Goal: Task Accomplishment & Management: Use online tool/utility

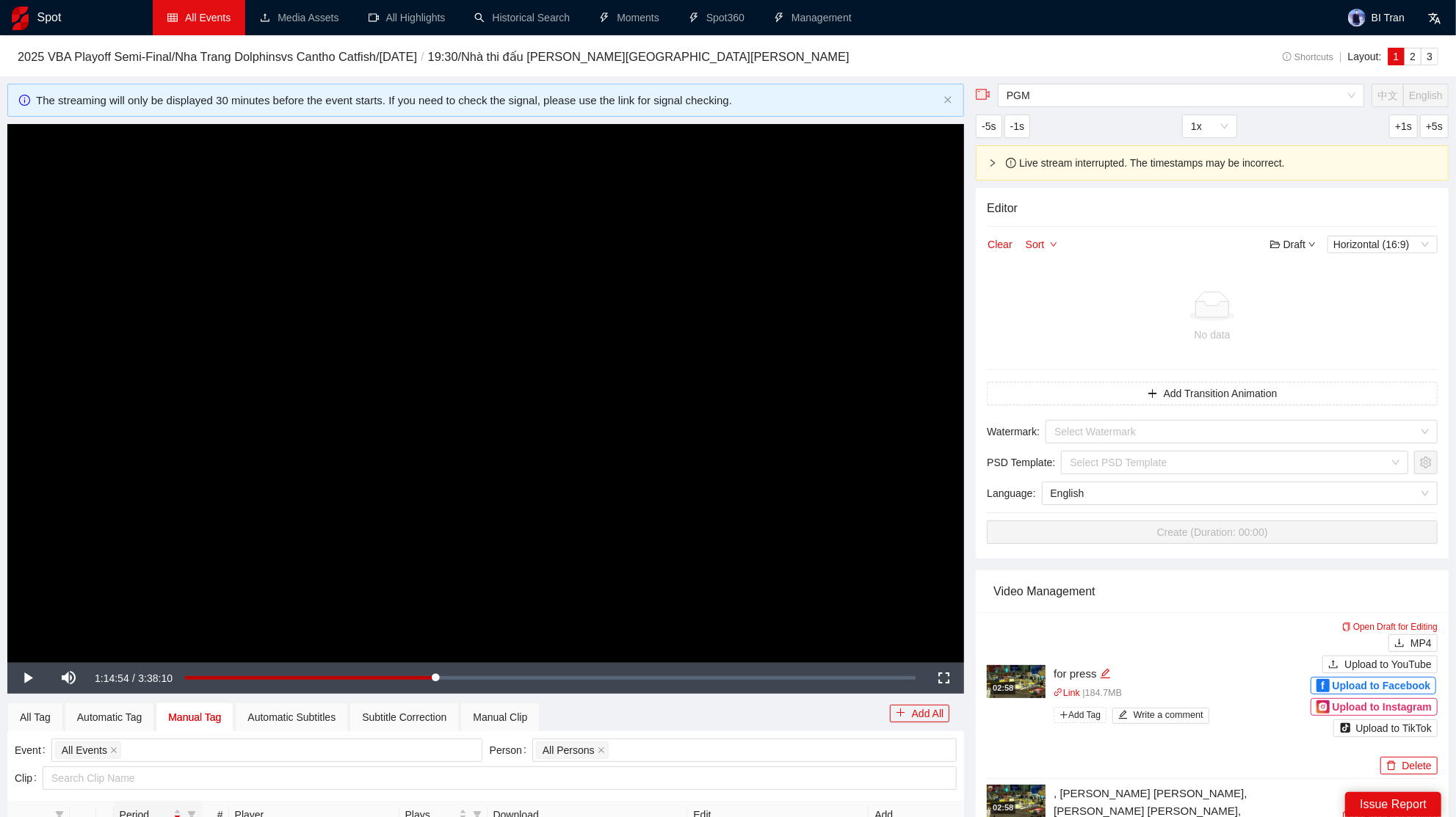
click at [213, 16] on link "All Events" at bounding box center [199, 18] width 63 height 12
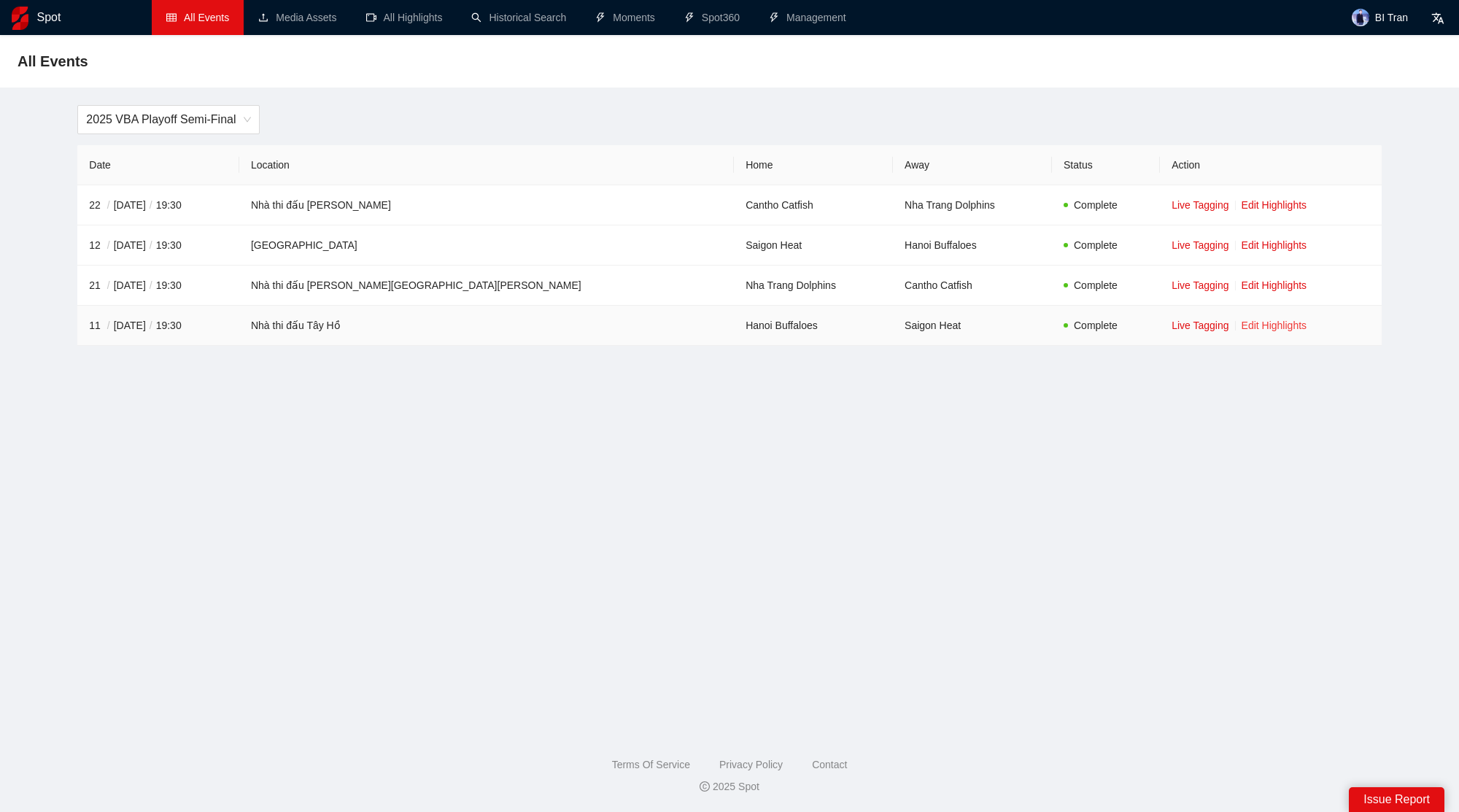
click at [1242, 326] on link "Edit Highlights" at bounding box center [1275, 325] width 66 height 12
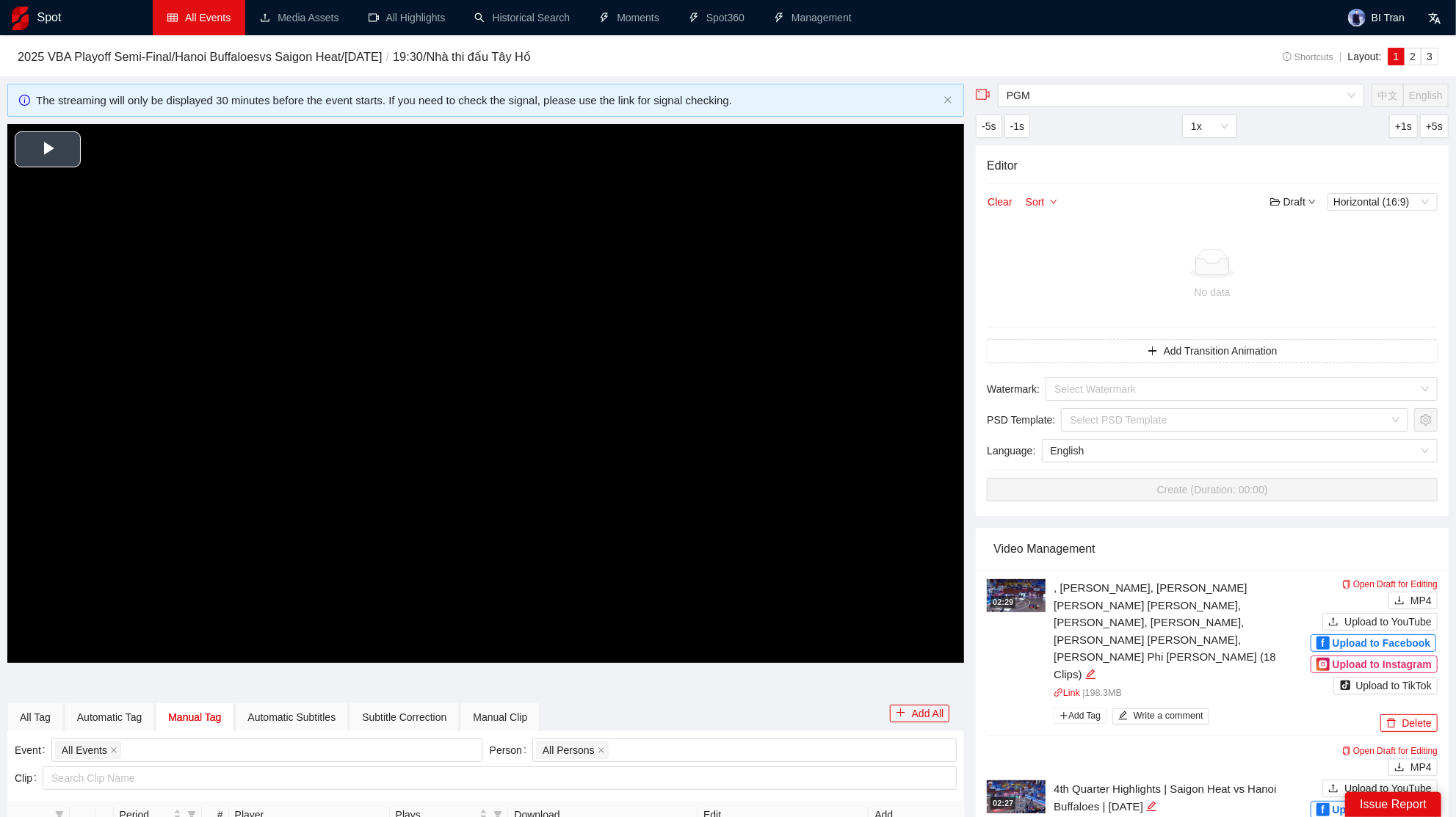
click at [494, 346] on video "Video Player" at bounding box center [486, 393] width 957 height 538
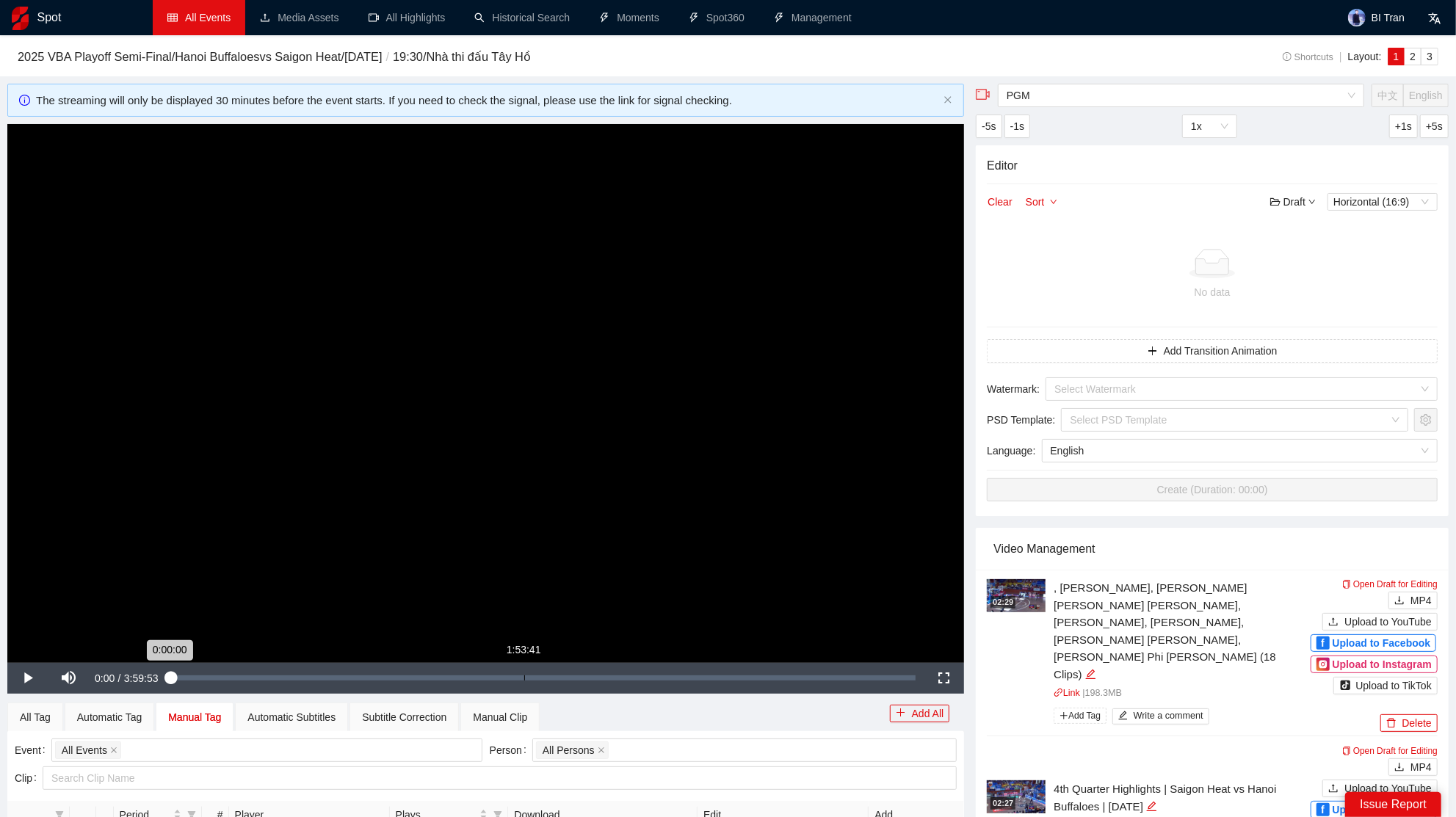
click at [525, 684] on div "Loaded : 0.04% 1:53:41 0:00:00" at bounding box center [544, 678] width 760 height 31
click at [515, 681] on div "Loaded : 47.60% 1:48:23 1:54:09" at bounding box center [550, 678] width 745 height 31
click at [554, 587] on video "Video Player" at bounding box center [486, 393] width 957 height 538
click at [584, 673] on div "Loaded : 45.23% 2:07:39 1:48:23" at bounding box center [550, 678] width 745 height 31
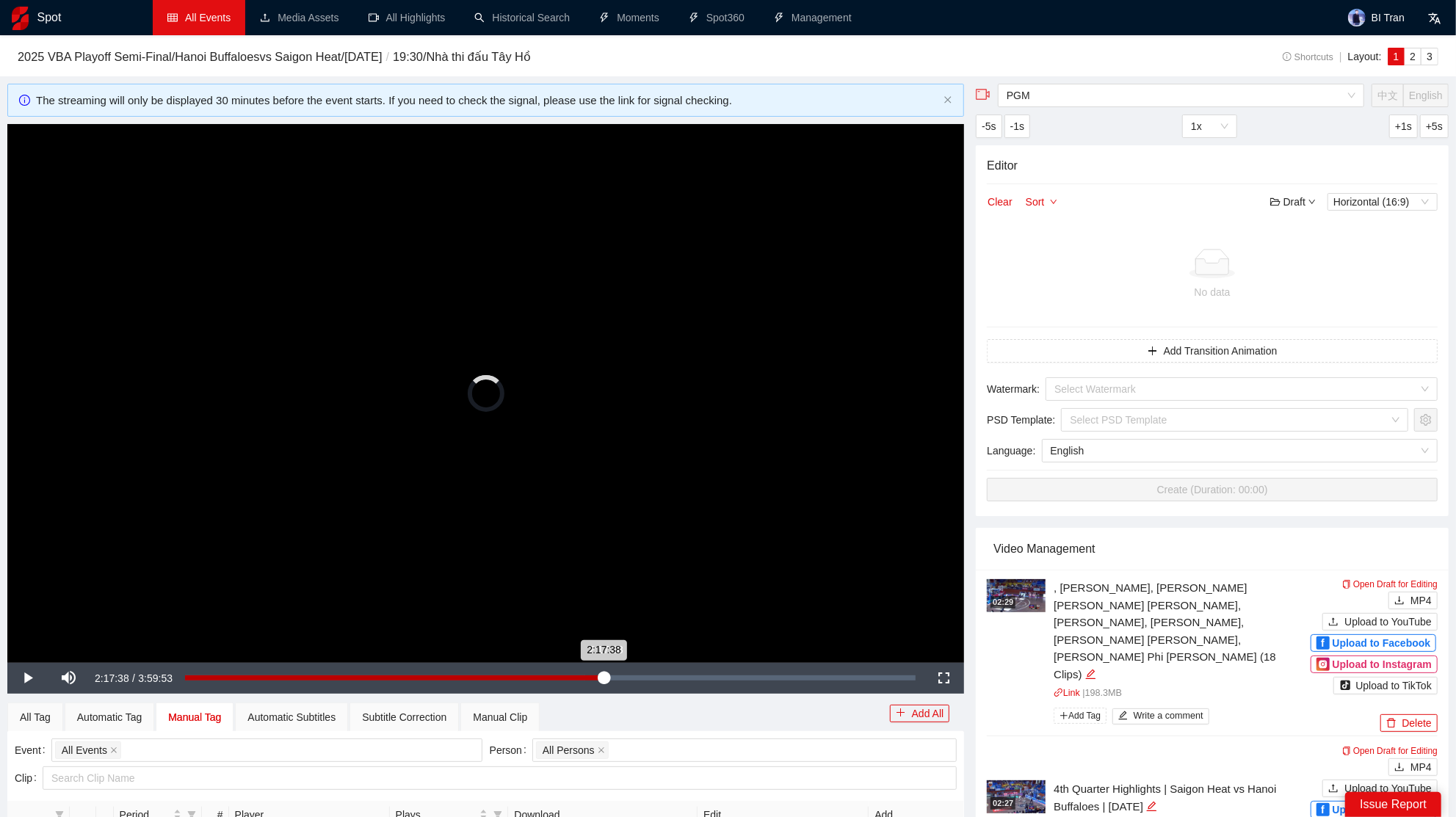
click at [603, 677] on div "Loaded : 54.73% 2:17:38 2:17:38" at bounding box center [550, 678] width 731 height 5
click at [614, 675] on div "2:20:39" at bounding box center [614, 678] width 1 height 5
click at [623, 681] on div "Loaded : 58.77% 2:24:02 2:20:55" at bounding box center [550, 678] width 745 height 31
click at [643, 678] on div "2:30:17" at bounding box center [643, 678] width 1 height 5
click at [652, 680] on div "Loaded : 62.69% 2:33:25 2:30:17" at bounding box center [550, 678] width 745 height 31
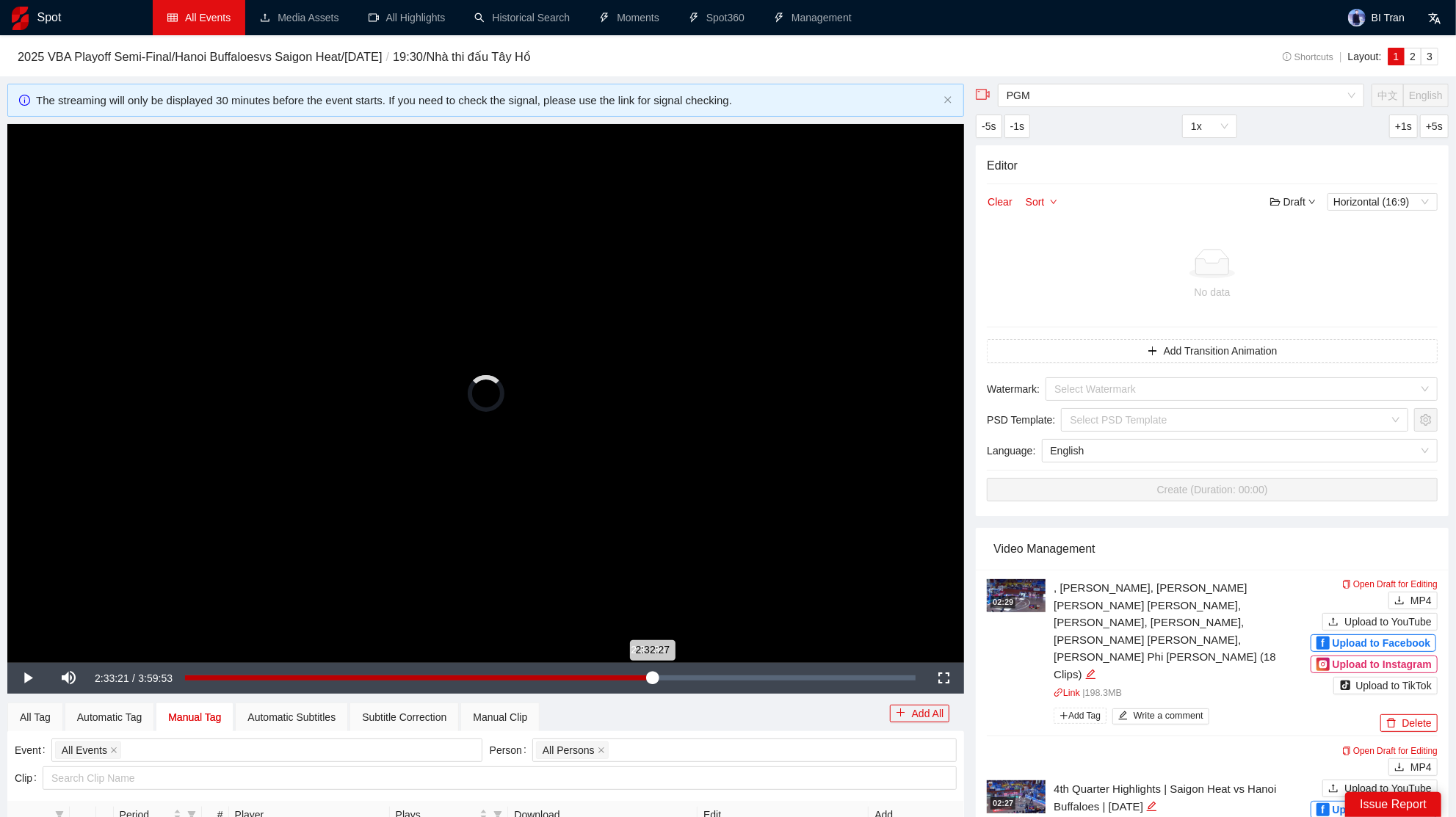
click at [646, 677] on div "2:32:27" at bounding box center [418, 678] width 467 height 5
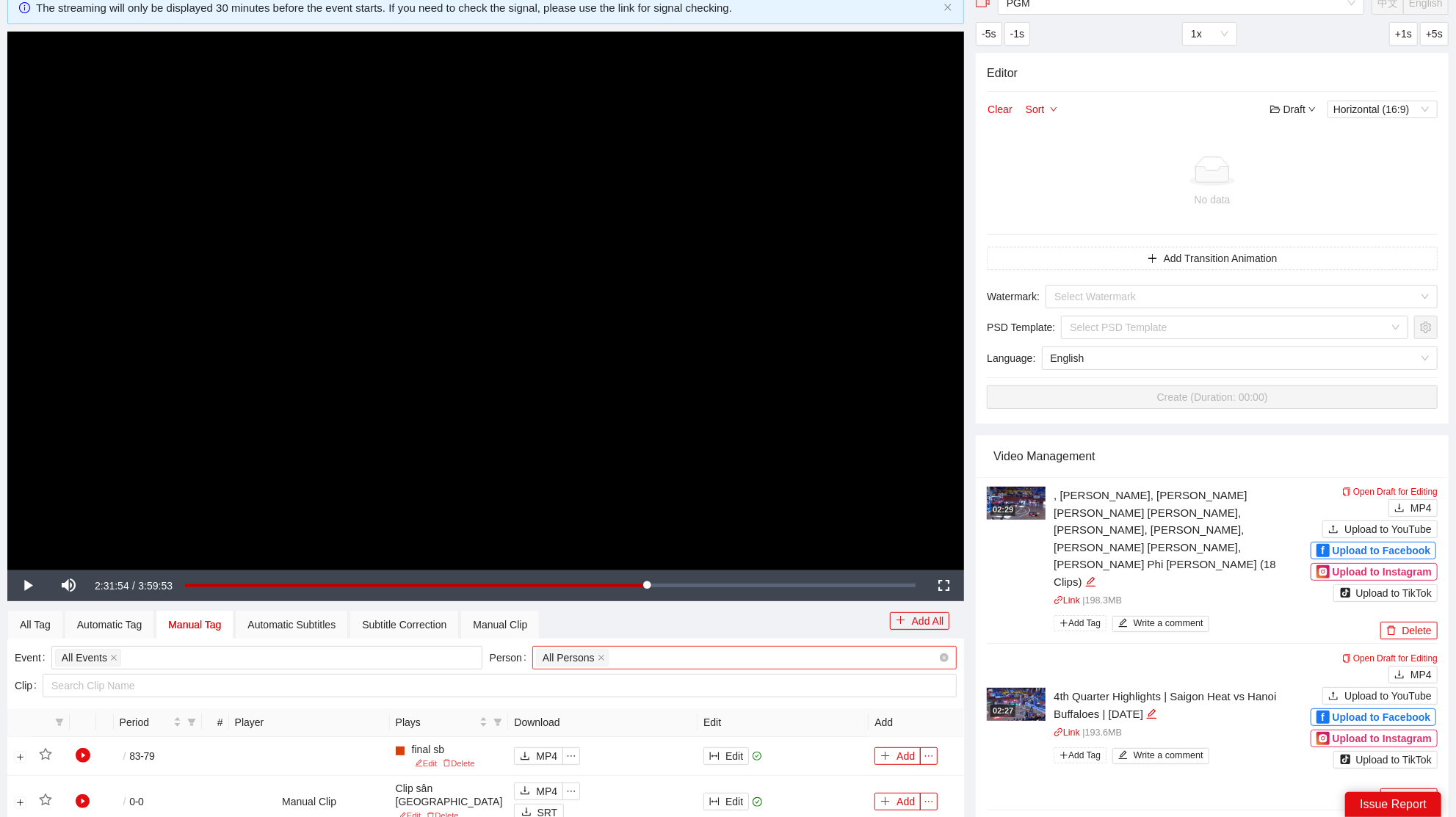
scroll to position [112, 0]
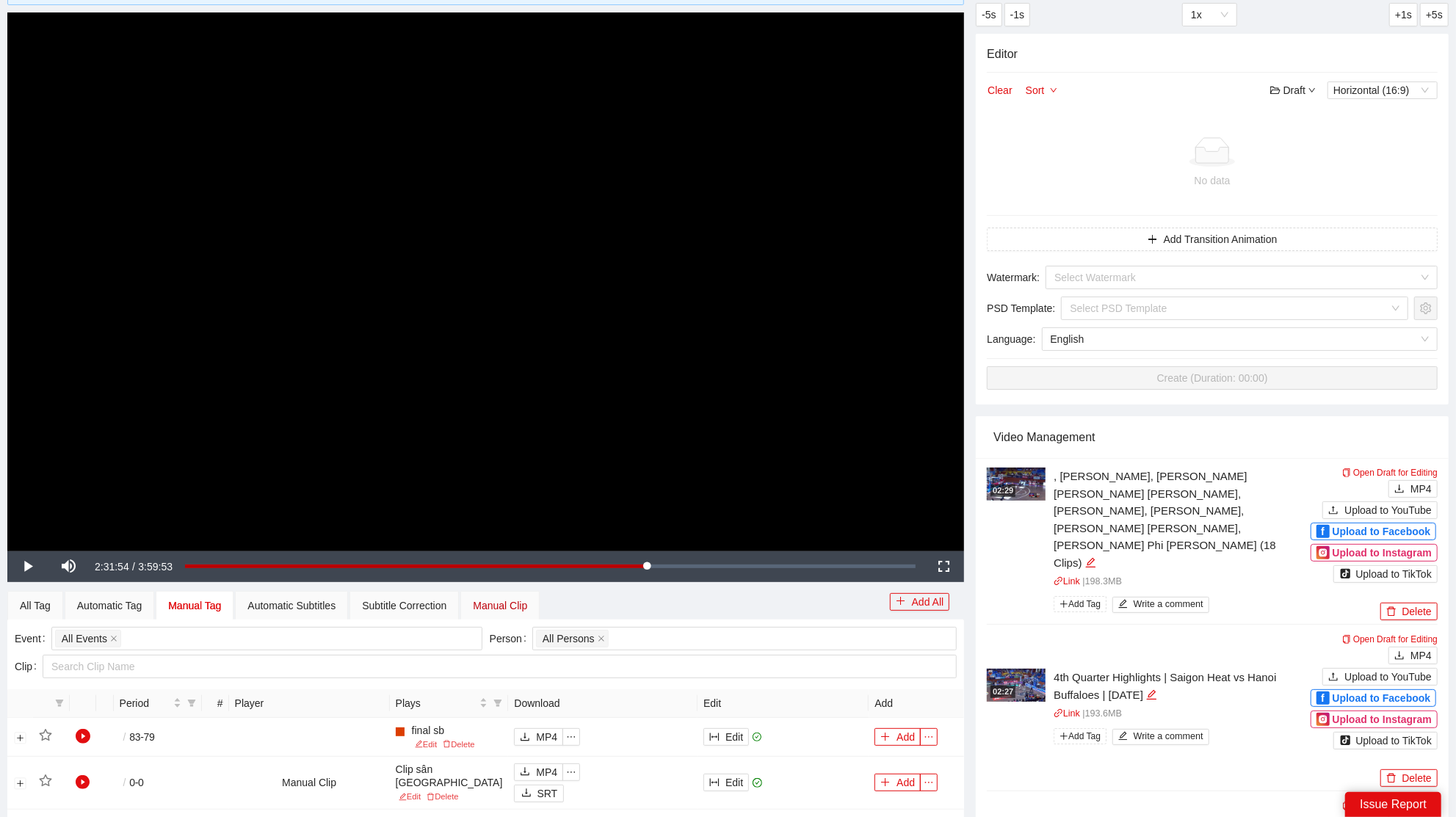
click at [524, 598] on div "Manual Clip" at bounding box center [500, 604] width 54 height 16
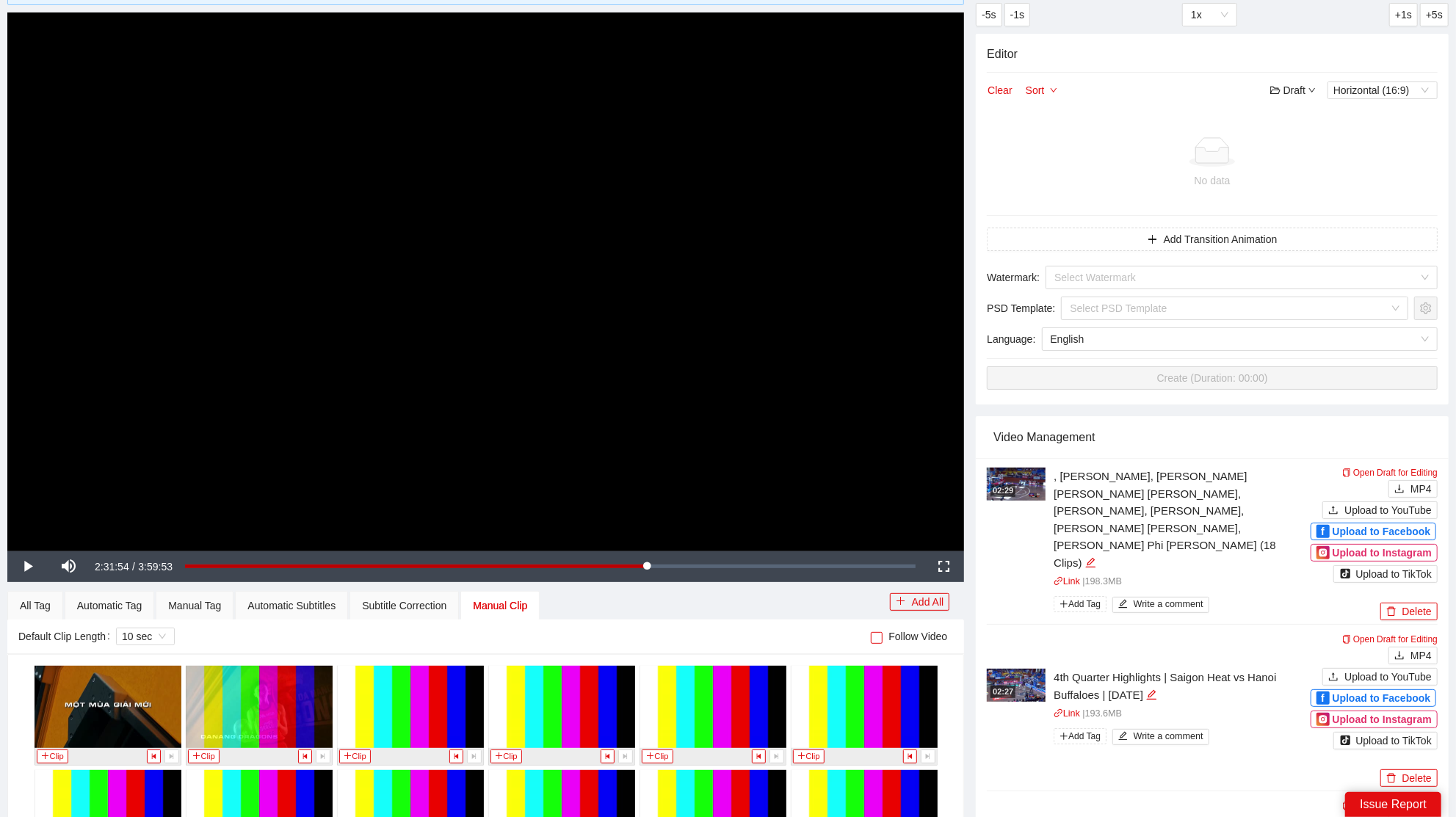
click at [882, 628] on span "Follow Video" at bounding box center [917, 635] width 70 height 16
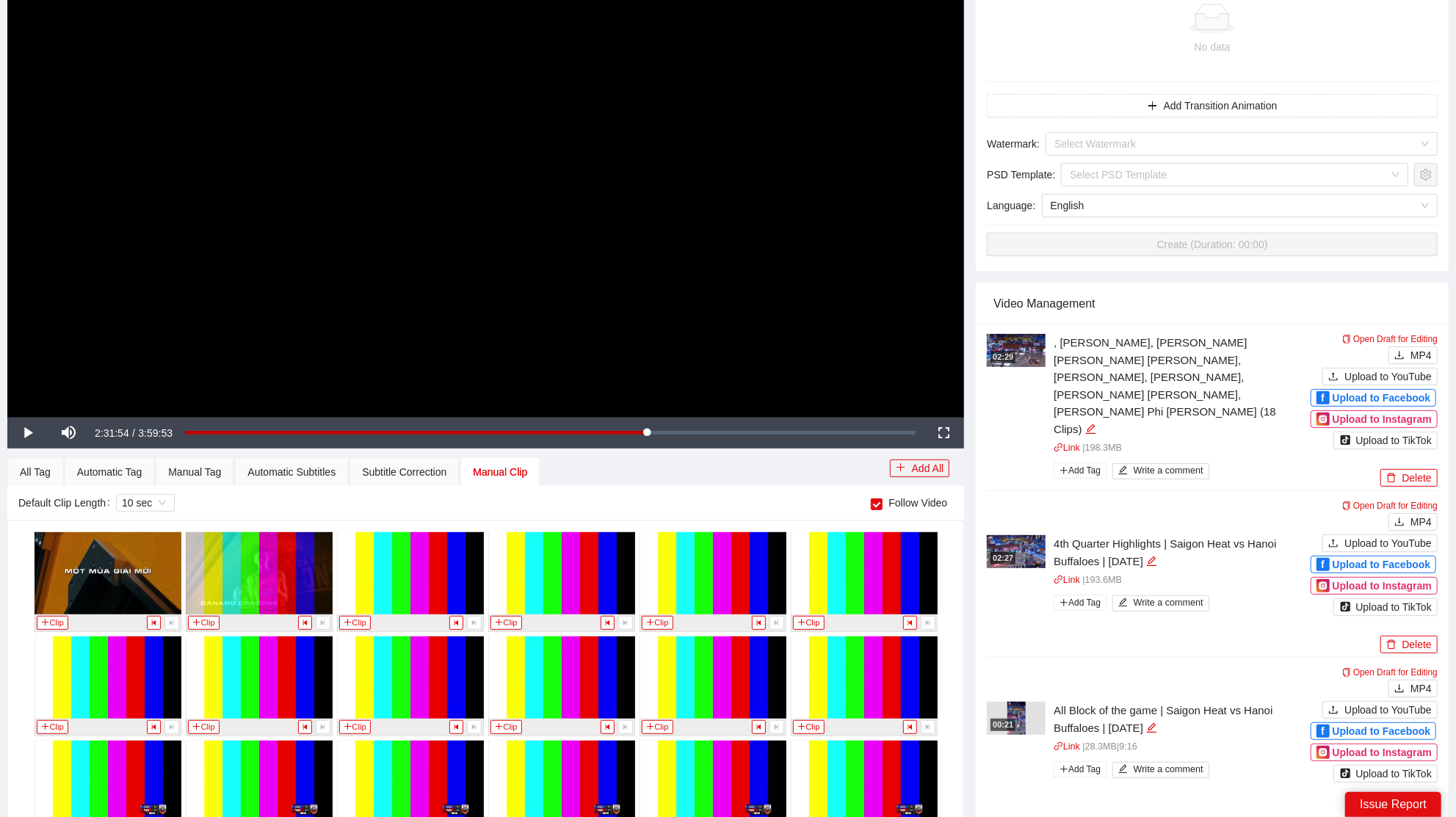
scroll to position [8597, 0]
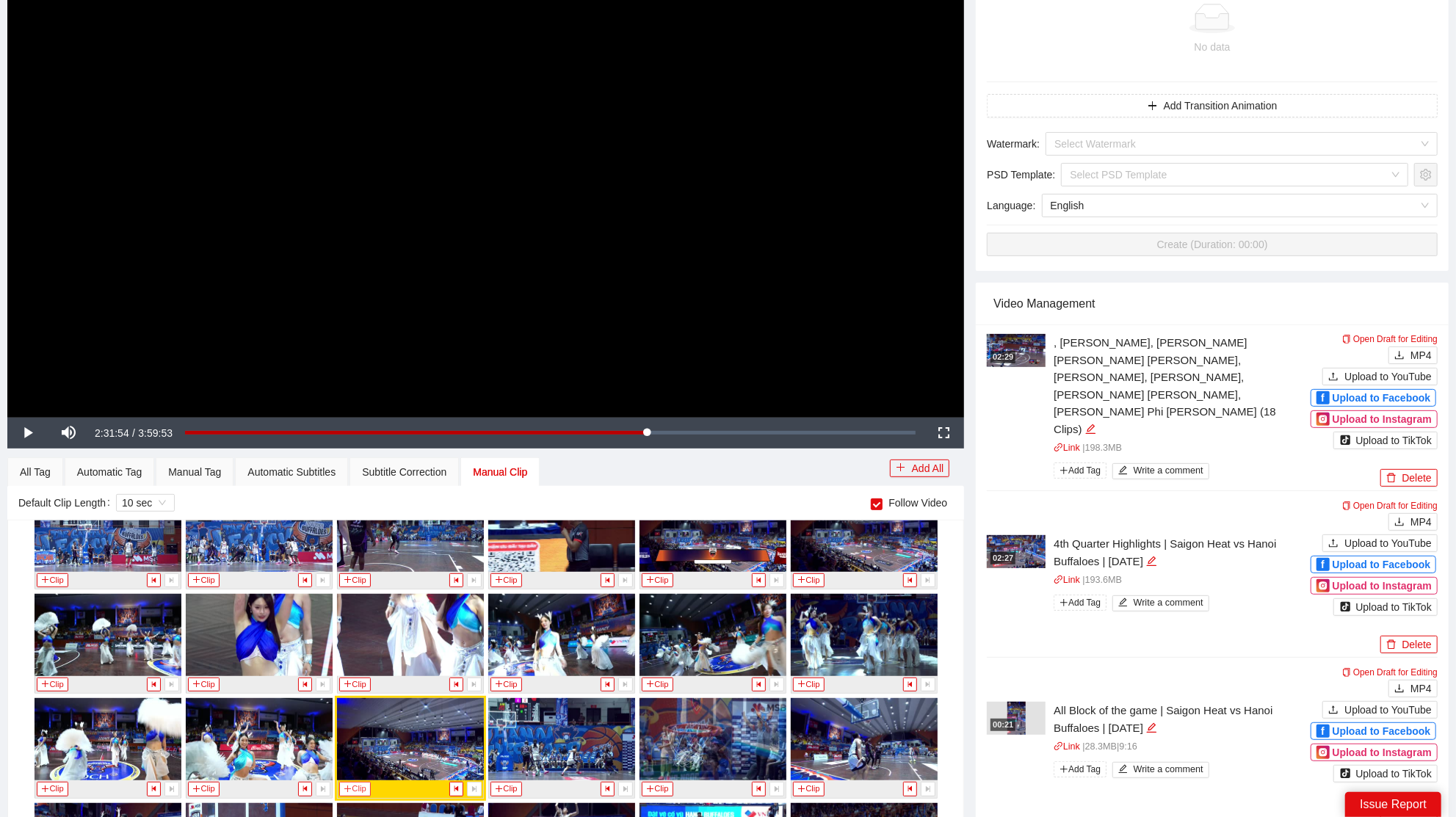
click at [350, 782] on button "Clip" at bounding box center [355, 788] width 32 height 14
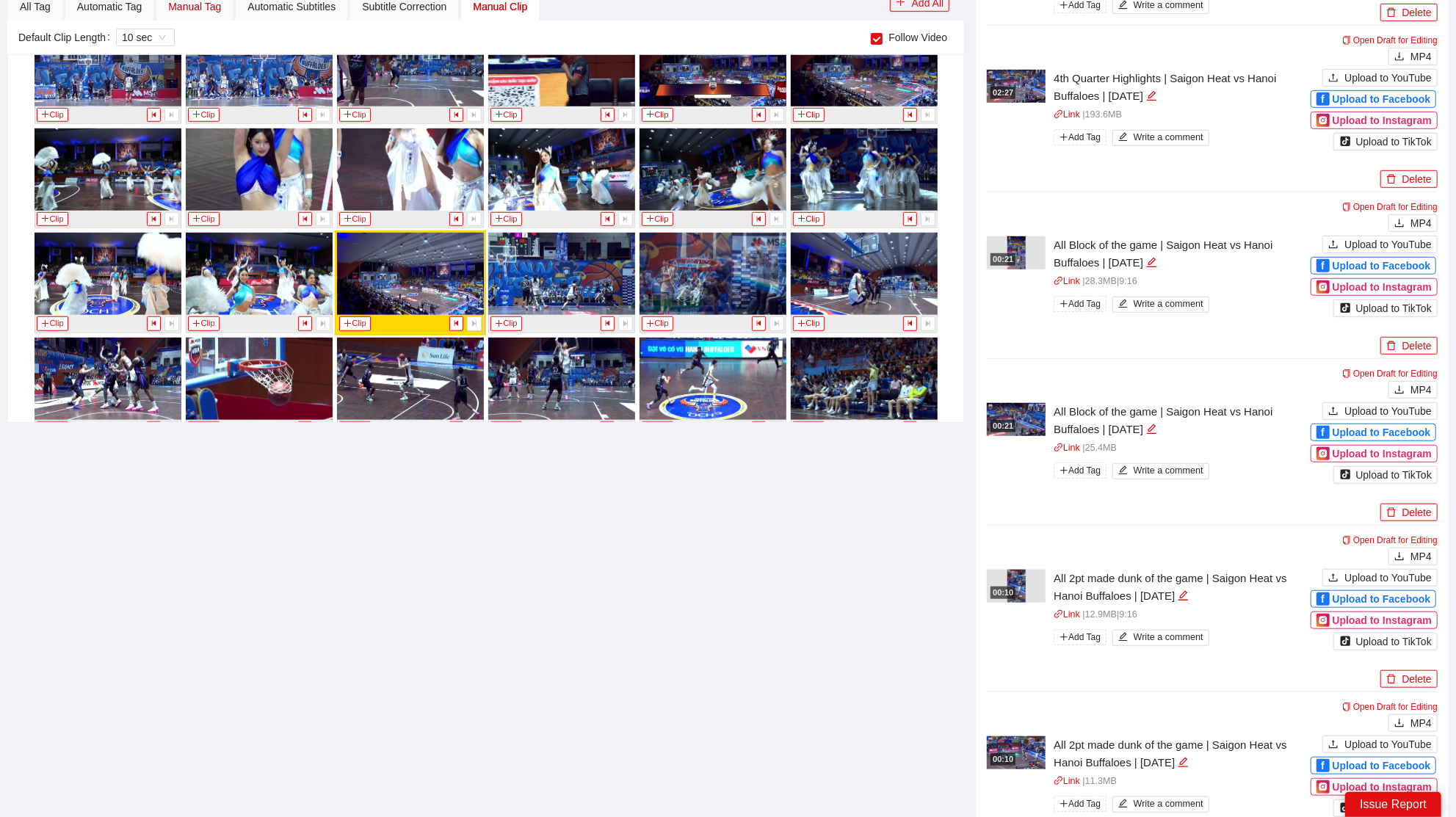
click at [219, 2] on div "Manual Tag" at bounding box center [195, 6] width 53 height 16
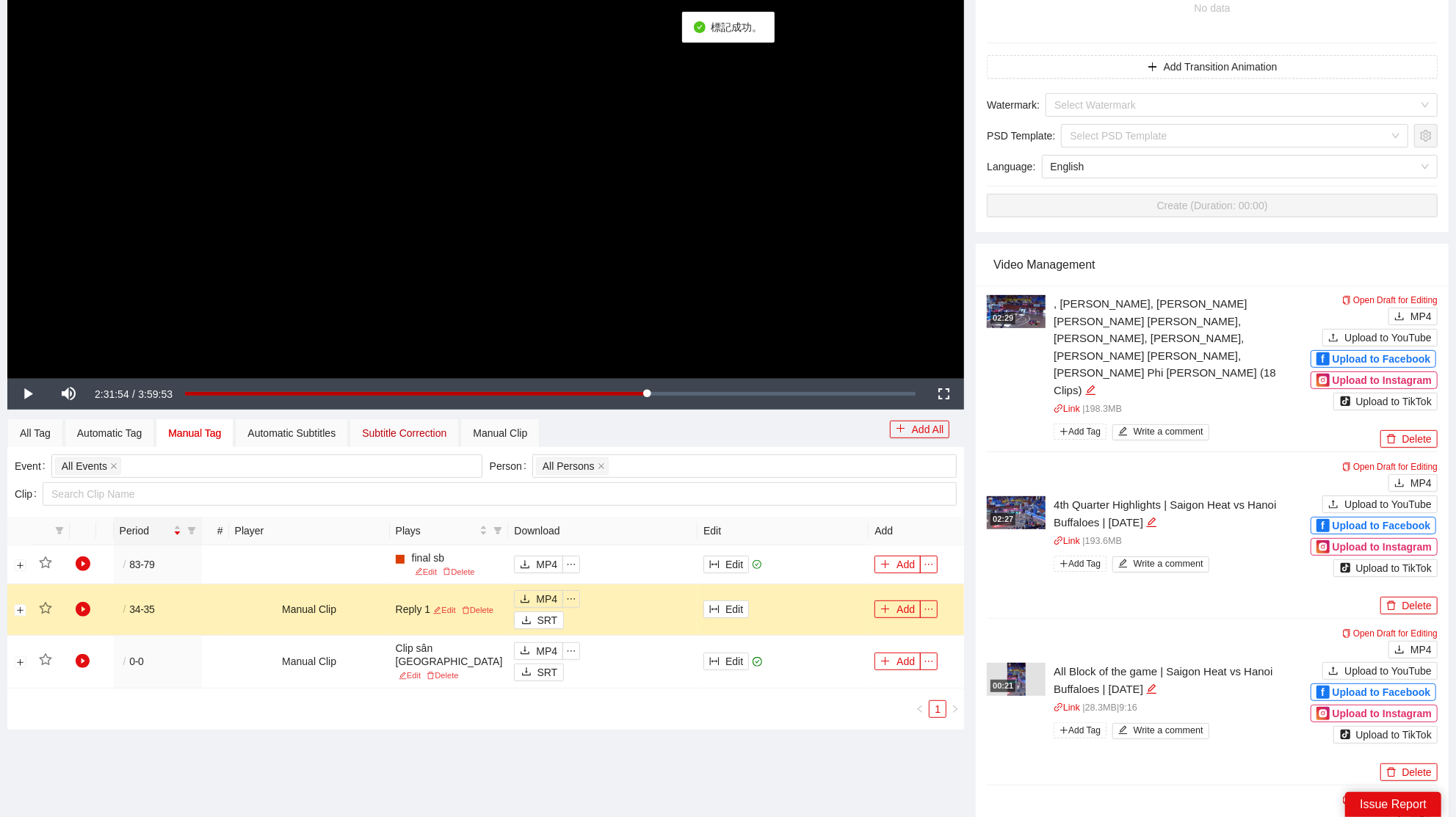
click at [429, 436] on div "Subtitle Correction" at bounding box center [404, 433] width 84 height 16
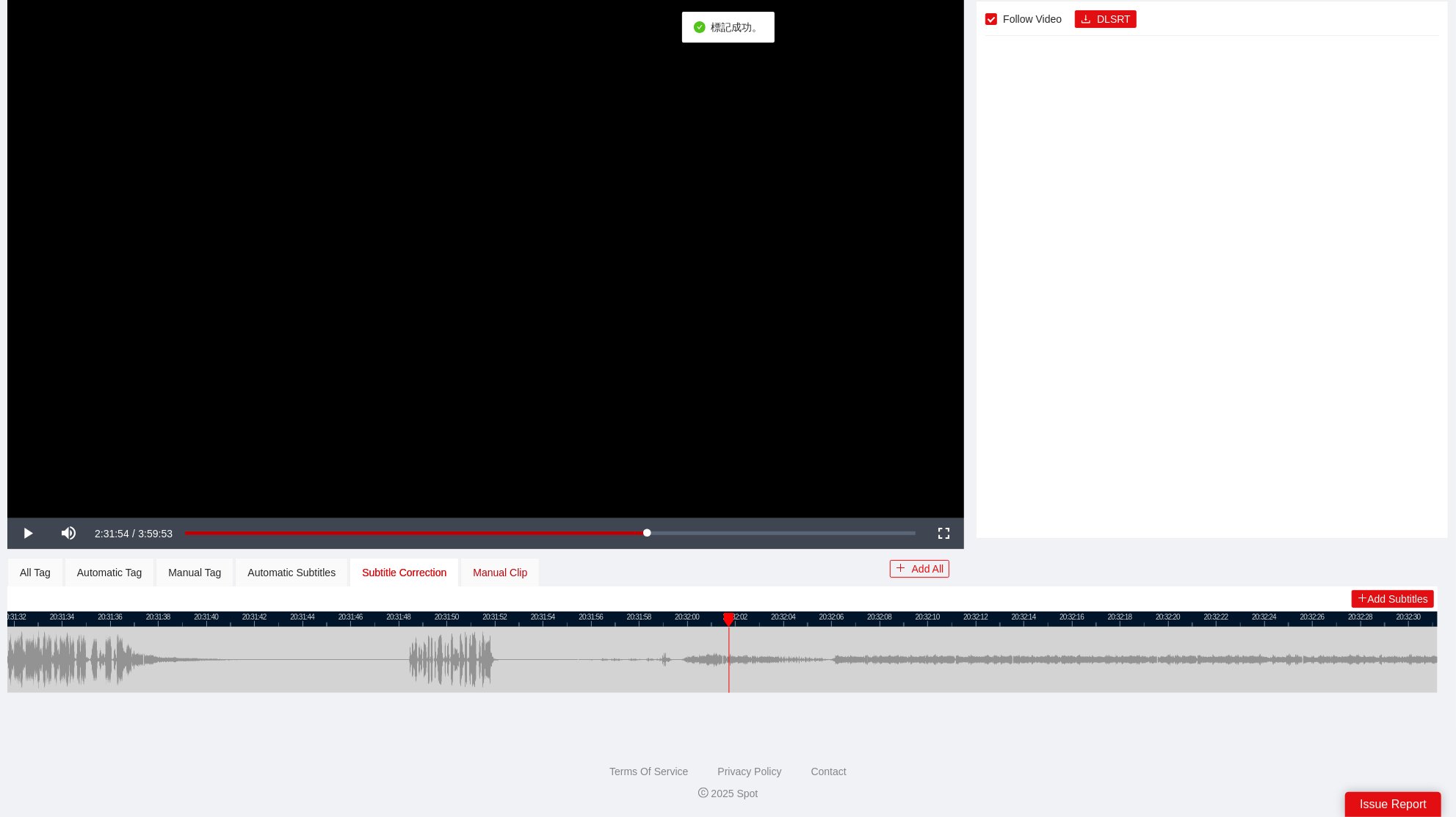
click at [512, 568] on div "Manual Clip" at bounding box center [500, 572] width 54 height 16
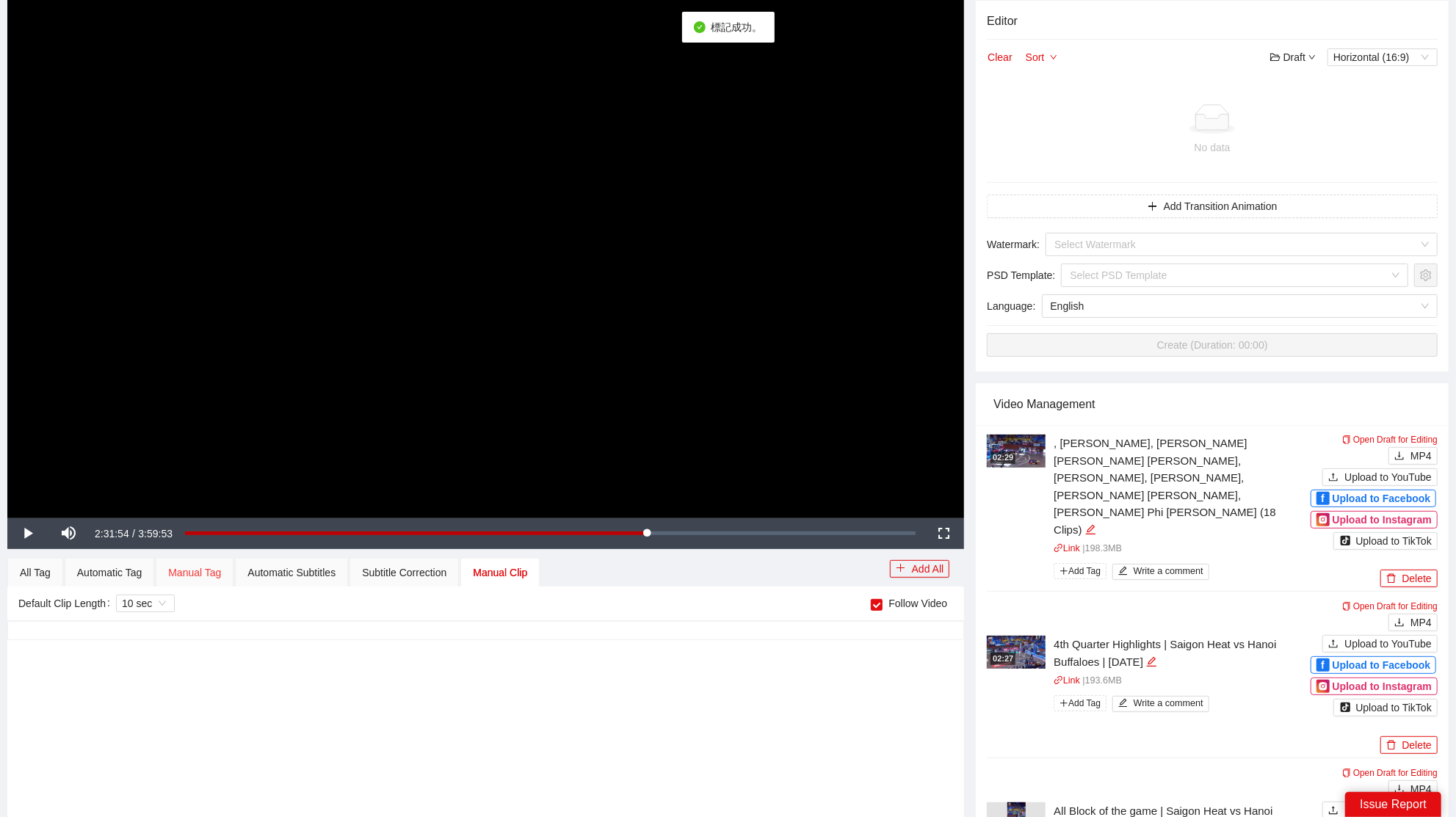
click at [212, 561] on div "Manual Tag" at bounding box center [194, 572] width 78 height 29
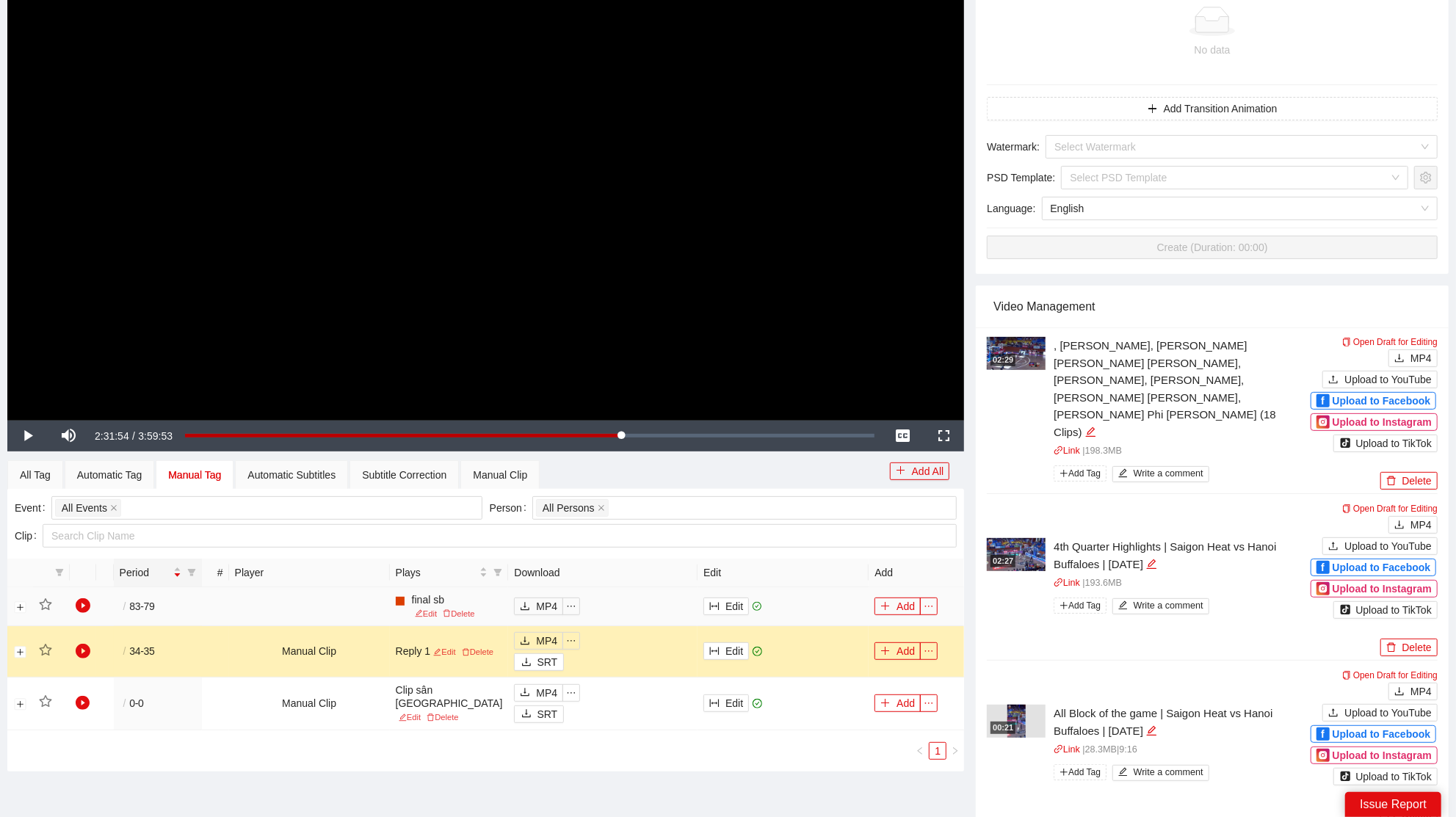
scroll to position [243, 0]
click at [721, 655] on button "Edit" at bounding box center [726, 650] width 45 height 17
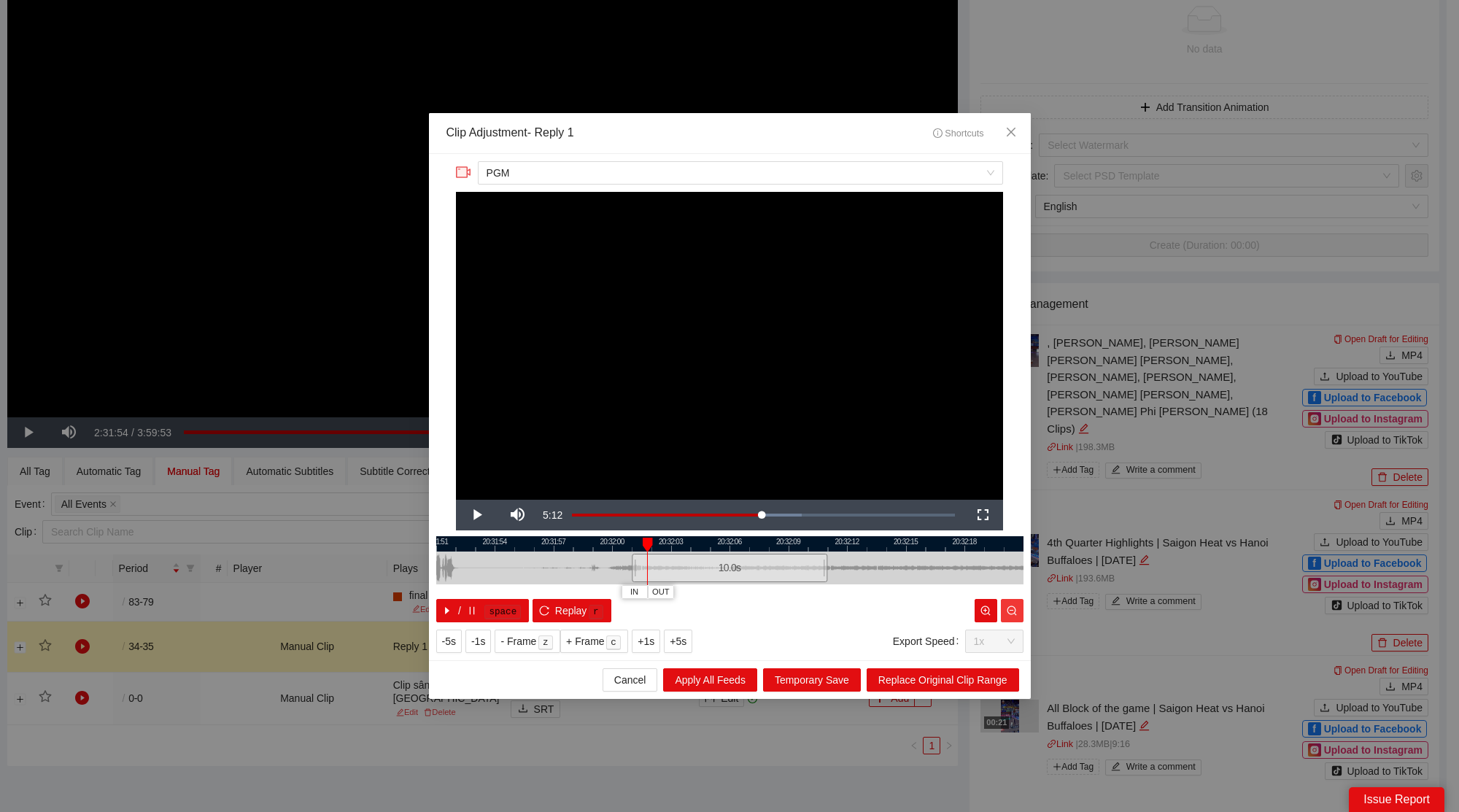
click at [1017, 607] on button "button" at bounding box center [1012, 610] width 22 height 23
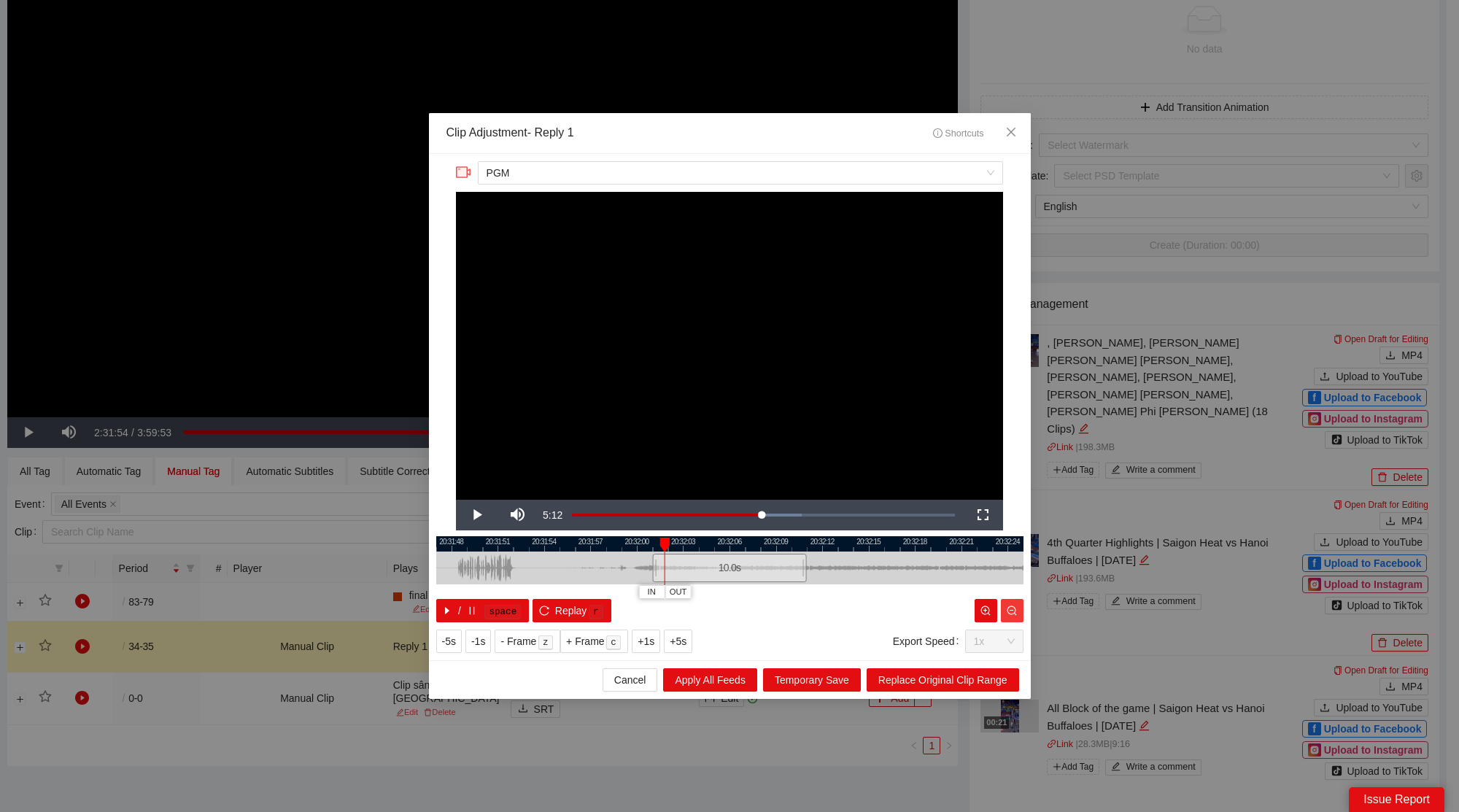
click at [1017, 607] on button "button" at bounding box center [1012, 610] width 22 height 23
click at [1016, 607] on icon "zoom-out" at bounding box center [1012, 610] width 10 height 10
click at [1015, 608] on icon "zoom-out" at bounding box center [1012, 610] width 10 height 10
click at [1015, 608] on icon "zoom-out" at bounding box center [1012, 610] width 10 height 10
click at [1014, 608] on icon "zoom-out" at bounding box center [1012, 610] width 10 height 10
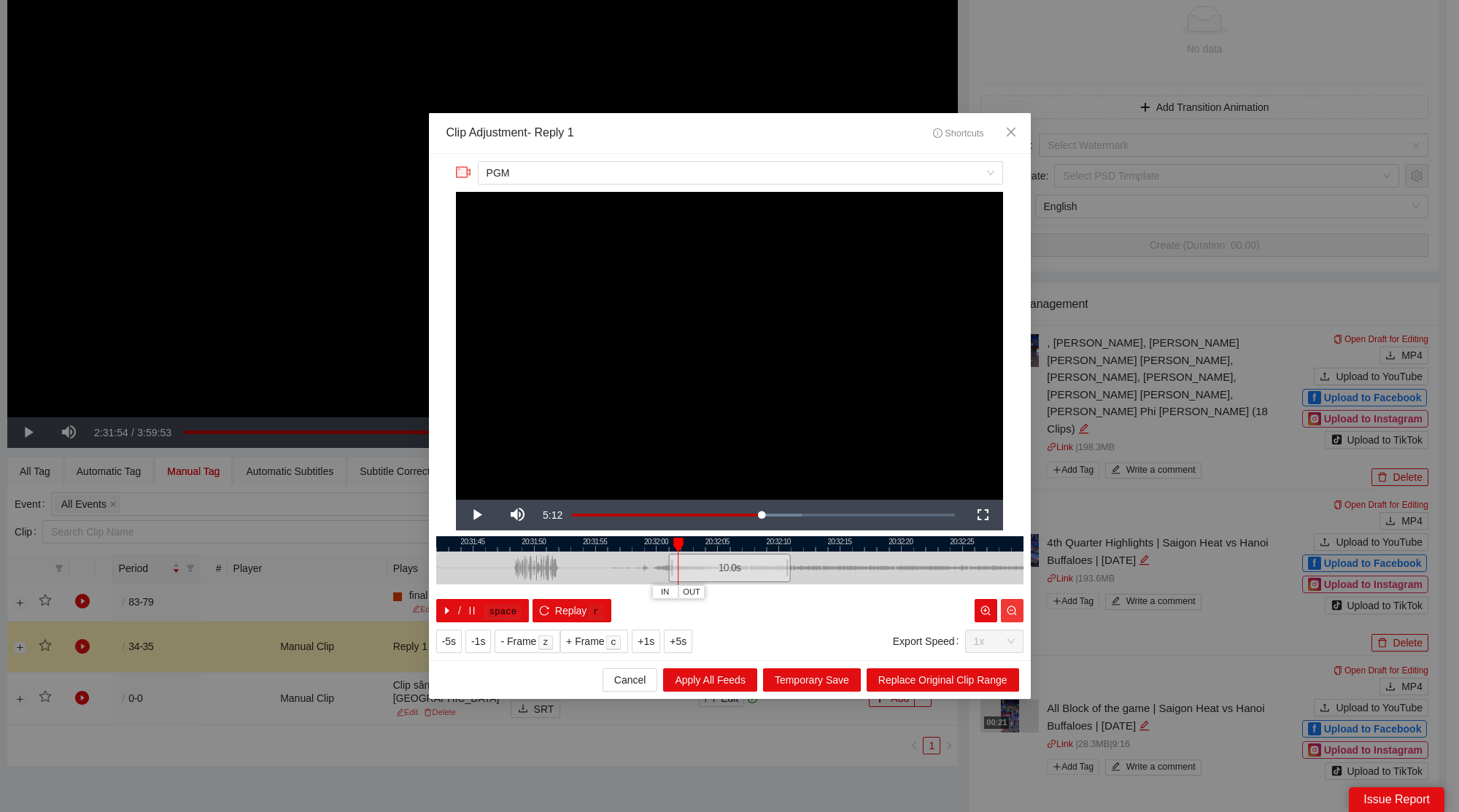
click at [1013, 609] on icon "zoom-out" at bounding box center [1012, 610] width 10 height 10
click at [1013, 609] on icon "zoom-out" at bounding box center [1012, 610] width 10 height 10
click at [1012, 610] on icon "zoom-out" at bounding box center [1012, 610] width 10 height 10
click at [1011, 610] on icon "zoom-out" at bounding box center [1012, 610] width 10 height 10
click at [1009, 613] on icon "zoom-out" at bounding box center [1012, 610] width 10 height 10
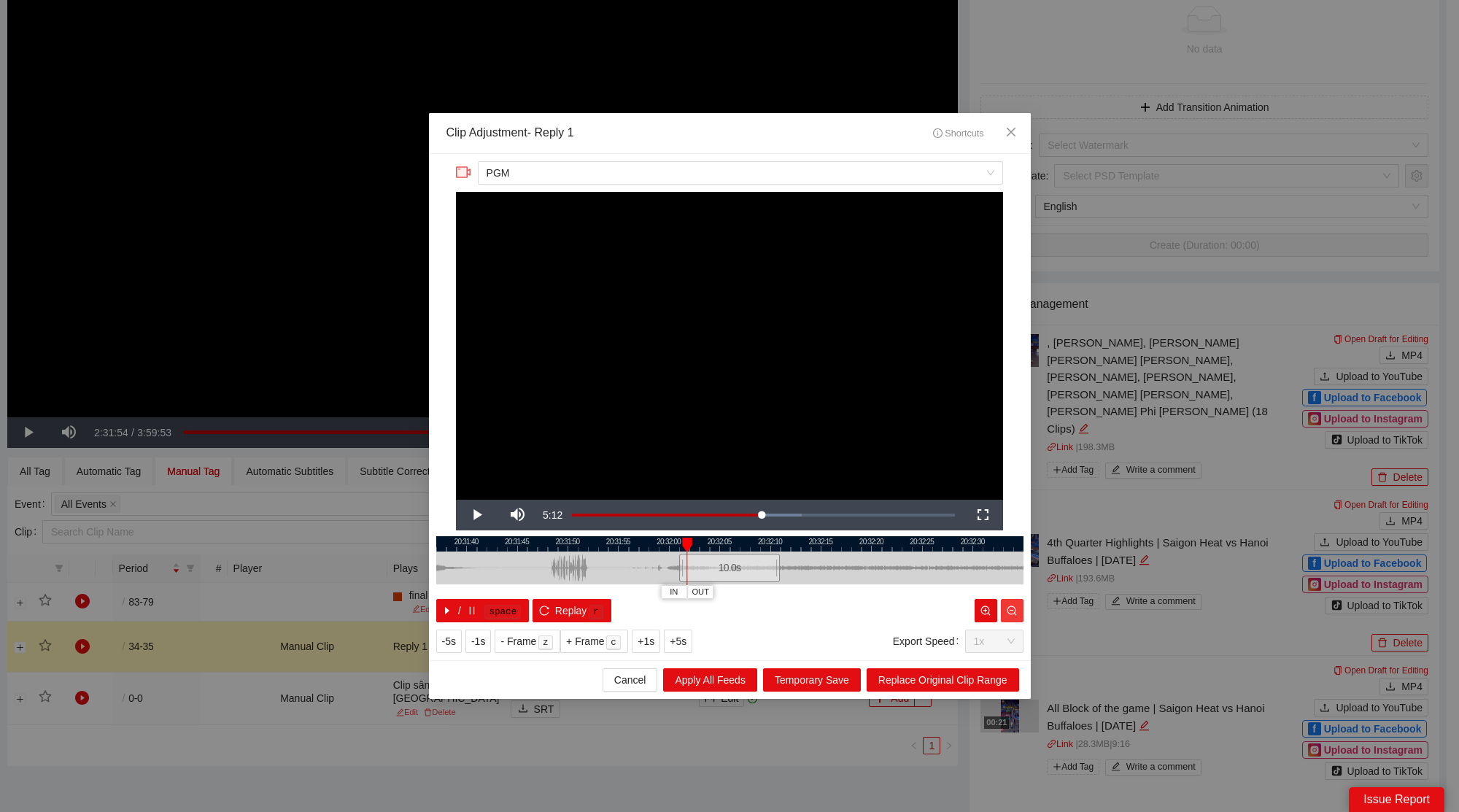
click at [1009, 613] on icon "zoom-out" at bounding box center [1012, 610] width 10 height 10
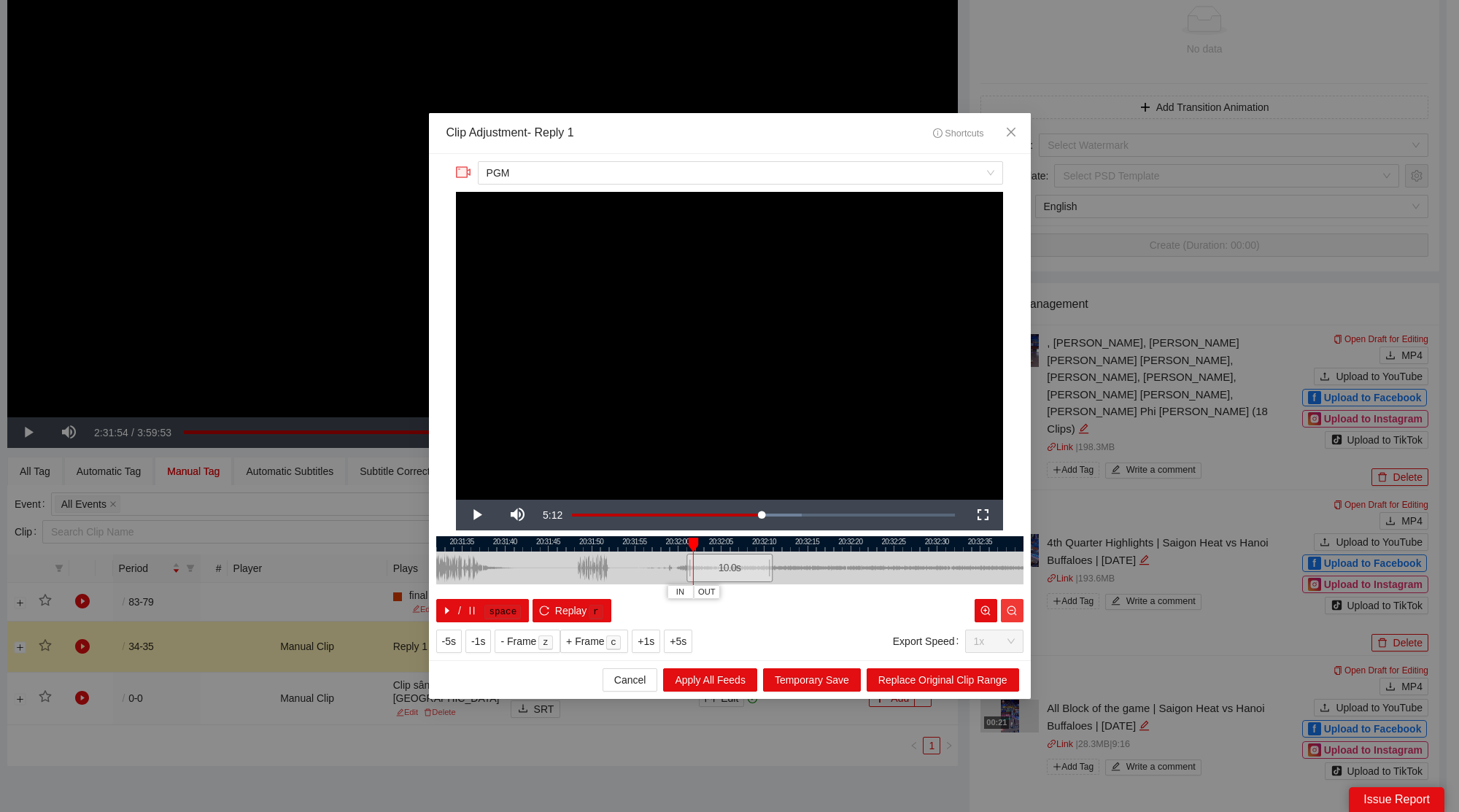
click at [1009, 613] on icon "zoom-out" at bounding box center [1012, 610] width 10 height 10
click at [1008, 613] on icon "zoom-out" at bounding box center [1012, 610] width 10 height 10
click at [1007, 613] on icon "zoom-out" at bounding box center [1012, 610] width 10 height 10
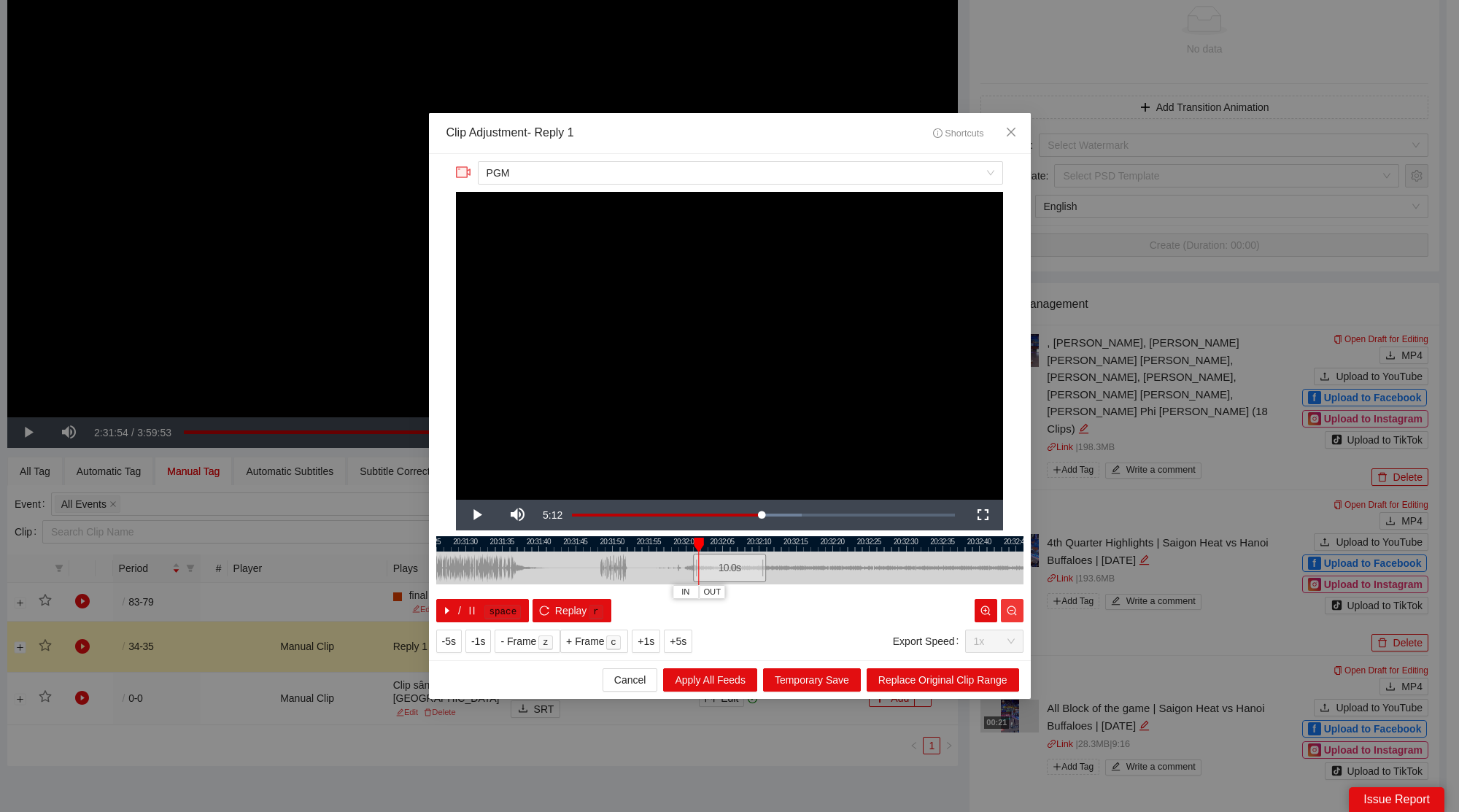
click at [1006, 613] on icon "zoom-out" at bounding box center [1012, 610] width 10 height 10
click at [1006, 613] on button "button" at bounding box center [1012, 610] width 22 height 23
click at [1003, 613] on button "button" at bounding box center [1012, 610] width 22 height 23
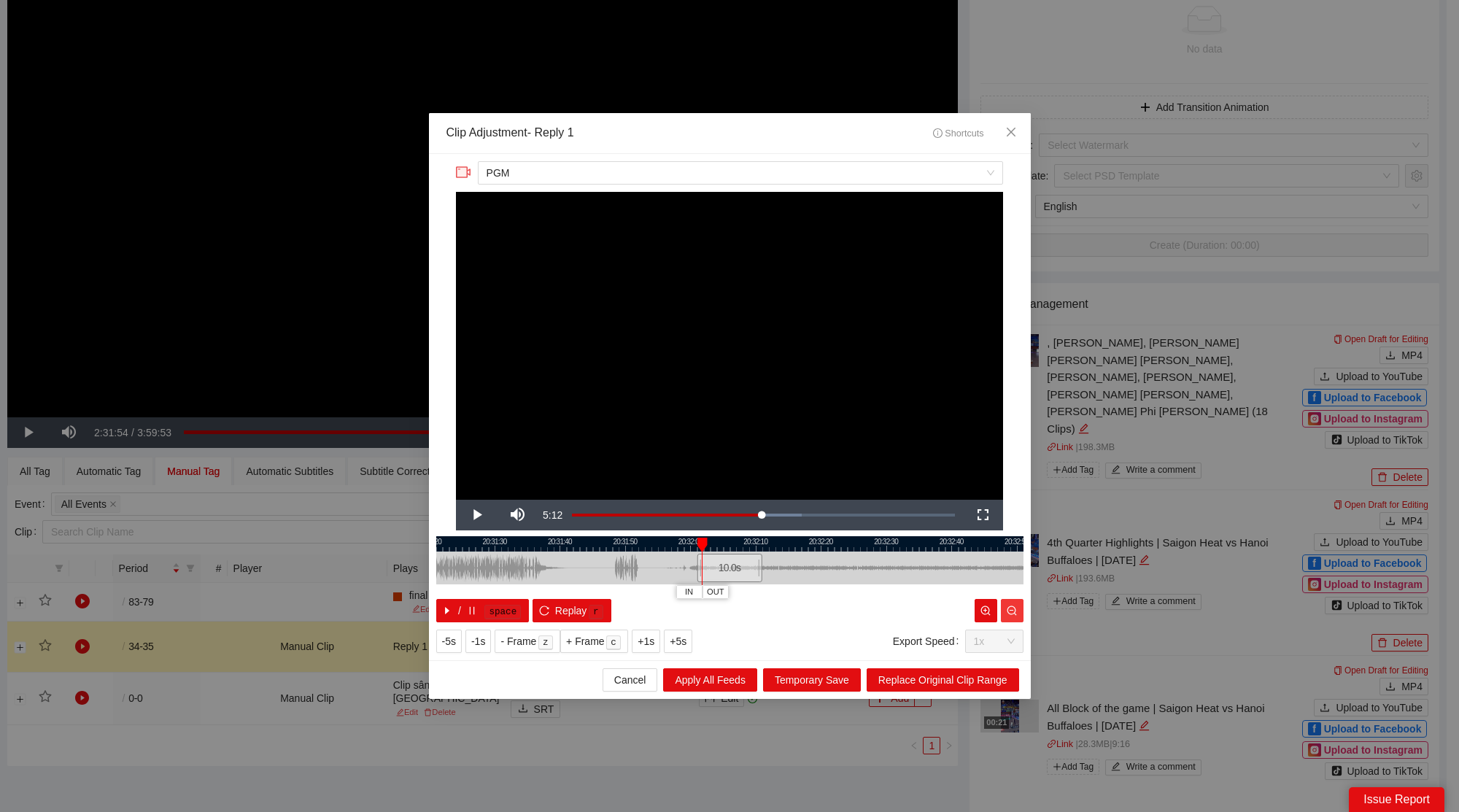
click at [1002, 613] on button "button" at bounding box center [1012, 610] width 22 height 23
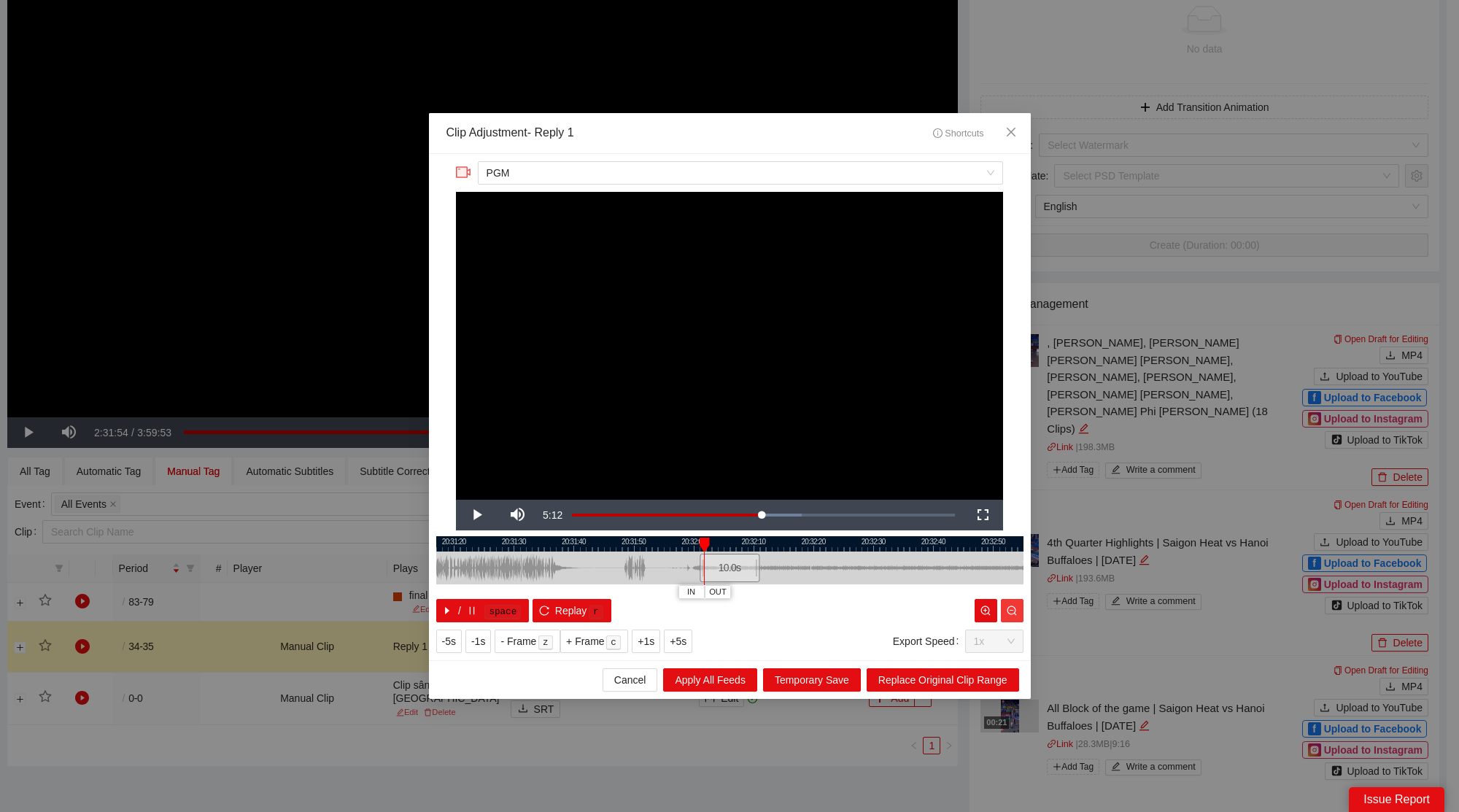
click at [1002, 613] on button "button" at bounding box center [1012, 610] width 22 height 23
click at [1002, 612] on button "button" at bounding box center [1012, 610] width 22 height 23
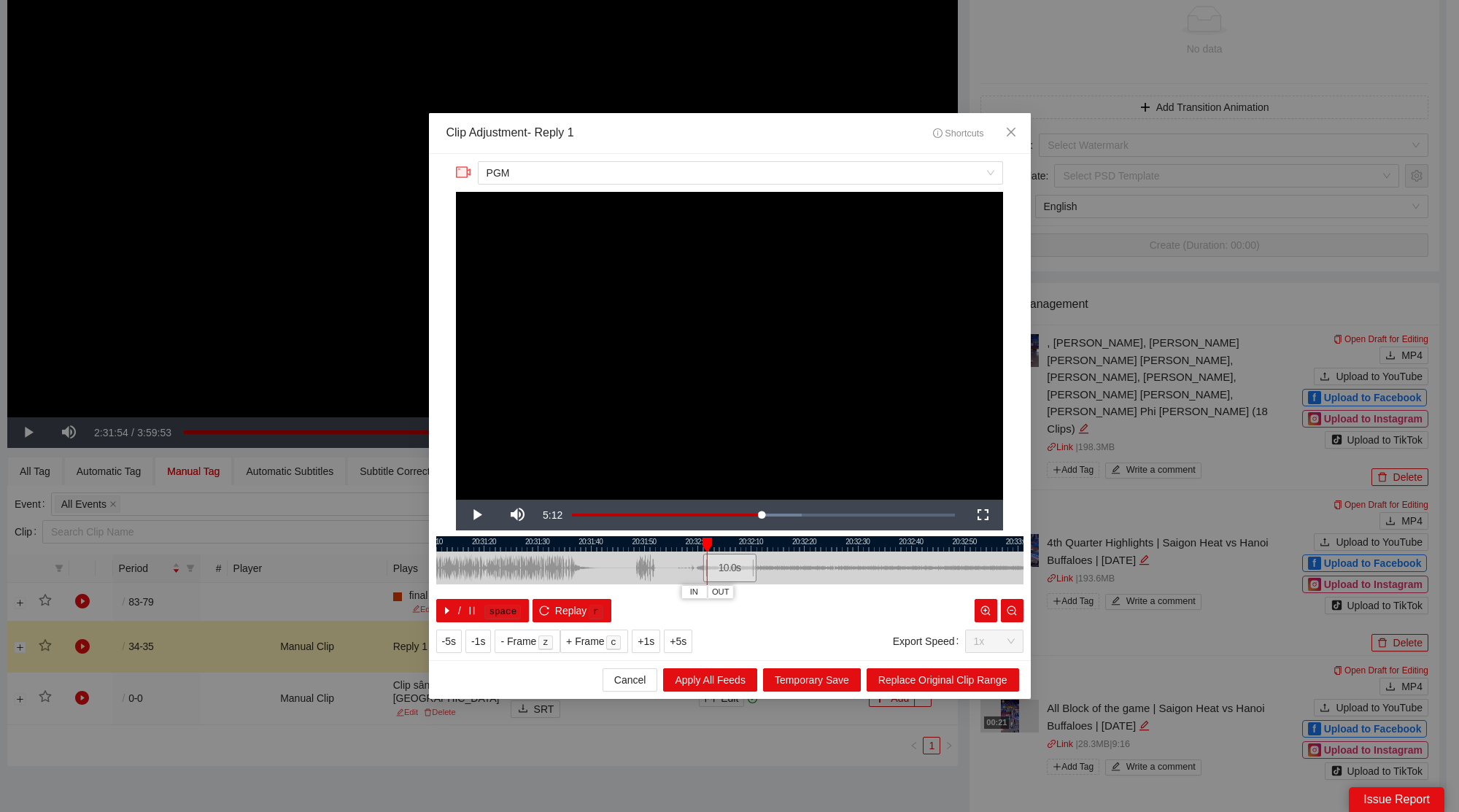
click at [1000, 612] on div at bounding box center [999, 610] width 49 height 23
drag, startPoint x: 758, startPoint y: 565, endPoint x: 972, endPoint y: 564, distance: 214.0
click at [977, 569] on div at bounding box center [973, 568] width 9 height 33
drag, startPoint x: 936, startPoint y: 545, endPoint x: 698, endPoint y: 530, distance: 238.5
click at [665, 529] on div "**********" at bounding box center [729, 407] width 602 height 506
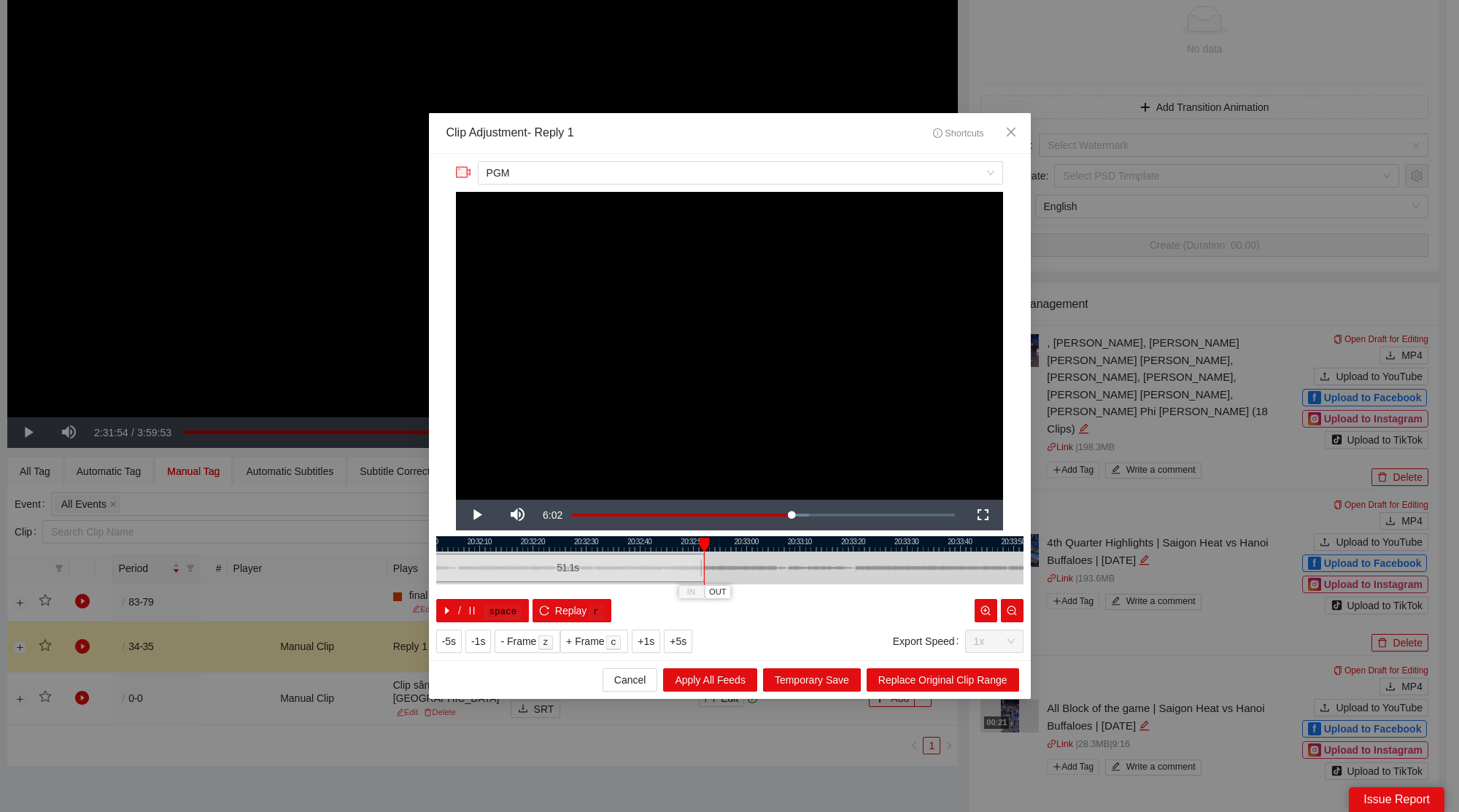
click at [704, 566] on div at bounding box center [704, 569] width 1 height 33
drag, startPoint x: 699, startPoint y: 567, endPoint x: 985, endPoint y: 563, distance: 286.0
click at [985, 563] on div at bounding box center [985, 568] width 9 height 33
drag, startPoint x: 805, startPoint y: 542, endPoint x: 584, endPoint y: 542, distance: 221.0
click at [572, 541] on div at bounding box center [394, 544] width 587 height 15
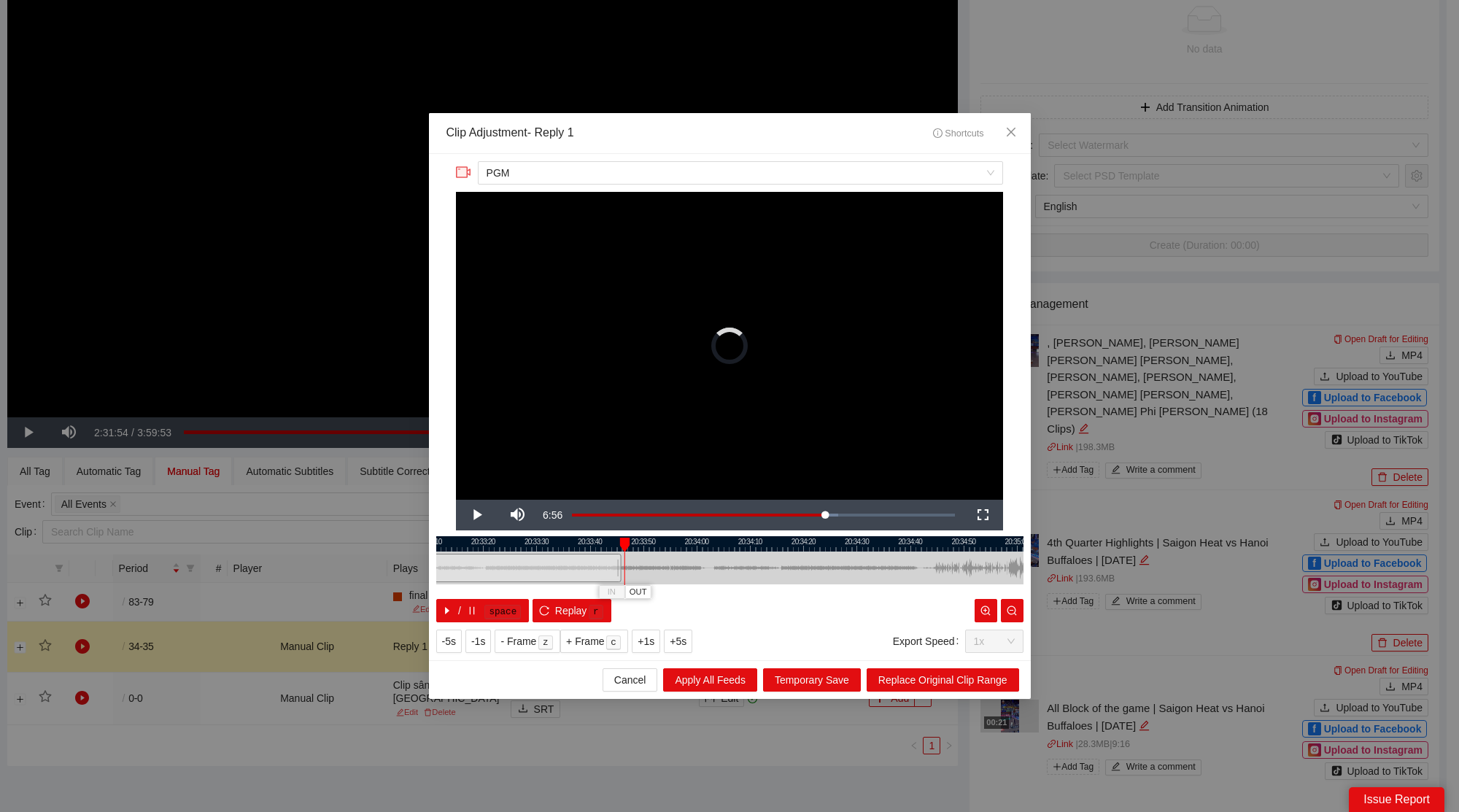
click at [624, 563] on div at bounding box center [624, 569] width 1 height 33
drag, startPoint x: 620, startPoint y: 563, endPoint x: 965, endPoint y: 561, distance: 345.0
click at [978, 569] on div at bounding box center [979, 568] width 9 height 33
drag, startPoint x: 937, startPoint y: 542, endPoint x: 638, endPoint y: 538, distance: 299.0
click at [623, 532] on div "**********" at bounding box center [729, 407] width 602 height 506
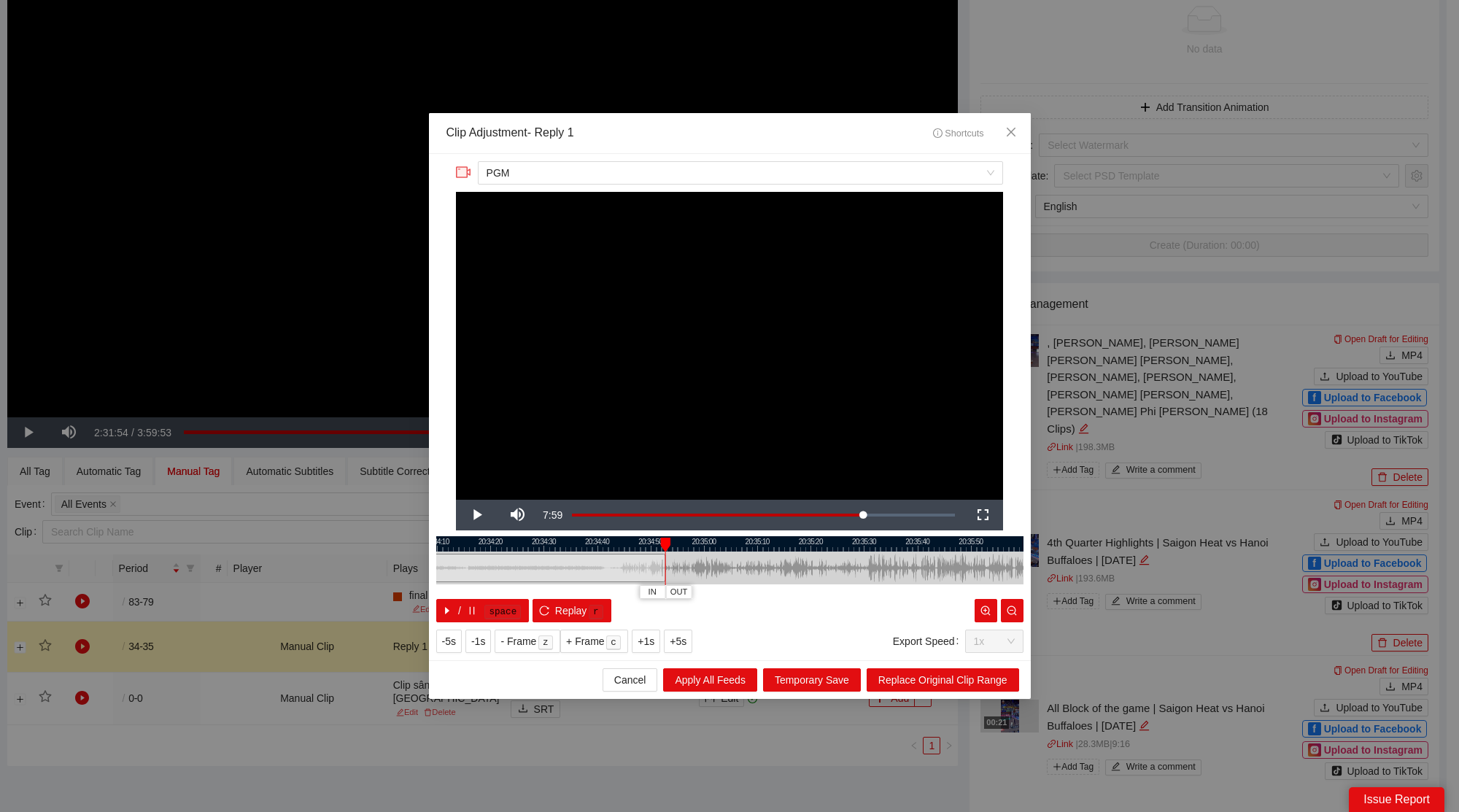
click at [665, 560] on div at bounding box center [665, 569] width 1 height 33
drag, startPoint x: 662, startPoint y: 561, endPoint x: 620, endPoint y: 566, distance: 42.3
click at [620, 566] on div at bounding box center [622, 568] width 9 height 33
drag, startPoint x: 695, startPoint y: 547, endPoint x: 1288, endPoint y: 494, distance: 595.4
click at [1398, 481] on div "**********" at bounding box center [729, 406] width 1459 height 812
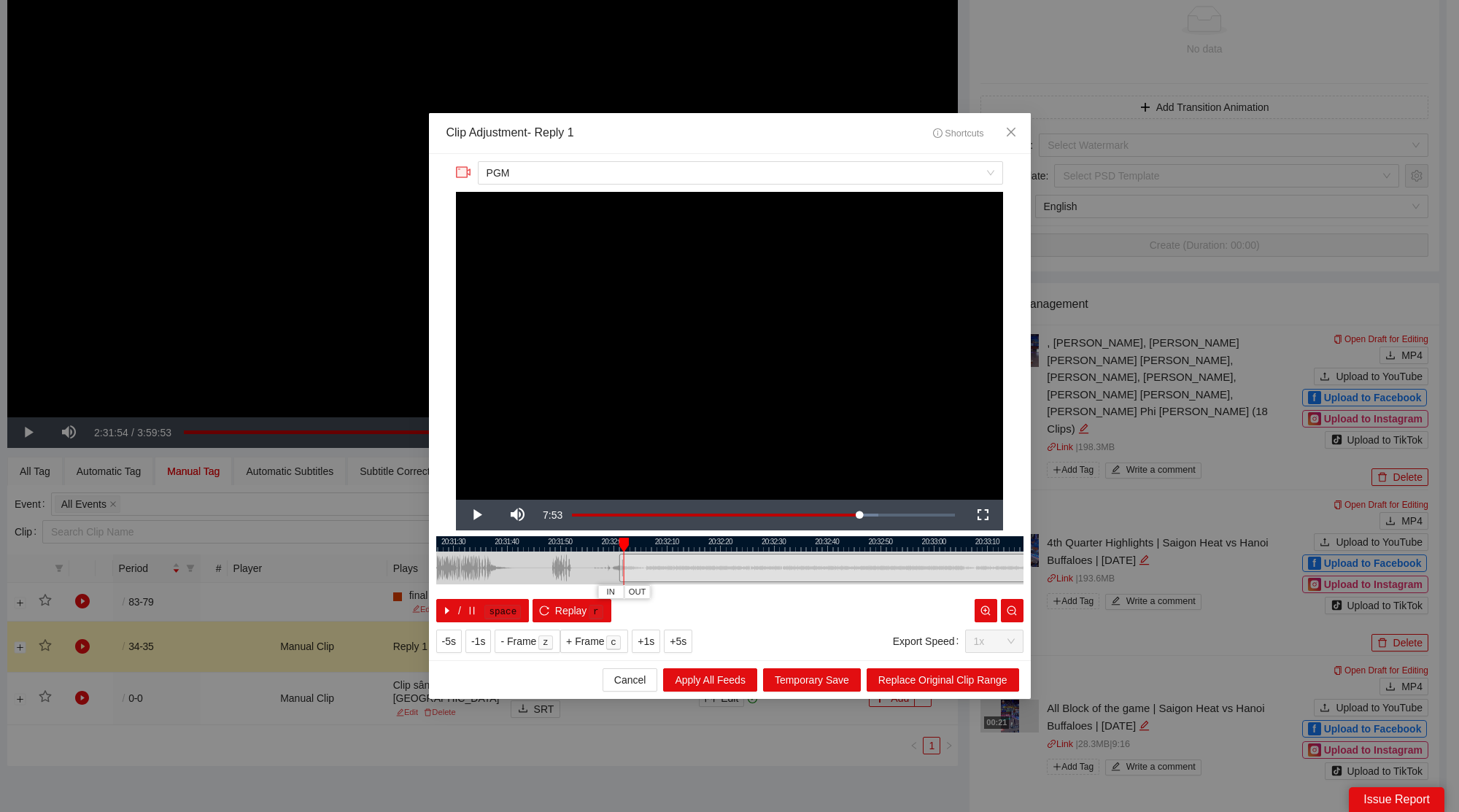
drag, startPoint x: 518, startPoint y: 548, endPoint x: 695, endPoint y: 554, distance: 177.1
click at [695, 554] on div "20:31:20 20:31:30 20:31:40 20:31:50 20:32:00 20:32:10 20:32:20 20:32:30 20:32:4…" at bounding box center [730, 579] width 587 height 86
drag, startPoint x: 659, startPoint y: 548, endPoint x: 631, endPoint y: 549, distance: 28.0
click at [632, 551] on div "20:31:20 20:31:30 20:31:40 20:31:50 20:32:00 20:32:10 20:32:20 20:32:30 20:32:4…" at bounding box center [730, 579] width 587 height 86
click at [614, 565] on div at bounding box center [615, 568] width 9 height 33
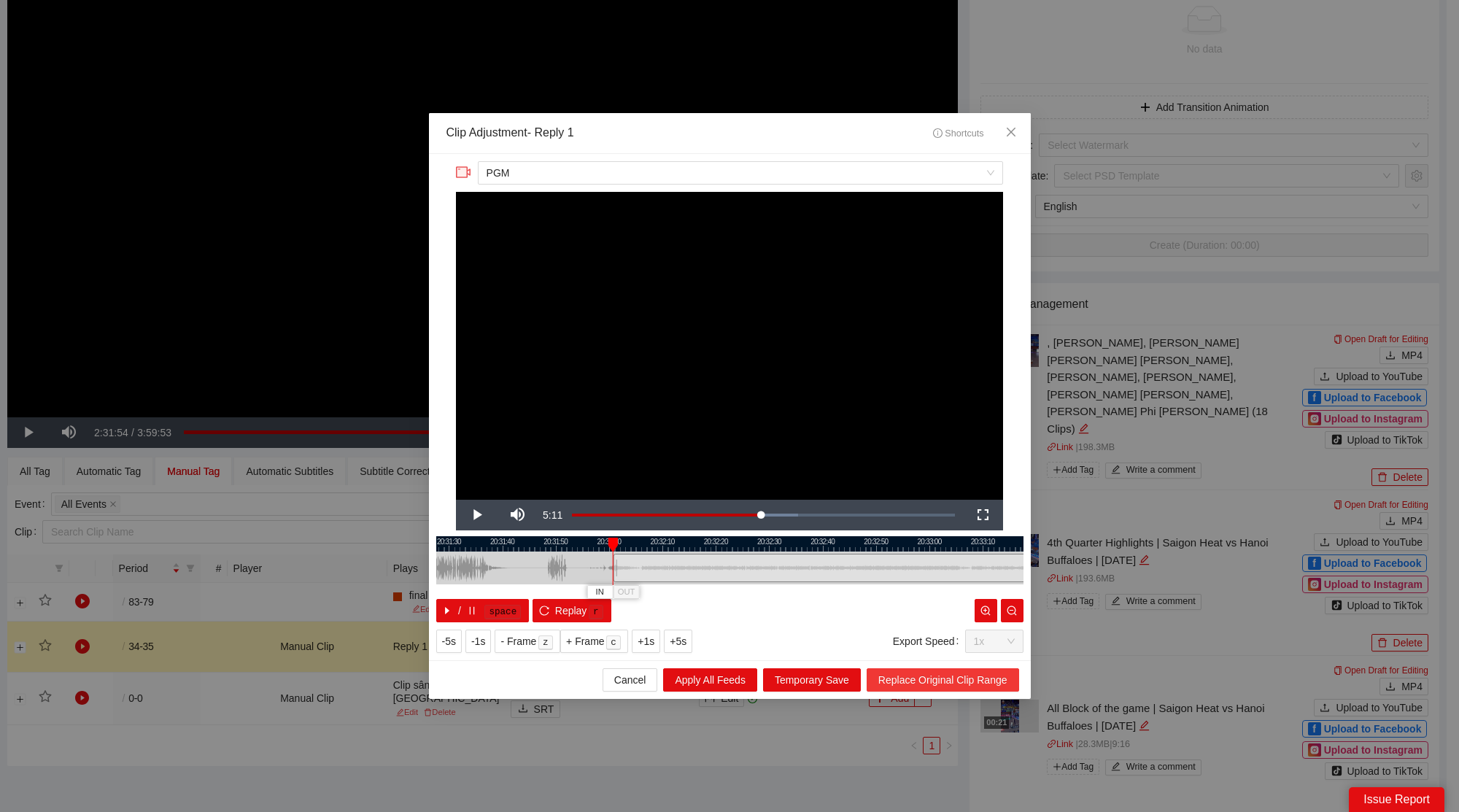
click at [892, 676] on span "Replace Original Clip Range" at bounding box center [943, 679] width 129 height 16
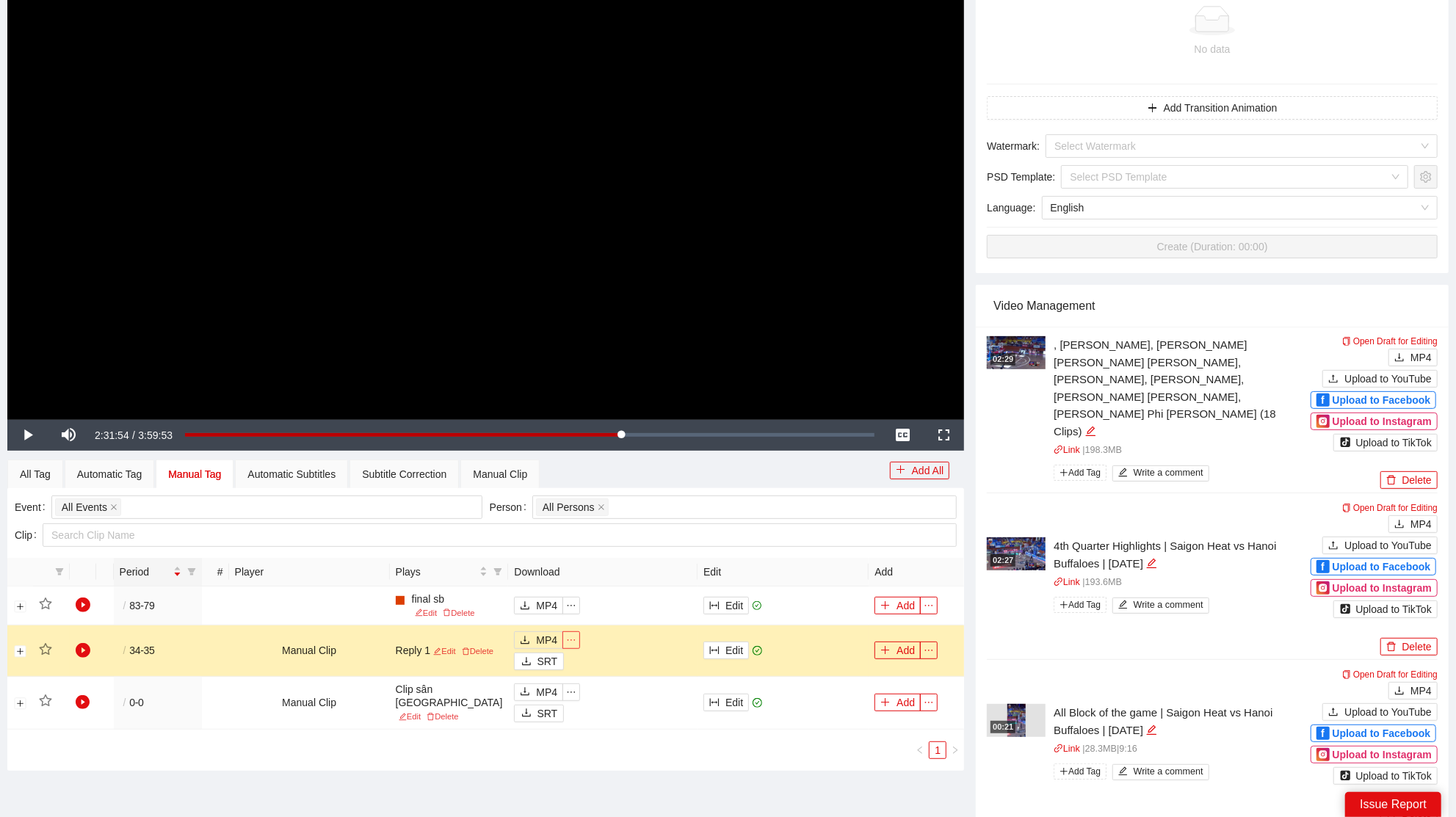
click at [563, 645] on span "ellipsis" at bounding box center [571, 640] width 16 height 11
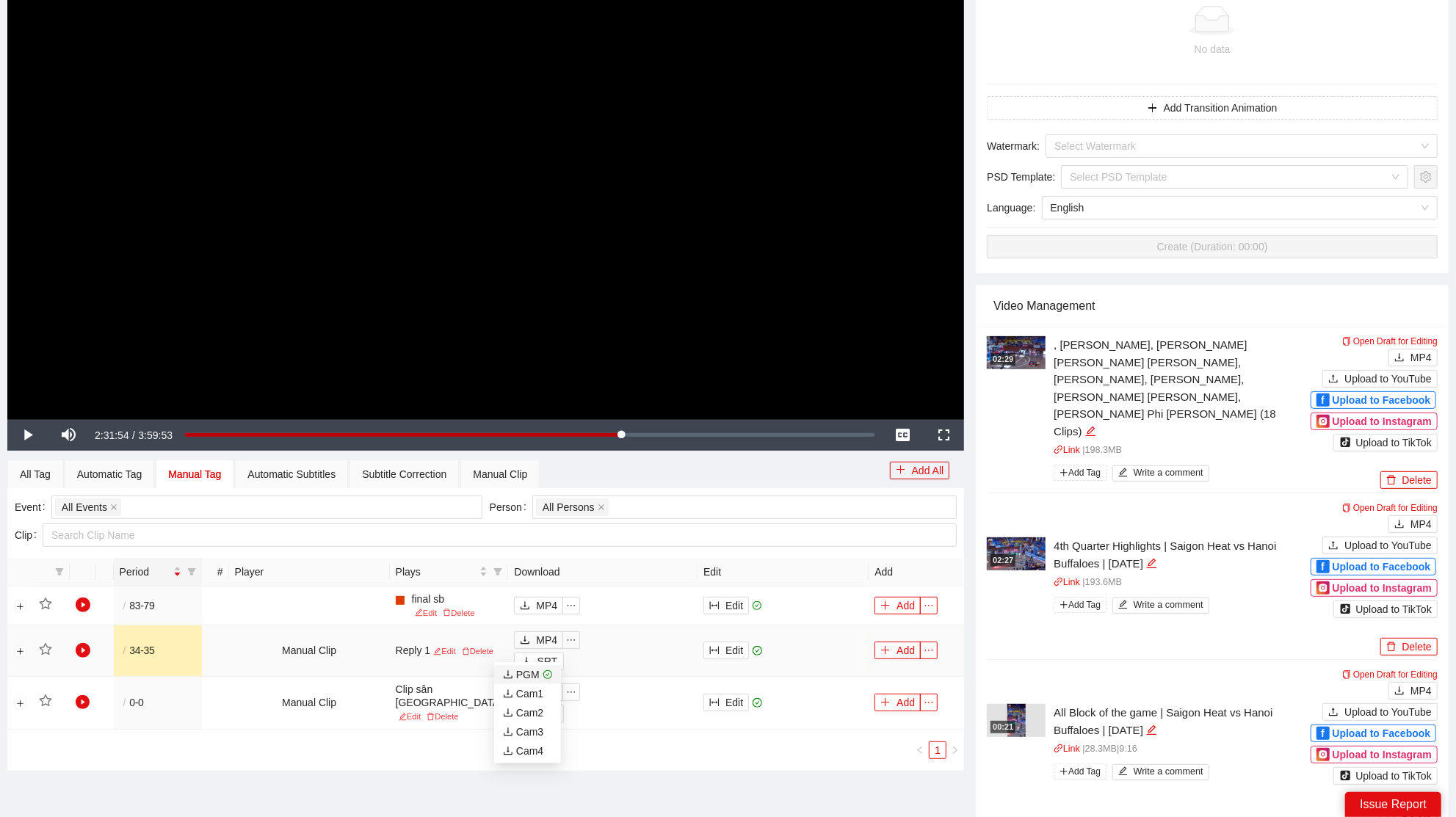
click at [525, 675] on div "PGM" at bounding box center [521, 674] width 37 height 16
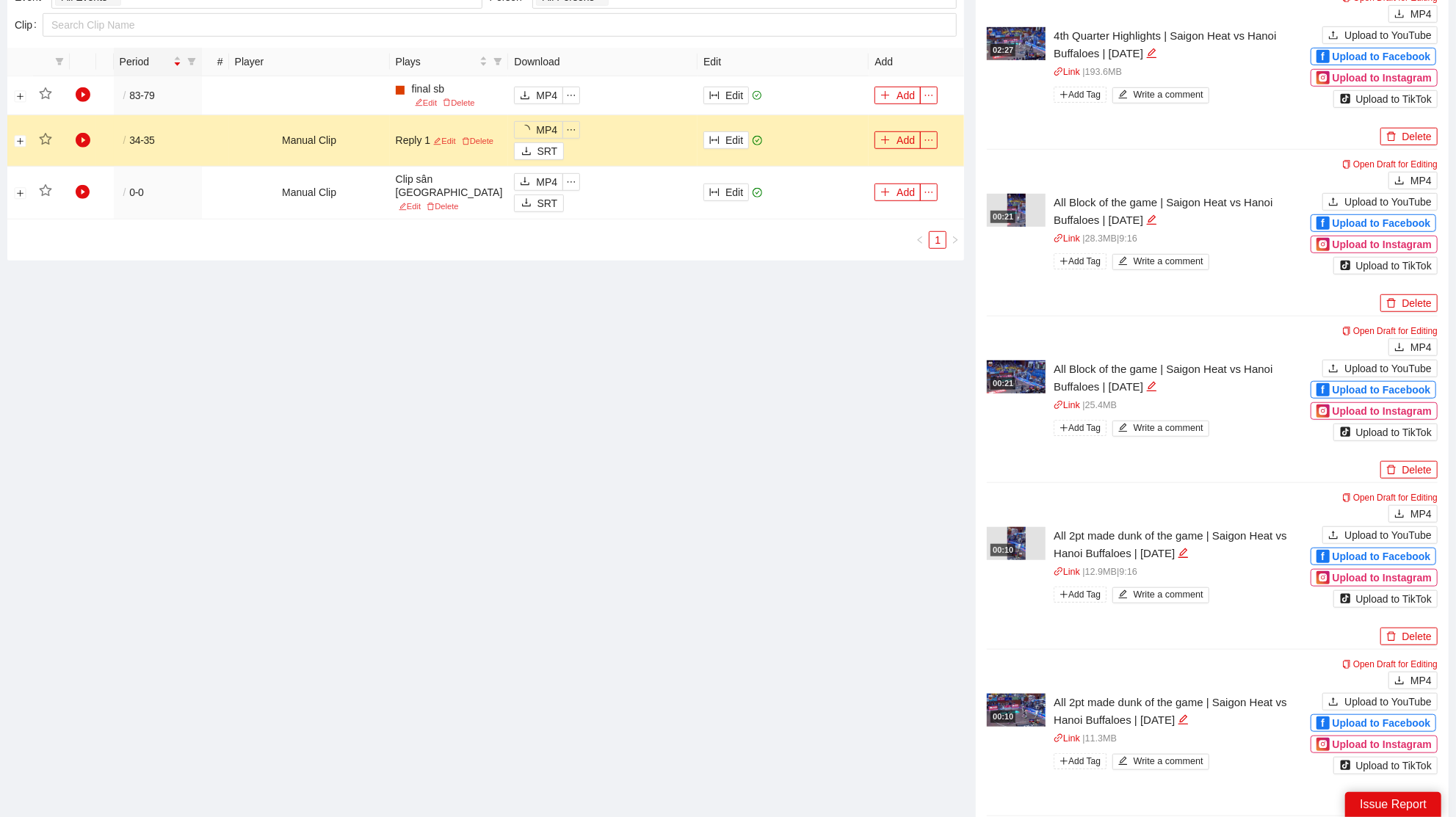
scroll to position [513, 0]
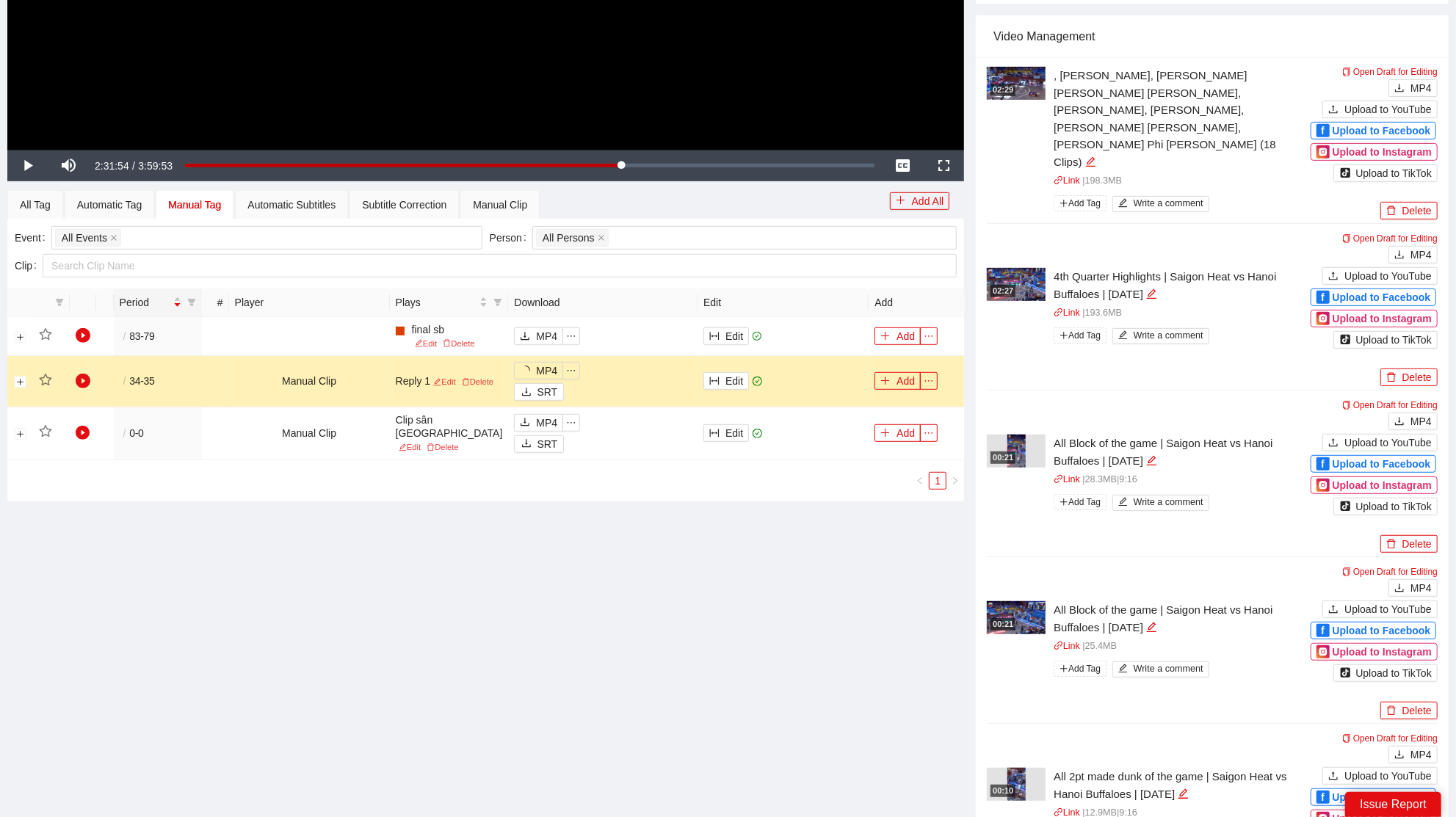
drag, startPoint x: 498, startPoint y: 588, endPoint x: 256, endPoint y: 548, distance: 245.3
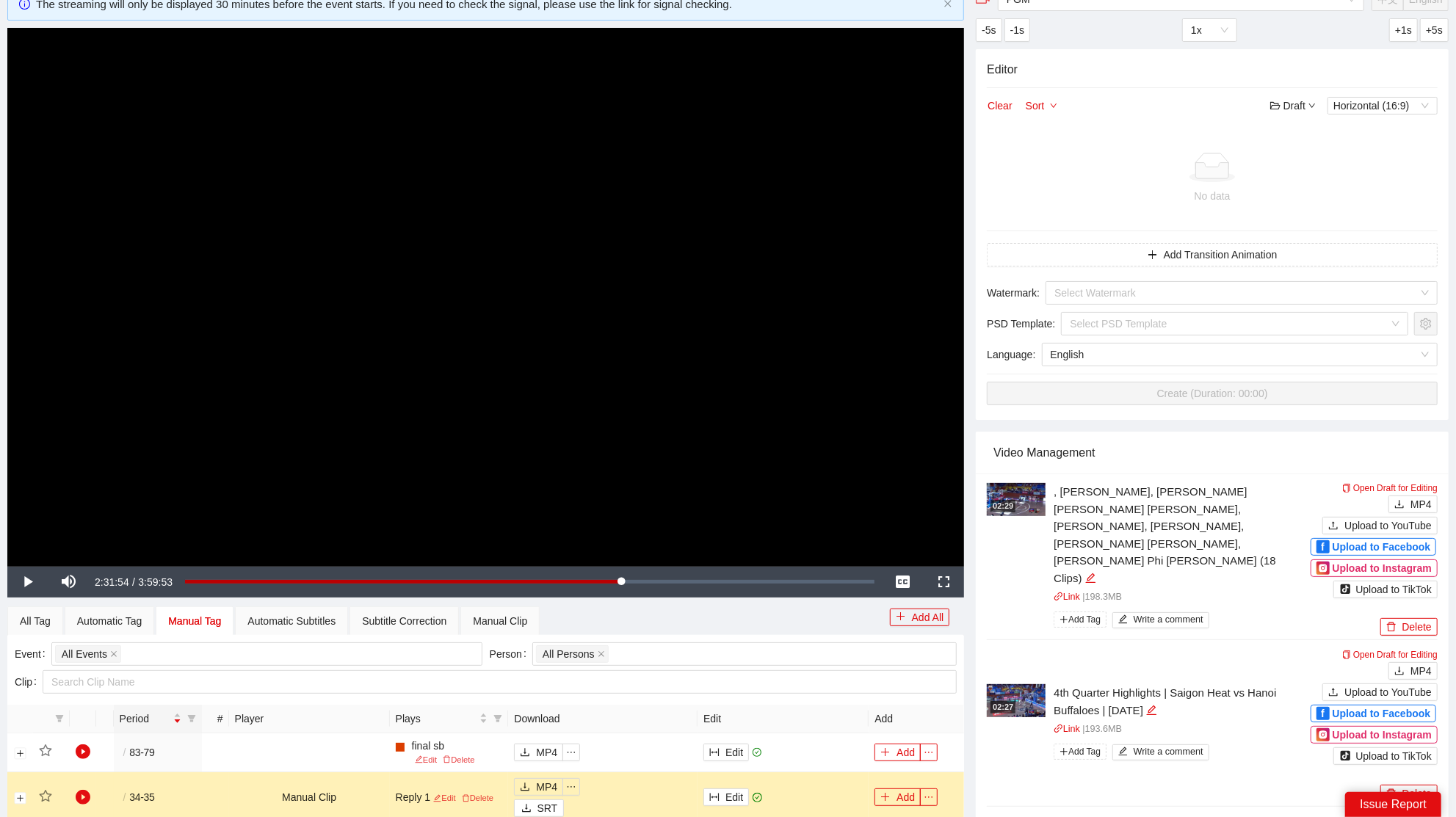
scroll to position [0, 0]
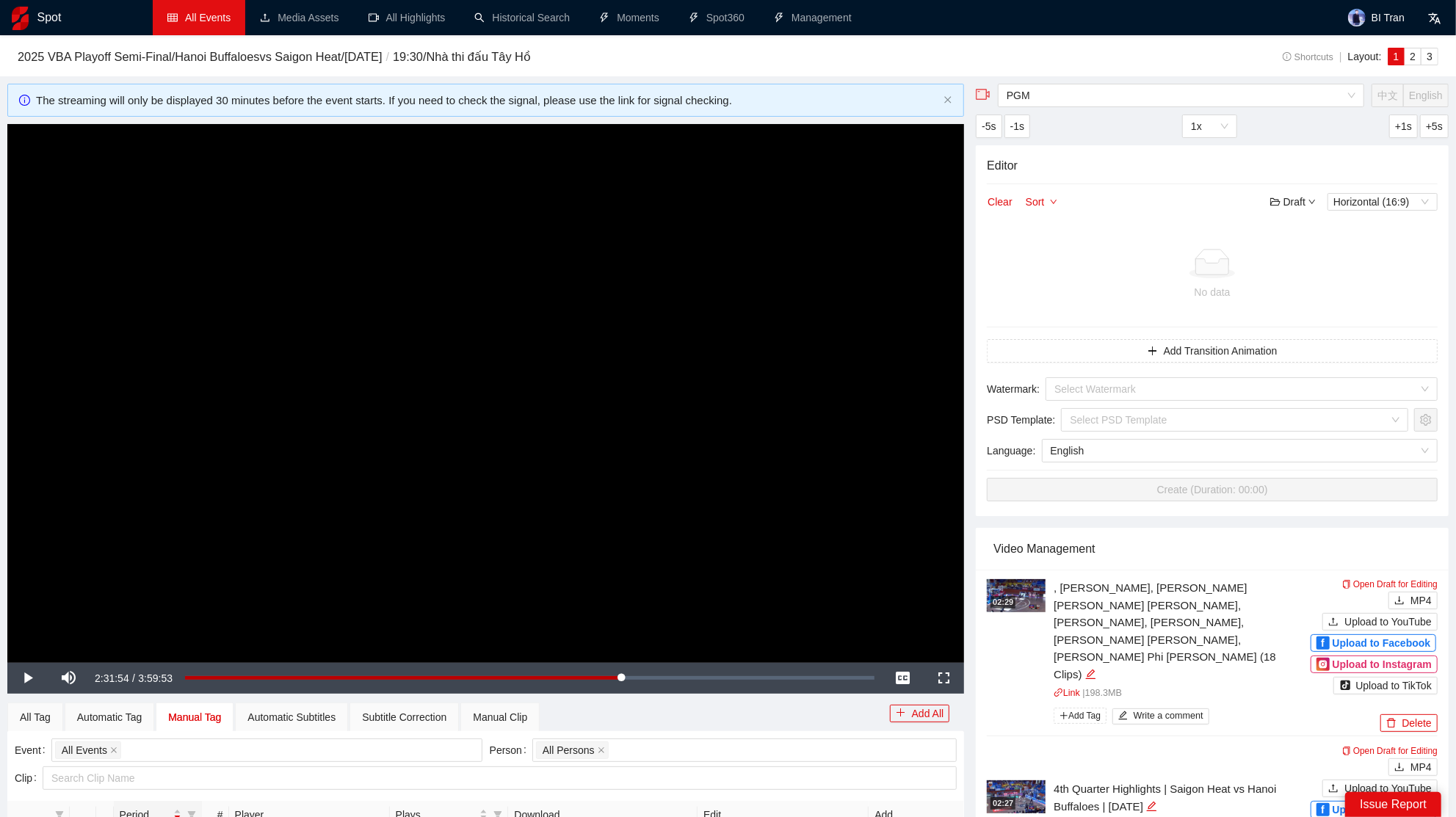
click at [670, 571] on video "Video Player" at bounding box center [486, 393] width 957 height 538
click at [75, 678] on span "Video Player" at bounding box center [69, 678] width 41 height 0
click at [673, 674] on div "Loaded : 63.78% 2:50:12 2:31:56" at bounding box center [530, 678] width 704 height 31
click at [703, 674] on div "Loaded : 70.61% 2:59:09 2:49:20" at bounding box center [530, 678] width 704 height 31
click at [730, 680] on div "Loaded : 75.11% 3:09:37 3:00:10" at bounding box center [530, 678] width 704 height 31
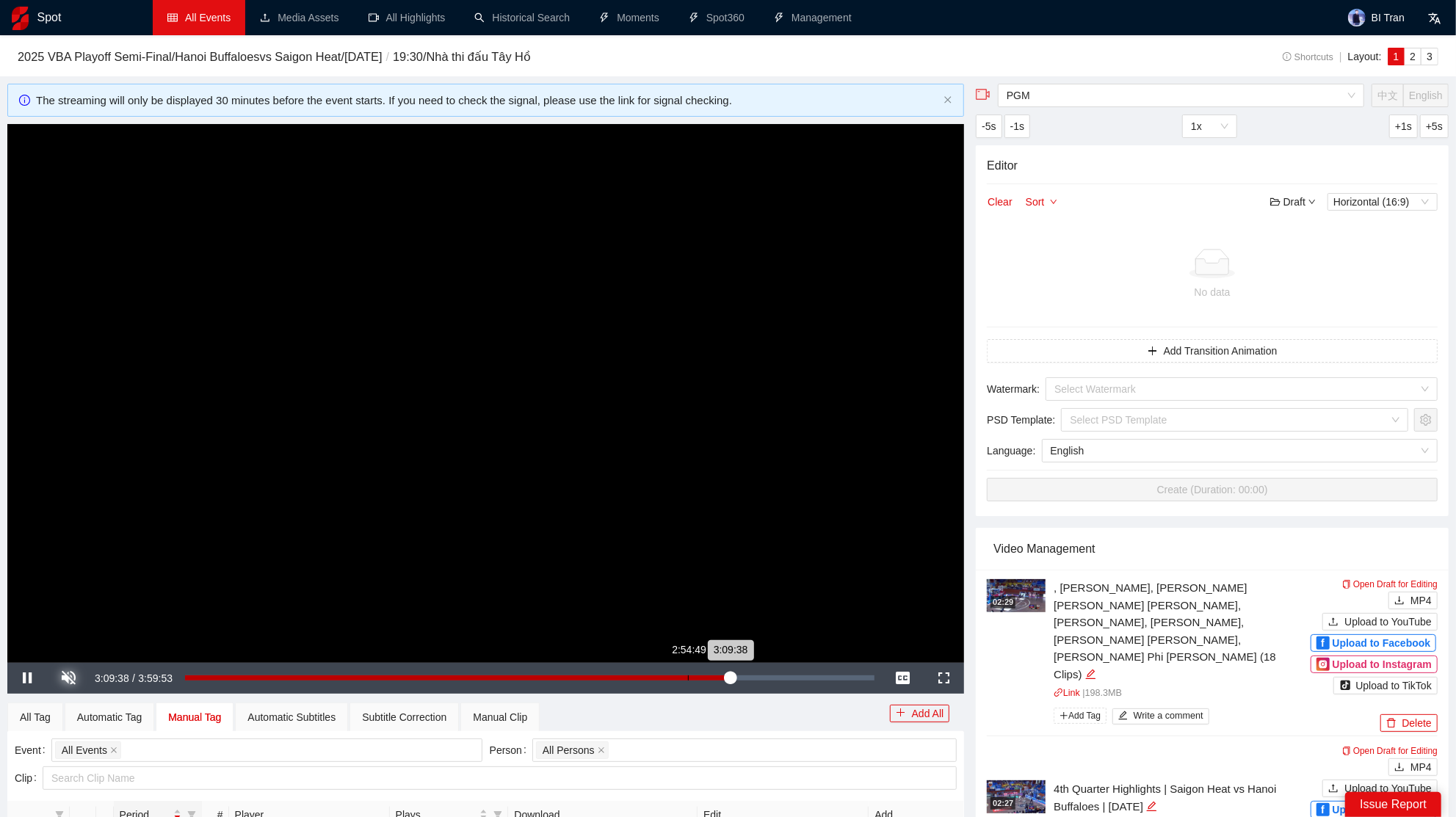
click at [687, 677] on div "Loaded : 79.07% 2:54:49 3:09:38" at bounding box center [529, 678] width 689 height 5
drag, startPoint x: 673, startPoint y: 679, endPoint x: 663, endPoint y: 684, distance: 11.2
click at [667, 682] on div "Loaded : 72.91% 2:48:56 2:49:27" at bounding box center [530, 678] width 704 height 31
click at [647, 682] on div "Loaded : 69.90% 2:40:46 2:47:40" at bounding box center [530, 678] width 704 height 31
click at [636, 683] on div "Loaded : 0.00% 2:37:27 2:37:27" at bounding box center [530, 678] width 704 height 31
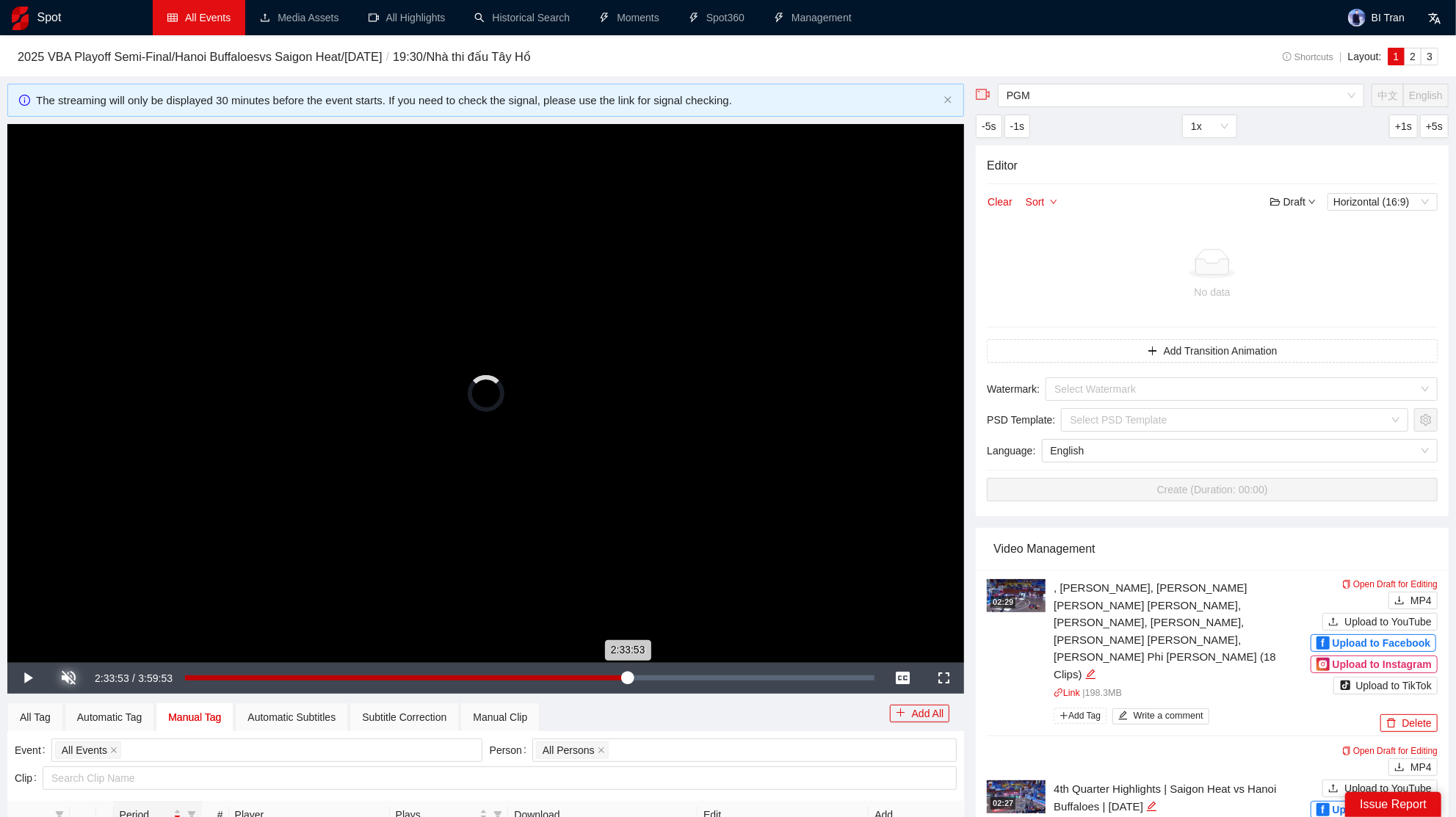
click at [627, 678] on div "Loaded : 0.00% 2:33:53 2:33:53" at bounding box center [529, 678] width 689 height 5
click at [681, 586] on video "Video Player" at bounding box center [486, 393] width 957 height 538
click at [662, 549] on video "Video Player" at bounding box center [486, 393] width 957 height 538
click at [633, 680] on div "2:35:40" at bounding box center [409, 678] width 448 height 5
click at [633, 680] on div "2:35:46" at bounding box center [409, 678] width 448 height 5
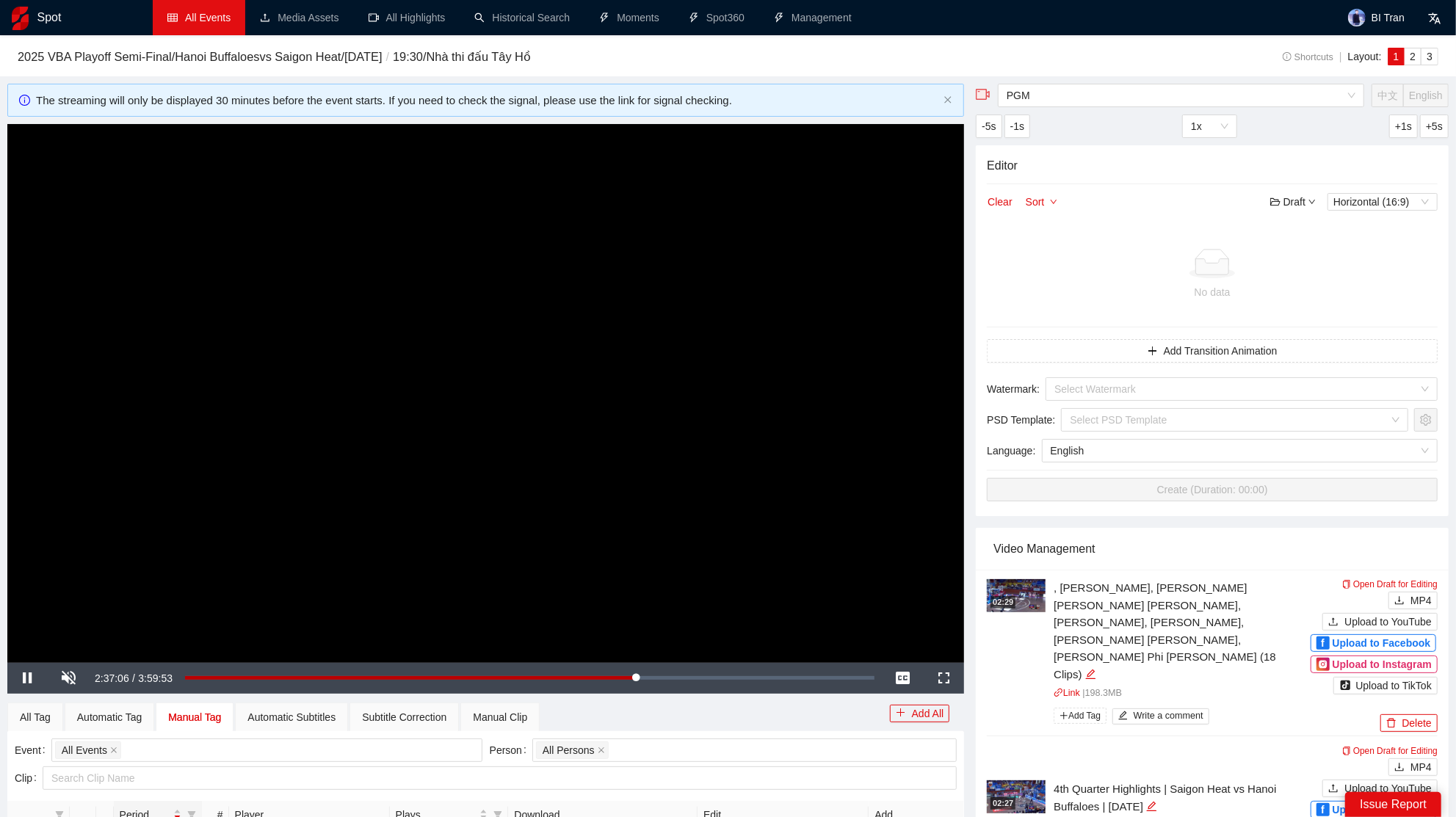
click at [661, 606] on video "Video Player" at bounding box center [486, 393] width 957 height 538
click at [657, 576] on video "Video Player" at bounding box center [486, 393] width 957 height 538
click at [638, 675] on div "2:37:38" at bounding box center [411, 678] width 453 height 5
click at [643, 679] on div "2:39:21" at bounding box center [413, 678] width 458 height 5
click at [648, 678] on div "2:41:08" at bounding box center [416, 678] width 463 height 5
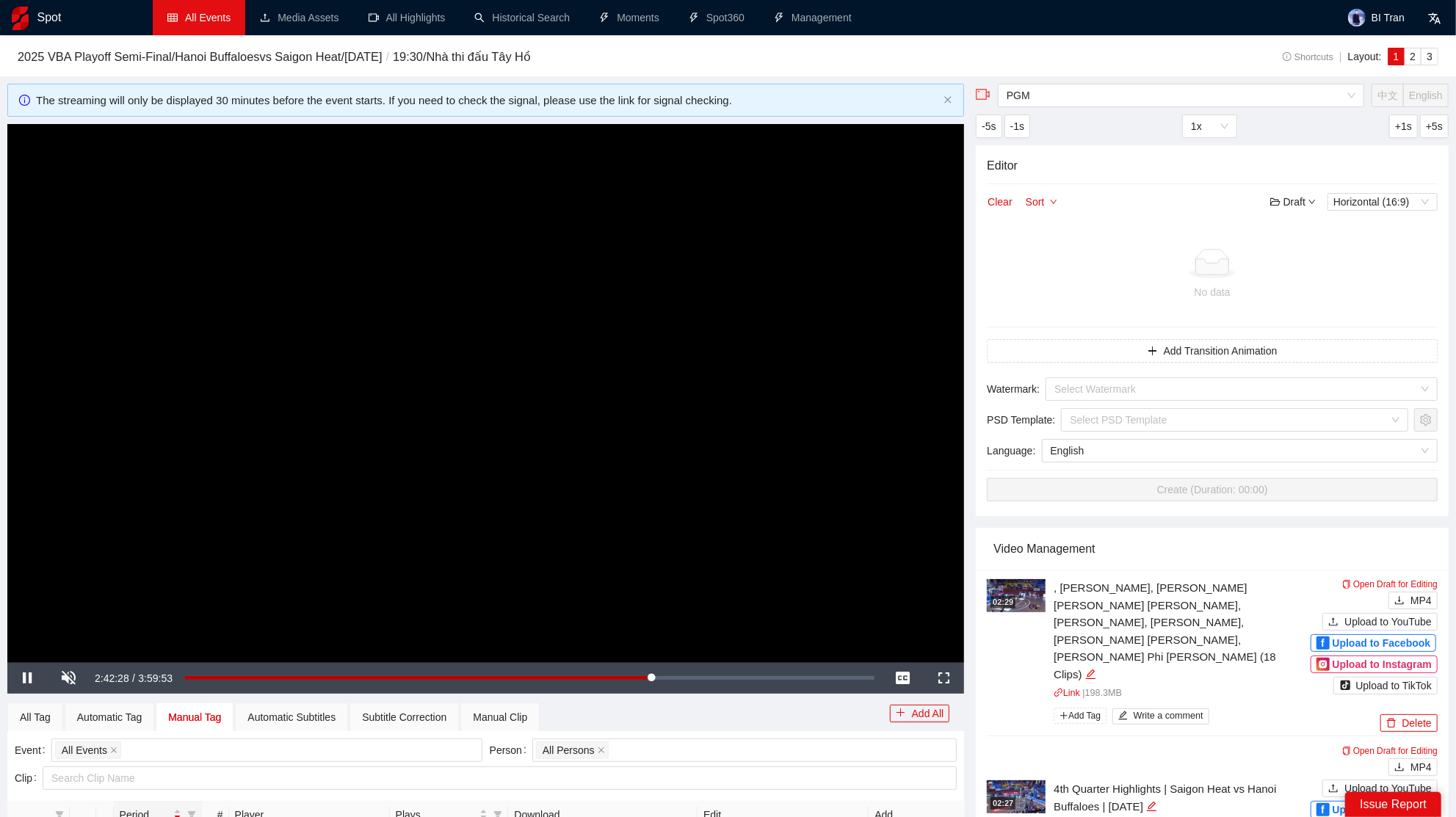
drag, startPoint x: 599, startPoint y: 430, endPoint x: 591, endPoint y: 433, distance: 8.5
click at [595, 433] on video "Video Player" at bounding box center [486, 393] width 957 height 538
click at [511, 715] on div "Manual Clip" at bounding box center [500, 716] width 54 height 16
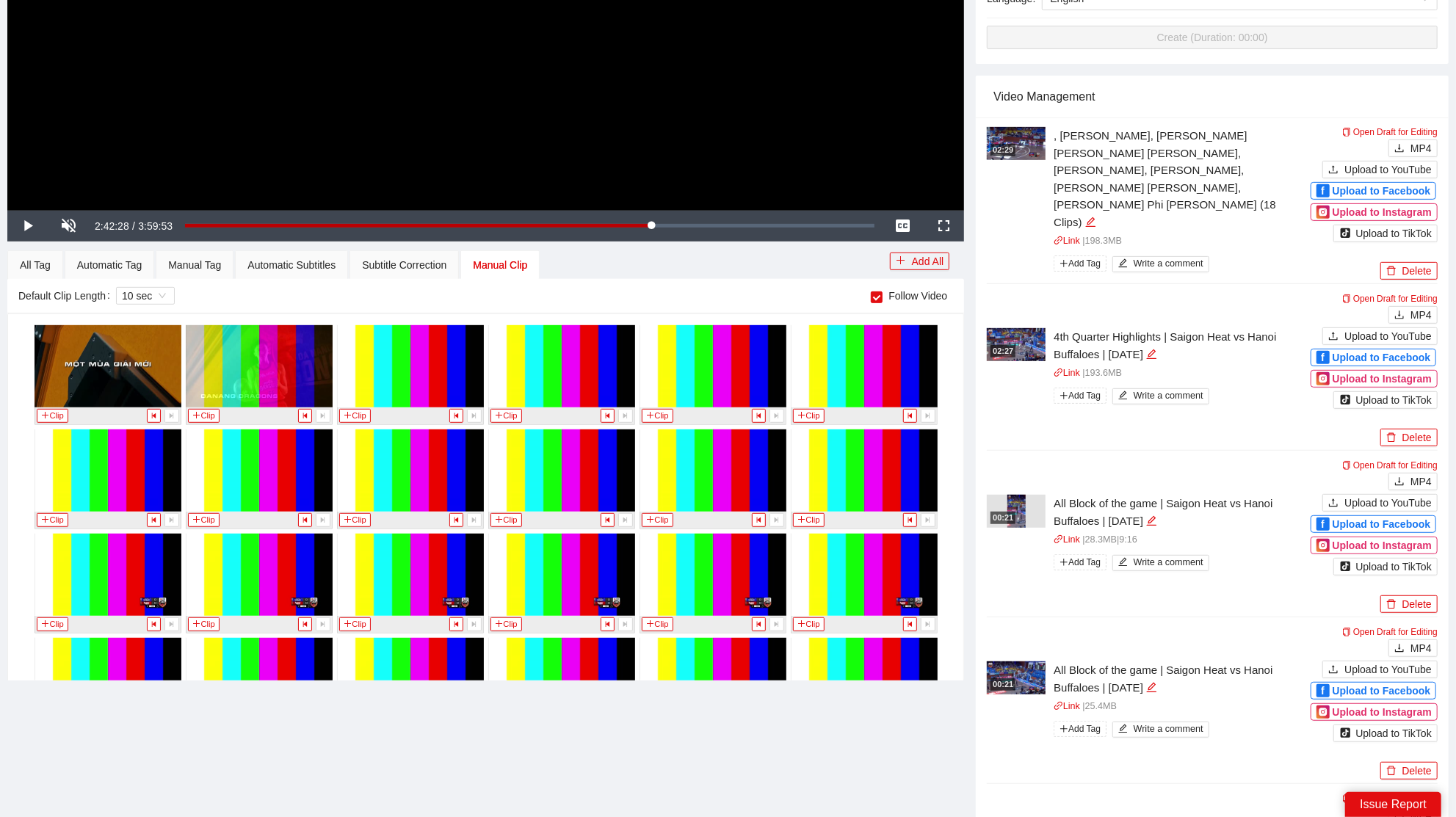
scroll to position [9224, 0]
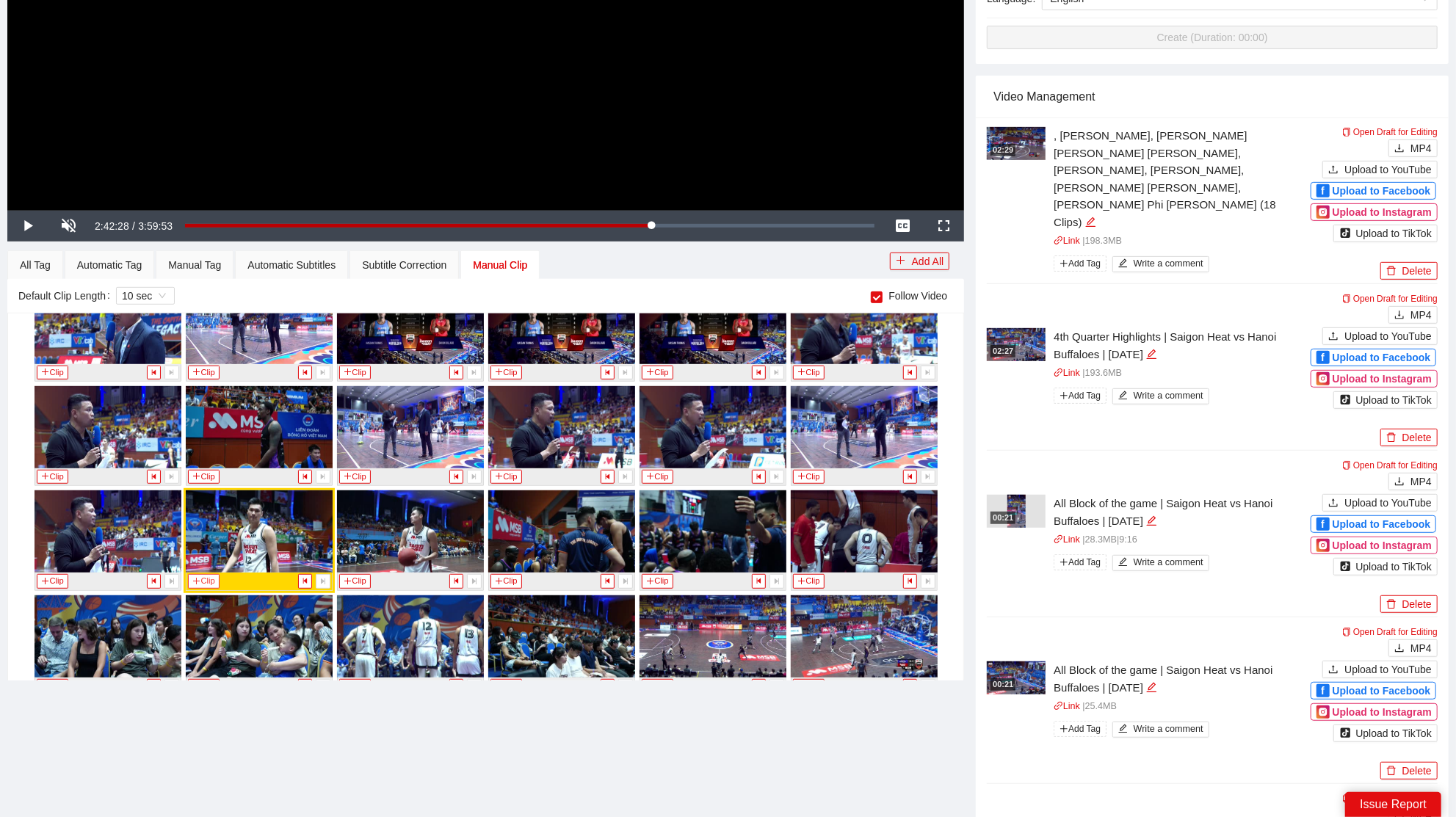
drag, startPoint x: 196, startPoint y: 545, endPoint x: 258, endPoint y: 538, distance: 62.4
click at [196, 574] on button "Clip" at bounding box center [204, 580] width 32 height 14
click at [204, 262] on div "Manual Tag" at bounding box center [195, 265] width 53 height 16
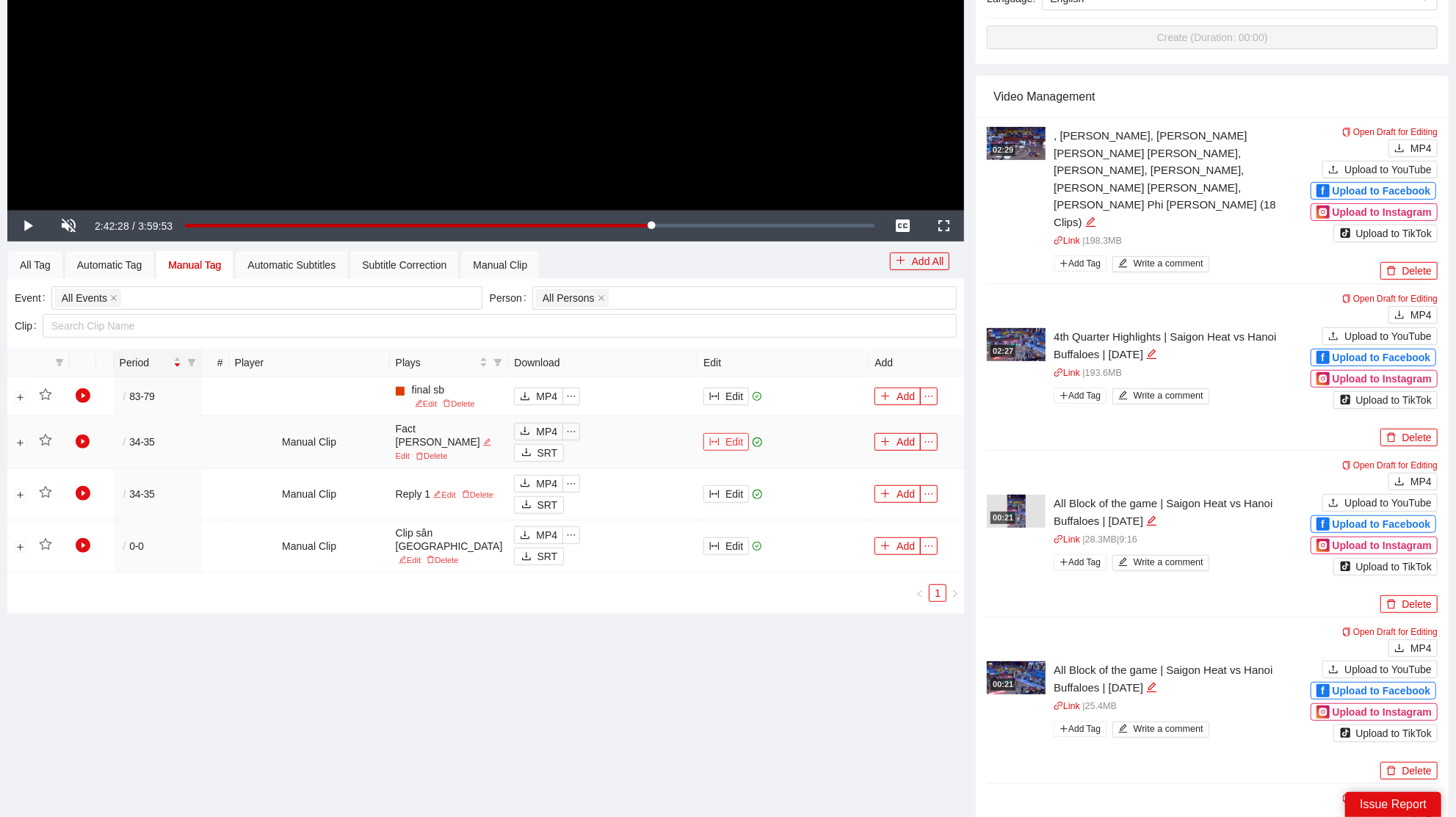
click at [731, 451] on button "Edit" at bounding box center [726, 441] width 45 height 17
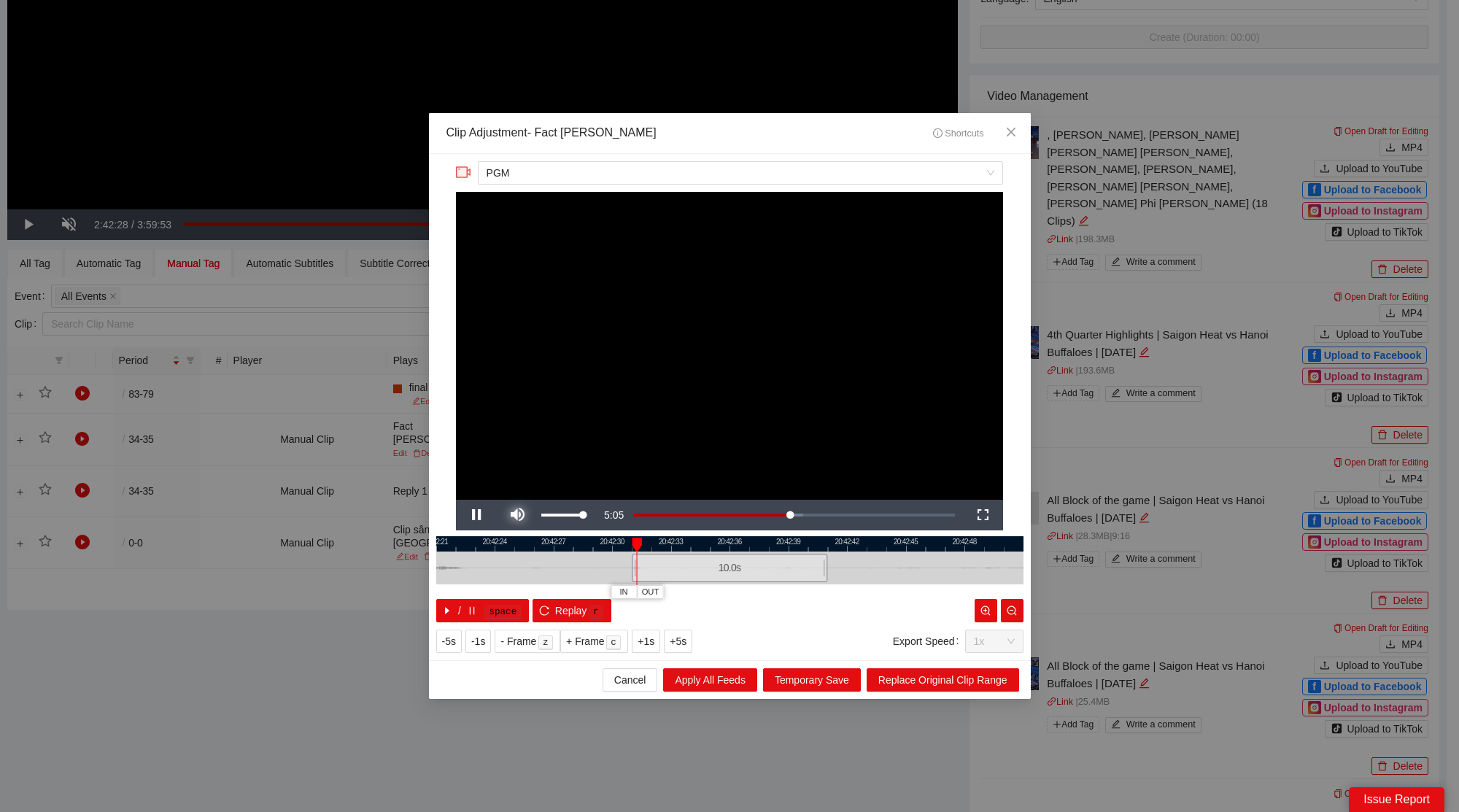
drag, startPoint x: 522, startPoint y: 506, endPoint x: 531, endPoint y: 510, distance: 9.8
click at [524, 515] on span "Video Player" at bounding box center [517, 515] width 41 height 0
drag, startPoint x: 838, startPoint y: 565, endPoint x: 994, endPoint y: 572, distance: 156.2
click at [985, 572] on div at bounding box center [981, 568] width 9 height 33
drag, startPoint x: 950, startPoint y: 544, endPoint x: 769, endPoint y: 539, distance: 181.1
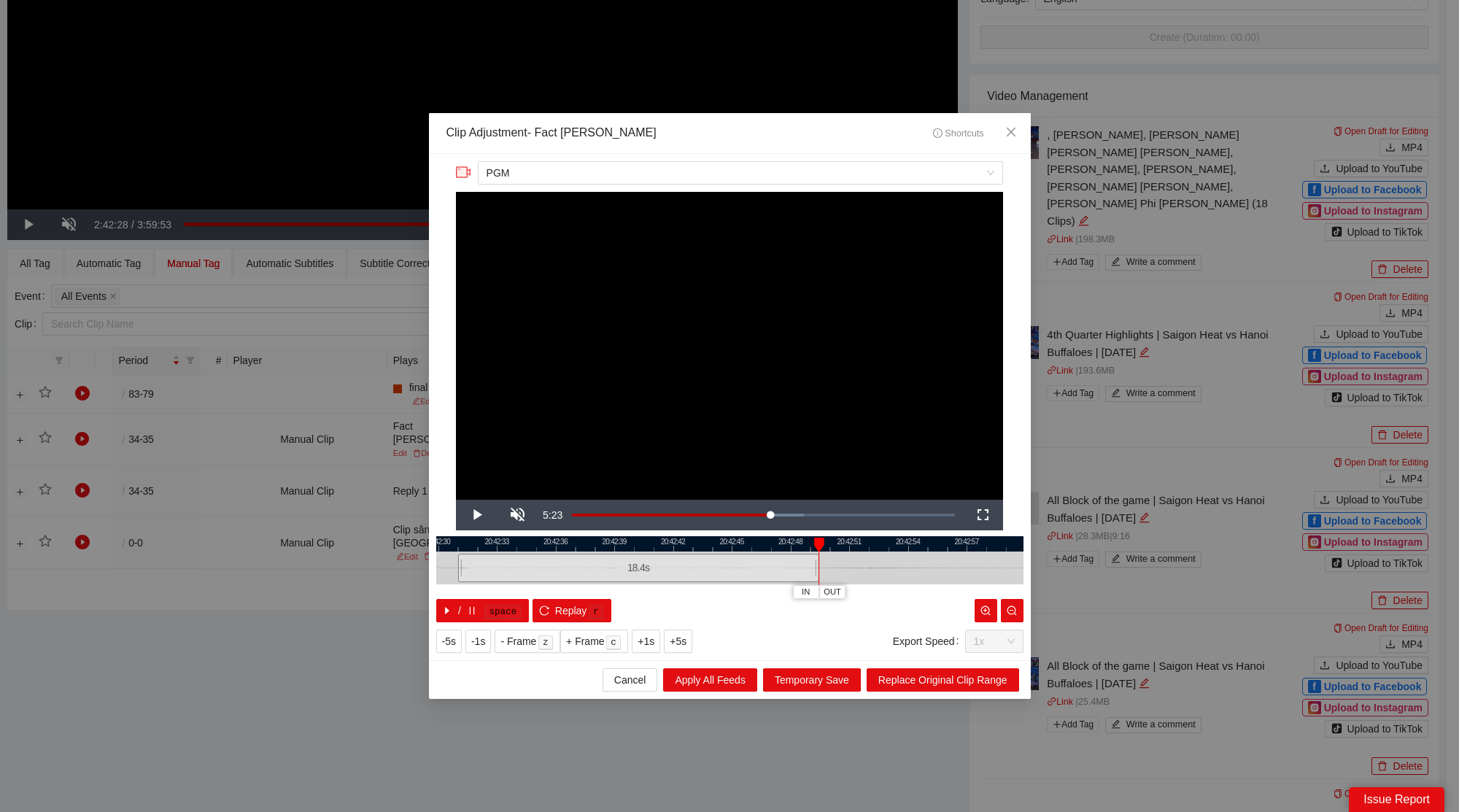
click at [763, 539] on div at bounding box center [556, 544] width 587 height 15
drag, startPoint x: 804, startPoint y: 565, endPoint x: 990, endPoint y: 580, distance: 186.6
click at [1000, 584] on div "20:42:30 20:42:33 20:42:36 20:42:39 20:42:42 20:42:45 20:42:48 20:42:51 20:42:5…" at bounding box center [730, 579] width 587 height 86
drag, startPoint x: 966, startPoint y: 540, endPoint x: 688, endPoint y: 548, distance: 278.1
click at [689, 548] on div at bounding box center [588, 544] width 587 height 15
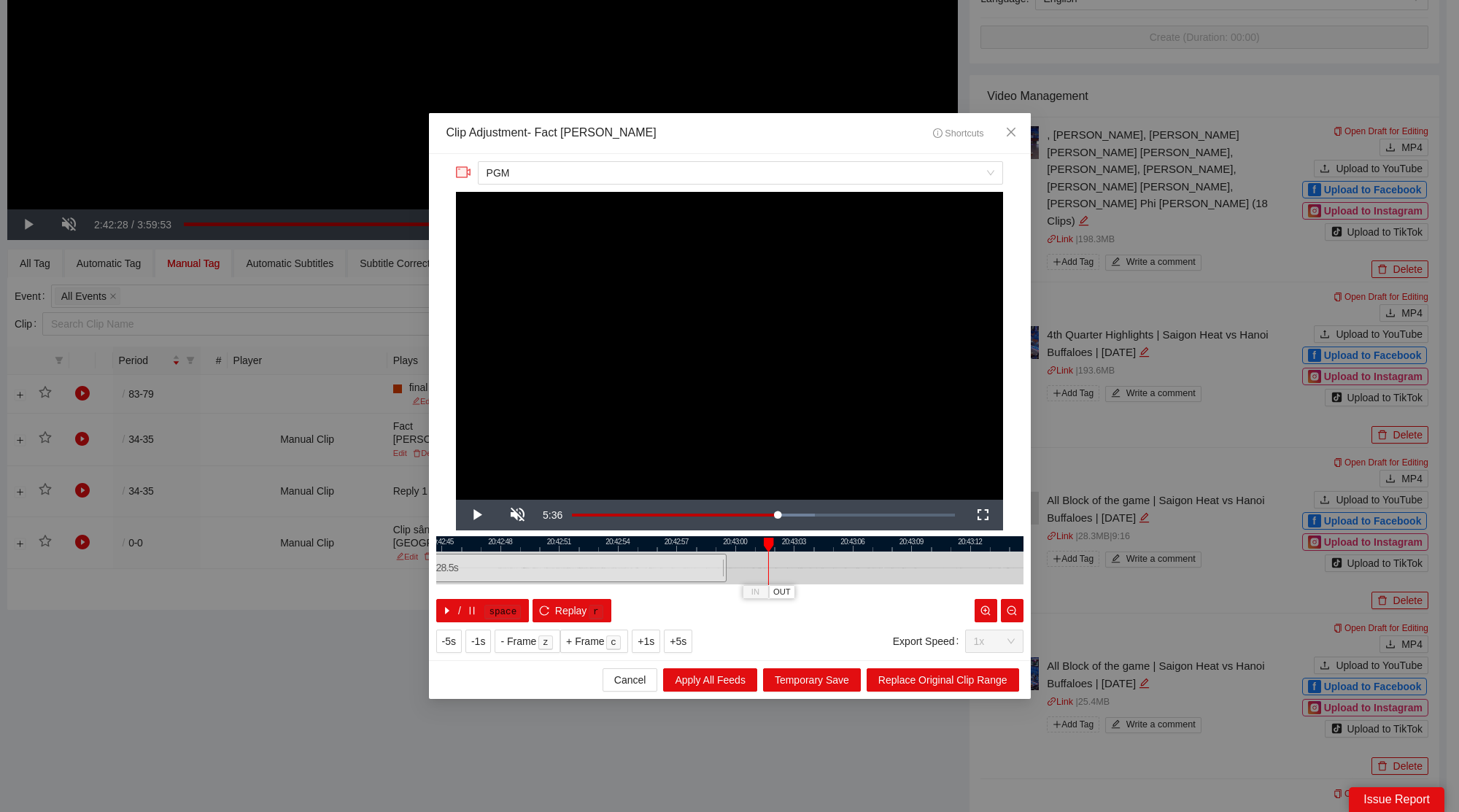
drag, startPoint x: 725, startPoint y: 569, endPoint x: 765, endPoint y: 575, distance: 40.4
click at [778, 575] on div "20:42:42 20:42:45 20:42:48 20:42:51 20:42:54 20:42:57 20:43:00 20:43:03 20:43:0…" at bounding box center [730, 579] width 587 height 86
drag, startPoint x: 725, startPoint y: 567, endPoint x: 981, endPoint y: 579, distance: 256.3
click at [981, 579] on div at bounding box center [982, 568] width 9 height 33
drag, startPoint x: 943, startPoint y: 545, endPoint x: 710, endPoint y: 544, distance: 233.0
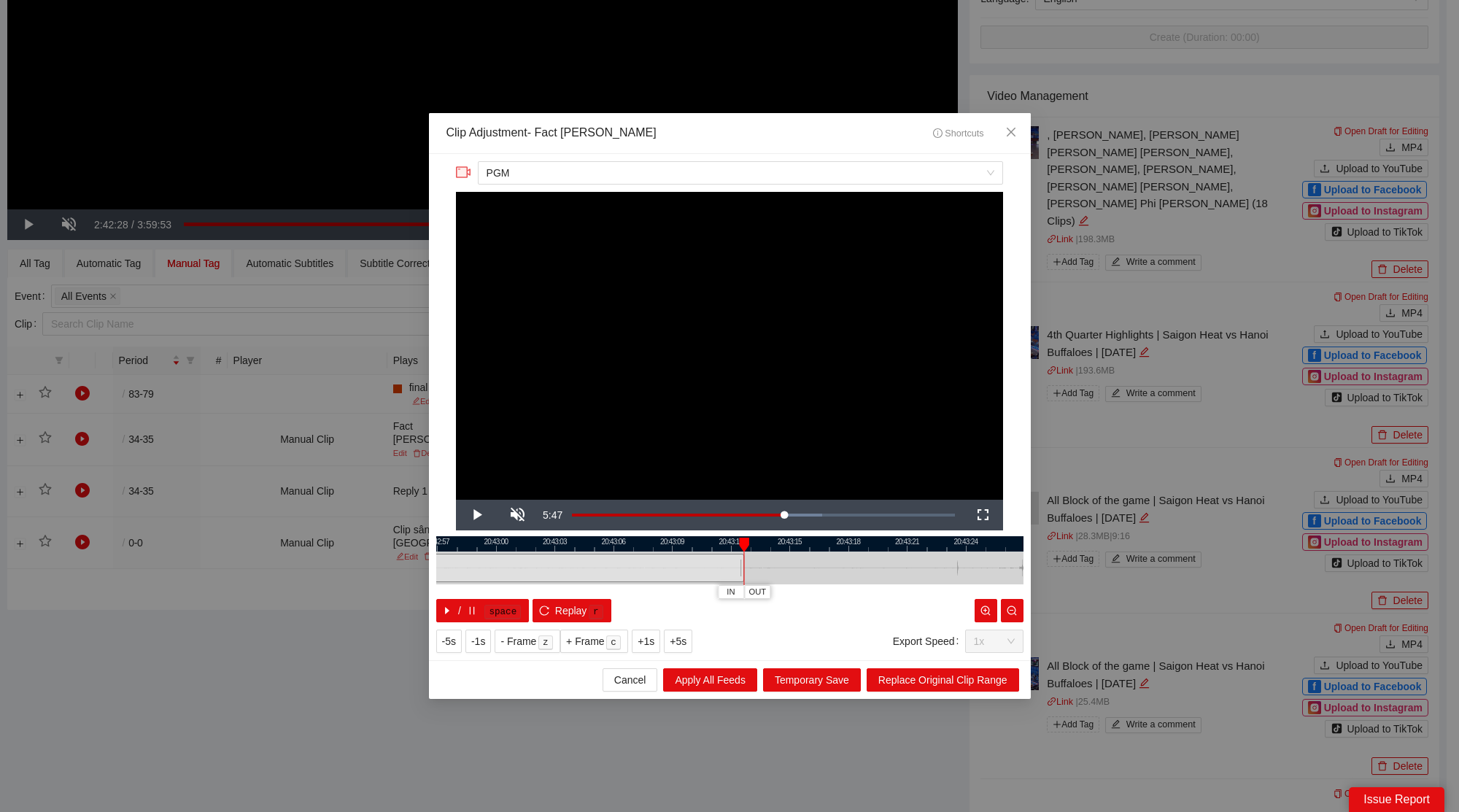
click at [710, 544] on div at bounding box center [492, 544] width 587 height 15
click at [741, 566] on div at bounding box center [740, 569] width 1 height 33
drag, startPoint x: 739, startPoint y: 566, endPoint x: 948, endPoint y: 575, distance: 209.2
click at [974, 581] on div at bounding box center [973, 568] width 9 height 33
drag, startPoint x: 919, startPoint y: 546, endPoint x: 628, endPoint y: 538, distance: 291.1
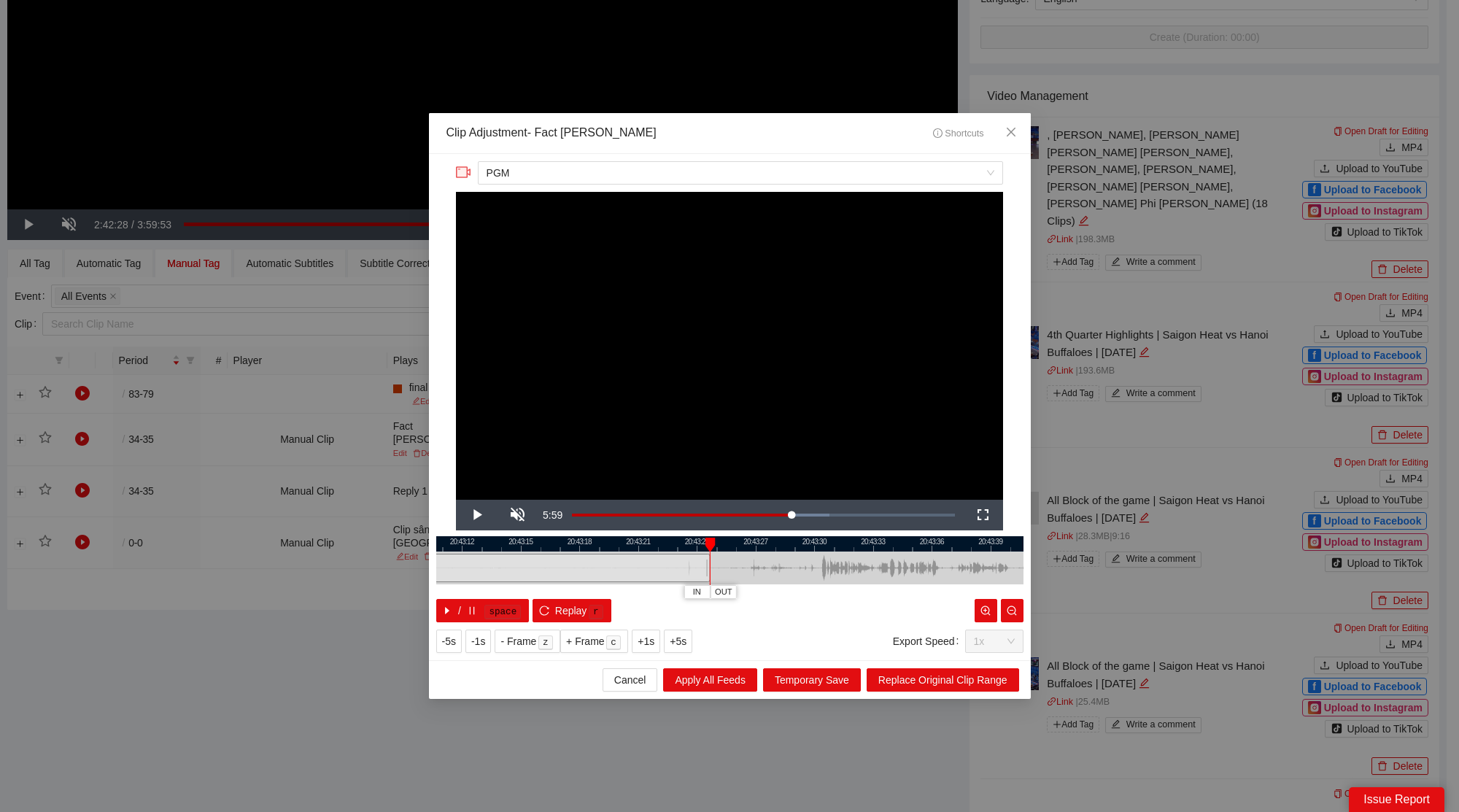
click at [629, 537] on div at bounding box center [465, 544] width 587 height 15
click at [979, 593] on div "20:43:12 20:43:15 20:43:18 20:43:21 20:43:24 20:43:27 20:43:30 20:43:33 20:43:3…" at bounding box center [730, 579] width 587 height 86
click at [974, 557] on div at bounding box center [976, 568] width 9 height 33
drag, startPoint x: 878, startPoint y: 544, endPoint x: 614, endPoint y: 530, distance: 264.4
click at [614, 530] on div "**********" at bounding box center [729, 407] width 602 height 506
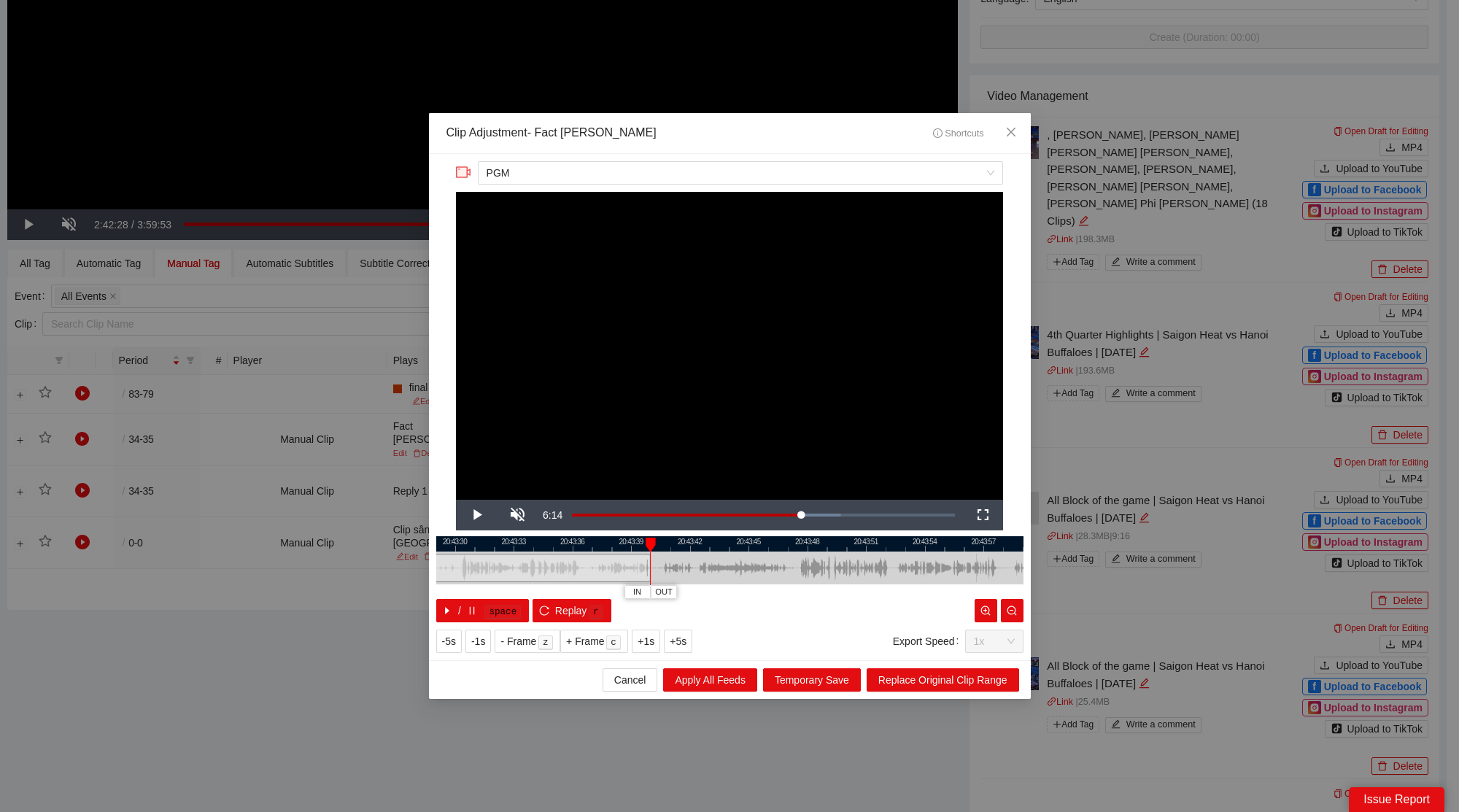
click at [648, 565] on div at bounding box center [649, 568] width 9 height 33
click at [649, 565] on div at bounding box center [649, 569] width 1 height 33
click at [988, 595] on div "20:43:27 20:43:30 20:43:33 20:43:36 20:43:39 20:43:42 20:43:45 20:43:48 20:43:5…" at bounding box center [730, 579] width 587 height 86
click at [943, 539] on div at bounding box center [949, 545] width 10 height 14
drag, startPoint x: 934, startPoint y: 538, endPoint x: 709, endPoint y: 549, distance: 225.3
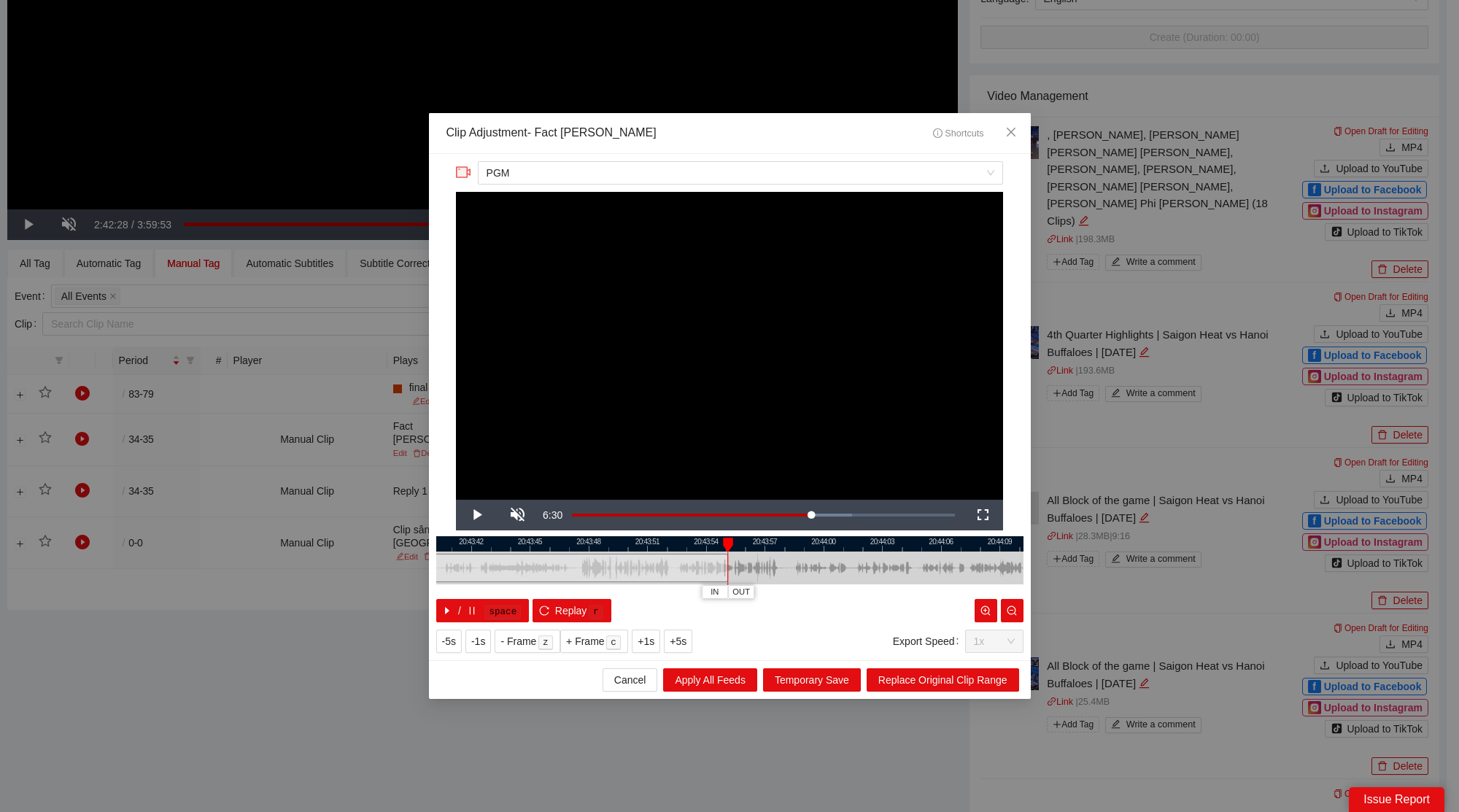
click at [709, 549] on div at bounding box center [512, 544] width 587 height 15
click at [721, 570] on div at bounding box center [720, 569] width 1 height 33
drag, startPoint x: 717, startPoint y: 571, endPoint x: 971, endPoint y: 588, distance: 254.6
click at [976, 588] on div "20:43:39 20:43:42 20:43:45 20:43:48 20:43:51 20:43:54 20:43:57 20:44:00 20:44:0…" at bounding box center [730, 579] width 587 height 86
drag, startPoint x: 937, startPoint y: 545, endPoint x: 547, endPoint y: 547, distance: 390.0
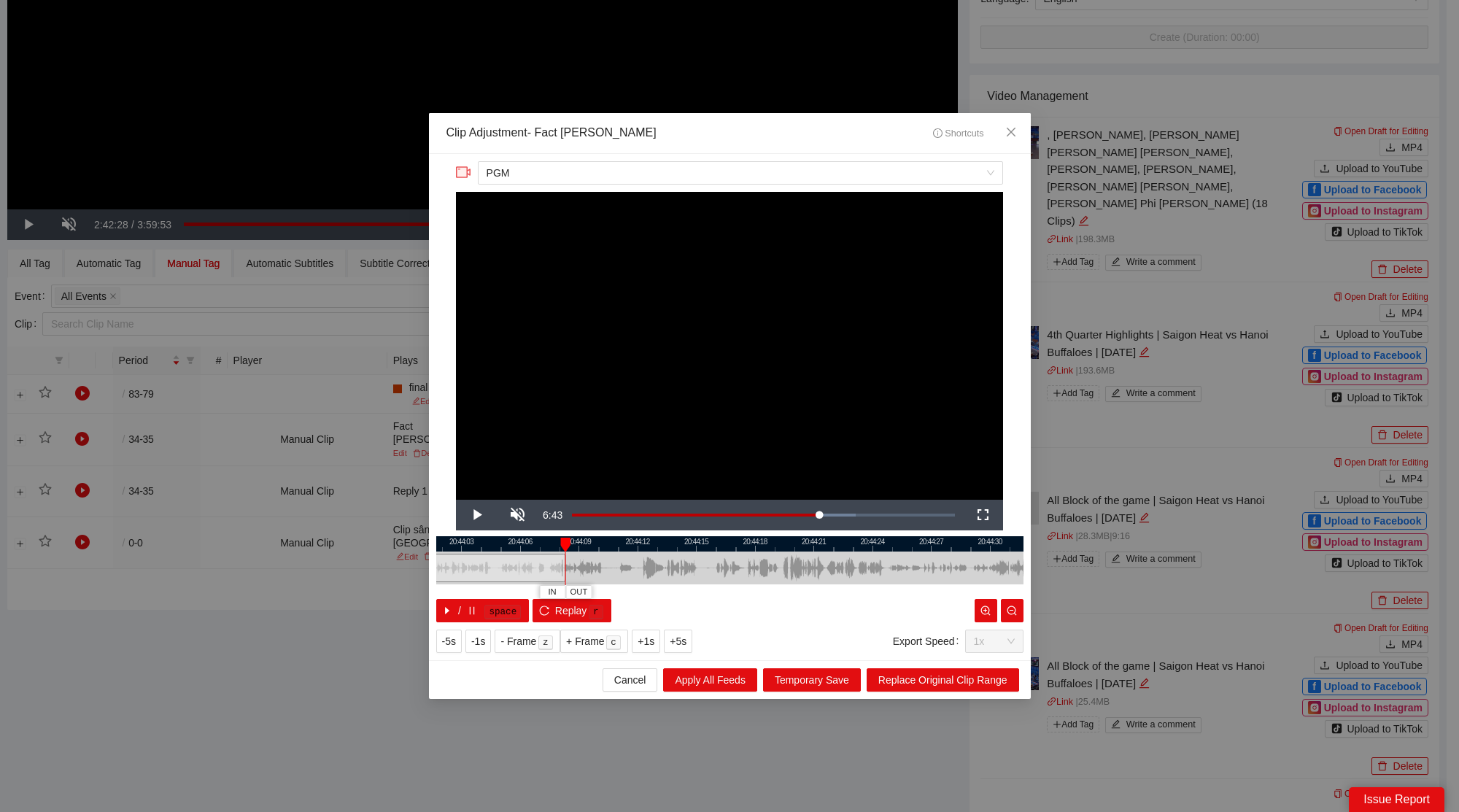
click at [540, 542] on div at bounding box center [317, 544] width 587 height 15
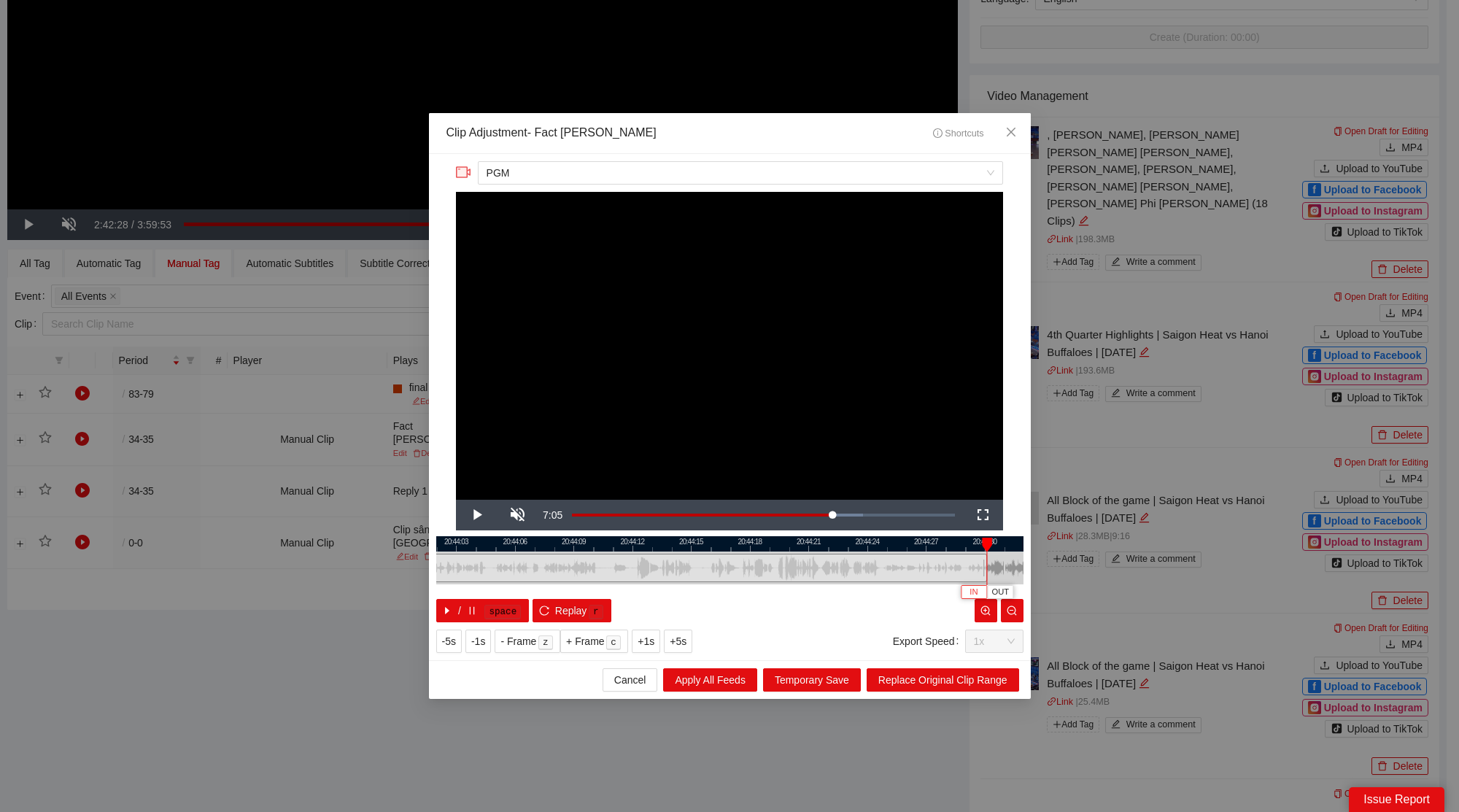
drag, startPoint x: 558, startPoint y: 566, endPoint x: 984, endPoint y: 595, distance: 427.0
click at [984, 595] on div "20:44:00 20:44:03 20:44:06 20:44:09 20:44:12 20:44:15 20:44:18 20:44:21 20:44:2…" at bounding box center [730, 579] width 587 height 86
drag, startPoint x: 925, startPoint y: 544, endPoint x: 647, endPoint y: 543, distance: 278.0
click at [647, 543] on div at bounding box center [573, 544] width 587 height 15
drag, startPoint x: 702, startPoint y: 569, endPoint x: 979, endPoint y: 585, distance: 277.5
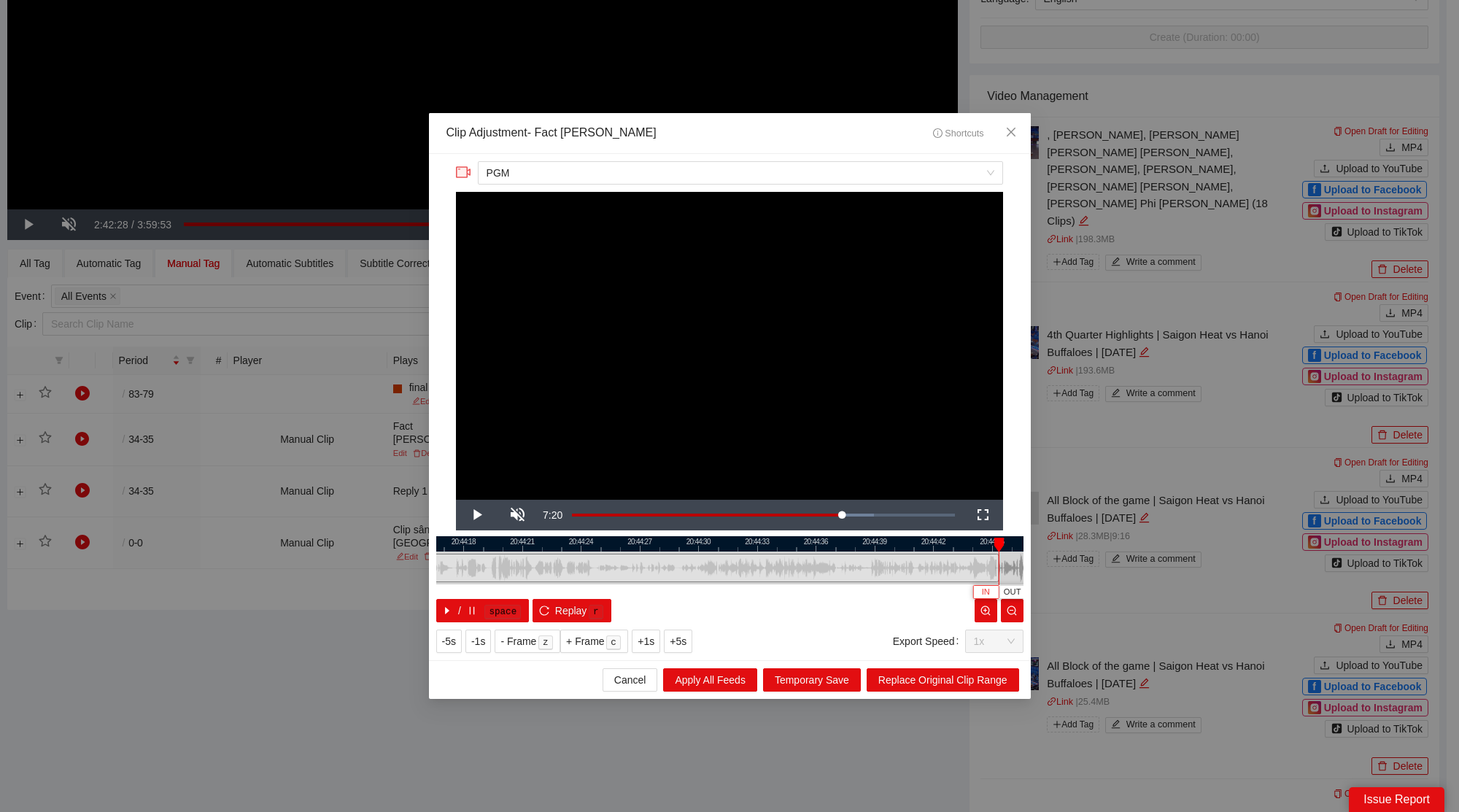
click at [998, 588] on div "20:44:15 20:44:18 20:44:21 20:44:24 20:44:27 20:44:30 20:44:33 20:44:36 20:44:3…" at bounding box center [730, 579] width 587 height 86
drag, startPoint x: 959, startPoint y: 545, endPoint x: 650, endPoint y: 546, distance: 309.0
click at [650, 546] on div at bounding box center [438, 544] width 587 height 15
drag, startPoint x: 684, startPoint y: 566, endPoint x: 1013, endPoint y: 584, distance: 329.5
click at [1015, 584] on div at bounding box center [1018, 568] width 9 height 33
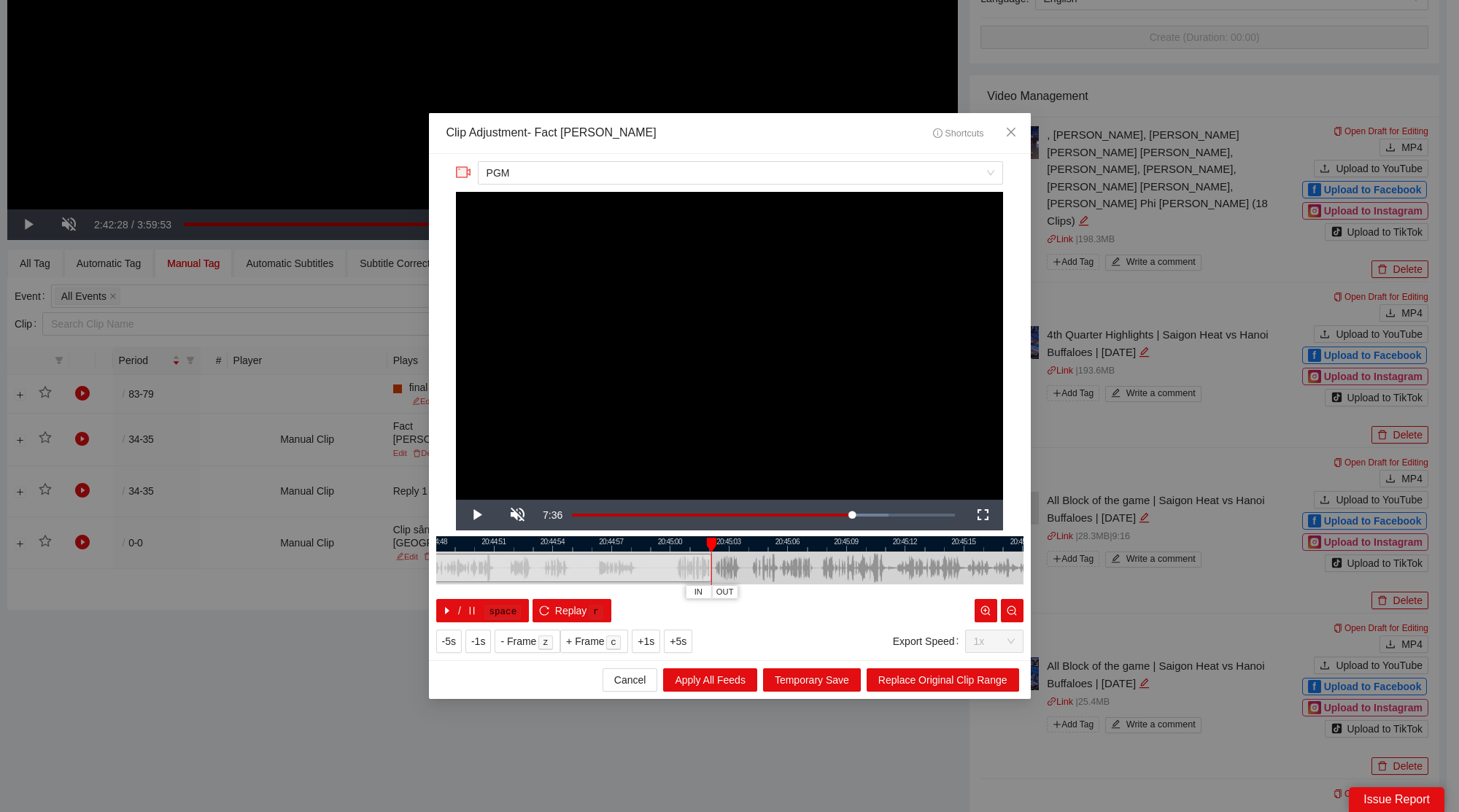
drag, startPoint x: 987, startPoint y: 544, endPoint x: 675, endPoint y: 545, distance: 312.0
click at [668, 542] on div at bounding box center [424, 544] width 587 height 15
drag, startPoint x: 697, startPoint y: 567, endPoint x: 733, endPoint y: 578, distance: 37.6
click at [723, 573] on div "20:44:48 20:44:51 20:44:54 20:44:57 20:45:00 20:45:03 20:45:06 20:45:09 20:45:1…" at bounding box center [730, 579] width 587 height 86
click at [904, 673] on span "Replace Original Clip Range" at bounding box center [943, 679] width 129 height 16
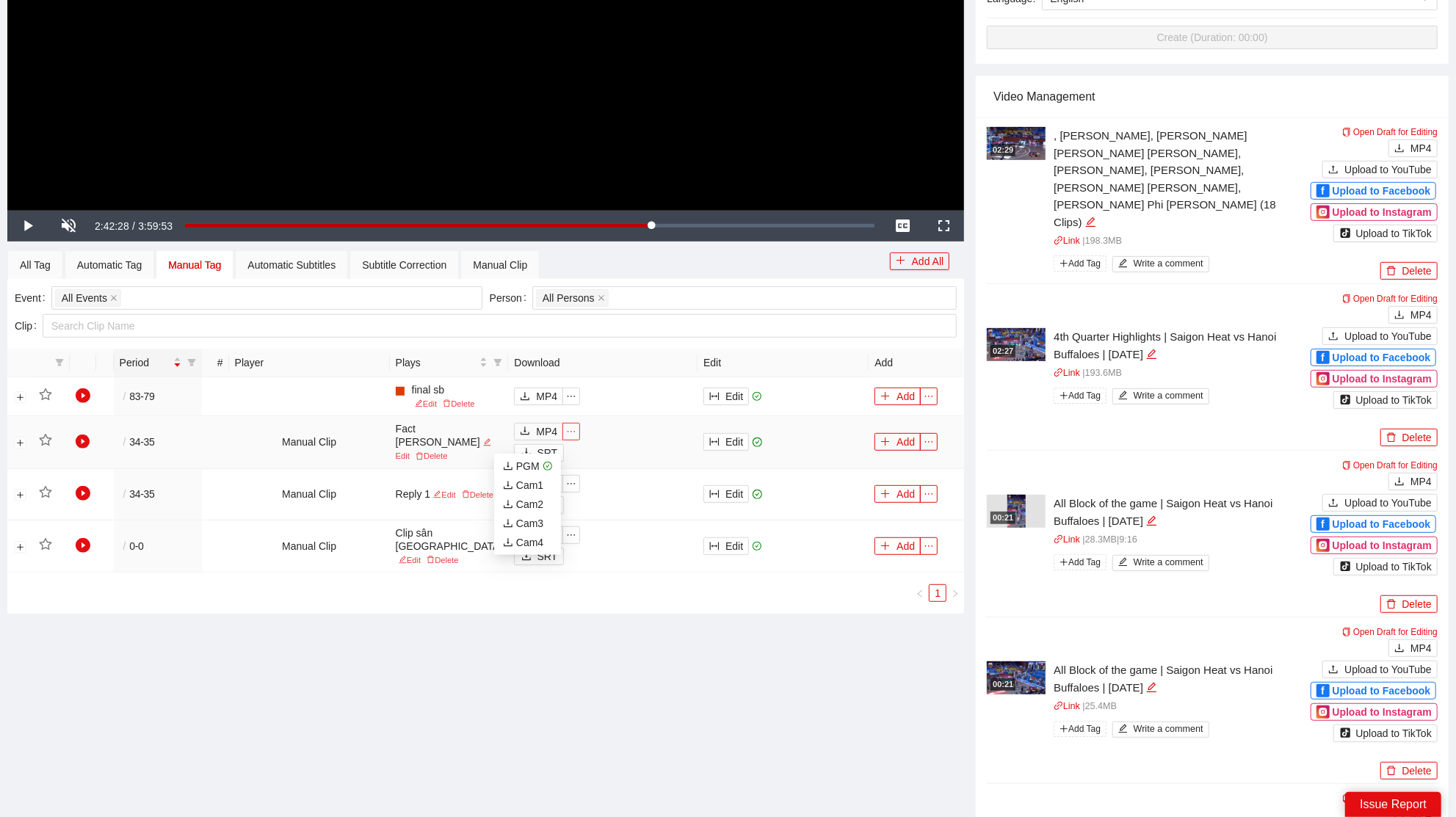
click at [563, 436] on span "ellipsis" at bounding box center [571, 432] width 16 height 11
click at [531, 463] on div "PGM" at bounding box center [521, 465] width 37 height 16
click at [527, 263] on div "Manual Clip" at bounding box center [500, 265] width 54 height 16
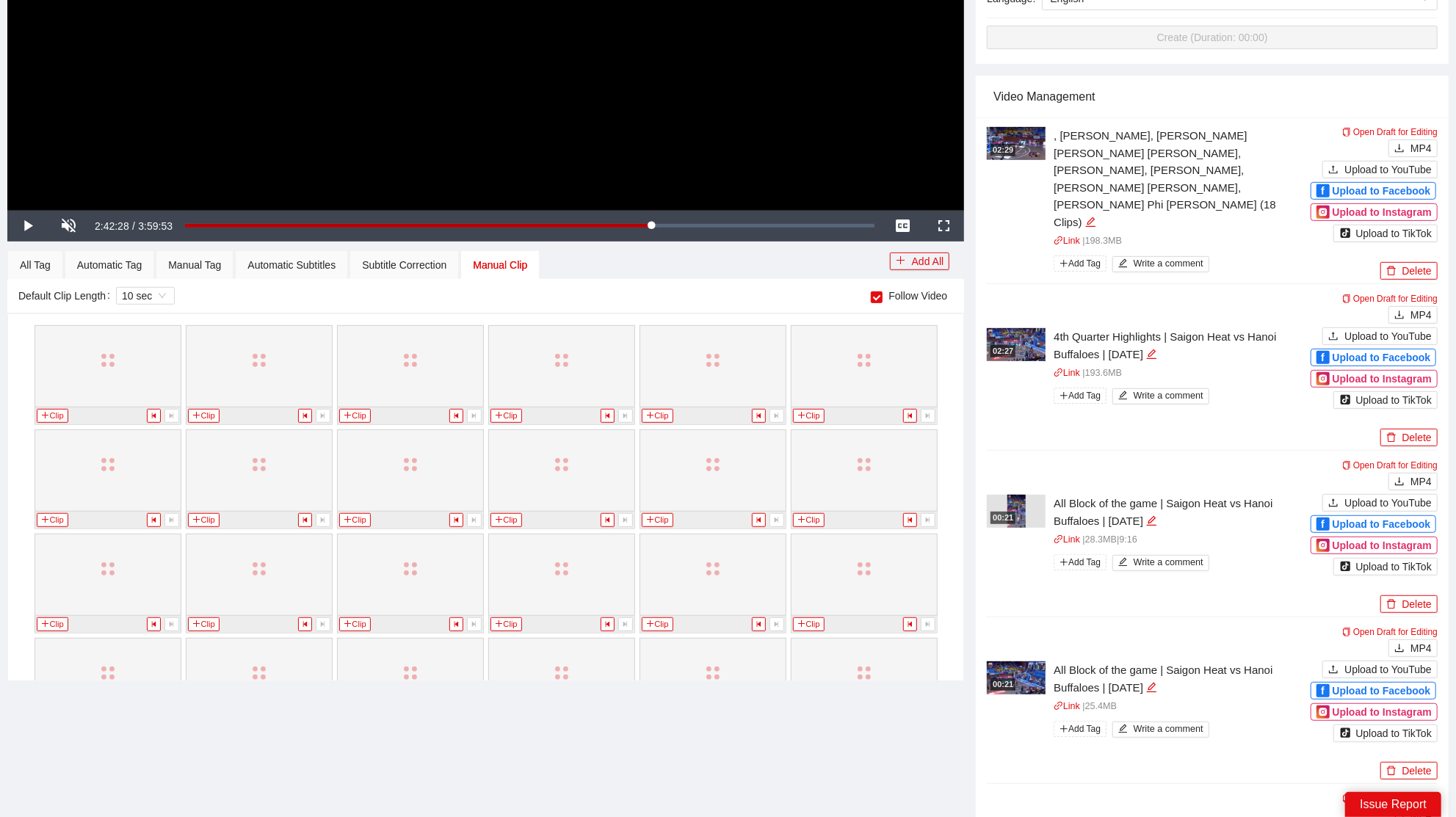
click at [816, 228] on div "Loaded : 68.15% 2:44:36 2:42:28" at bounding box center [529, 225] width 689 height 5
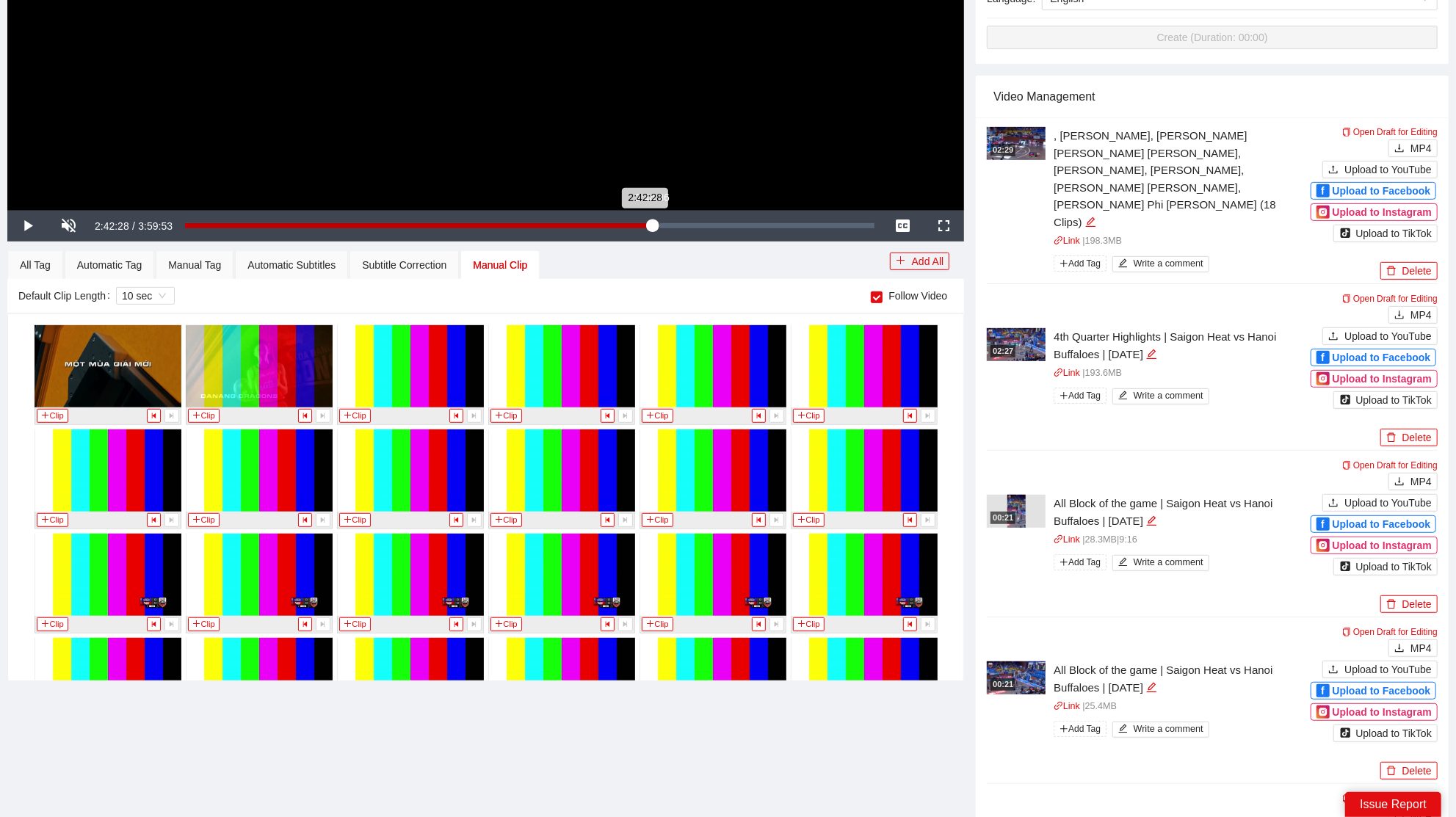
click at [798, 241] on div "Loaded : 68.15% 2:44:36 2:42:28" at bounding box center [530, 225] width 704 height 31
click at [652, 228] on div "2:42:28" at bounding box center [418, 225] width 467 height 5
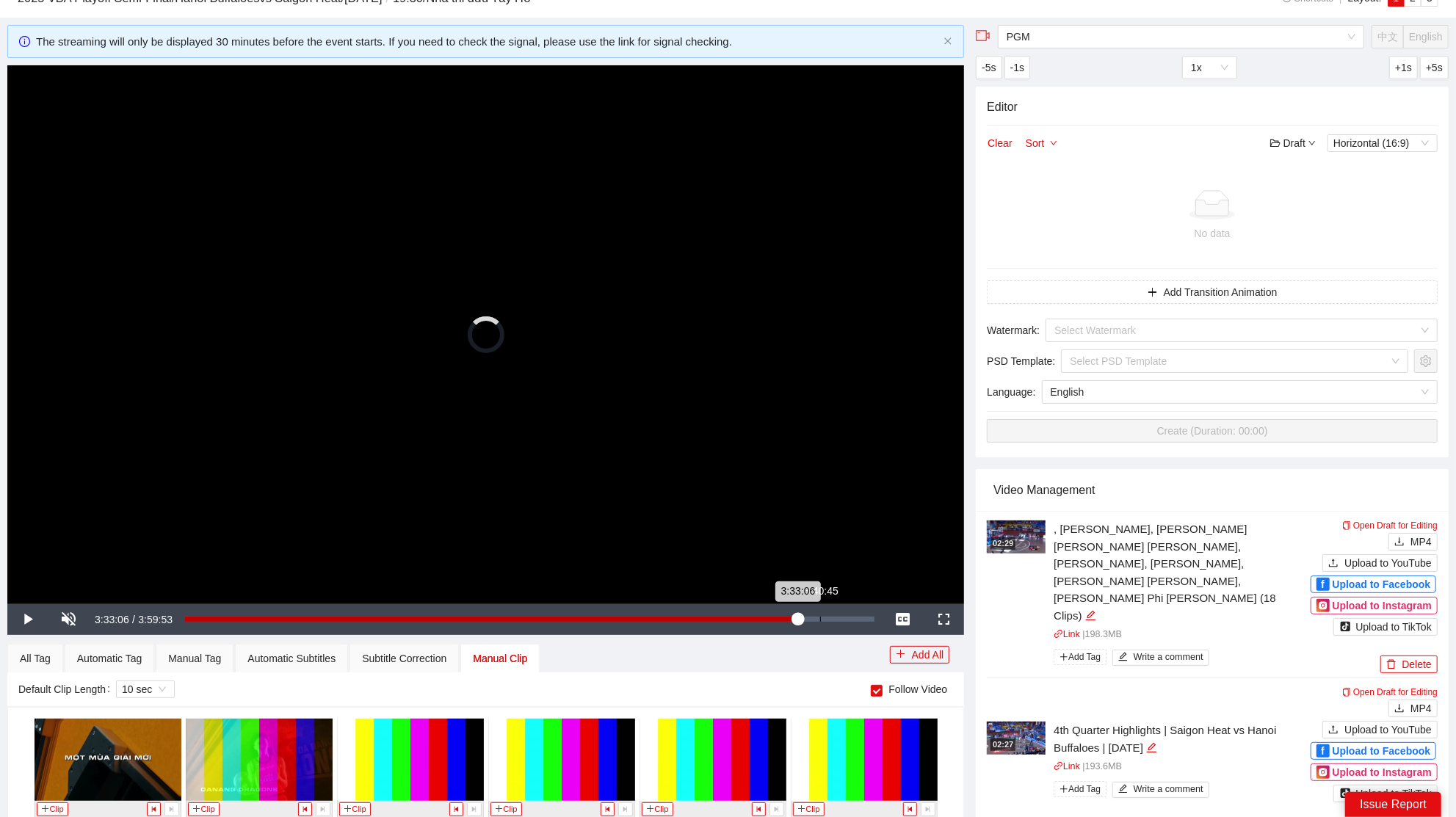
click at [820, 618] on div "3:40:45" at bounding box center [820, 619] width 1 height 5
drag, startPoint x: 474, startPoint y: 432, endPoint x: 498, endPoint y: 405, distance: 36.1
click at [489, 418] on video "Video Player" at bounding box center [486, 335] width 957 height 538
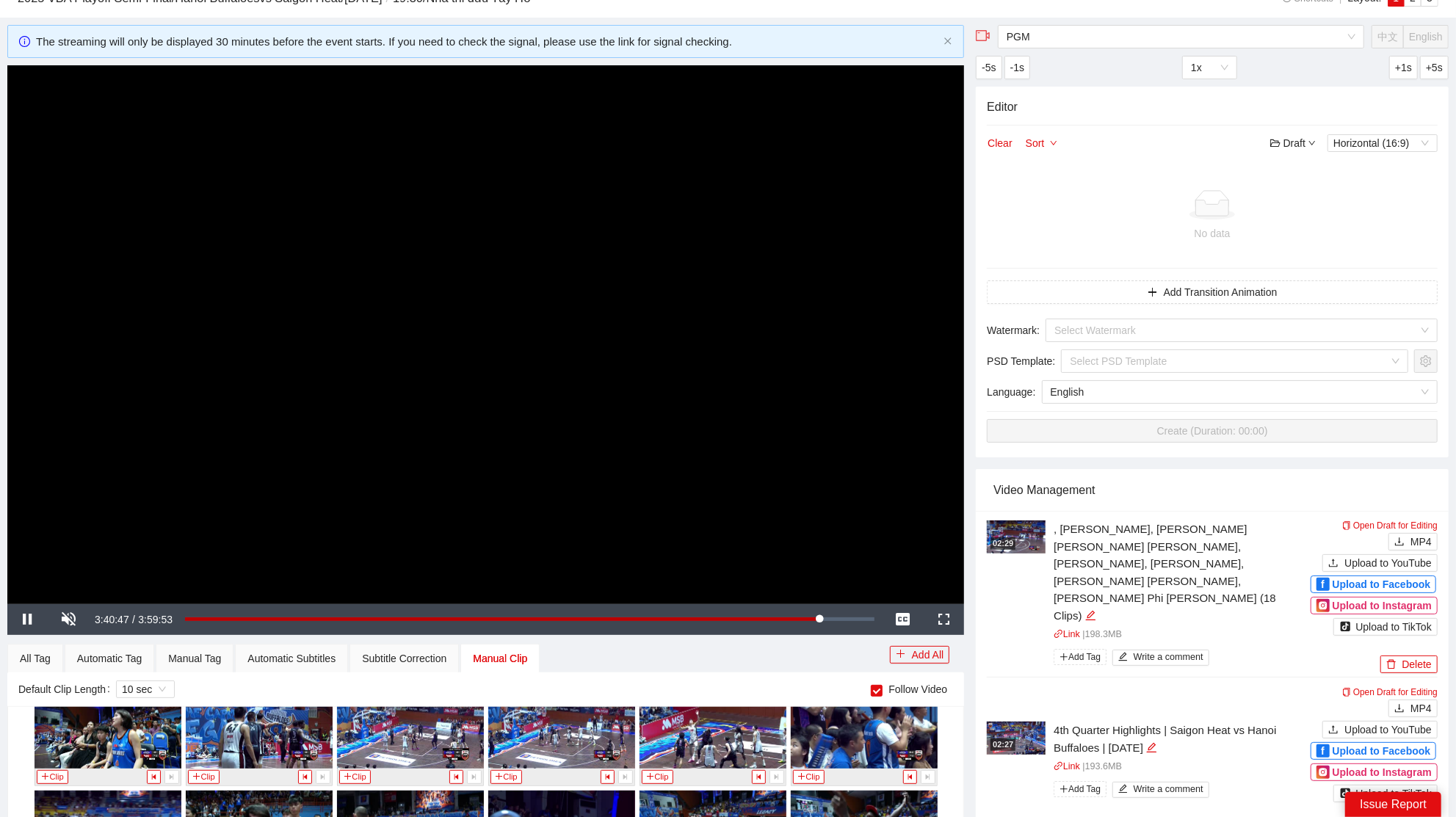
click at [716, 484] on video "Video Player" at bounding box center [486, 335] width 957 height 538
click at [35, 620] on span "Video Player" at bounding box center [28, 620] width 41 height 0
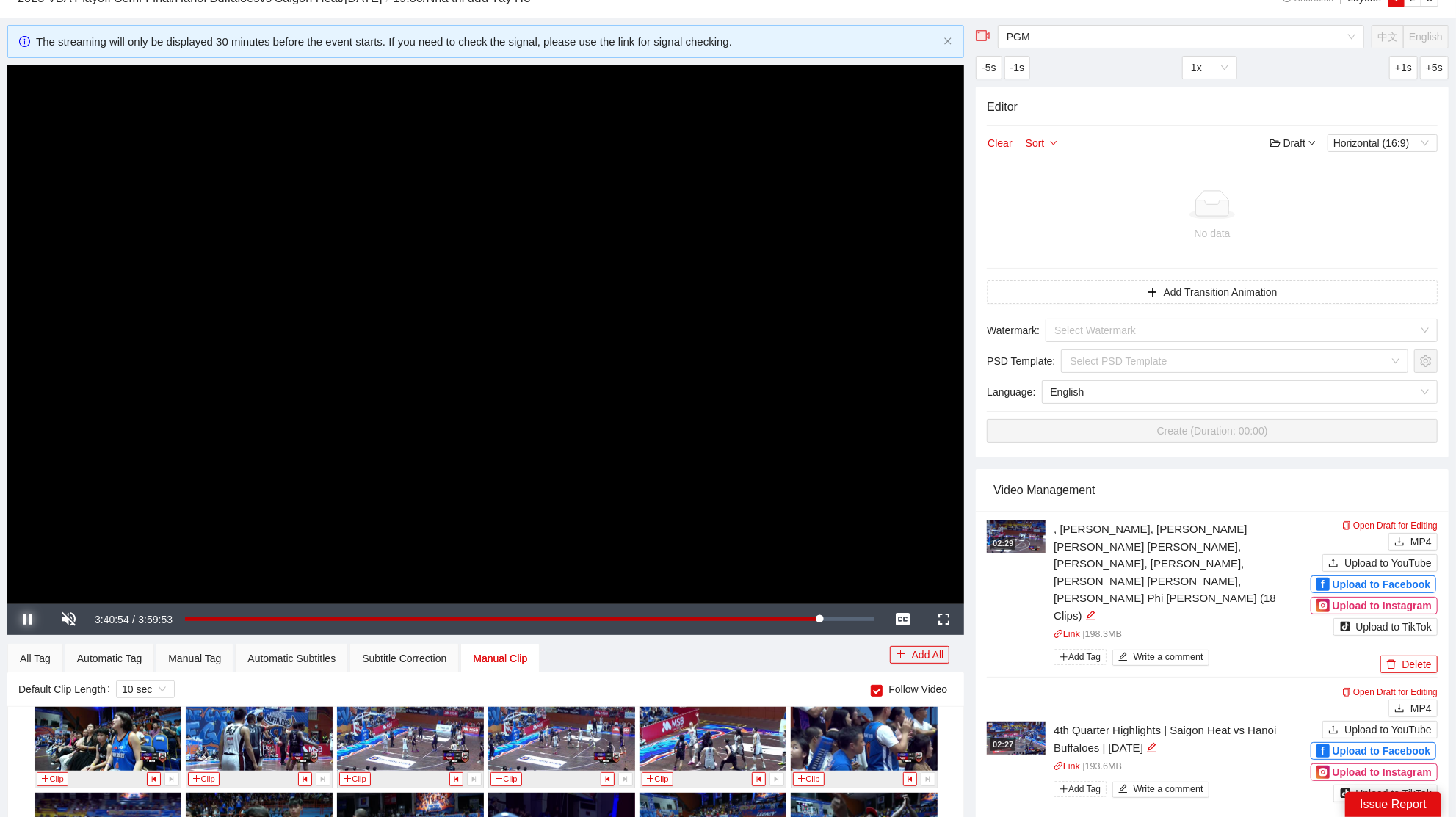
click at [8, 604] on button "Pause" at bounding box center [28, 619] width 41 height 31
click at [746, 508] on video "Video Player" at bounding box center [486, 335] width 957 height 538
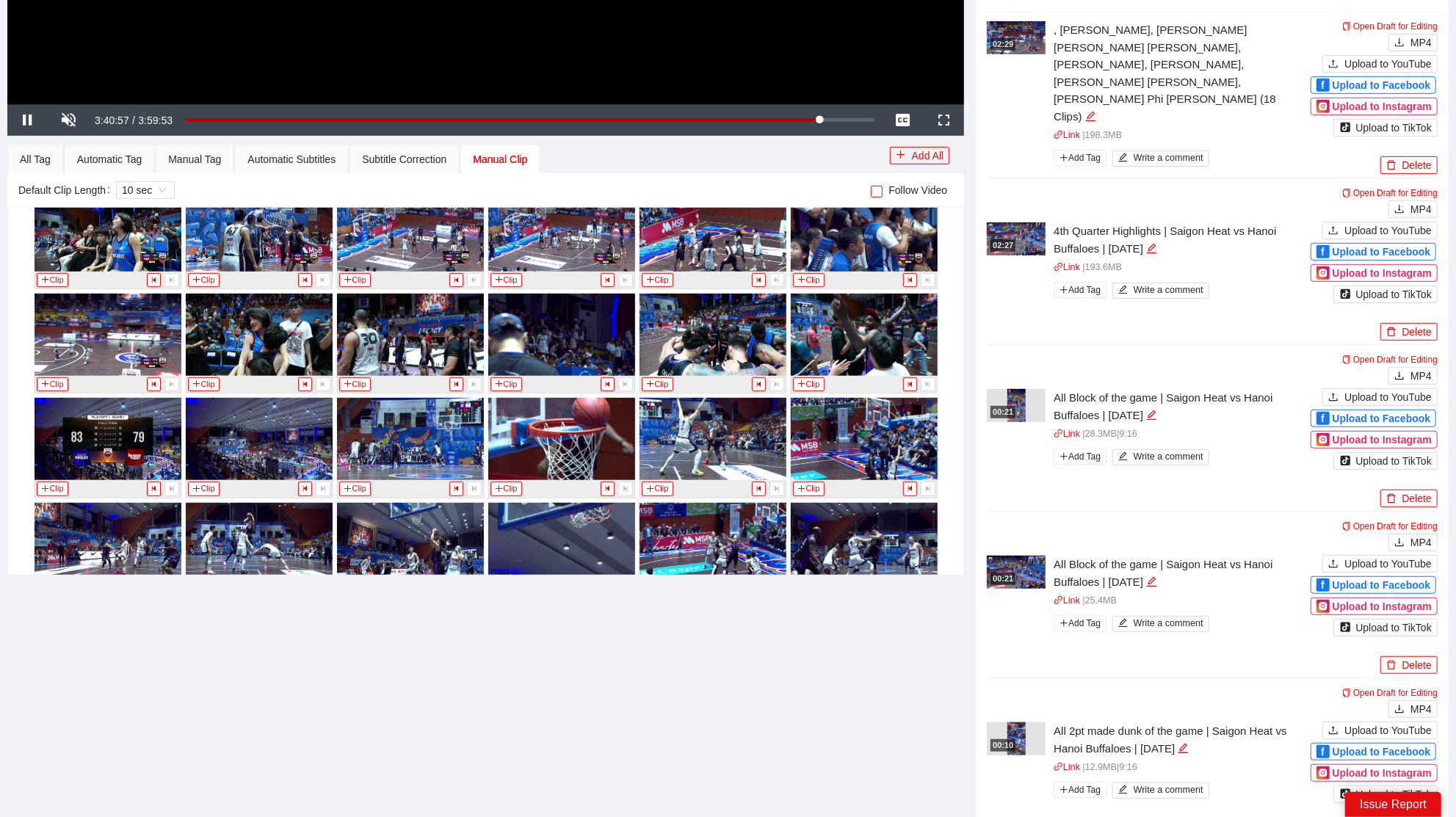
scroll to position [12546, 0]
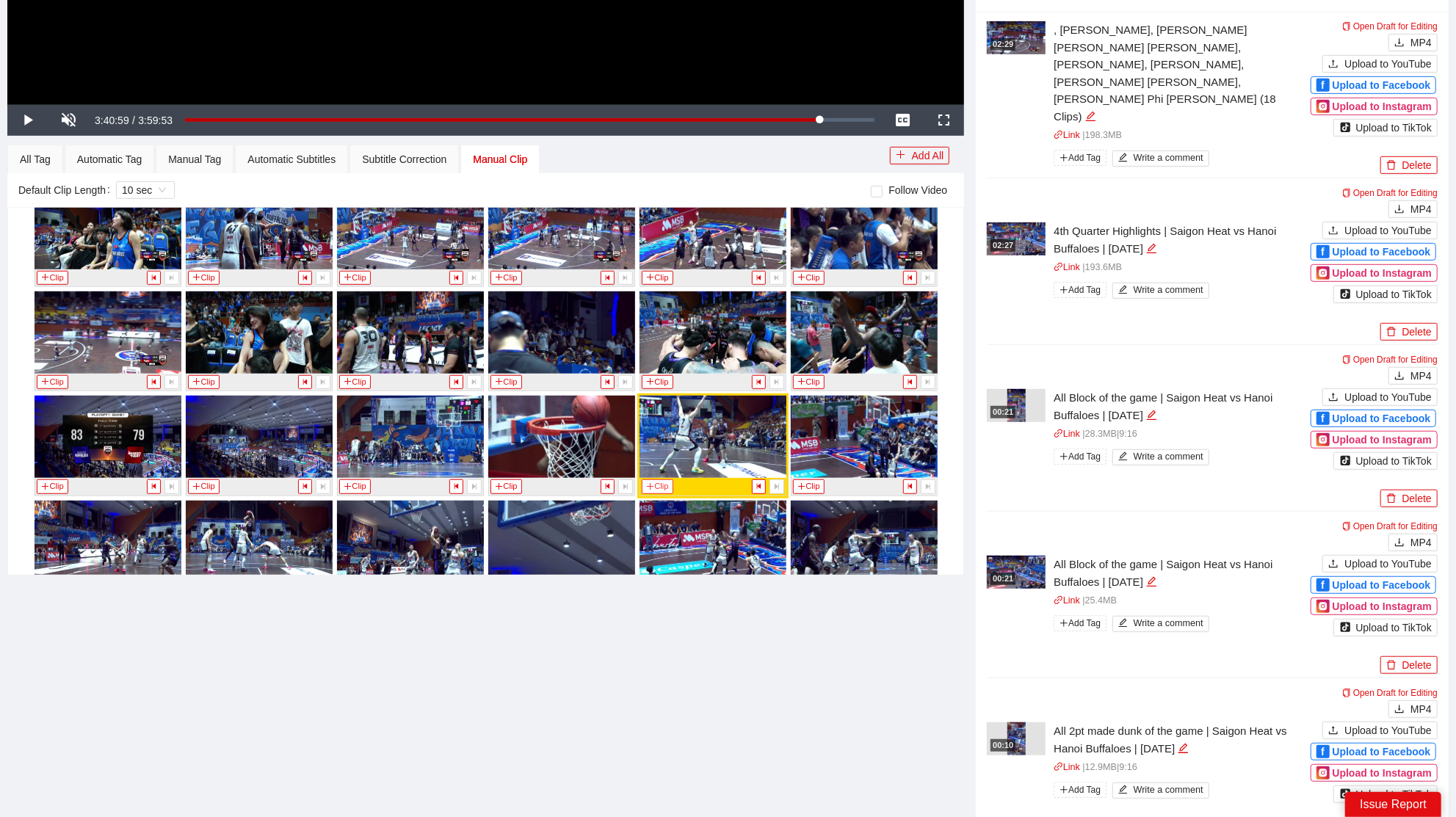
click at [657, 479] on button "Clip" at bounding box center [657, 486] width 32 height 14
click at [203, 161] on div "Manual Tag" at bounding box center [195, 159] width 53 height 16
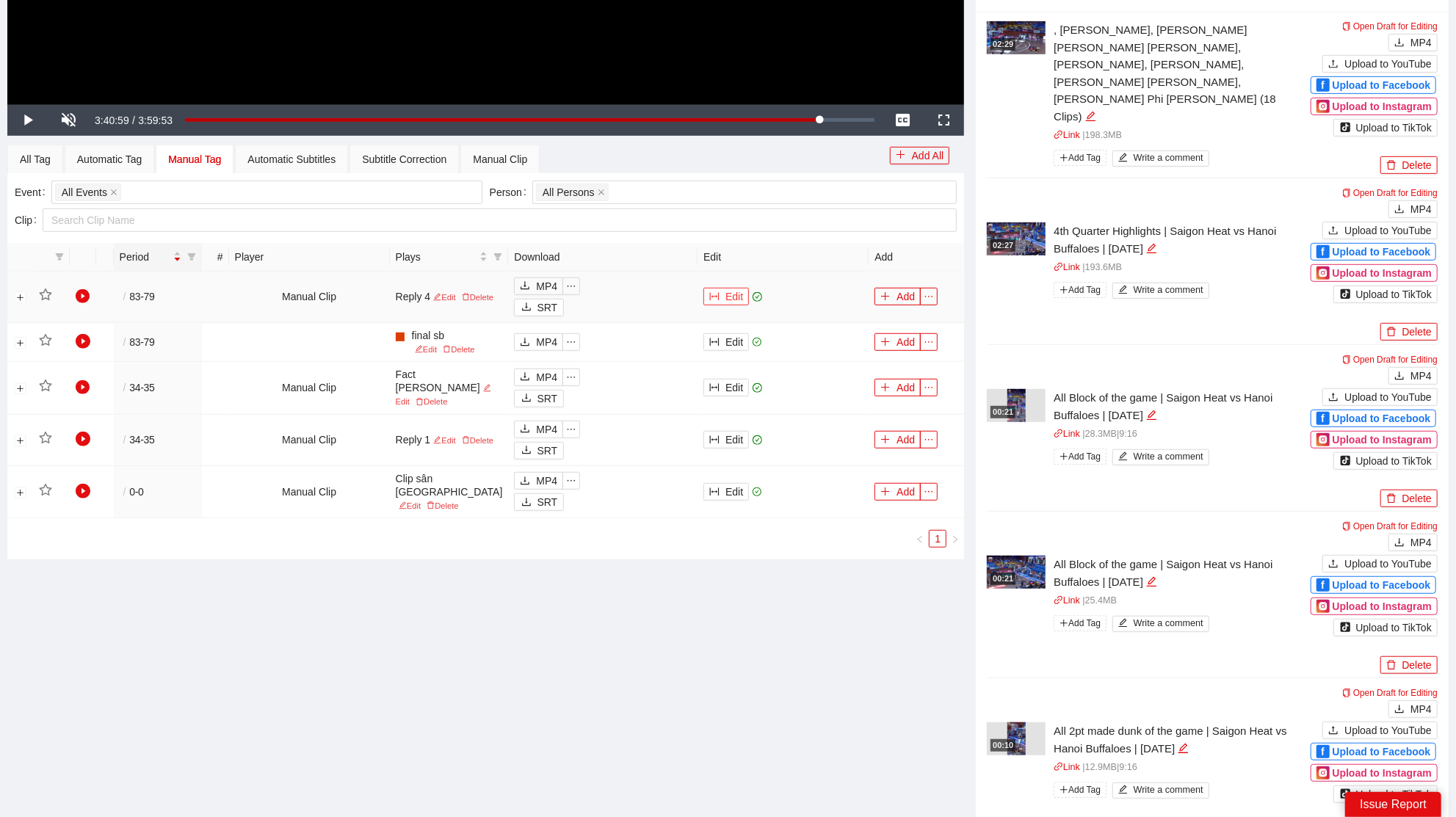
click at [722, 297] on button "Edit" at bounding box center [726, 296] width 45 height 17
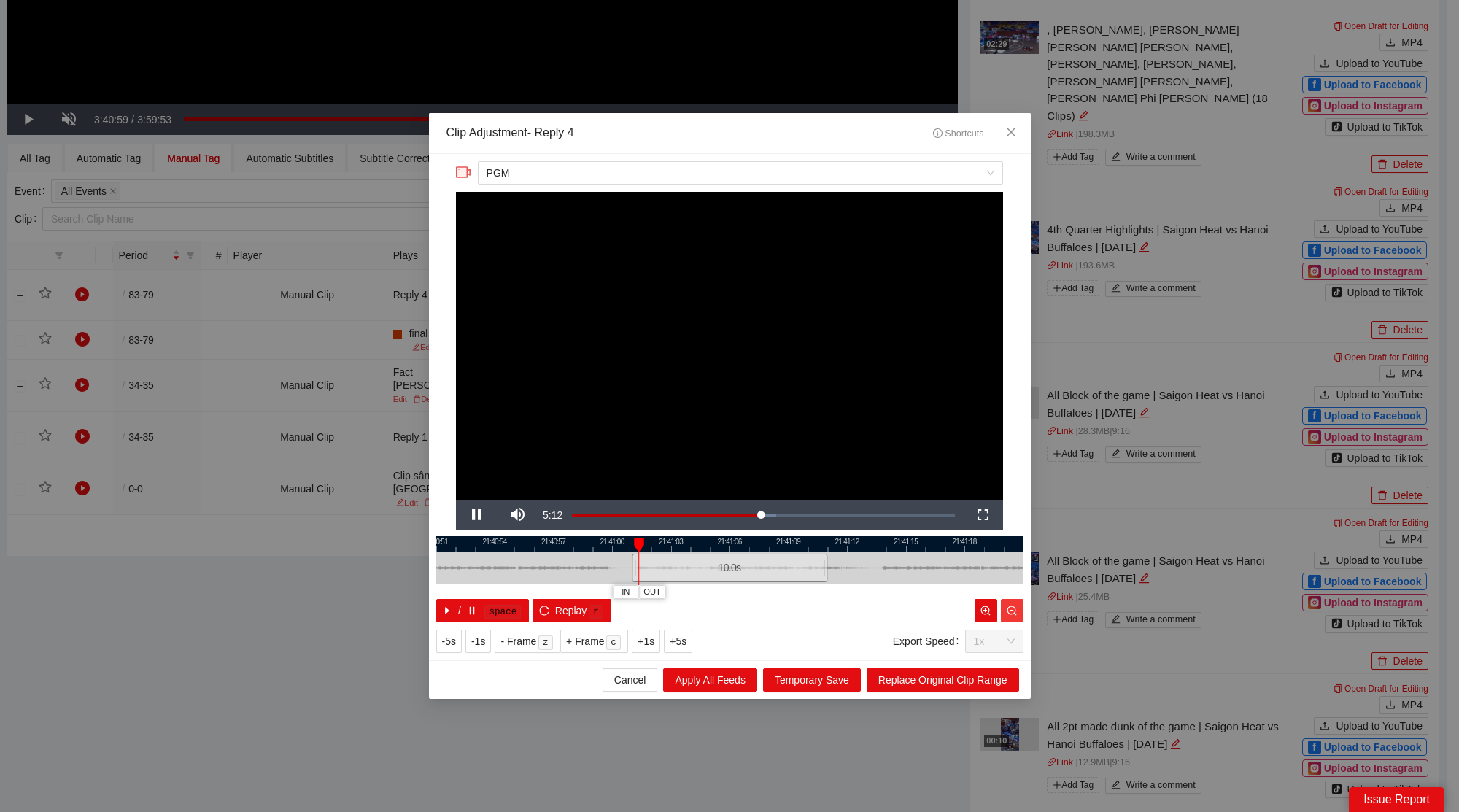
click at [1018, 610] on button "button" at bounding box center [1012, 610] width 22 height 23
click at [1015, 610] on icon "zoom-out" at bounding box center [1012, 610] width 10 height 10
click at [1012, 609] on icon "zoom-out" at bounding box center [1012, 610] width 10 height 10
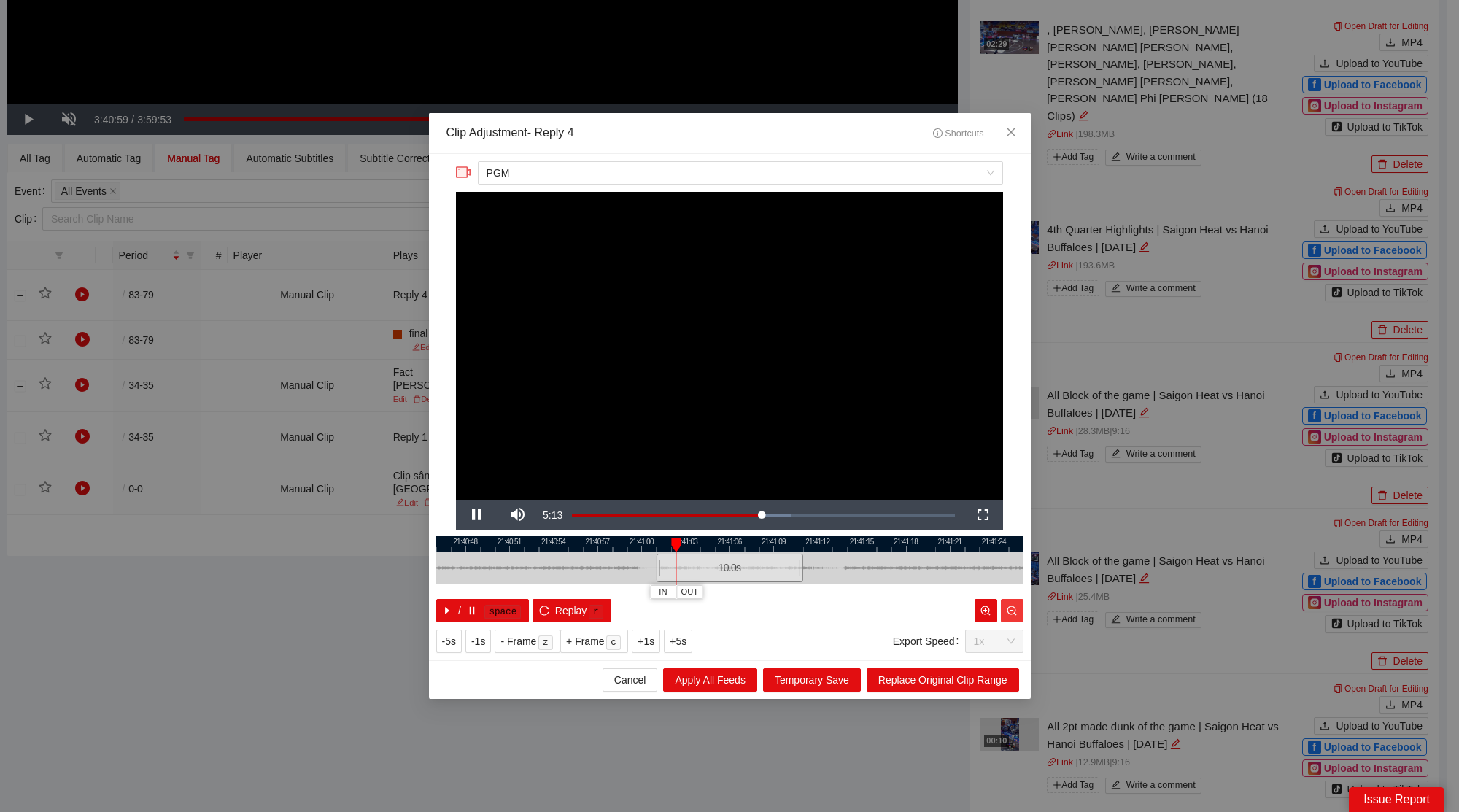
click at [1013, 609] on icon "zoom-out" at bounding box center [1012, 610] width 10 height 10
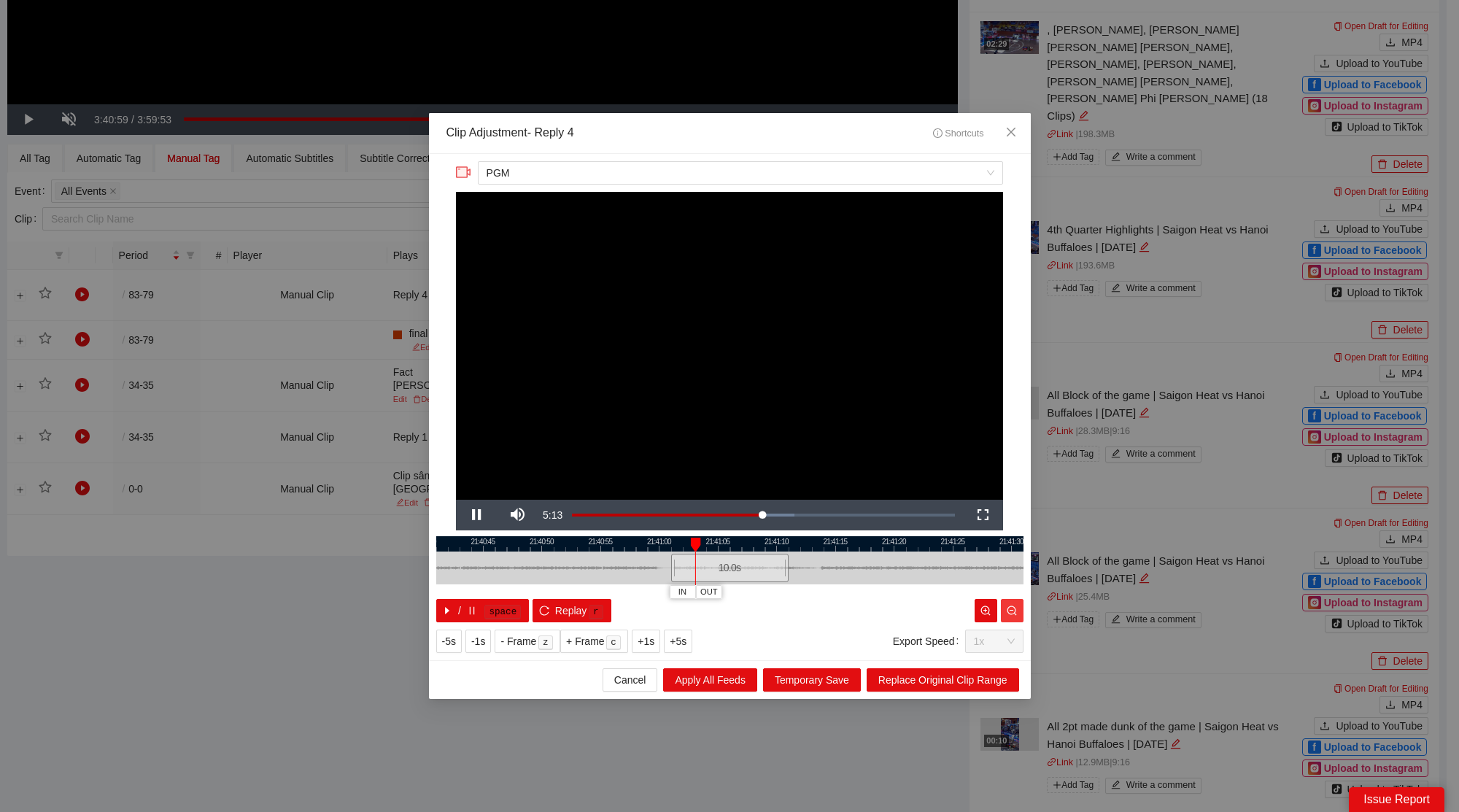
click at [1015, 611] on icon "zoom-out" at bounding box center [1012, 610] width 10 height 10
drag, startPoint x: 713, startPoint y: 539, endPoint x: 511, endPoint y: 575, distance: 205.2
click at [511, 575] on div "21:40:40 21:40:45 21:40:50 21:40:55 21:41:00 21:41:05 21:41:10 21:41:15 21:41:2…" at bounding box center [730, 579] width 587 height 86
click at [1013, 608] on icon "zoom-out" at bounding box center [1012, 610] width 10 height 10
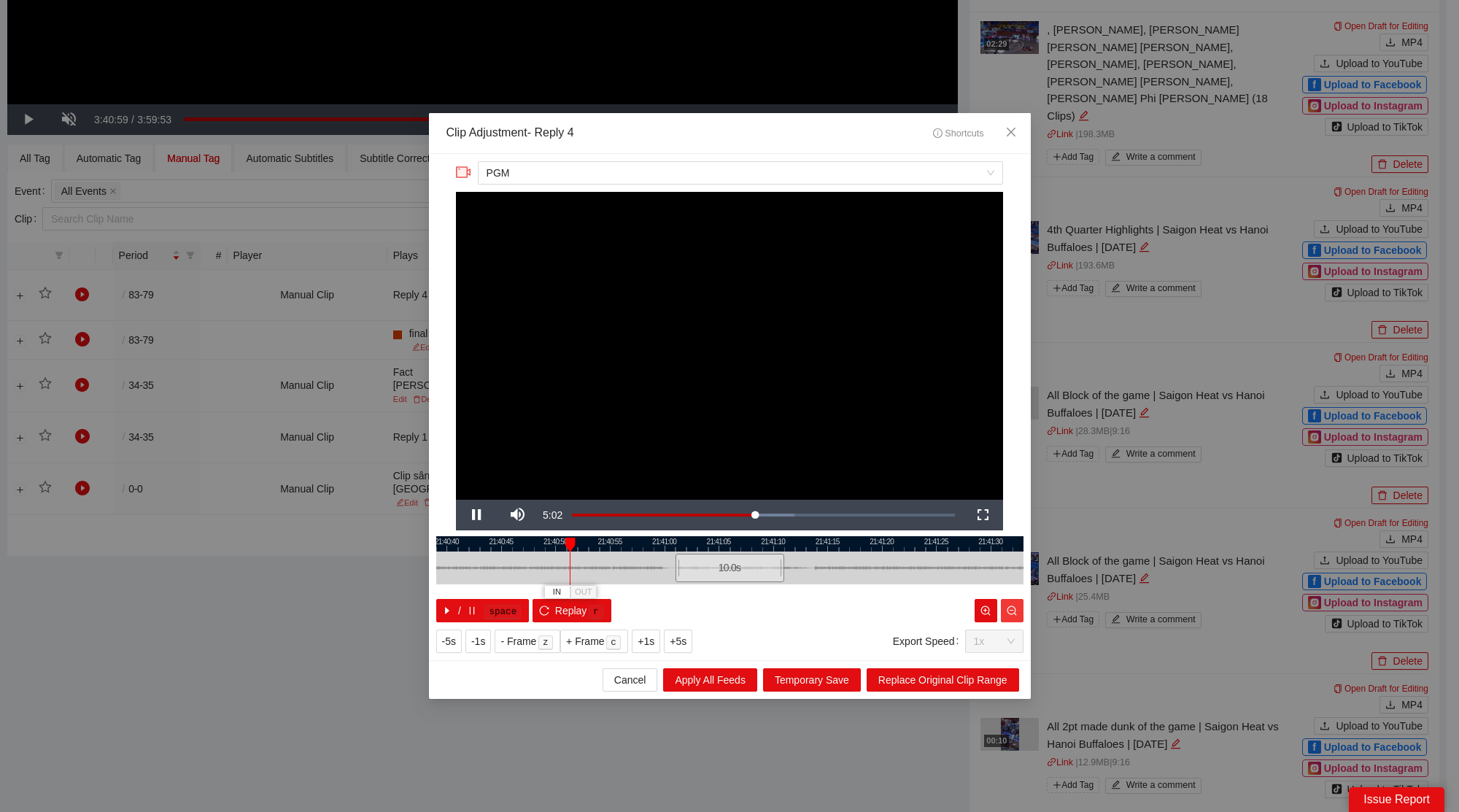
click at [1013, 608] on icon "zoom-out" at bounding box center [1012, 610] width 10 height 10
click at [1012, 608] on icon "zoom-out" at bounding box center [1012, 610] width 10 height 10
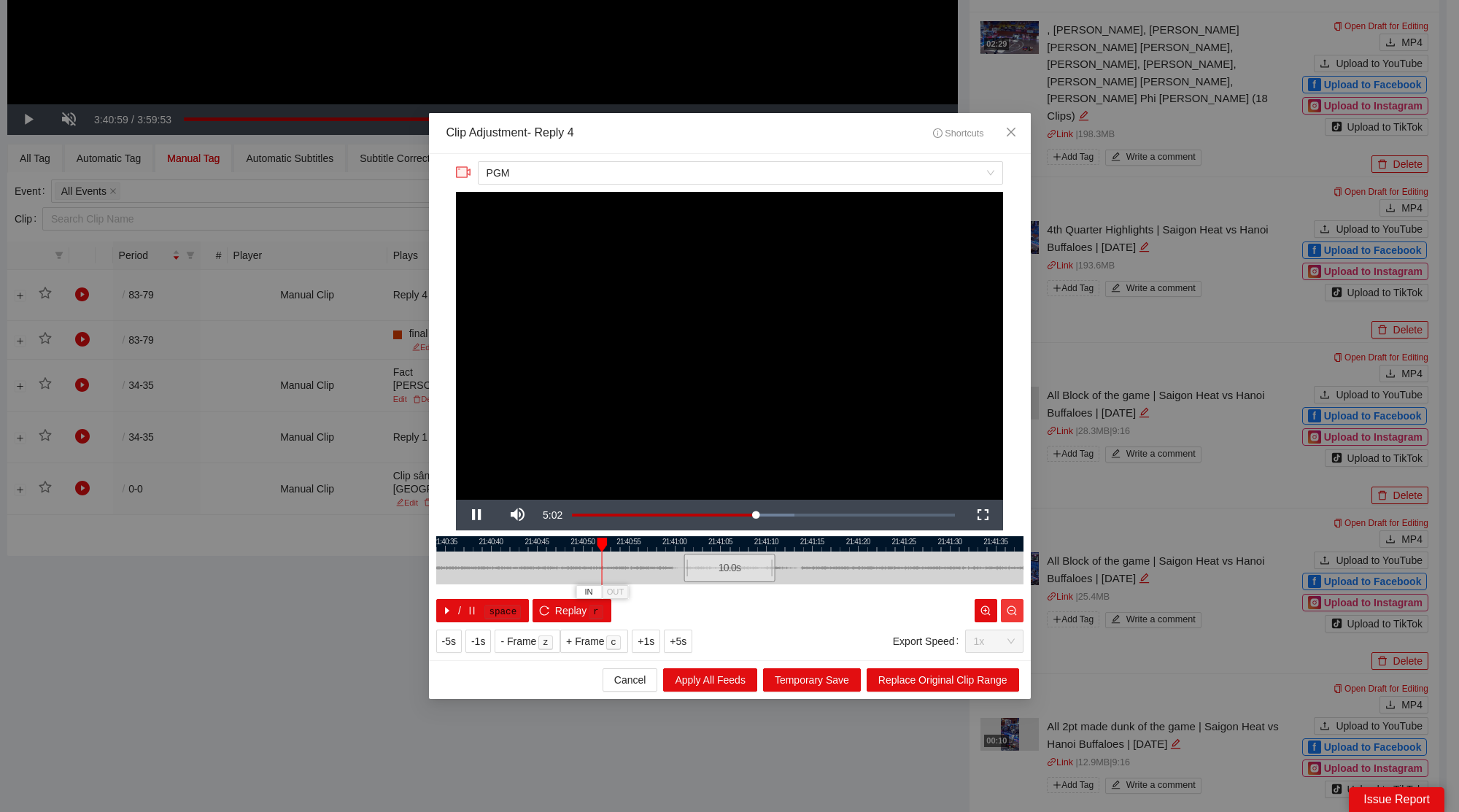
click at [1012, 608] on icon "zoom-out" at bounding box center [1012, 610] width 10 height 10
click at [1014, 608] on icon "zoom-out" at bounding box center [1012, 610] width 10 height 10
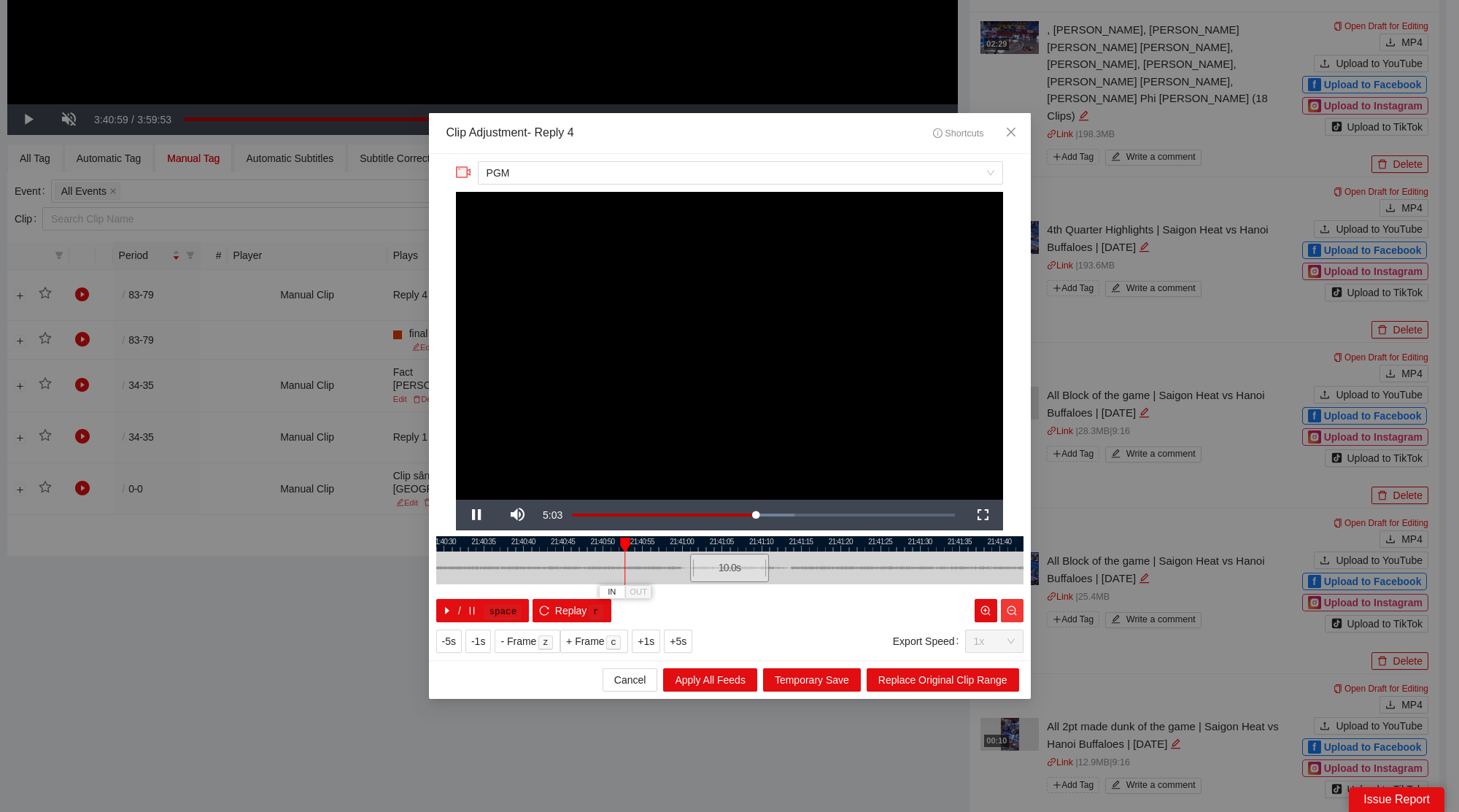
click at [1014, 608] on icon "zoom-out" at bounding box center [1012, 610] width 10 height 10
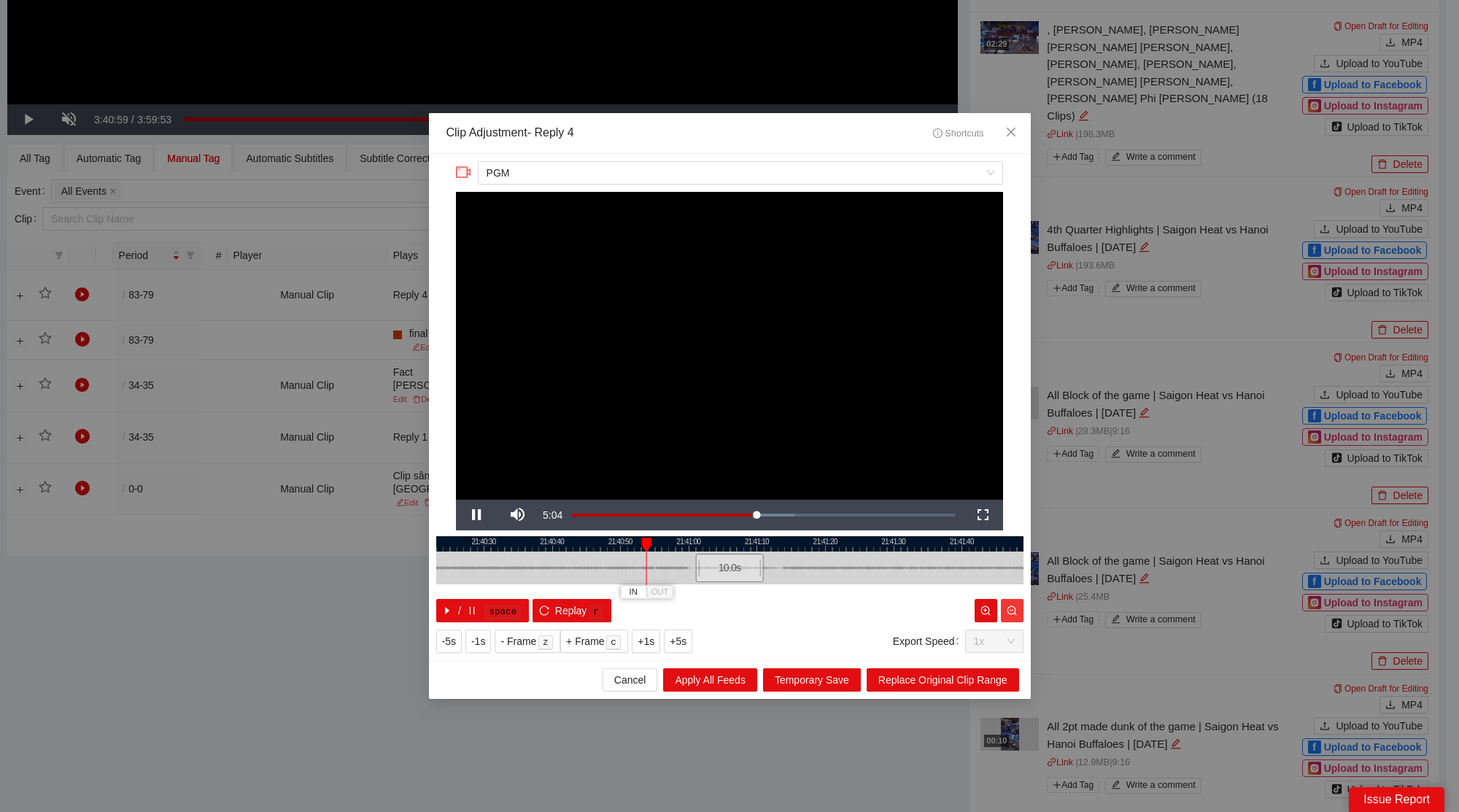
click at [1014, 608] on icon "zoom-out" at bounding box center [1012, 610] width 10 height 10
click at [1014, 609] on icon "zoom-out" at bounding box center [1012, 610] width 10 height 10
click at [1013, 609] on icon "zoom-out" at bounding box center [1012, 610] width 10 height 10
click at [1013, 609] on icon "zoom-out" at bounding box center [1012, 610] width 10 height 10
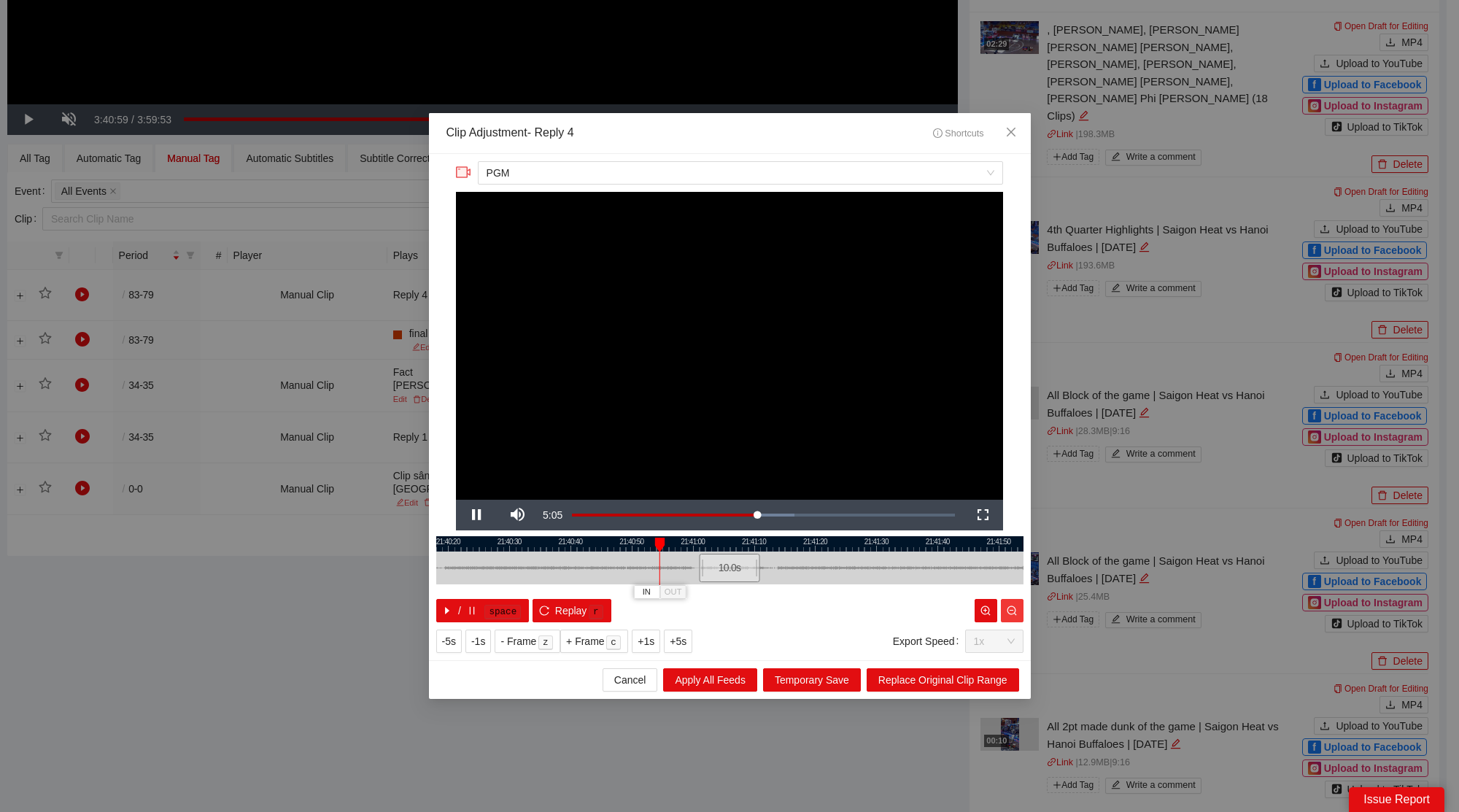
click at [1014, 612] on icon "zoom-out" at bounding box center [1012, 610] width 10 height 10
drag, startPoint x: 704, startPoint y: 567, endPoint x: 489, endPoint y: 570, distance: 215.0
click at [471, 578] on div at bounding box center [474, 568] width 9 height 33
click at [472, 536] on div at bounding box center [730, 544] width 587 height 15
drag, startPoint x: 680, startPoint y: 537, endPoint x: 735, endPoint y: 563, distance: 60.8
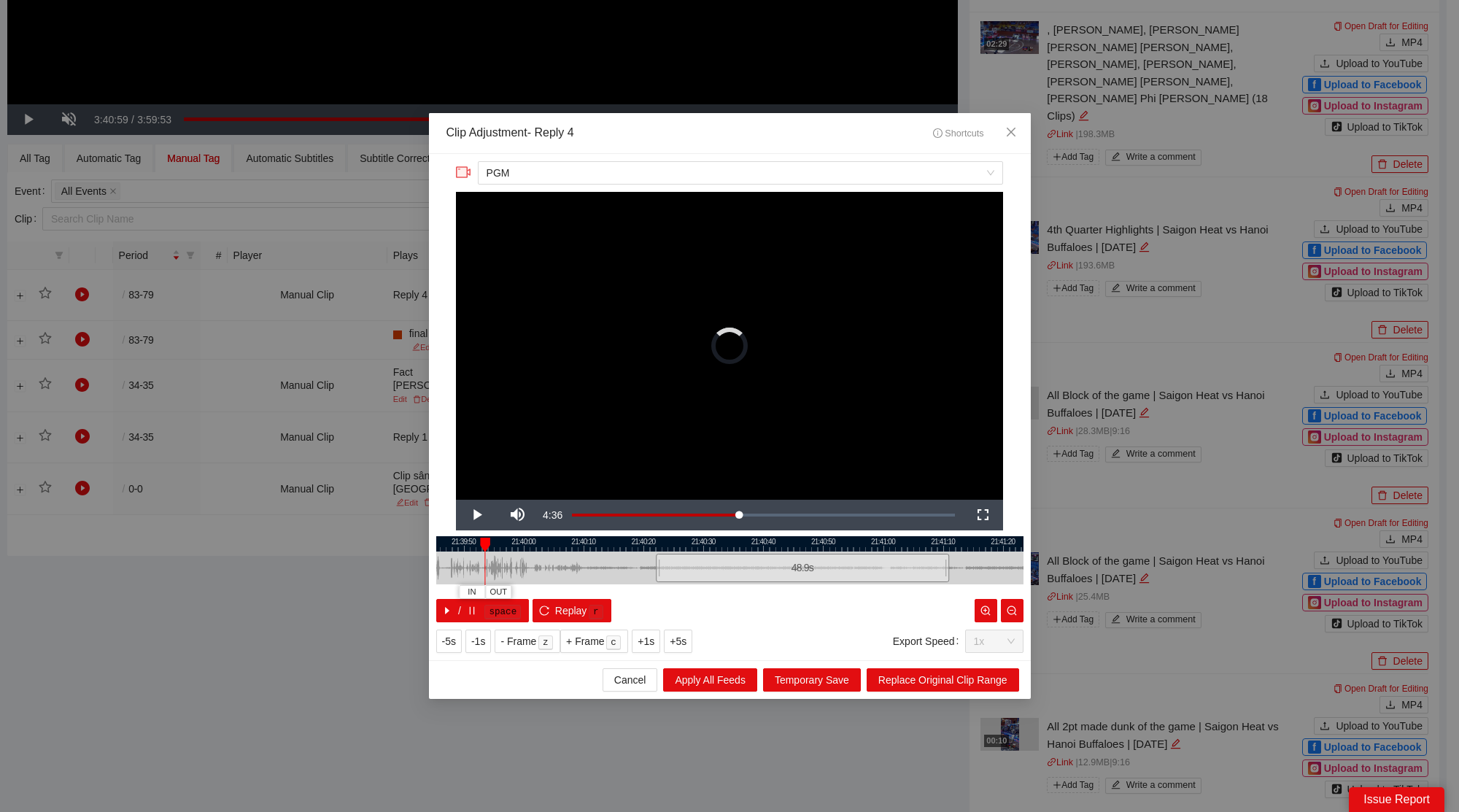
click at [877, 540] on div at bounding box center [919, 544] width 587 height 15
drag, startPoint x: 663, startPoint y: 570, endPoint x: 456, endPoint y: 578, distance: 207.2
click at [456, 578] on div at bounding box center [459, 568] width 9 height 33
drag, startPoint x: 480, startPoint y: 544, endPoint x: 469, endPoint y: 548, distance: 11.7
click at [469, 548] on div "21:39:40 21:39:50 21:40:00 21:40:10 21:40:20 21:40:30 21:40:40 21:40:50 21:41:0…" at bounding box center [730, 579] width 587 height 86
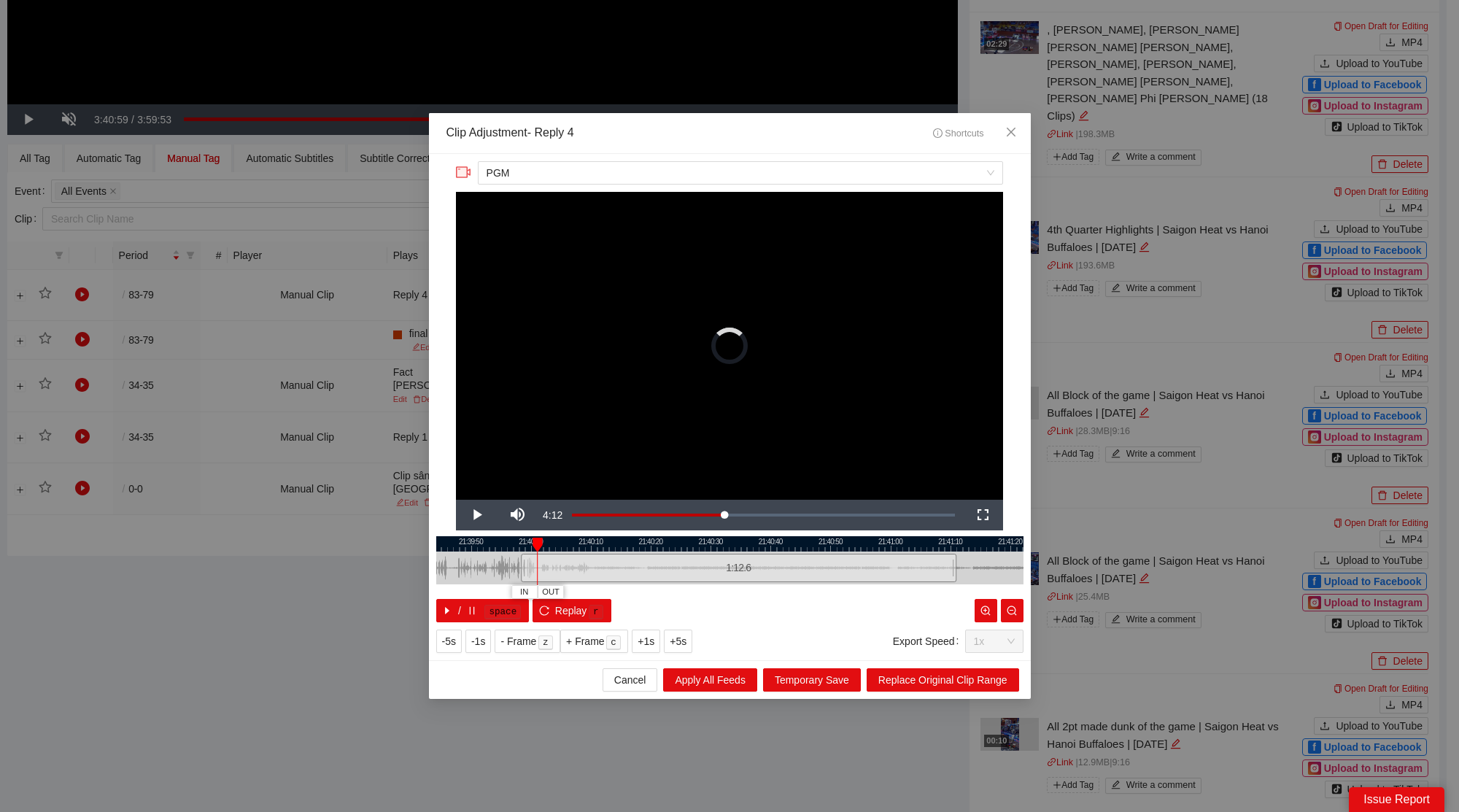
drag, startPoint x: 460, startPoint y: 565, endPoint x: 526, endPoint y: 568, distance: 66.1
click at [526, 568] on div at bounding box center [524, 568] width 9 height 33
drag, startPoint x: 928, startPoint y: 545, endPoint x: 883, endPoint y: 548, distance: 45.1
click at [883, 548] on div at bounding box center [685, 544] width 587 height 15
click at [1014, 611] on icon "zoom-out" at bounding box center [1012, 610] width 10 height 10
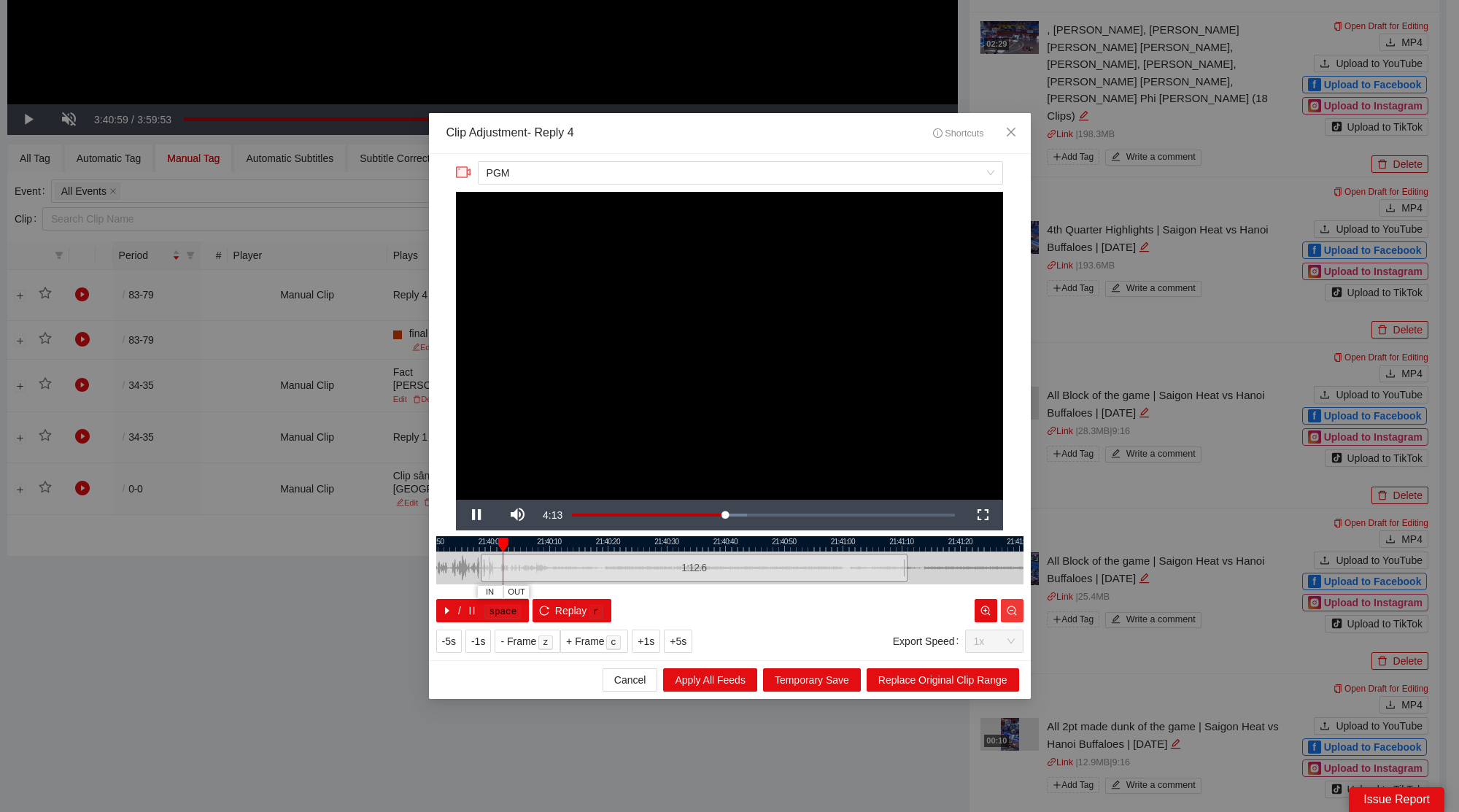
click at [1014, 611] on icon "zoom-out" at bounding box center [1012, 610] width 10 height 10
click at [1015, 611] on icon "zoom-out" at bounding box center [1012, 610] width 10 height 10
click at [1015, 611] on icon "zoom-out" at bounding box center [1012, 610] width 10 height 10
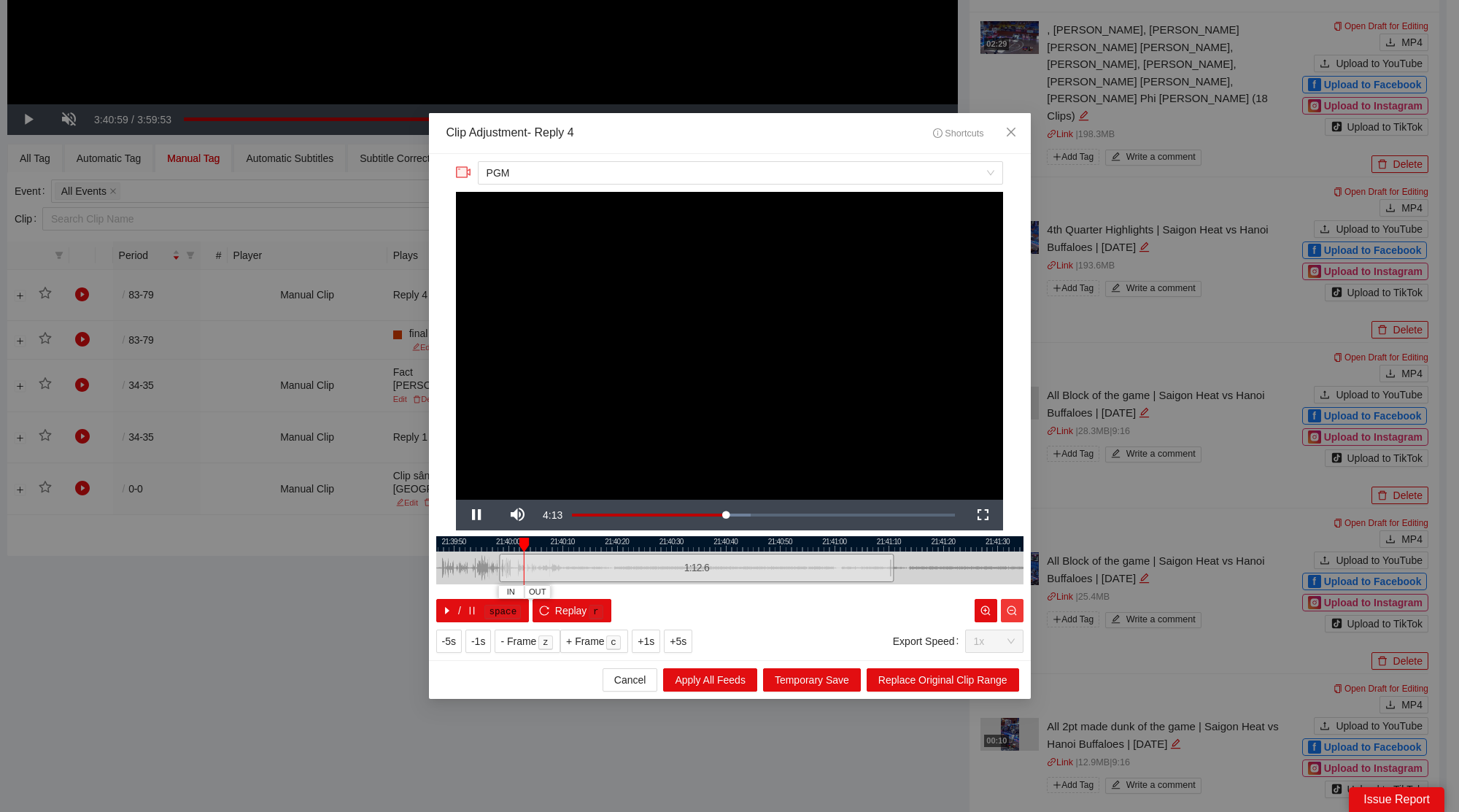
click at [1015, 611] on icon "zoom-out" at bounding box center [1012, 610] width 10 height 10
click at [580, 589] on div "21:39:40 21:39:50 21:40:00 21:40:10 21:40:20 21:40:30 21:40:40 21:40:50 21:41:0…" at bounding box center [730, 579] width 587 height 86
click at [961, 570] on div at bounding box center [962, 568] width 9 height 33
click at [1009, 609] on icon "zoom-out" at bounding box center [1012, 610] width 10 height 10
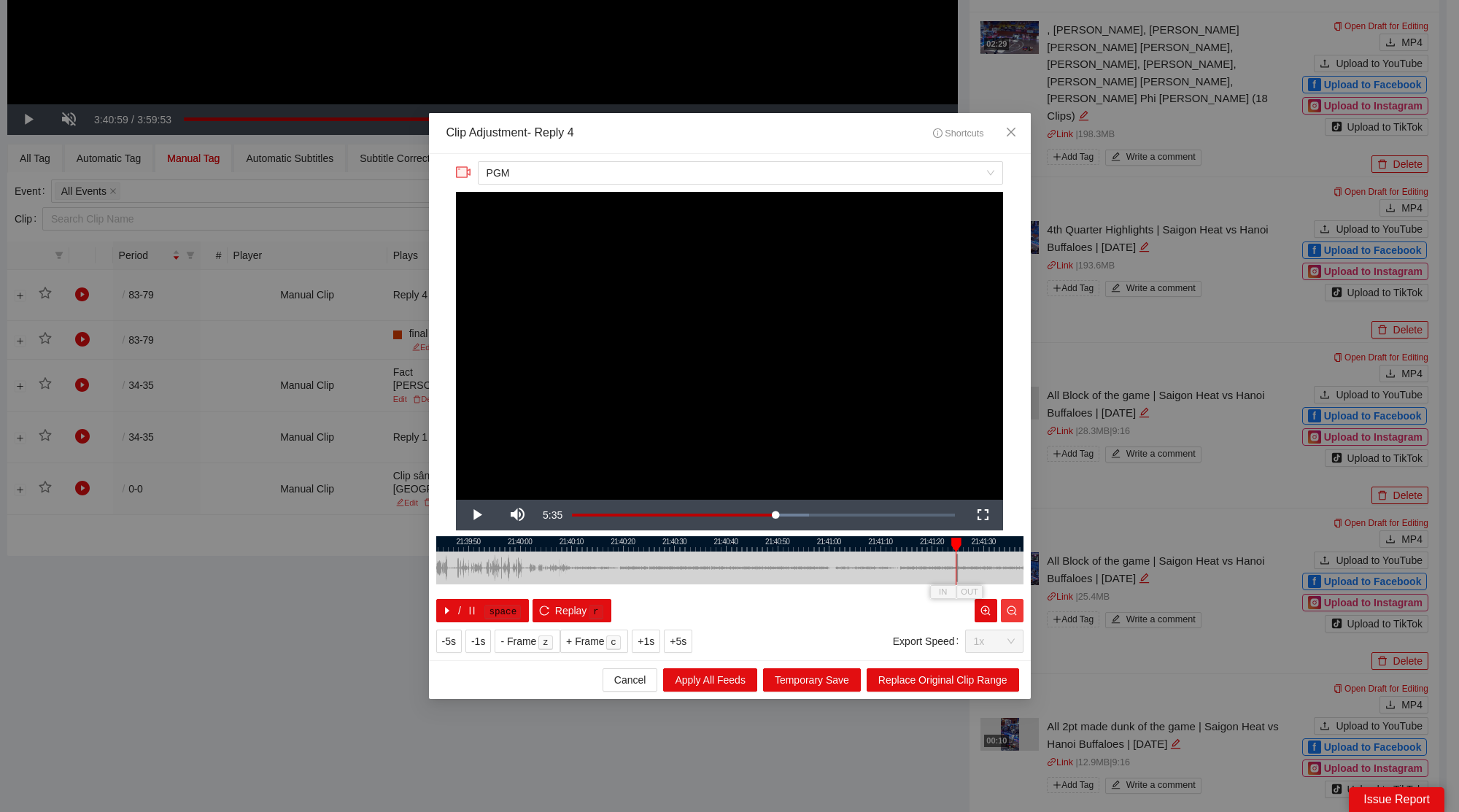
click at [1009, 609] on icon "zoom-out" at bounding box center [1012, 610] width 10 height 10
click at [1010, 609] on icon "zoom-out" at bounding box center [1012, 610] width 10 height 10
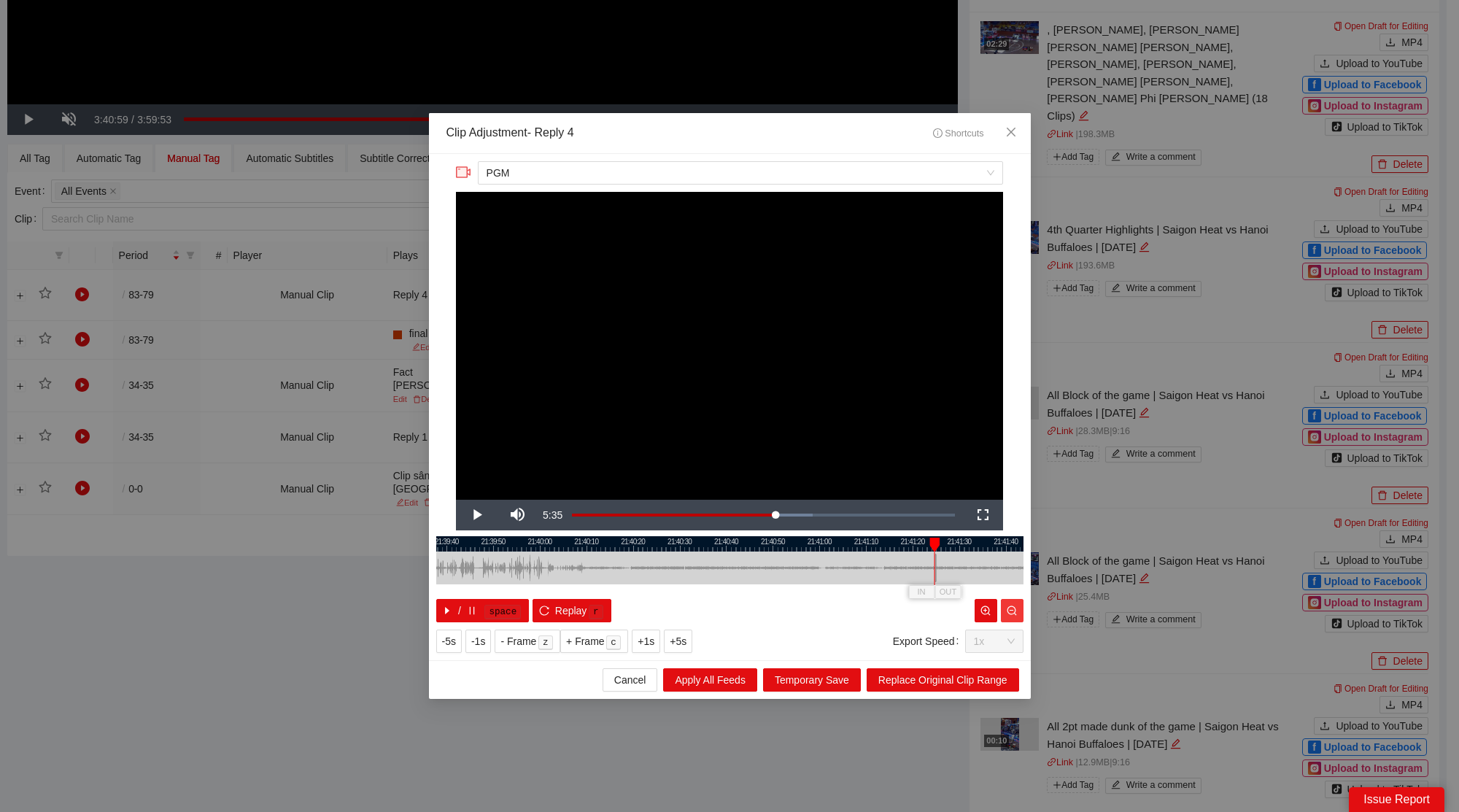
click at [1010, 609] on icon "zoom-out" at bounding box center [1012, 610] width 10 height 10
drag, startPoint x: 932, startPoint y: 566, endPoint x: 549, endPoint y: 575, distance: 383.1
click at [549, 575] on div at bounding box center [552, 568] width 9 height 33
click at [558, 544] on div at bounding box center [730, 544] width 587 height 15
drag, startPoint x: 554, startPoint y: 566, endPoint x: 627, endPoint y: 570, distance: 73.1
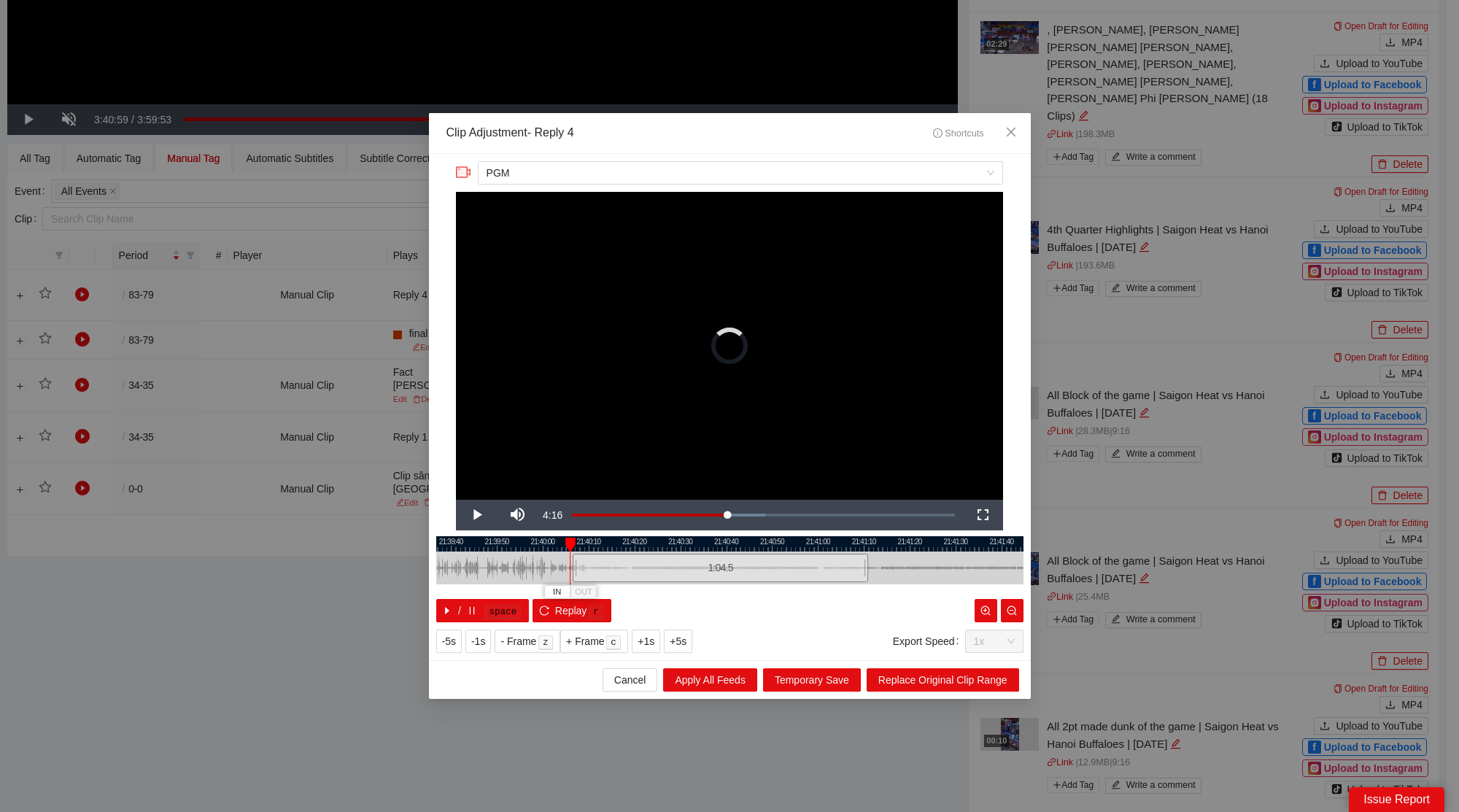
click at [580, 569] on div at bounding box center [576, 568] width 9 height 33
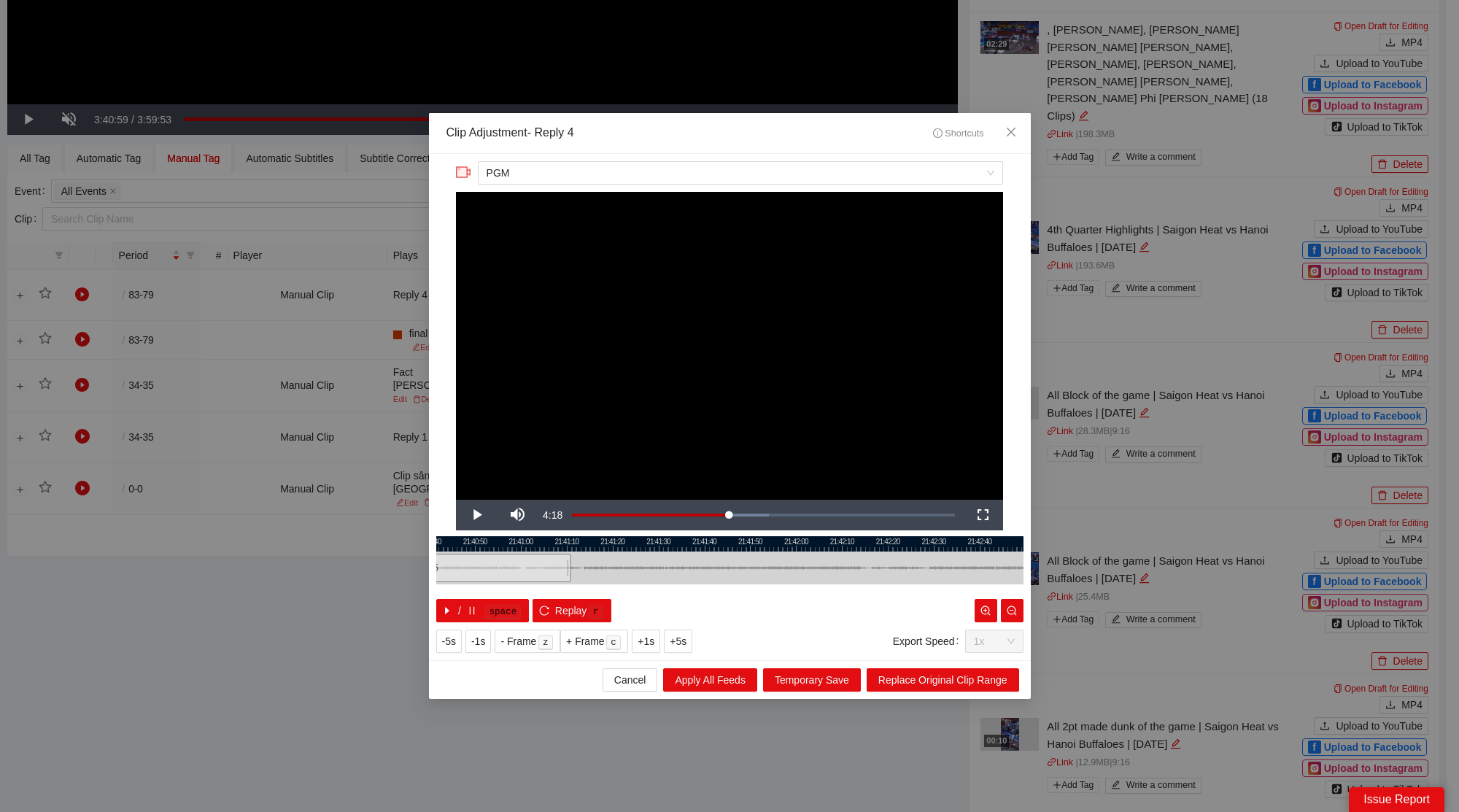
drag, startPoint x: 950, startPoint y: 548, endPoint x: 641, endPoint y: 560, distance: 309.2
click at [642, 560] on div "21:40:40 21:40:50 21:41:00 21:41:10 21:41:20 21:41:30 21:41:40 21:41:50 21:42:0…" at bounding box center [730, 579] width 587 height 86
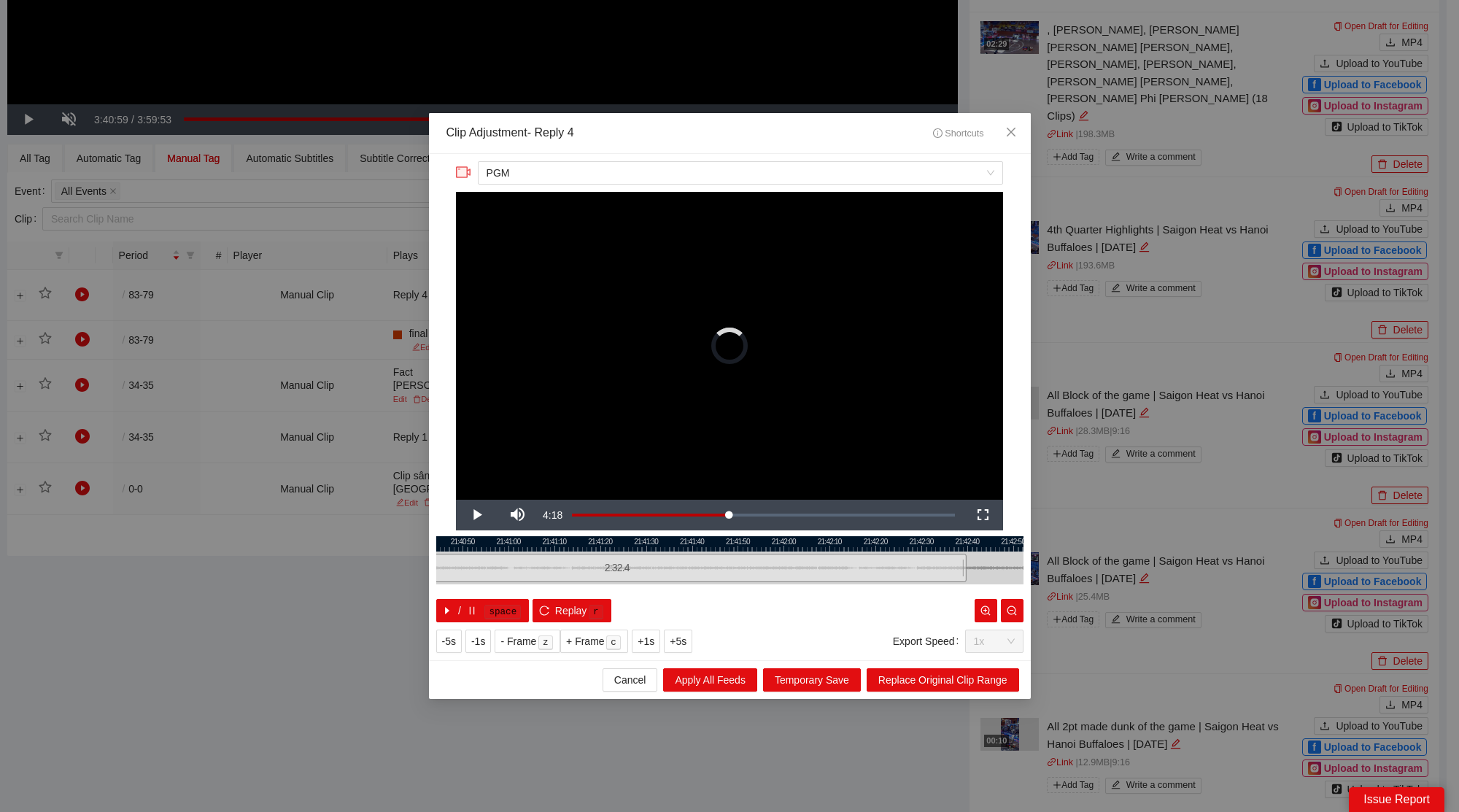
drag, startPoint x: 559, startPoint y: 565, endPoint x: 877, endPoint y: 548, distance: 318.5
click at [967, 572] on div at bounding box center [964, 568] width 9 height 33
drag, startPoint x: 786, startPoint y: 539, endPoint x: 879, endPoint y: 544, distance: 93.1
click at [883, 545] on div at bounding box center [748, 544] width 587 height 15
click at [779, 544] on div at bounding box center [730, 544] width 587 height 15
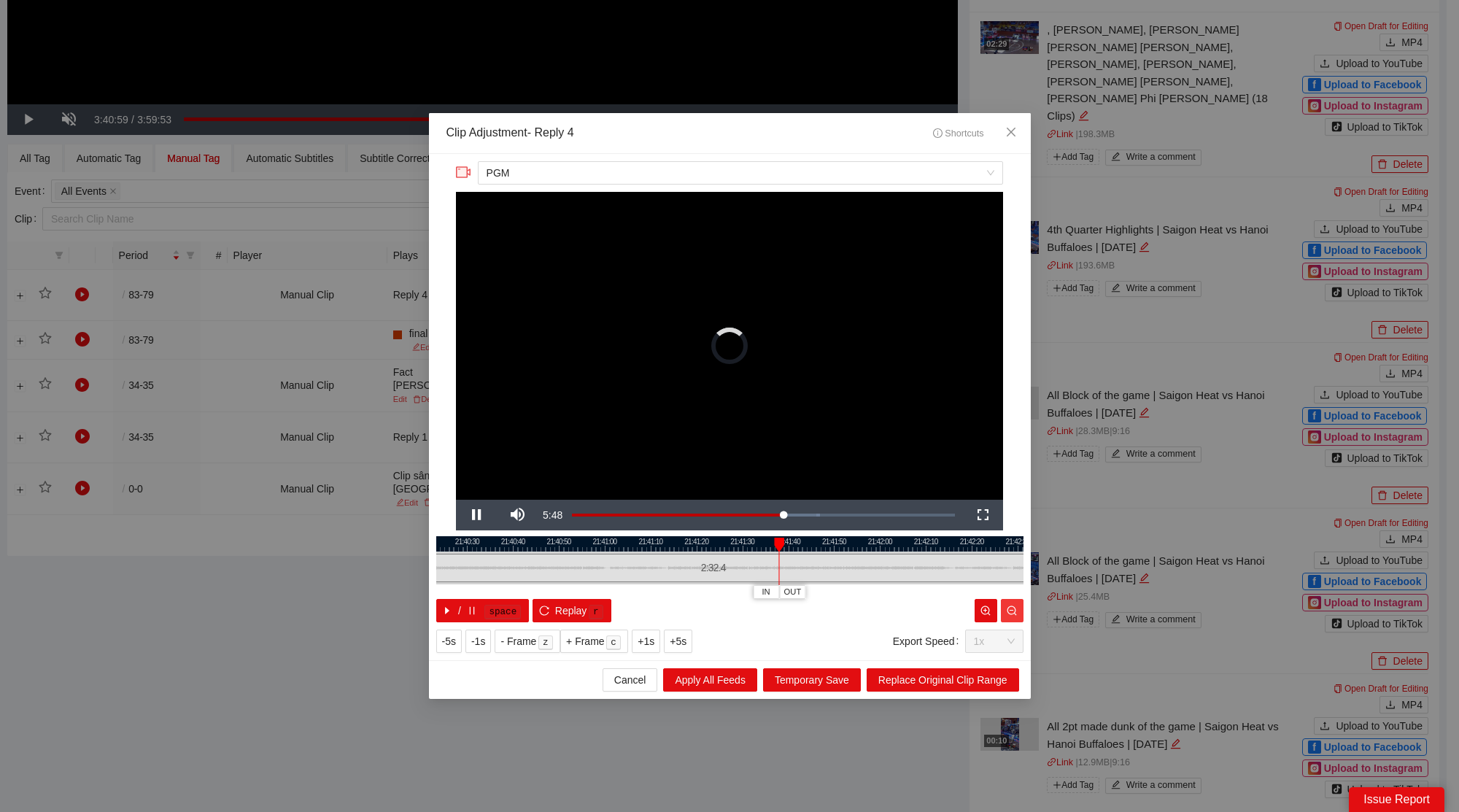
click at [1009, 608] on icon "zoom-out" at bounding box center [1012, 610] width 10 height 10
click at [1011, 608] on icon "zoom-out" at bounding box center [1012, 610] width 10 height 10
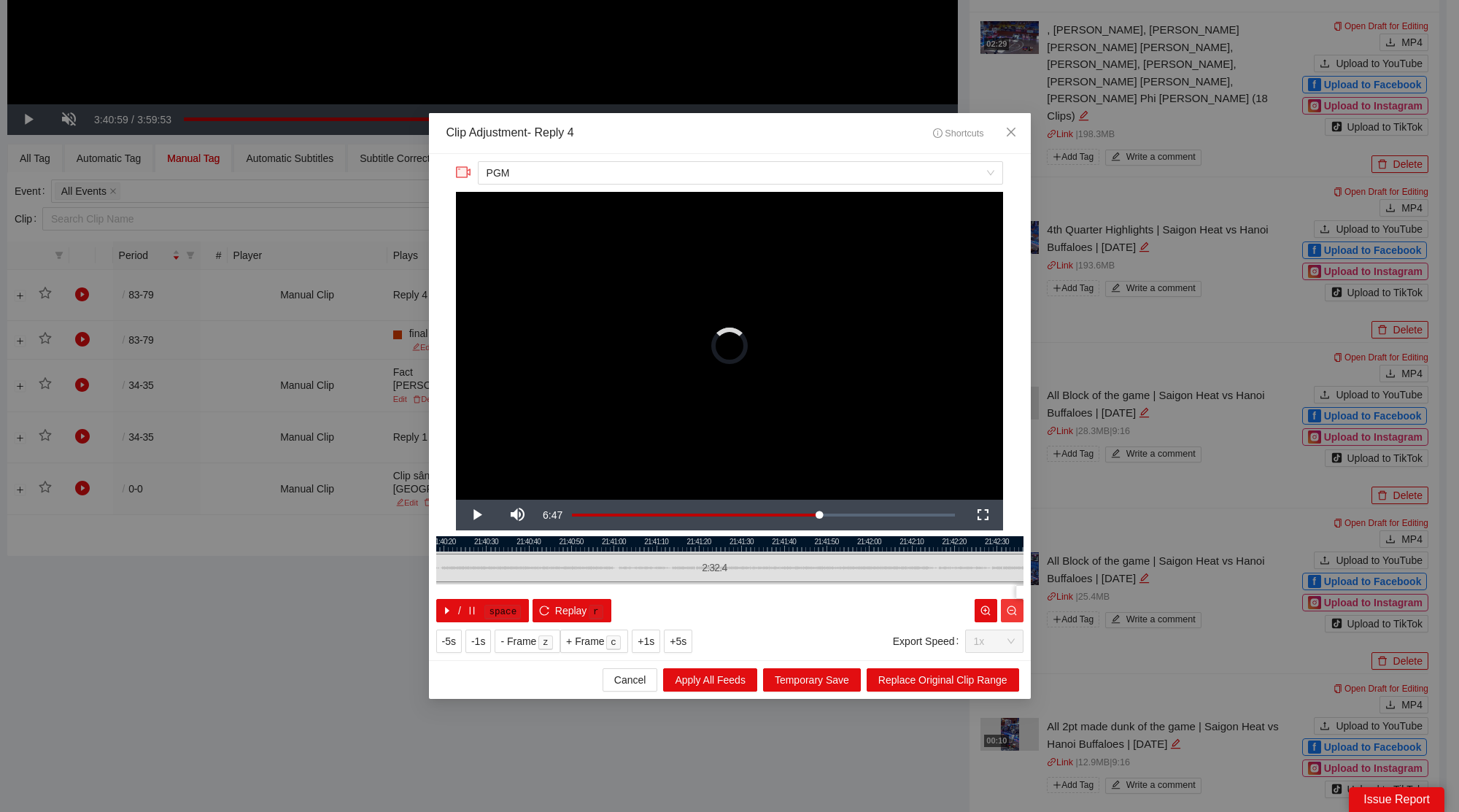
click at [1011, 608] on icon "zoom-out" at bounding box center [1012, 610] width 10 height 10
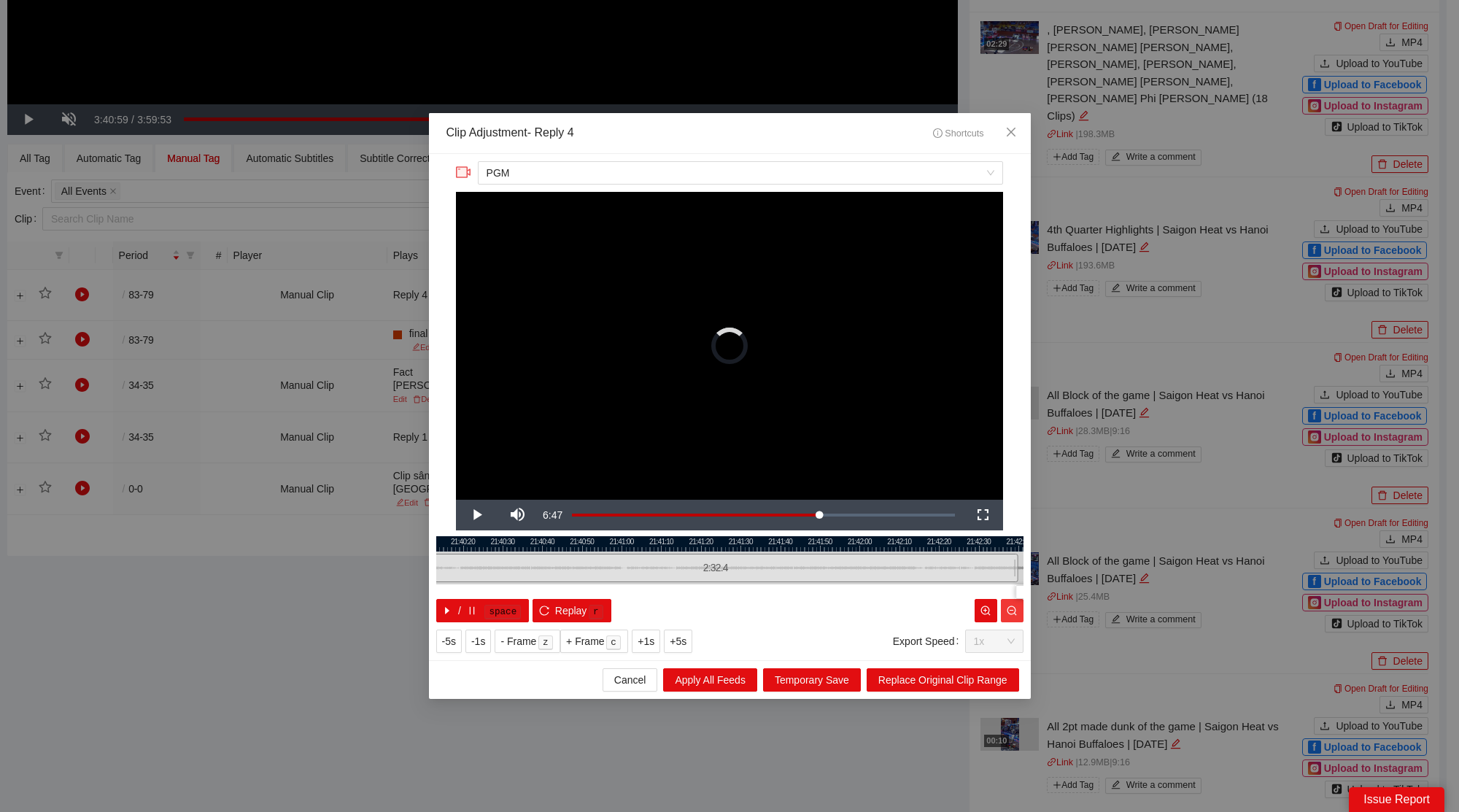
click at [1009, 608] on icon "zoom-out" at bounding box center [1012, 610] width 10 height 10
click at [1005, 608] on button "button" at bounding box center [1012, 610] width 22 height 23
click at [1003, 608] on button "button" at bounding box center [1012, 610] width 22 height 23
click at [1003, 608] on button "button" at bounding box center [1012, 610] width 22 height 23
click at [1001, 608] on button "button" at bounding box center [1012, 610] width 22 height 23
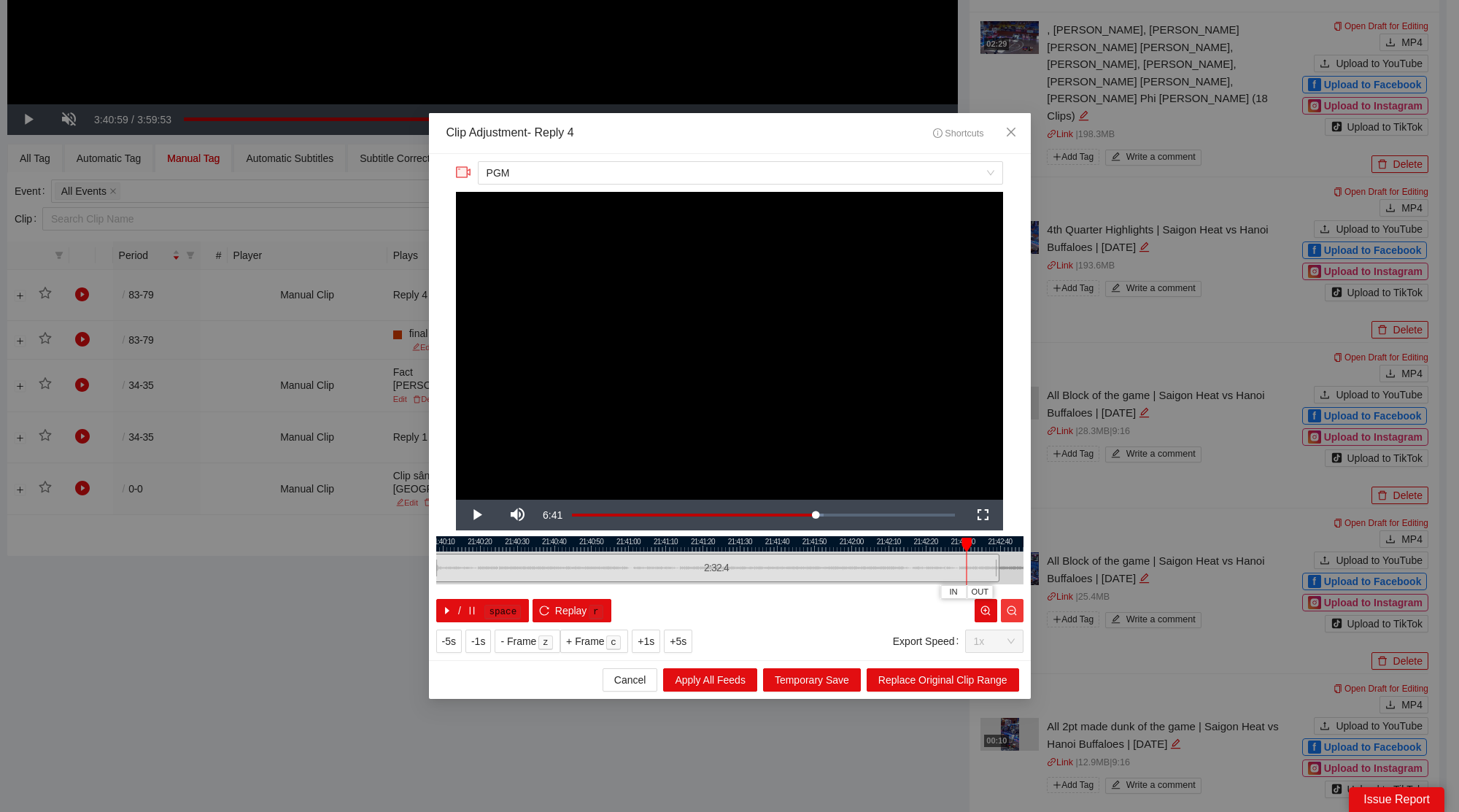
click at [1007, 606] on icon "zoom-out" at bounding box center [1012, 610] width 10 height 10
click at [1009, 606] on icon "zoom-out" at bounding box center [1012, 610] width 10 height 10
click at [1009, 607] on icon "zoom-out" at bounding box center [1012, 610] width 10 height 10
click at [1009, 607] on icon "zoom-out" at bounding box center [1012, 610] width 10 height 10
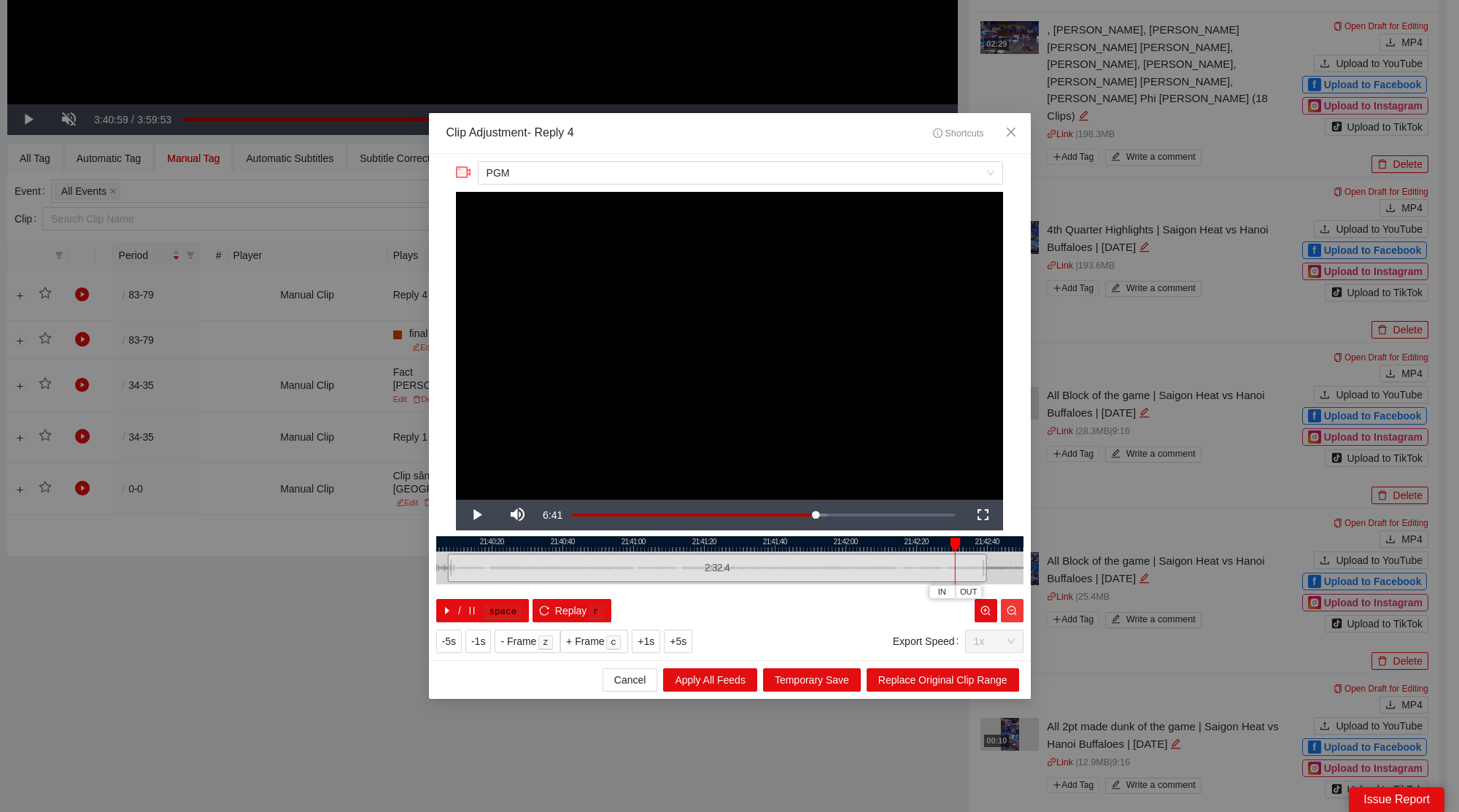
click at [1009, 607] on icon "zoom-out" at bounding box center [1012, 610] width 10 height 10
click at [1009, 608] on icon "zoom-out" at bounding box center [1012, 610] width 10 height 10
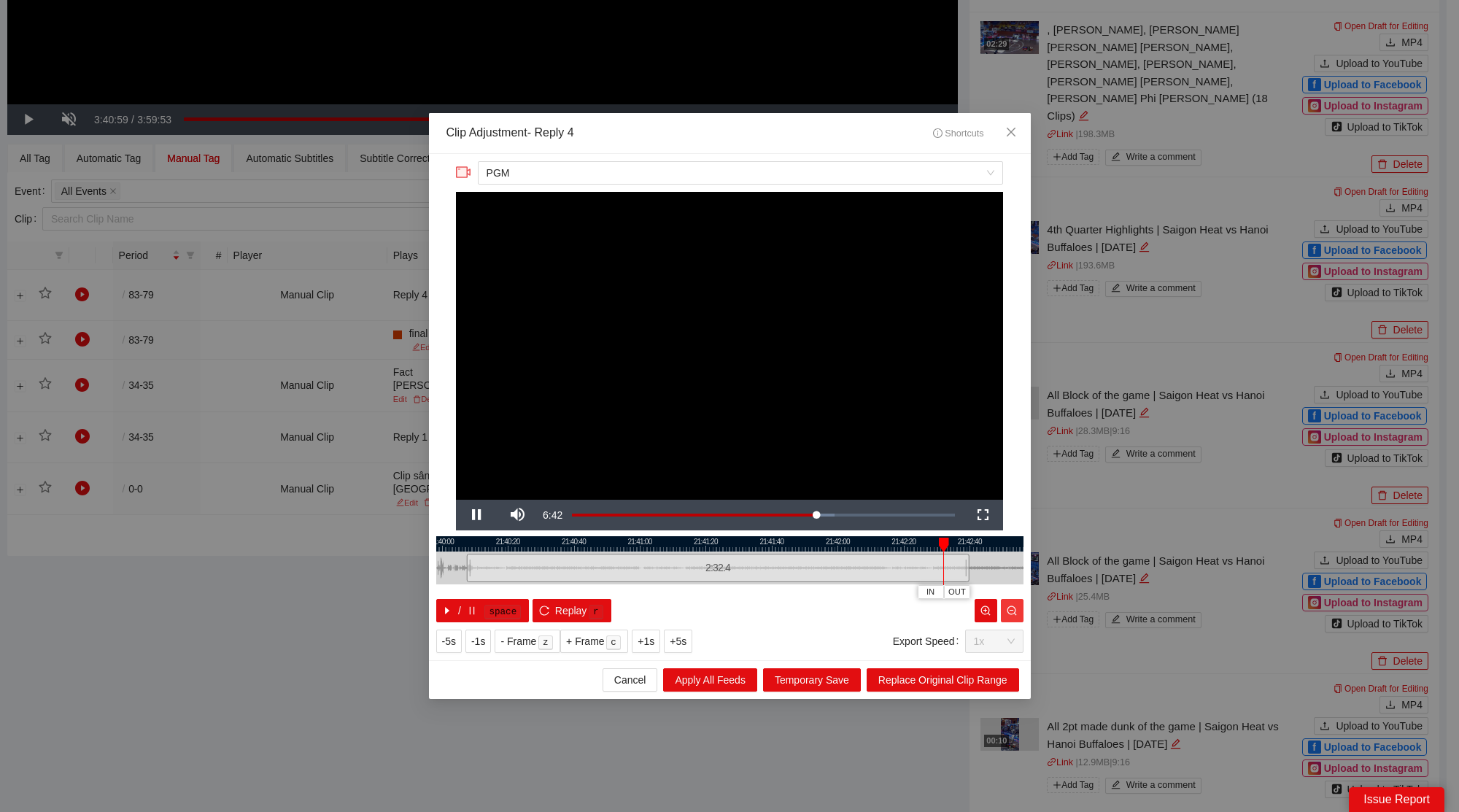
click at [1013, 608] on icon "zoom-out" at bounding box center [1012, 610] width 10 height 10
click at [1017, 609] on icon "zoom-out" at bounding box center [1012, 610] width 10 height 10
click at [1016, 609] on icon "zoom-out" at bounding box center [1012, 610] width 10 height 10
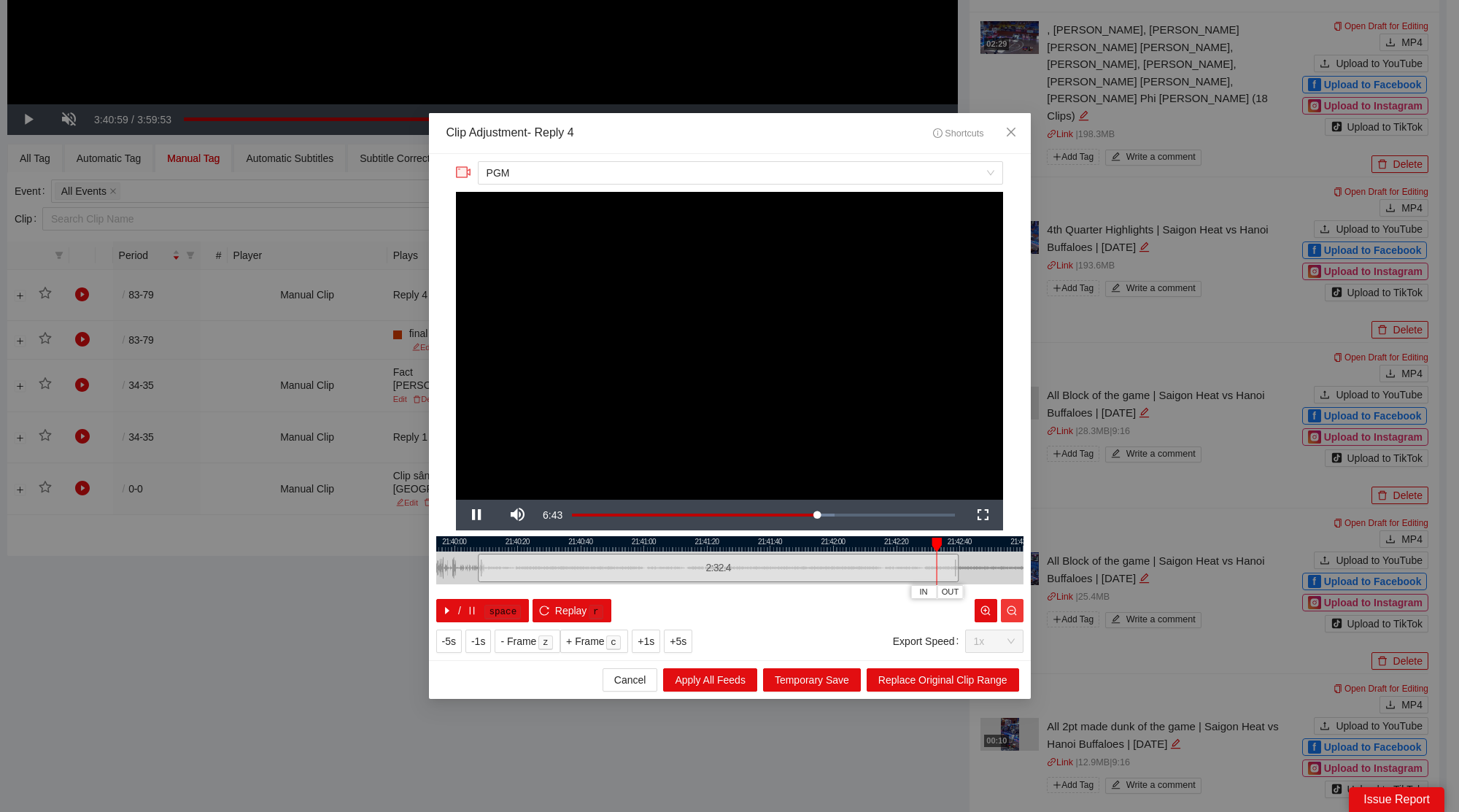
click at [1016, 609] on icon "zoom-out" at bounding box center [1012, 610] width 10 height 10
click at [1015, 609] on icon "zoom-out" at bounding box center [1012, 610] width 10 height 10
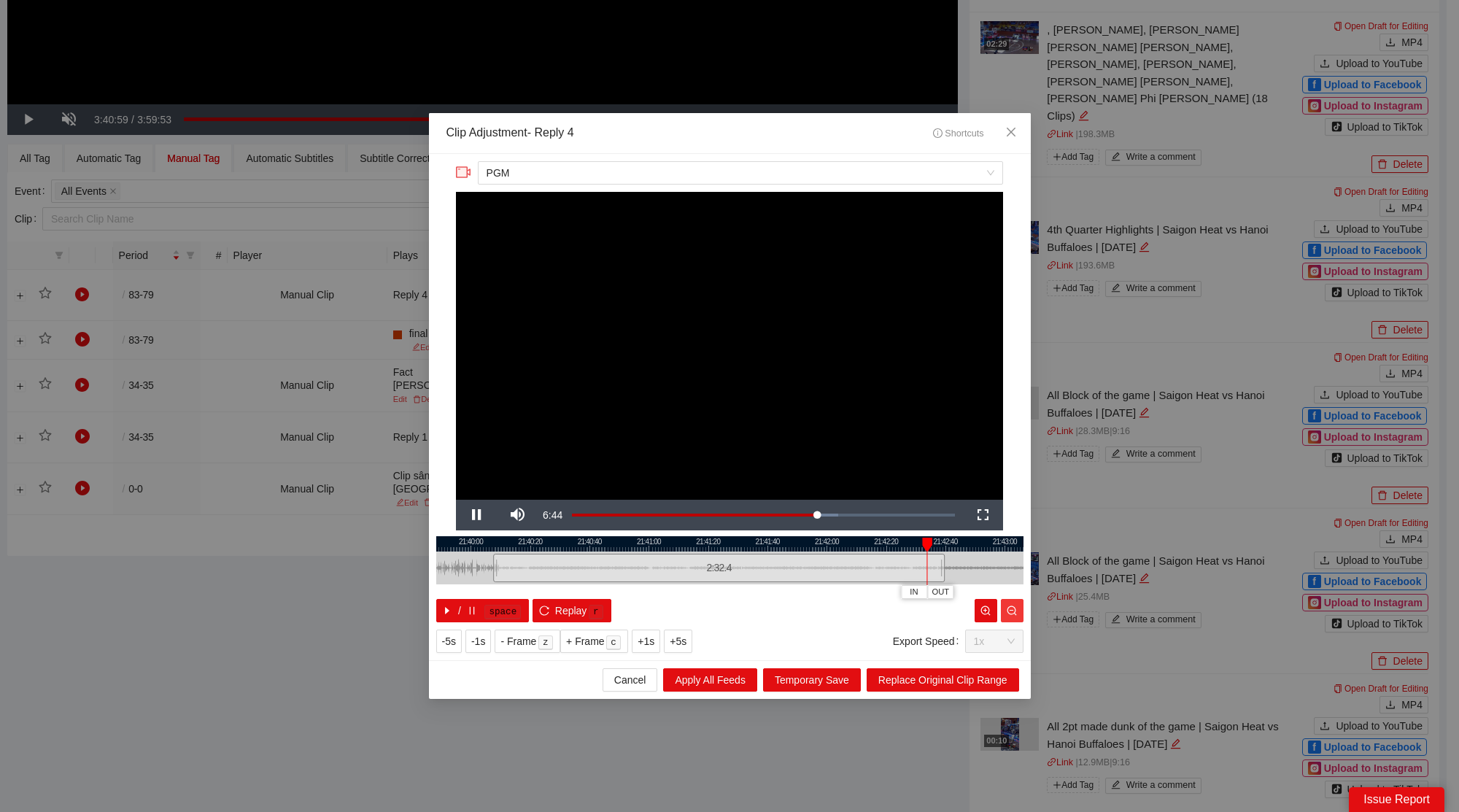
click at [1015, 609] on icon "zoom-out" at bounding box center [1012, 610] width 10 height 10
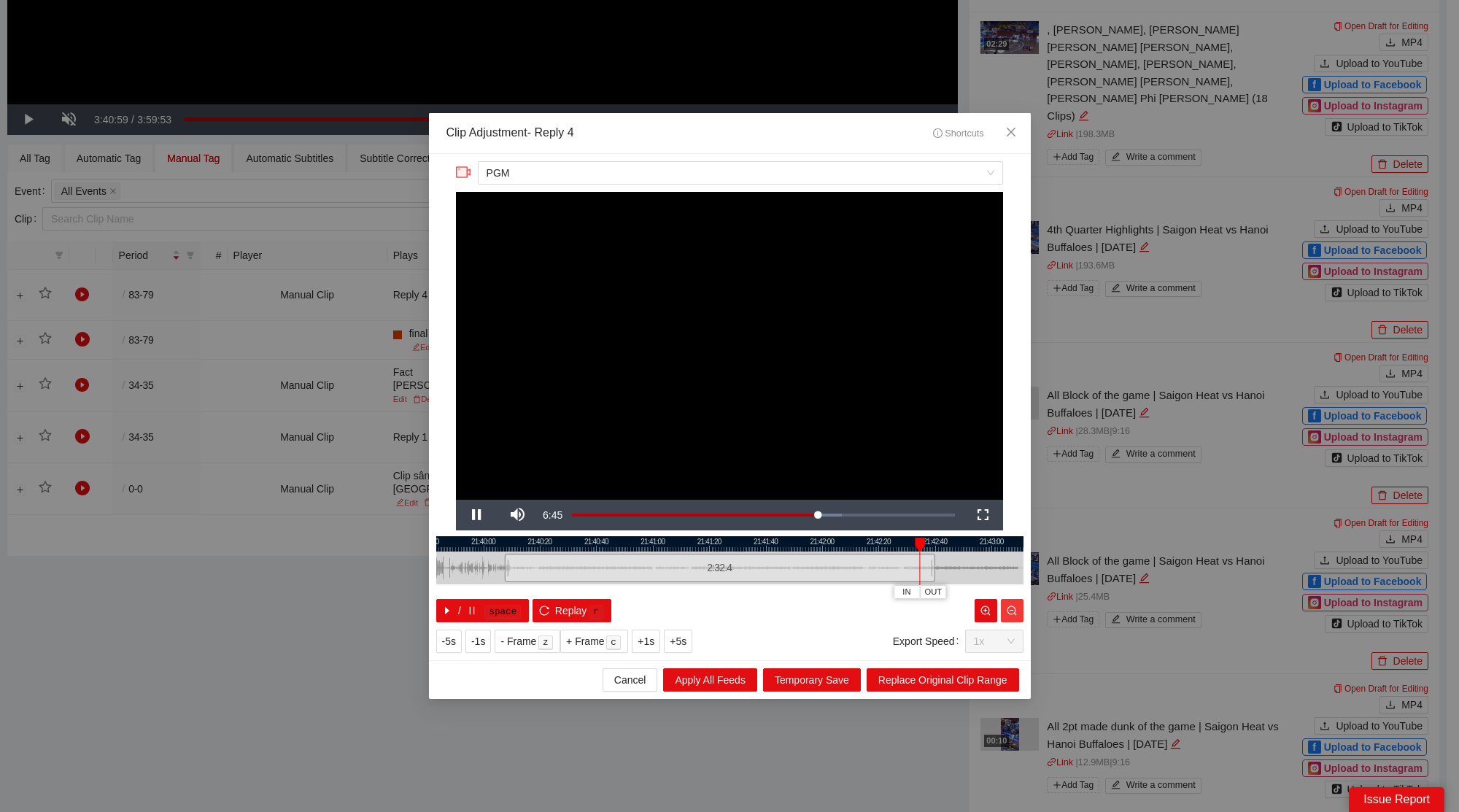
click at [1015, 609] on icon "zoom-out" at bounding box center [1012, 610] width 10 height 10
click at [1015, 609] on icon "zoom-out" at bounding box center [1012, 610] width 10 height 10
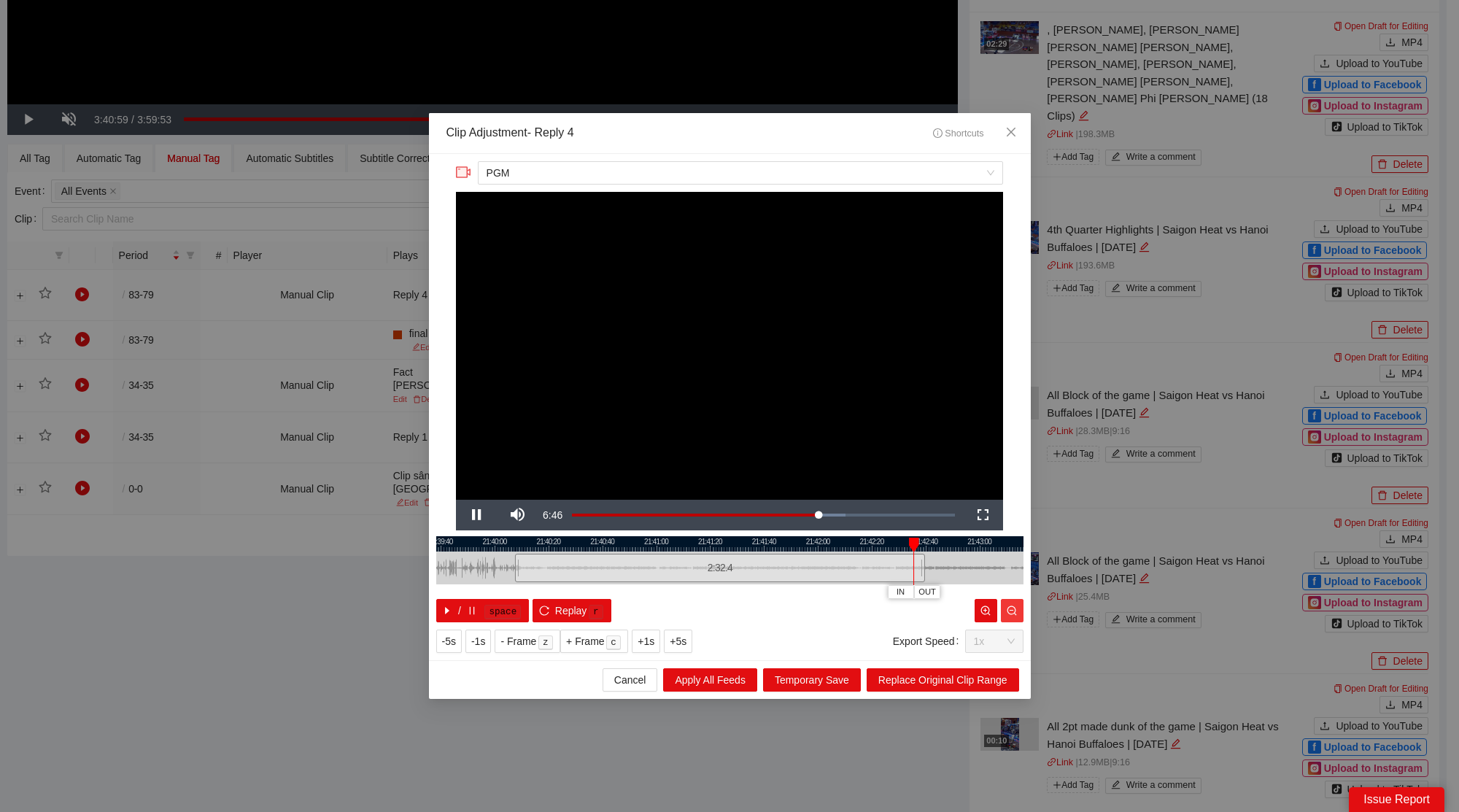
click at [1015, 609] on icon "zoom-out" at bounding box center [1012, 610] width 10 height 10
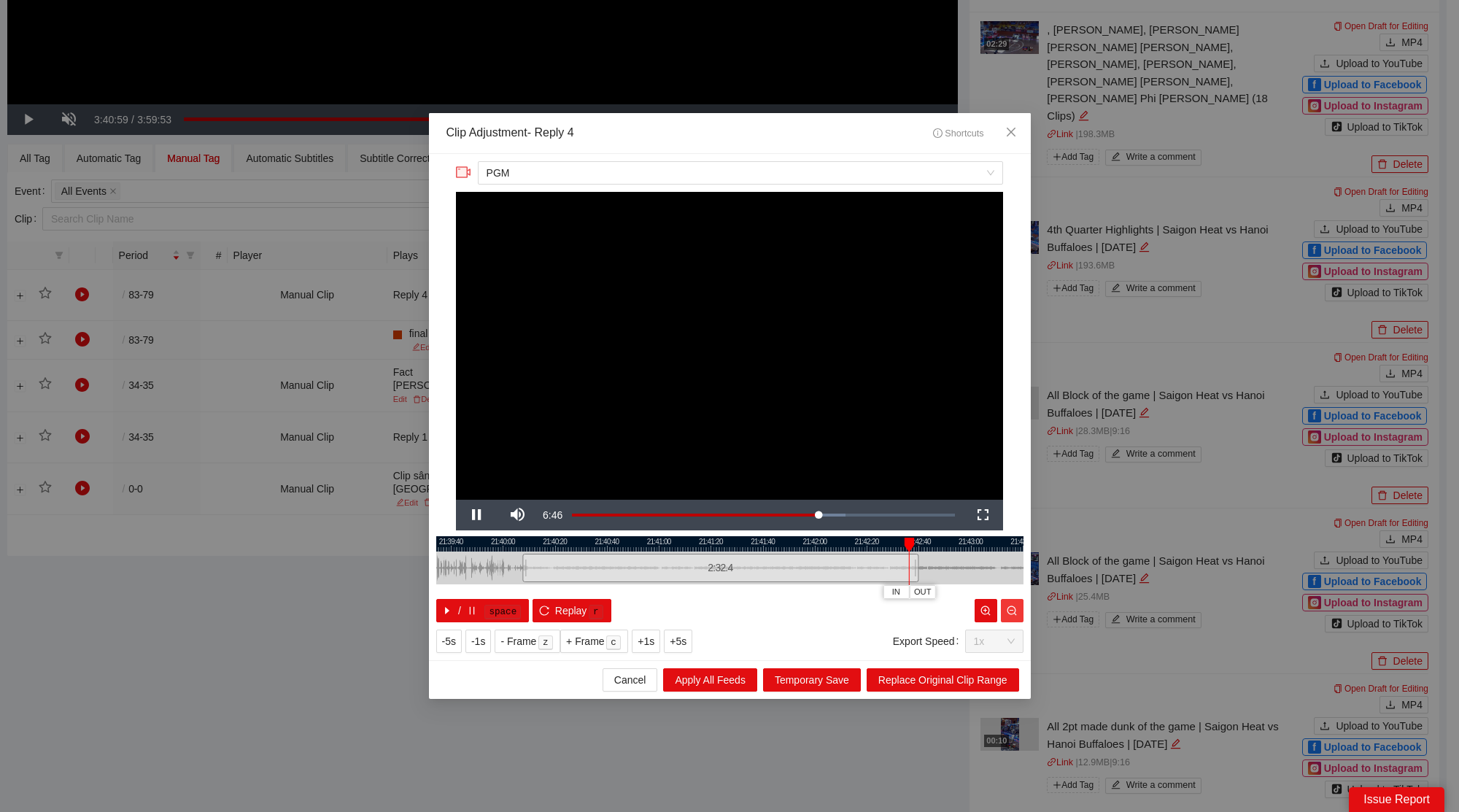
click at [1015, 609] on icon "zoom-out" at bounding box center [1012, 610] width 10 height 10
click at [1015, 609] on icon "zoom-out" at bounding box center [1012, 610] width 10 height 10
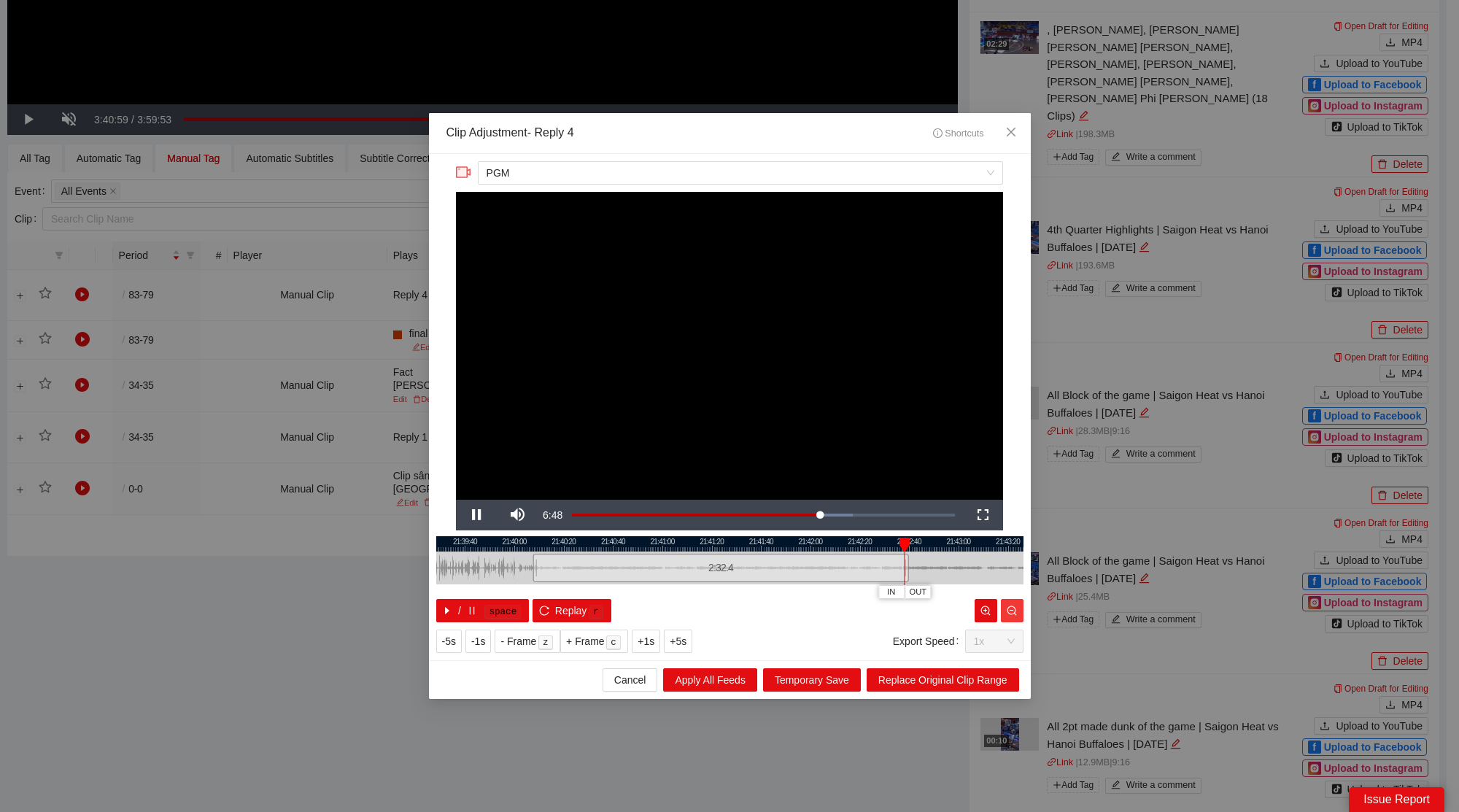
click at [1019, 605] on button "button" at bounding box center [1012, 610] width 22 height 23
drag, startPoint x: 907, startPoint y: 567, endPoint x: 1006, endPoint y: 581, distance: 100.0
click at [1006, 581] on div "21:39:20 21:39:40 21:40:00 21:40:20 21:40:40 21:41:00 21:41:20 21:41:40 21:42:0…" at bounding box center [730, 579] width 587 height 86
drag, startPoint x: 973, startPoint y: 545, endPoint x: 749, endPoint y: 544, distance: 224.0
click at [750, 546] on div at bounding box center [567, 544] width 587 height 15
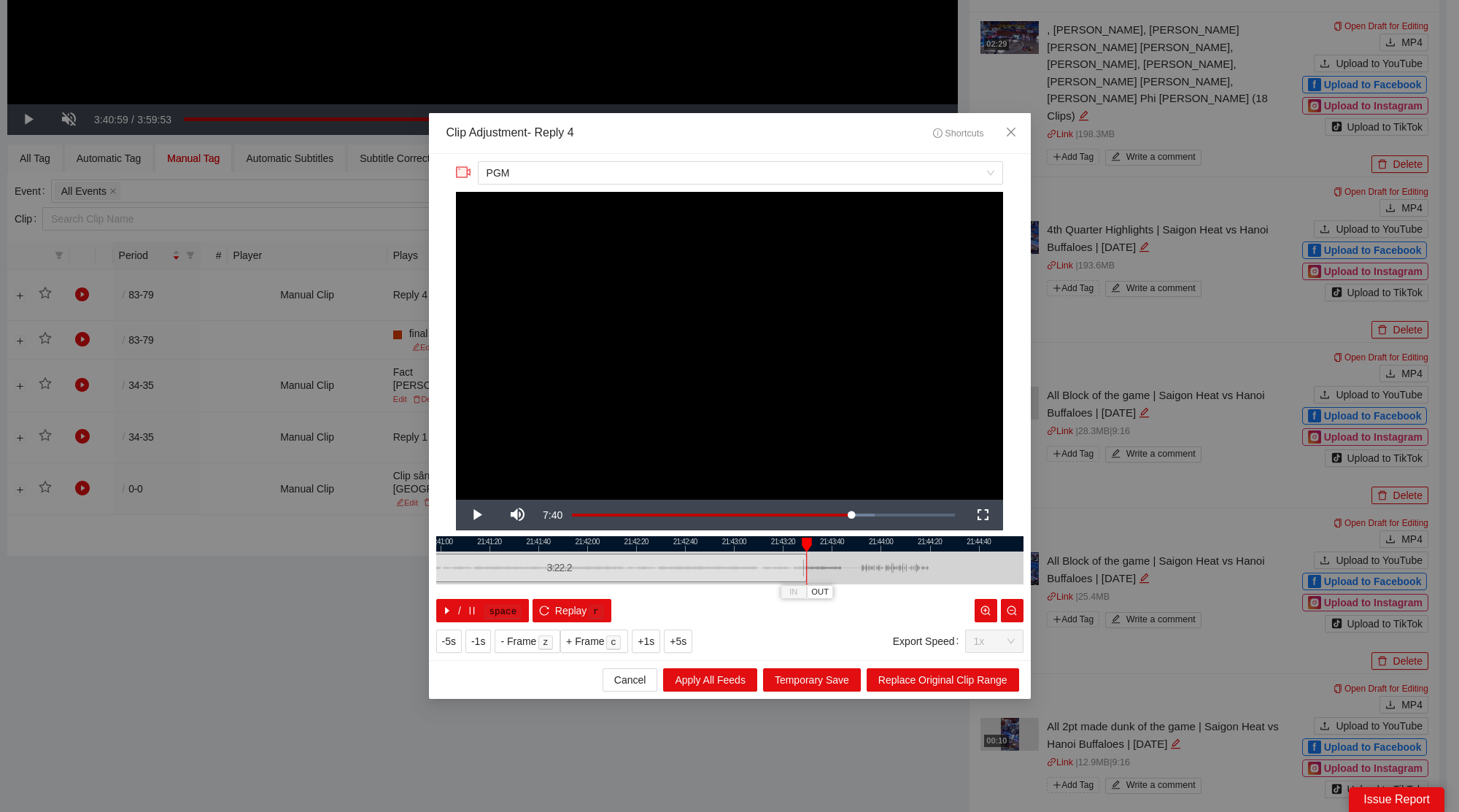
drag, startPoint x: 783, startPoint y: 565, endPoint x: 806, endPoint y: 569, distance: 23.3
click at [806, 569] on div "21:40:40 21:41:00 21:41:20 21:41:40 21:42:00 21:42:20 21:42:40 21:43:00 21:43:2…" at bounding box center [730, 579] width 587 height 86
click at [928, 679] on span "Replace Original Clip Range" at bounding box center [943, 679] width 129 height 16
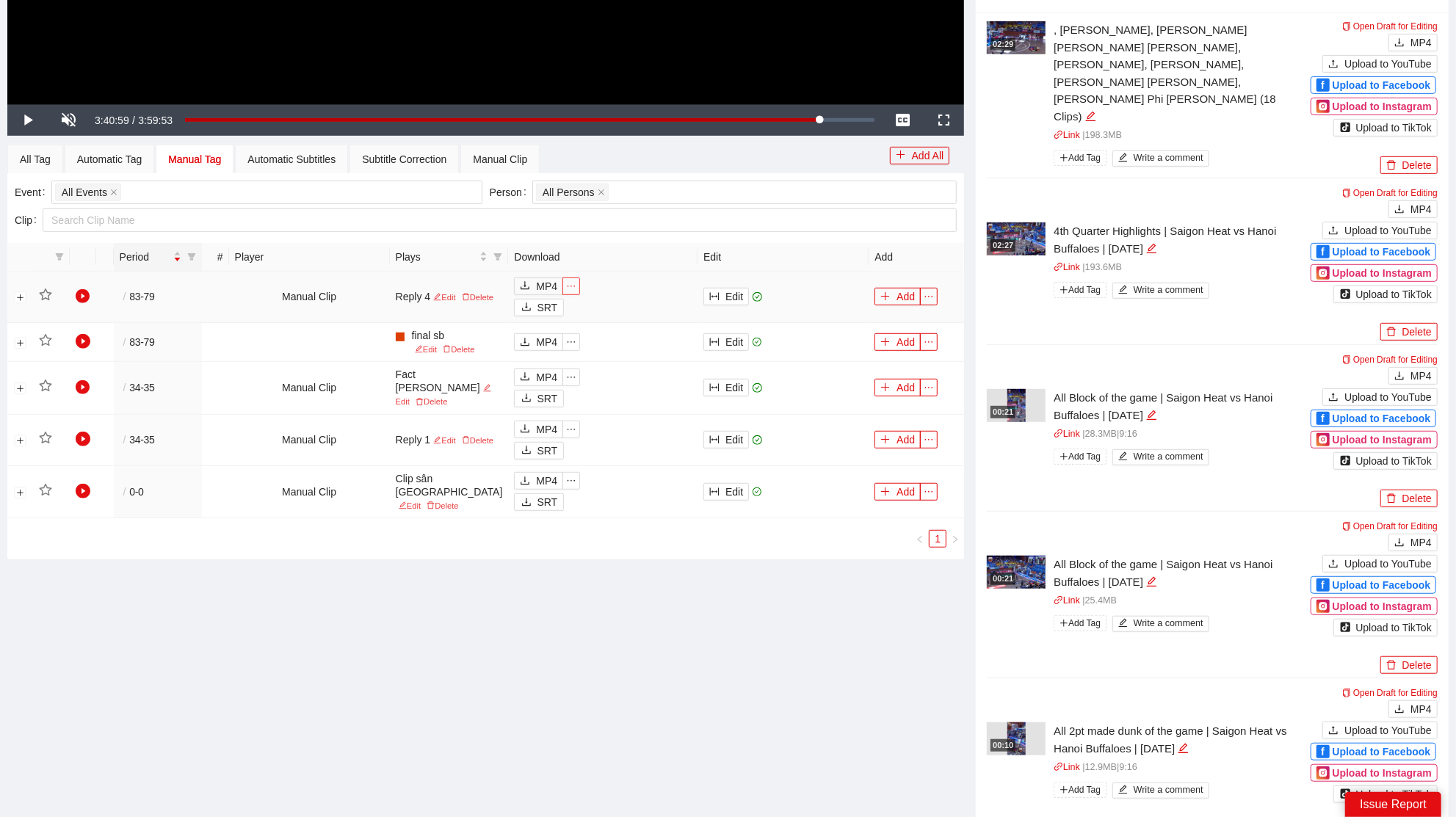
click at [562, 277] on button "button" at bounding box center [571, 286] width 17 height 17
click at [534, 308] on div "PGM" at bounding box center [521, 307] width 37 height 16
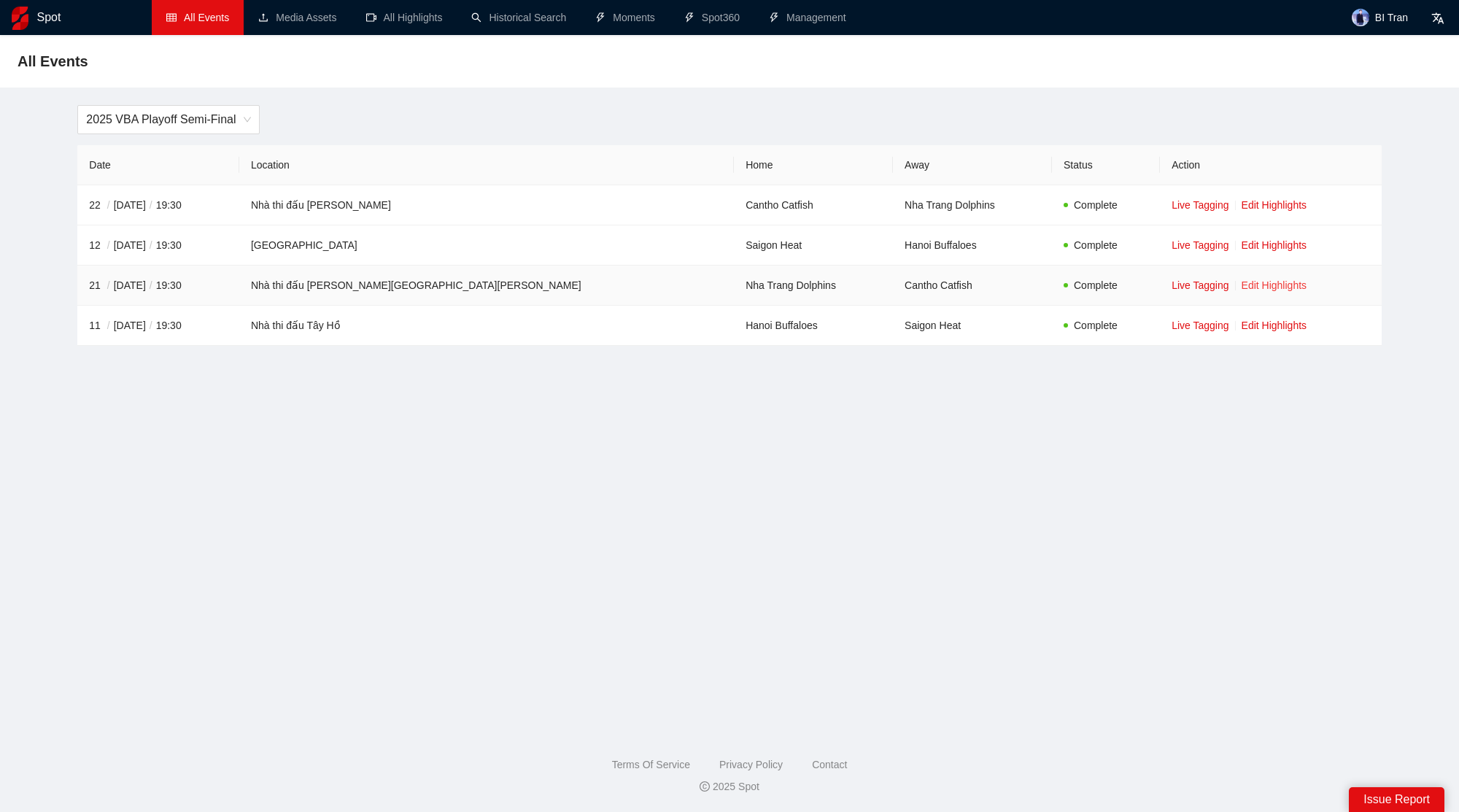
click at [1245, 283] on link "Edit Highlights" at bounding box center [1275, 285] width 66 height 12
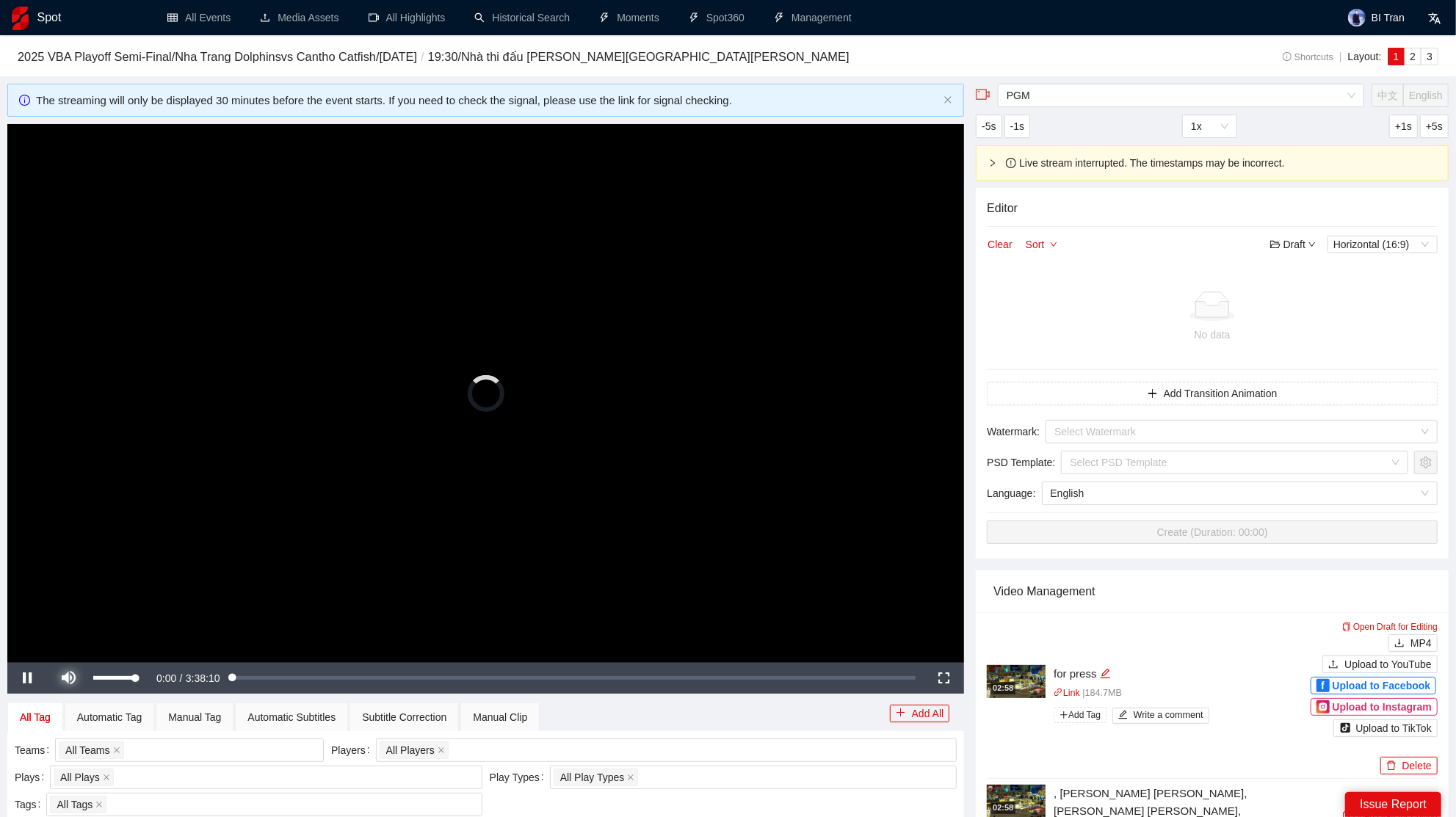
click at [79, 678] on span "Video Player" at bounding box center [69, 678] width 41 height 0
click at [381, 674] on div "Loaded : 0.09% 1:01:02 0:00:01" at bounding box center [544, 678] width 760 height 31
click at [429, 678] on div "Loaded : 28.34% 1:12:56 1:12:56" at bounding box center [550, 678] width 731 height 5
click at [459, 681] on div "Loaded : 33.51% 1:21:55 1:12:57" at bounding box center [550, 678] width 745 height 31
click at [445, 672] on div "Loaded : 37.59% 1:17:32 1:21:56" at bounding box center [550, 678] width 745 height 31
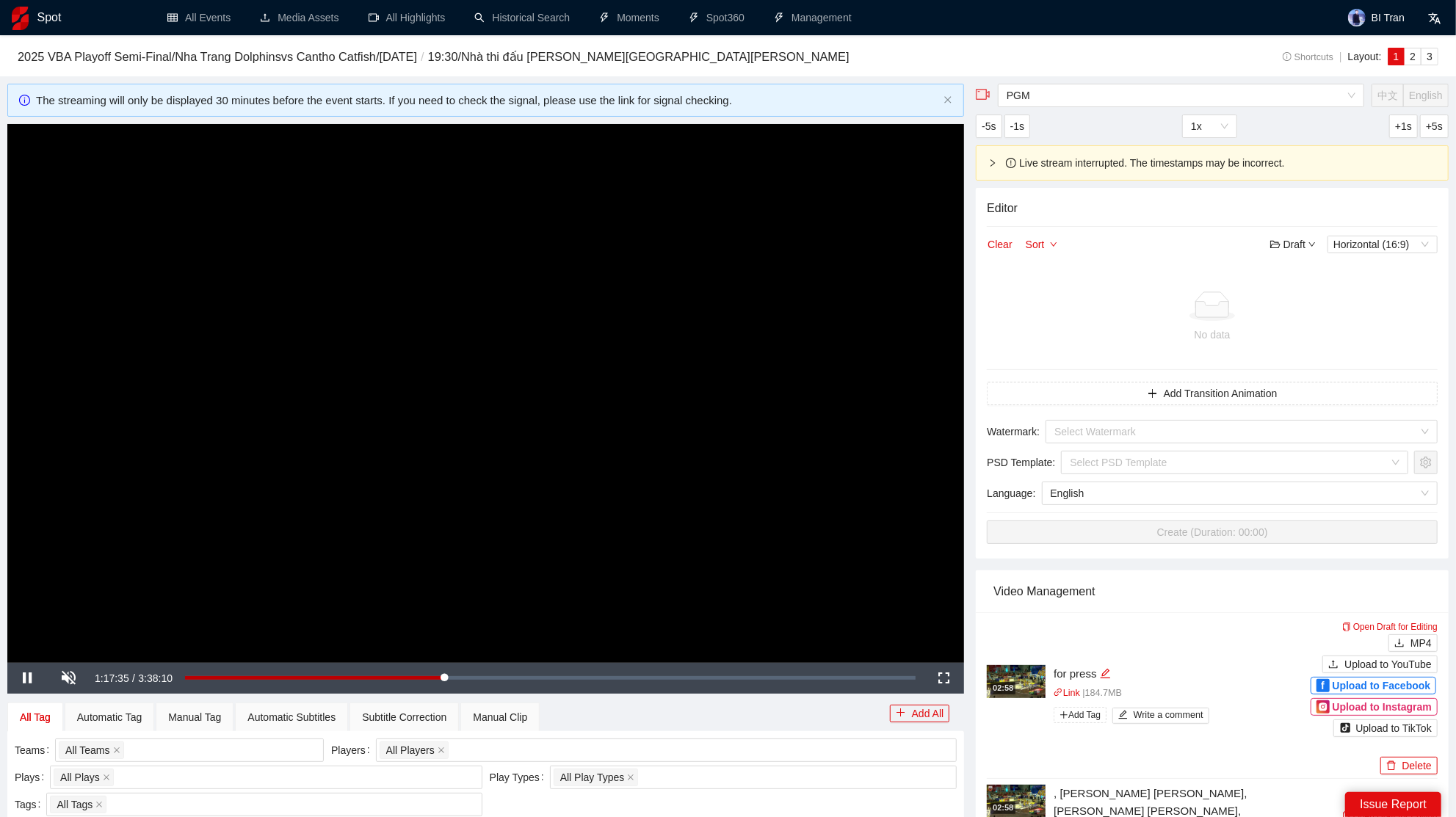
click at [659, 518] on video "Video Player" at bounding box center [486, 393] width 957 height 538
click at [637, 488] on video "Video Player" at bounding box center [486, 393] width 957 height 538
click at [446, 679] on div "1:17:44" at bounding box center [315, 678] width 261 height 5
click at [445, 678] on div "1:19:07" at bounding box center [317, 678] width 265 height 5
click at [440, 678] on div "1:17:06" at bounding box center [315, 678] width 261 height 5
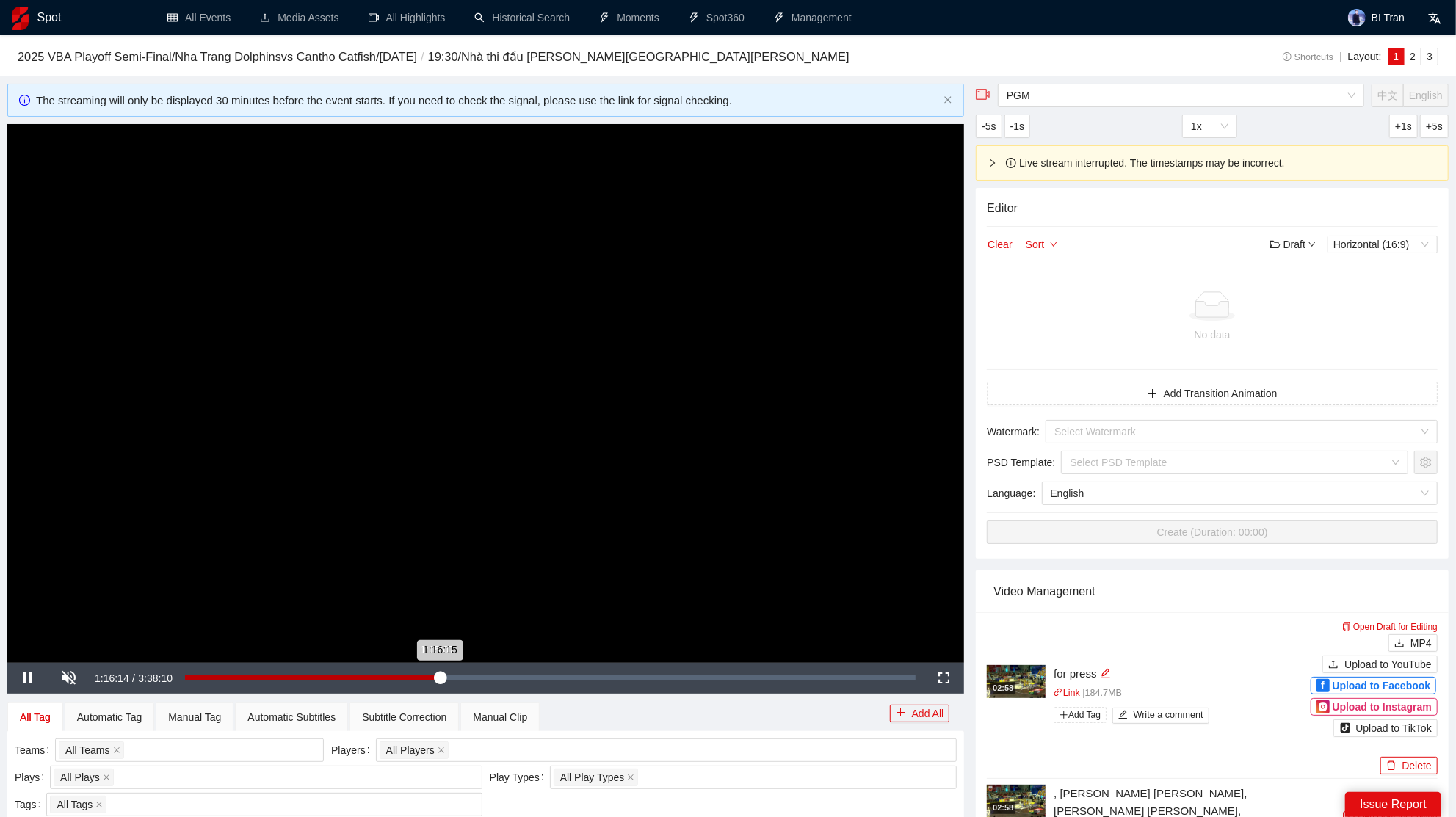
click at [437, 675] on div "1:16:15" at bounding box center [312, 678] width 256 height 5
click at [431, 675] on div "1:14:15" at bounding box center [309, 678] width 249 height 5
click at [590, 522] on video "Video Player" at bounding box center [486, 393] width 957 height 538
click at [593, 491] on video "Video Player" at bounding box center [486, 393] width 957 height 538
click at [437, 675] on div "1:15:25" at bounding box center [311, 678] width 253 height 5
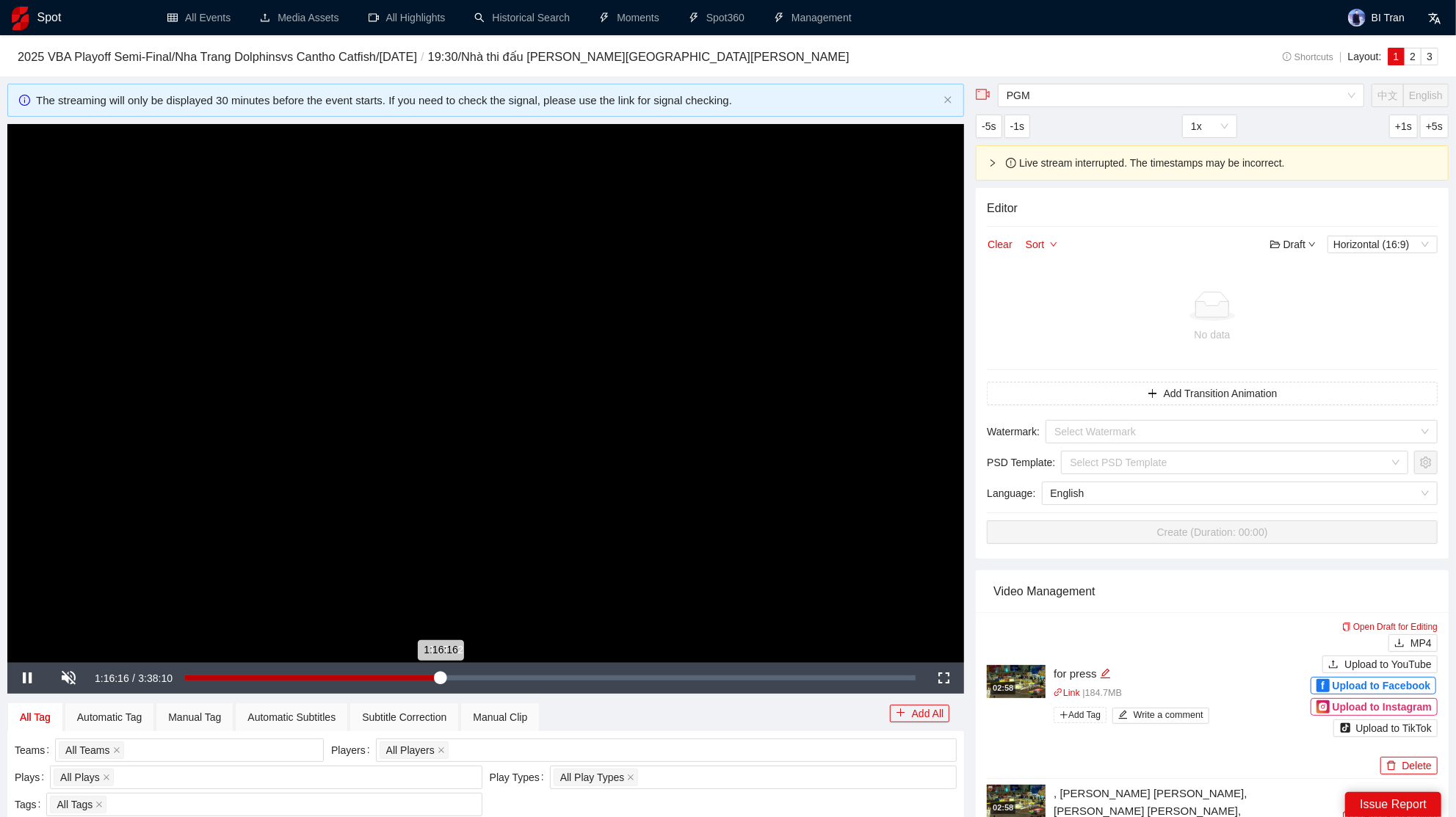
click at [440, 678] on div "1:16:16" at bounding box center [312, 678] width 256 height 5
click at [444, 678] on div "1:17:20" at bounding box center [314, 678] width 259 height 5
click at [447, 679] on div "1:18:13" at bounding box center [316, 678] width 262 height 5
click at [453, 675] on div "1:19:59" at bounding box center [318, 678] width 268 height 5
click at [455, 675] on div "1:20:36" at bounding box center [320, 678] width 270 height 5
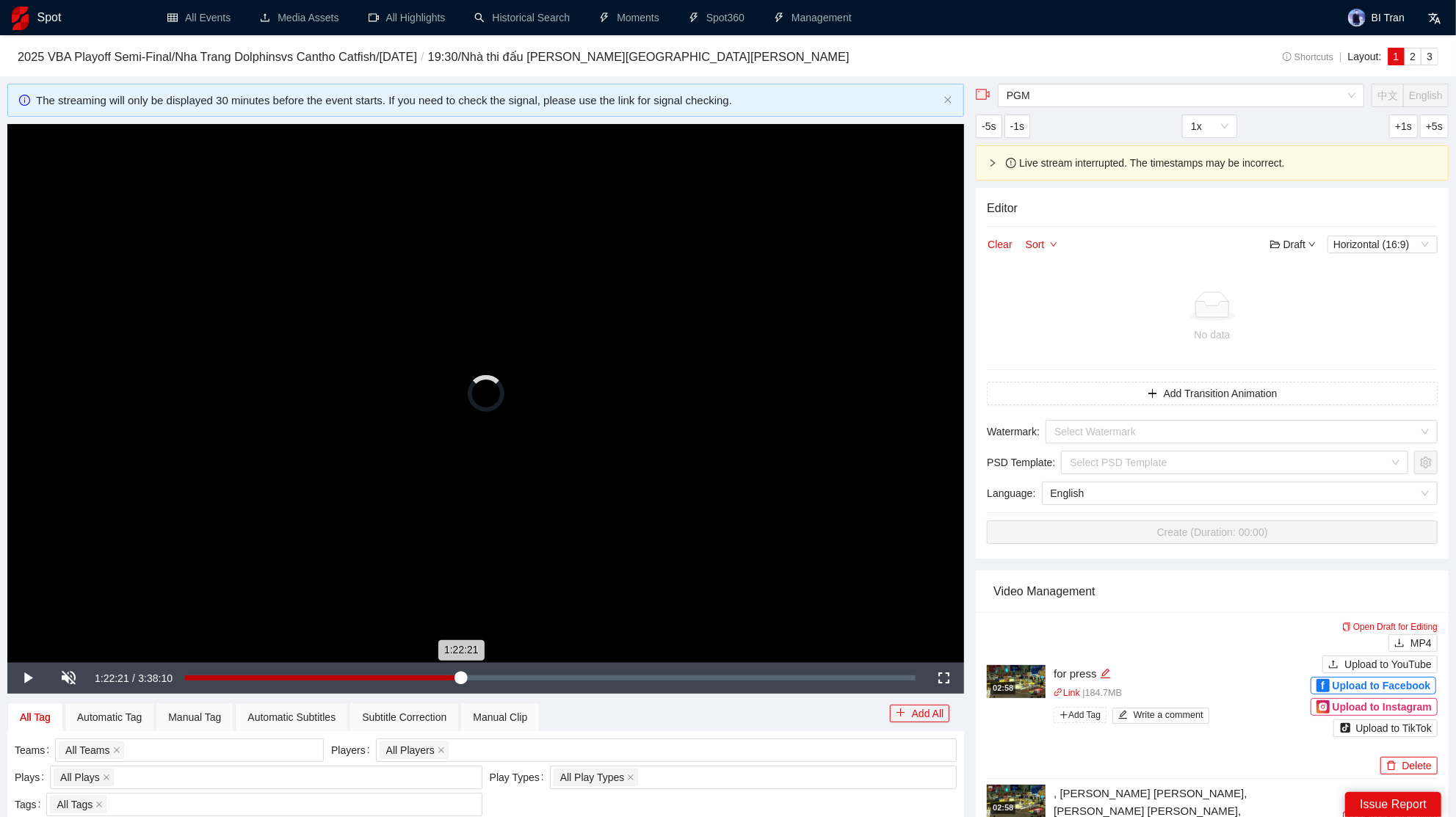
click at [461, 677] on div "1:22:21" at bounding box center [323, 678] width 276 height 5
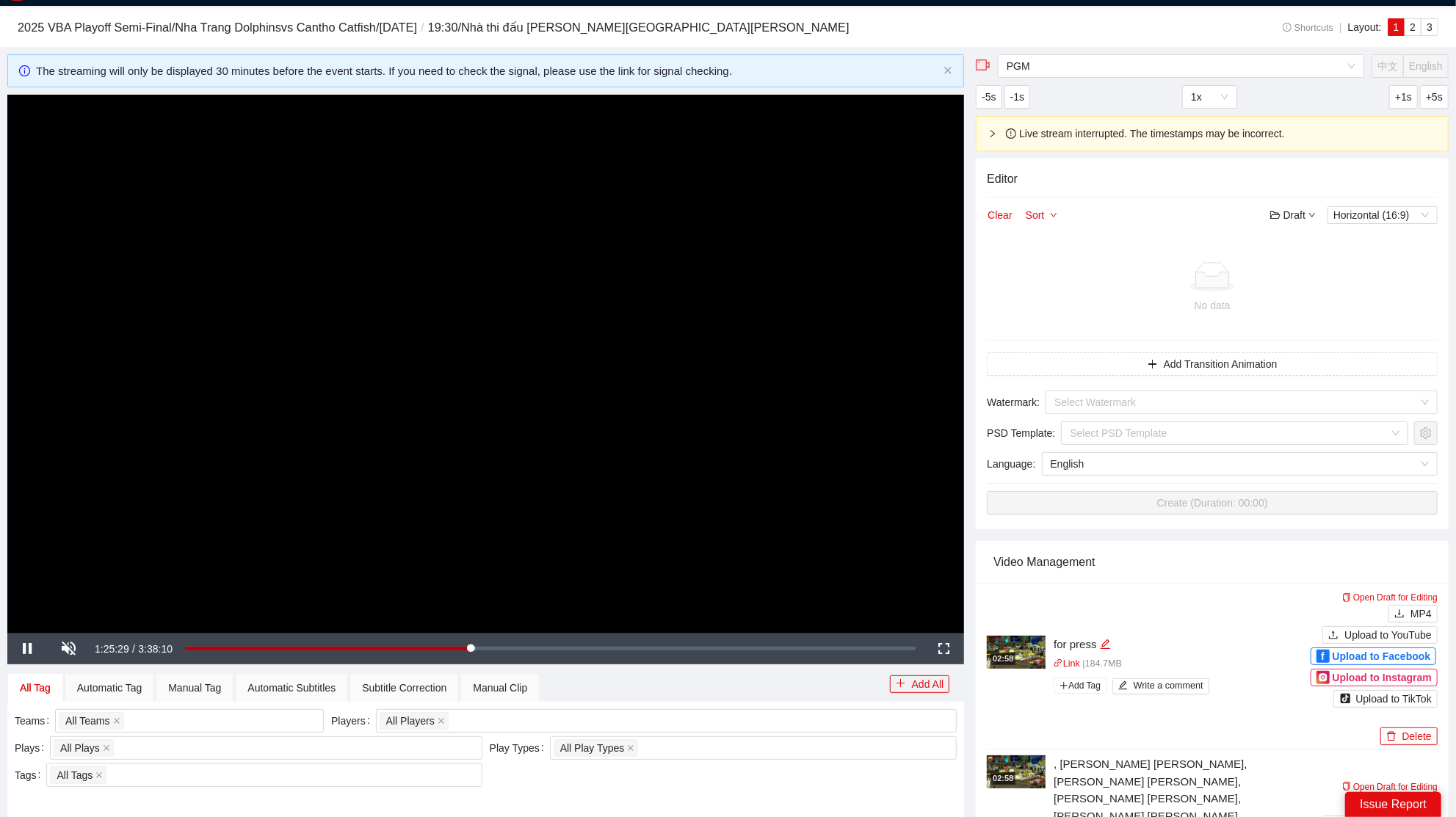
scroll to position [30, 0]
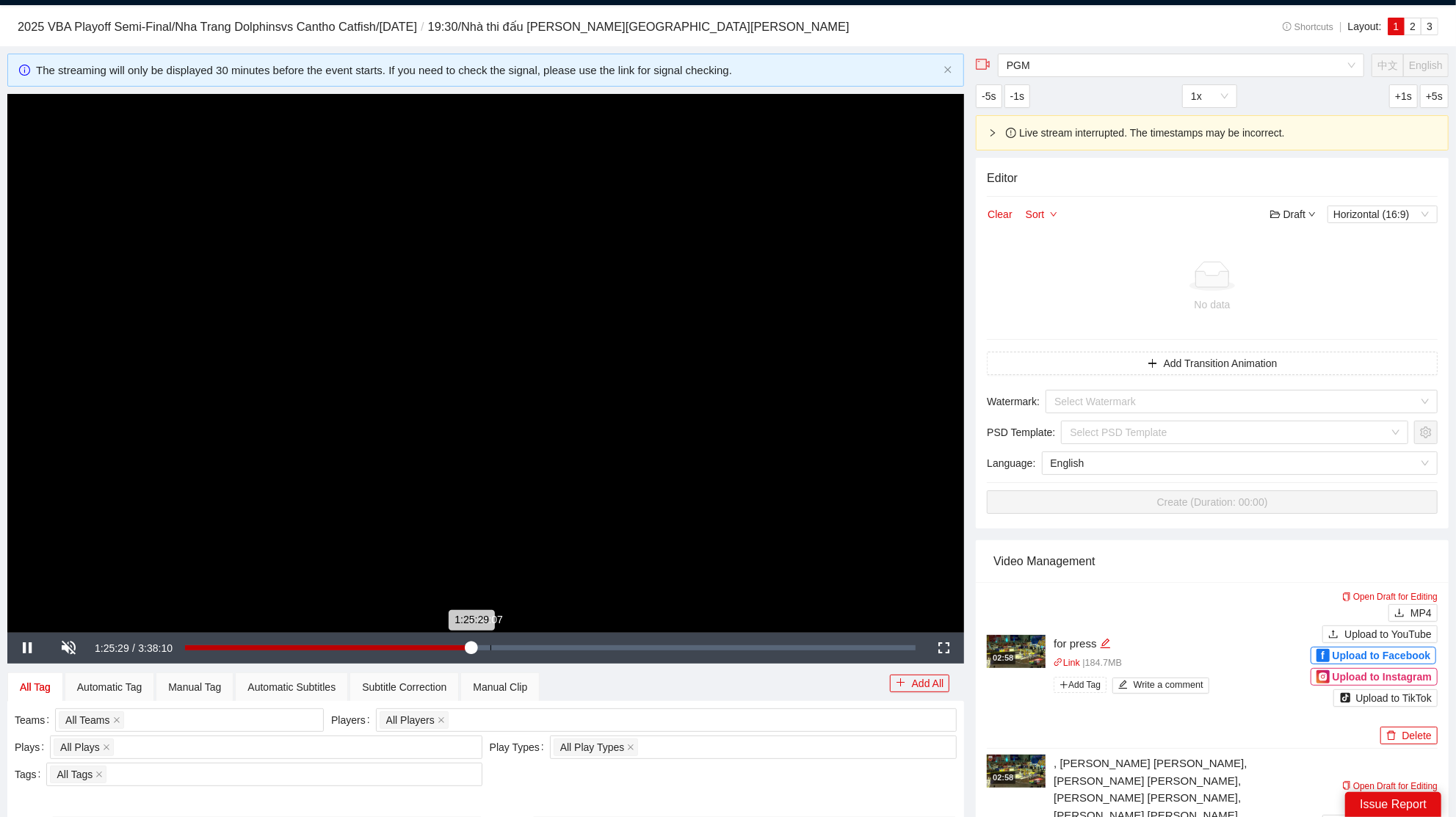
drag, startPoint x: 524, startPoint y: 534, endPoint x: 508, endPoint y: 637, distance: 104.2
click at [524, 534] on video "Video Player" at bounding box center [486, 363] width 957 height 538
click at [511, 676] on div "Manual Clip" at bounding box center [499, 687] width 79 height 29
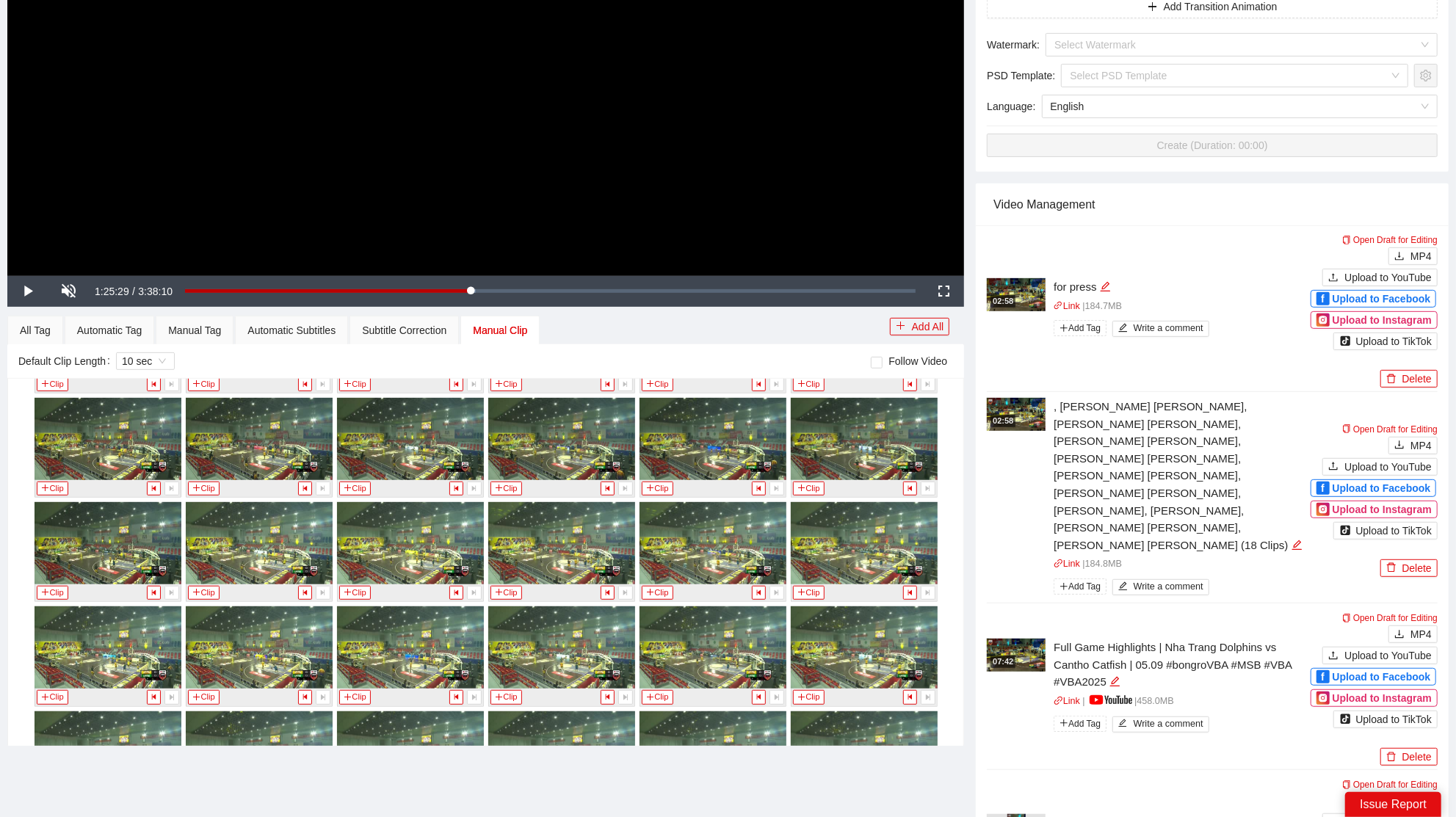
scroll to position [457, 0]
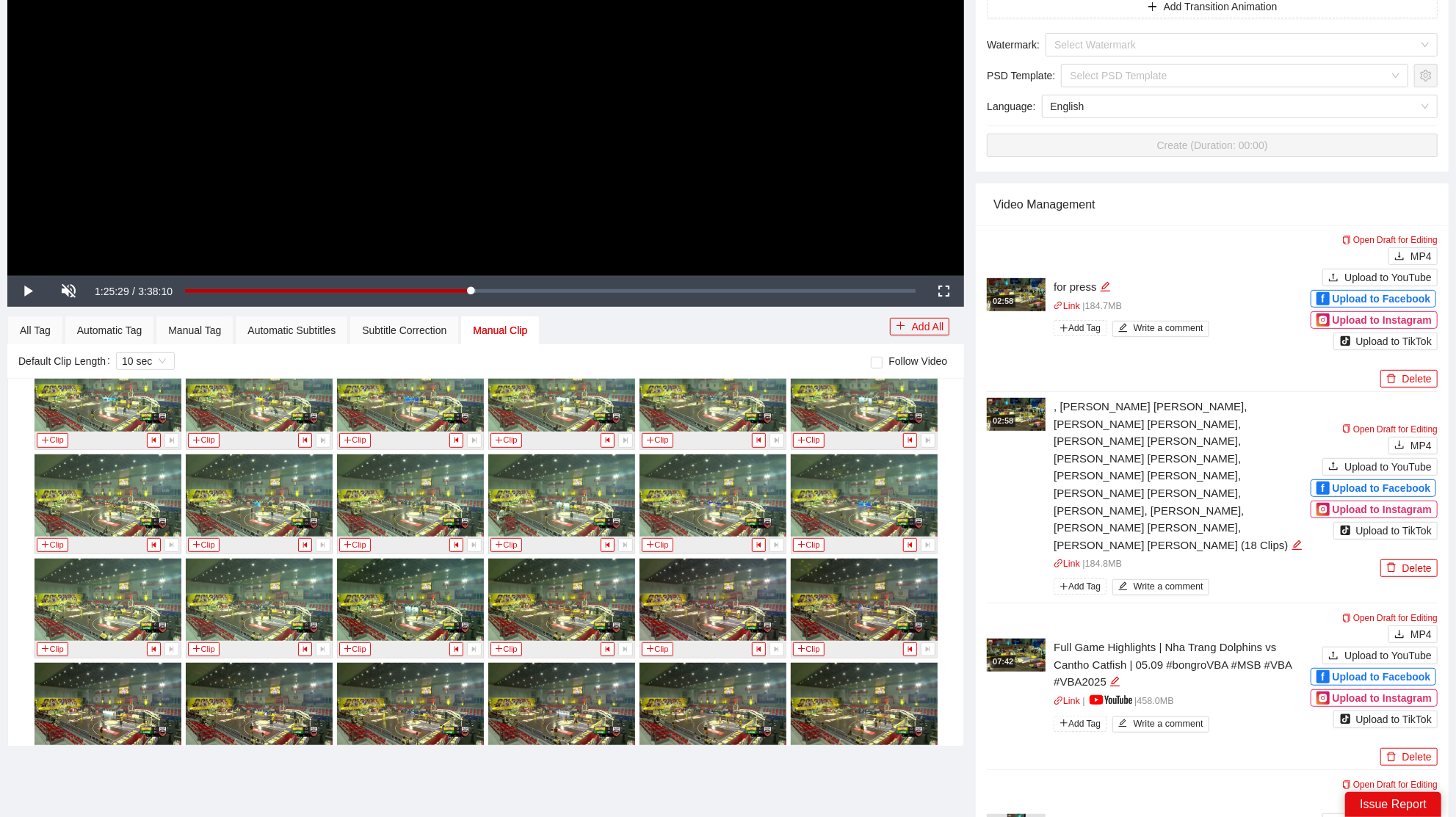
click at [636, 148] on video "Video Player" at bounding box center [486, 6] width 957 height 538
click at [599, 158] on video "Video Player" at bounding box center [486, 6] width 957 height 538
click at [576, 207] on video "Video Player" at bounding box center [486, 6] width 957 height 538
click at [548, 283] on div "Loaded : 39.80% 2:08:34 1:25:29" at bounding box center [550, 291] width 745 height 31
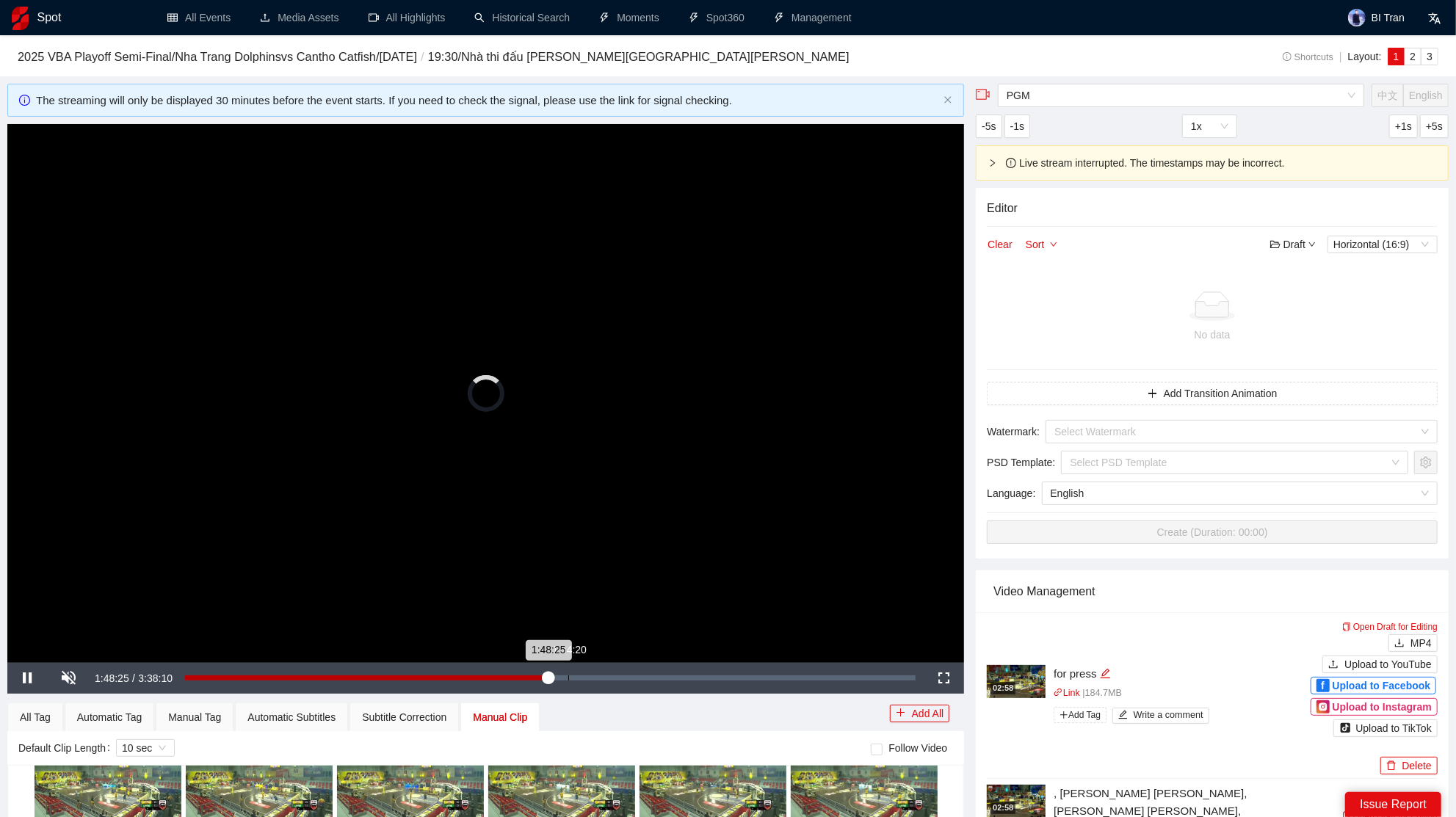
click at [569, 679] on div "Loaded : 0.00% 1:54:20 1:48:25" at bounding box center [550, 678] width 745 height 31
click at [606, 675] on div "Loaded : 52.45% 1:48:38 1:54:21" at bounding box center [550, 678] width 731 height 5
click at [626, 685] on div "Loaded : 57.73% 2:10:33 2:05:57" at bounding box center [550, 678] width 745 height 31
click at [621, 679] on div "2:09:53" at bounding box center [621, 678] width 1 height 5
click at [627, 675] on div "2:12:11" at bounding box center [406, 678] width 443 height 5
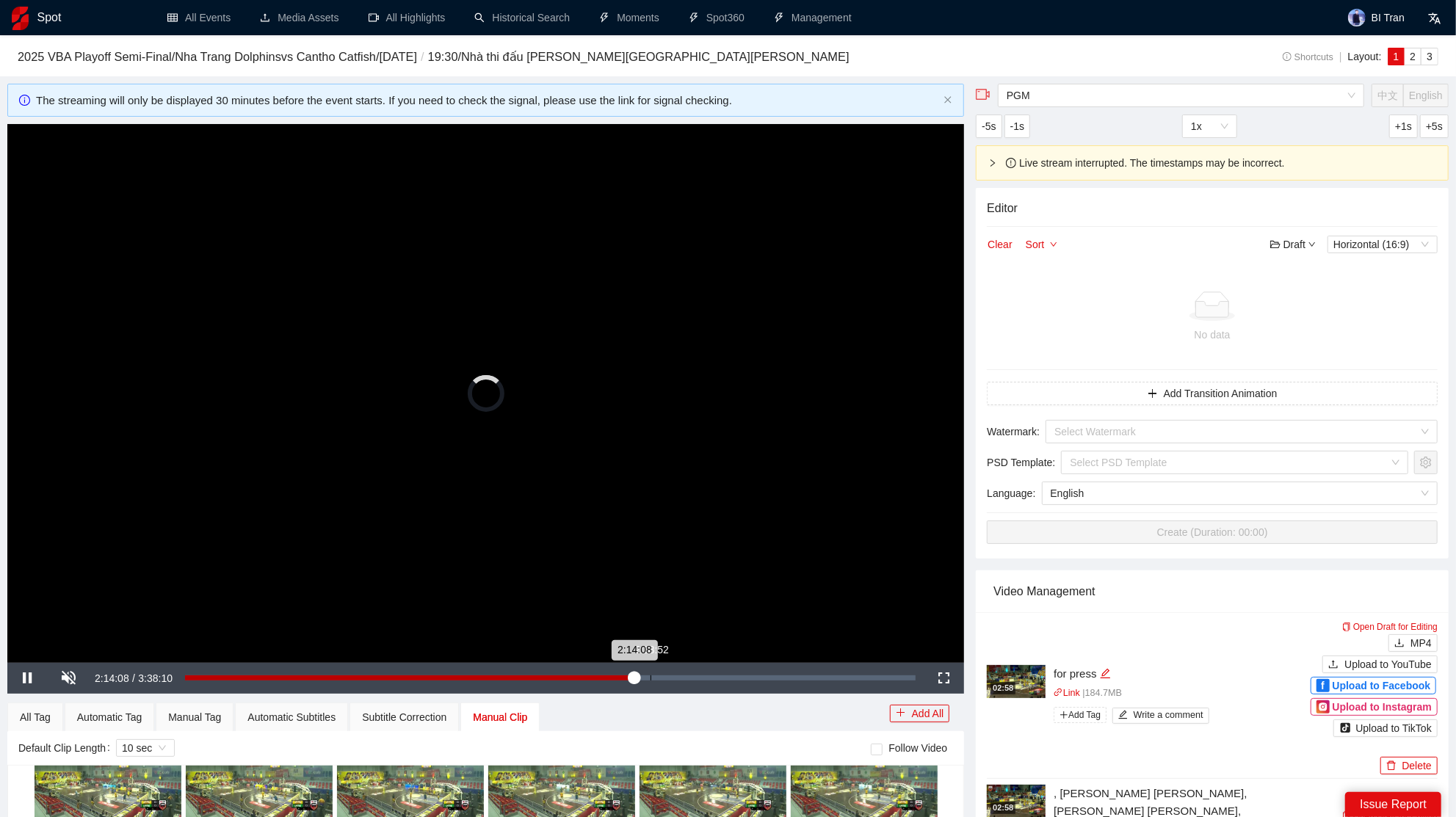
click at [650, 677] on div "Loaded : 60.59% 2:18:52 2:14:08" at bounding box center [550, 678] width 731 height 5
click at [667, 681] on div "Loaded : 63.66% 2:24:07 2:18:52" at bounding box center [550, 678] width 745 height 31
click at [668, 678] on div "2:24:08" at bounding box center [426, 678] width 483 height 5
click at [687, 675] on div "Loaded : 67.33% 2:27:11 2:26:45" at bounding box center [550, 678] width 745 height 31
click at [694, 679] on div "Loaded : 68.80% 2:30:02 2:30:03" at bounding box center [550, 678] width 745 height 31
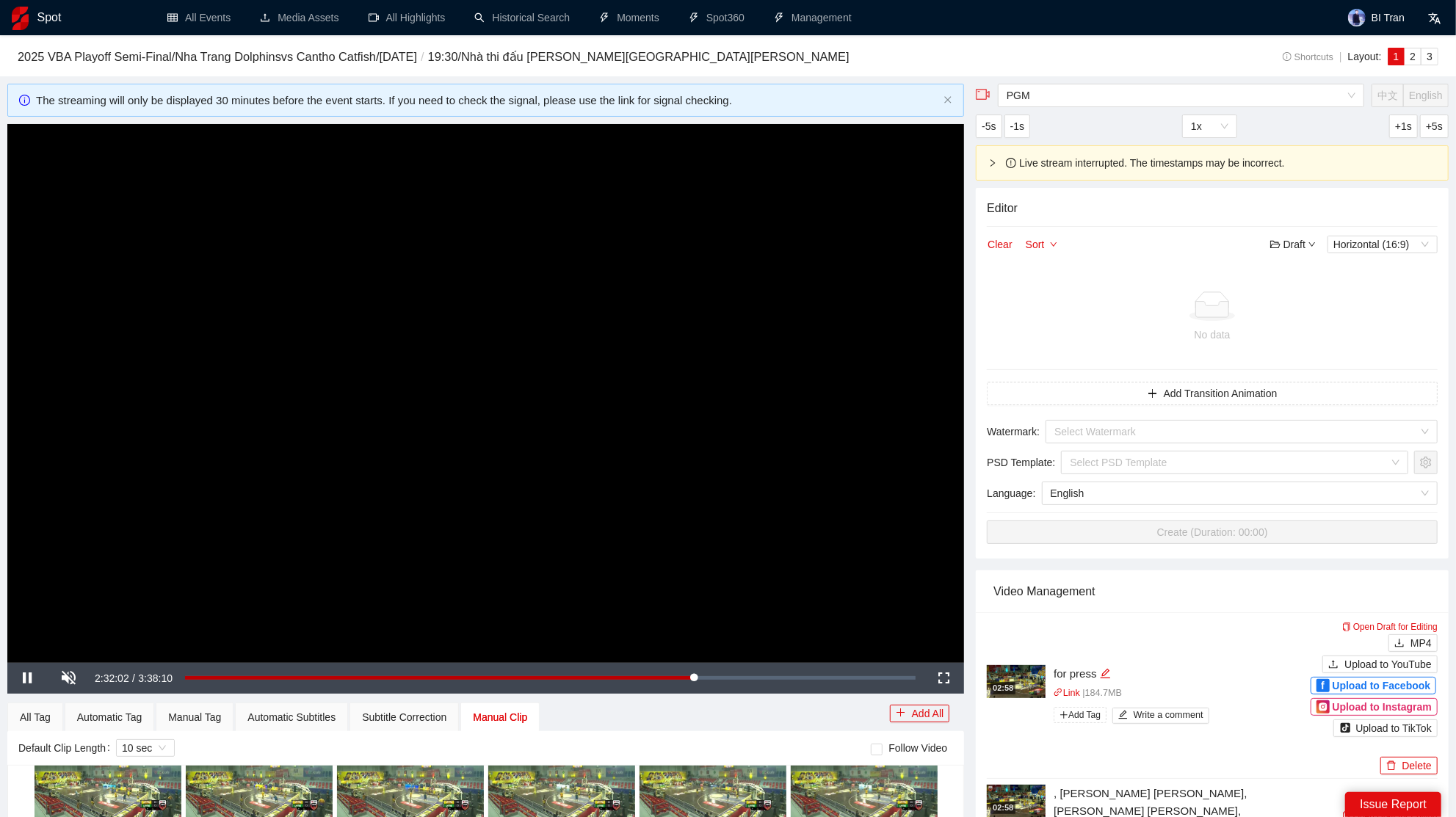
click at [762, 500] on video "Video Player" at bounding box center [486, 393] width 957 height 538
click at [731, 427] on video "Video Player" at bounding box center [486, 393] width 957 height 538
click at [659, 391] on video "Video Player" at bounding box center [486, 393] width 957 height 538
click at [737, 386] on video "Video Player" at bounding box center [486, 393] width 957 height 538
click at [685, 680] on div "2:31:56" at bounding box center [439, 678] width 509 height 5
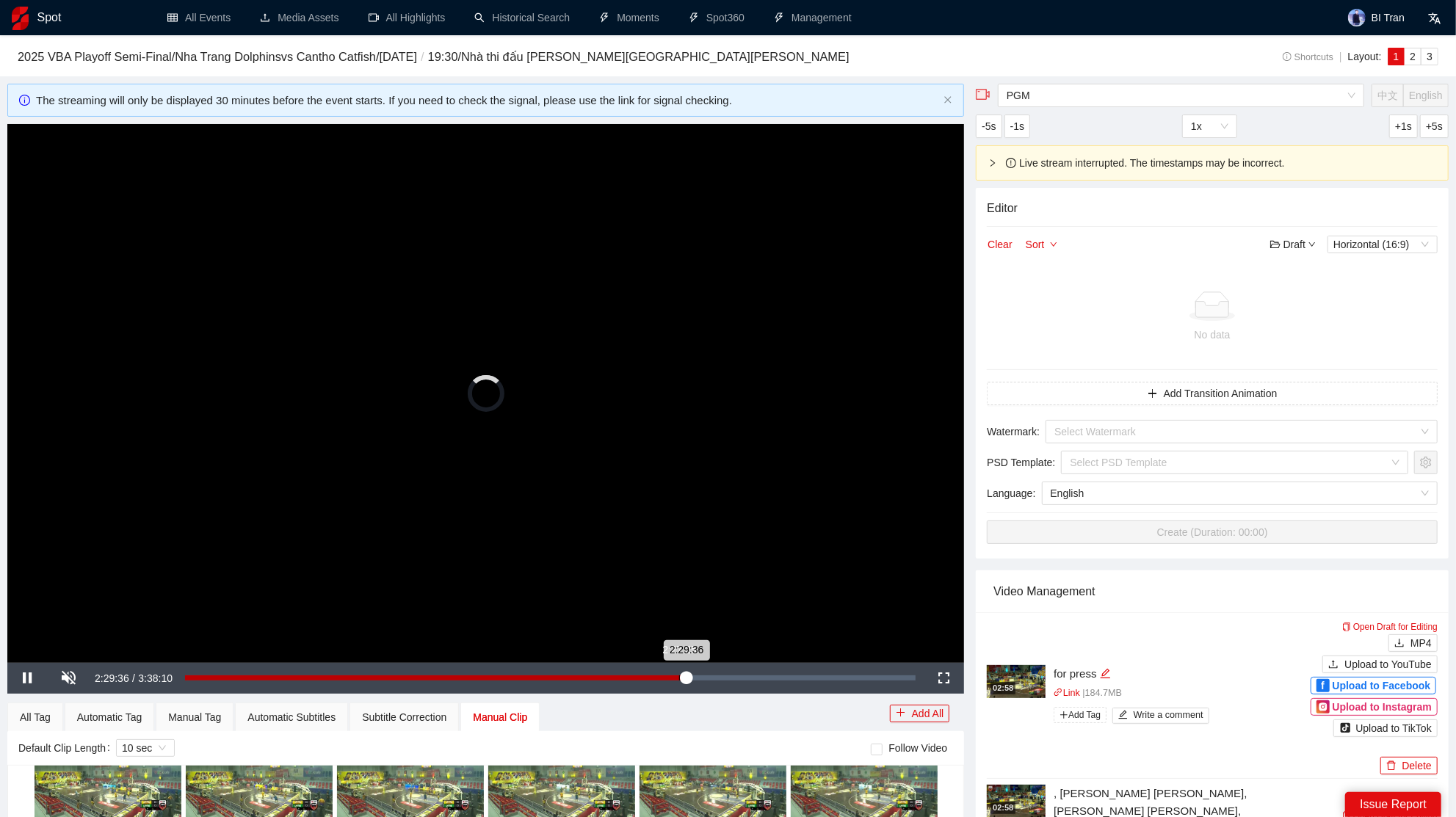
click at [679, 679] on div "2:29:36" at bounding box center [435, 678] width 501 height 5
click at [670, 675] on div "2:27:18" at bounding box center [431, 678] width 493 height 5
click at [676, 680] on div "2:24:47" at bounding box center [431, 678] width 493 height 5
click at [677, 680] on div "2:26:51" at bounding box center [431, 678] width 492 height 5
click at [713, 439] on video "Video Player" at bounding box center [486, 393] width 957 height 538
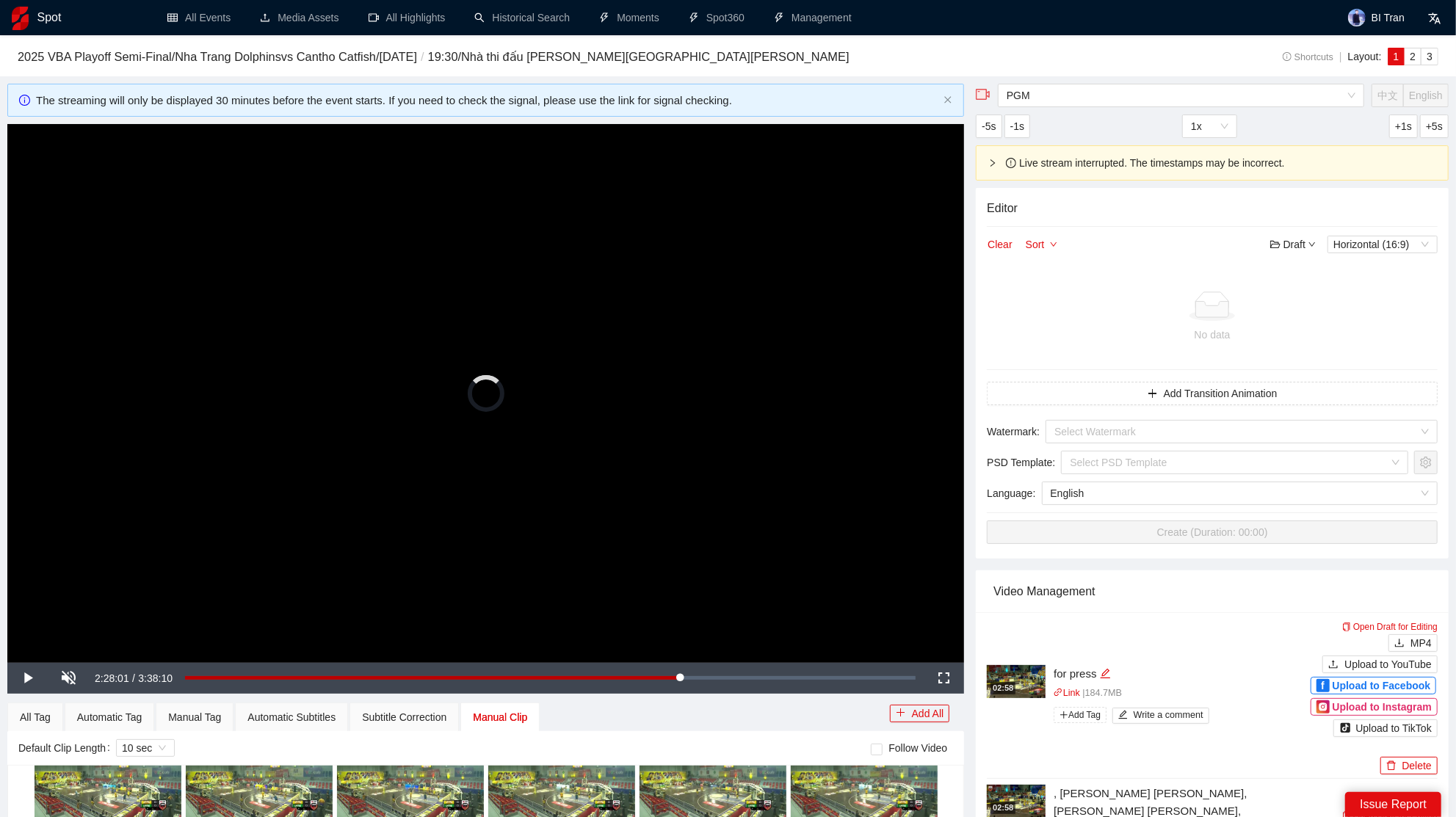
click at [618, 408] on video "Video Player" at bounding box center [486, 393] width 957 height 538
click at [735, 303] on video "Video Player" at bounding box center [486, 393] width 957 height 538
click at [743, 343] on video "Video Player" at bounding box center [486, 393] width 957 height 538
click at [686, 679] on div "2:29:41" at bounding box center [435, 678] width 501 height 5
click at [875, 739] on label "Follow Video" at bounding box center [912, 747] width 82 height 16
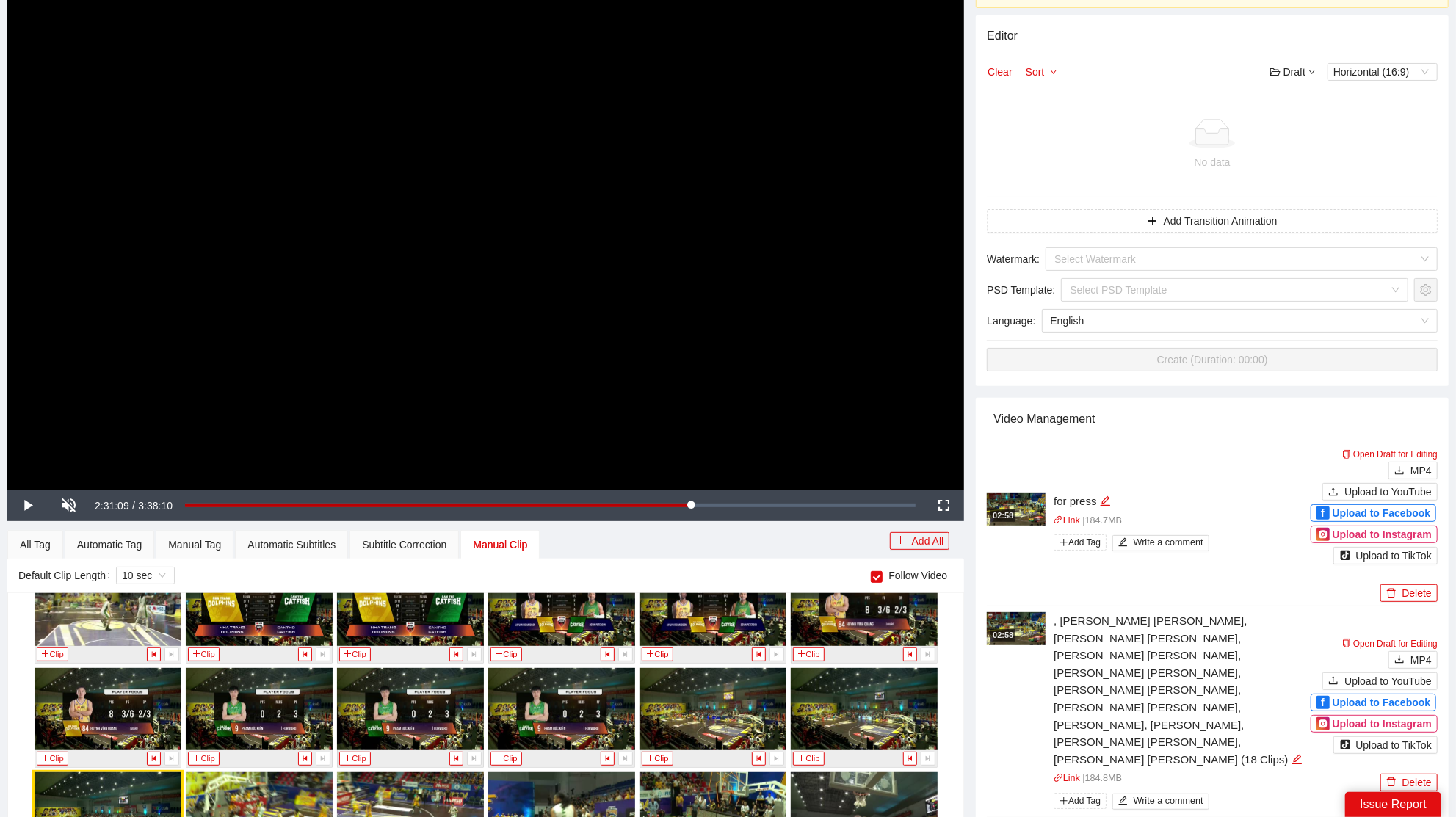
scroll to position [378, 0]
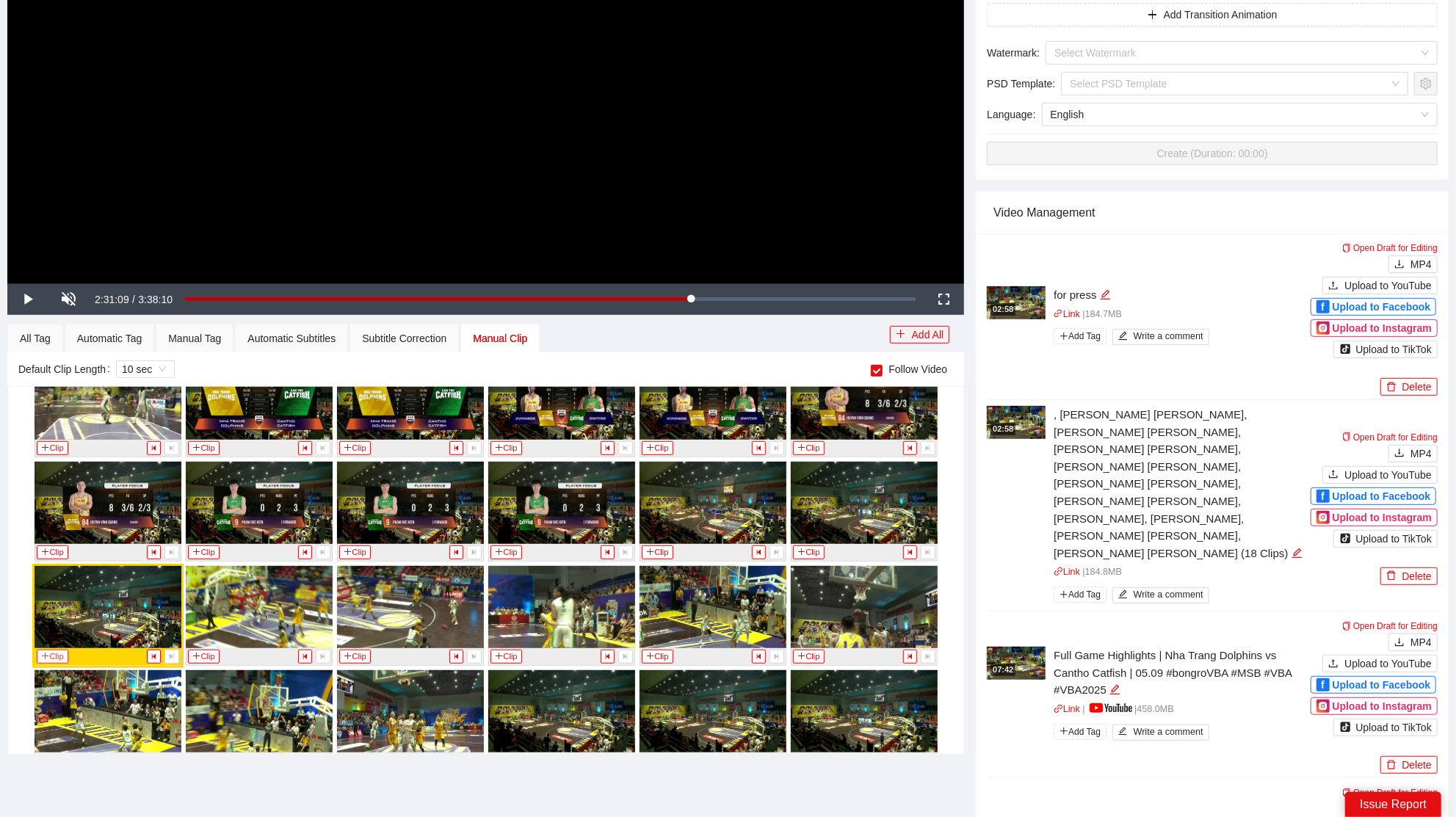
click at [46, 650] on button "Clip" at bounding box center [53, 656] width 32 height 14
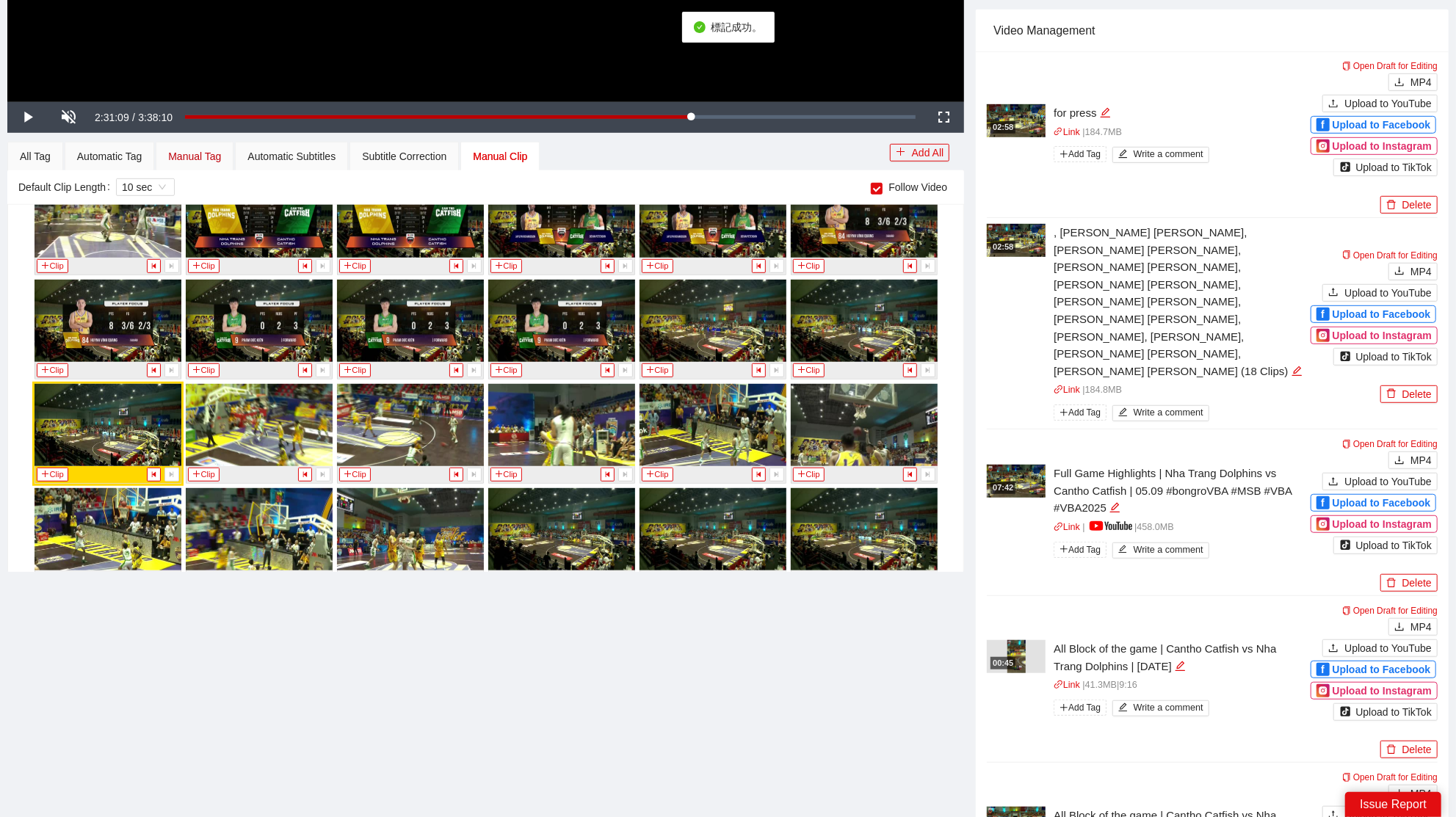
click at [204, 164] on div "Manual Tag" at bounding box center [195, 156] width 53 height 16
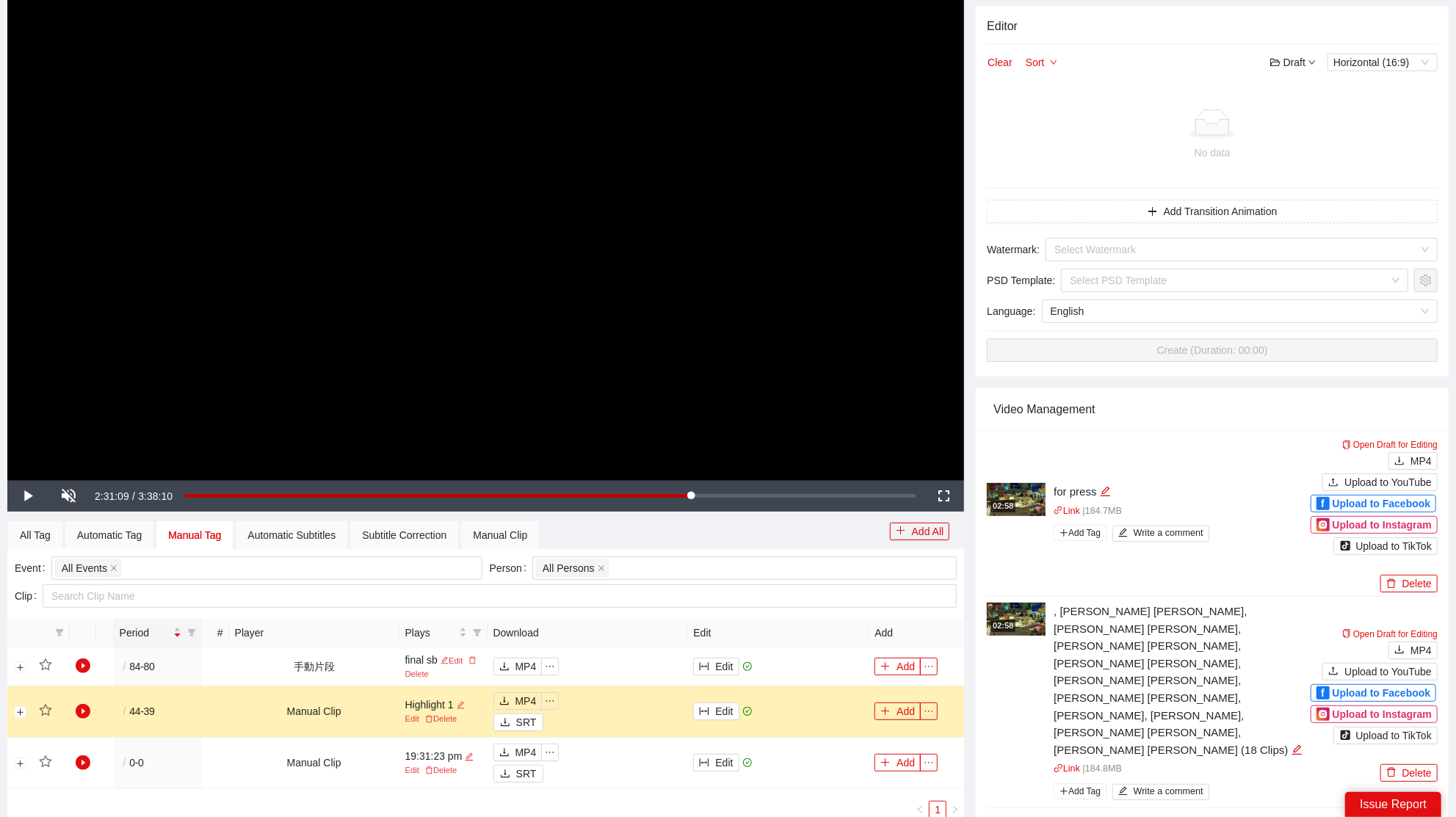
scroll to position [210, 0]
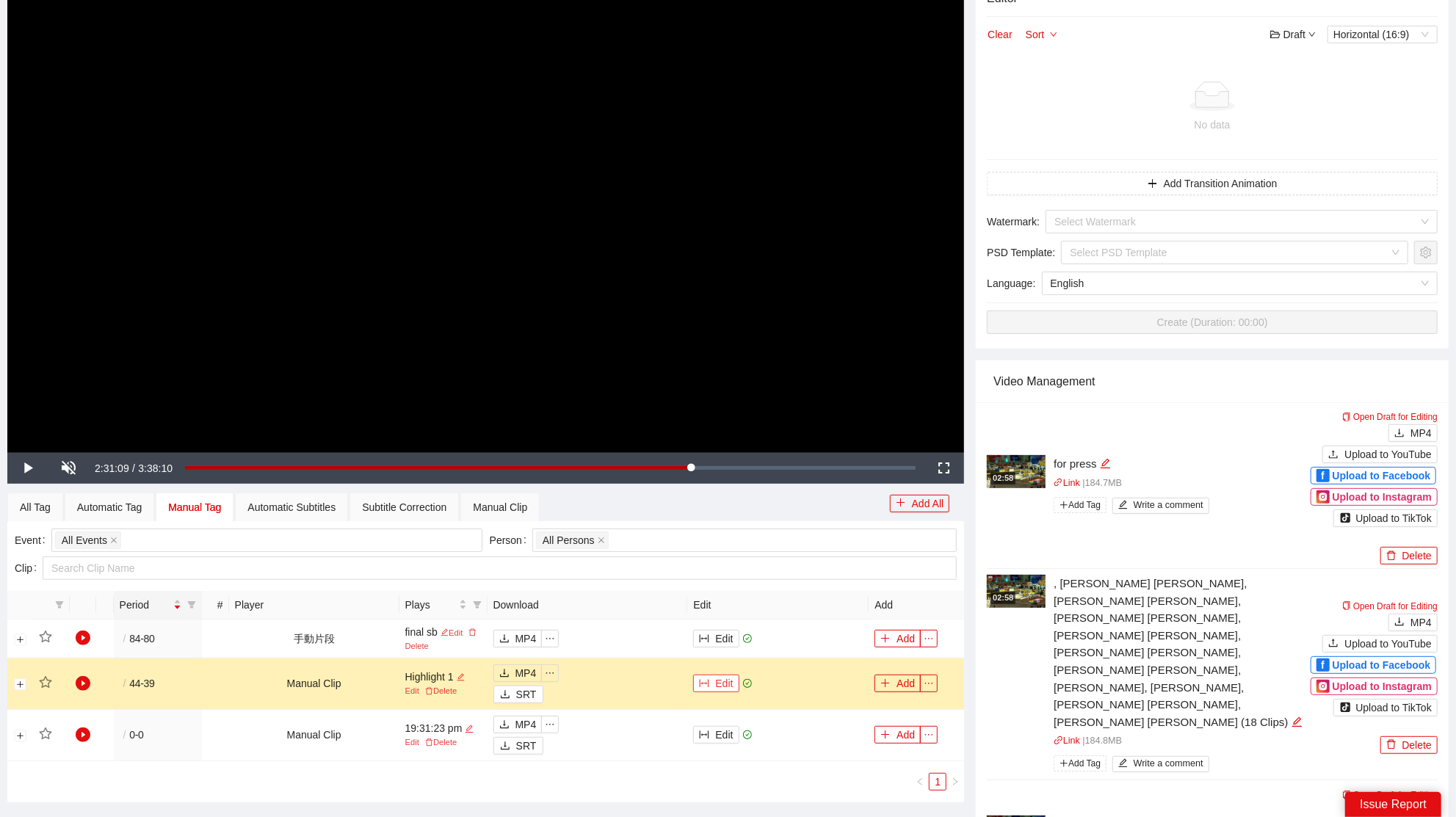
click at [727, 680] on button "Edit" at bounding box center [716, 683] width 45 height 17
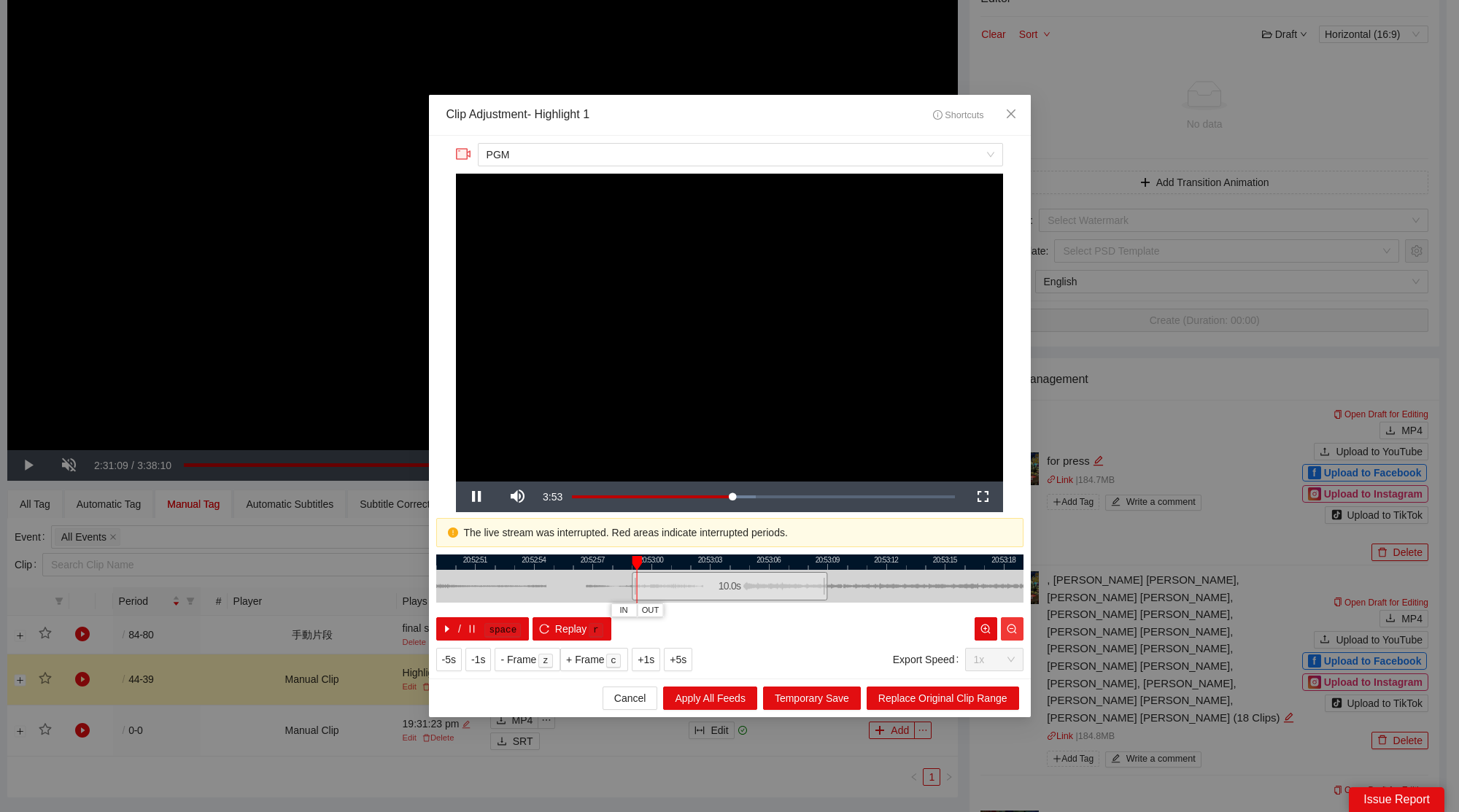
click at [1018, 632] on button "button" at bounding box center [1012, 628] width 22 height 23
click at [1016, 632] on icon "zoom-out" at bounding box center [1012, 628] width 10 height 10
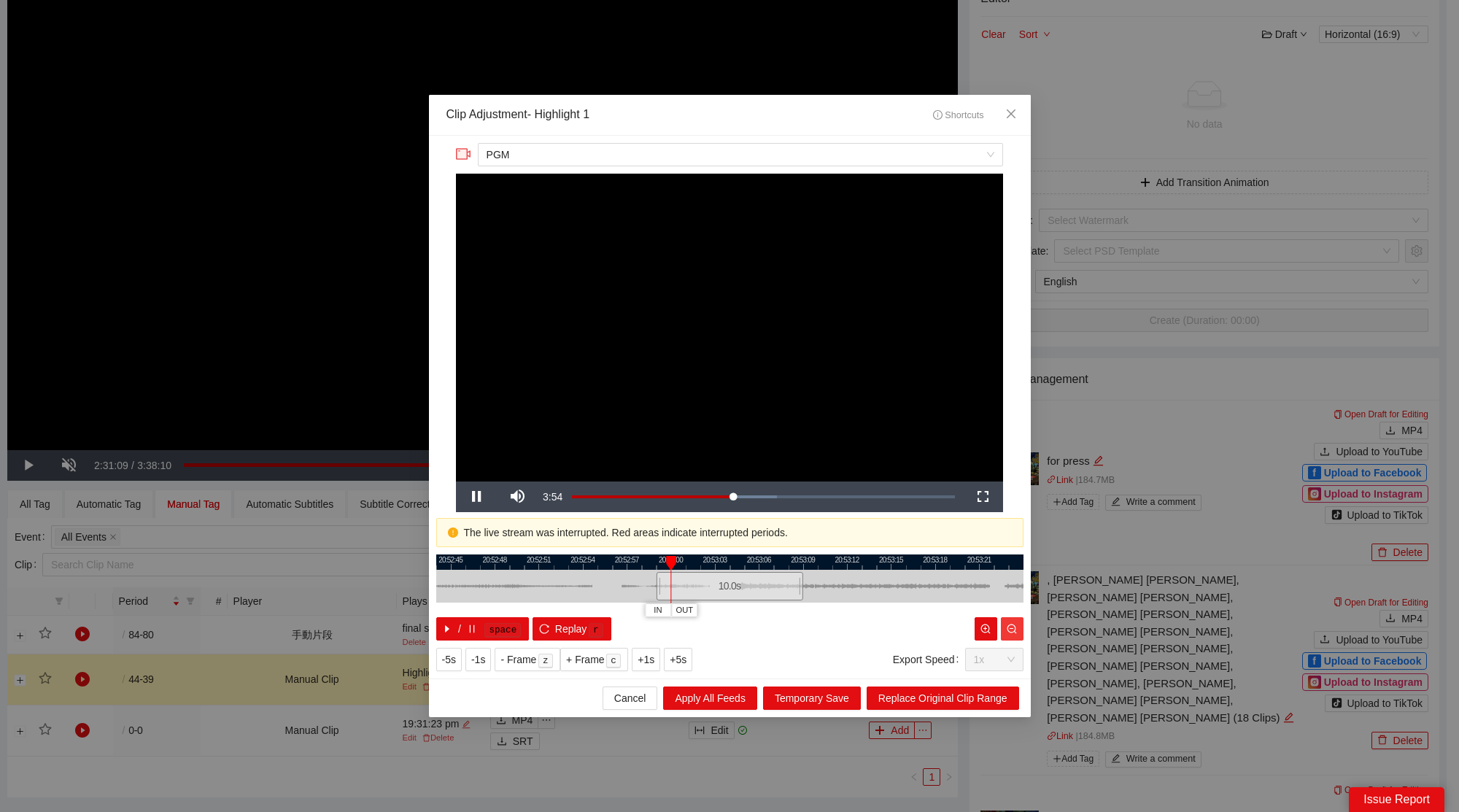
click at [1016, 632] on icon "zoom-out" at bounding box center [1012, 628] width 10 height 10
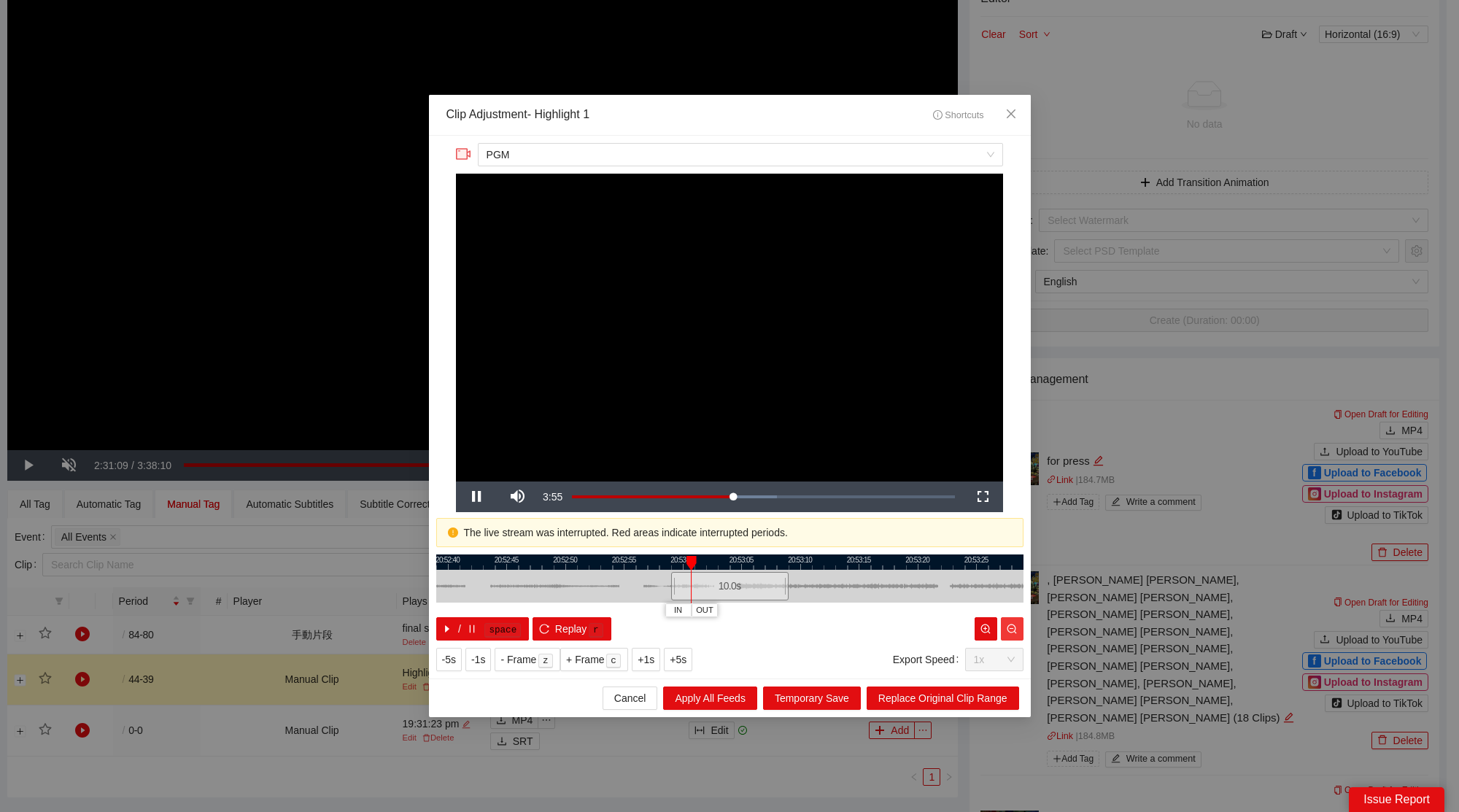
click at [1016, 632] on icon "zoom-out" at bounding box center [1012, 628] width 10 height 10
click at [1015, 632] on icon "zoom-out" at bounding box center [1012, 628] width 10 height 10
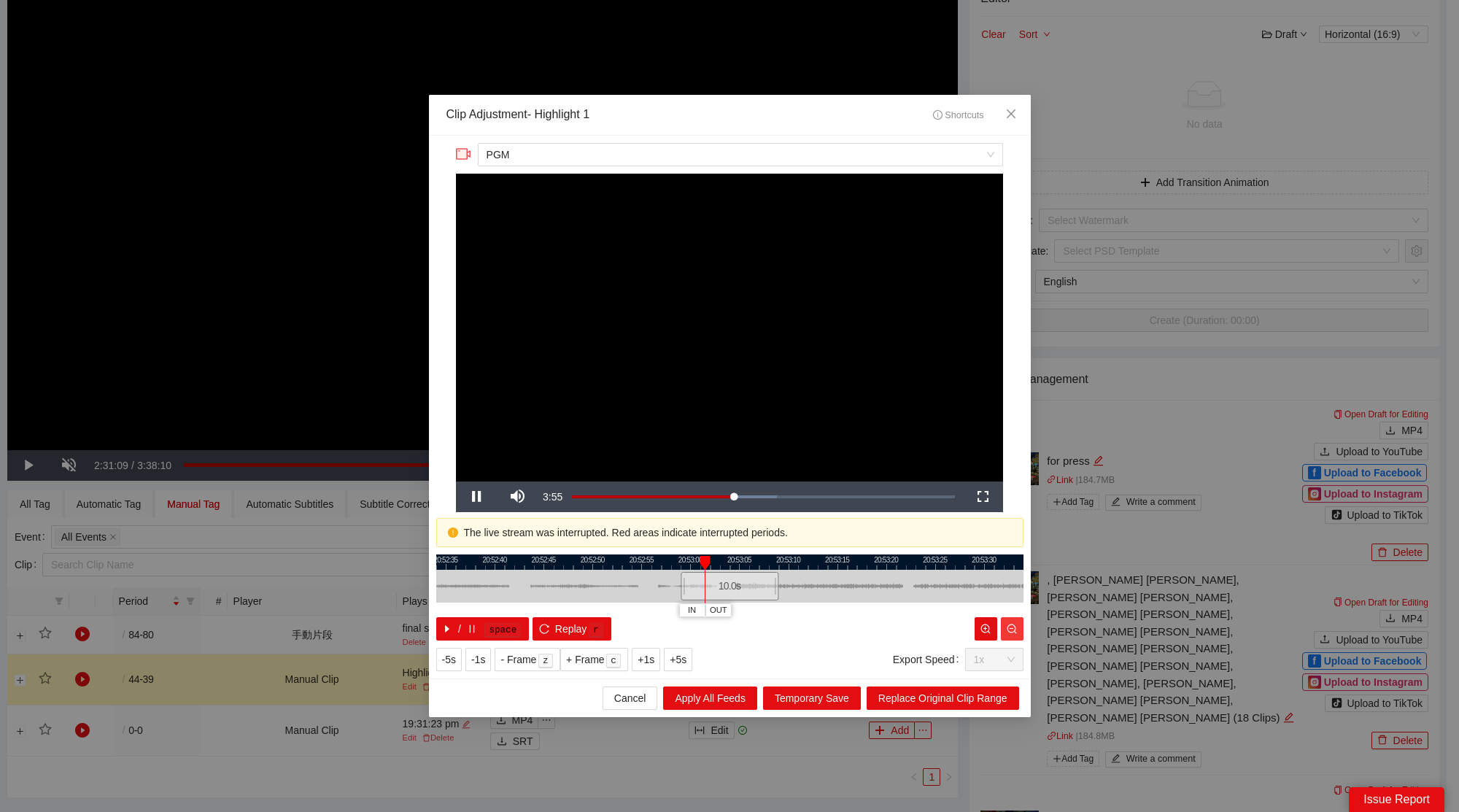
drag, startPoint x: 1019, startPoint y: 634, endPoint x: 1027, endPoint y: 635, distance: 8.1
click at [1019, 634] on button "button" at bounding box center [1012, 628] width 22 height 23
click at [1033, 637] on div "**********" at bounding box center [729, 406] width 1459 height 812
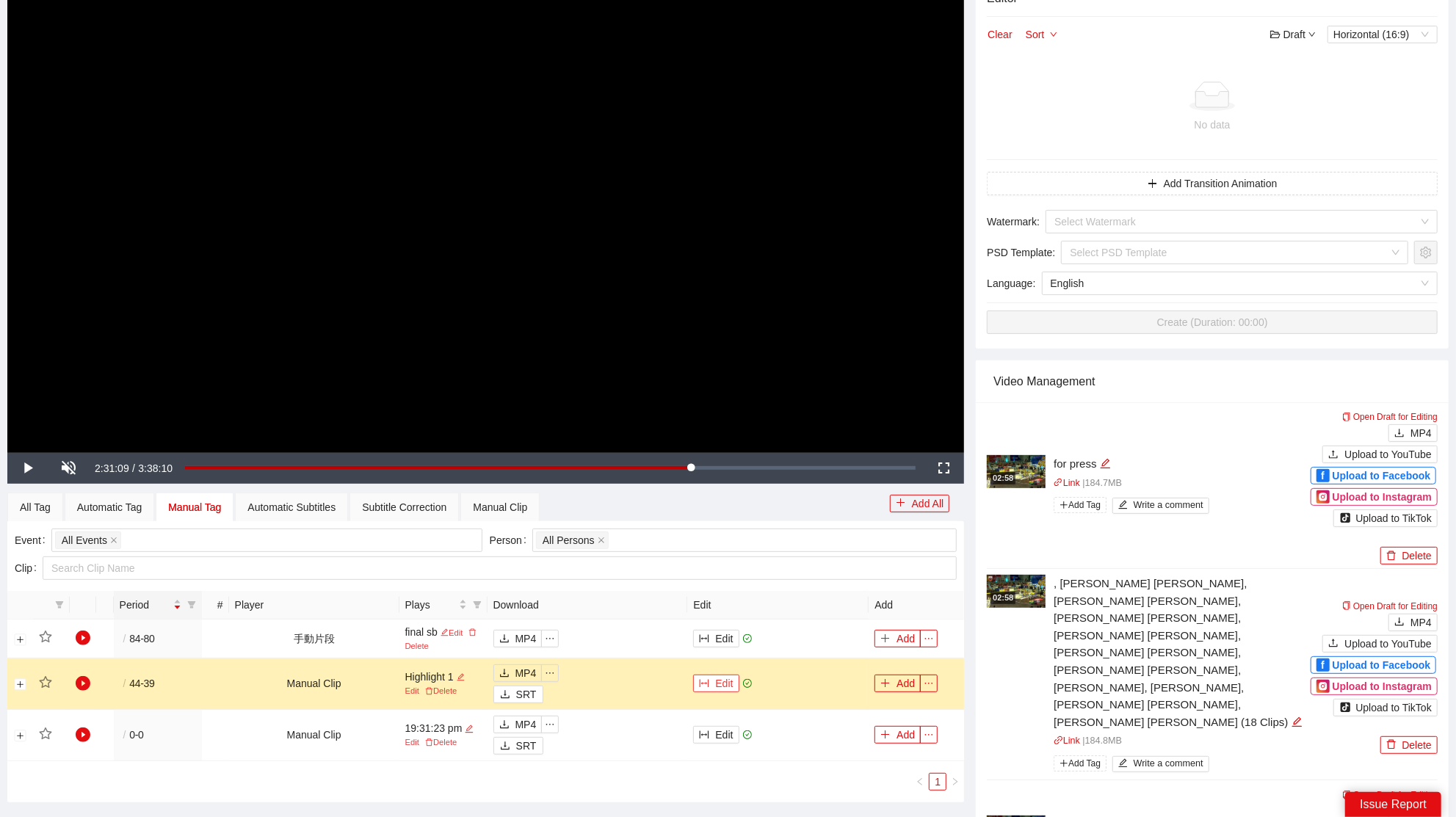
click at [729, 683] on button "Edit" at bounding box center [716, 683] width 45 height 17
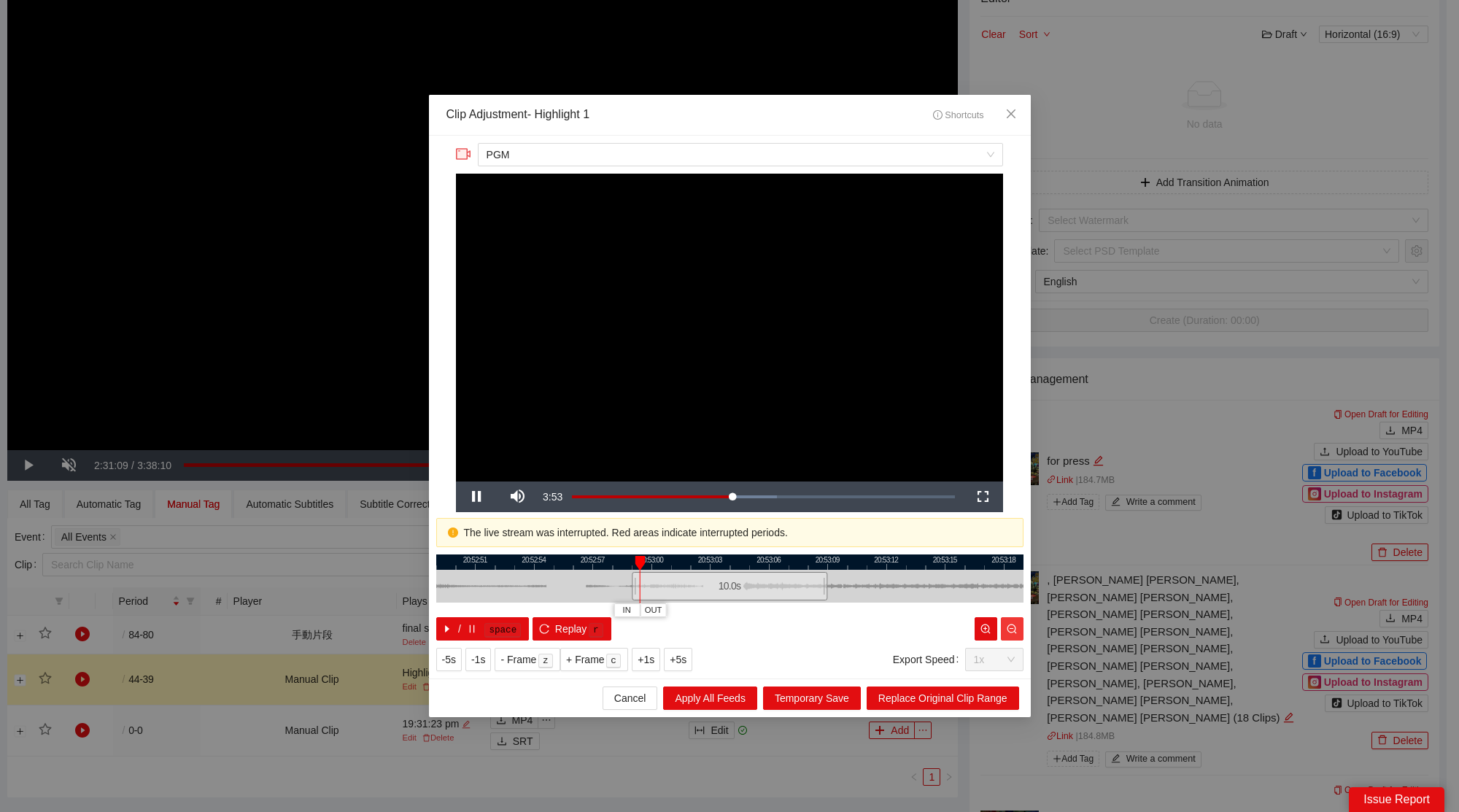
click at [1012, 631] on icon "zoom-out" at bounding box center [1012, 628] width 10 height 10
click at [1012, 631] on icon "zoom-out" at bounding box center [1012, 628] width 10 height 10
click at [1011, 631] on icon "zoom-out" at bounding box center [1012, 628] width 10 height 10
click at [1009, 631] on icon "zoom-out" at bounding box center [1012, 628] width 10 height 10
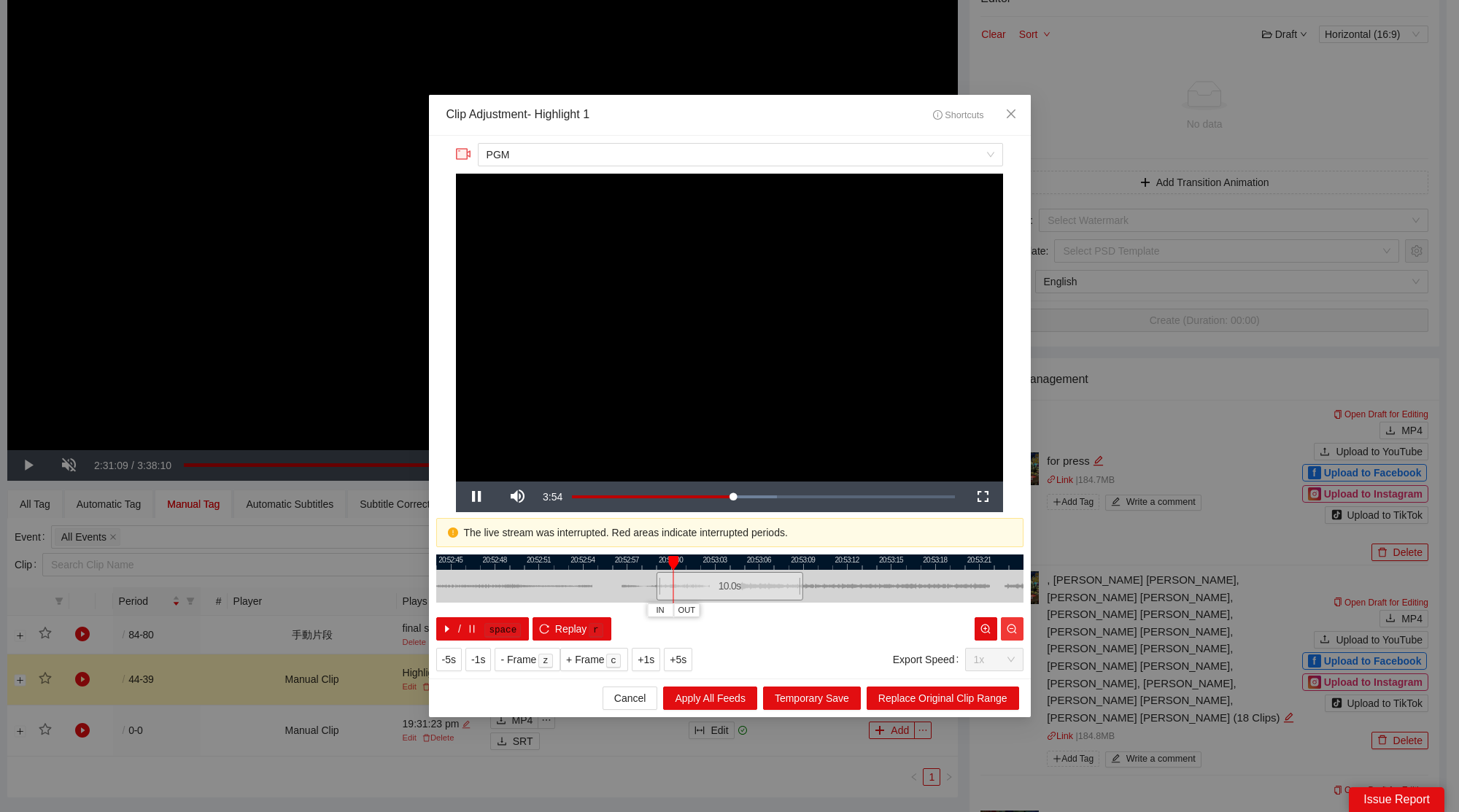
click at [1009, 631] on icon "zoom-out" at bounding box center [1012, 628] width 10 height 10
click at [1008, 631] on icon "zoom-out" at bounding box center [1012, 628] width 10 height 10
click at [1007, 631] on icon "zoom-out" at bounding box center [1012, 628] width 10 height 10
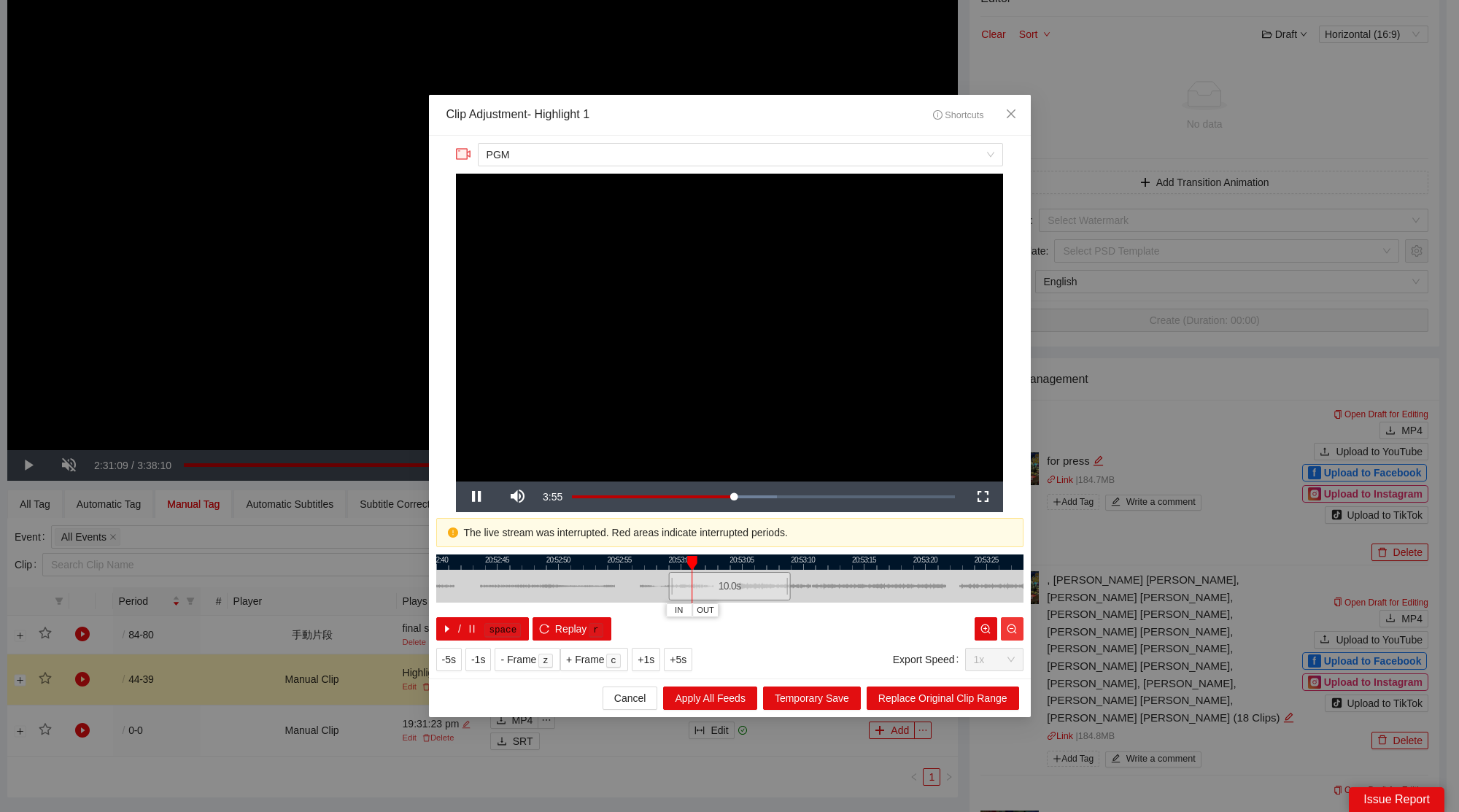
click at [1006, 631] on icon "zoom-out" at bounding box center [1012, 628] width 10 height 10
click at [1006, 631] on button "button" at bounding box center [1012, 628] width 22 height 23
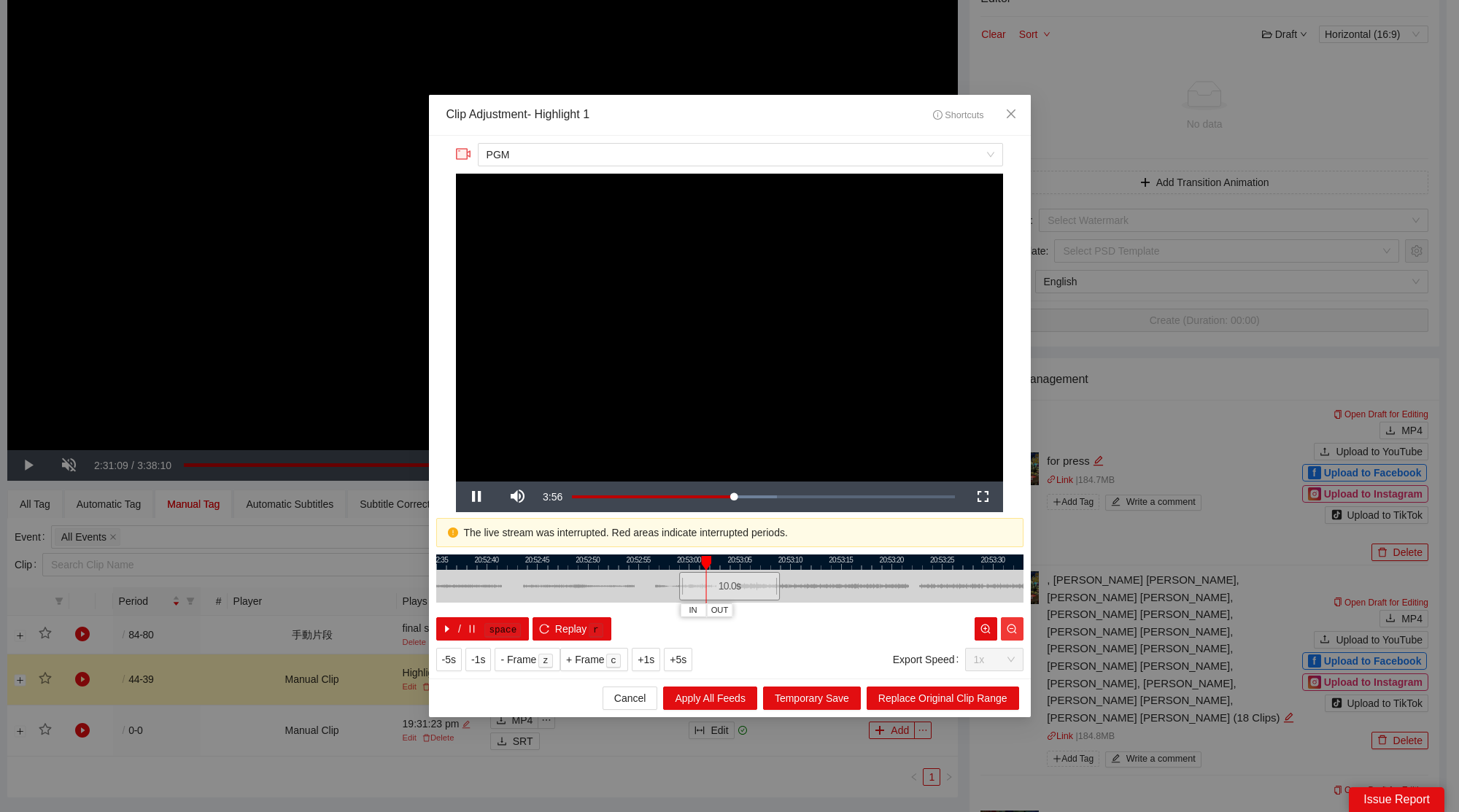
click at [1006, 631] on button "button" at bounding box center [1012, 628] width 22 height 23
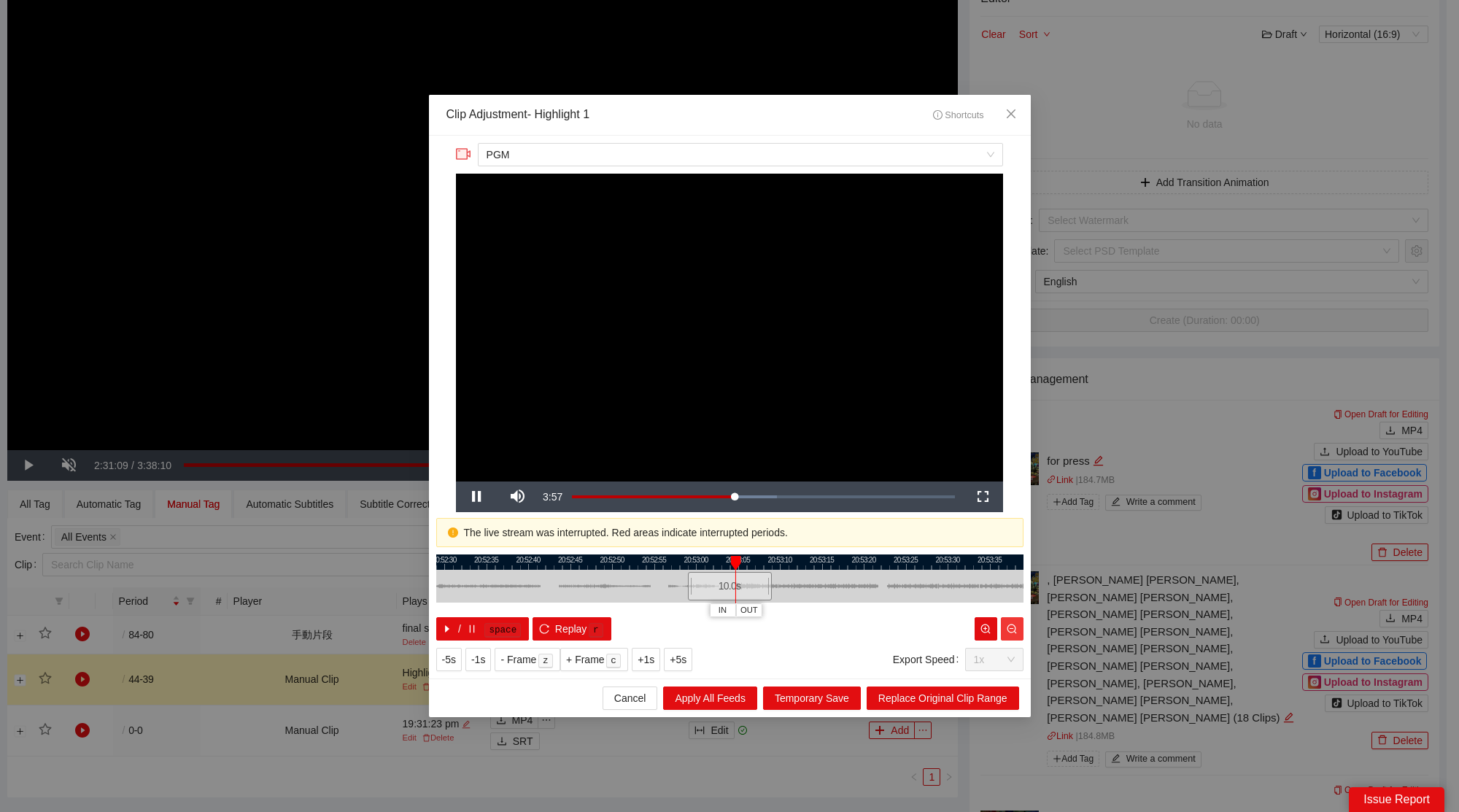
click at [1006, 631] on button "button" at bounding box center [1012, 628] width 22 height 23
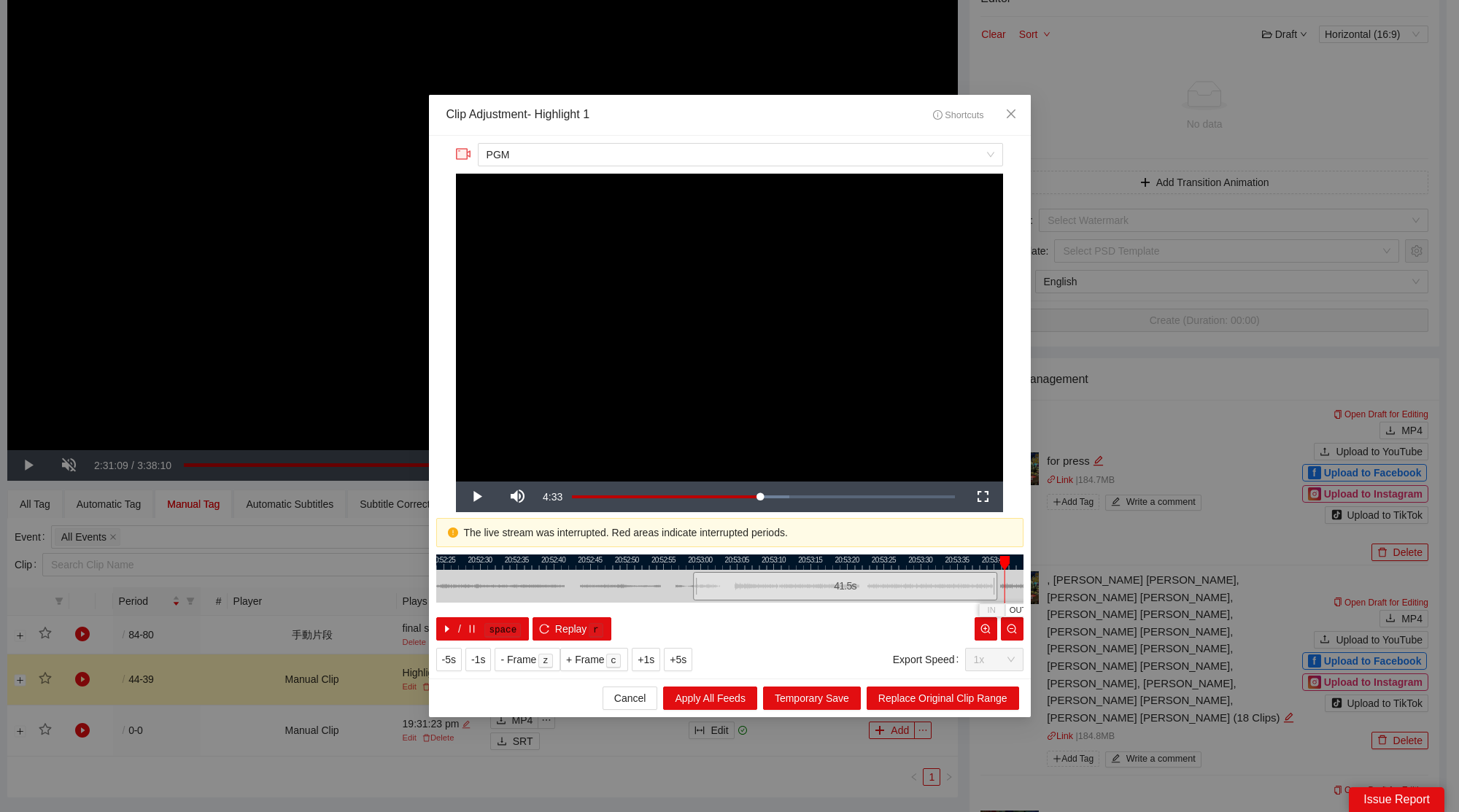
click at [997, 605] on div "20:52:20 20:52:25 20:52:30 20:52:35 20:52:40 20:52:45 20:52:50 20:52:55 20:53:0…" at bounding box center [730, 597] width 587 height 86
click at [991, 581] on div at bounding box center [991, 587] width 1 height 33
drag, startPoint x: 959, startPoint y: 563, endPoint x: 713, endPoint y: 572, distance: 246.2
click at [713, 572] on div "20:52:50 20:52:55 20:53:00 20:53:05 20:53:10 20:53:15 20:53:20 20:53:25 20:53:3…" at bounding box center [730, 597] width 587 height 86
drag, startPoint x: 742, startPoint y: 589, endPoint x: 975, endPoint y: 600, distance: 233.3
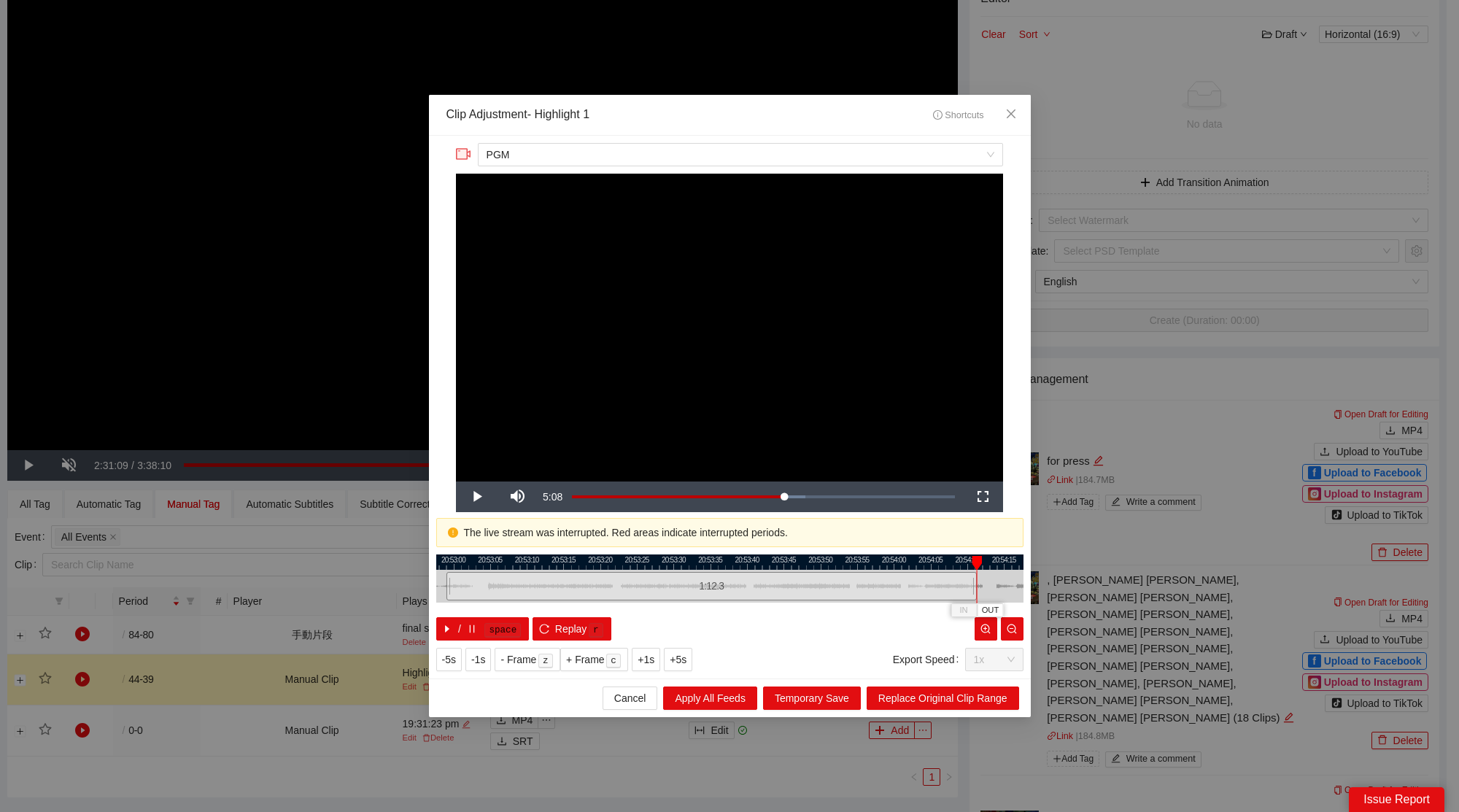
click at [975, 600] on div at bounding box center [975, 586] width 9 height 33
drag, startPoint x: 945, startPoint y: 560, endPoint x: 645, endPoint y: 570, distance: 300.2
click at [645, 570] on div "20:53:35 20:53:40 20:53:45 20:53:50 20:53:55 20:54:00 20:54:05 20:54:10 20:54:1…" at bounding box center [730, 597] width 587 height 86
drag, startPoint x: 677, startPoint y: 581, endPoint x: 1006, endPoint y: 598, distance: 329.4
click at [1006, 599] on div at bounding box center [1003, 586] width 9 height 33
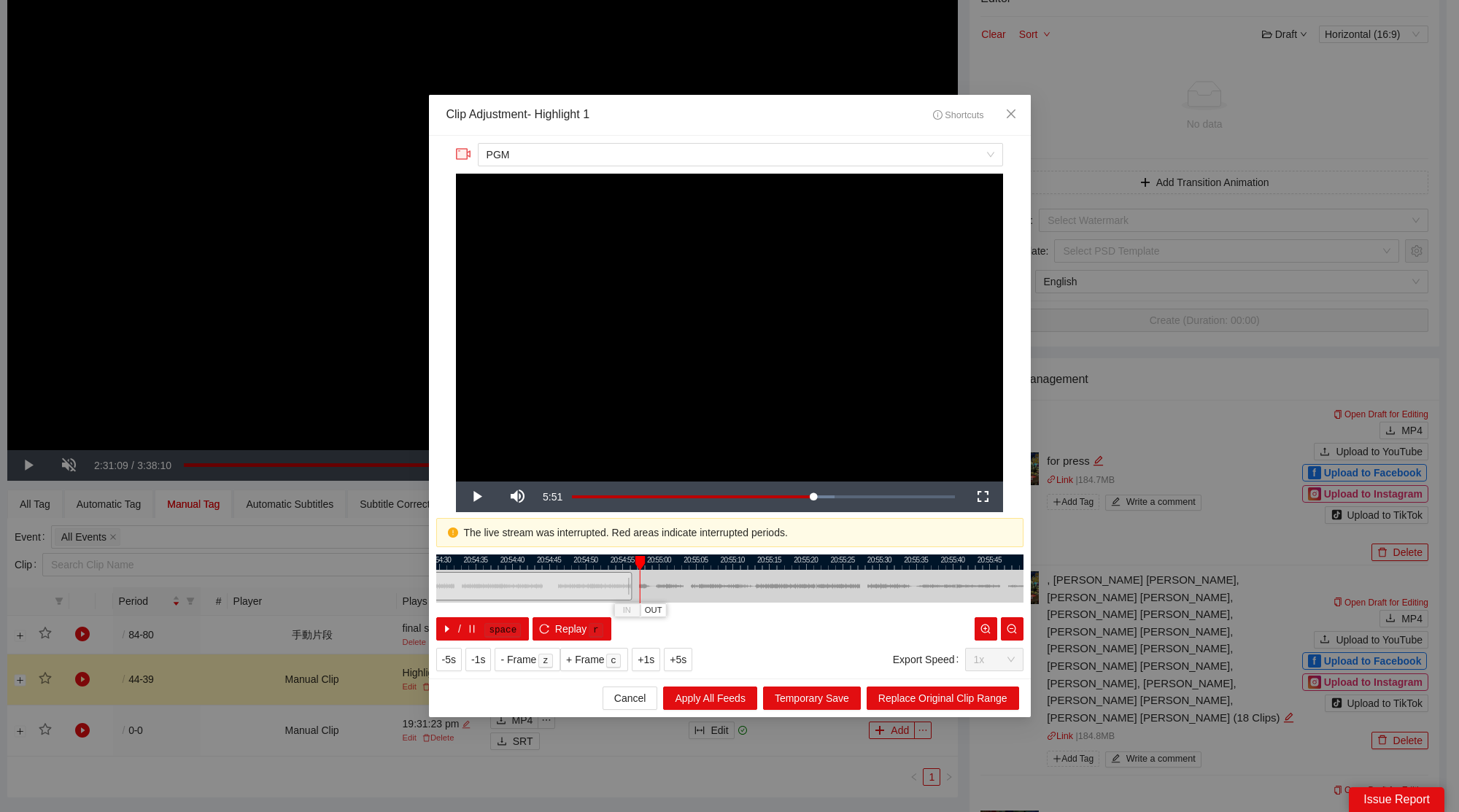
drag, startPoint x: 965, startPoint y: 557, endPoint x: 590, endPoint y: 569, distance: 375.2
click at [590, 569] on div "20:54:25 20:54:30 20:54:35 20:54:40 20:54:45 20:54:50 20:54:55 20:55:00 20:55:0…" at bounding box center [730, 597] width 587 height 86
drag, startPoint x: 631, startPoint y: 587, endPoint x: 875, endPoint y: 595, distance: 244.1
click at [875, 595] on div at bounding box center [873, 586] width 9 height 33
click at [848, 565] on div at bounding box center [730, 562] width 587 height 15
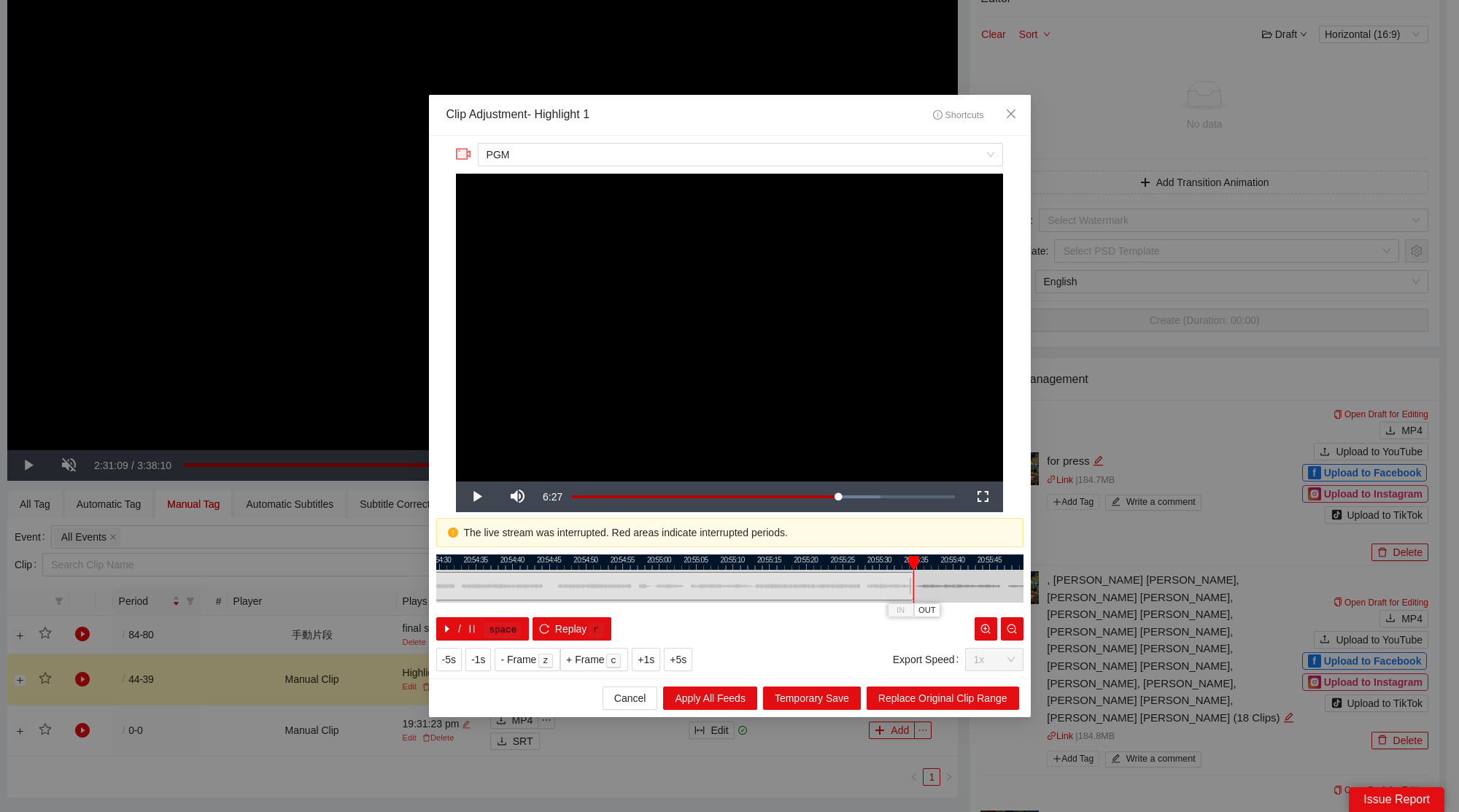
drag, startPoint x: 874, startPoint y: 587, endPoint x: 913, endPoint y: 596, distance: 40.0
click at [913, 596] on div "20:54:25 20:54:30 20:54:35 20:54:40 20:54:45 20:54:50 20:54:55 20:55:00 20:55:0…" at bounding box center [730, 597] width 587 height 86
click at [953, 694] on span "Replace Original Clip Range" at bounding box center [943, 697] width 129 height 16
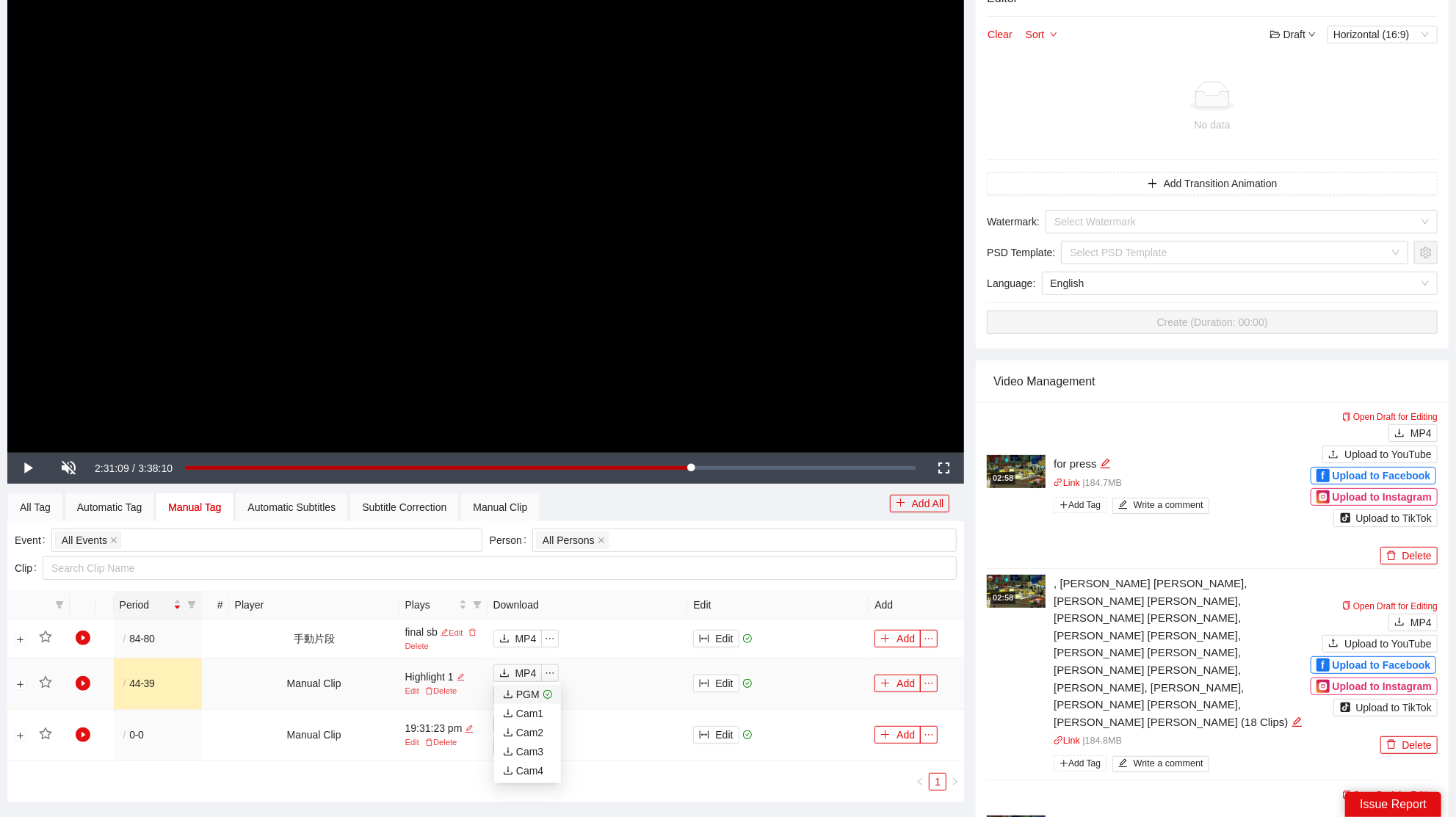
click at [533, 697] on div "PGM" at bounding box center [521, 693] width 37 height 16
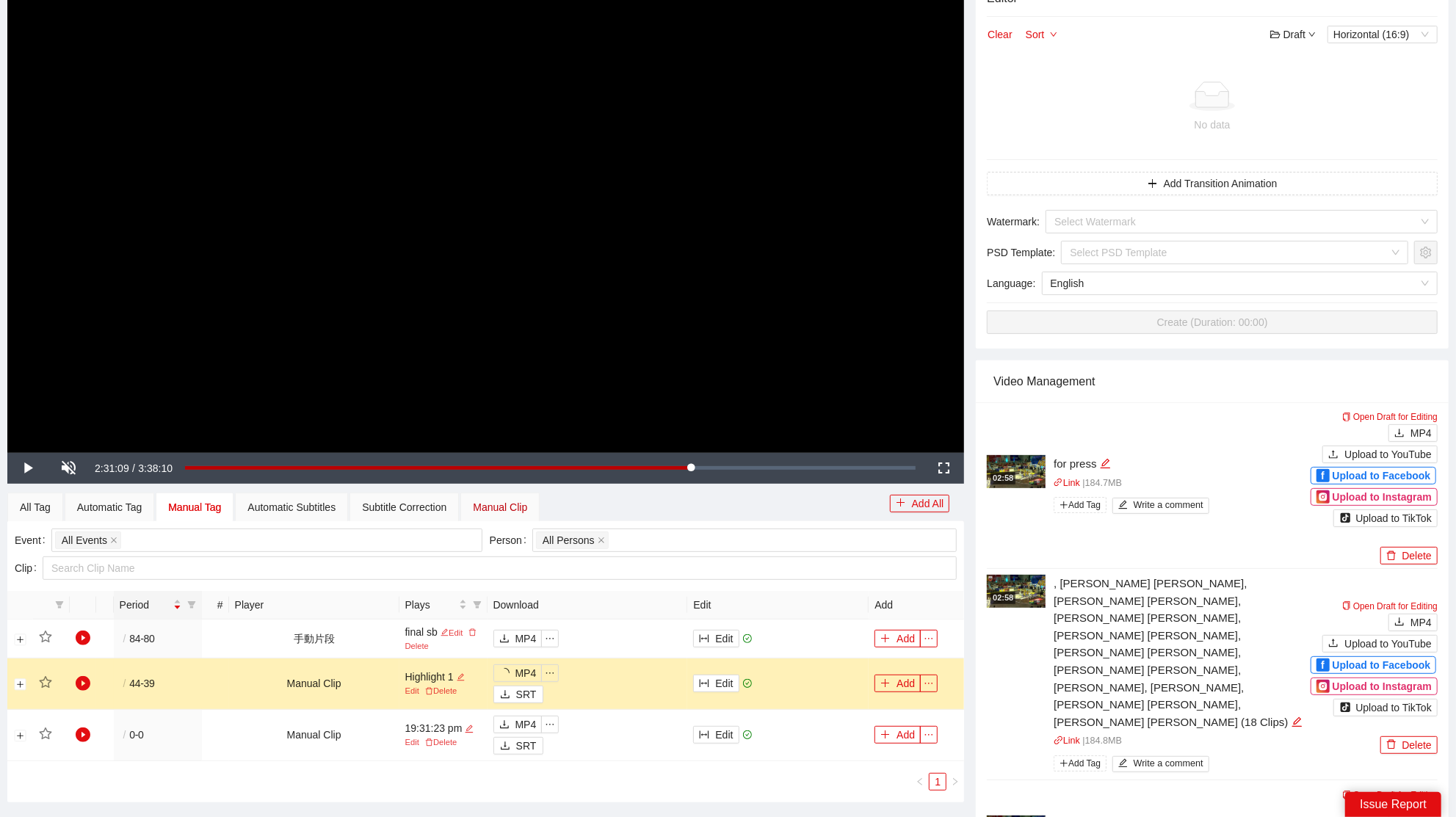
click at [514, 505] on div "Manual Clip" at bounding box center [500, 506] width 54 height 16
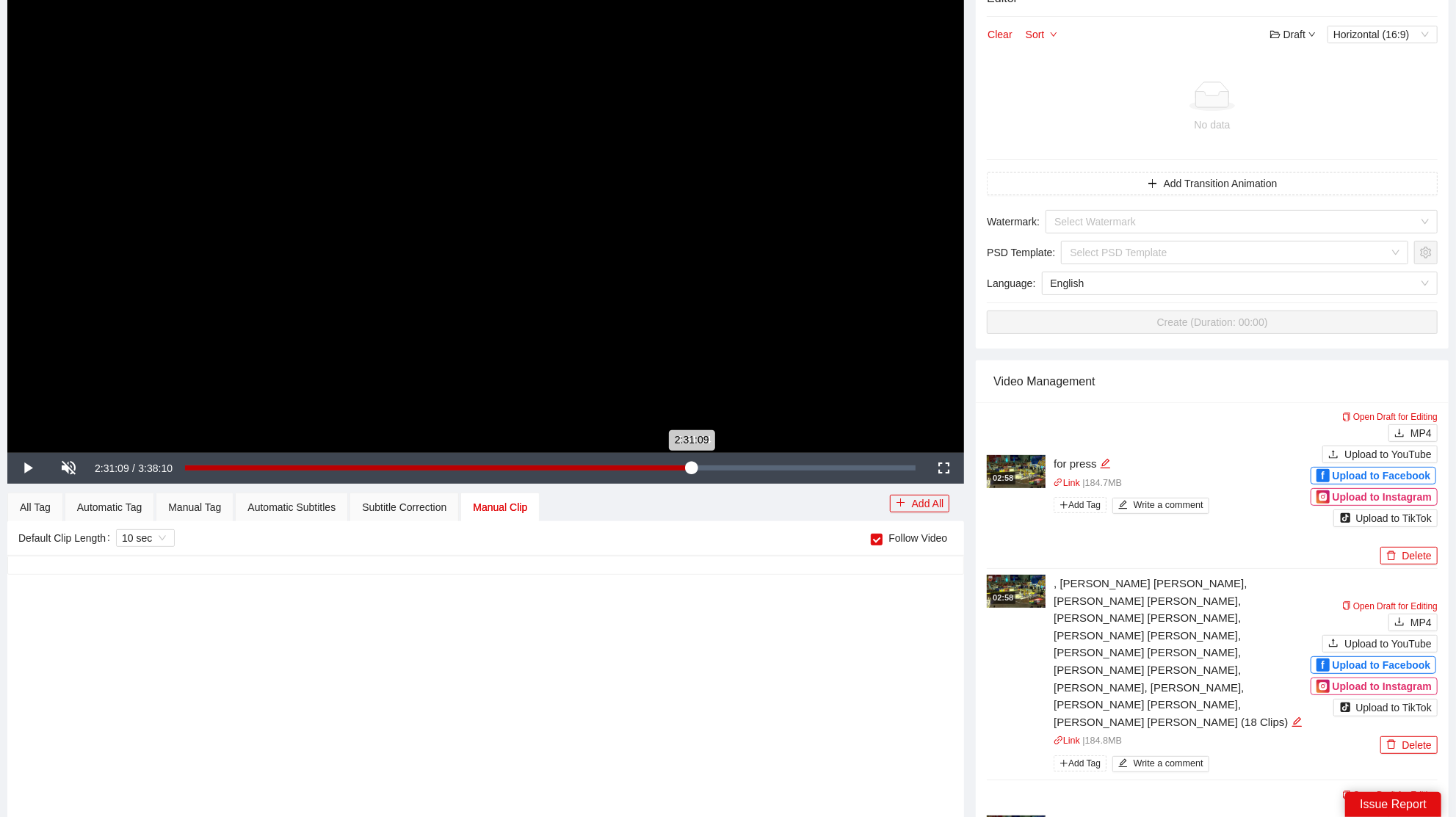
click at [860, 470] on div "Loaded : 69.77% 2:31:34 2:31:09" at bounding box center [550, 468] width 745 height 31
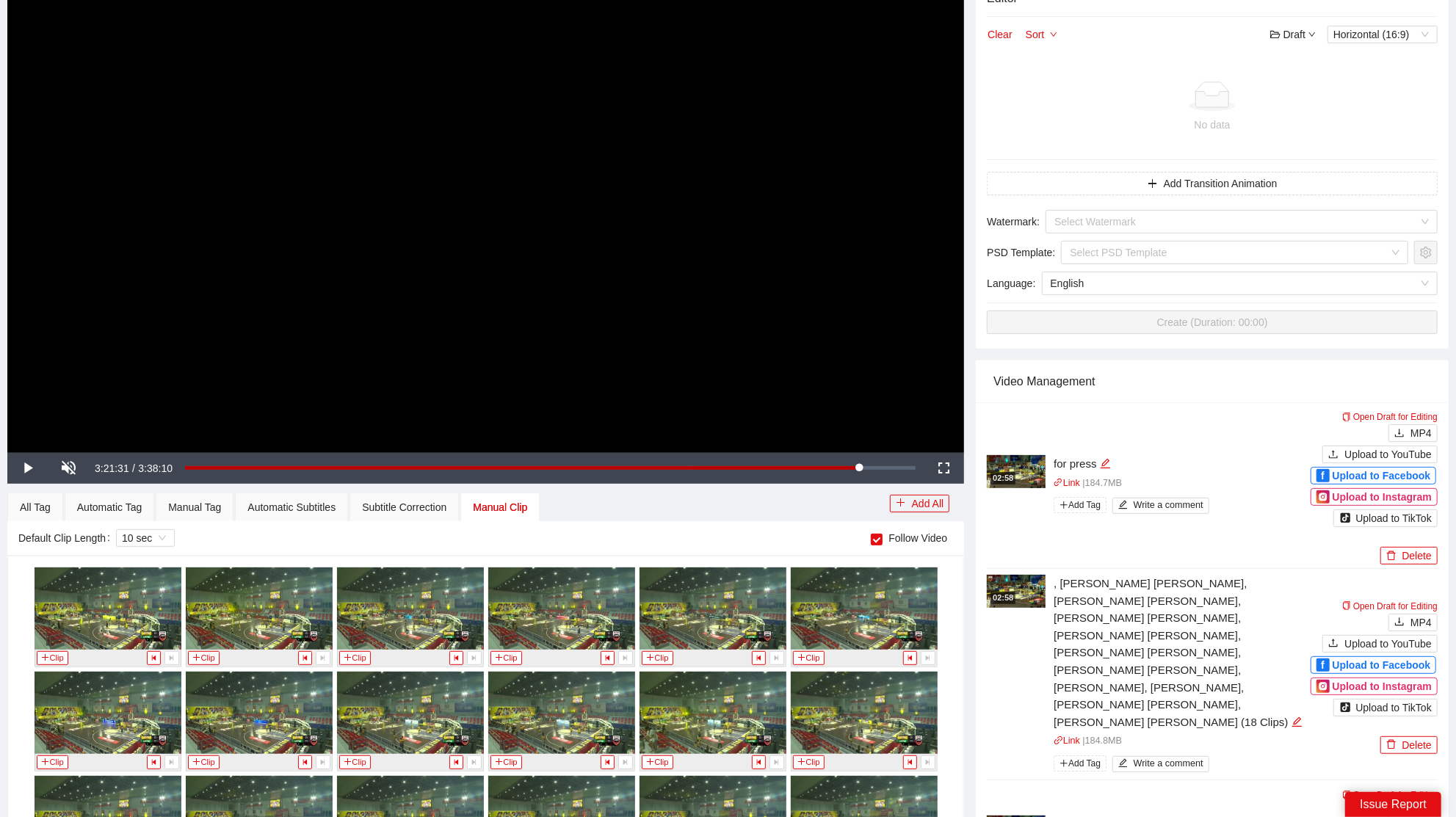
click at [857, 469] on div "2:31:09" at bounding box center [522, 467] width 675 height 3
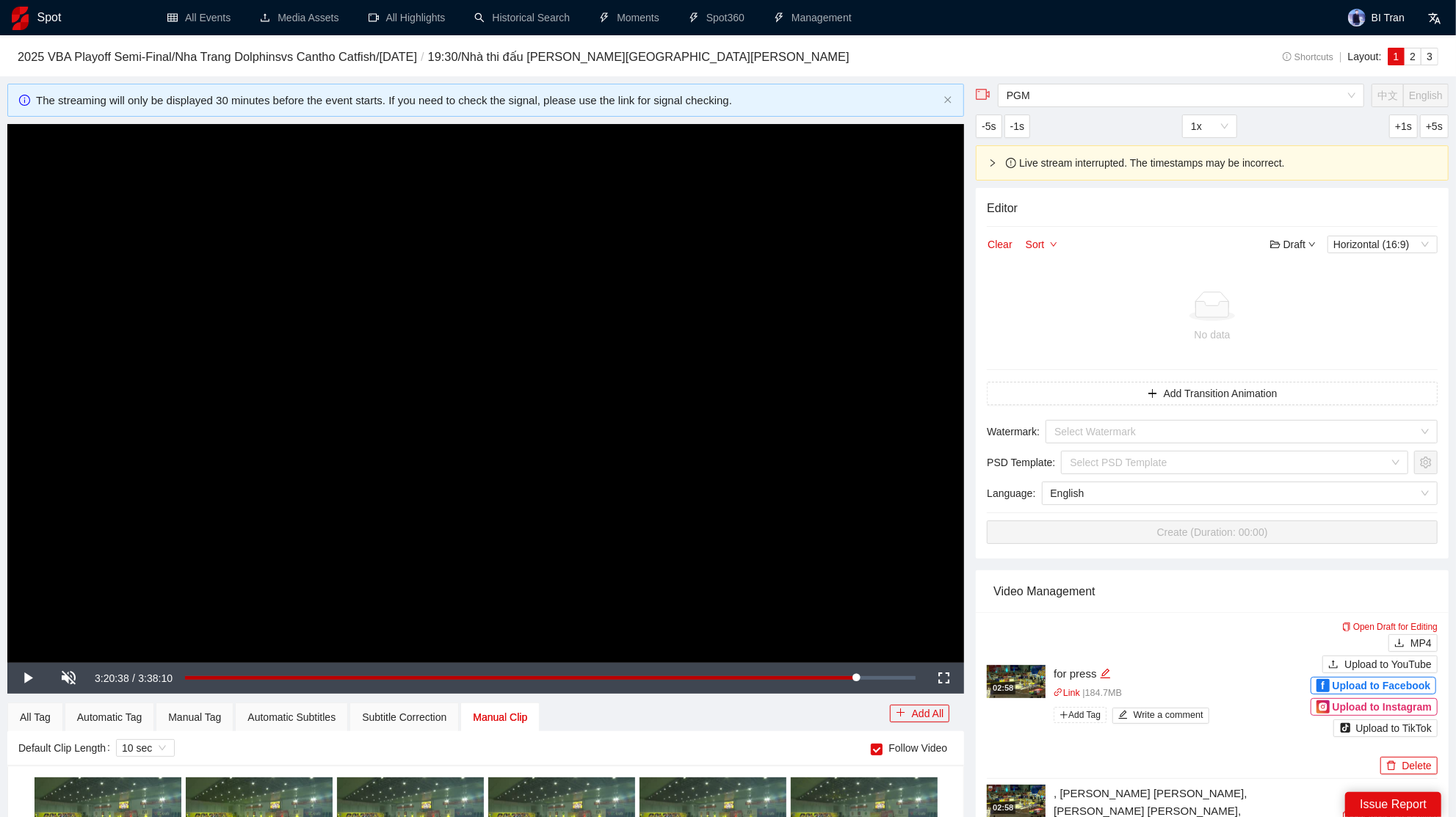
scroll to position [11719, 0]
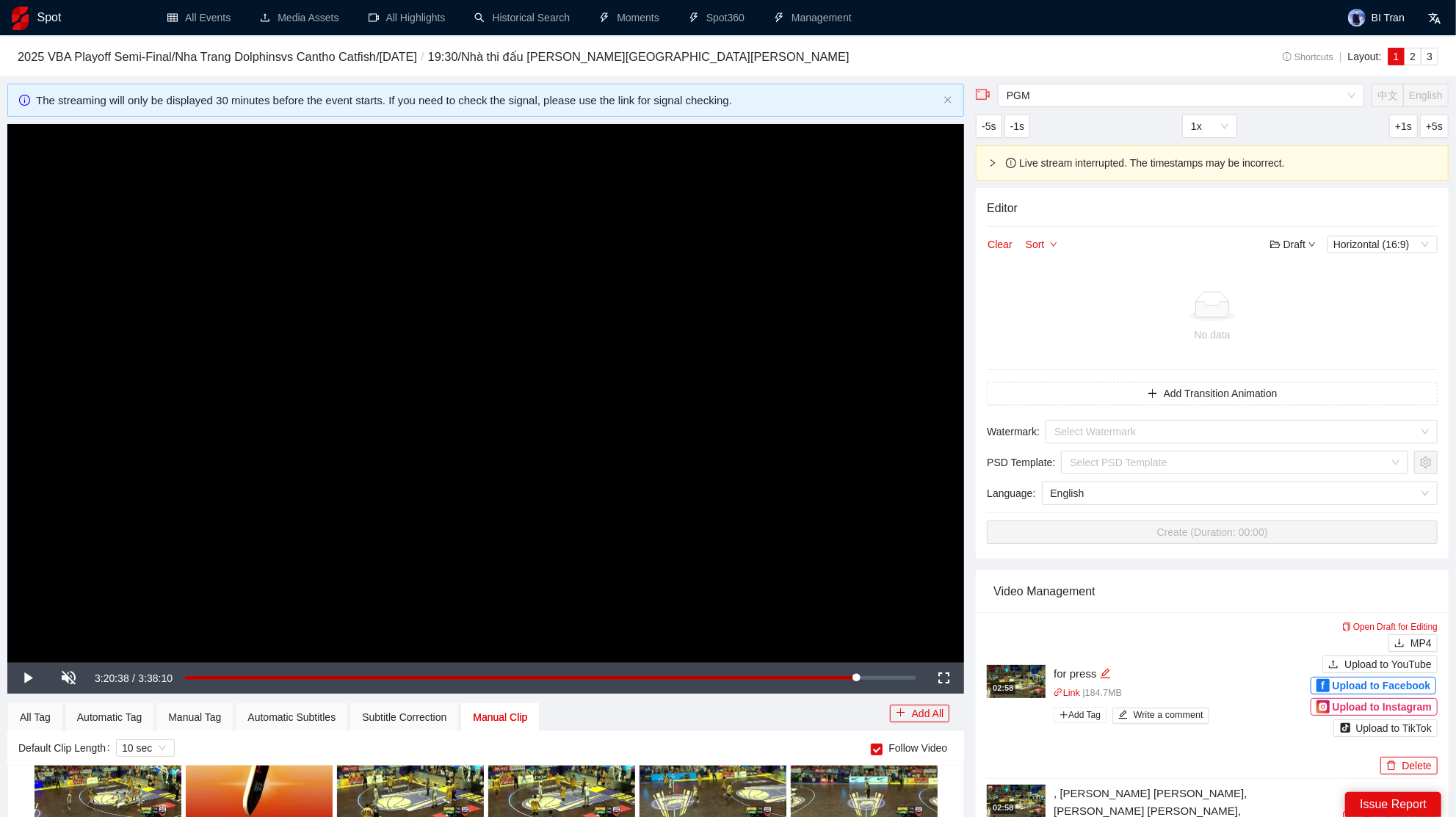
click at [792, 529] on video "Video Player" at bounding box center [486, 393] width 957 height 538
click at [871, 675] on div "Loaded : 92.09% 3:20:38 3:20:40" at bounding box center [550, 678] width 745 height 31
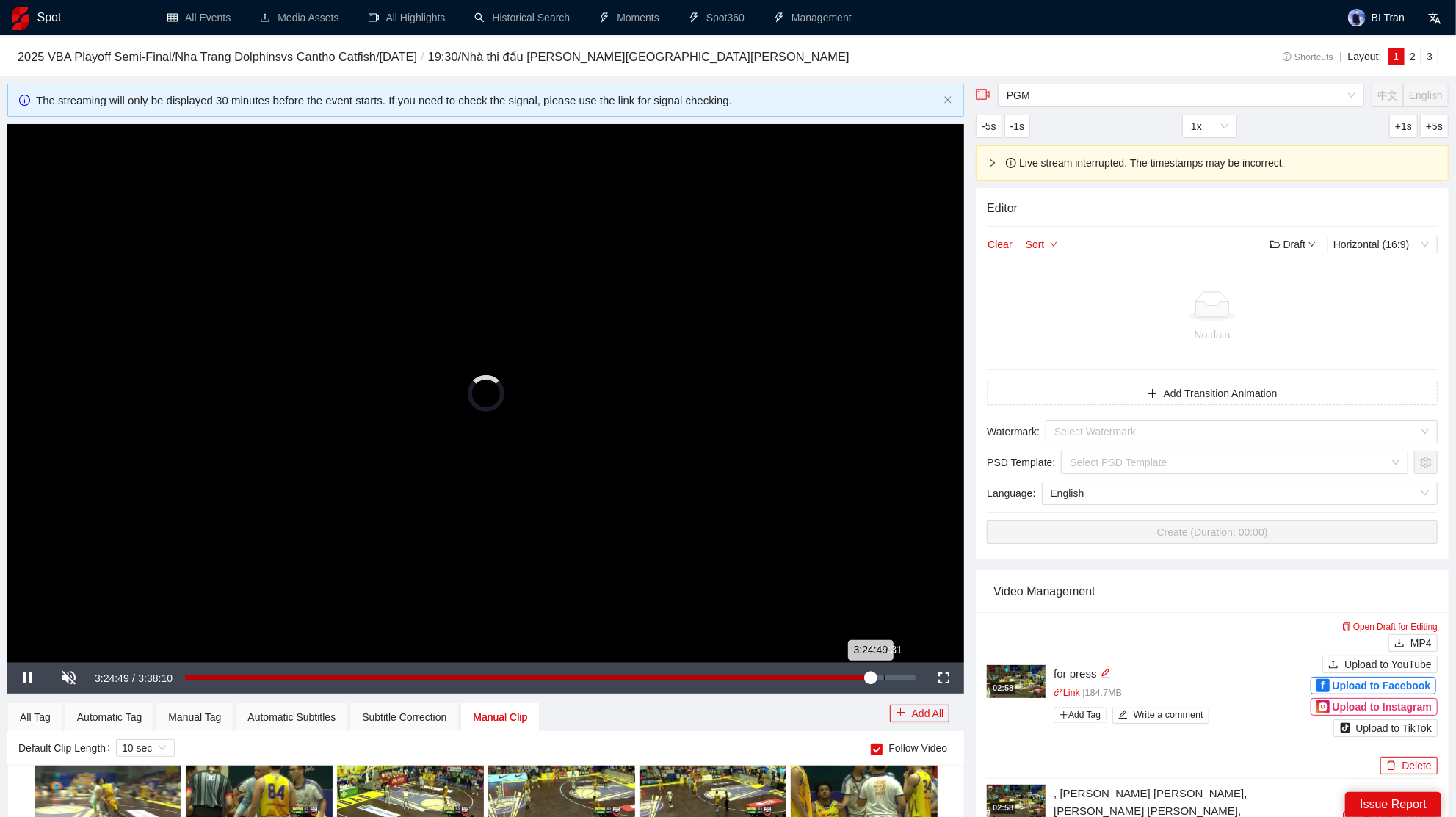
click at [884, 679] on div "3:28:31" at bounding box center [884, 678] width 1 height 5
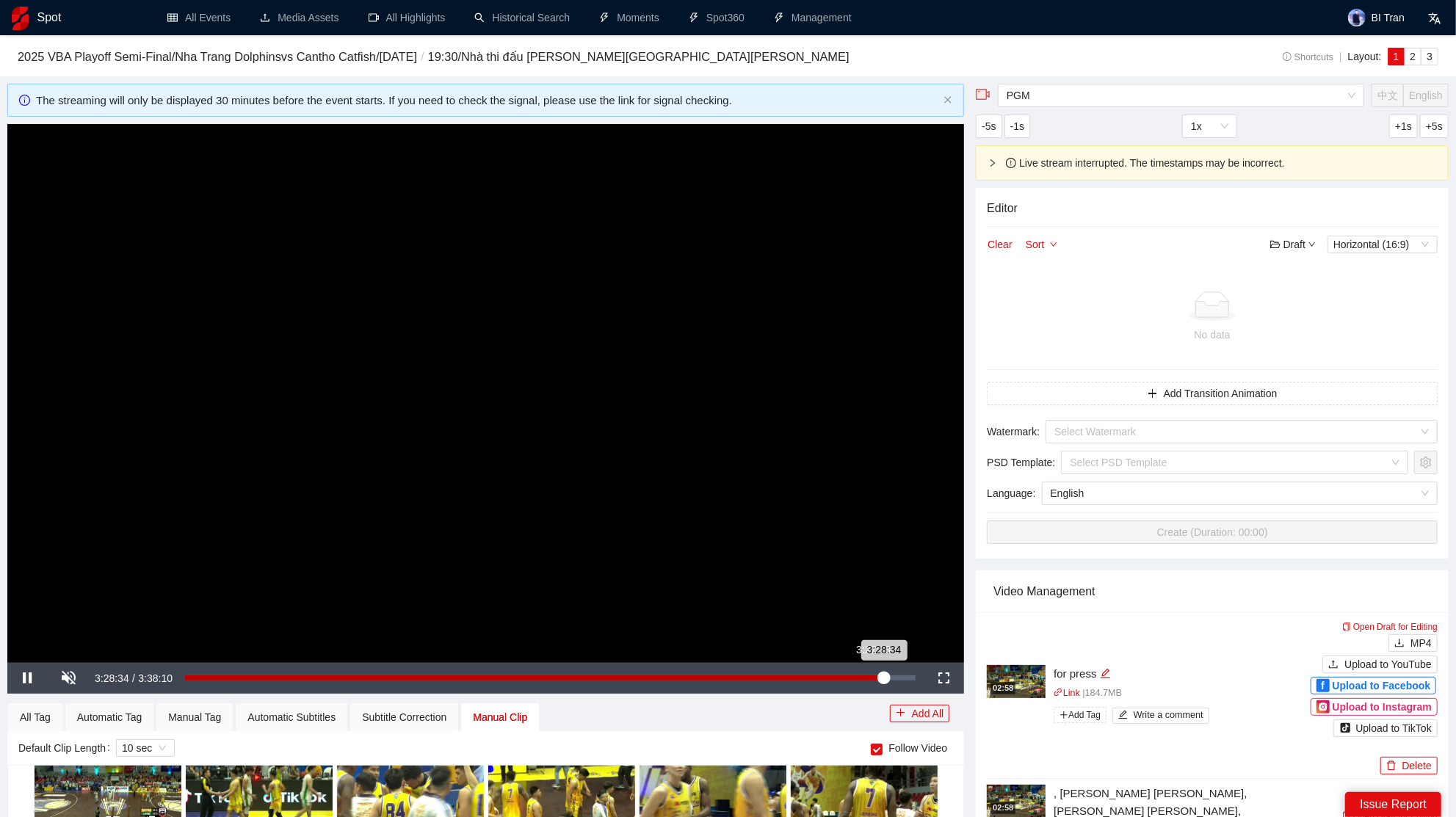
click at [876, 680] on div "Loaded : 95.63% 3:27:13 3:28:34" at bounding box center [550, 678] width 745 height 31
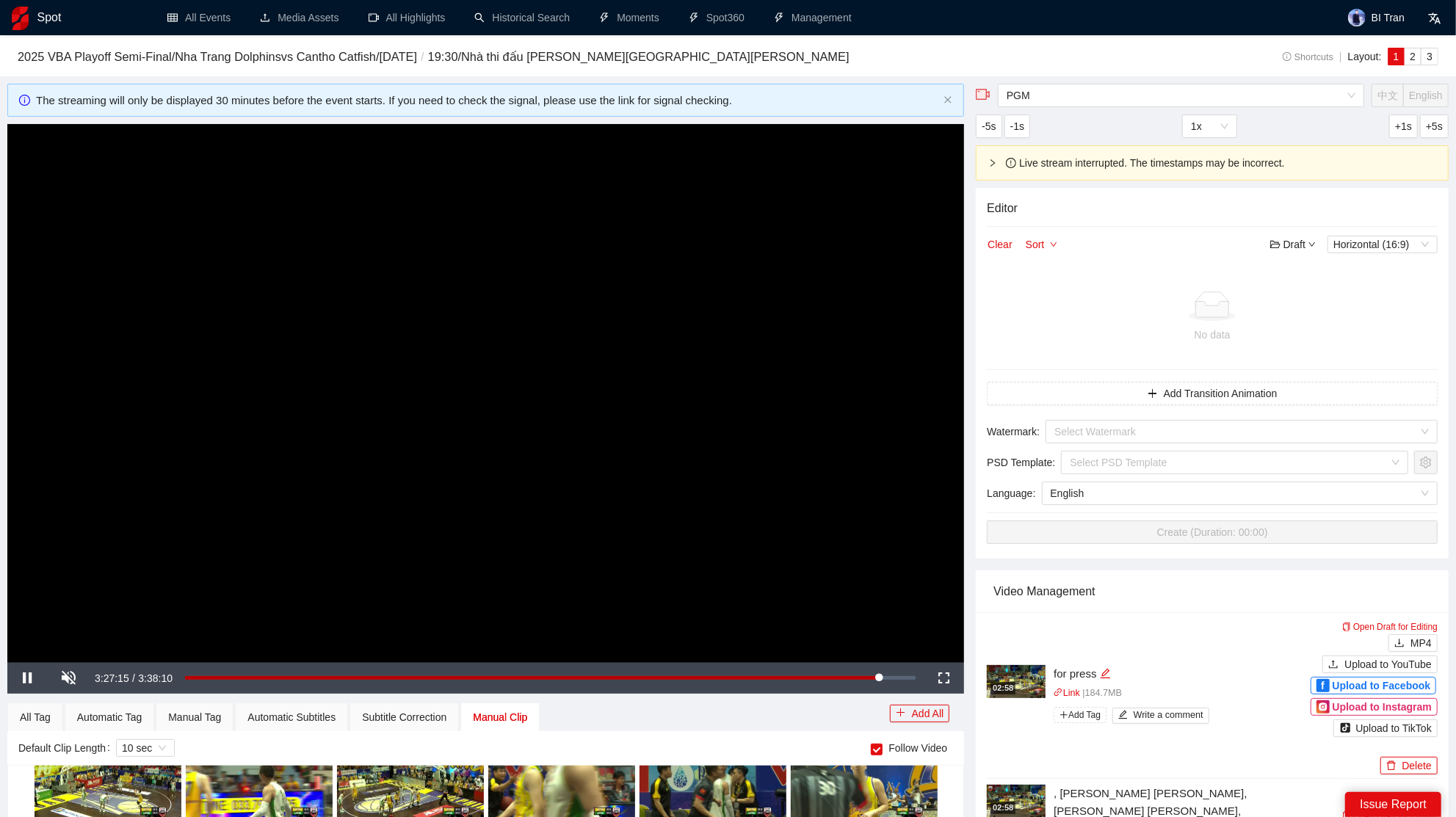
scroll to position [12135, 0]
click at [737, 500] on video "Video Player" at bounding box center [486, 393] width 957 height 538
click at [739, 456] on video "Video Player" at bounding box center [486, 393] width 957 height 538
click at [740, 493] on video "Video Player" at bounding box center [486, 393] width 957 height 538
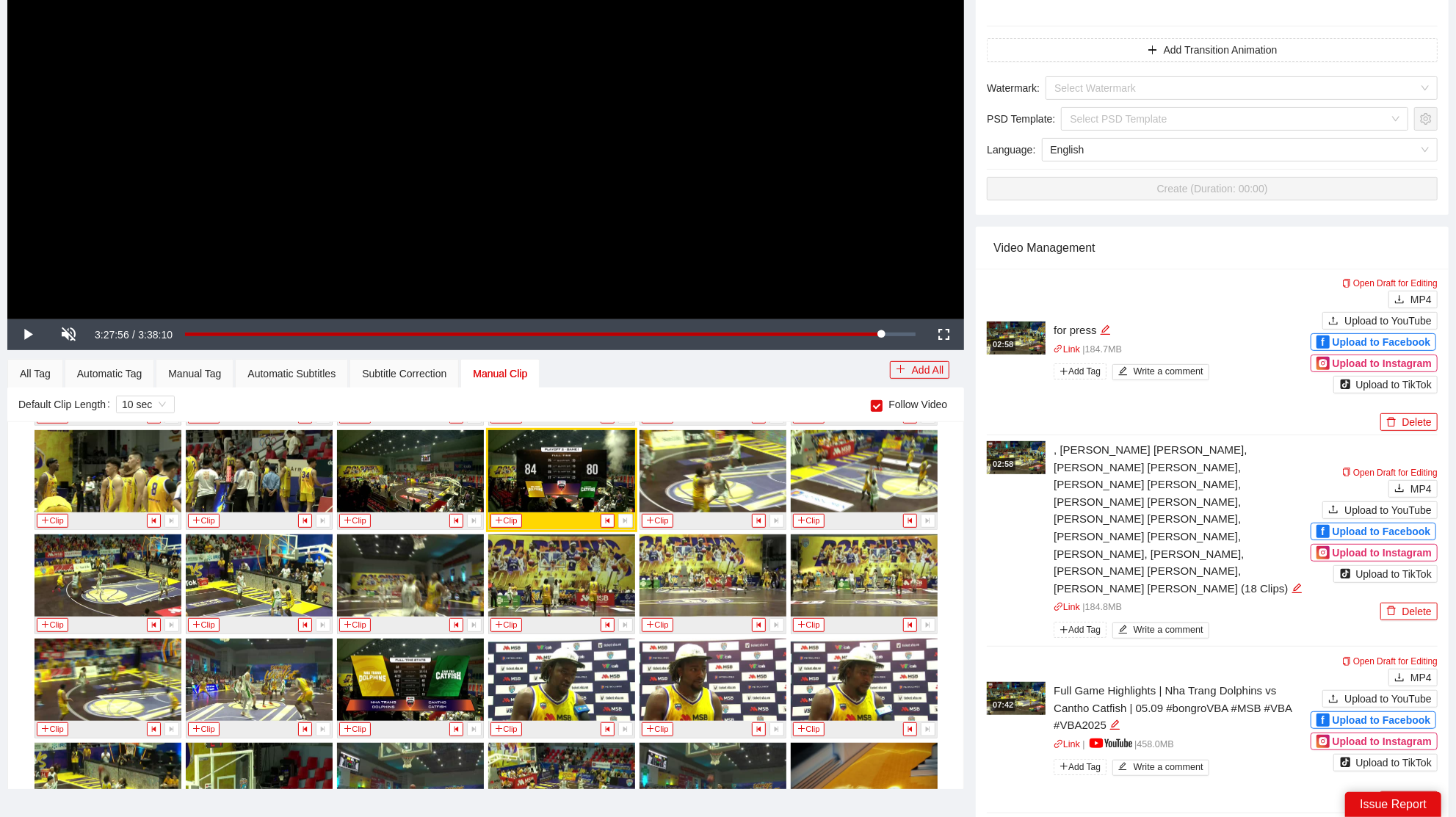
scroll to position [12206, 0]
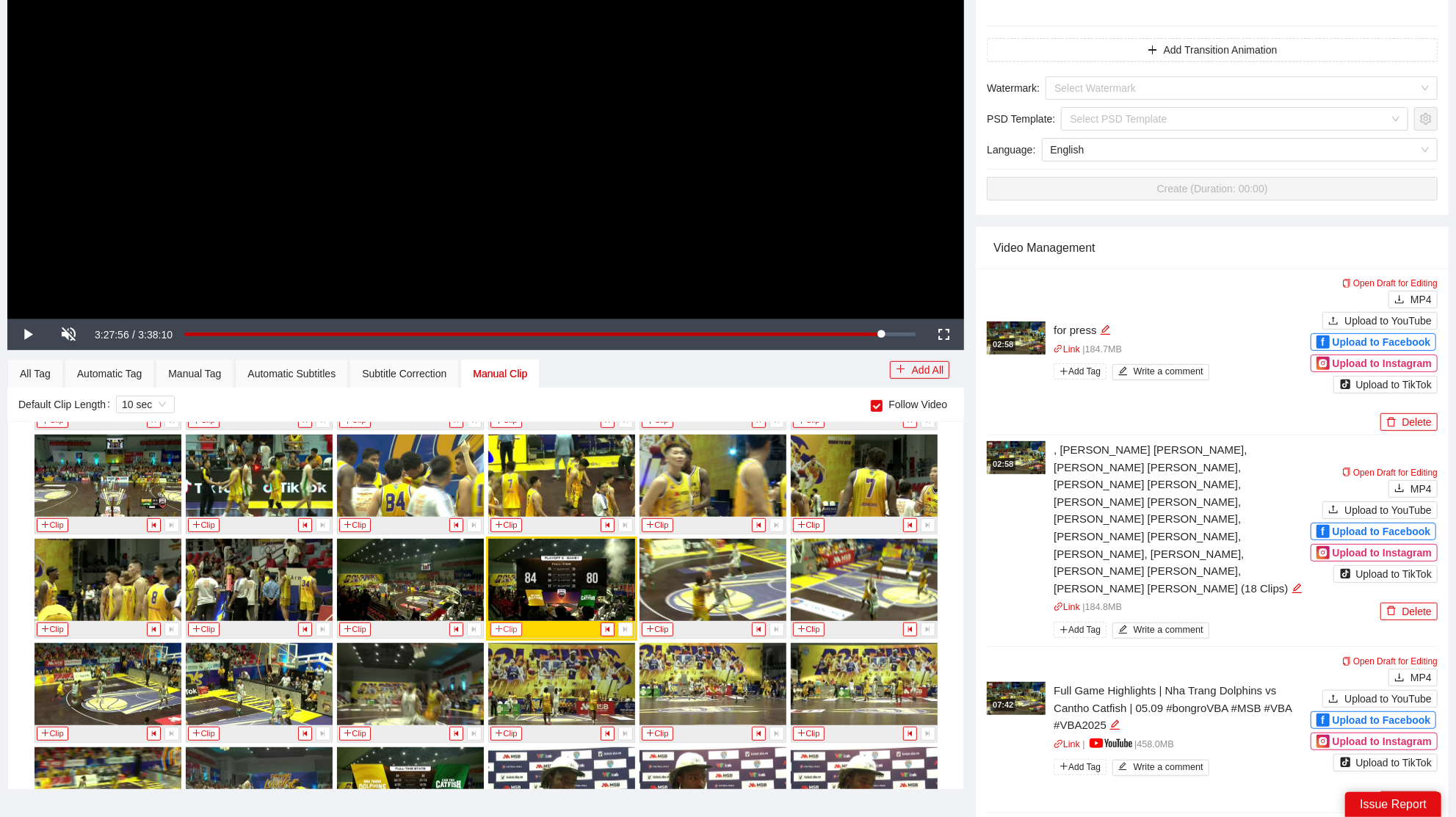
click at [503, 623] on button "Clip" at bounding box center [506, 629] width 32 height 14
click at [209, 367] on div "Manual Tag" at bounding box center [195, 373] width 53 height 16
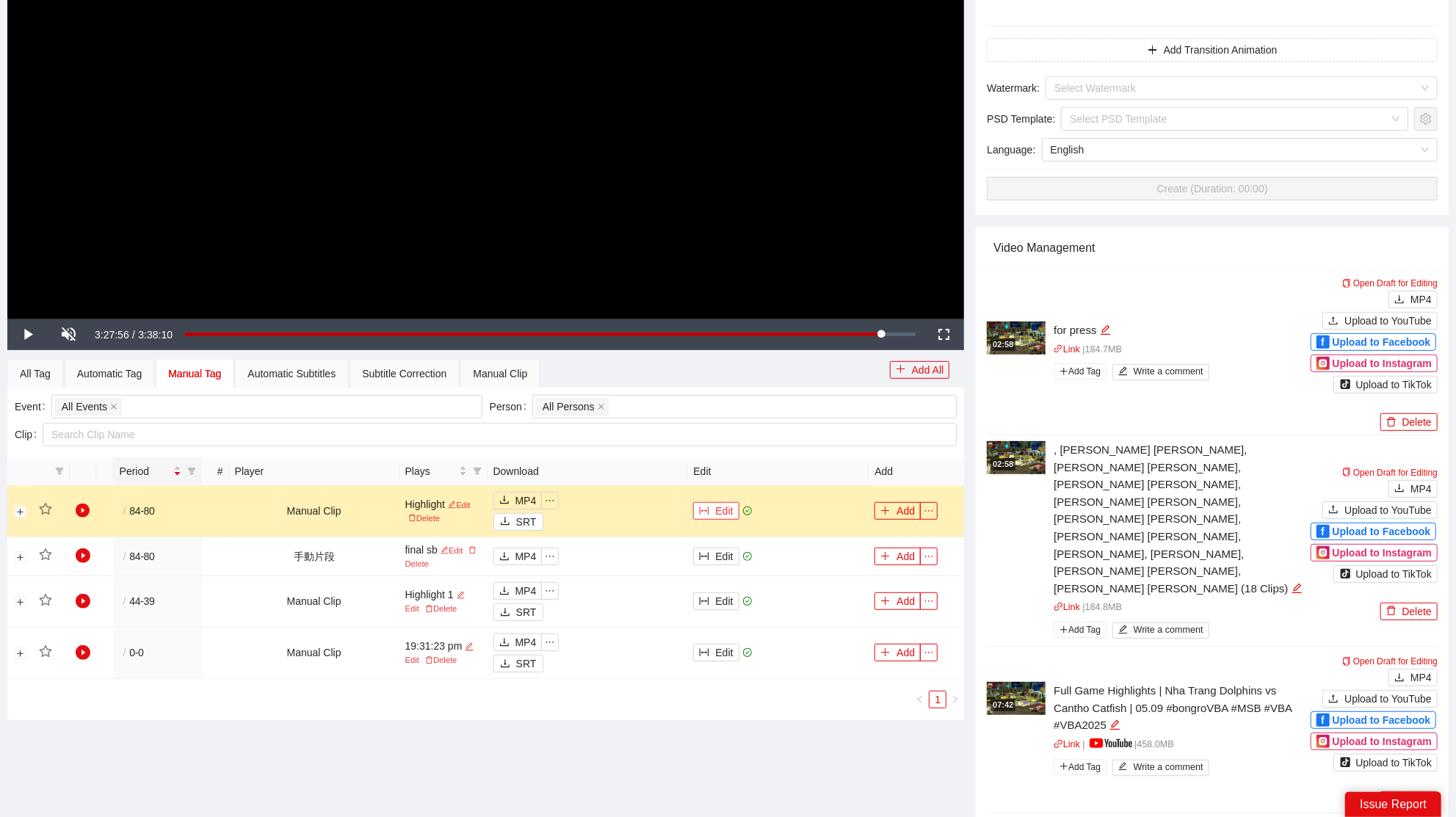
click at [722, 505] on button "Edit" at bounding box center [716, 510] width 45 height 17
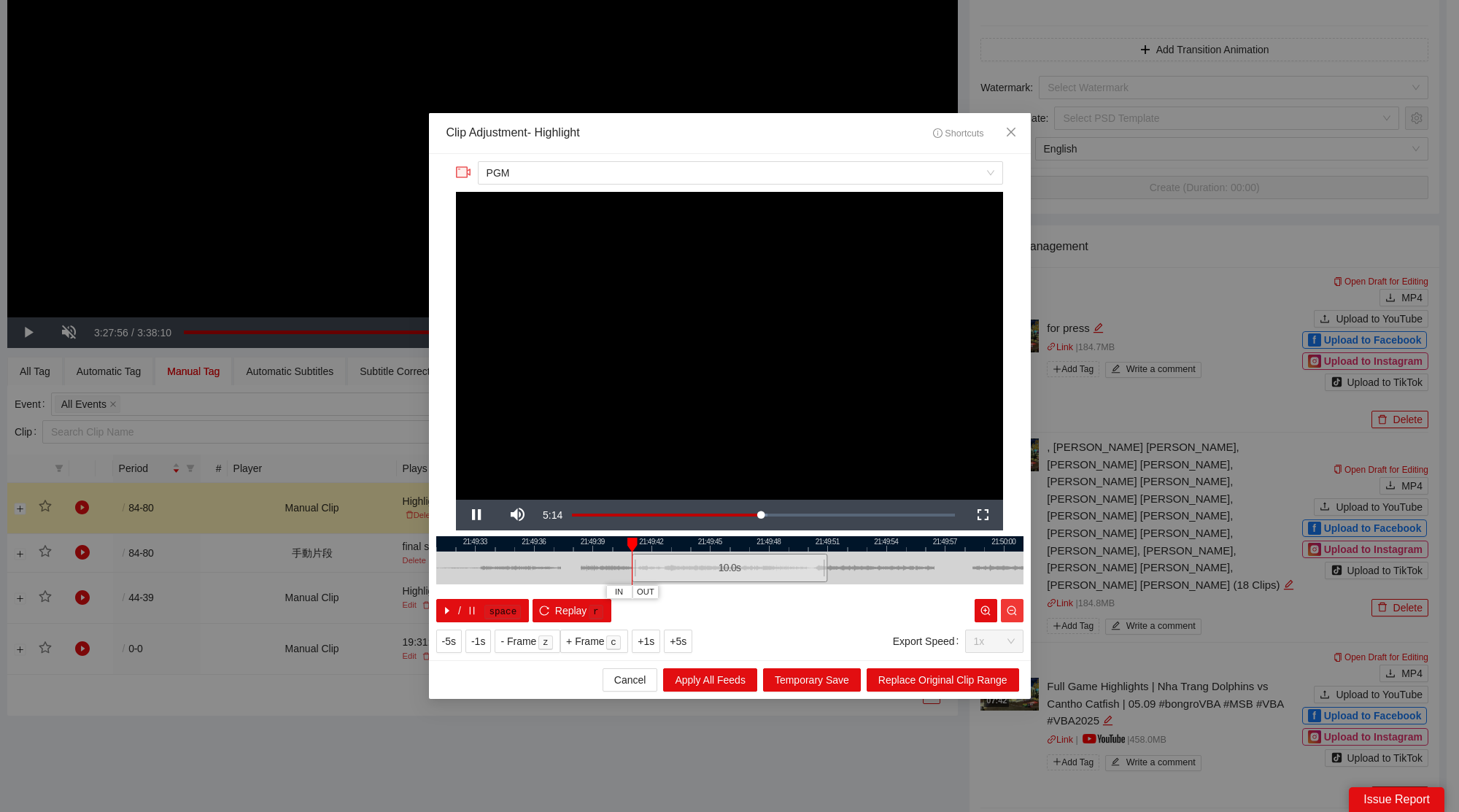
click at [1006, 602] on button "button" at bounding box center [1012, 610] width 22 height 23
click at [1008, 609] on icon "zoom-out" at bounding box center [1012, 610] width 10 height 10
click at [1007, 609] on icon "zoom-out" at bounding box center [1012, 610] width 10 height 10
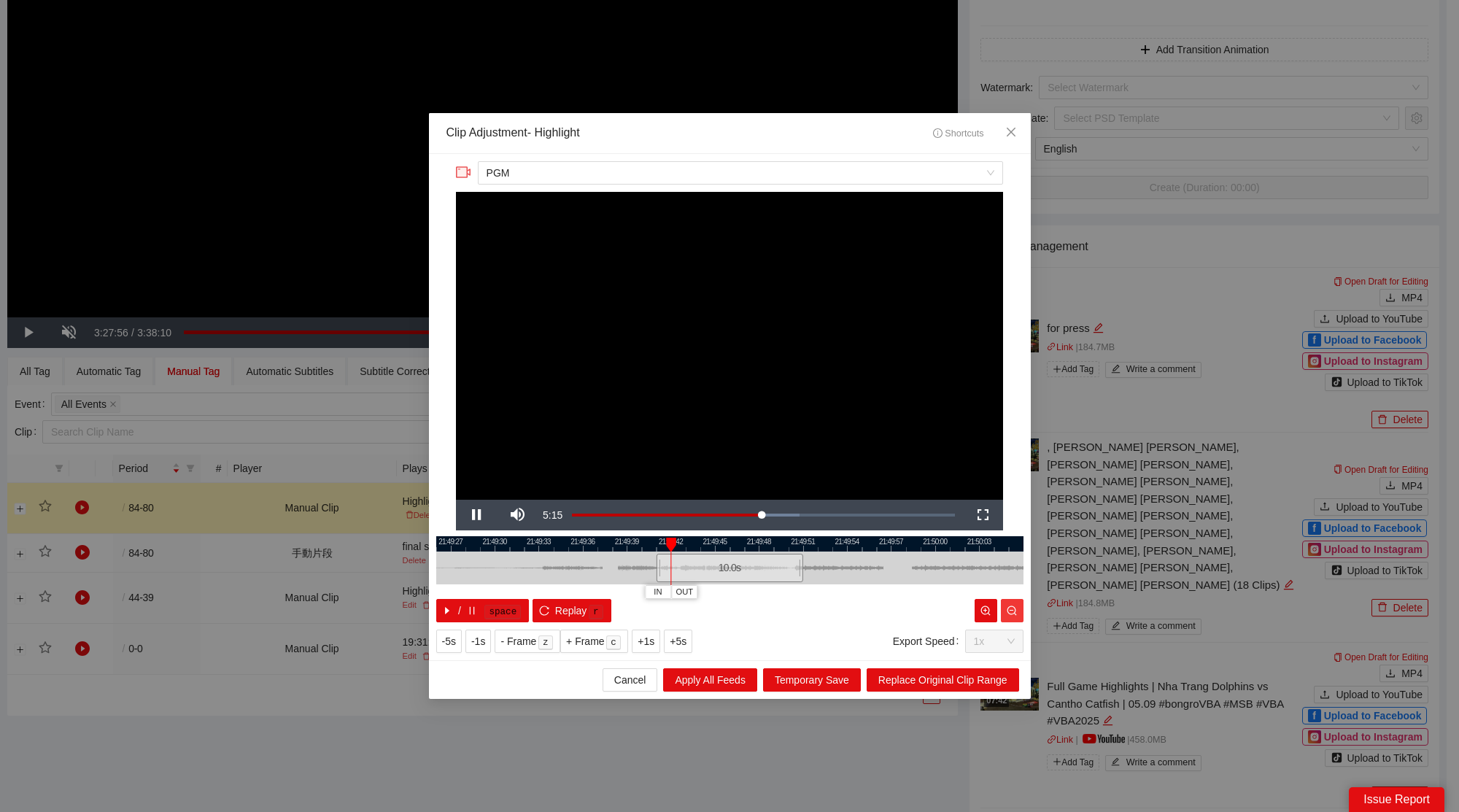
click at [1007, 609] on icon "zoom-out" at bounding box center [1012, 610] width 10 height 10
click at [1008, 609] on icon "zoom-out" at bounding box center [1012, 610] width 10 height 10
click at [1009, 609] on icon "zoom-out" at bounding box center [1012, 610] width 10 height 10
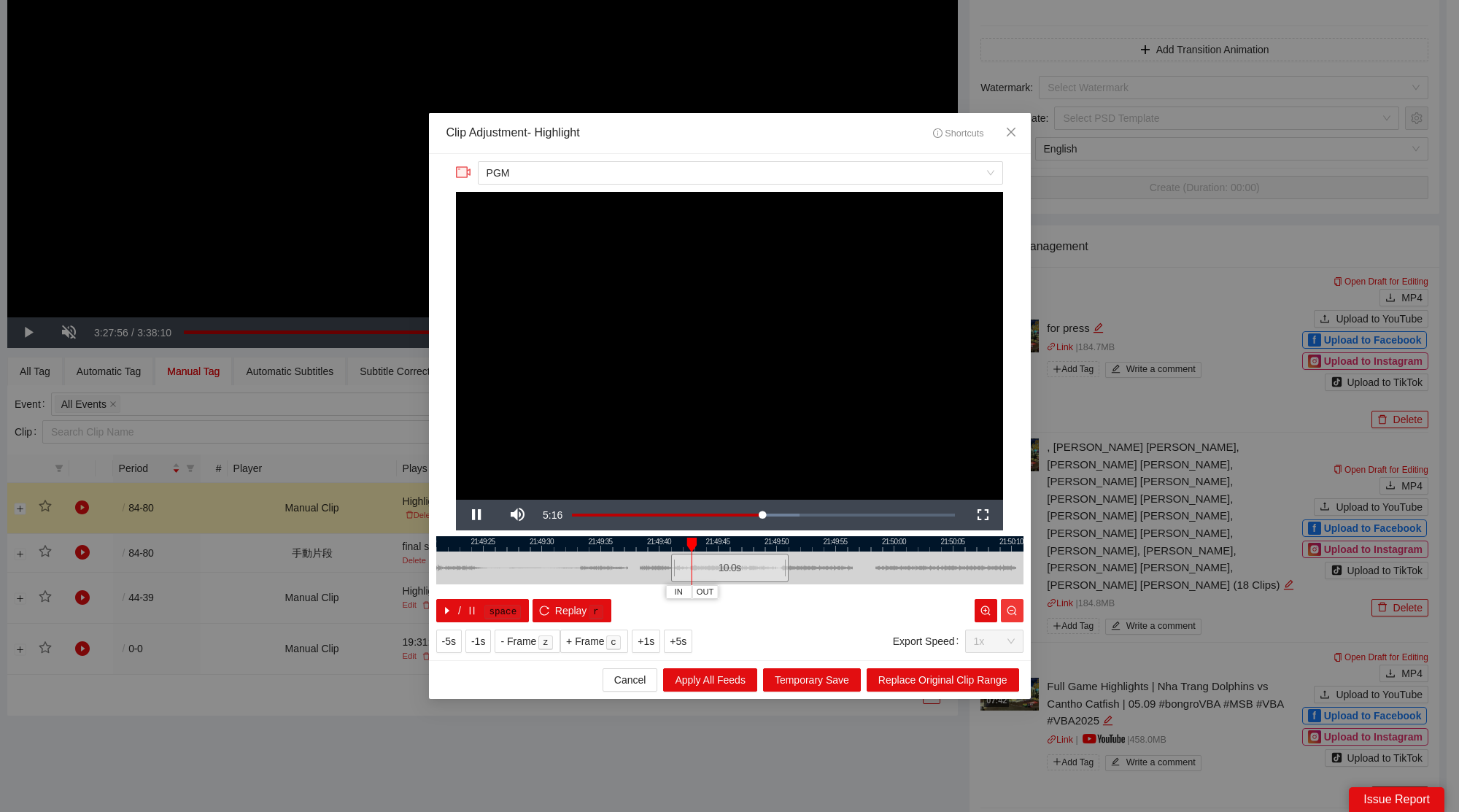
click at [1009, 609] on icon "zoom-out" at bounding box center [1012, 610] width 10 height 10
click at [1010, 609] on icon "zoom-out" at bounding box center [1012, 610] width 10 height 10
click at [1009, 609] on icon "zoom-out" at bounding box center [1012, 610] width 10 height 10
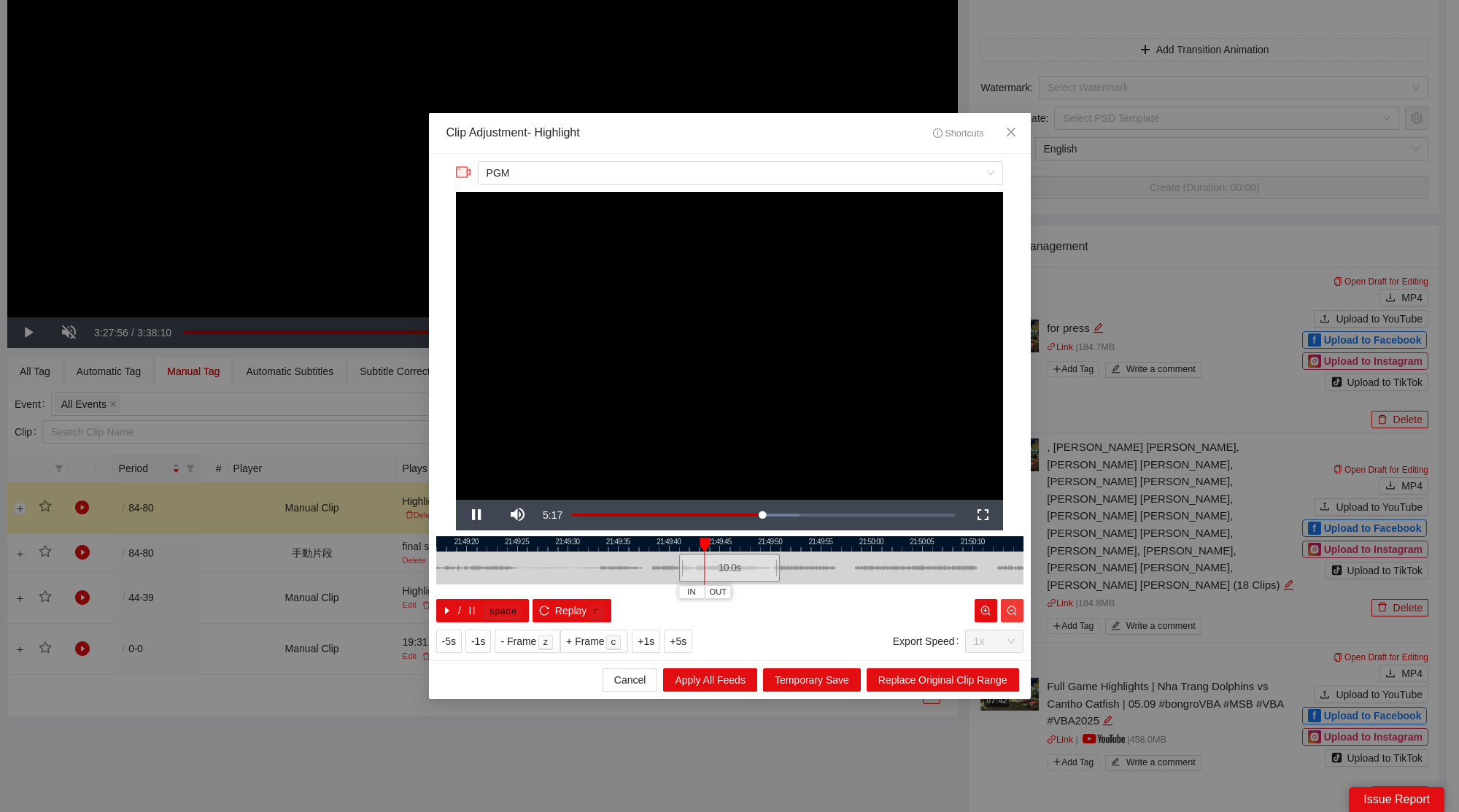
click at [1009, 609] on icon "zoom-out" at bounding box center [1012, 610] width 10 height 10
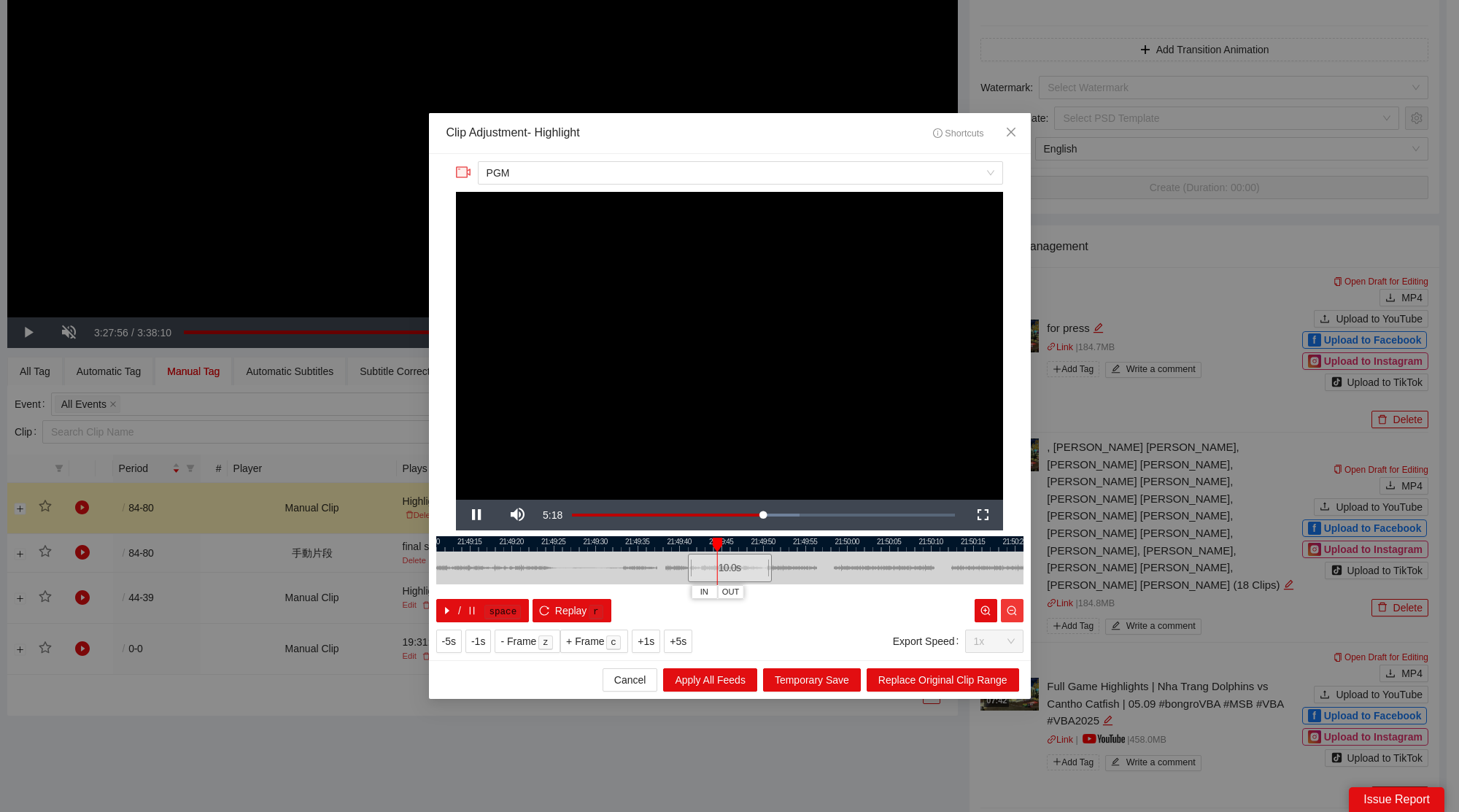
click at [1009, 609] on icon "zoom-out" at bounding box center [1012, 610] width 10 height 10
drag, startPoint x: 1009, startPoint y: 601, endPoint x: 1009, endPoint y: 593, distance: 8.0
click at [1009, 593] on div "21:49:10 21:49:15 21:49:20 21:49:25 21:49:30 21:49:35 21:49:40 21:49:45 21:49:5…" at bounding box center [730, 579] width 587 height 86
click at [1008, 601] on button "button" at bounding box center [1012, 610] width 22 height 23
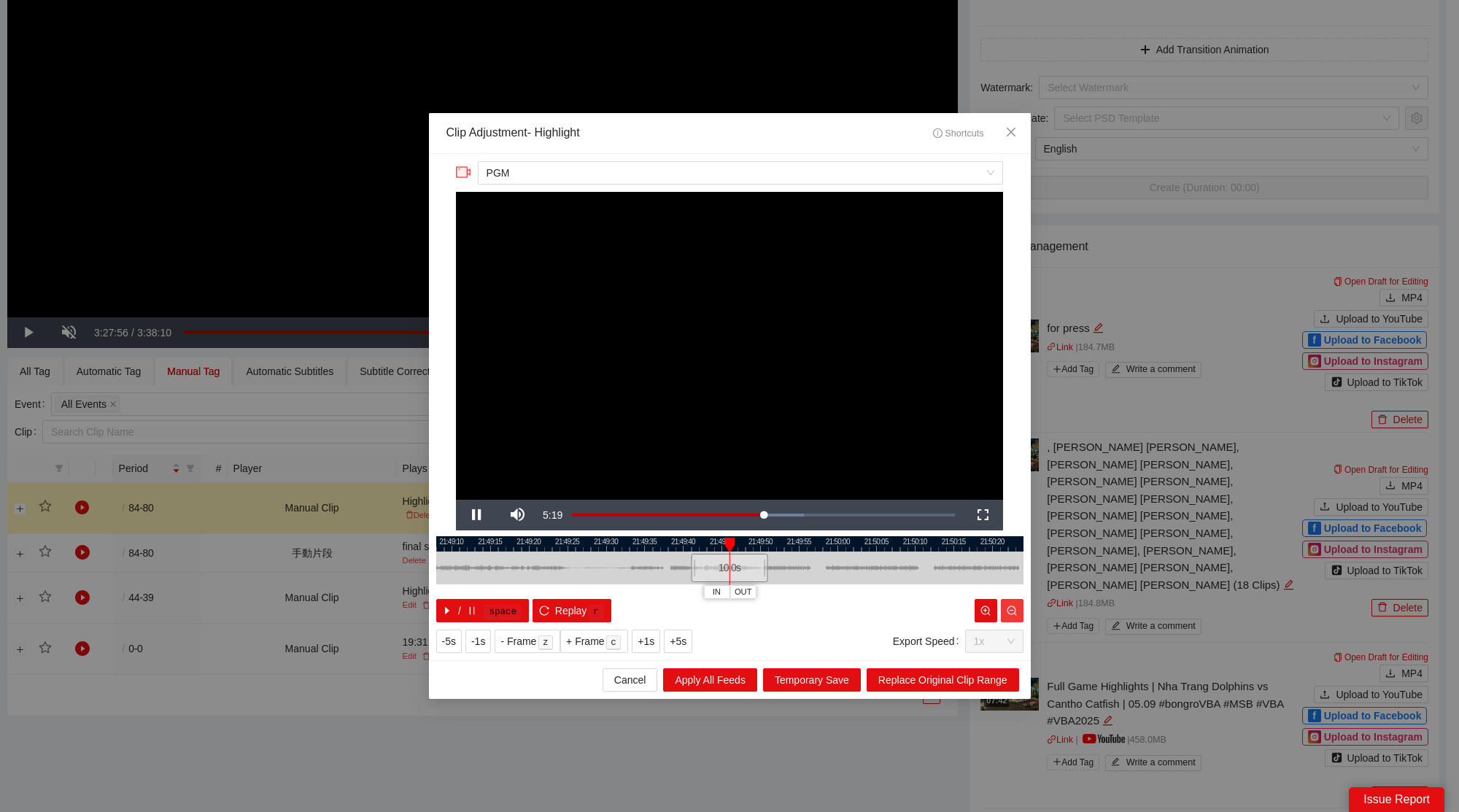
click at [1008, 601] on button "button" at bounding box center [1012, 610] width 22 height 23
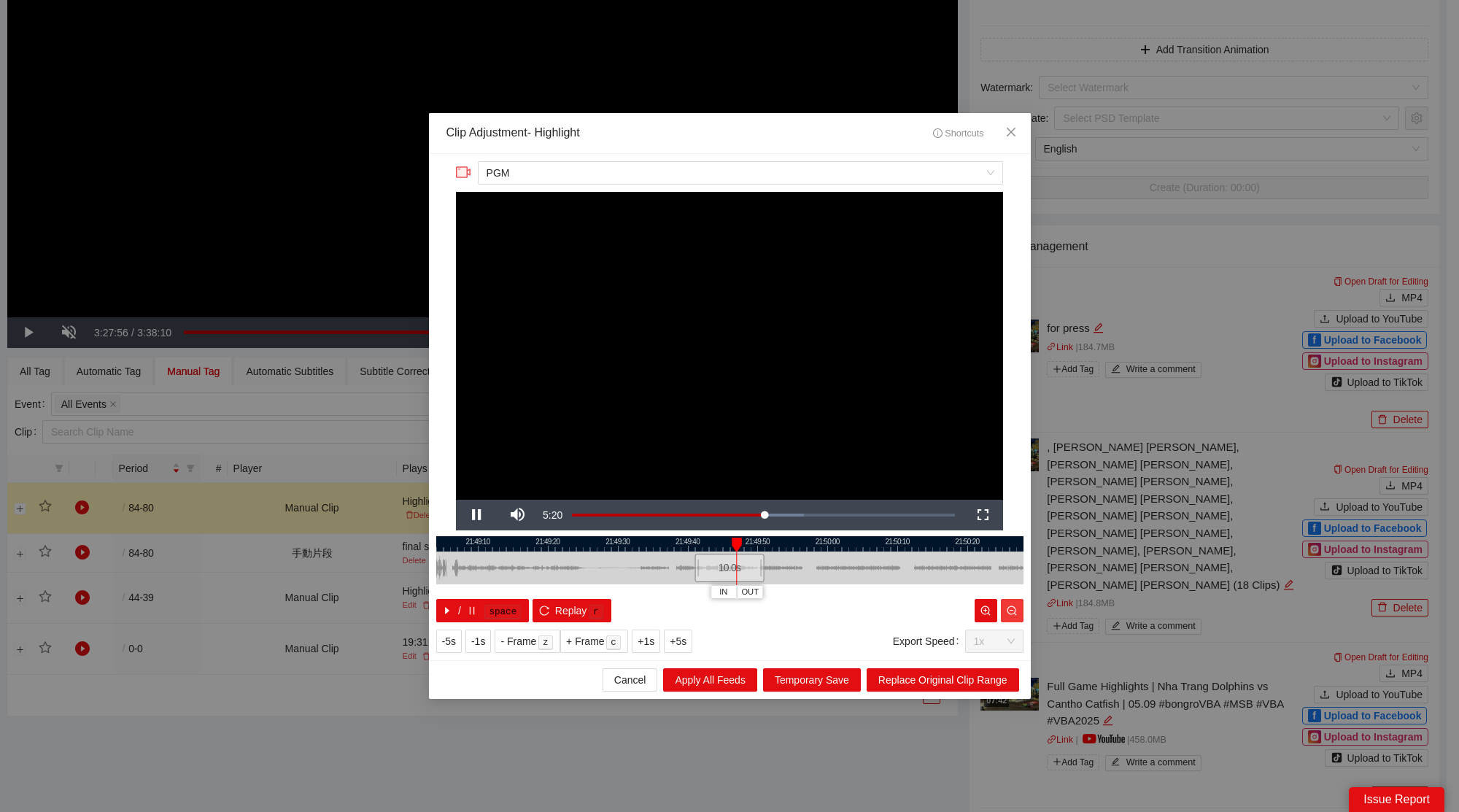
click at [1008, 601] on button "button" at bounding box center [1012, 610] width 22 height 23
click at [1004, 608] on button "button" at bounding box center [1012, 610] width 22 height 23
click at [1003, 608] on button "button" at bounding box center [1012, 610] width 22 height 23
click at [1009, 608] on icon "zoom-out" at bounding box center [1012, 610] width 10 height 10
drag, startPoint x: 759, startPoint y: 565, endPoint x: 985, endPoint y: 564, distance: 226.0
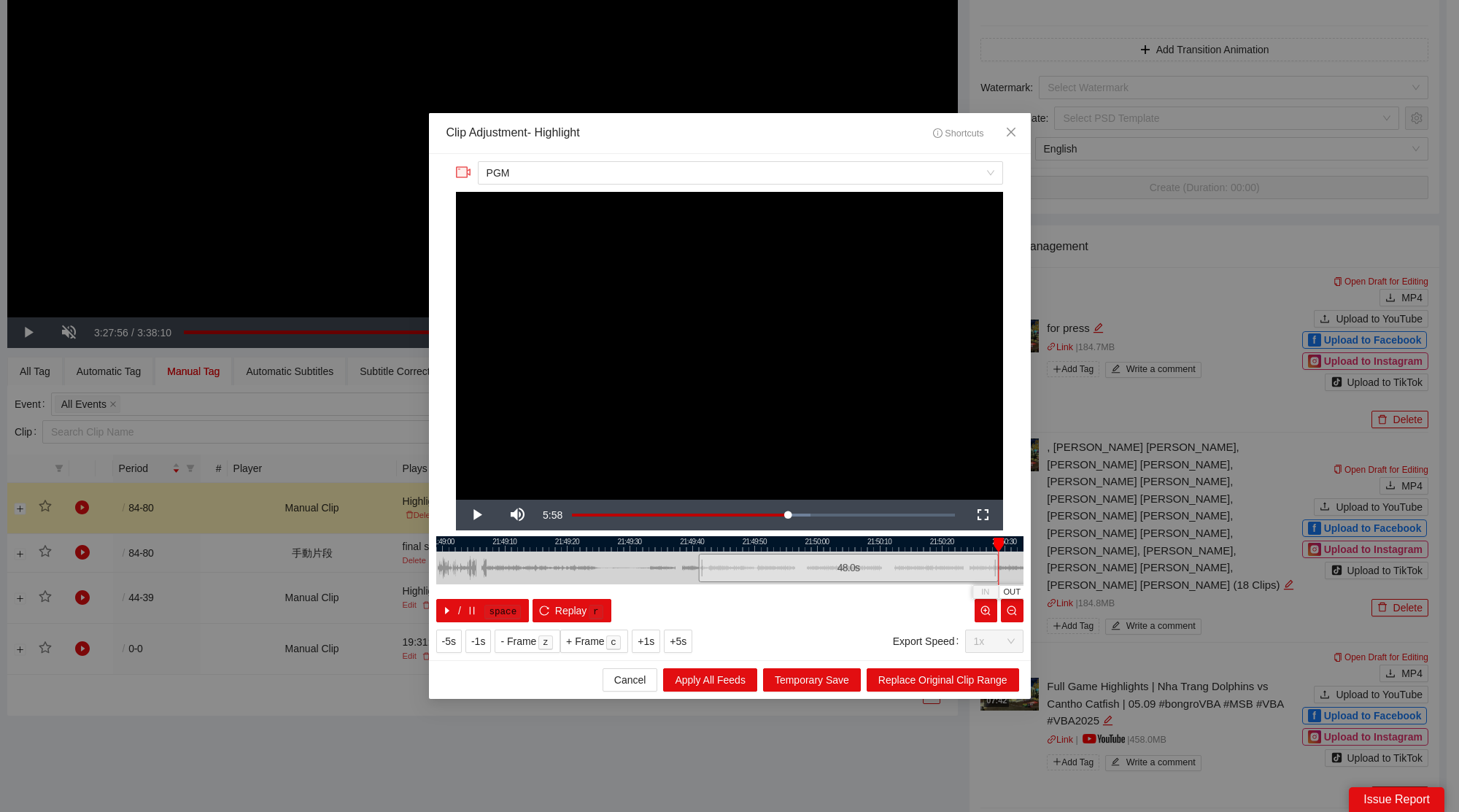
click at [996, 569] on div at bounding box center [997, 568] width 9 height 33
drag, startPoint x: 964, startPoint y: 546, endPoint x: 728, endPoint y: 551, distance: 236.1
click at [728, 551] on div "21:49:20 21:49:30 21:49:40 21:49:50 21:50:00 21:50:10 21:50:20 21:50:30 21:50:4…" at bounding box center [730, 579] width 587 height 86
drag, startPoint x: 758, startPoint y: 570, endPoint x: 991, endPoint y: 560, distance: 233.2
click at [991, 560] on div at bounding box center [993, 568] width 9 height 33
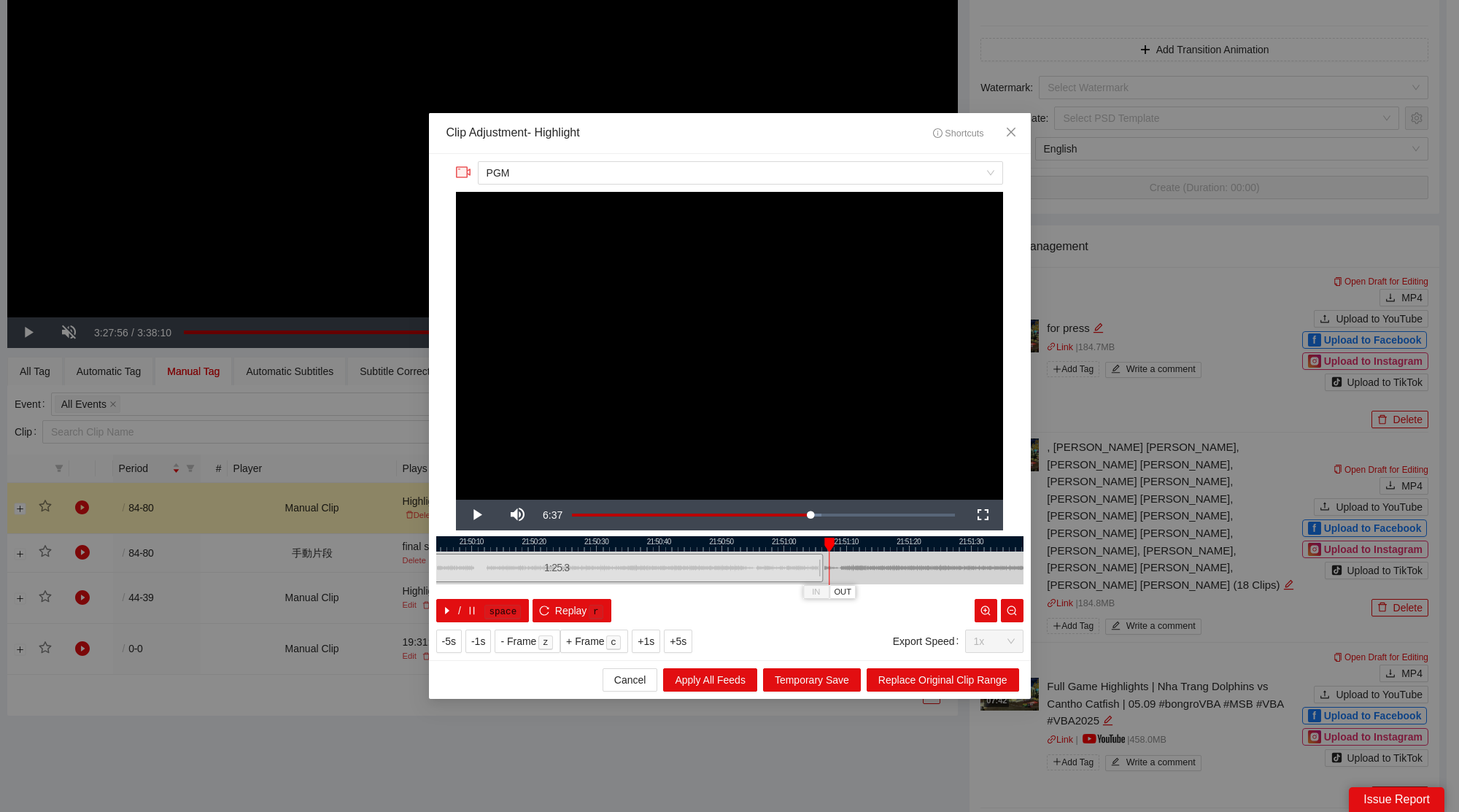
drag, startPoint x: 965, startPoint y: 545, endPoint x: 617, endPoint y: 532, distance: 348.2
click at [619, 532] on div "**********" at bounding box center [729, 407] width 602 height 506
drag, startPoint x: 674, startPoint y: 566, endPoint x: 897, endPoint y: 579, distance: 223.4
click at [910, 574] on div at bounding box center [909, 568] width 9 height 33
drag, startPoint x: 868, startPoint y: 545, endPoint x: 758, endPoint y: 545, distance: 110.0
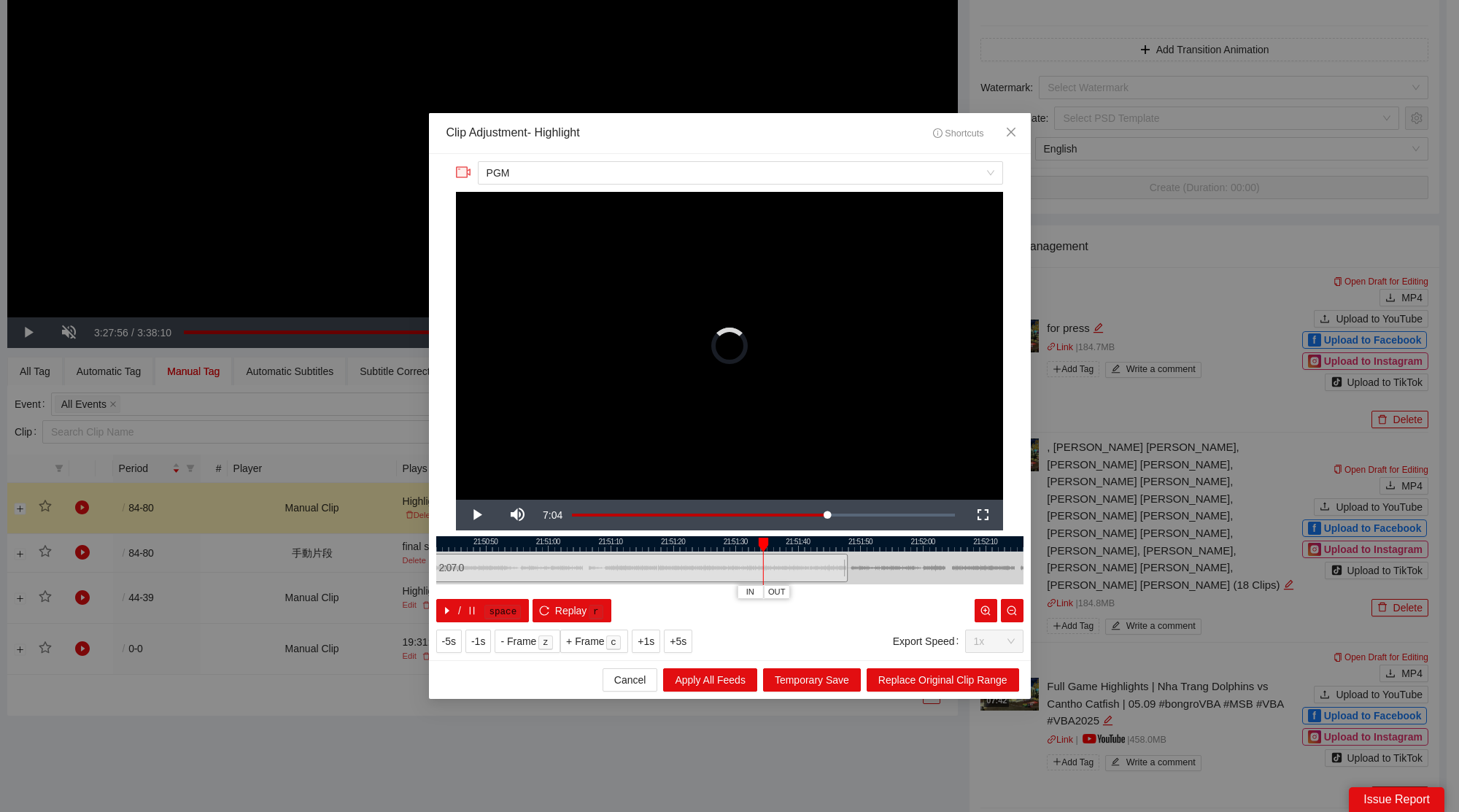
click at [755, 543] on div at bounding box center [668, 544] width 587 height 15
drag, startPoint x: 796, startPoint y: 563, endPoint x: 951, endPoint y: 575, distance: 155.5
click at [960, 572] on div at bounding box center [958, 568] width 9 height 33
drag, startPoint x: 938, startPoint y: 541, endPoint x: 913, endPoint y: 557, distance: 29.7
click at [910, 558] on div "21:50:50 21:51:00 21:51:10 21:51:20 21:51:30 21:51:40 21:51:50 21:52:00 21:52:1…" at bounding box center [730, 579] width 587 height 86
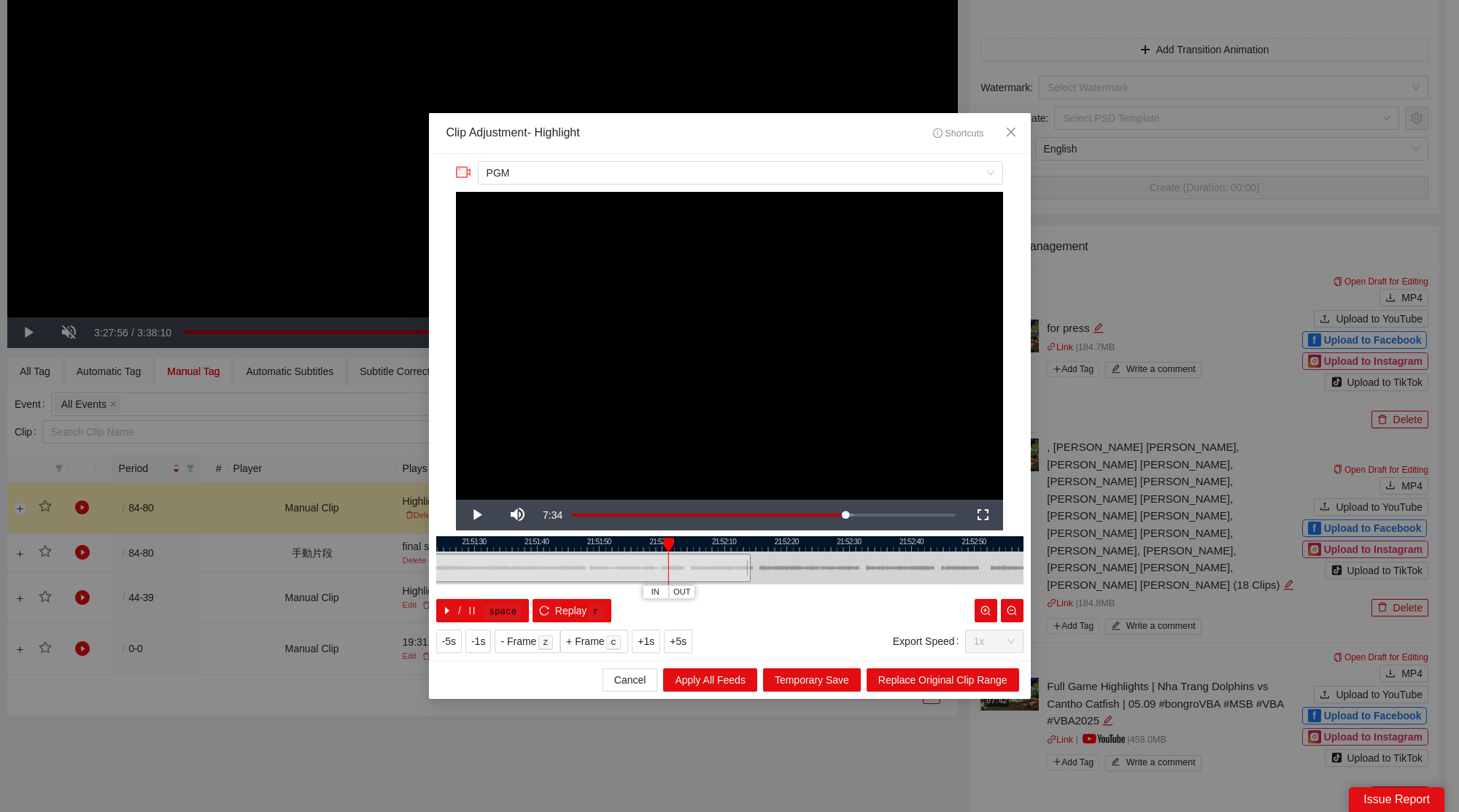
drag, startPoint x: 936, startPoint y: 541, endPoint x: 679, endPoint y: 554, distance: 257.3
click at [674, 550] on div at bounding box center [520, 544] width 587 height 15
drag, startPoint x: 696, startPoint y: 566, endPoint x: 809, endPoint y: 574, distance: 113.3
click at [809, 574] on div at bounding box center [805, 568] width 9 height 33
drag, startPoint x: 800, startPoint y: 565, endPoint x: 895, endPoint y: 578, distance: 95.9
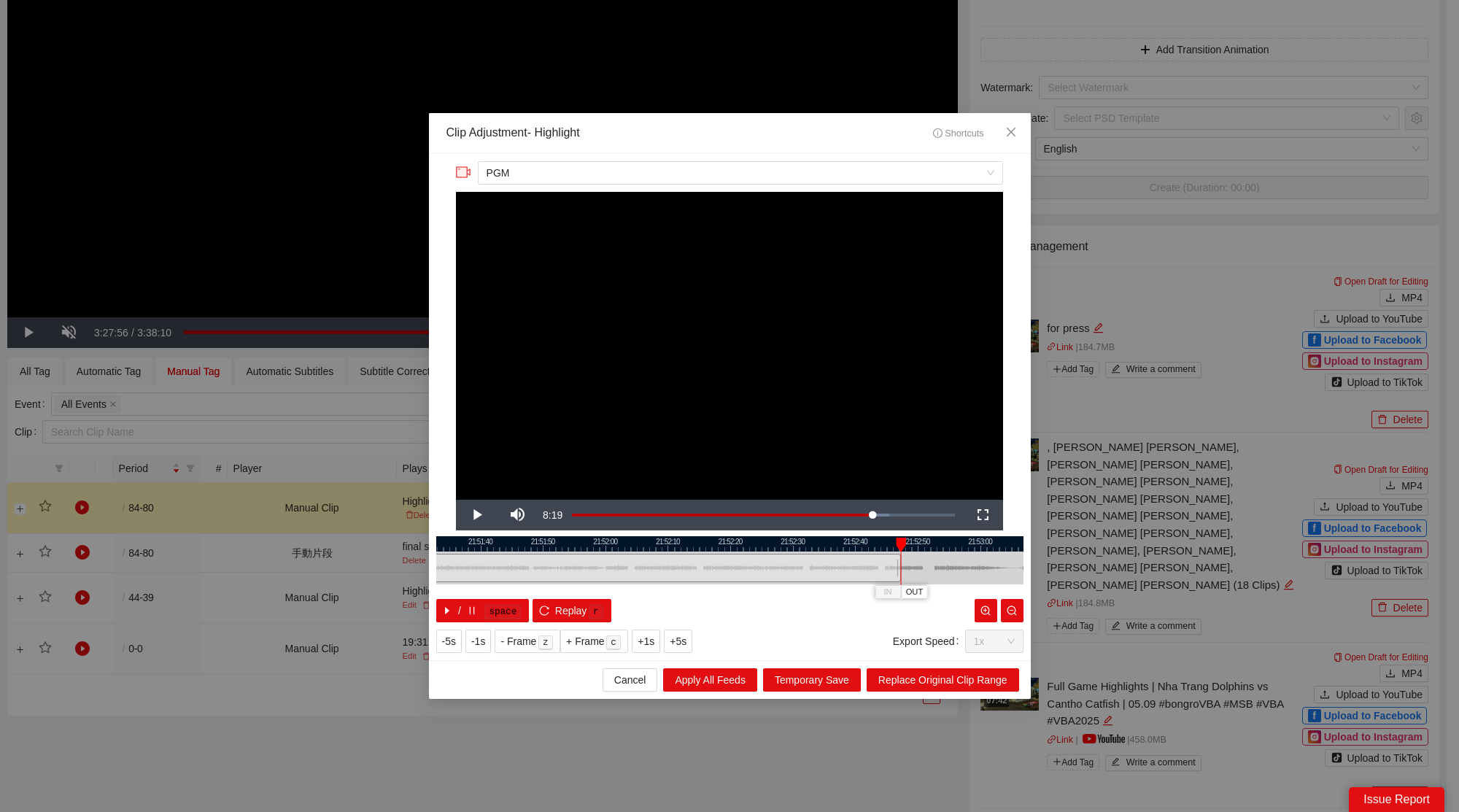
click at [895, 578] on div at bounding box center [899, 568] width 9 height 33
click at [935, 676] on span "Replace Original Clip Range" at bounding box center [943, 679] width 129 height 16
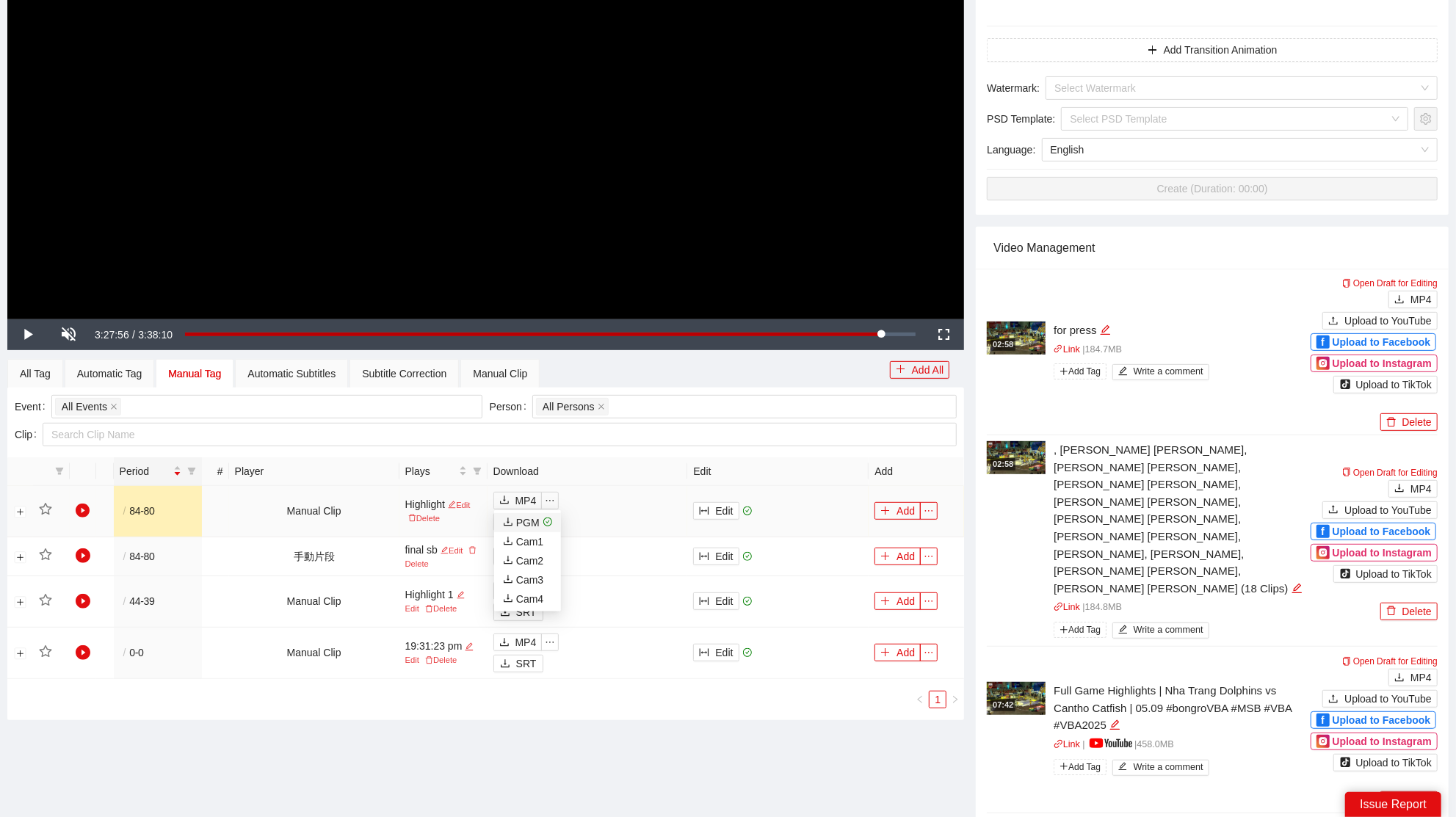
click at [527, 522] on div "PGM" at bounding box center [521, 522] width 37 height 16
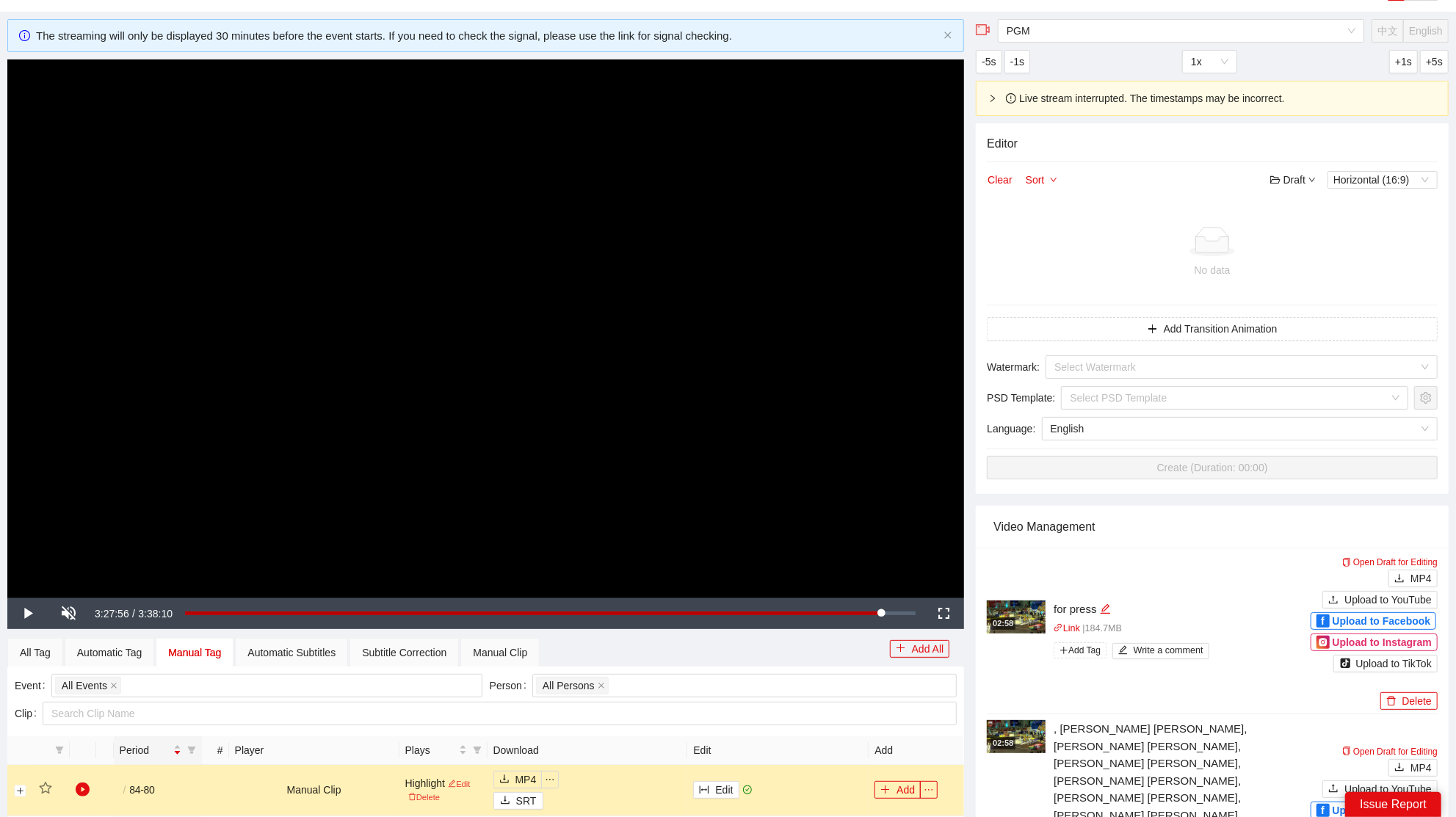
scroll to position [0, 0]
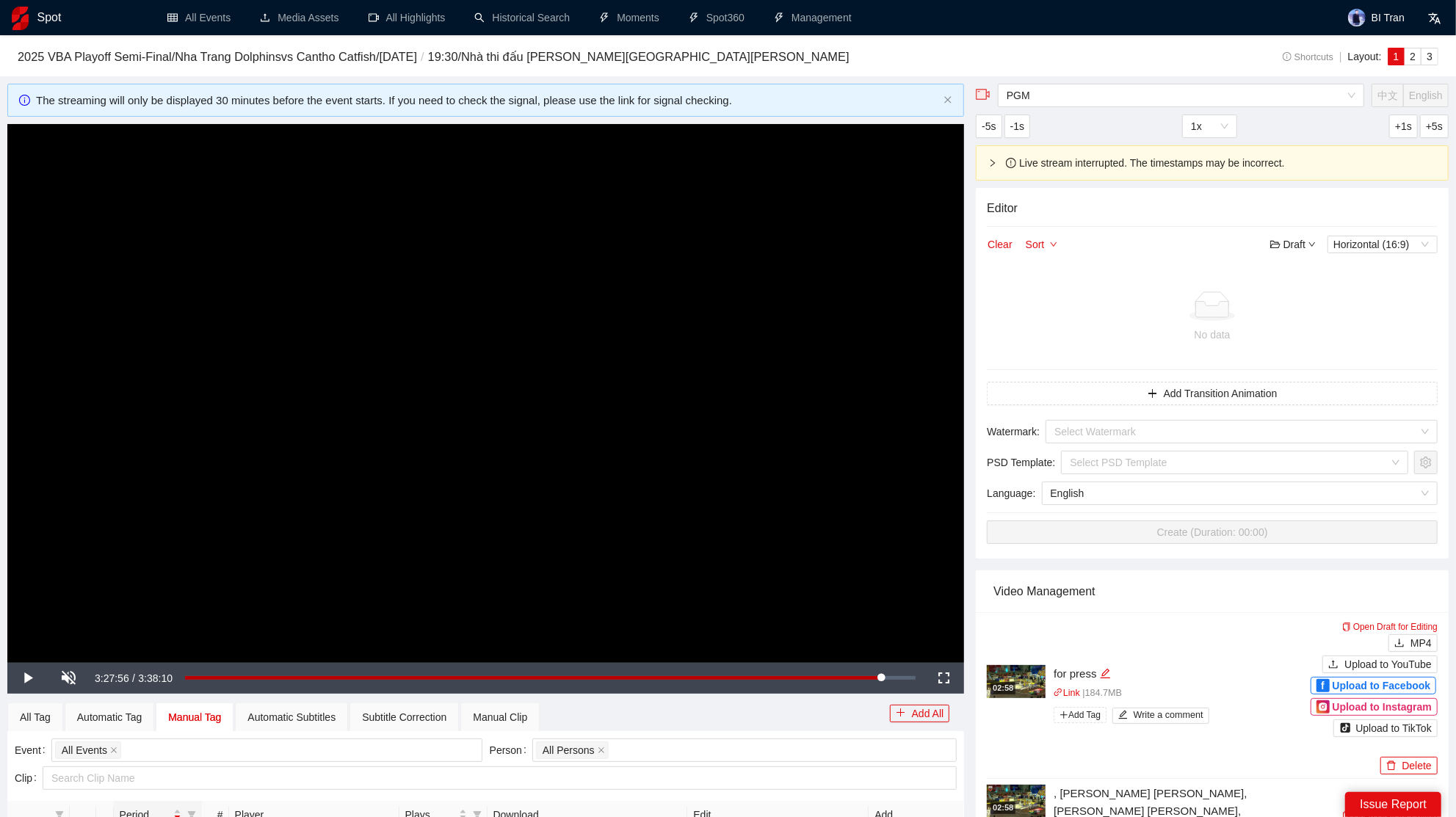
click at [544, 414] on video "Video Player" at bounding box center [486, 393] width 957 height 538
click at [622, 683] on div "Loaded : 95.81% 2:10:19 2:09:40" at bounding box center [550, 678] width 745 height 31
click at [707, 672] on div "Loaded : 0.00% 2:33:59 2:10:33" at bounding box center [550, 678] width 745 height 31
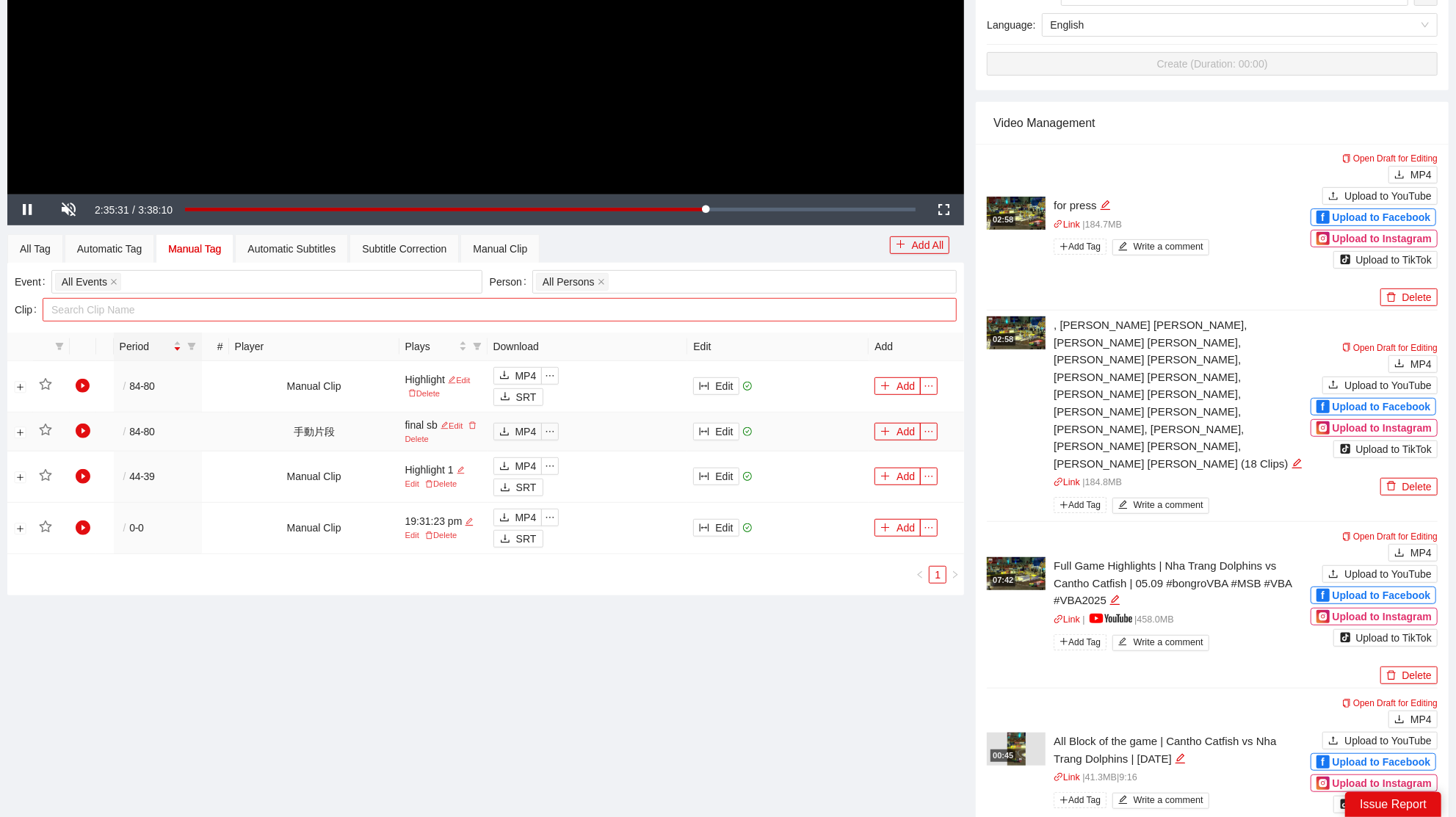
scroll to position [421, 0]
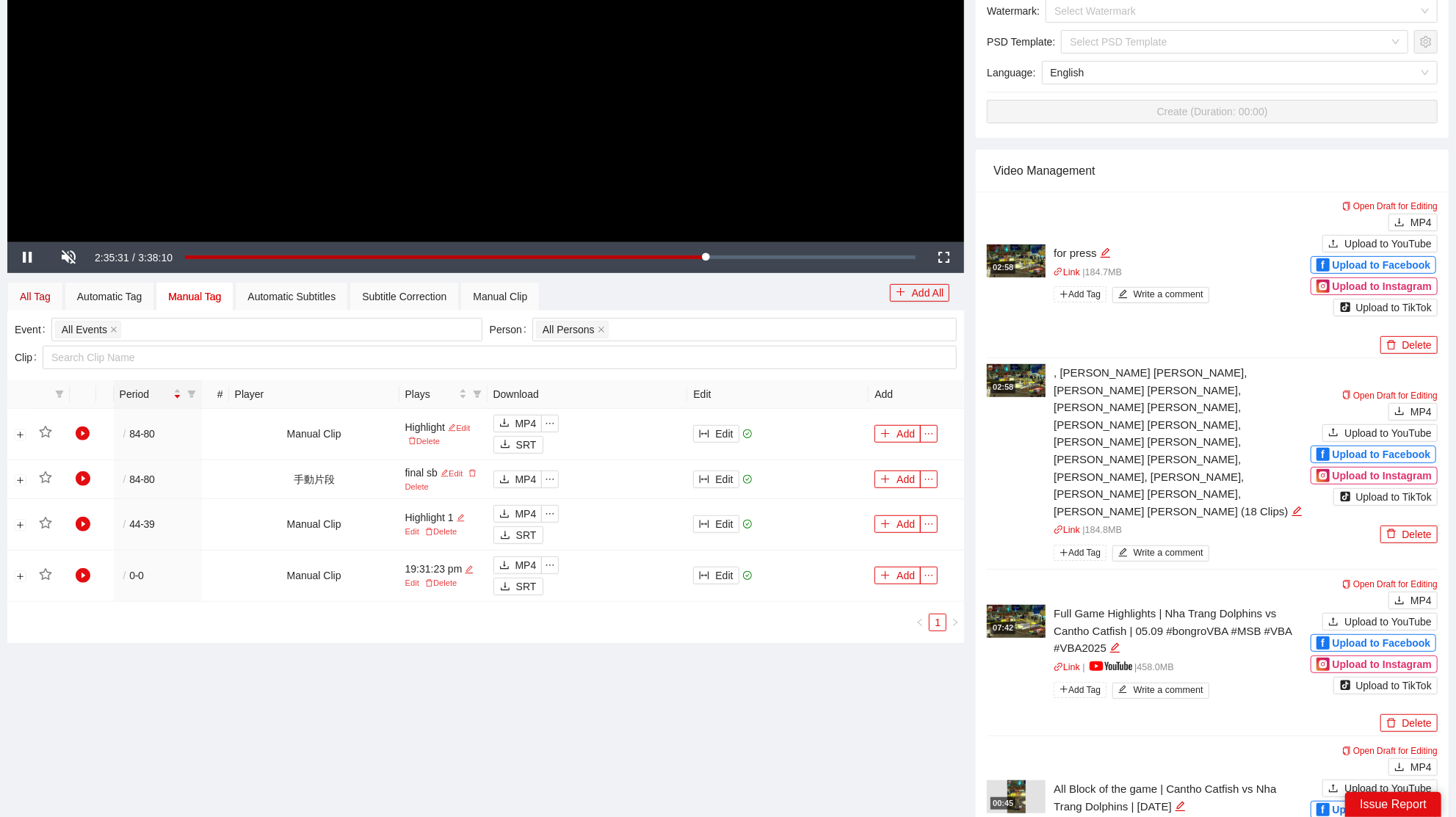
click at [32, 299] on div "All Tag" at bounding box center [35, 296] width 31 height 16
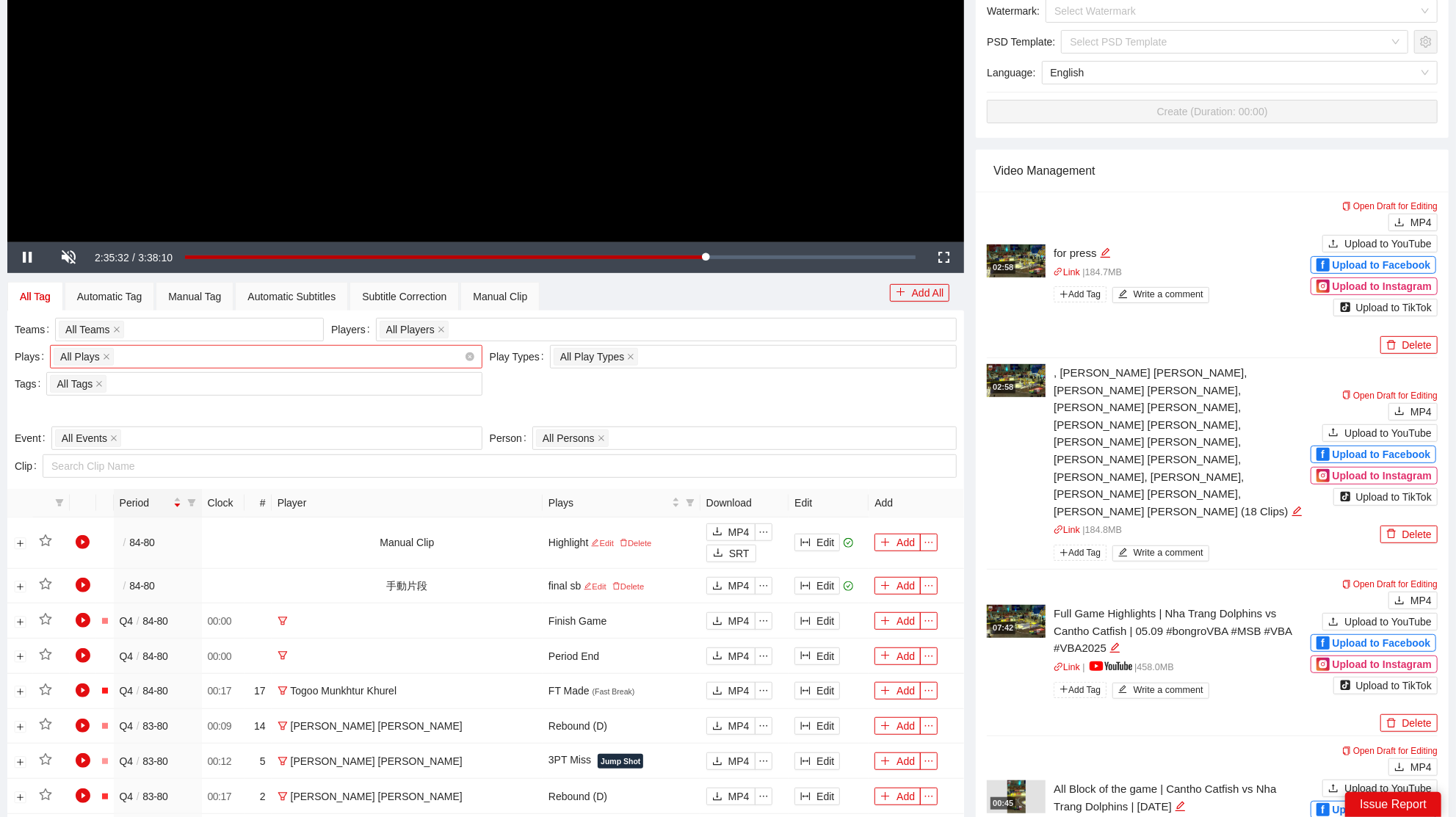
click at [162, 352] on div "All Plays + 0 ..." at bounding box center [259, 356] width 410 height 20
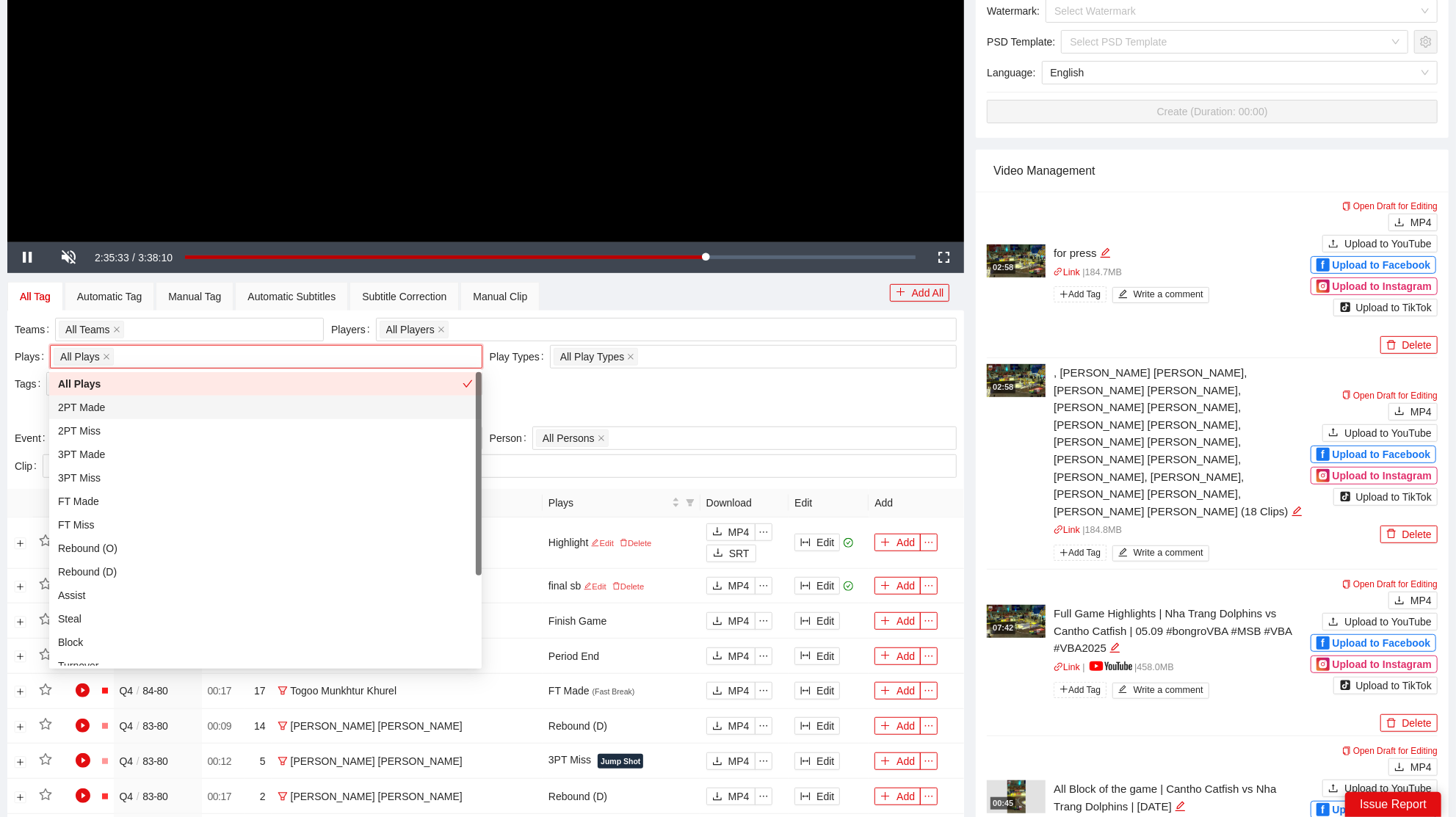
click at [118, 403] on div "2PT Made" at bounding box center [265, 407] width 415 height 16
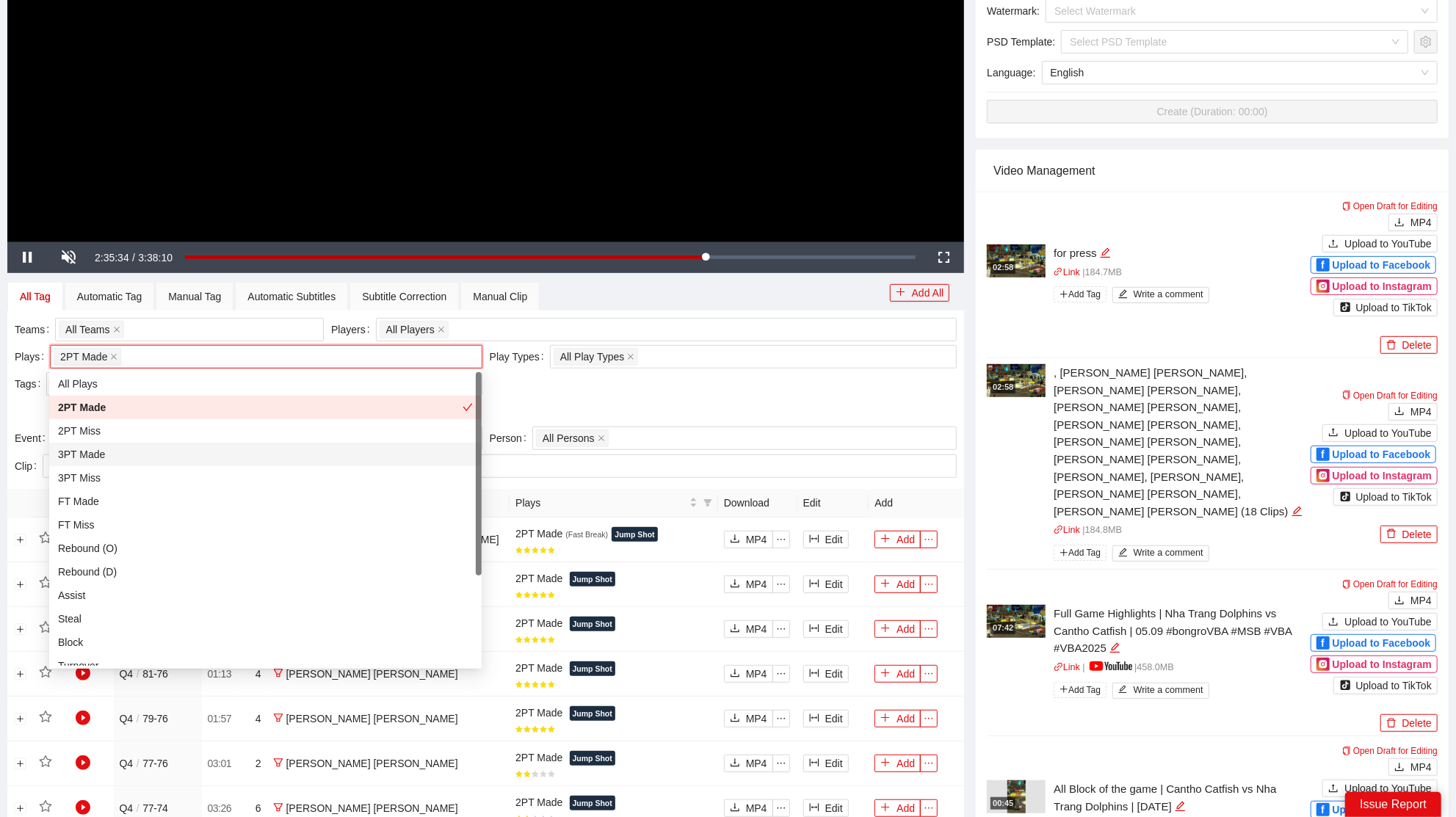
drag, startPoint x: 109, startPoint y: 454, endPoint x: 336, endPoint y: 434, distance: 227.9
click at [110, 454] on div "3PT Made" at bounding box center [265, 454] width 415 height 16
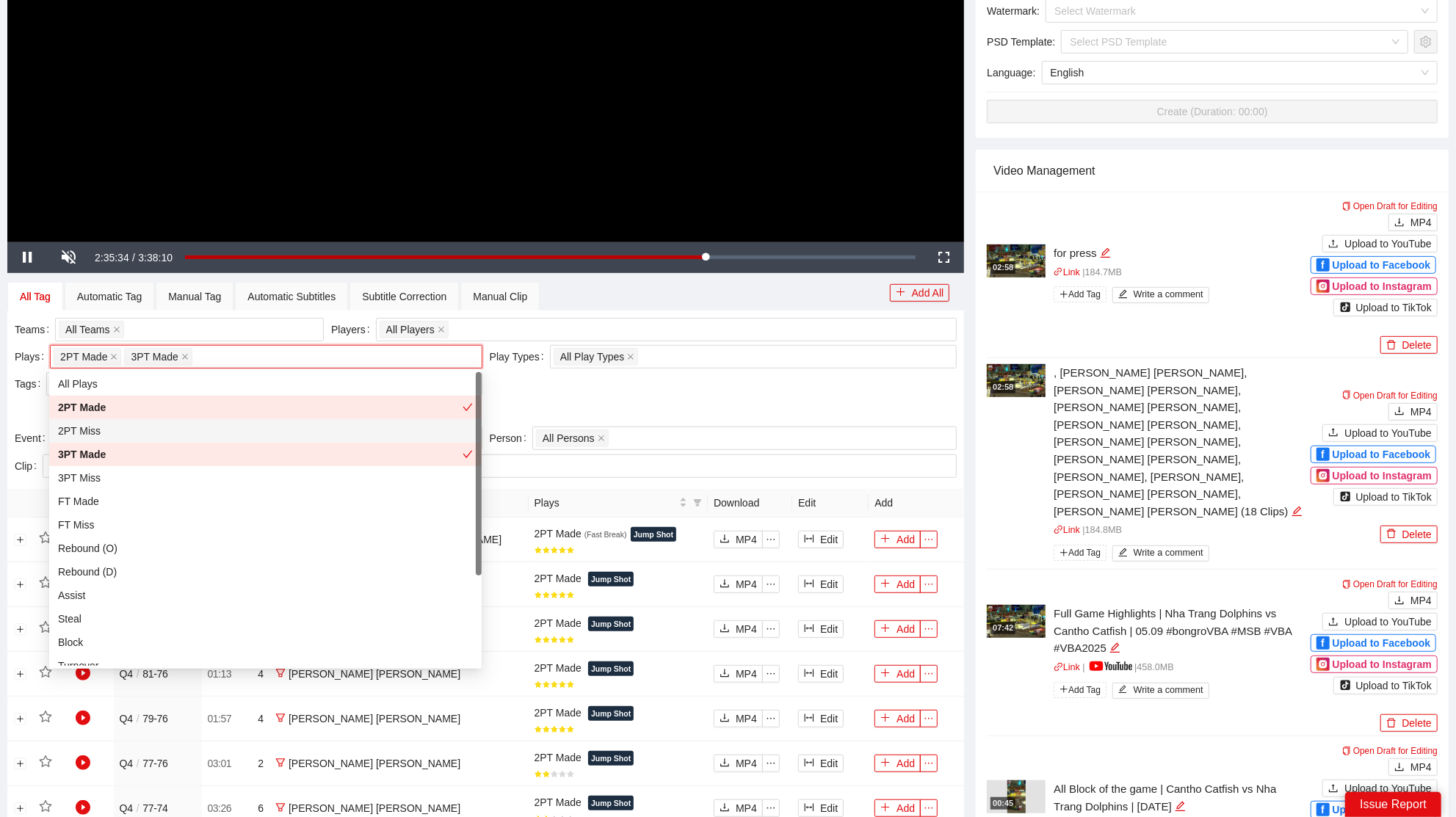
click at [561, 392] on div "Teams All Teams Players All Players Plays 2PT Made 3PT Made + 0 ... Play Types …" at bounding box center [486, 372] width 949 height 109
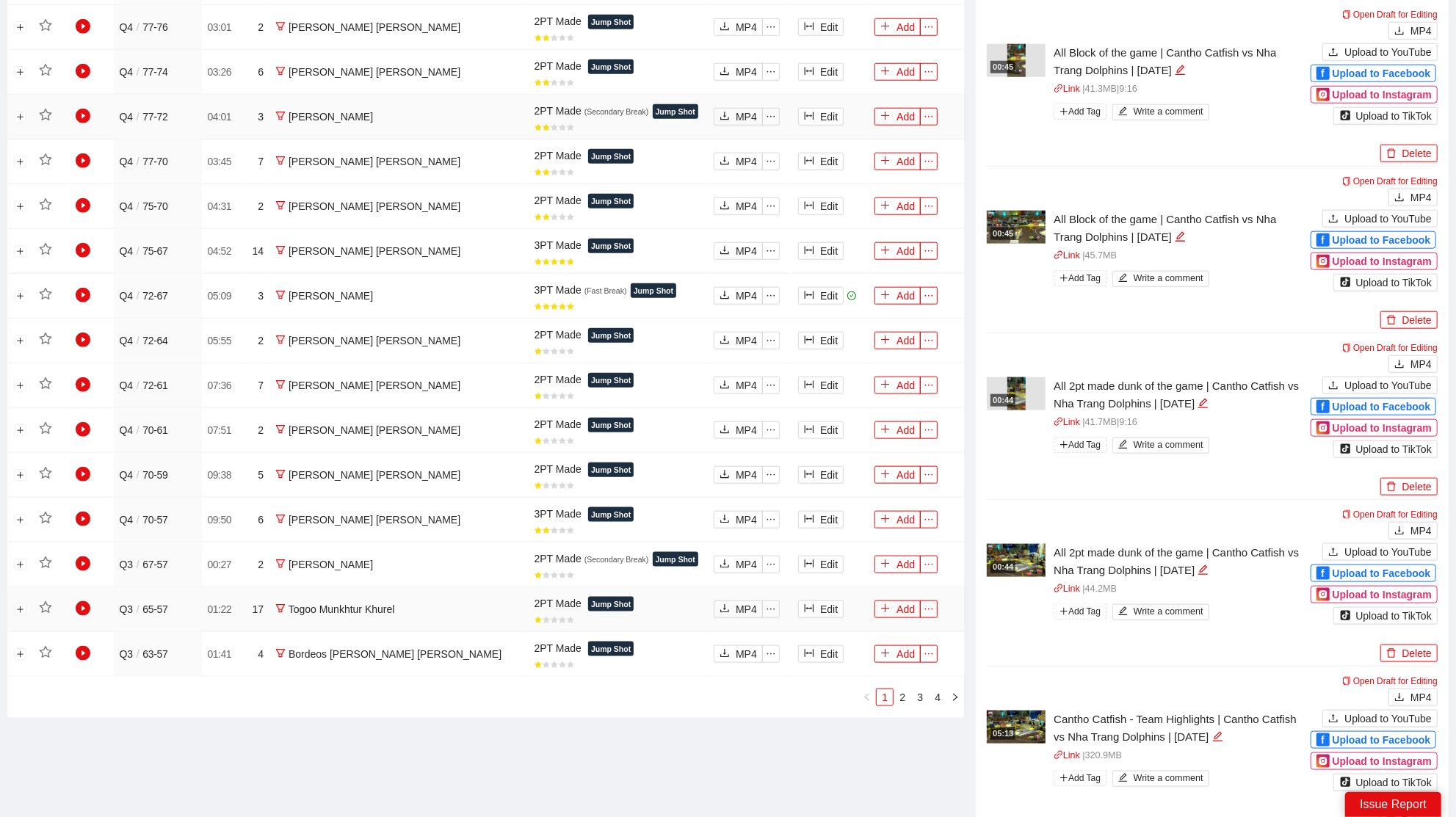
scroll to position [724, 0]
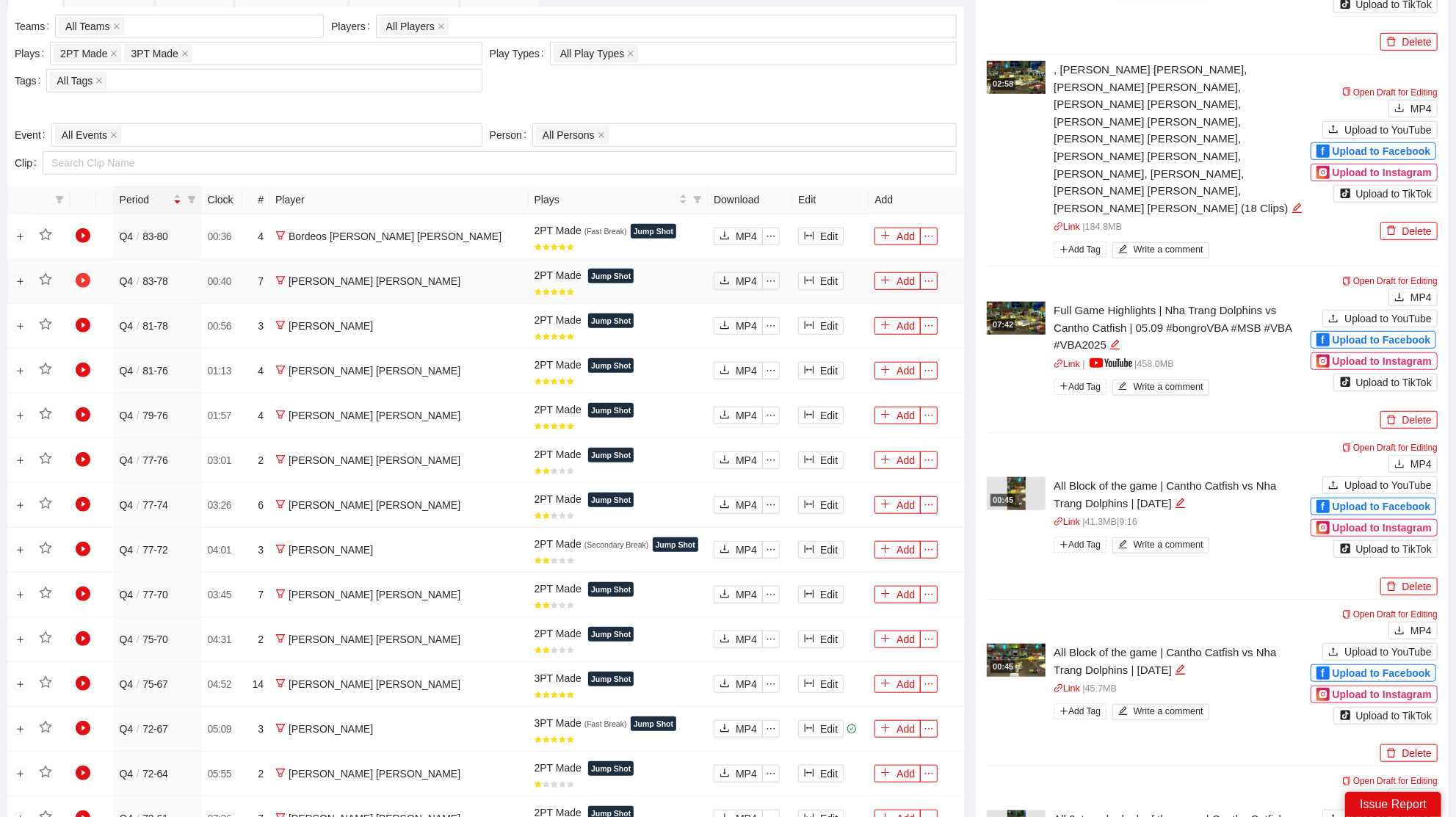
click at [81, 279] on icon "play-circle" at bounding box center [82, 280] width 14 height 14
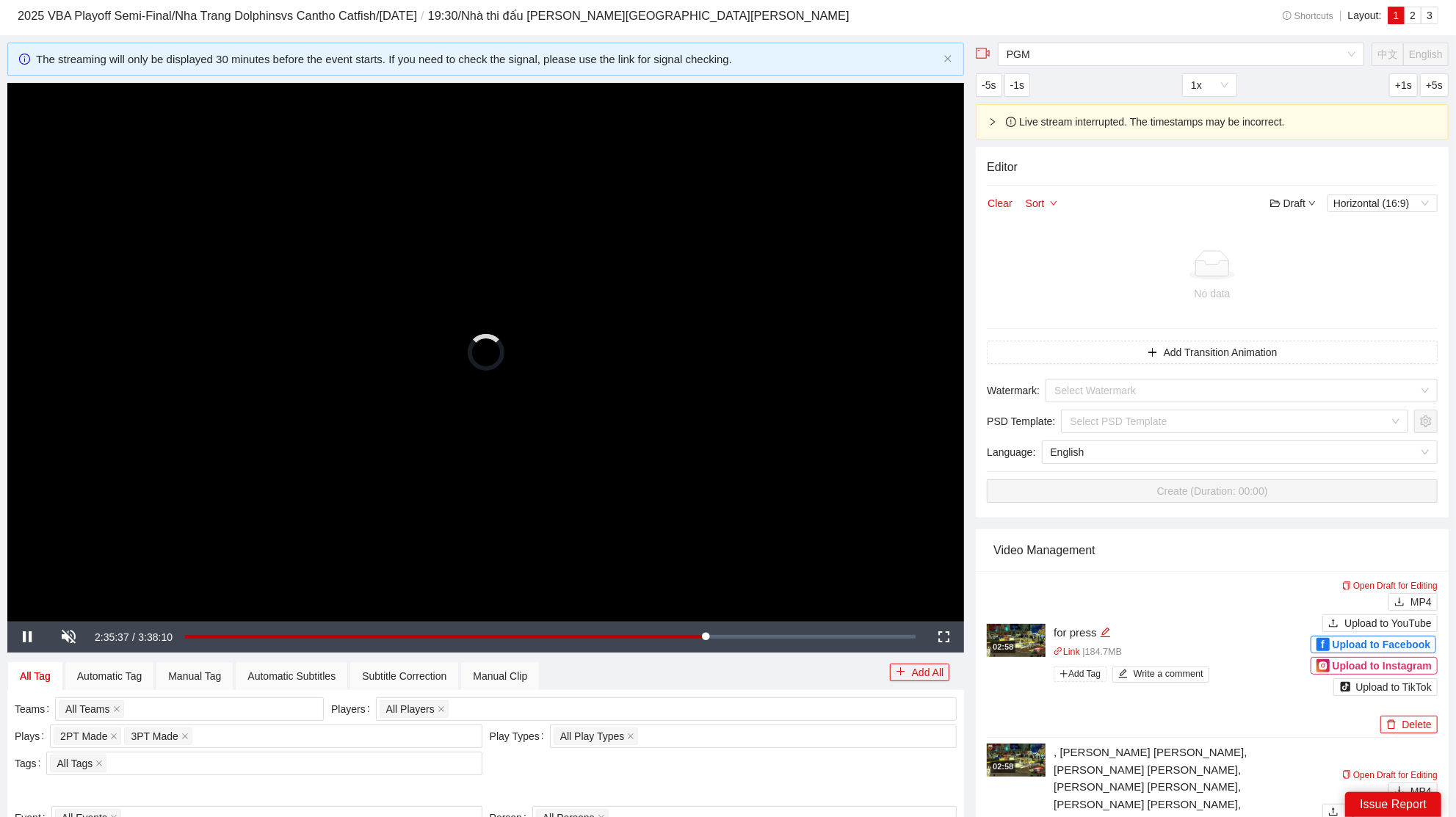
scroll to position [0, 0]
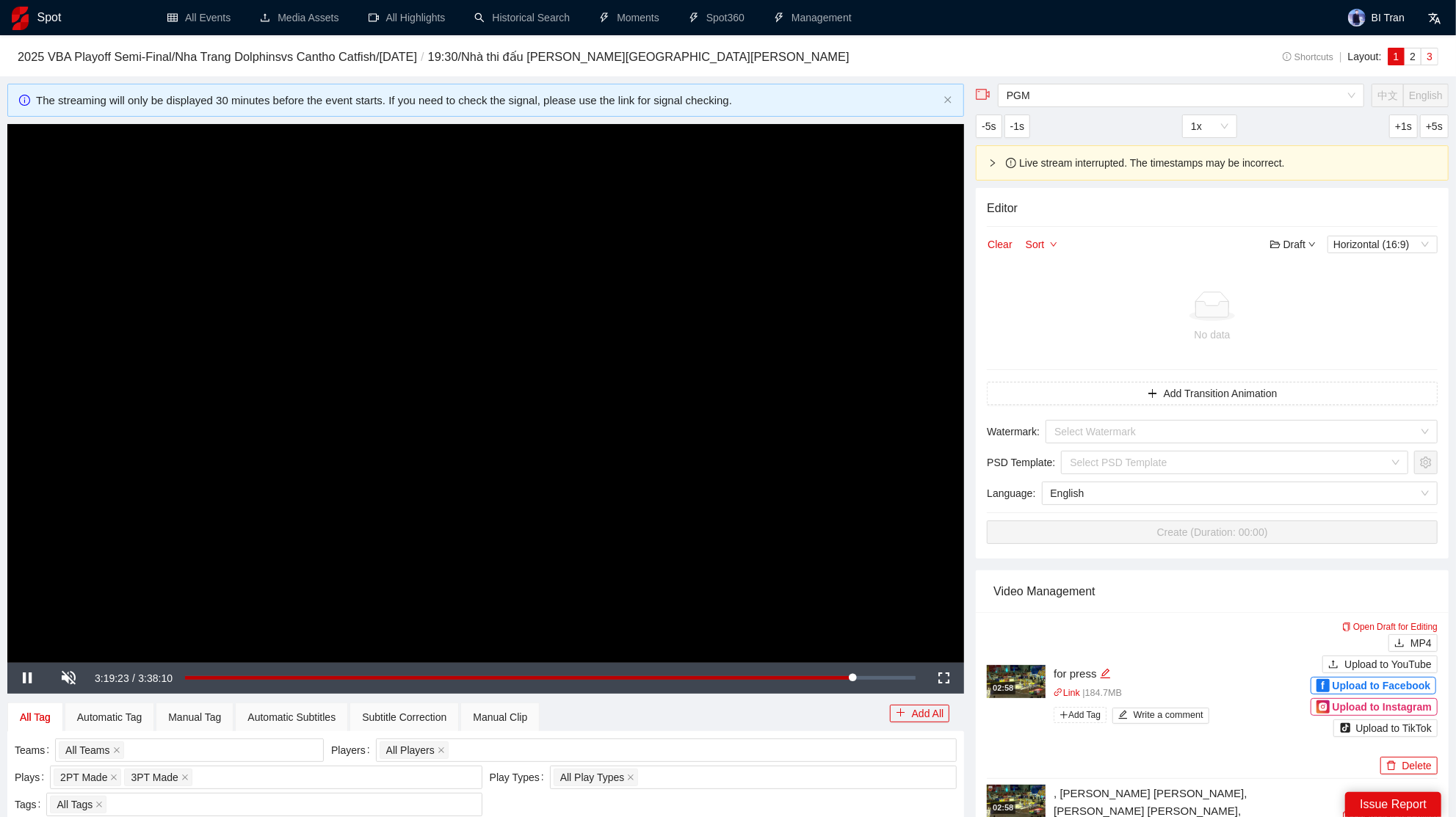
click at [1427, 56] on span "3" at bounding box center [1430, 57] width 6 height 12
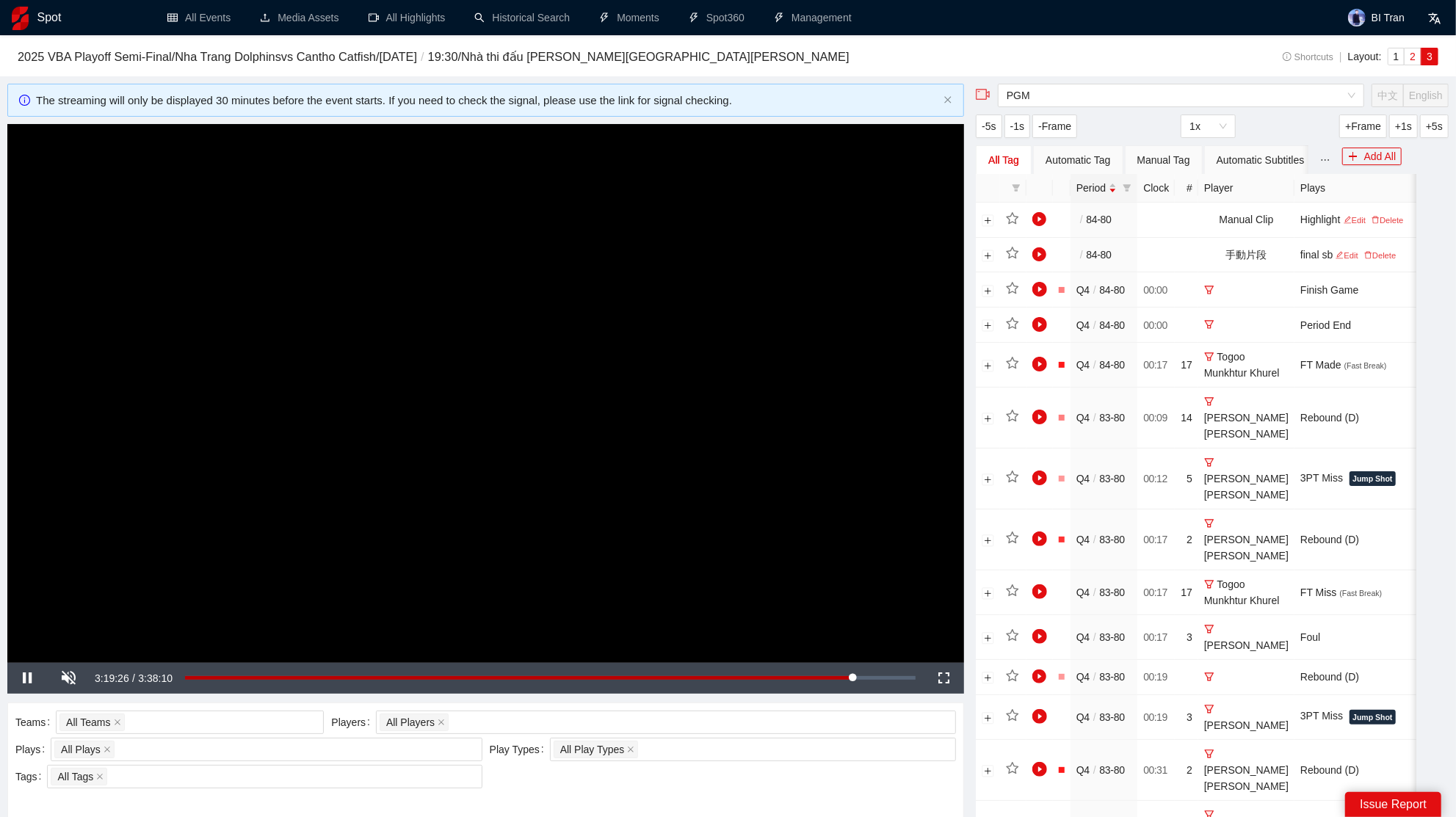
click at [1412, 54] on span "2" at bounding box center [1412, 57] width 6 height 12
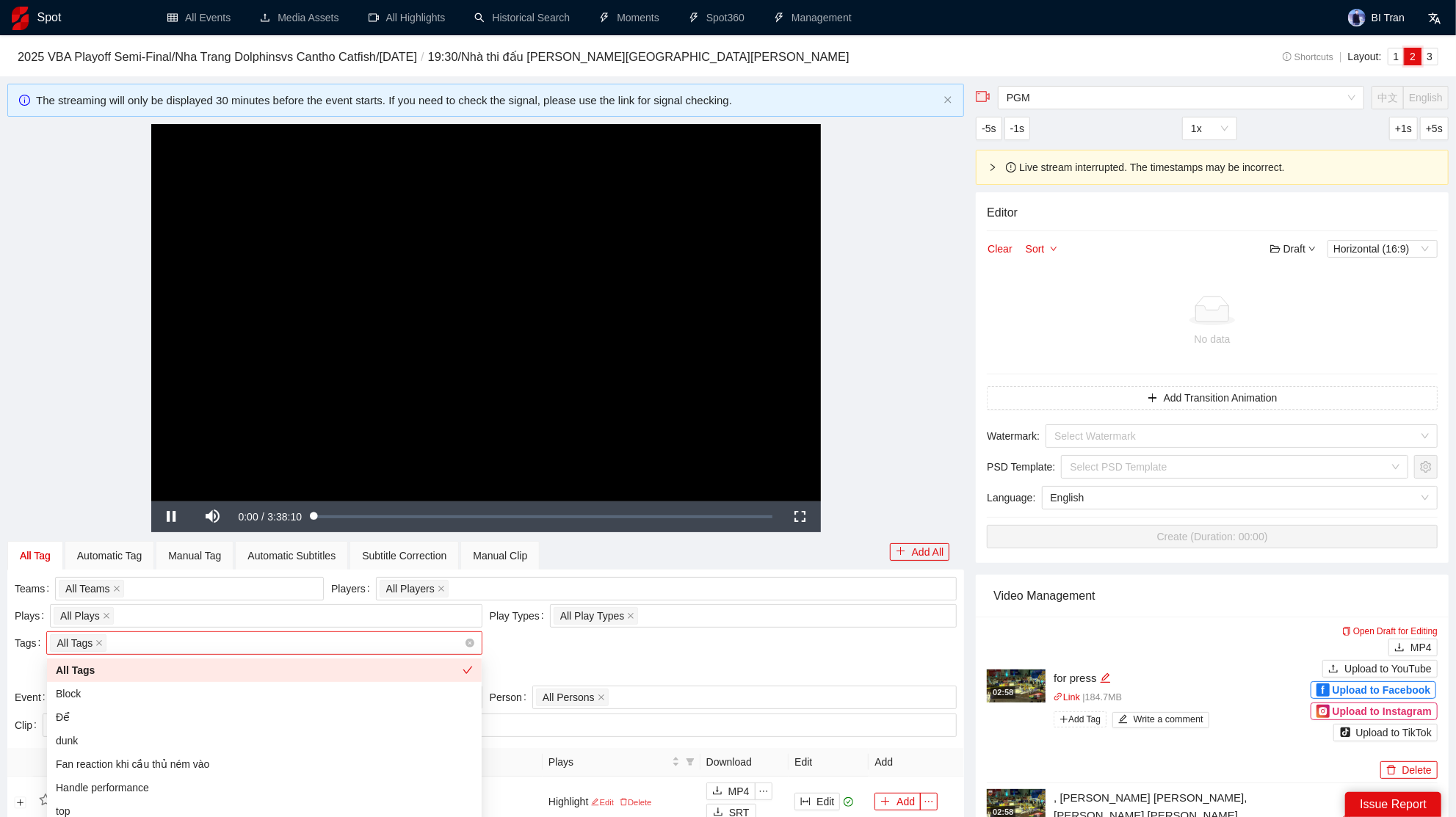
click at [170, 649] on div "All Tags" at bounding box center [256, 642] width 413 height 20
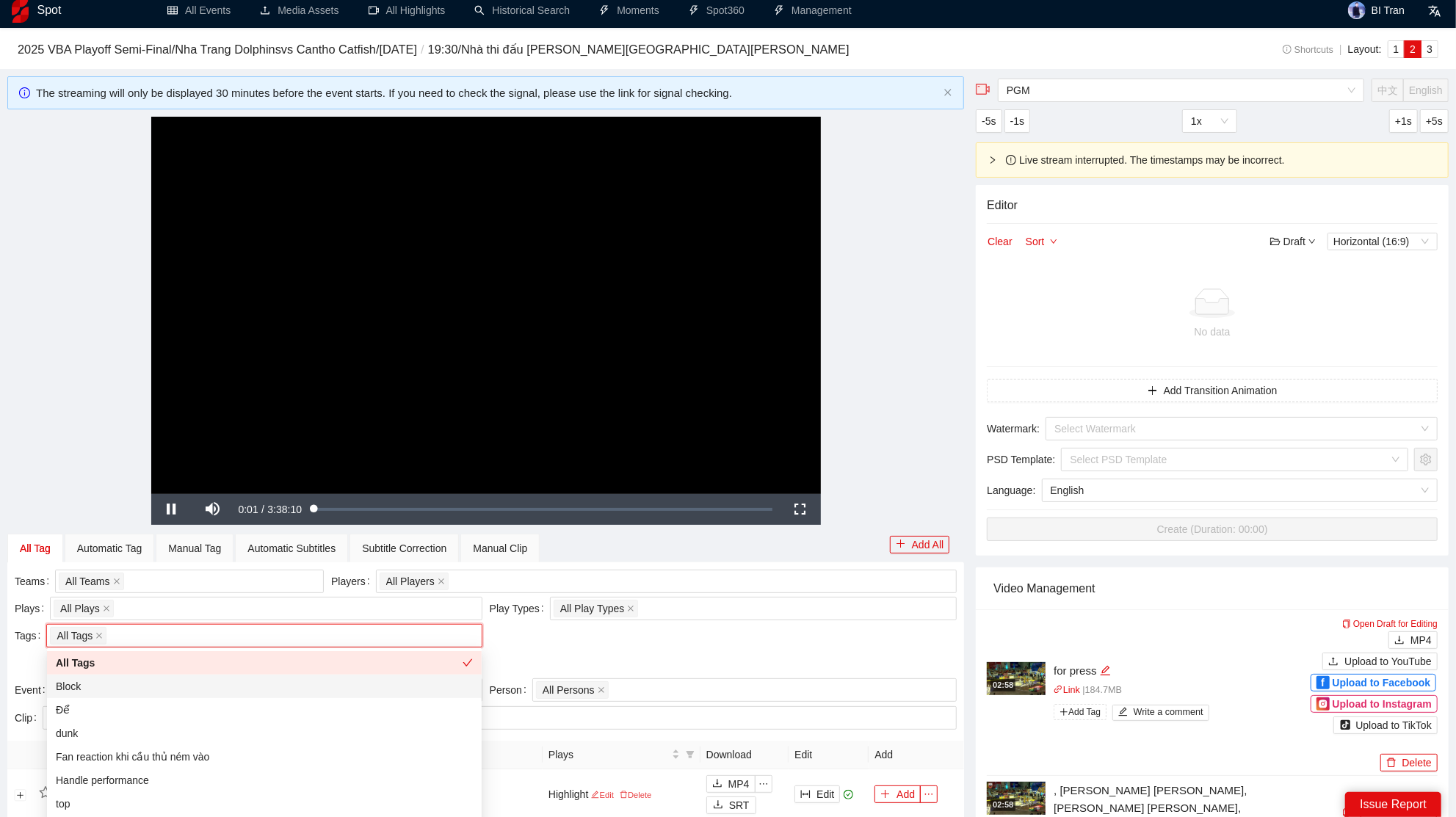
scroll to position [97, 0]
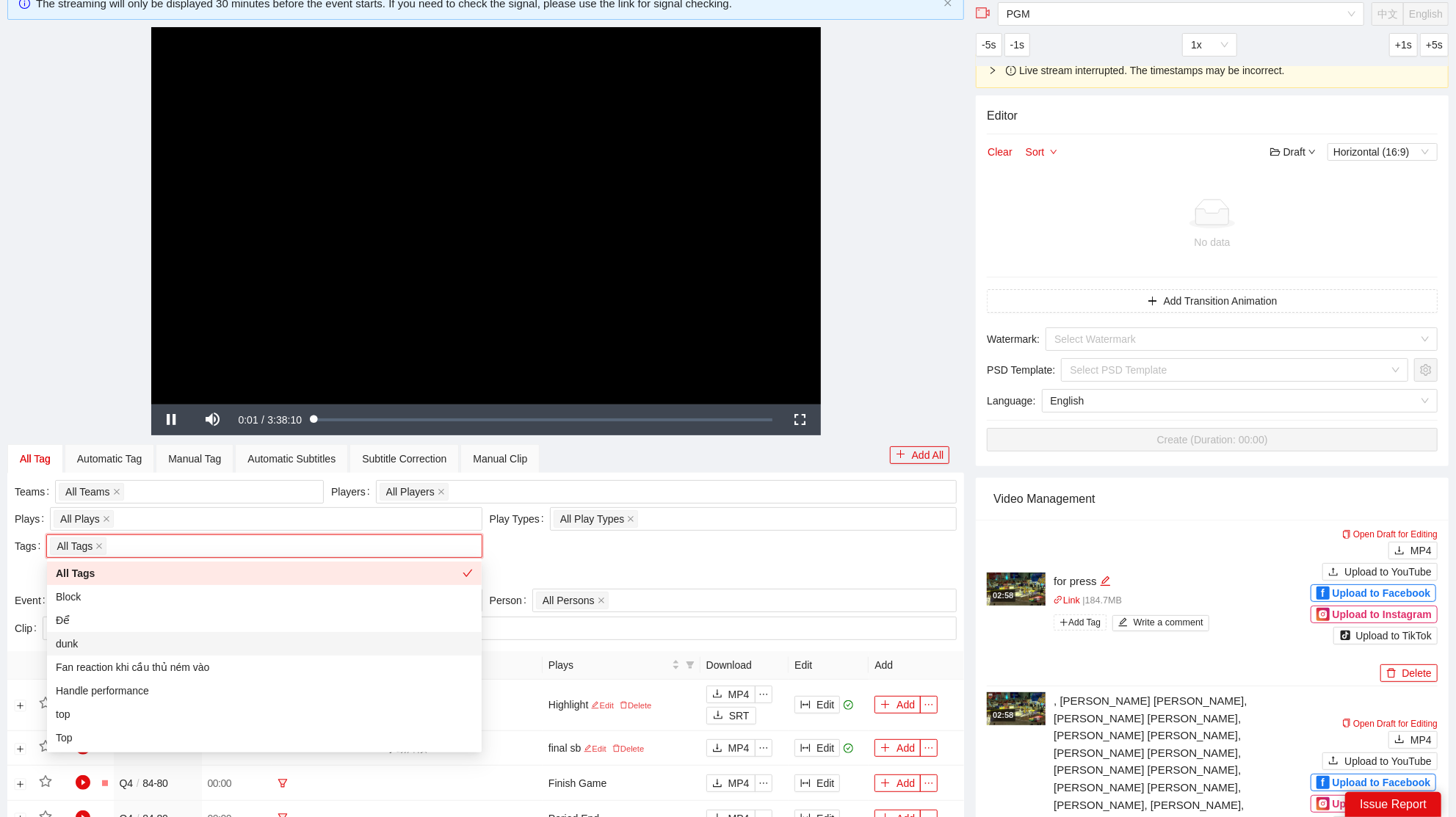
click at [628, 545] on div "Teams All Teams Players All Players Plays All Plays + 0 ... Play Types All Play…" at bounding box center [486, 534] width 949 height 109
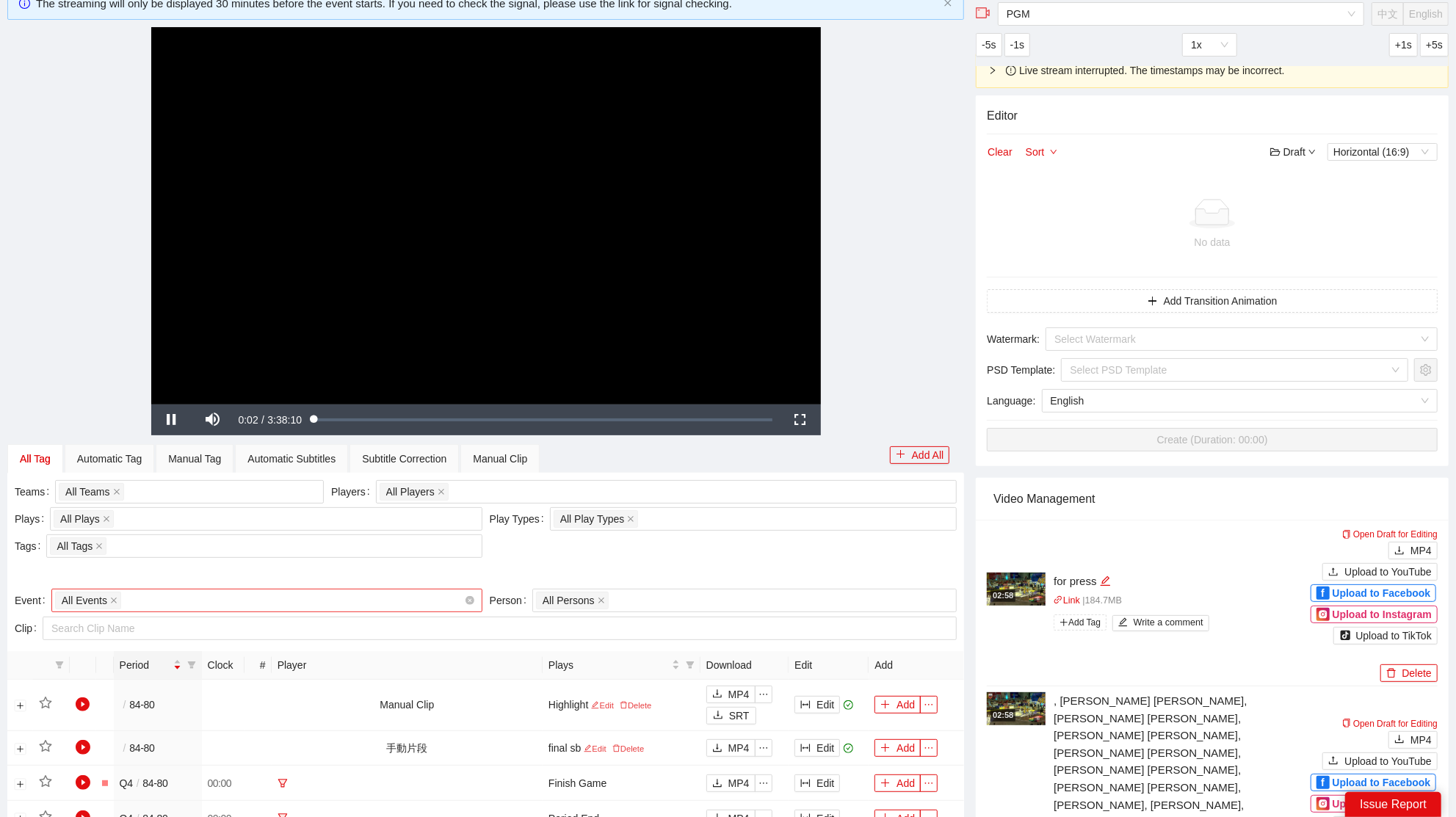
click at [323, 596] on div "All Events" at bounding box center [259, 600] width 409 height 20
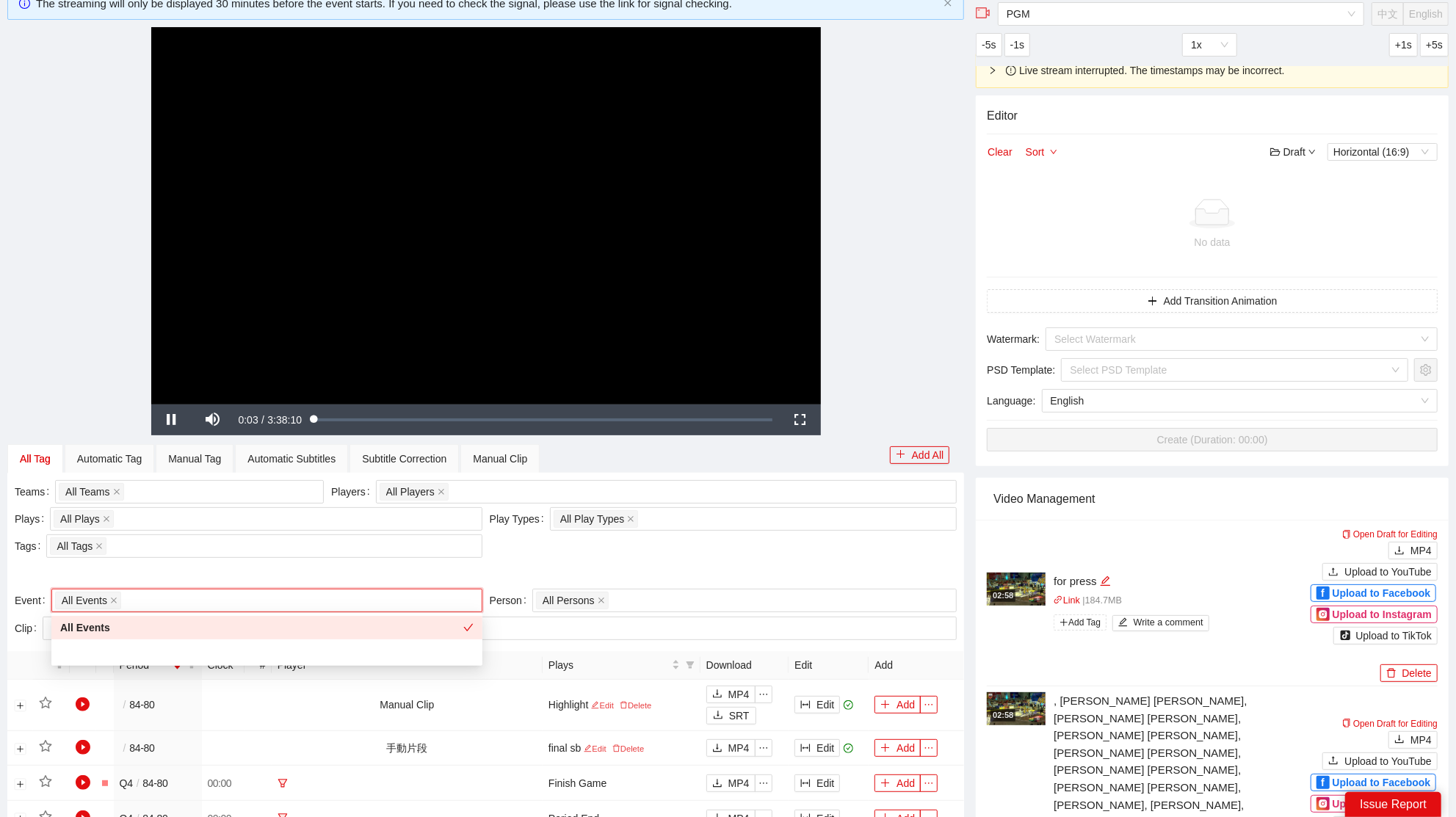
click at [204, 568] on div at bounding box center [485, 573] width 942 height 23
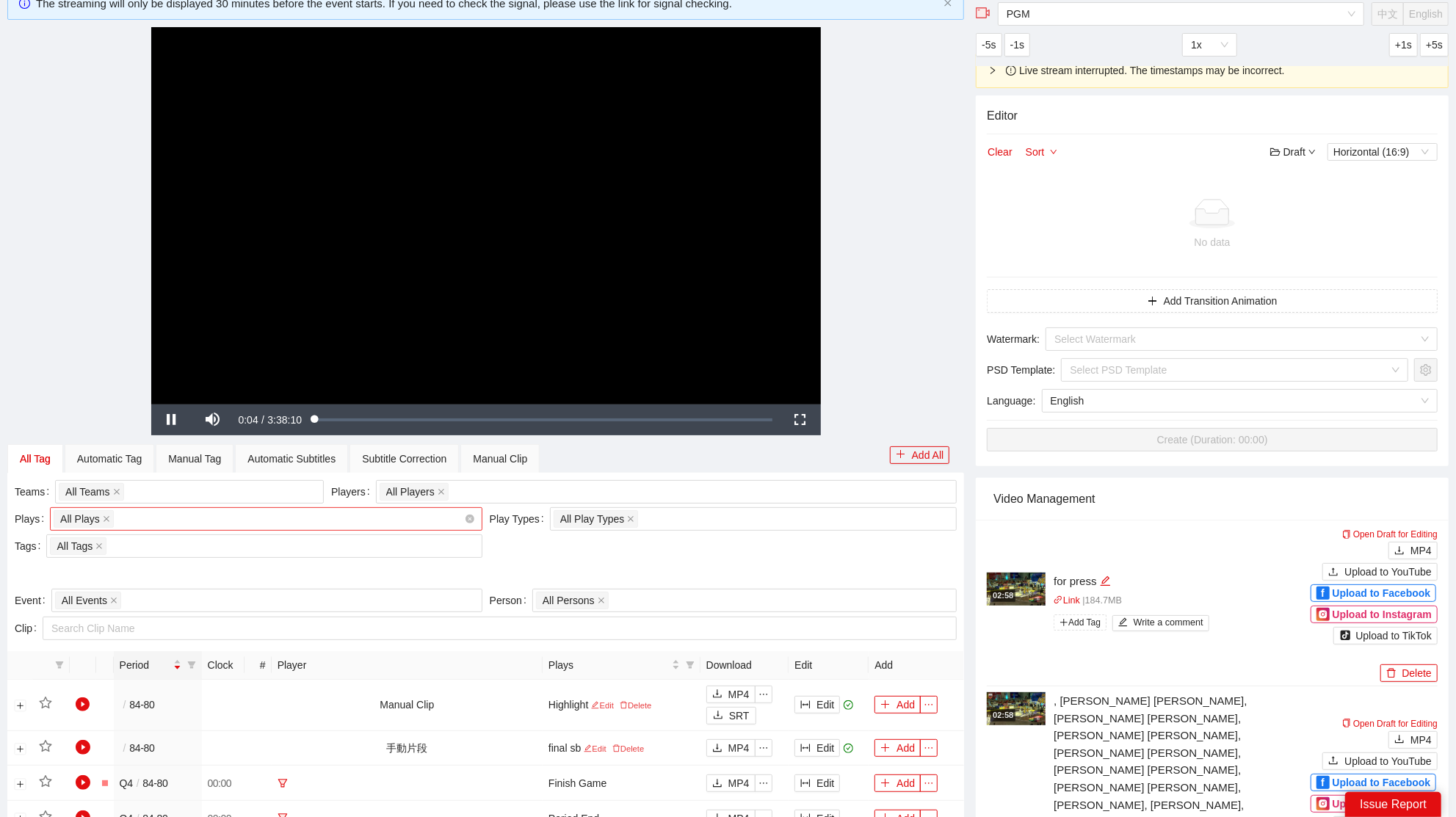
click at [173, 525] on div "All Plays + 0 ..." at bounding box center [259, 519] width 410 height 20
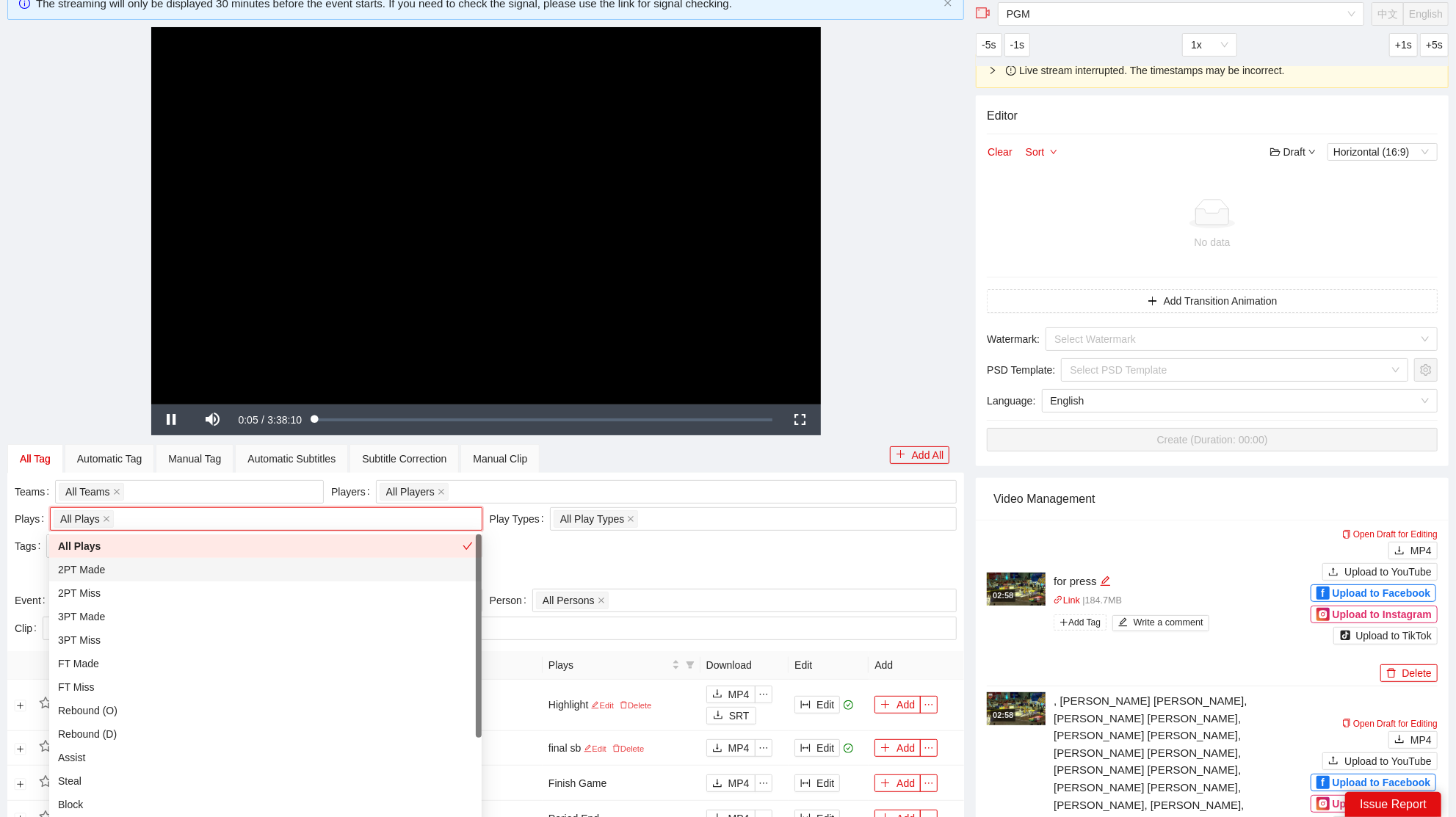
click at [114, 572] on div "2PT Made" at bounding box center [265, 569] width 415 height 16
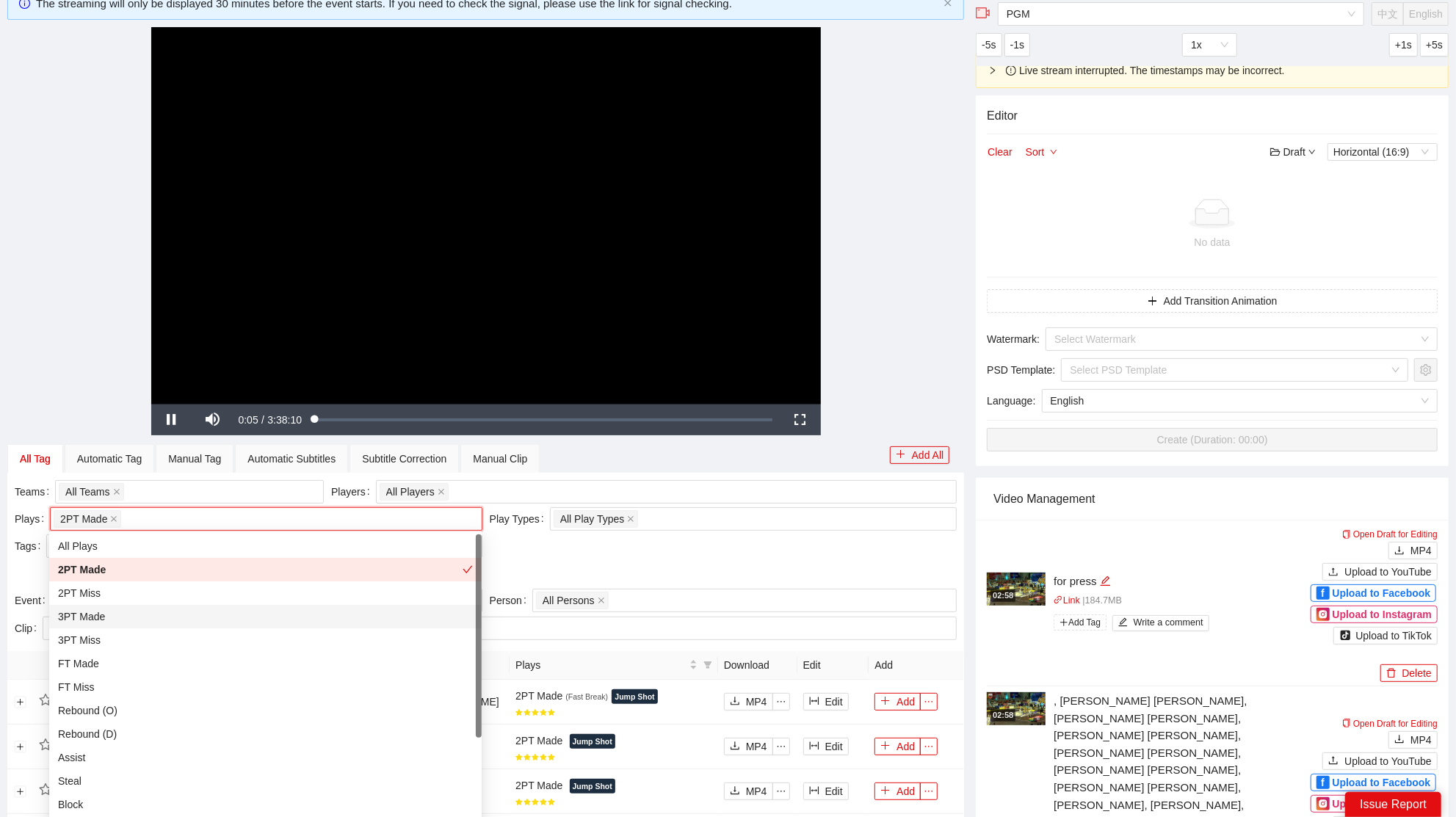
drag, startPoint x: 113, startPoint y: 613, endPoint x: 541, endPoint y: 571, distance: 430.1
click at [115, 613] on div "3PT Made" at bounding box center [265, 616] width 415 height 16
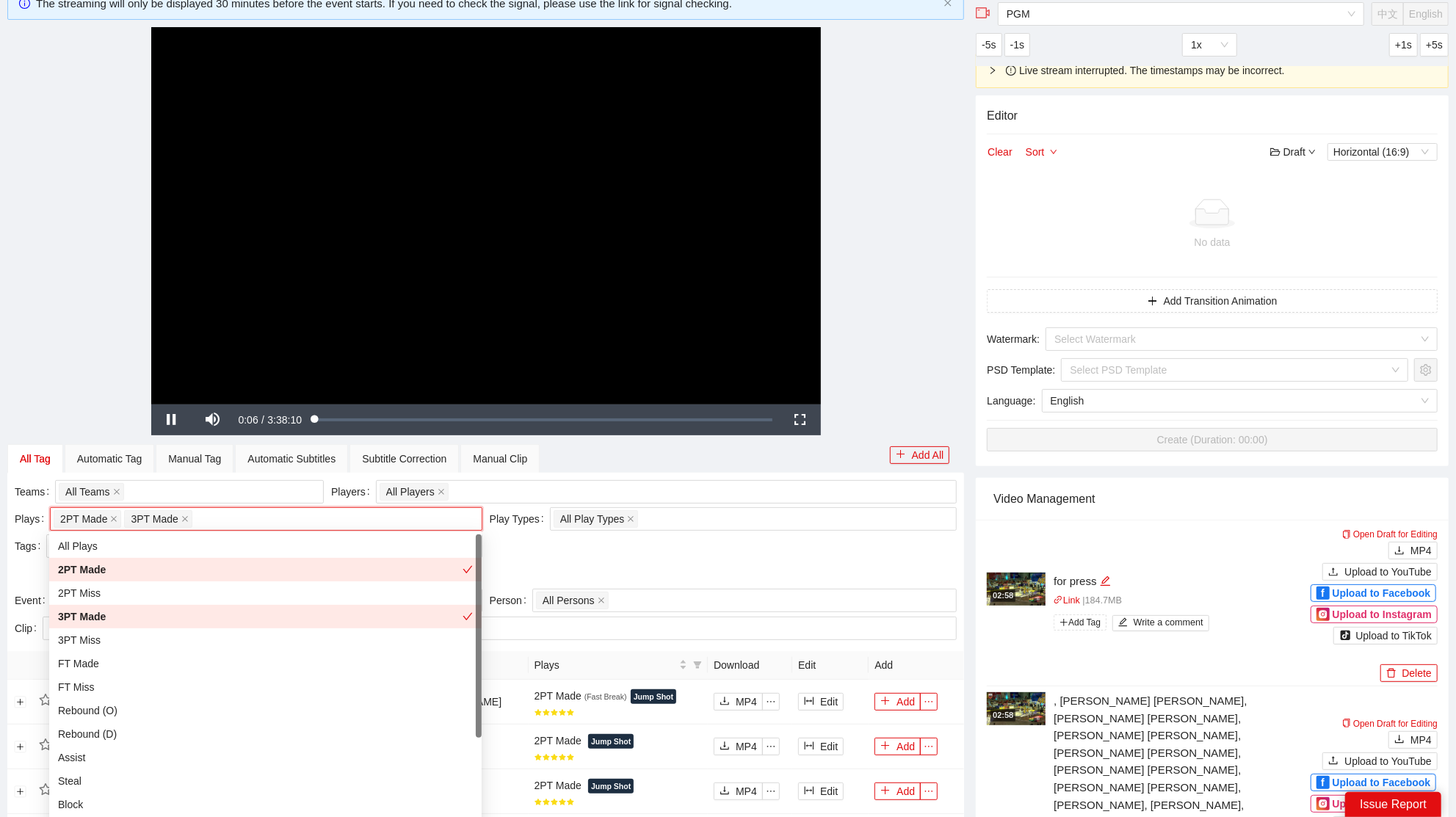
drag, startPoint x: 624, startPoint y: 549, endPoint x: 613, endPoint y: 551, distance: 11.2
click at [623, 549] on div "Teams All Teams Players All Players Plays 2PT Made 3PT Made + 0 ... Play Types …" at bounding box center [486, 534] width 949 height 109
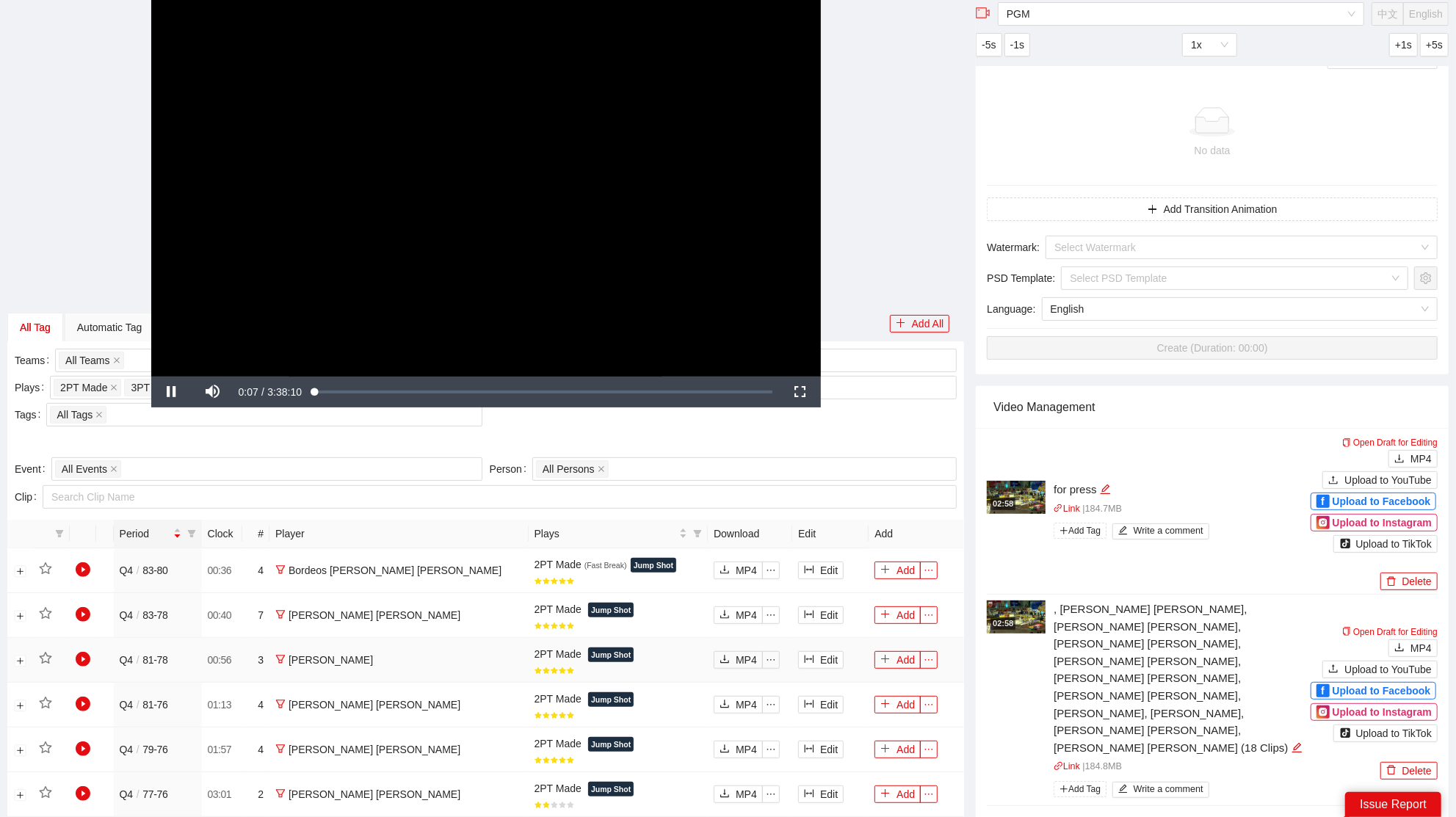
scroll to position [287, 0]
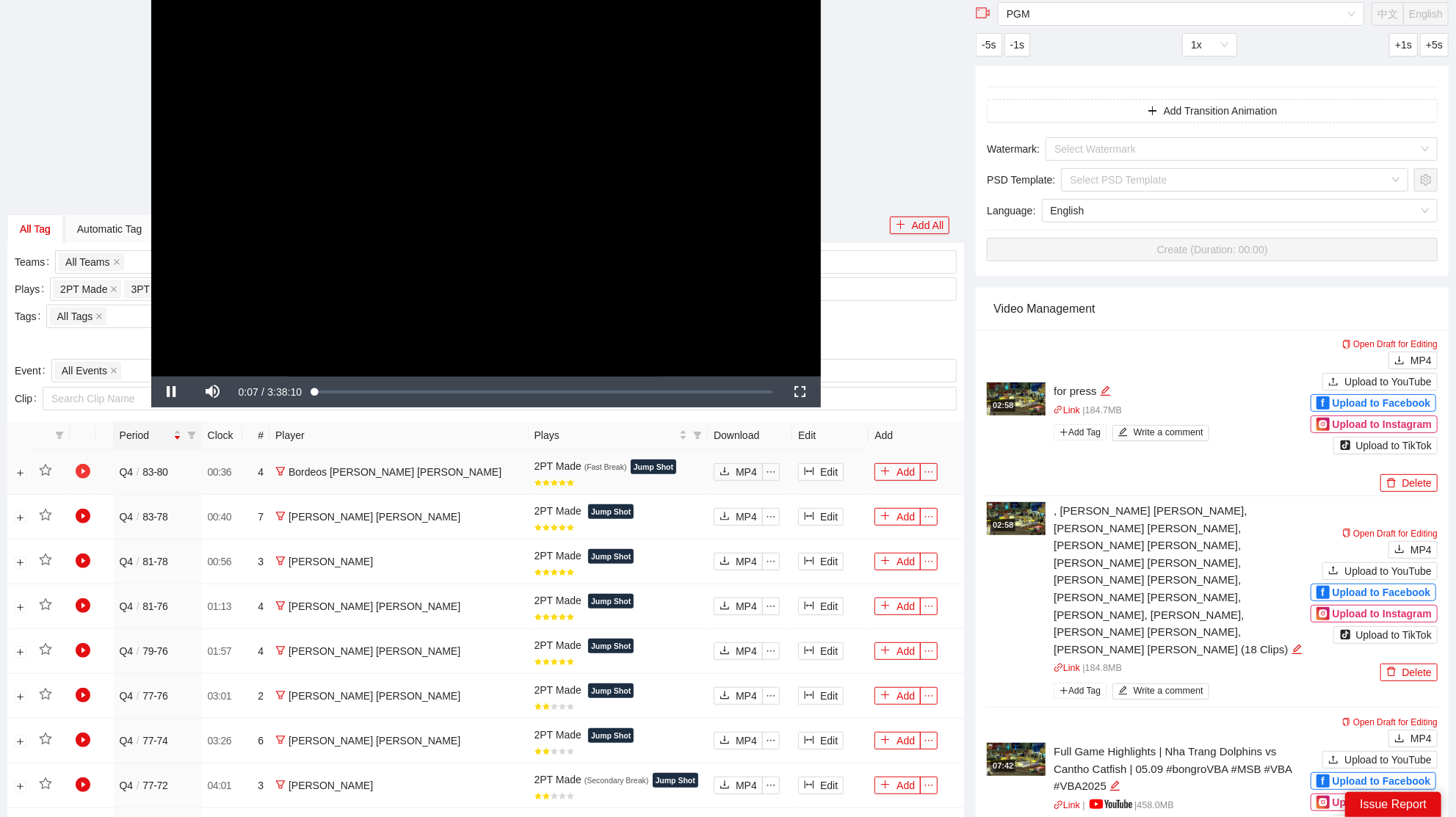
drag, startPoint x: 93, startPoint y: 470, endPoint x: 84, endPoint y: 473, distance: 9.5
click at [84, 473] on td at bounding box center [82, 472] width 26 height 44
click at [85, 472] on icon "play-circle" at bounding box center [82, 470] width 14 height 14
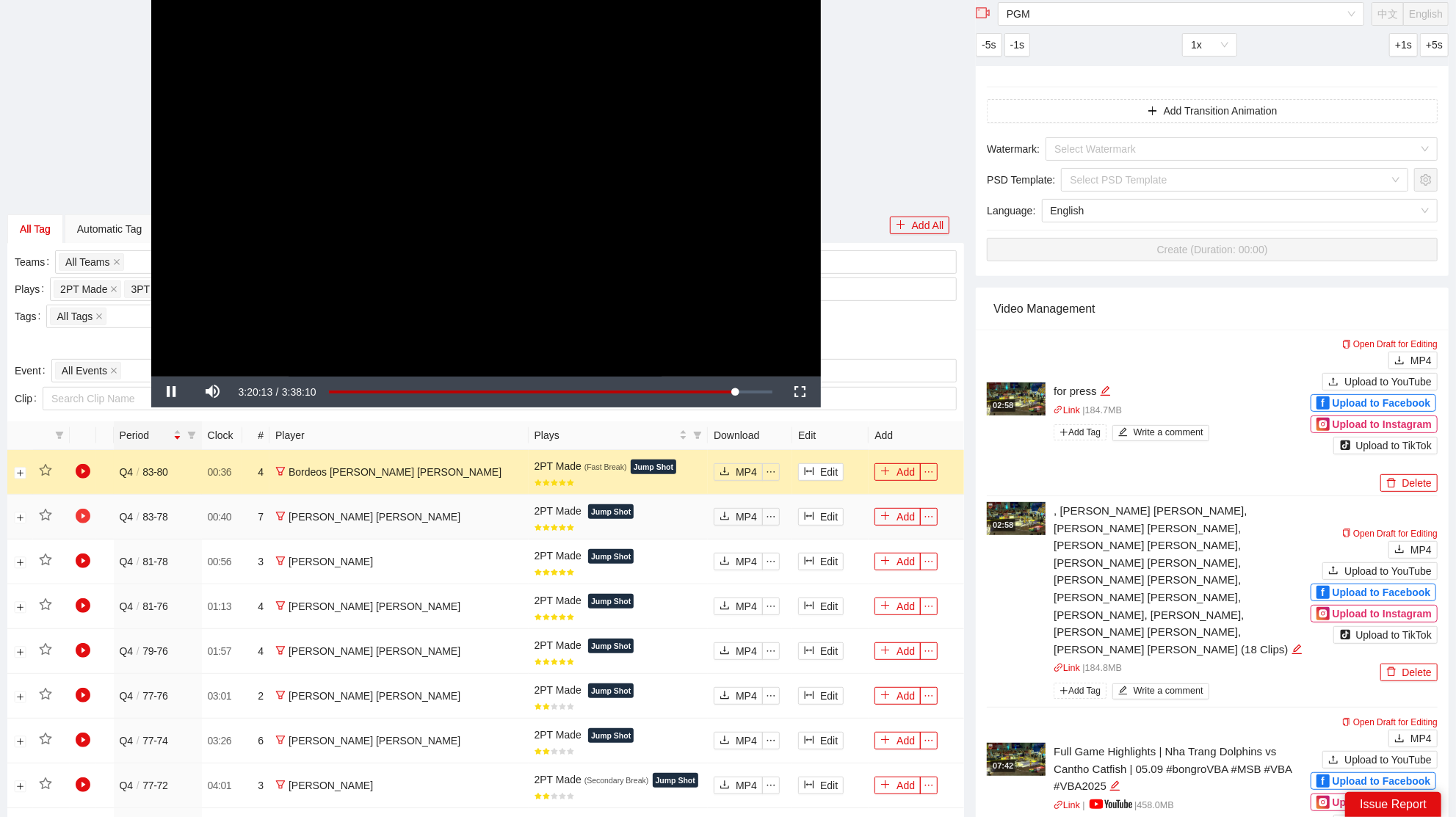
click at [82, 514] on icon "play-circle" at bounding box center [82, 516] width 14 height 14
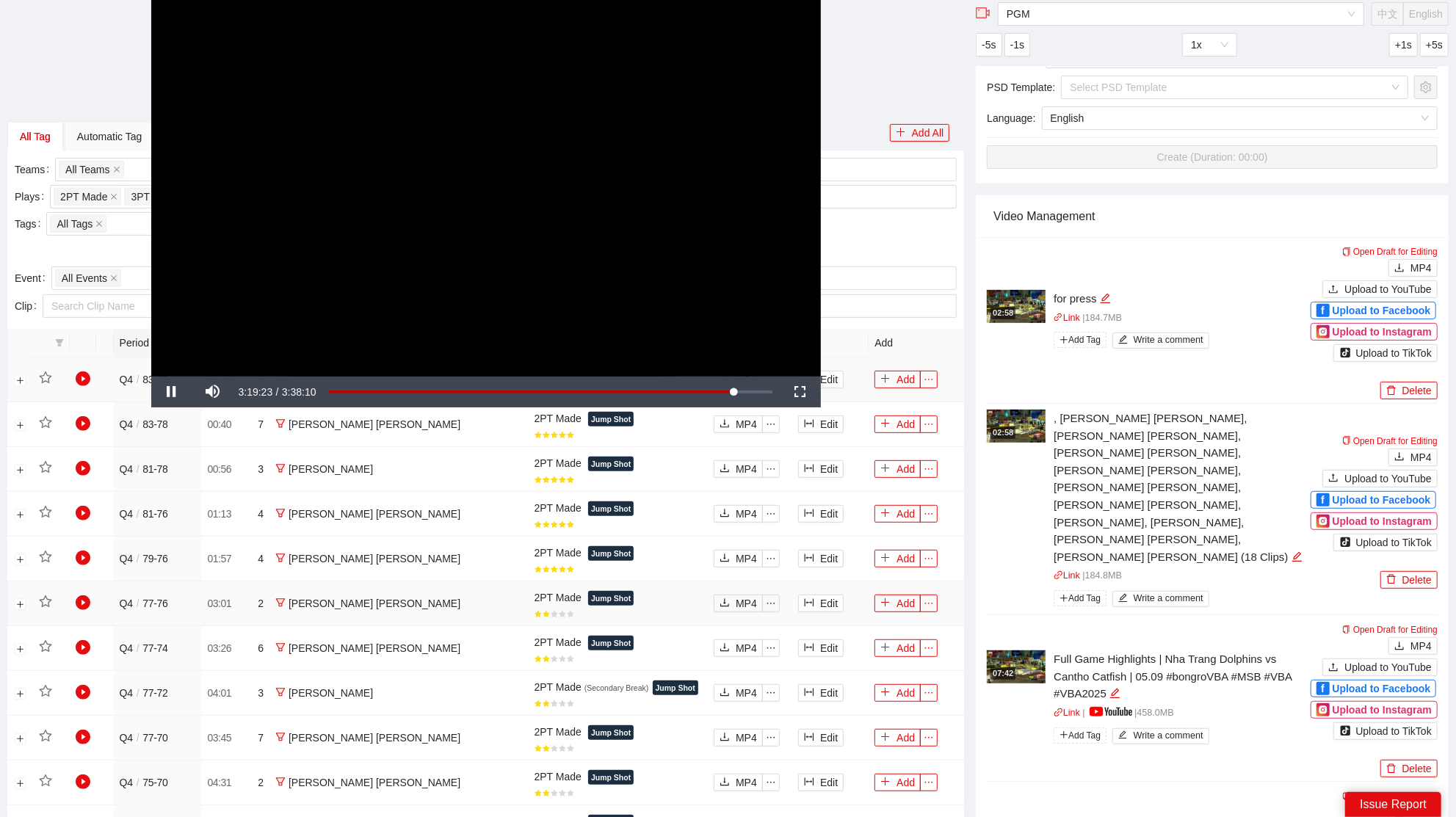
scroll to position [0, 0]
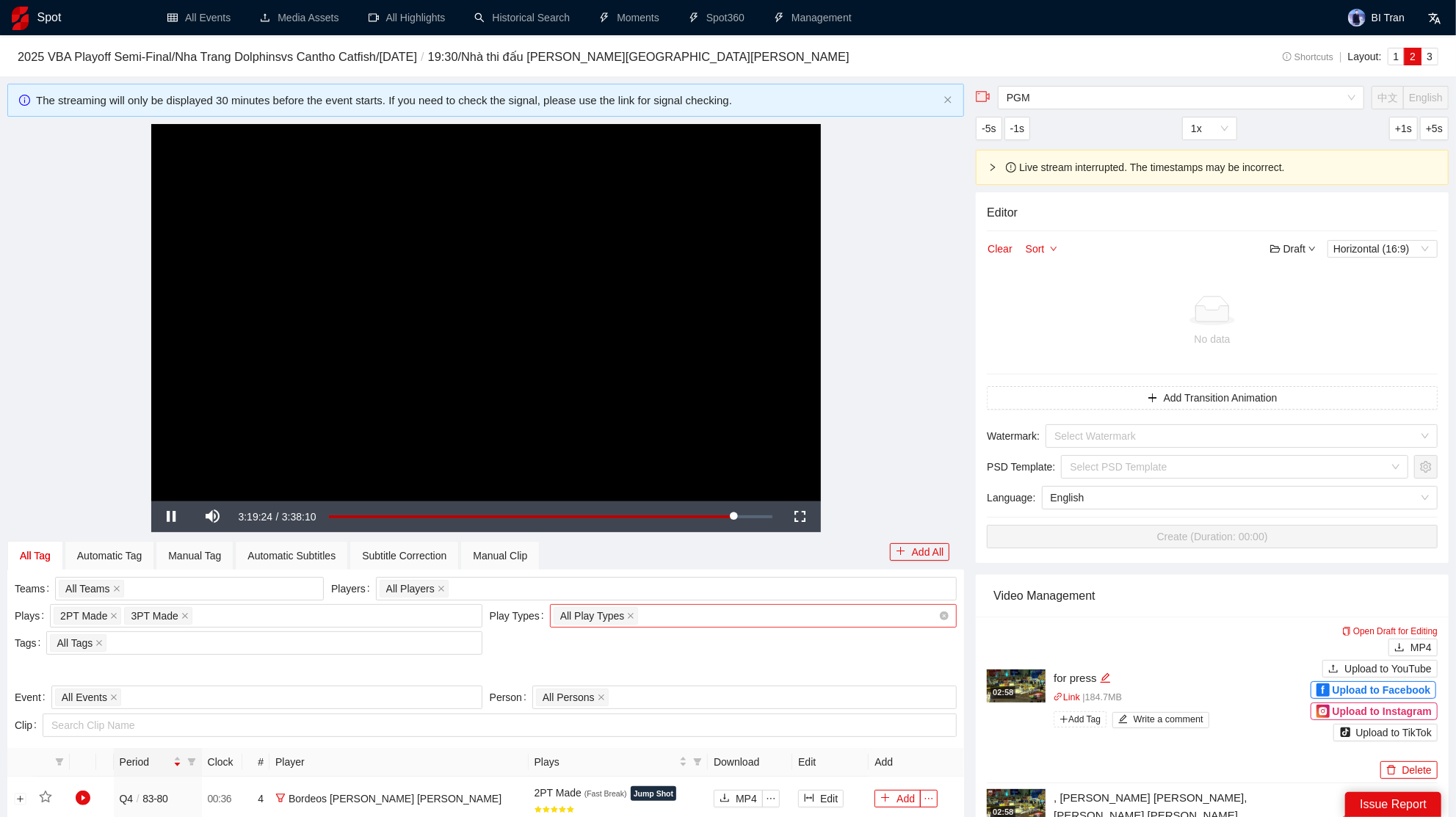
click at [732, 617] on div "All Play Types + 0 ..." at bounding box center [746, 615] width 385 height 20
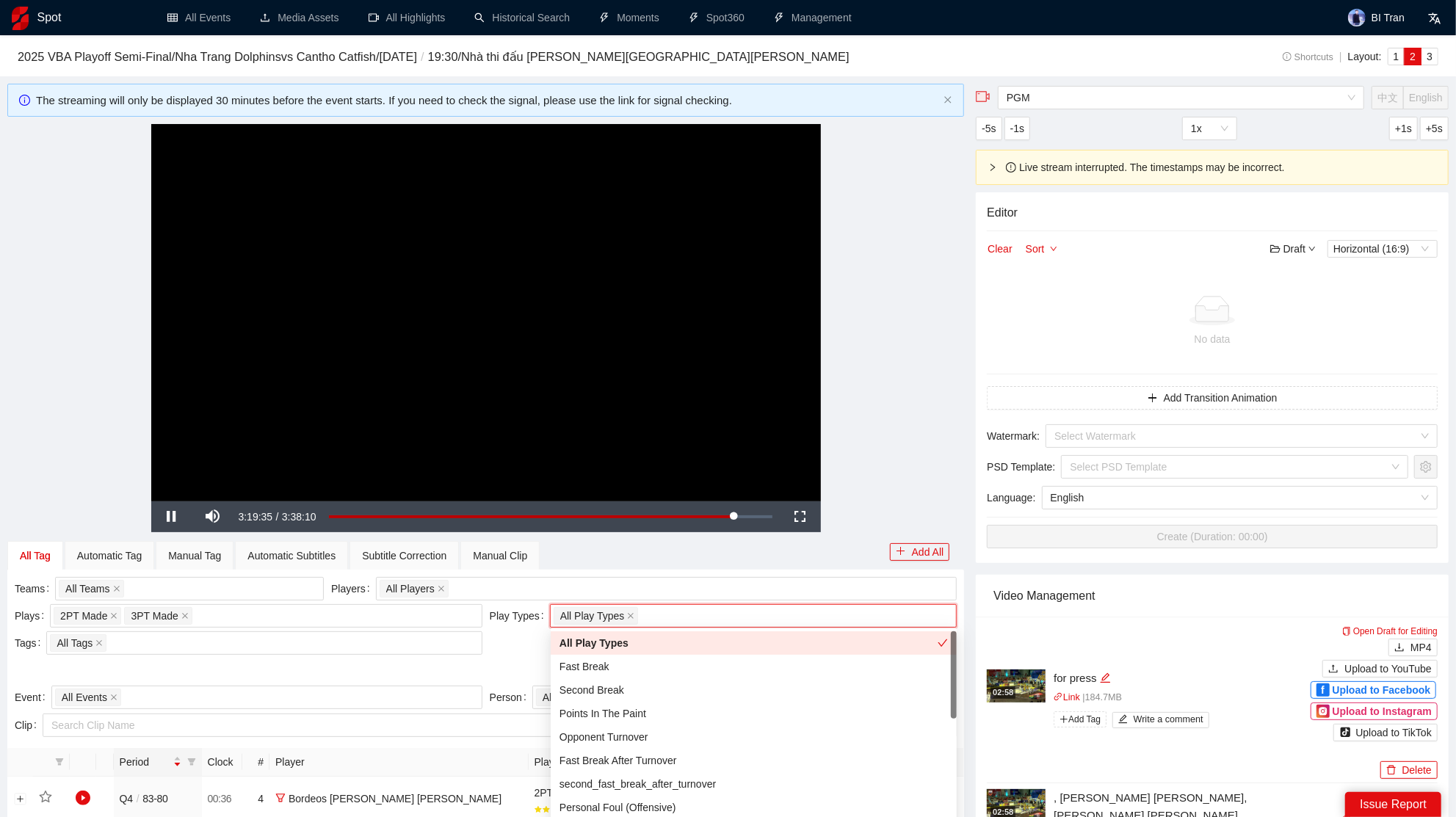
click at [880, 409] on div "**********" at bounding box center [486, 312] width 957 height 376
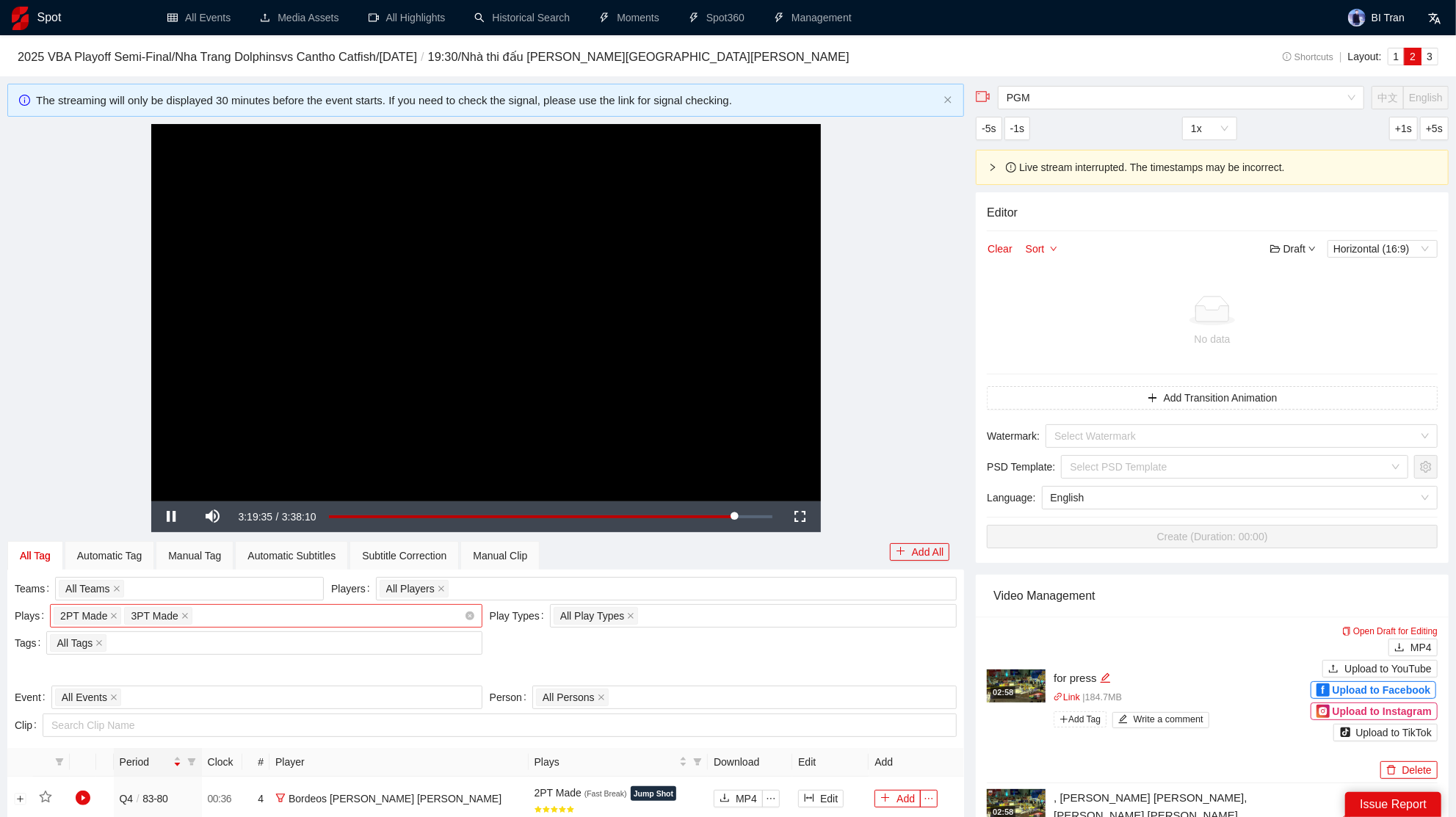
click at [299, 617] on div "2PT Made 3PT Made + 0 ..." at bounding box center [259, 615] width 410 height 20
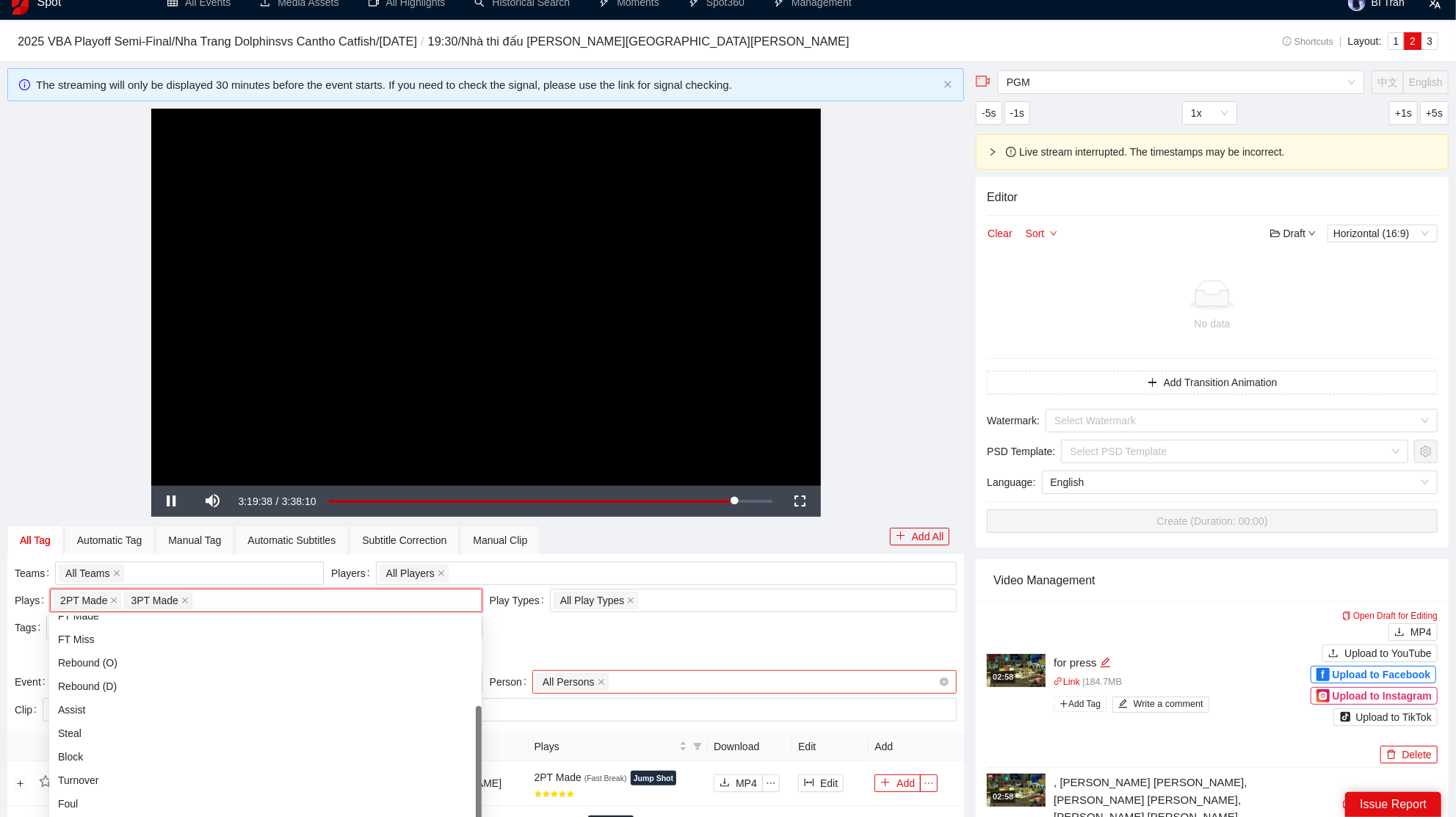
scroll to position [51, 0]
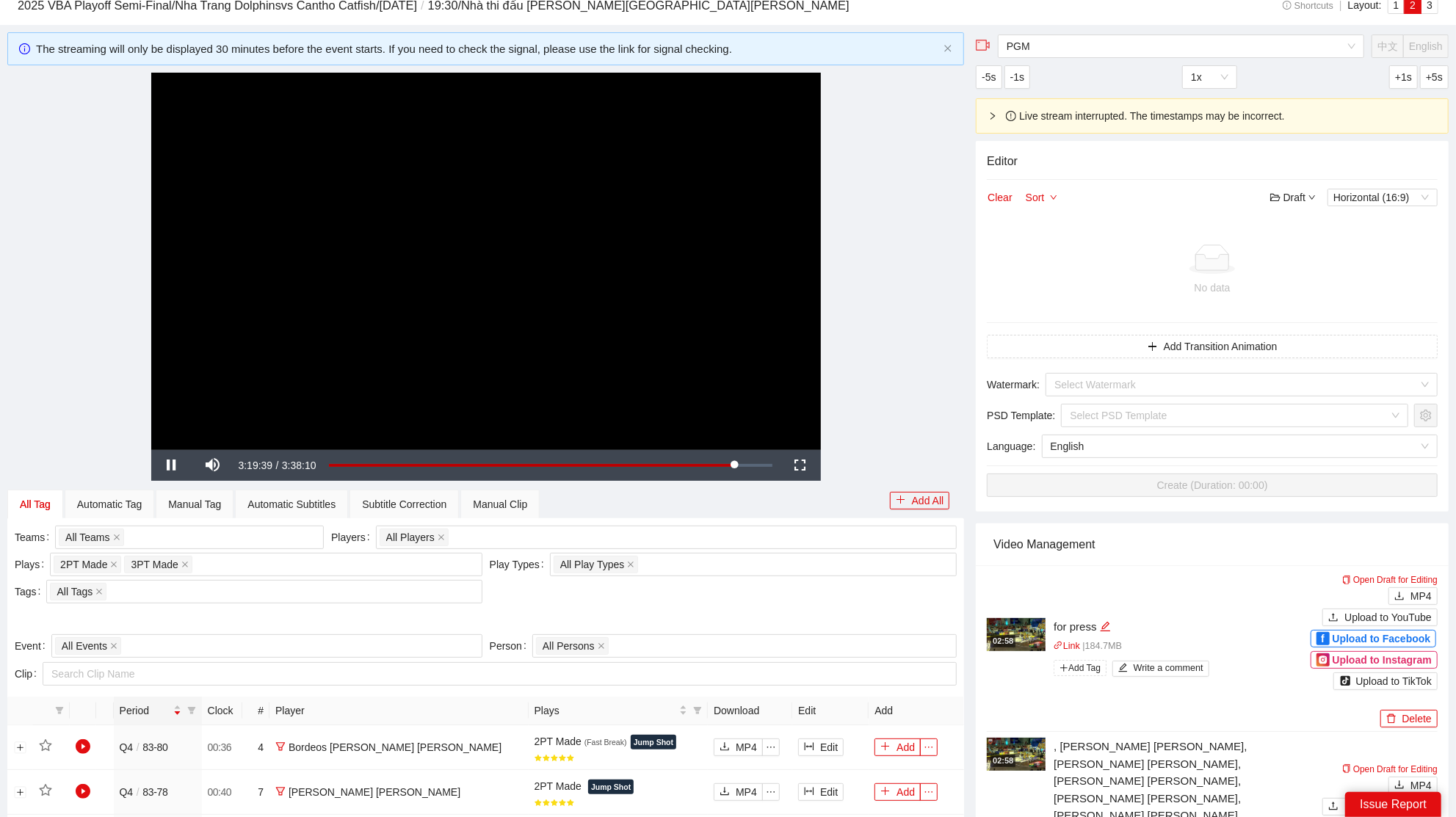
click at [647, 611] on div at bounding box center [485, 618] width 942 height 23
click at [722, 557] on div "All Play Types + 0 ..." at bounding box center [746, 564] width 385 height 20
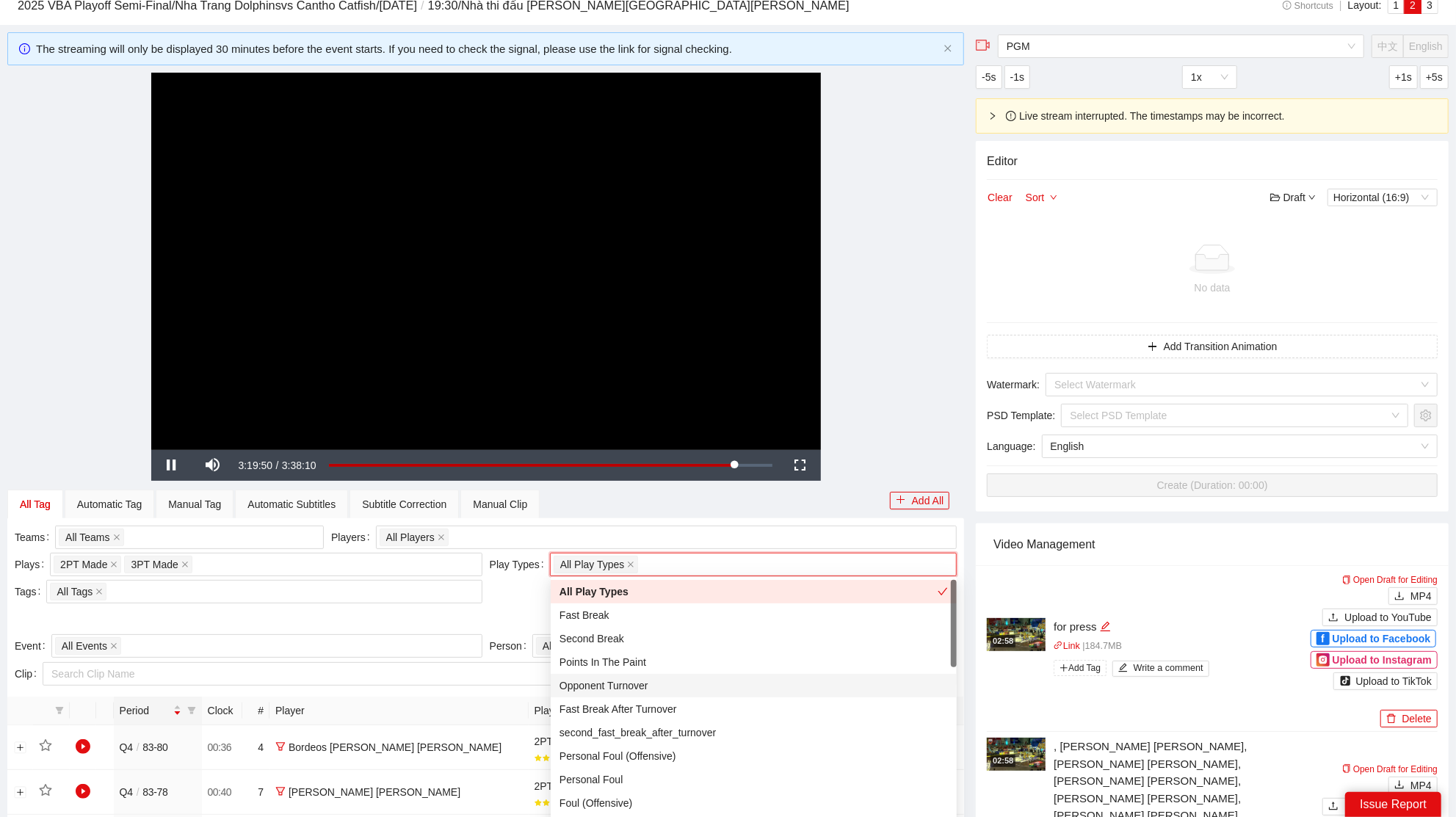
scroll to position [17, 0]
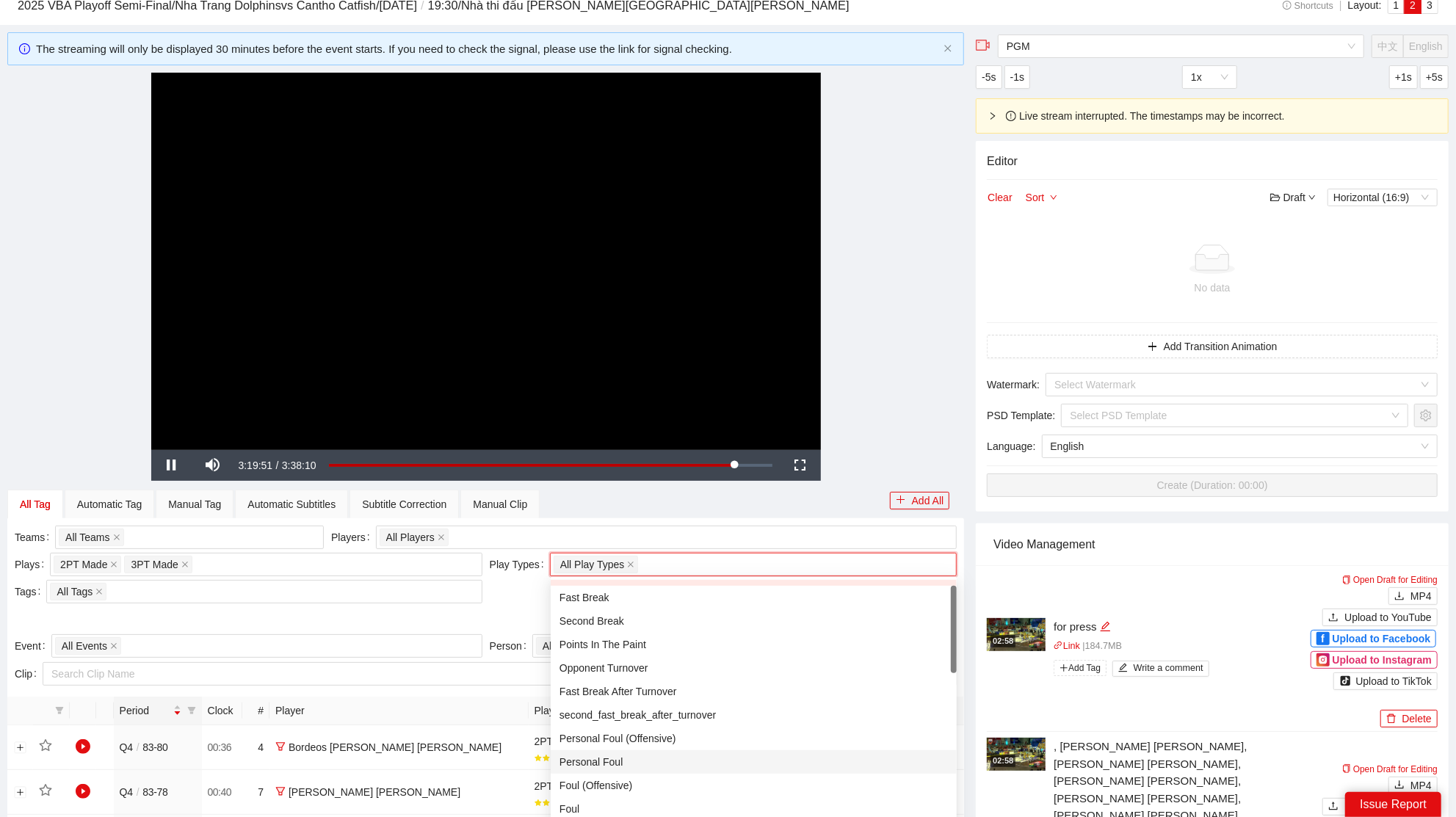
click at [631, 760] on div "Personal Foul" at bounding box center [753, 761] width 388 height 16
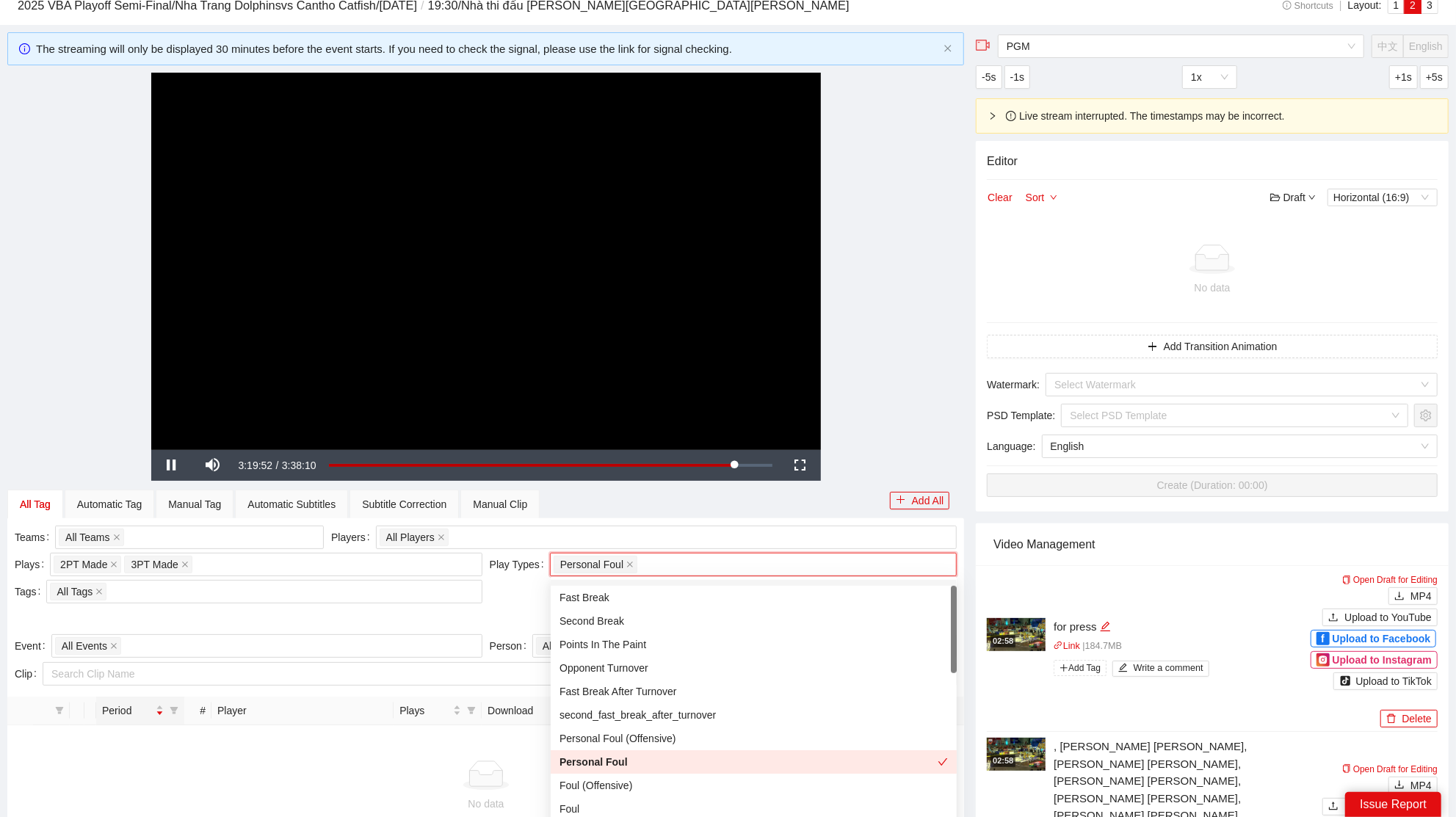
click at [881, 369] on div "**********" at bounding box center [486, 260] width 957 height 376
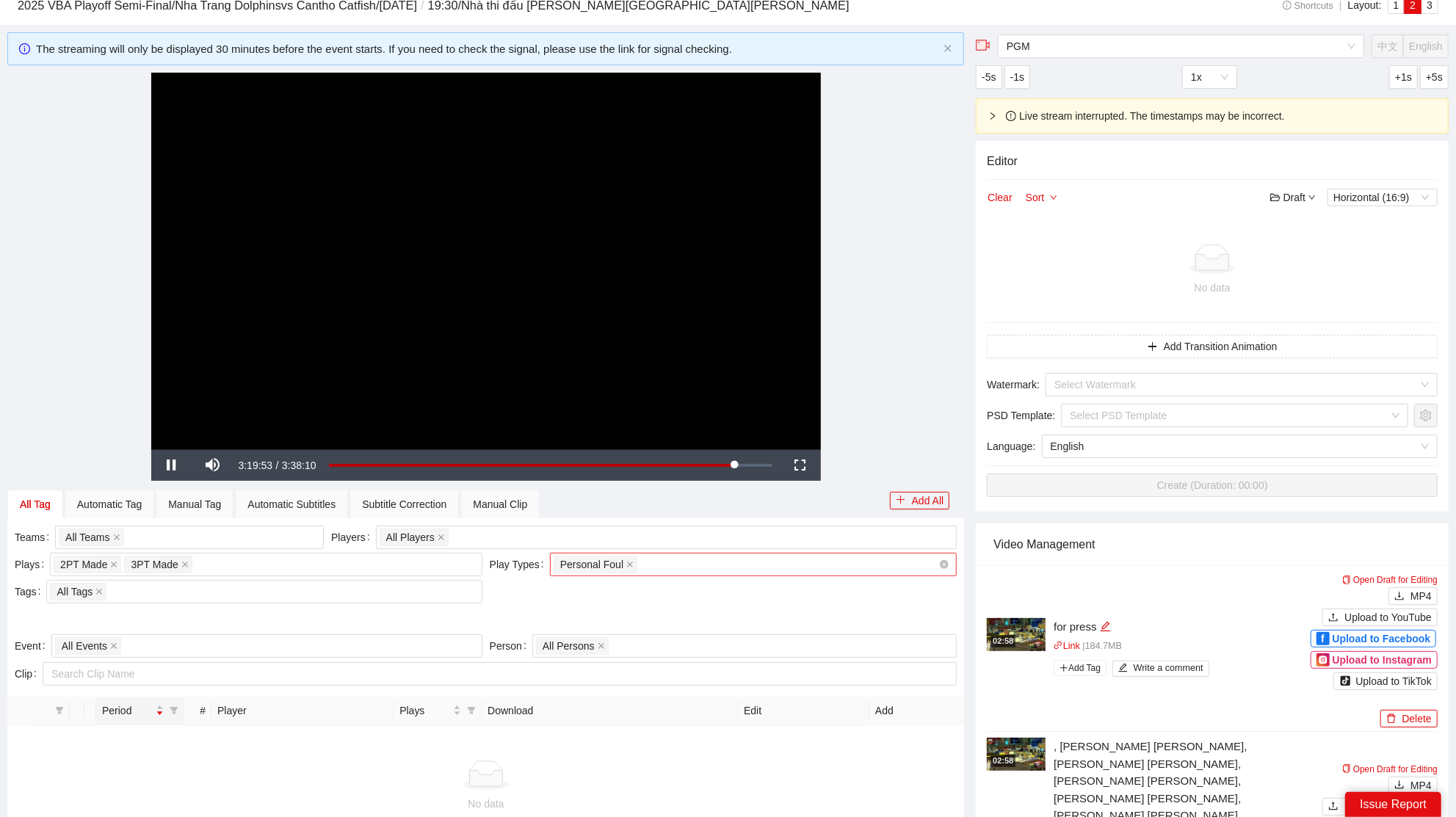
click at [716, 565] on div "Personal Foul + 0 ..." at bounding box center [746, 564] width 385 height 20
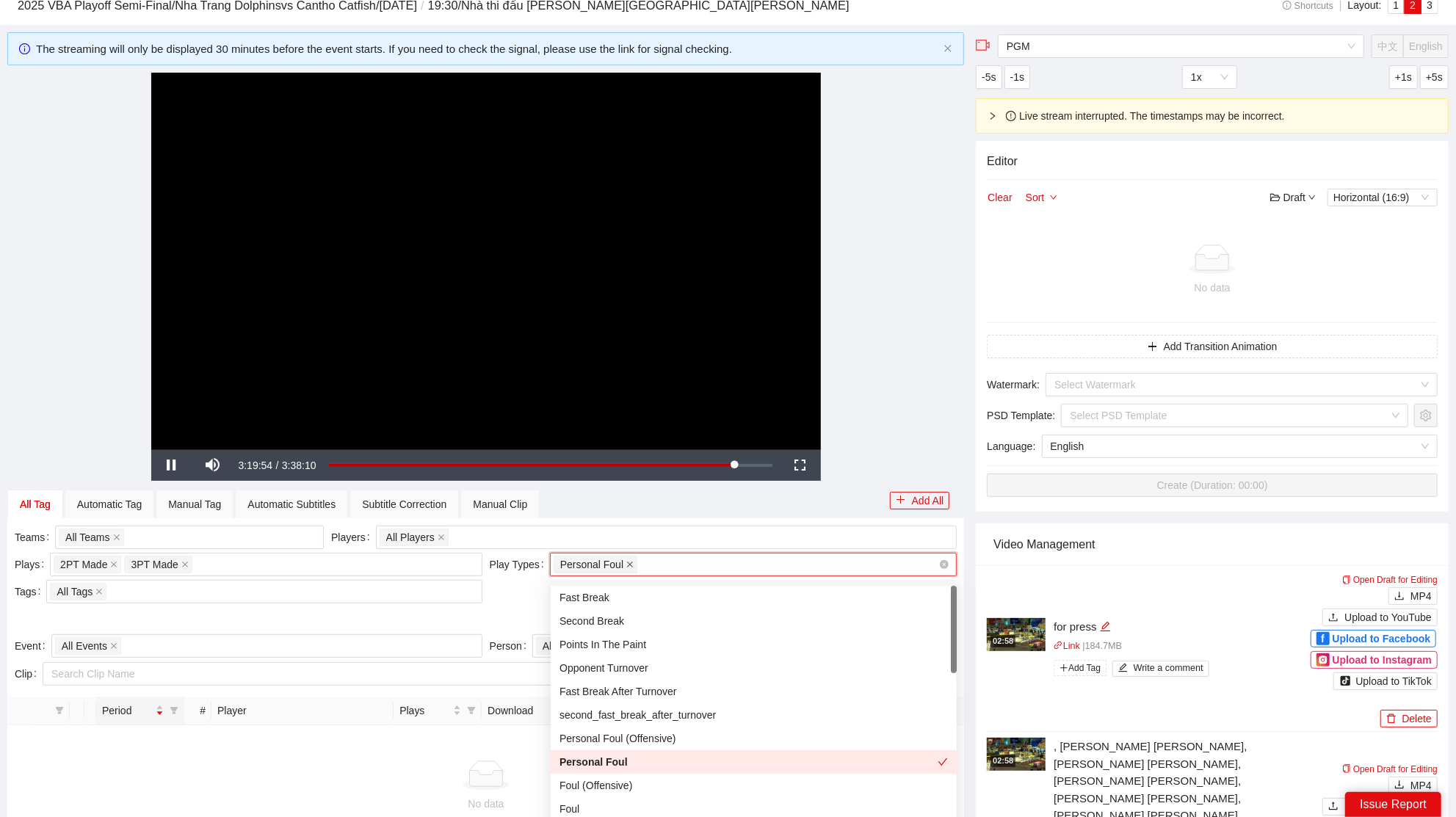
click at [629, 561] on icon "close" at bounding box center [630, 565] width 6 height 6
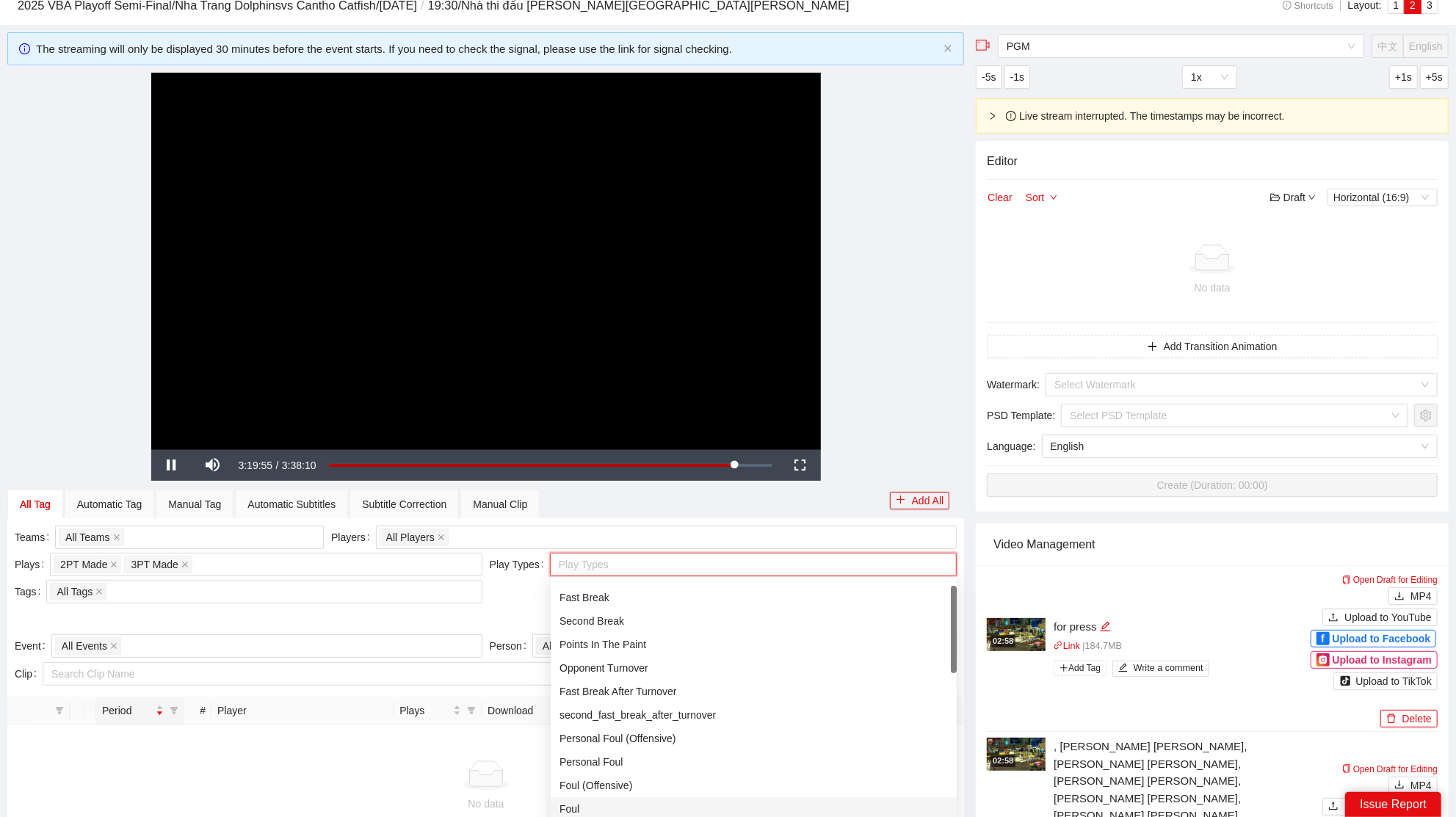
click at [601, 805] on div "Foul" at bounding box center [753, 808] width 388 height 16
click at [875, 323] on div "**********" at bounding box center [486, 260] width 957 height 376
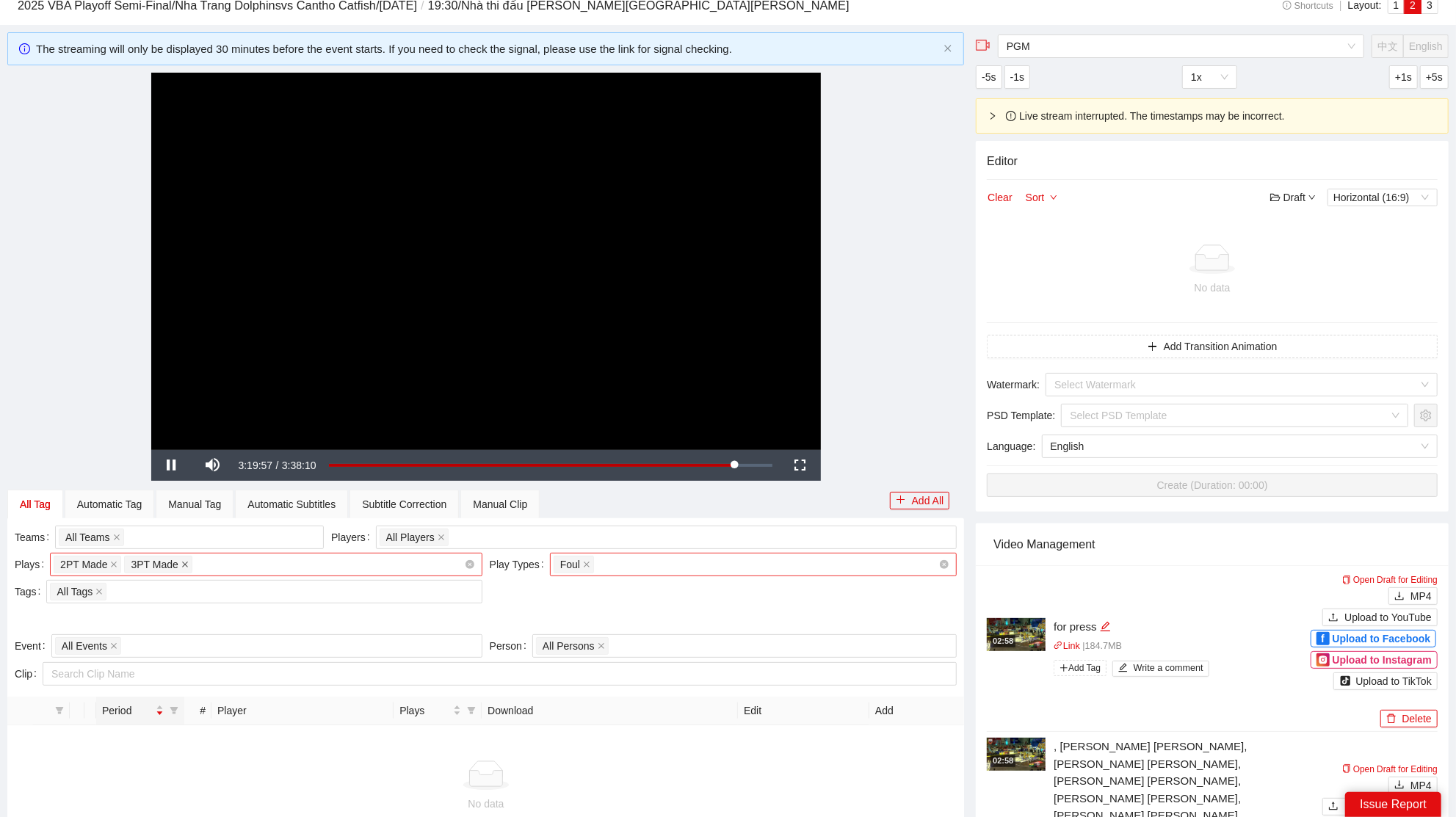
click at [186, 565] on icon "close" at bounding box center [185, 565] width 8 height 8
click at [115, 564] on icon "close" at bounding box center [114, 565] width 8 height 8
click at [256, 568] on div at bounding box center [259, 564] width 410 height 17
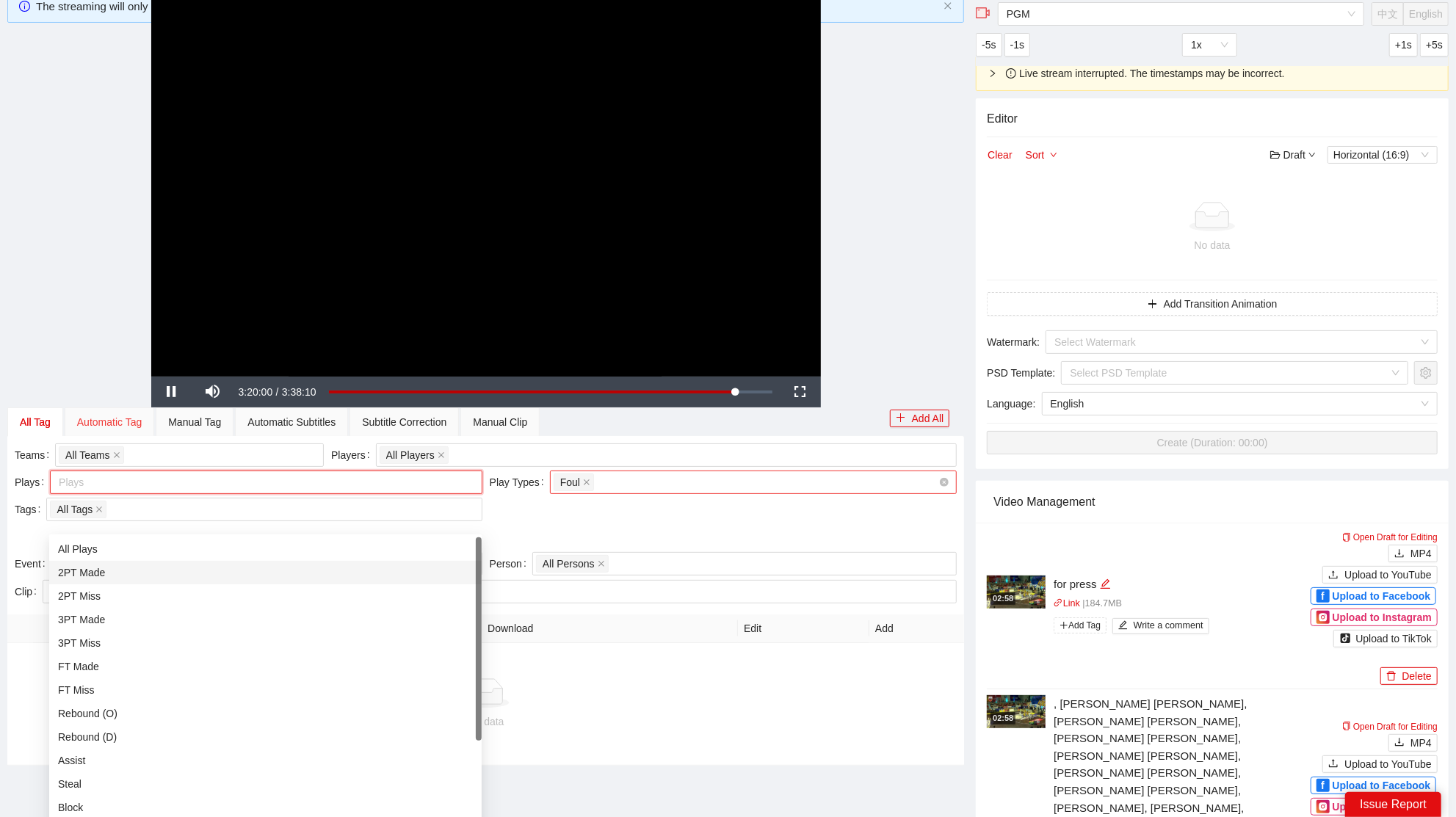
scroll to position [78, 0]
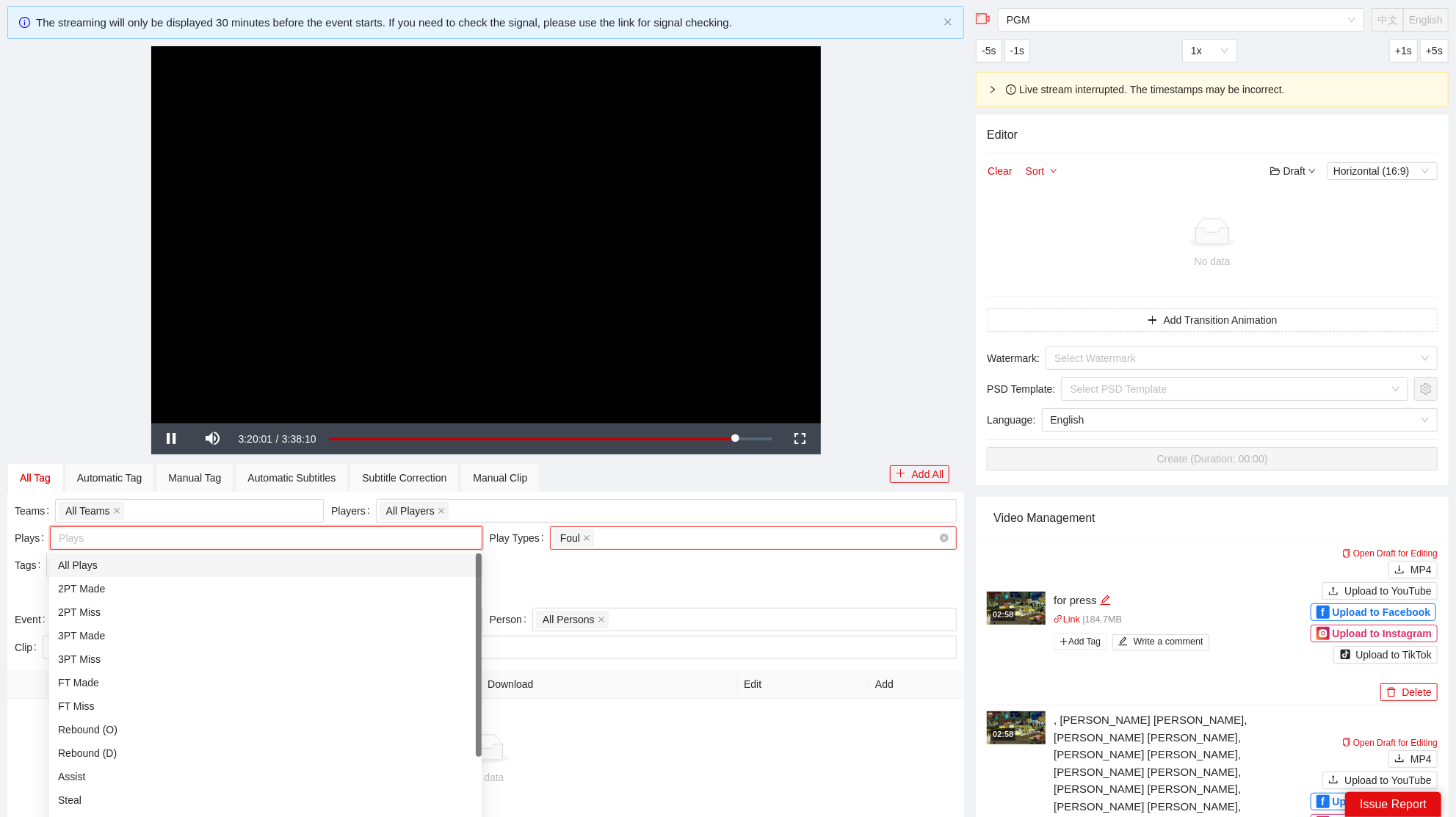
click at [115, 571] on div "All Plays" at bounding box center [265, 565] width 415 height 16
drag, startPoint x: 609, startPoint y: 574, endPoint x: 600, endPoint y: 576, distance: 9.2
click at [608, 574] on div "Teams All Teams Players All Players Plays All Plays + 0 ... Play Types Foul + 0…" at bounding box center [486, 553] width 949 height 109
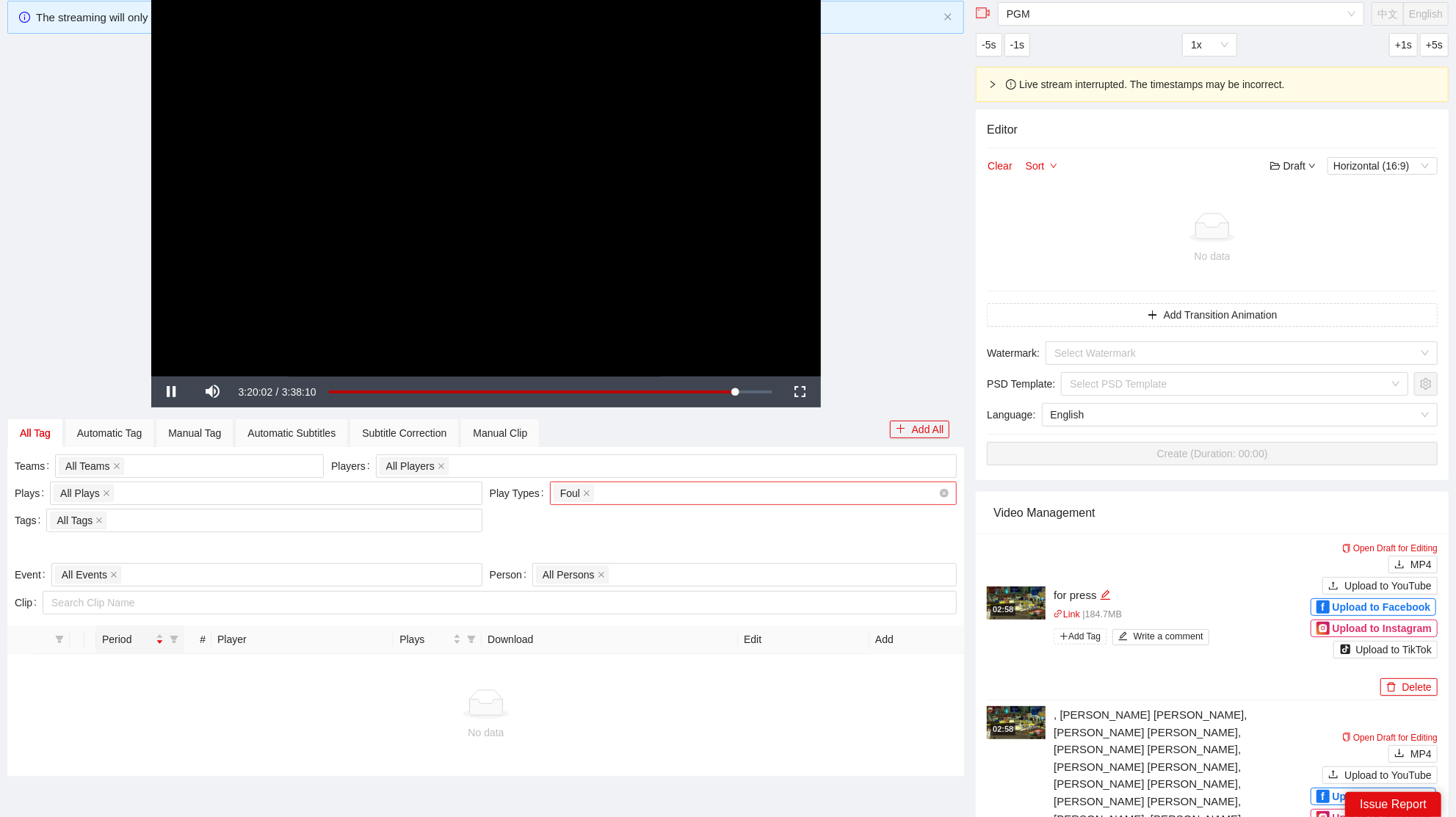
scroll to position [0, 0]
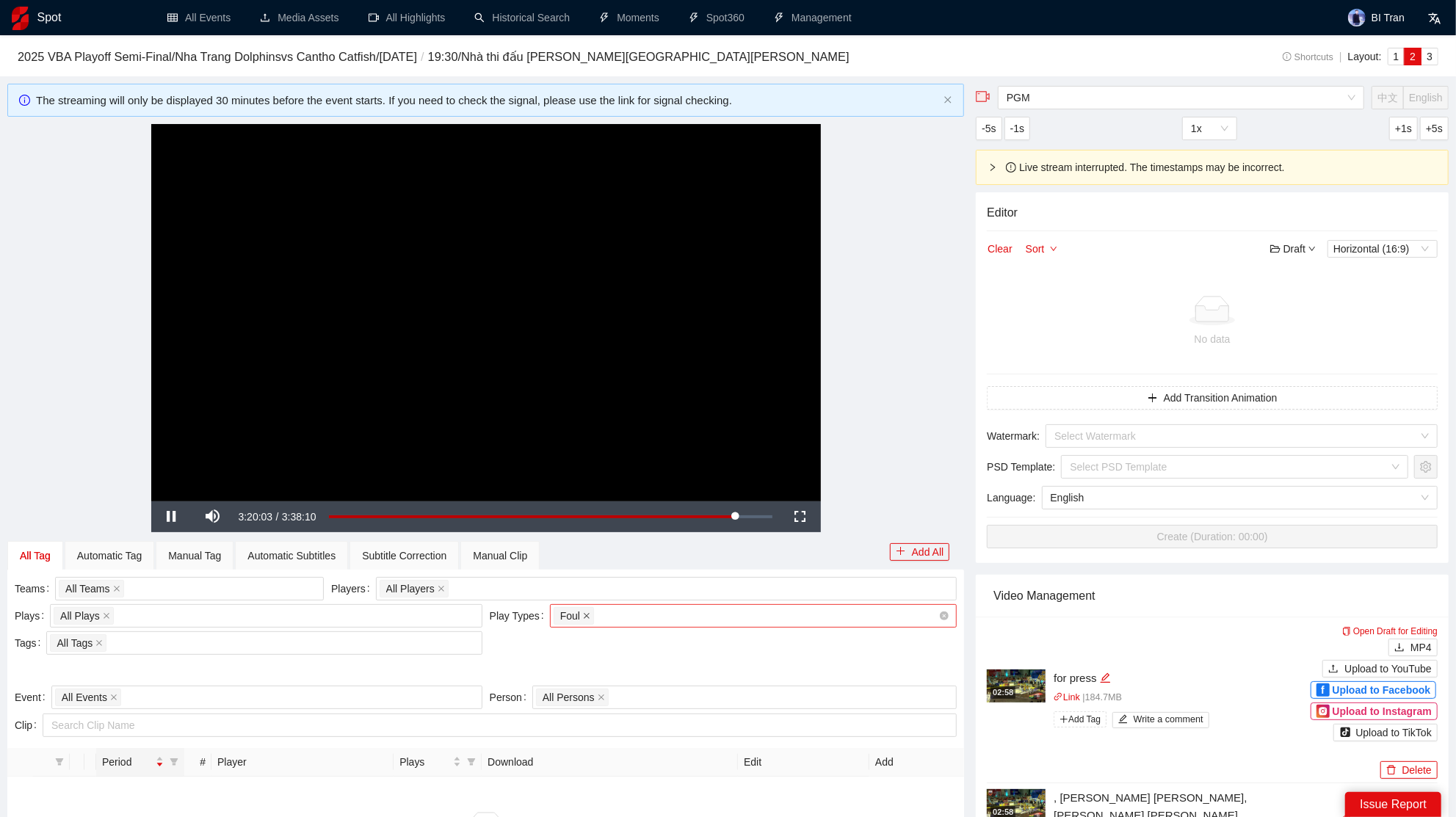
click at [590, 612] on icon "close" at bounding box center [587, 616] width 8 height 8
click at [615, 613] on div at bounding box center [746, 615] width 385 height 17
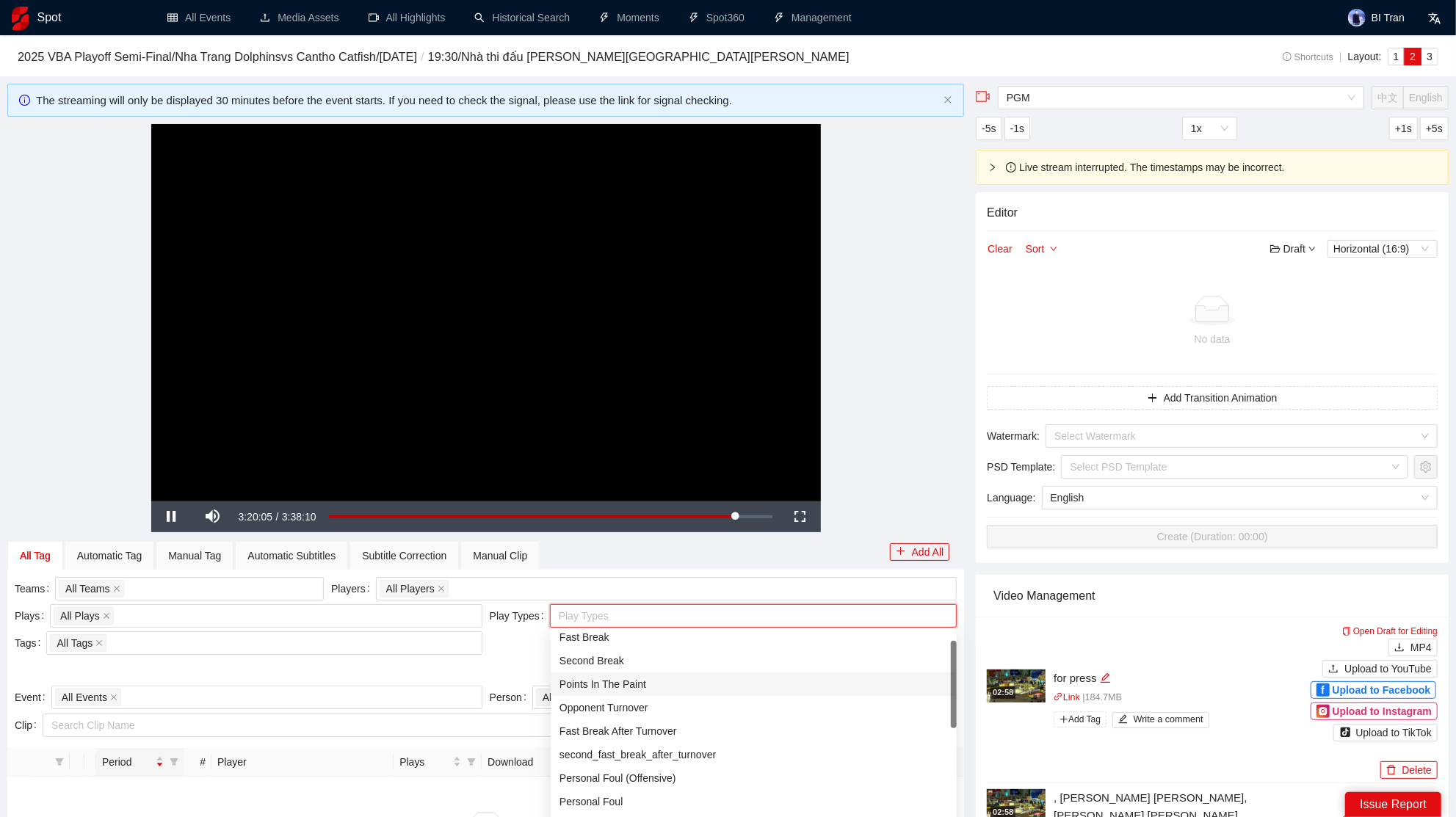
scroll to position [41, 0]
click at [615, 788] on div "Personal Foul" at bounding box center [753, 788] width 388 height 16
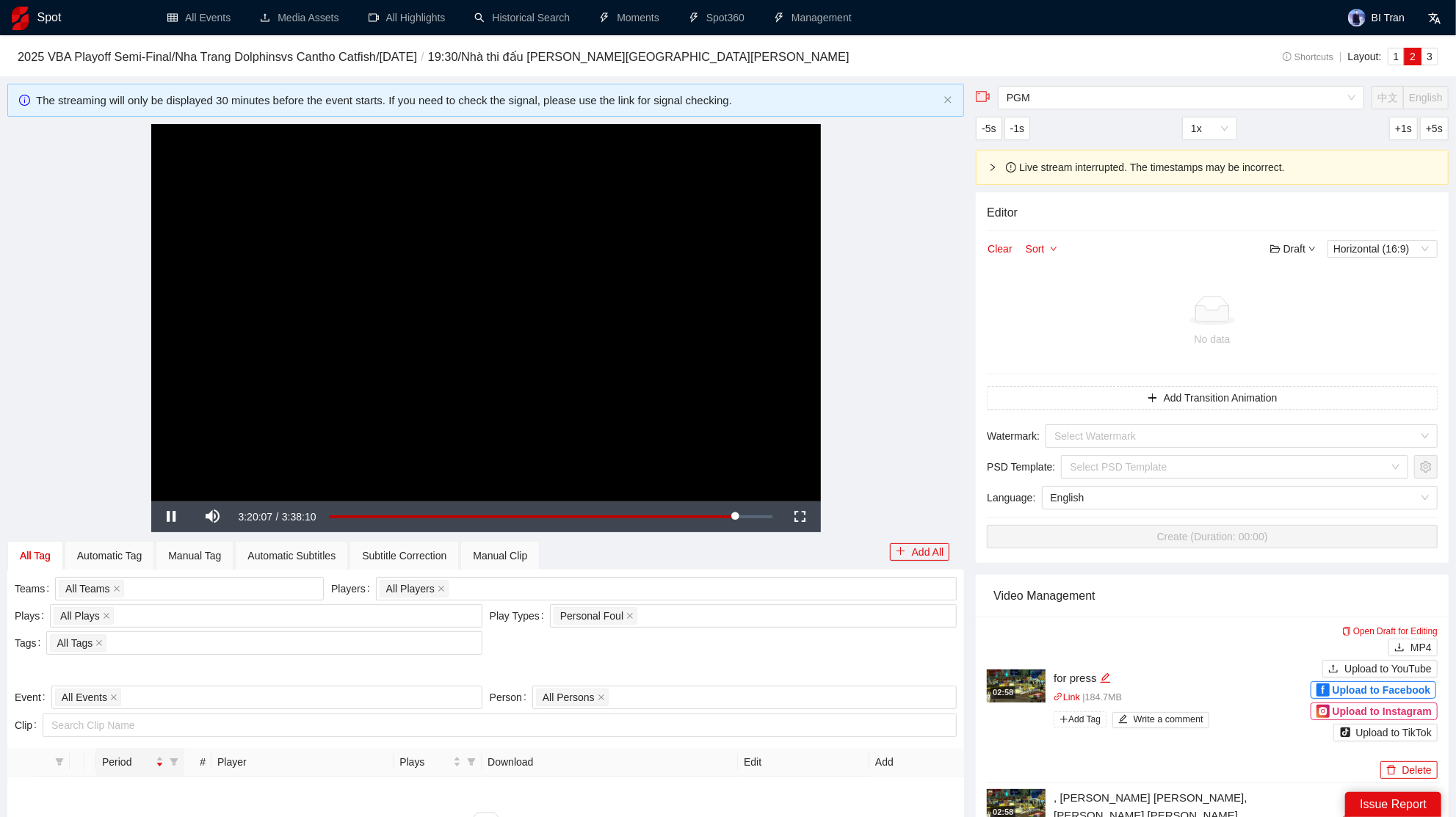
click at [457, 680] on div at bounding box center [486, 672] width 949 height 27
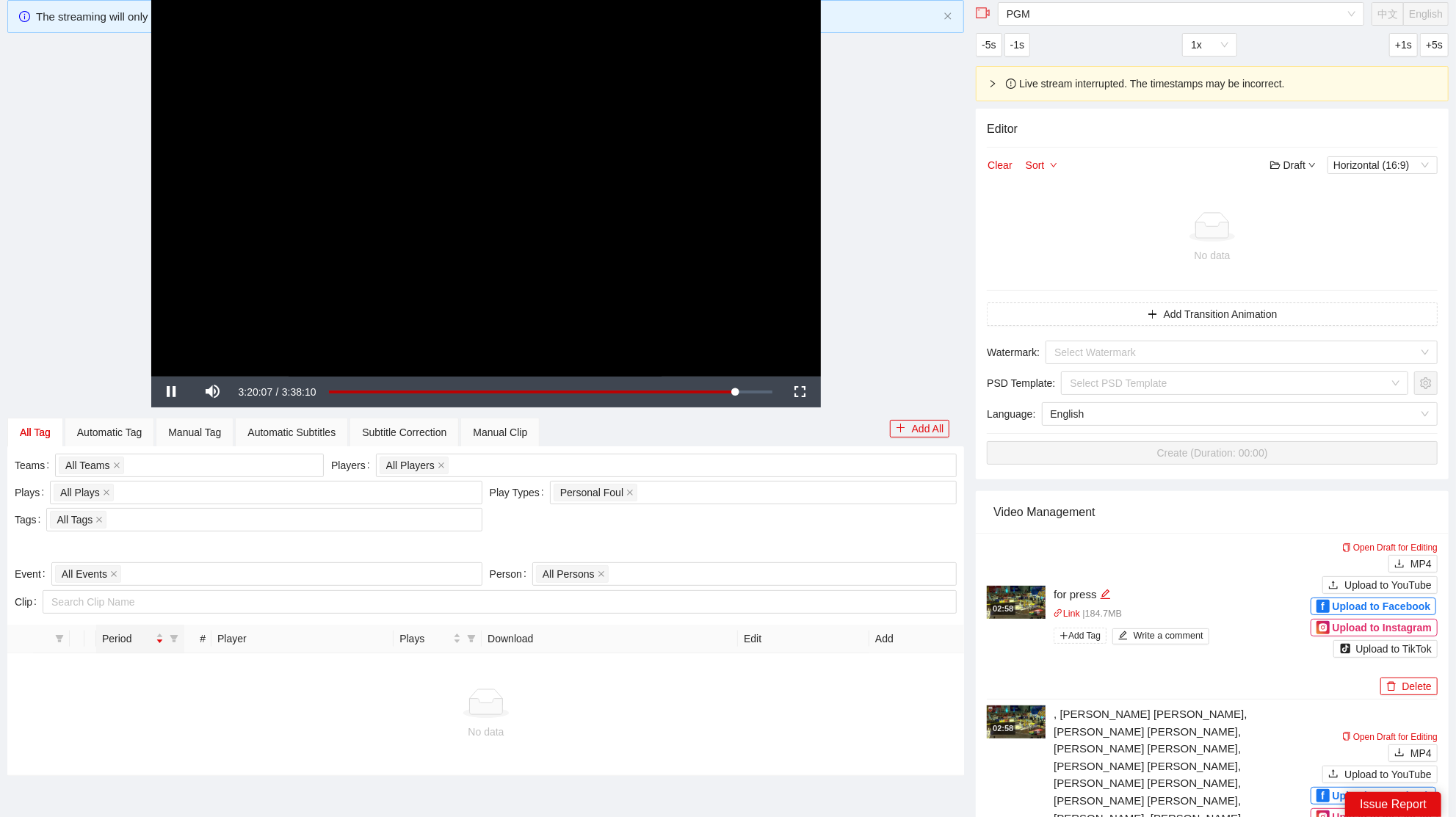
scroll to position [55, 0]
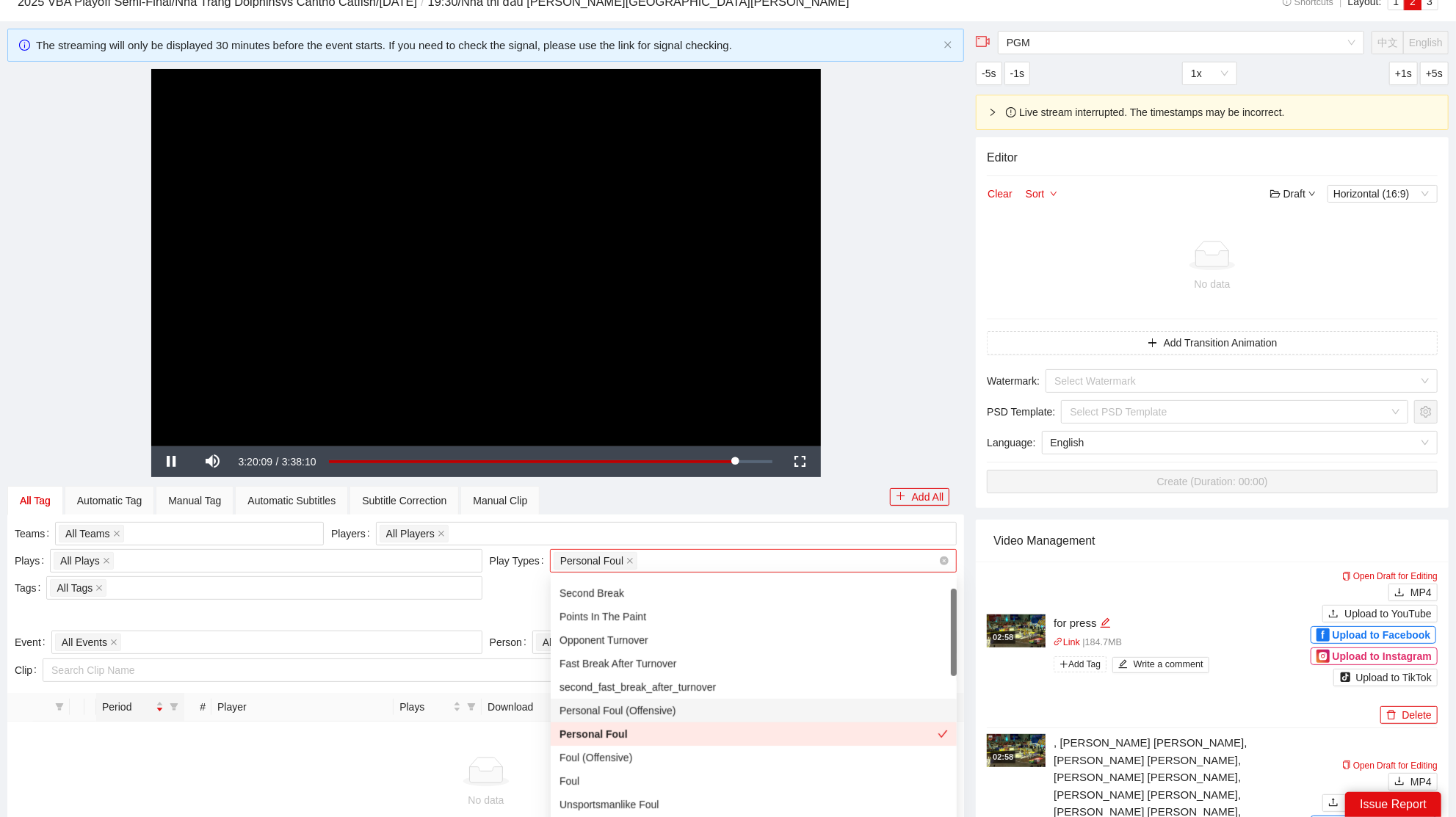
click at [635, 558] on span "Personal Foul" at bounding box center [595, 560] width 84 height 17
click at [632, 730] on div "Personal Foul" at bounding box center [748, 733] width 378 height 16
click at [648, 711] on div "Personal Foul (Offensive)" at bounding box center [753, 710] width 388 height 16
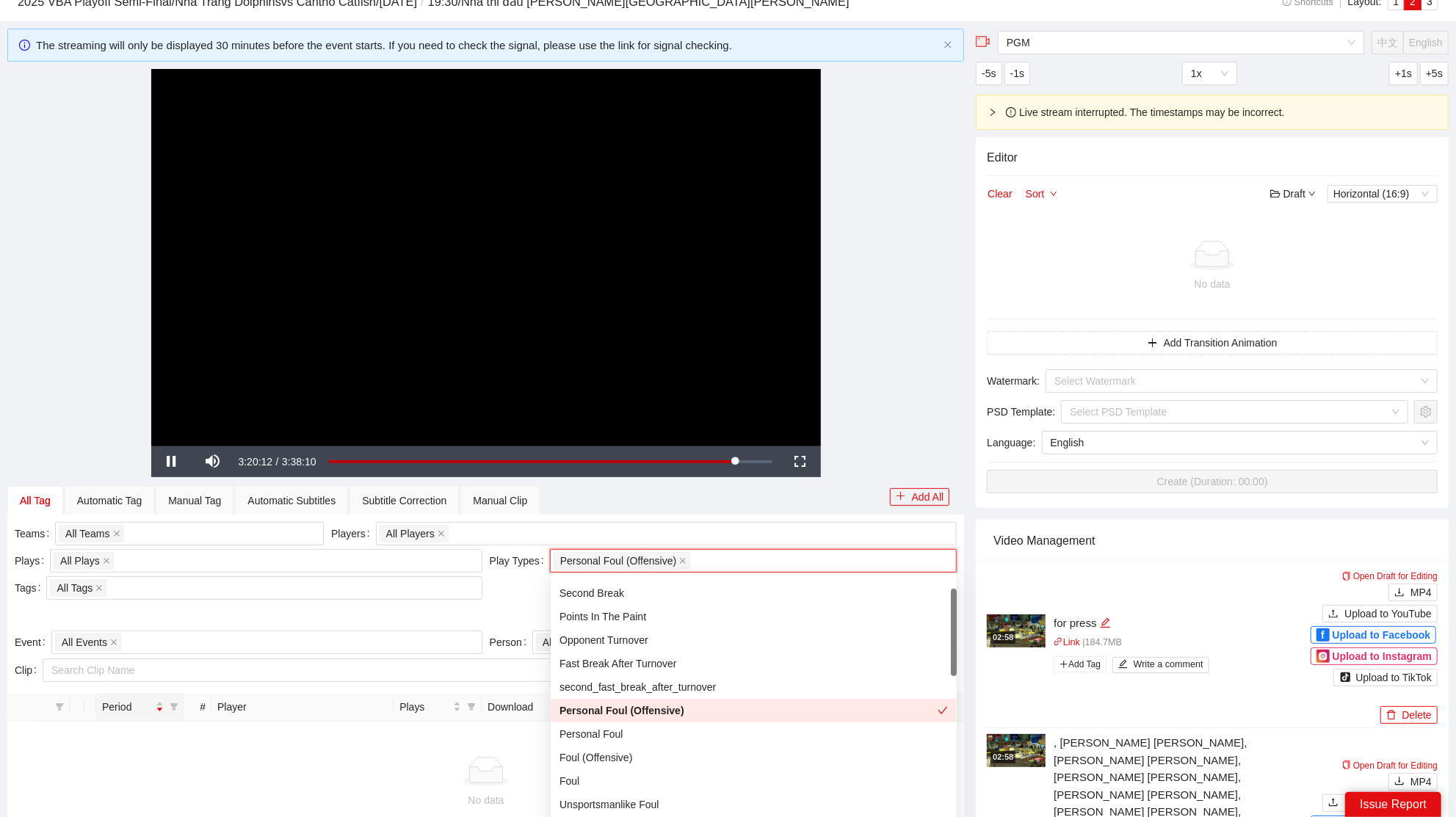
click at [628, 716] on div "Personal Foul (Offensive)" at bounding box center [748, 710] width 378 height 16
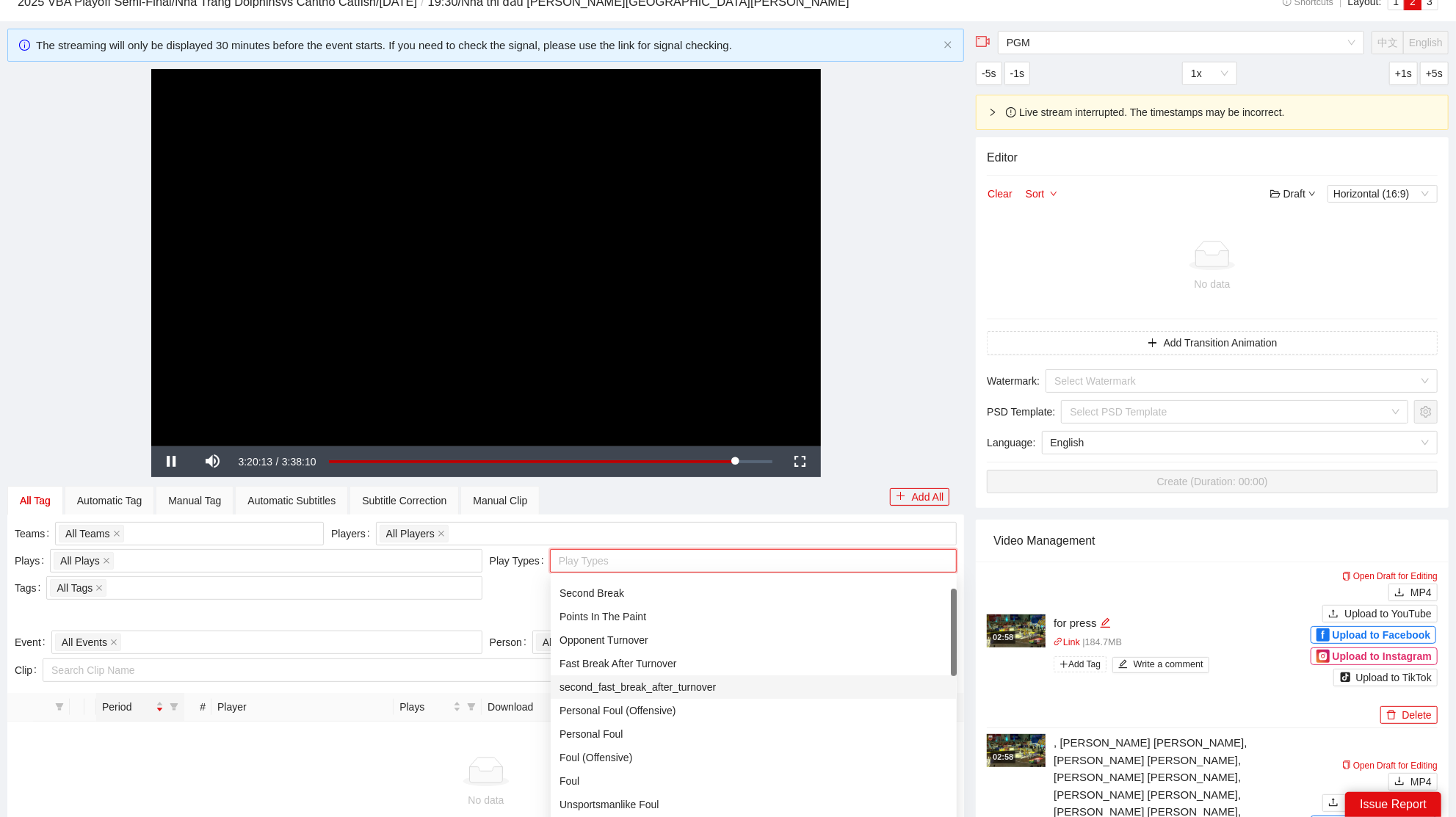
scroll to position [0, 0]
click at [622, 586] on div "All Play Types" at bounding box center [753, 587] width 388 height 16
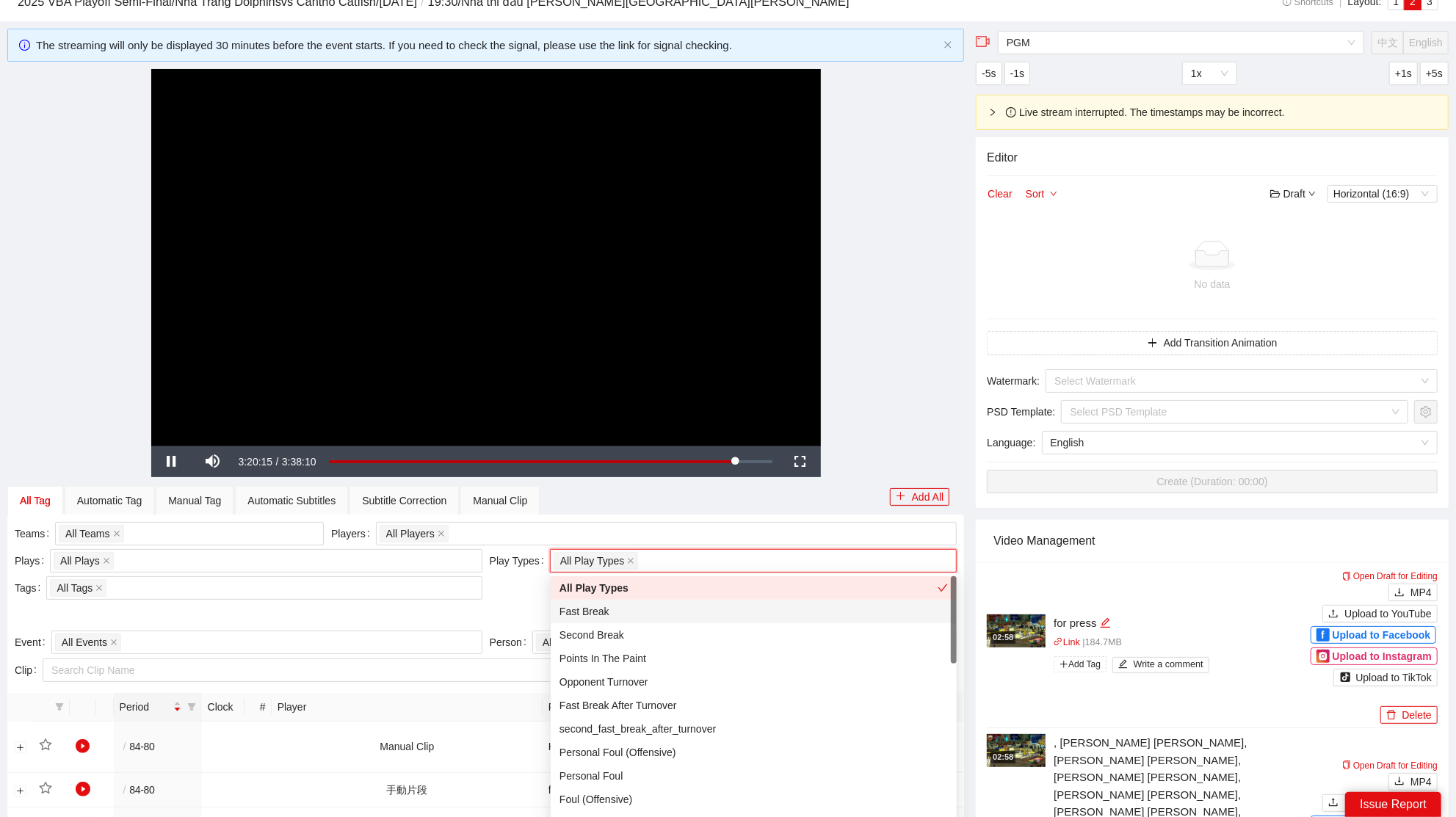
click at [578, 612] on div "Fast Break" at bounding box center [753, 610] width 388 height 16
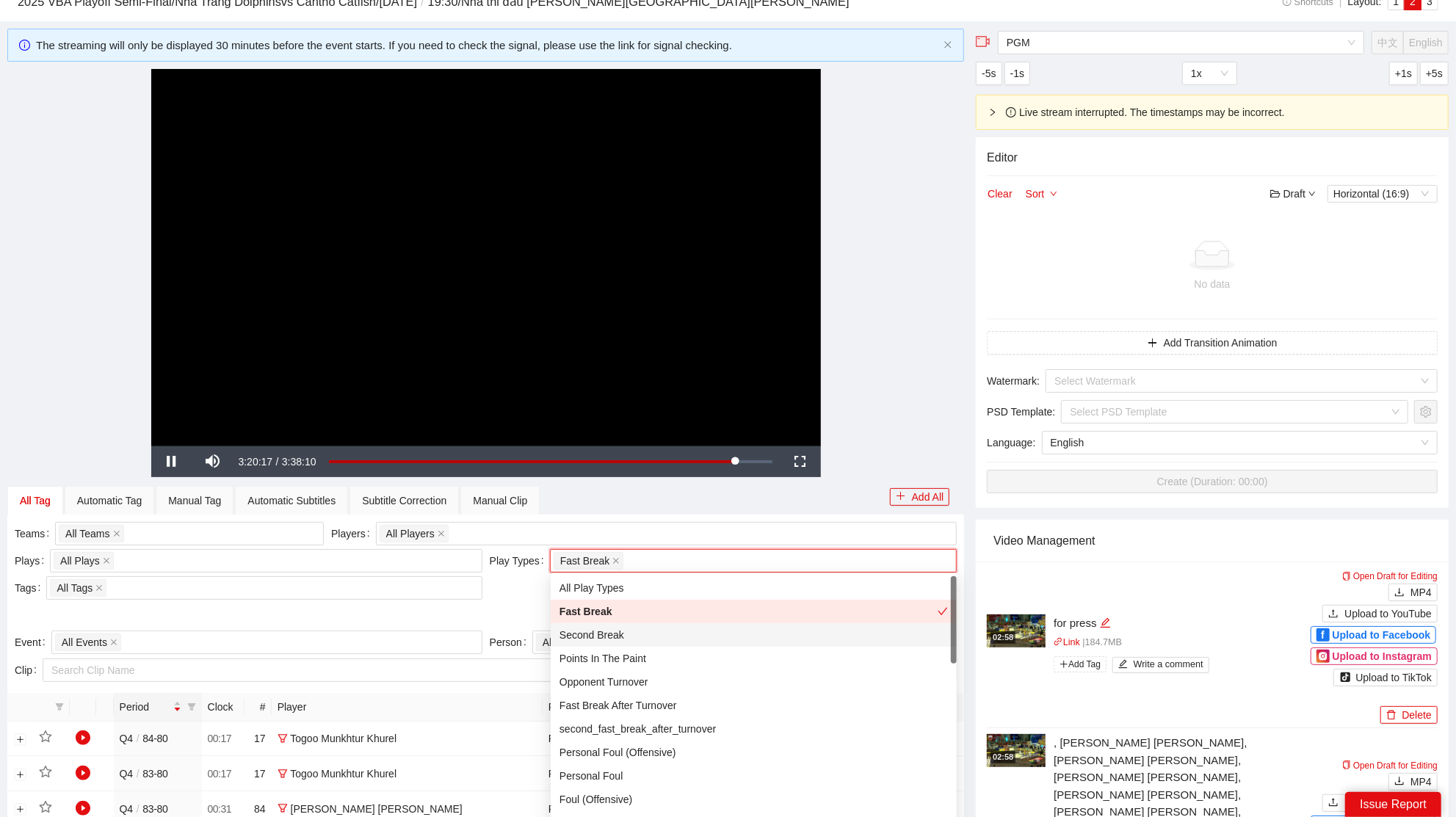
click at [582, 636] on div "Second Break" at bounding box center [753, 634] width 388 height 16
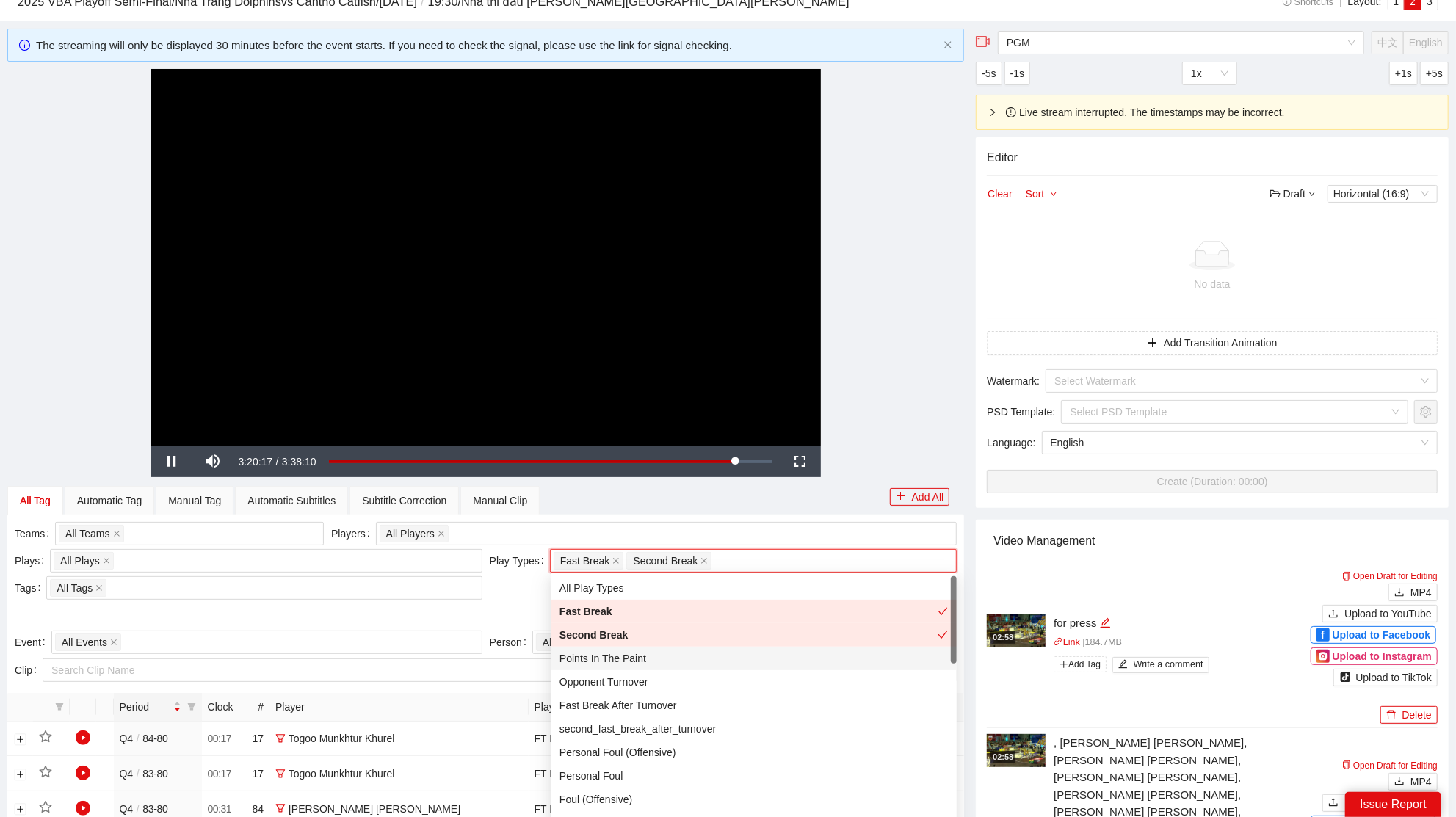
click at [593, 659] on div "Points In The Paint" at bounding box center [753, 658] width 388 height 16
click at [619, 555] on span at bounding box center [616, 560] width 8 height 16
click at [633, 555] on span "Second Break" at bounding box center [665, 560] width 65 height 16
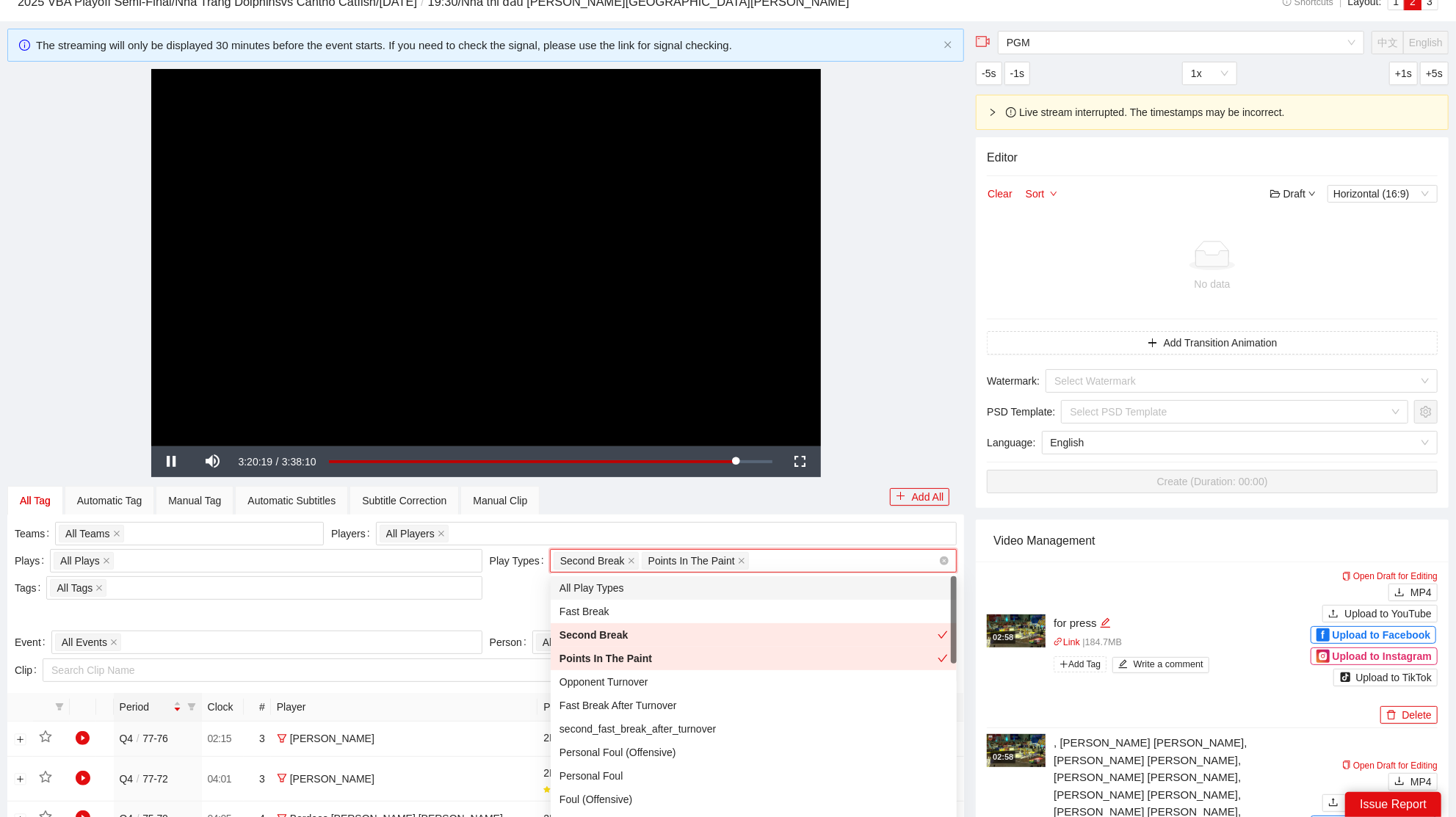
click at [619, 555] on span "Second Break" at bounding box center [593, 560] width 65 height 16
click at [633, 558] on icon "close" at bounding box center [631, 561] width 6 height 6
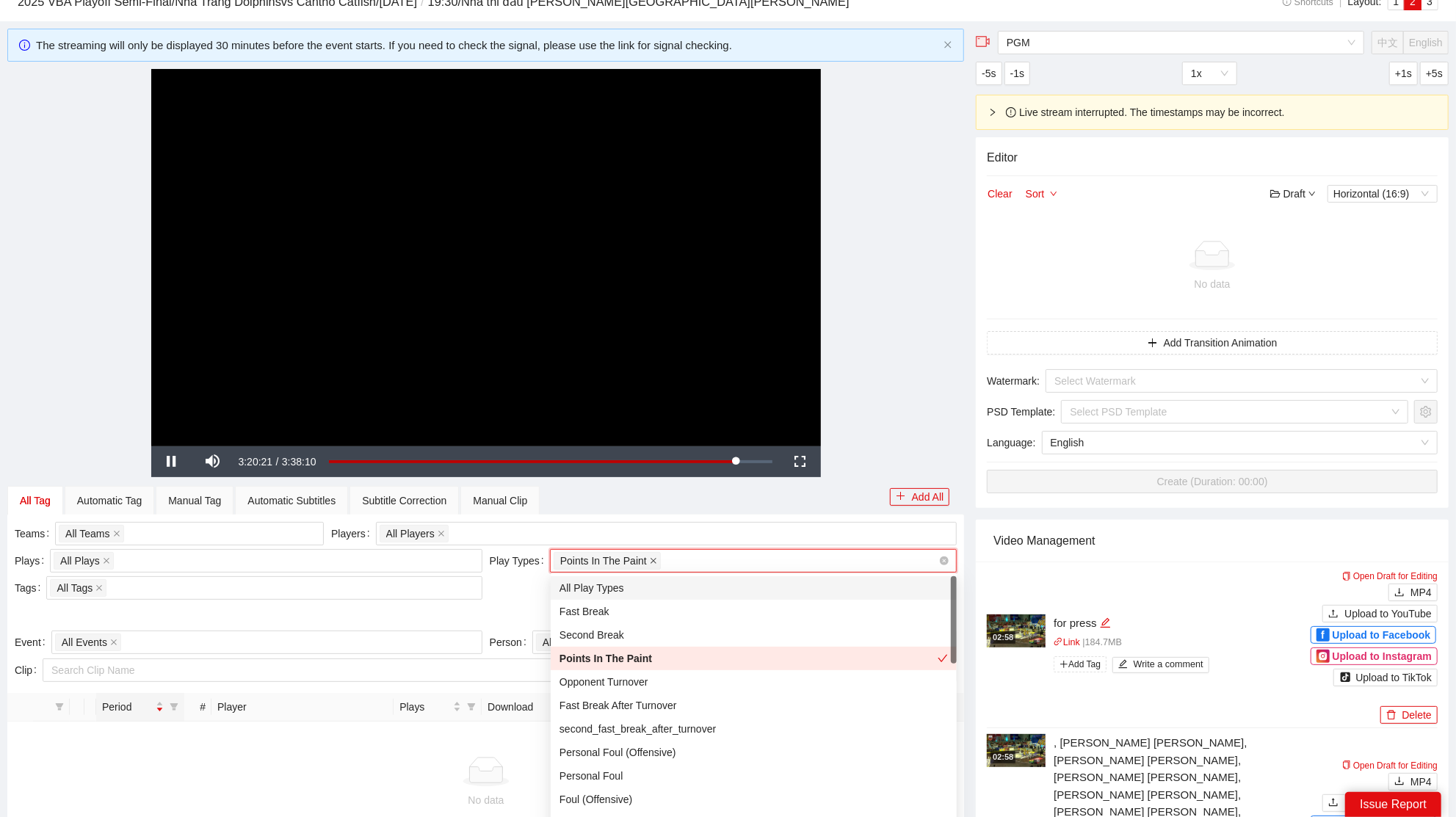
click at [656, 558] on icon "close" at bounding box center [654, 561] width 8 height 8
click at [633, 680] on div "Opponent Turnover" at bounding box center [753, 681] width 388 height 16
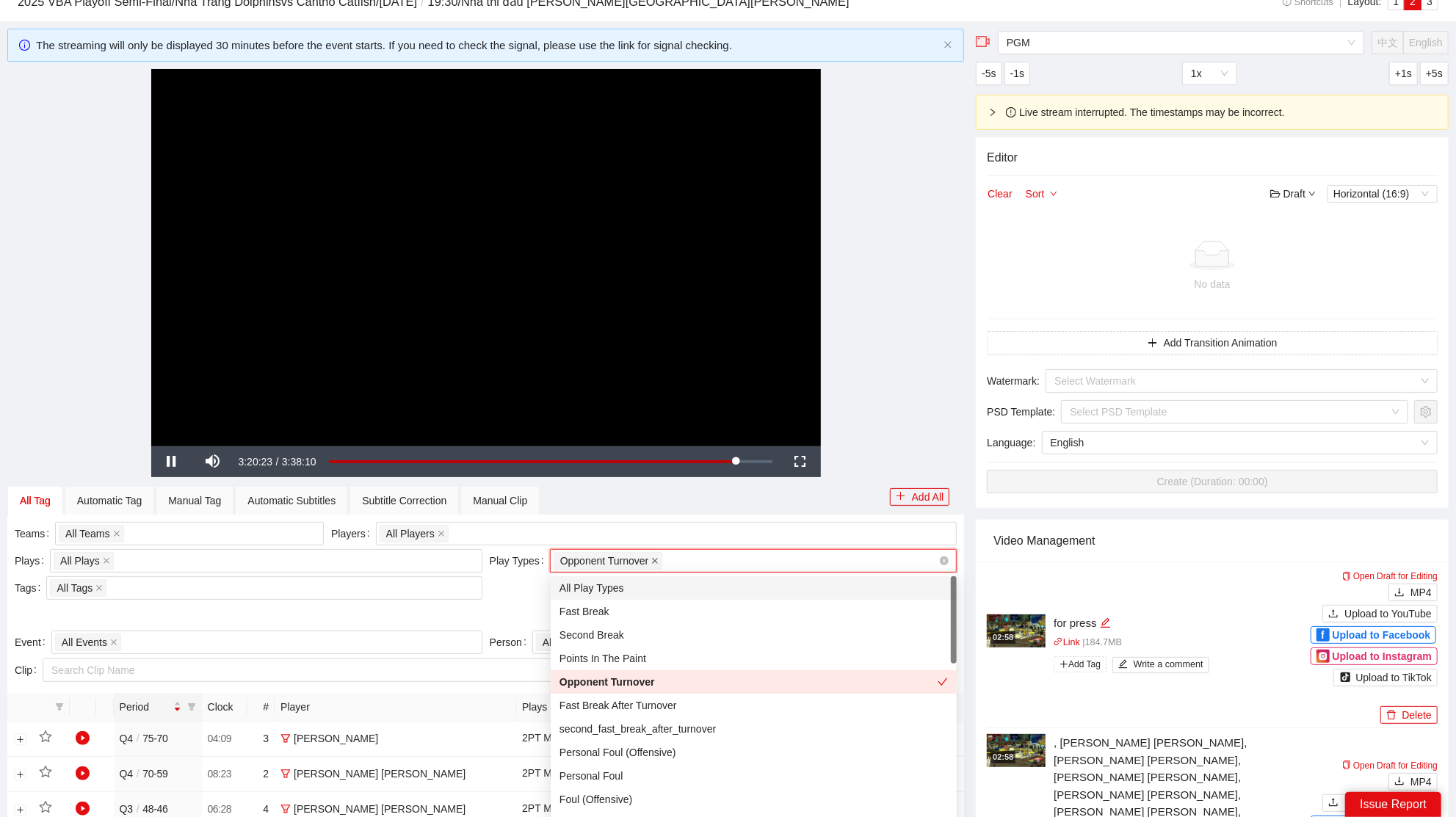
click at [658, 561] on icon "close" at bounding box center [655, 561] width 8 height 8
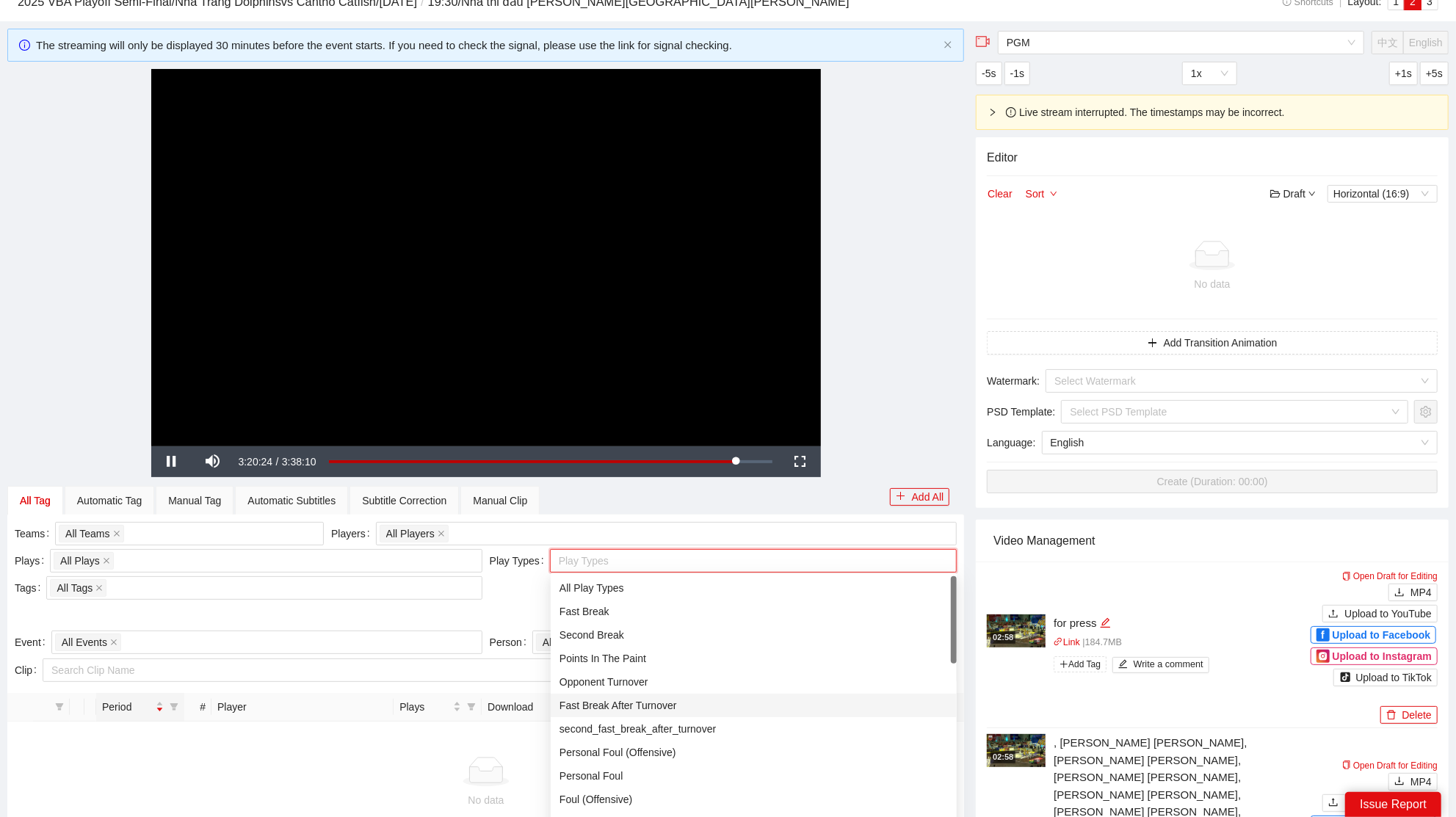
click at [662, 696] on div "Fast Break After Turnover" at bounding box center [753, 705] width 406 height 23
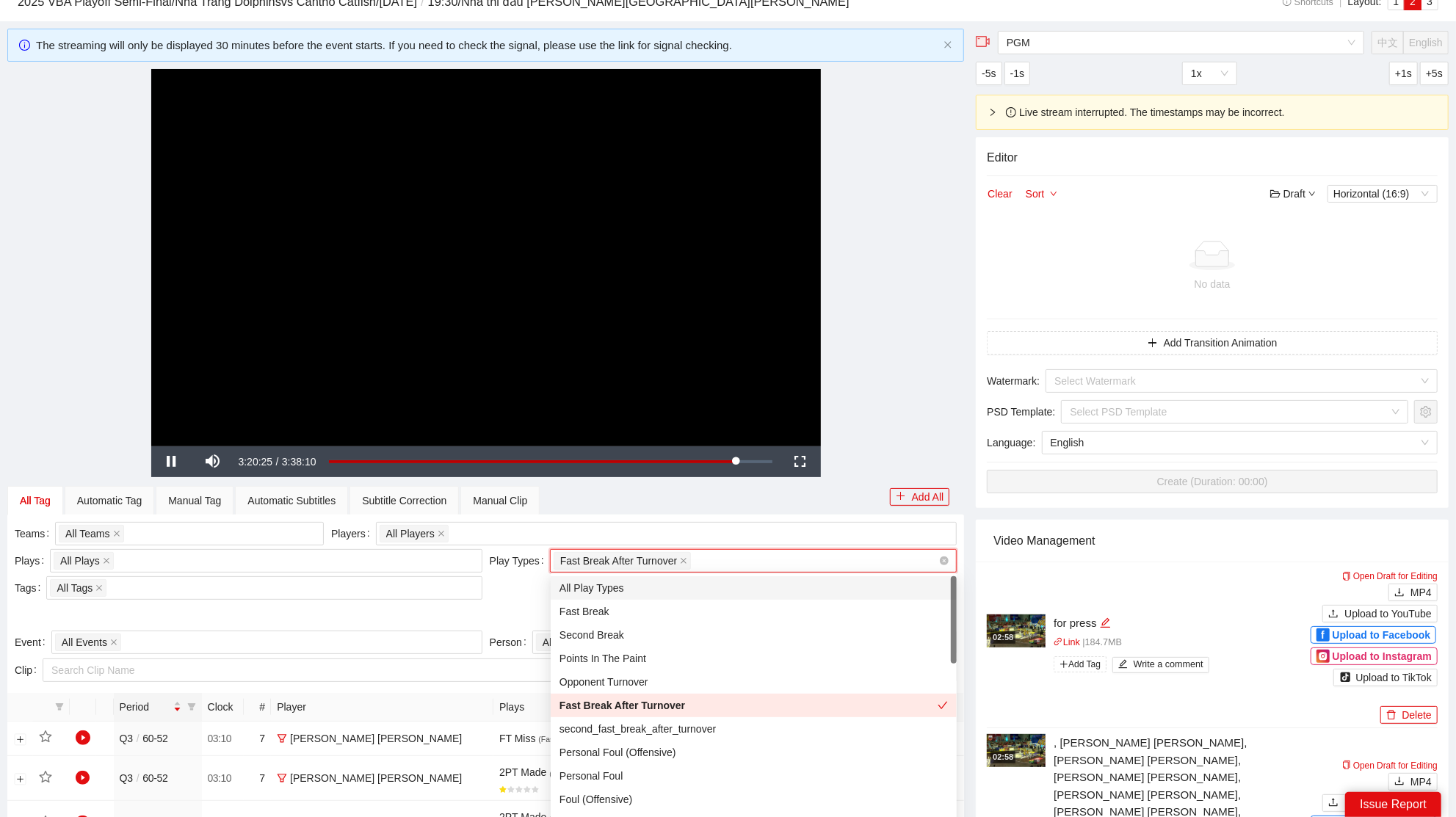
click at [691, 558] on span "Fast Break After Turnover" at bounding box center [622, 560] width 138 height 17
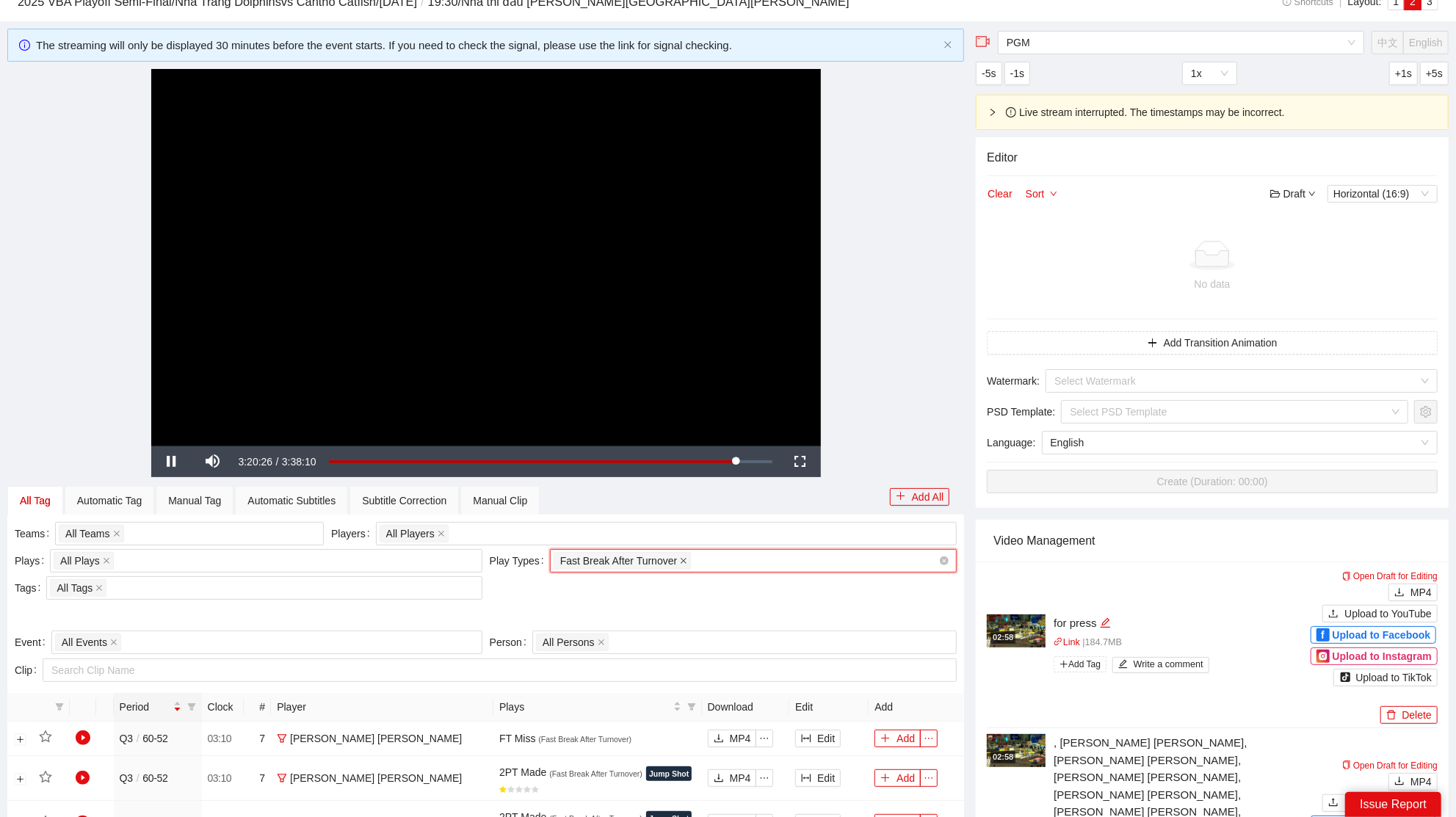
click at [685, 557] on icon "close" at bounding box center [683, 561] width 8 height 8
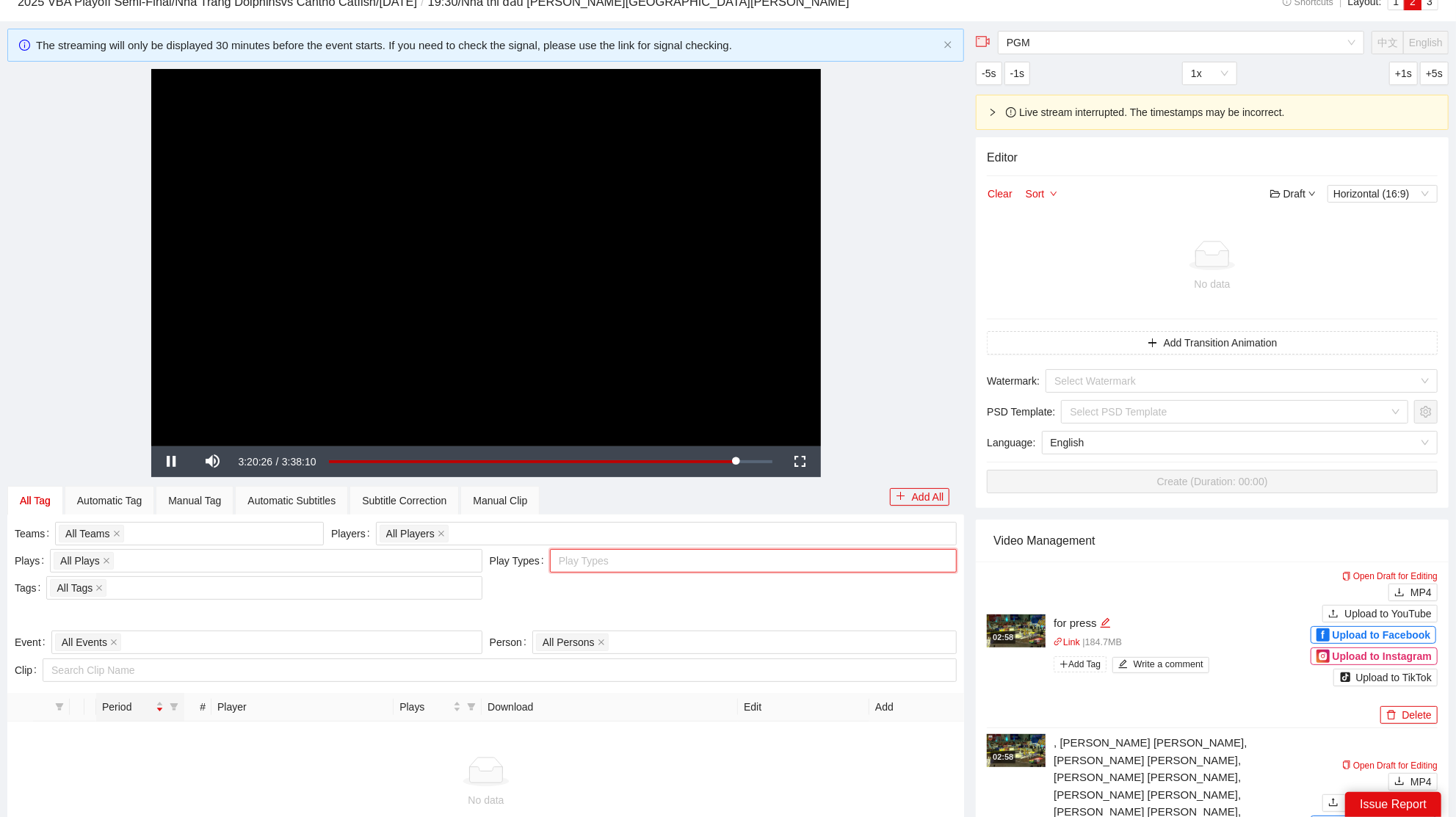
click at [685, 555] on div at bounding box center [746, 560] width 385 height 17
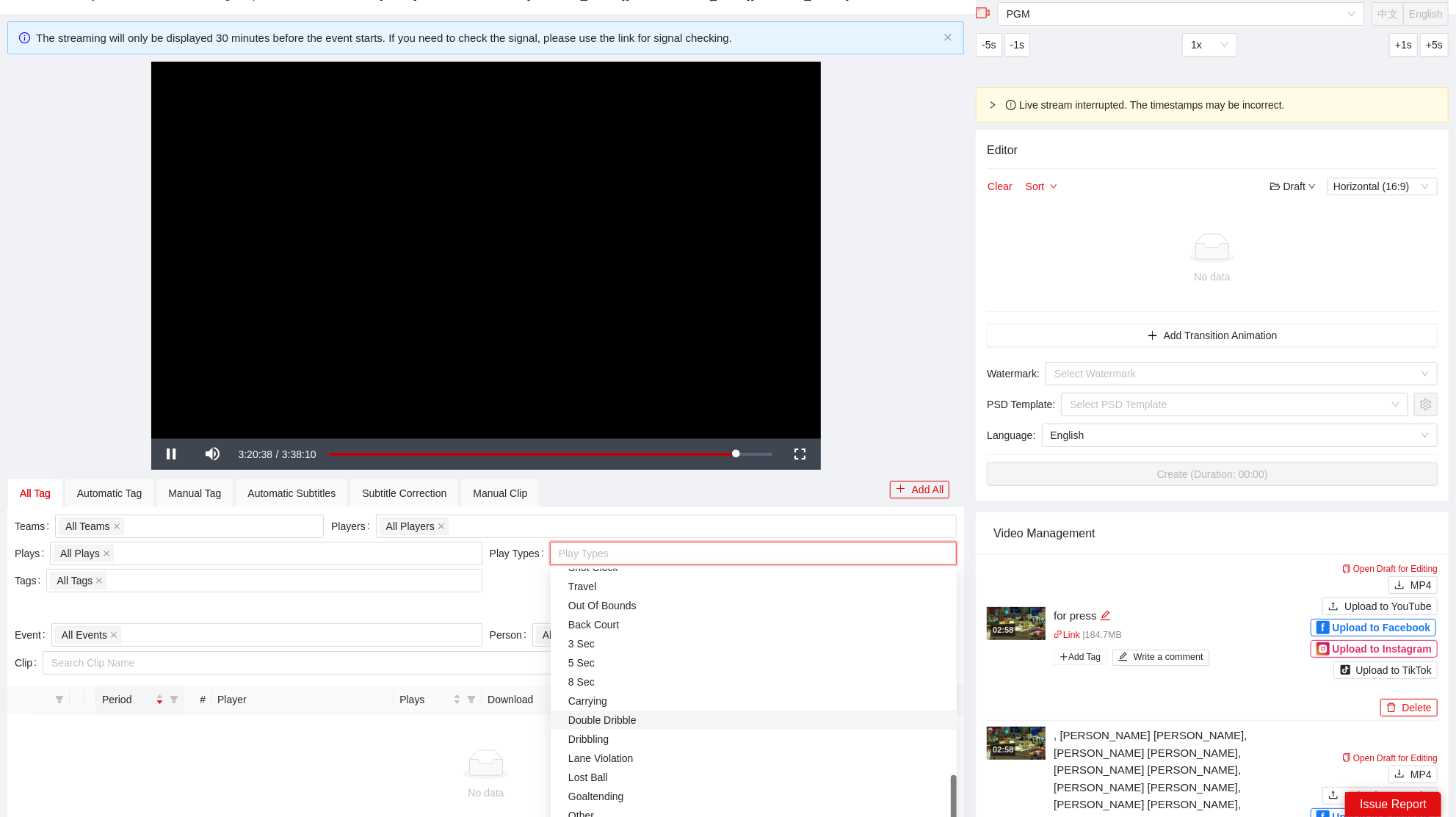
scroll to position [130, 0]
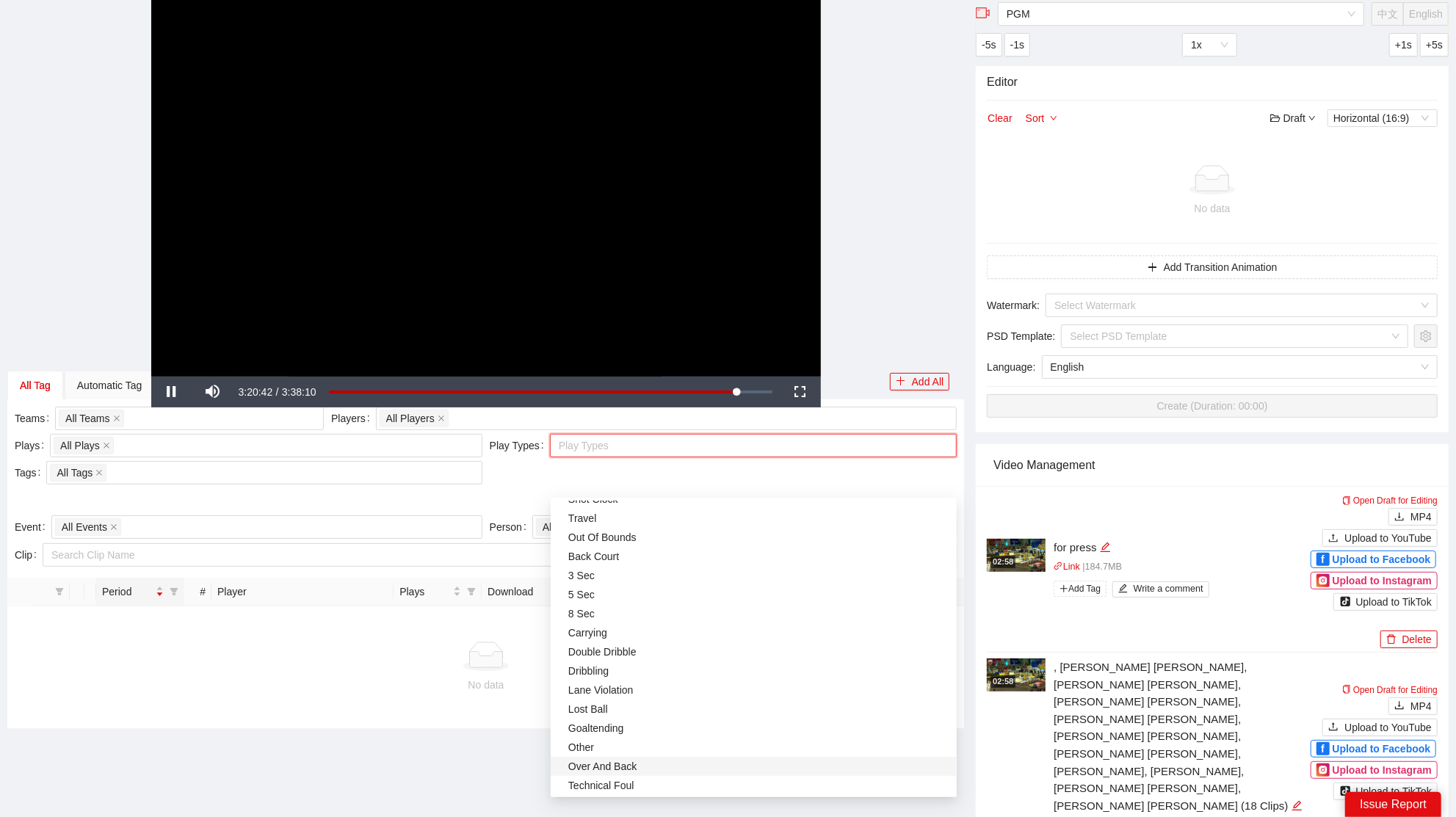
click at [434, 623] on div "No data" at bounding box center [486, 667] width 957 height 122
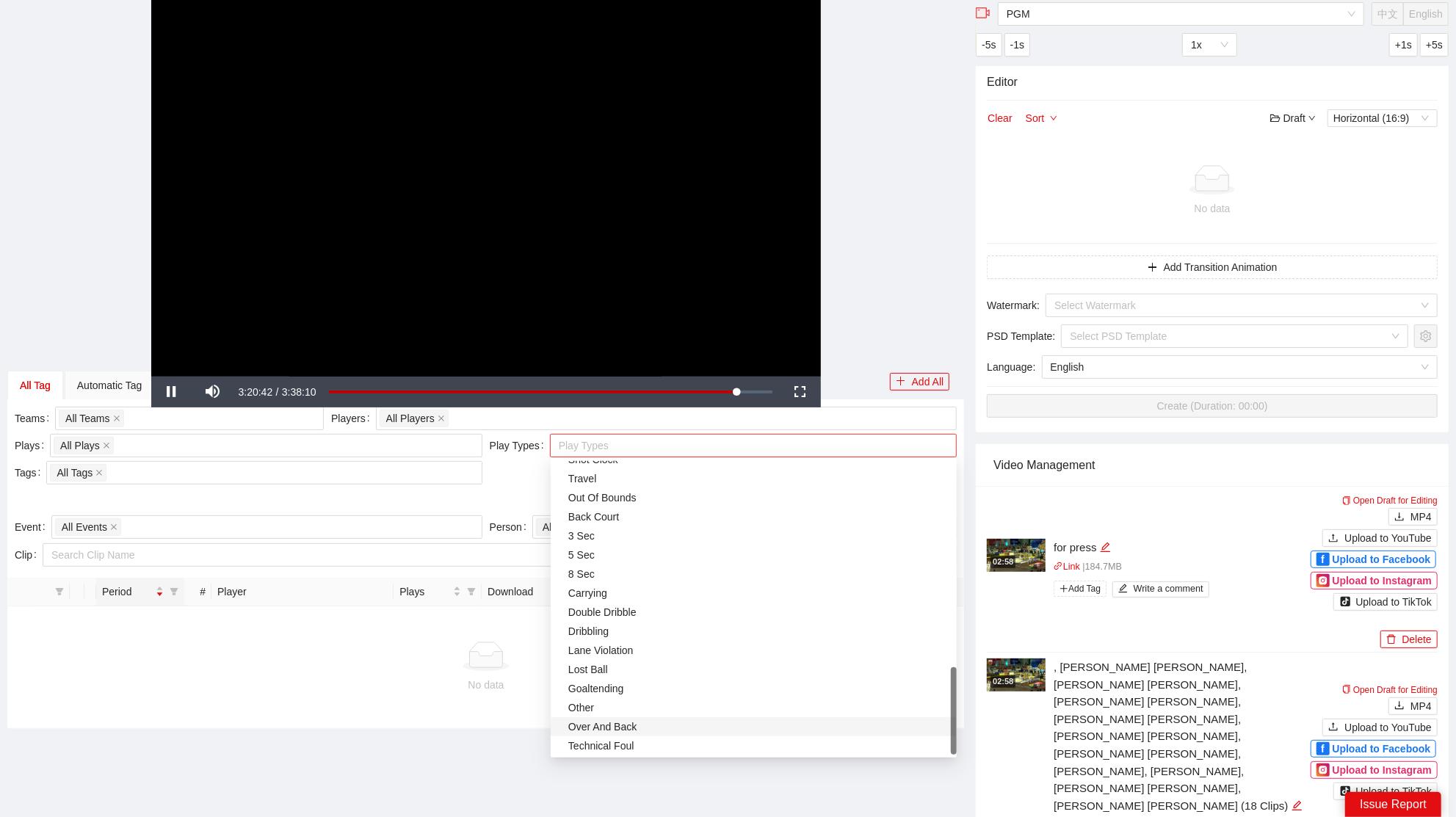
click at [626, 445] on div at bounding box center [746, 445] width 385 height 17
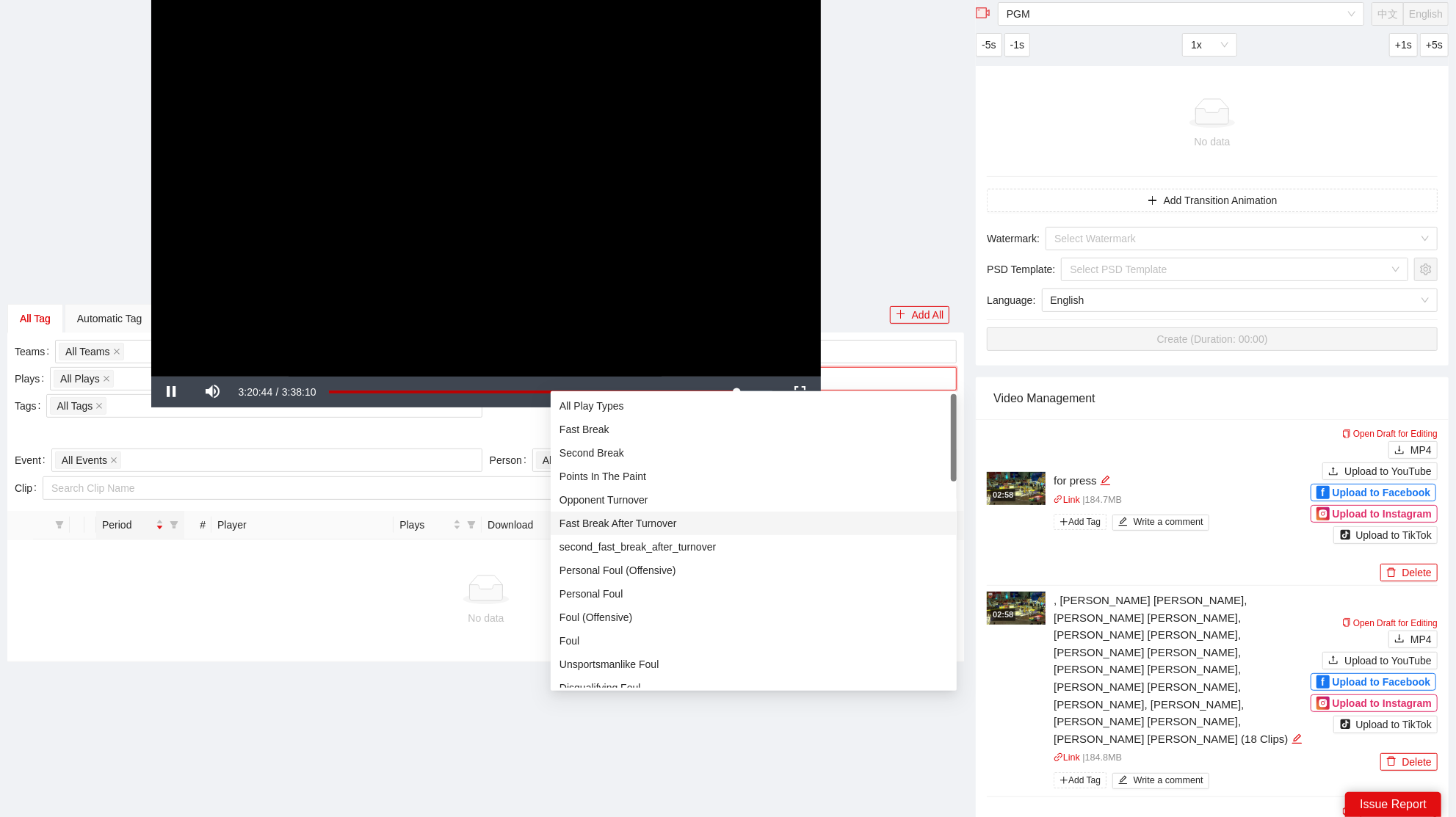
scroll to position [79, 0]
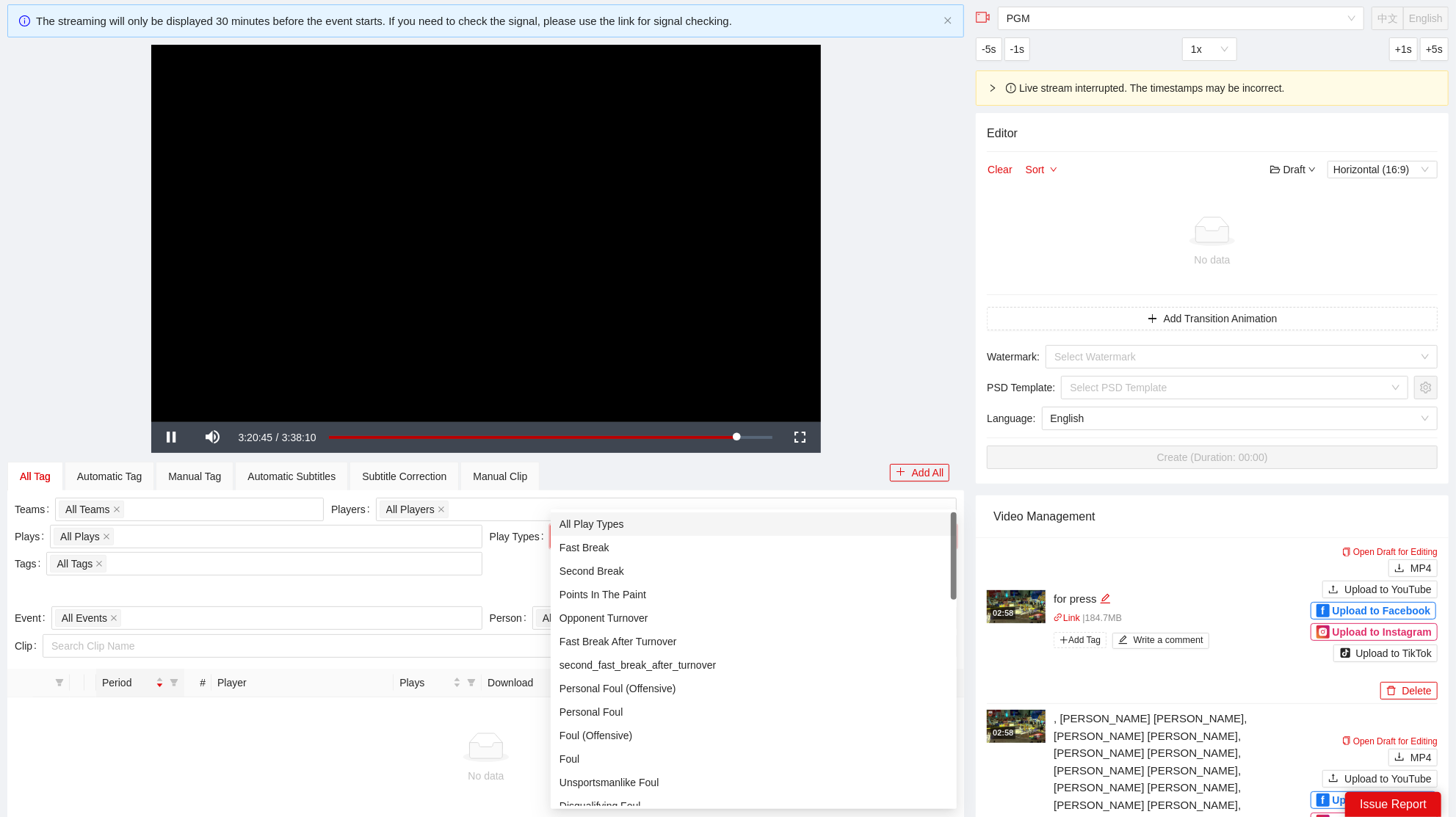
click at [602, 525] on div "All Play Types" at bounding box center [753, 523] width 388 height 16
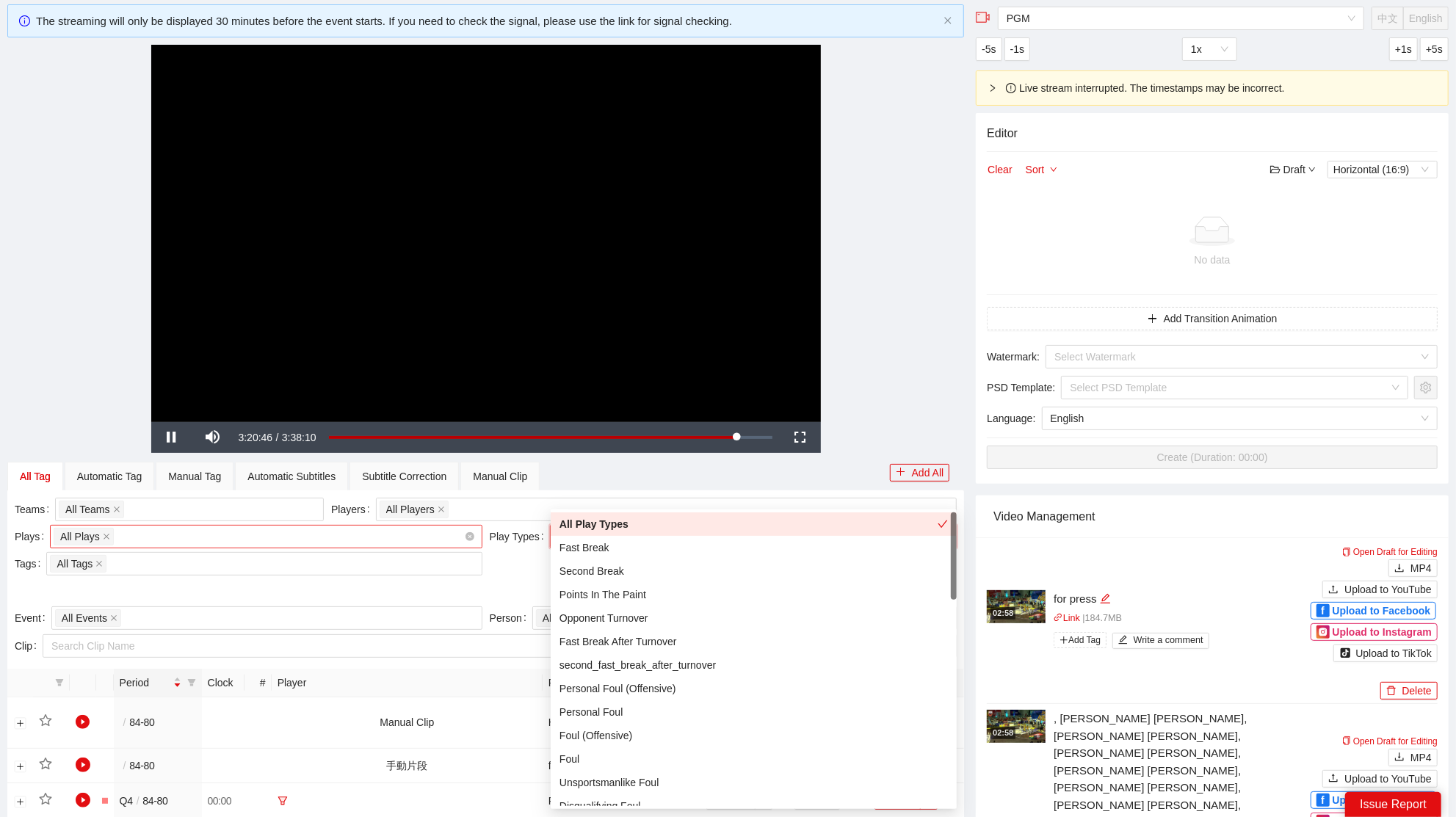
click at [137, 531] on div "All Plays + 0 ..." at bounding box center [259, 536] width 410 height 20
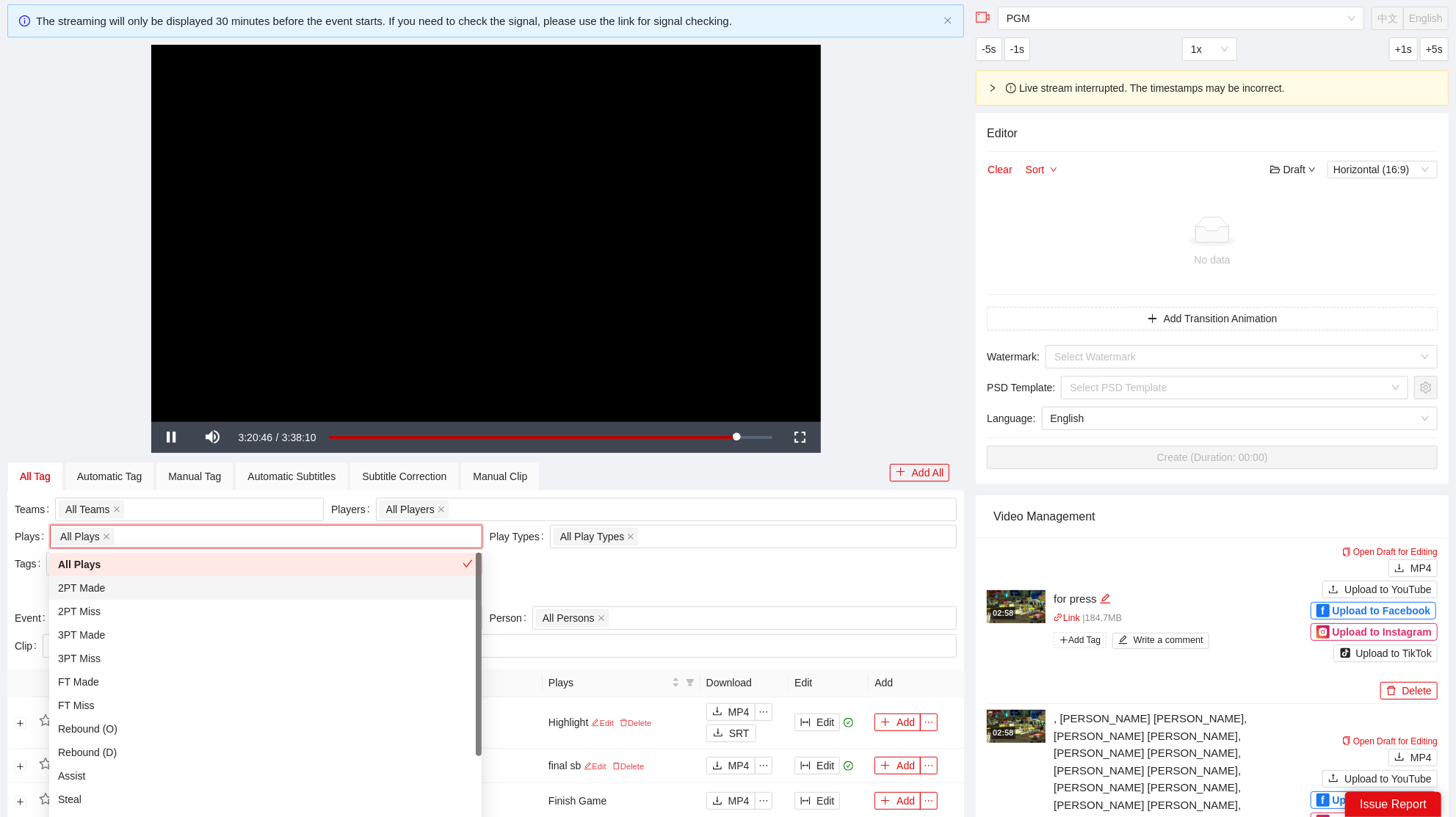
click at [115, 585] on div "2PT Made" at bounding box center [265, 587] width 415 height 16
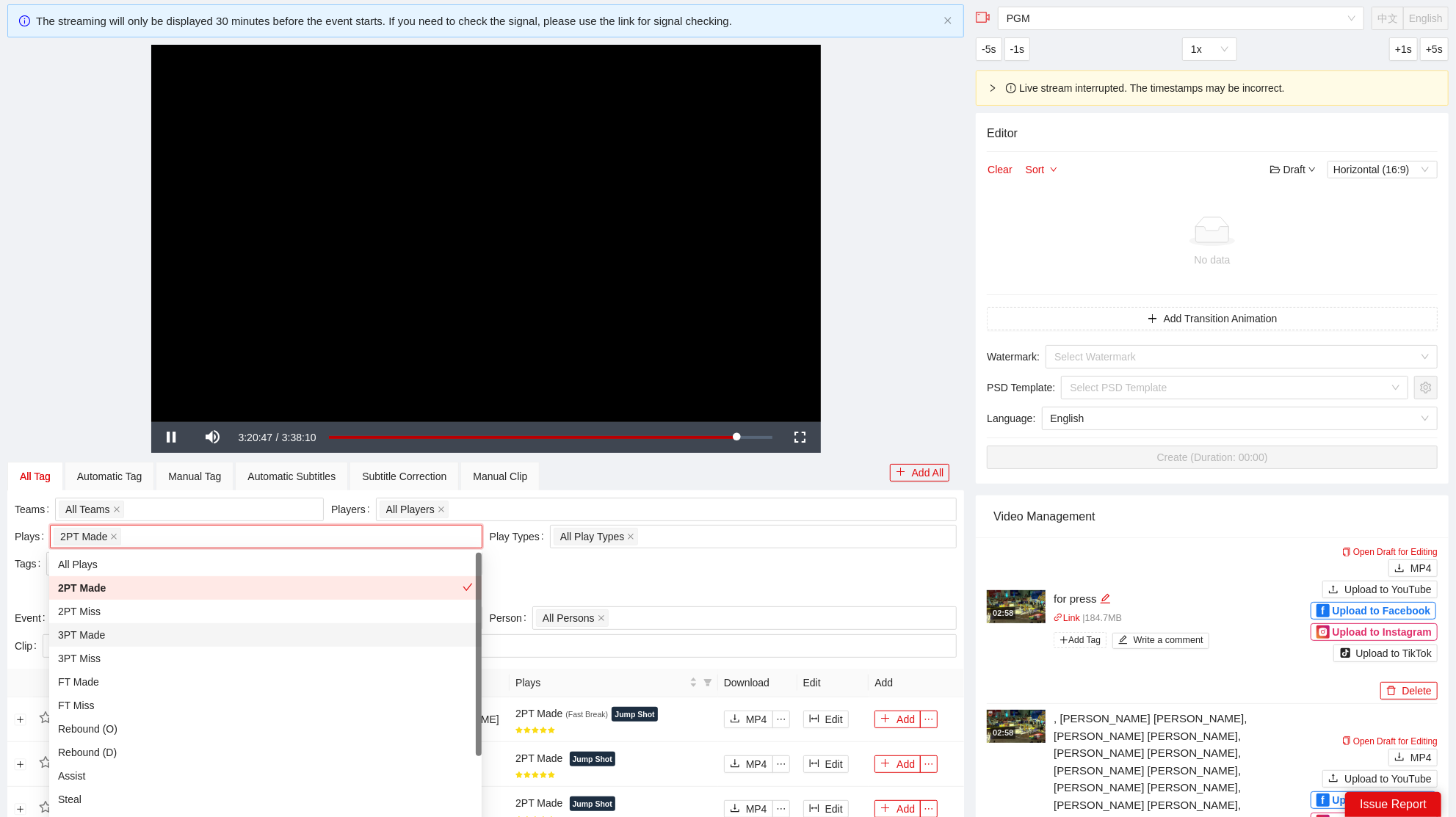
click at [97, 632] on div "3PT Made" at bounding box center [265, 634] width 415 height 16
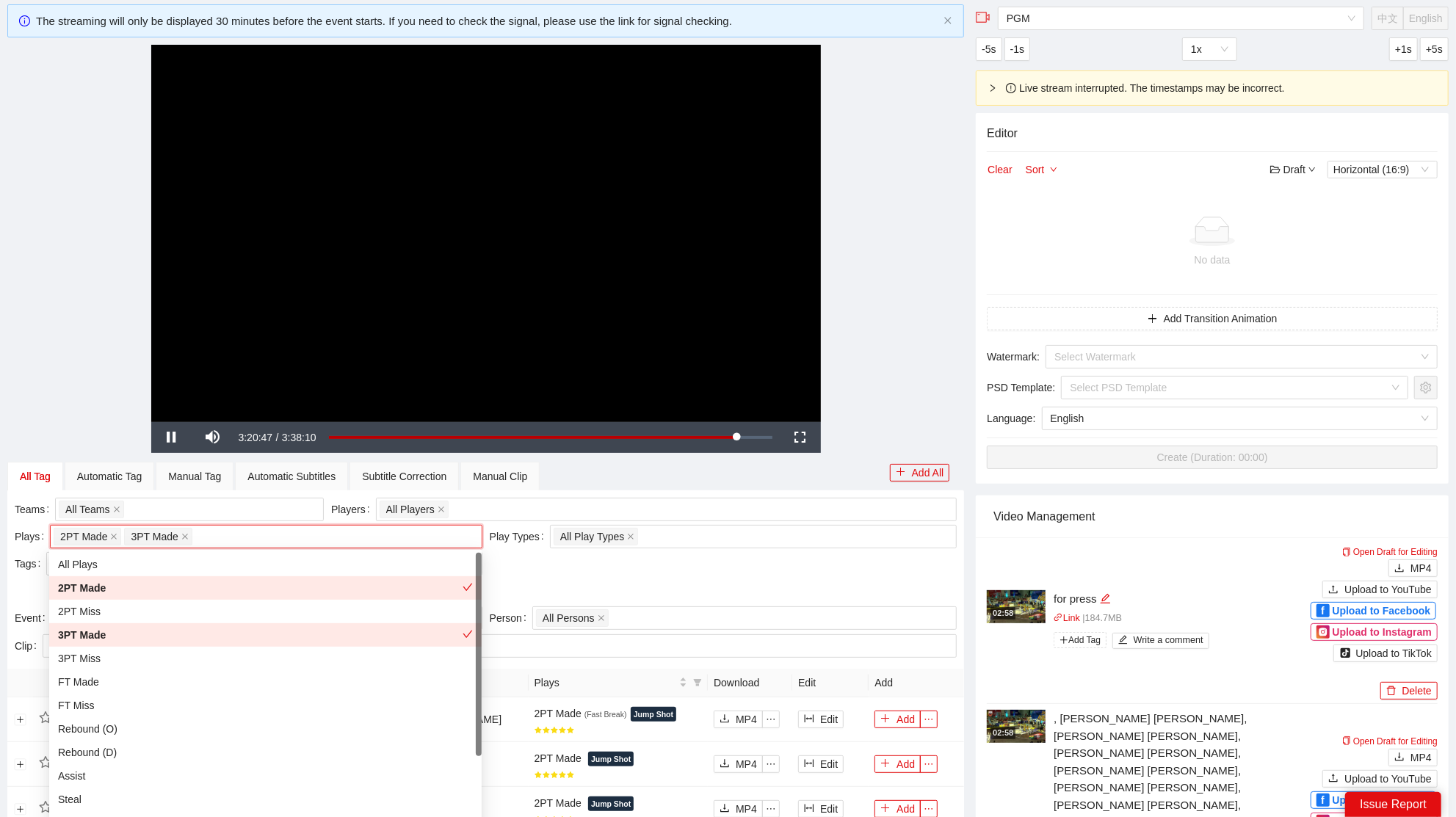
click at [651, 561] on div "Teams All Teams Players All Players Plays 2PT Made 3PT Made + 0 ... Play Types …" at bounding box center [486, 552] width 949 height 109
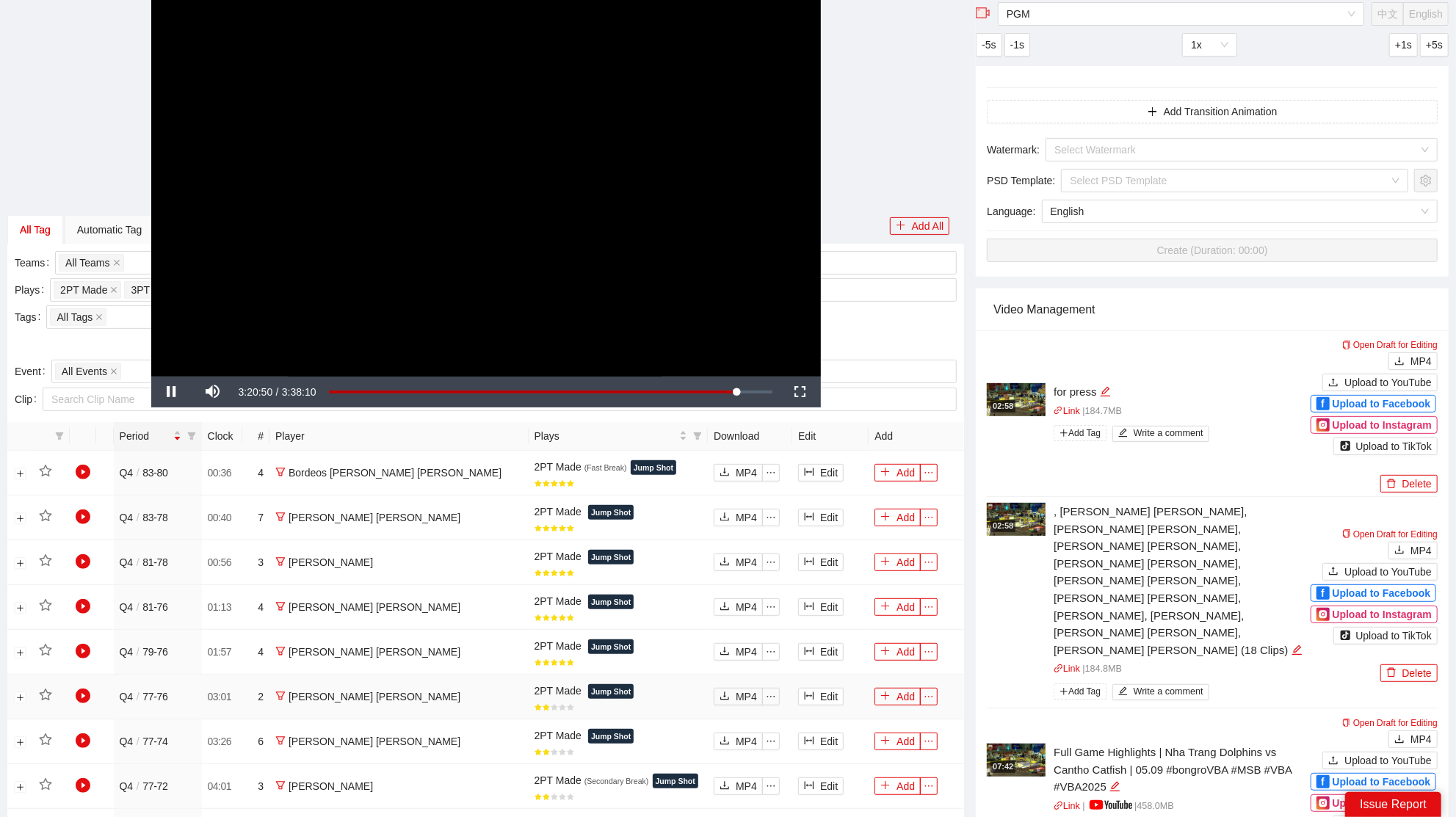
scroll to position [490, 0]
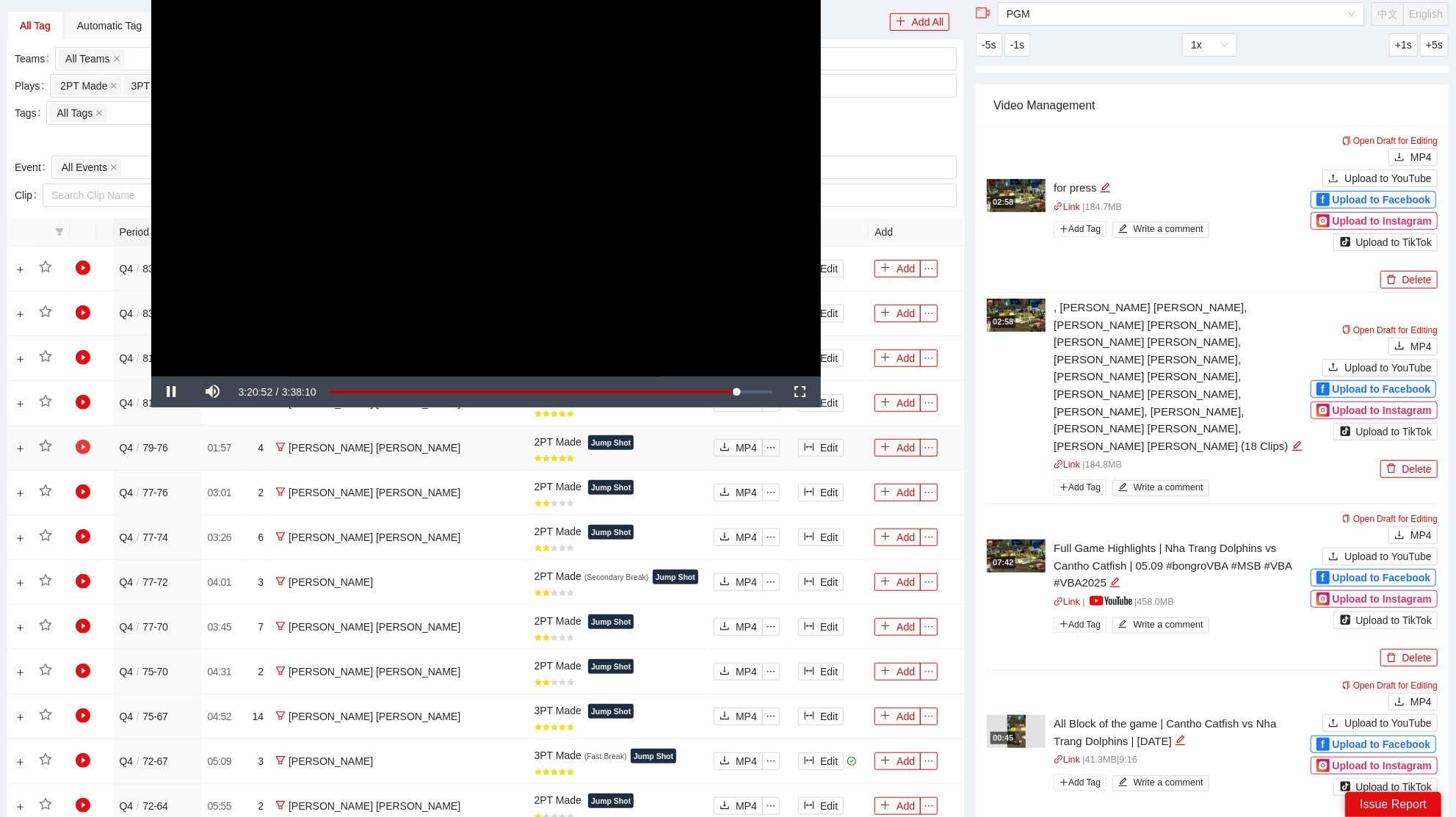
click at [84, 442] on icon "play-circle" at bounding box center [82, 446] width 14 height 14
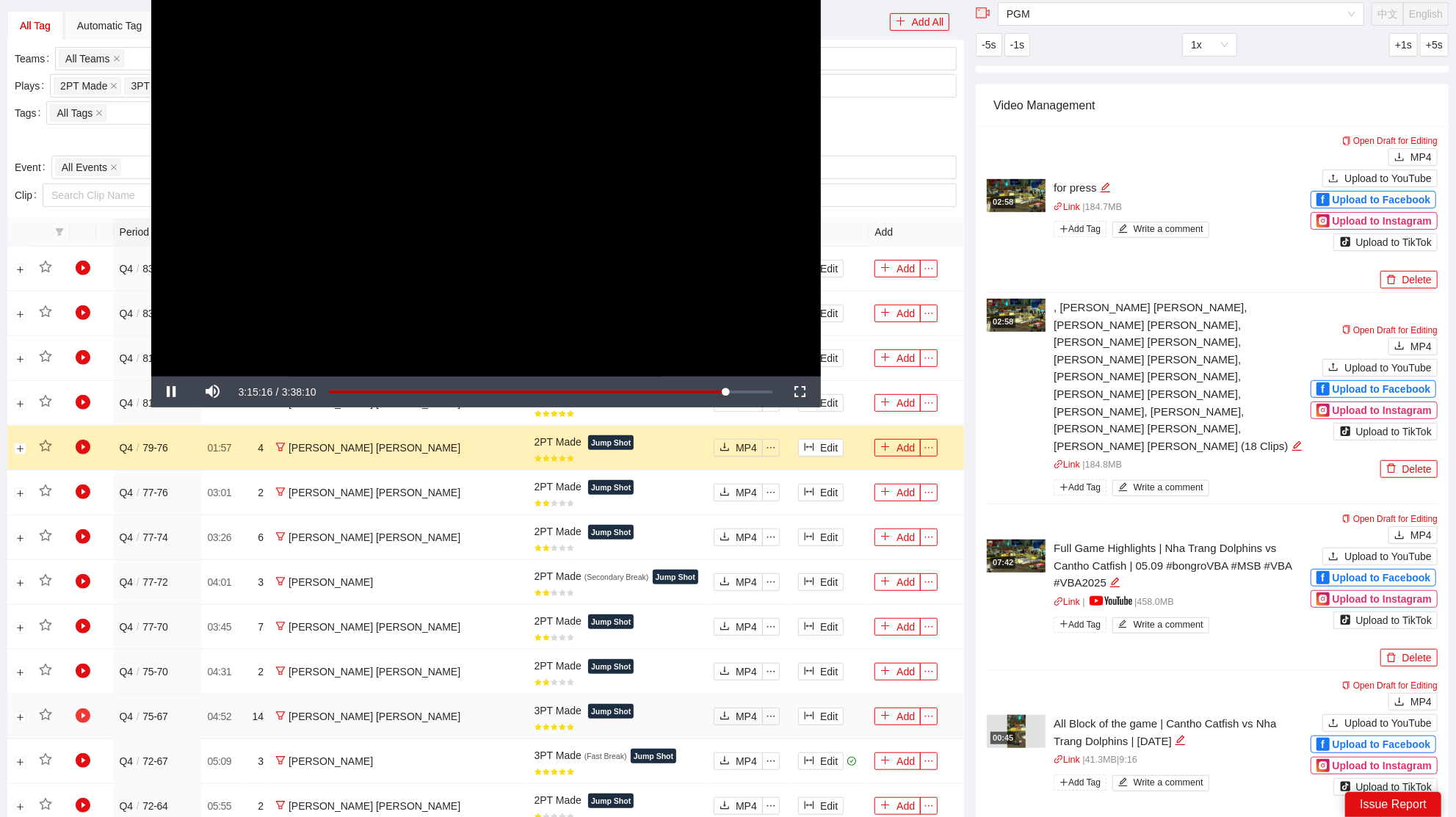
click at [84, 708] on icon "play-circle" at bounding box center [82, 714] width 14 height 14
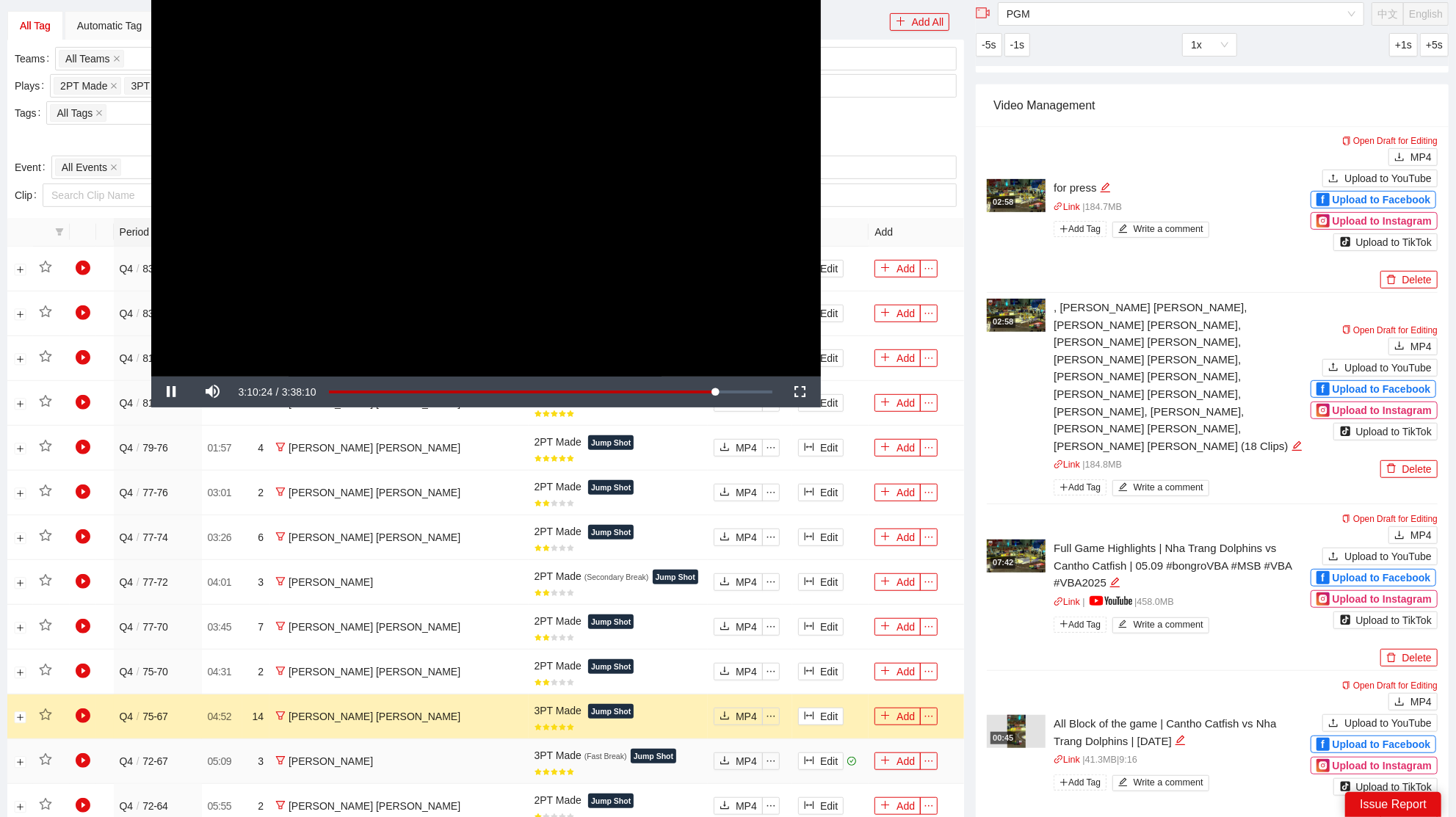
click at [805, 765] on td "Edit" at bounding box center [829, 760] width 76 height 44
click at [802, 757] on button "Edit" at bounding box center [820, 760] width 45 height 17
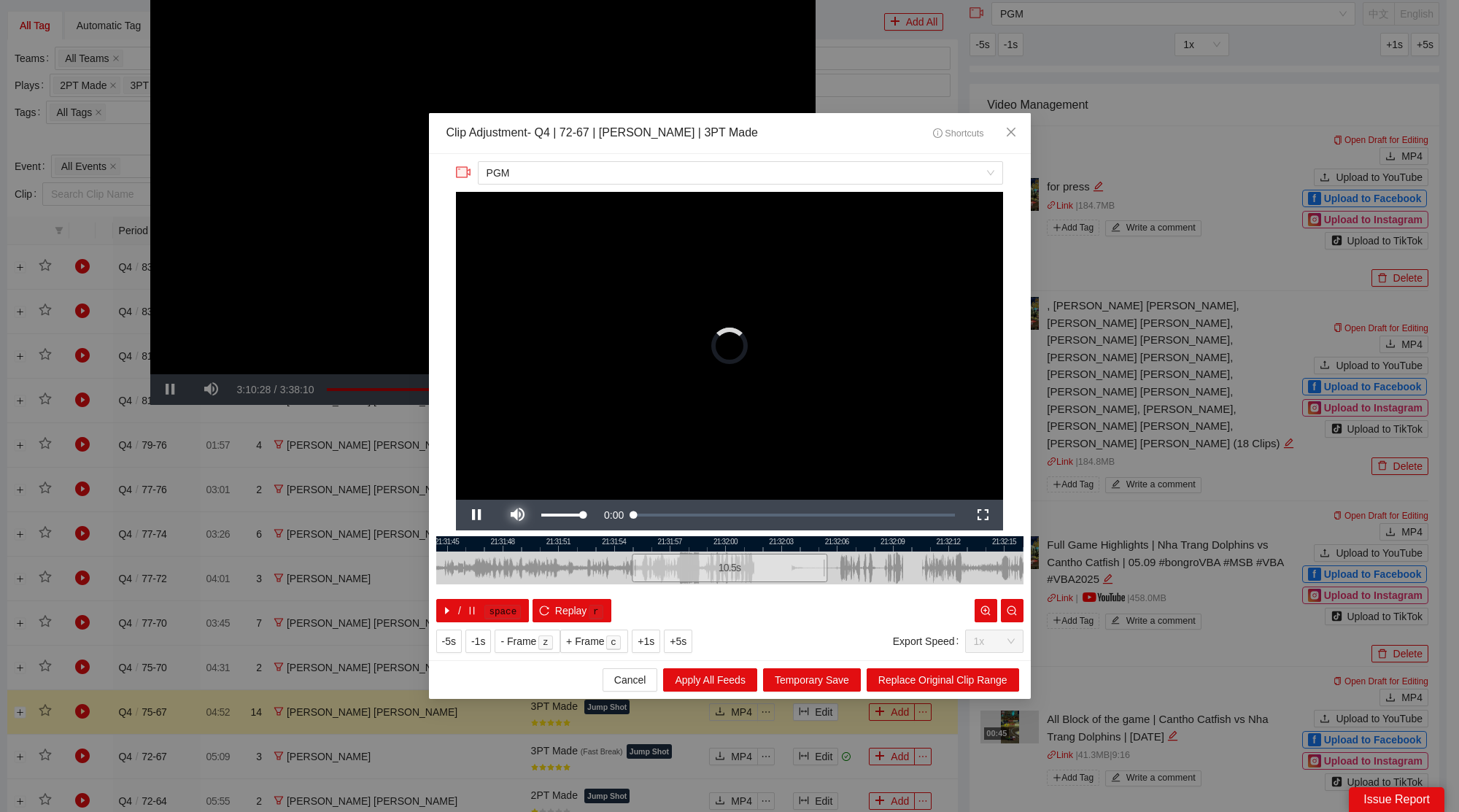
click at [510, 515] on span "Video Player" at bounding box center [517, 515] width 41 height 0
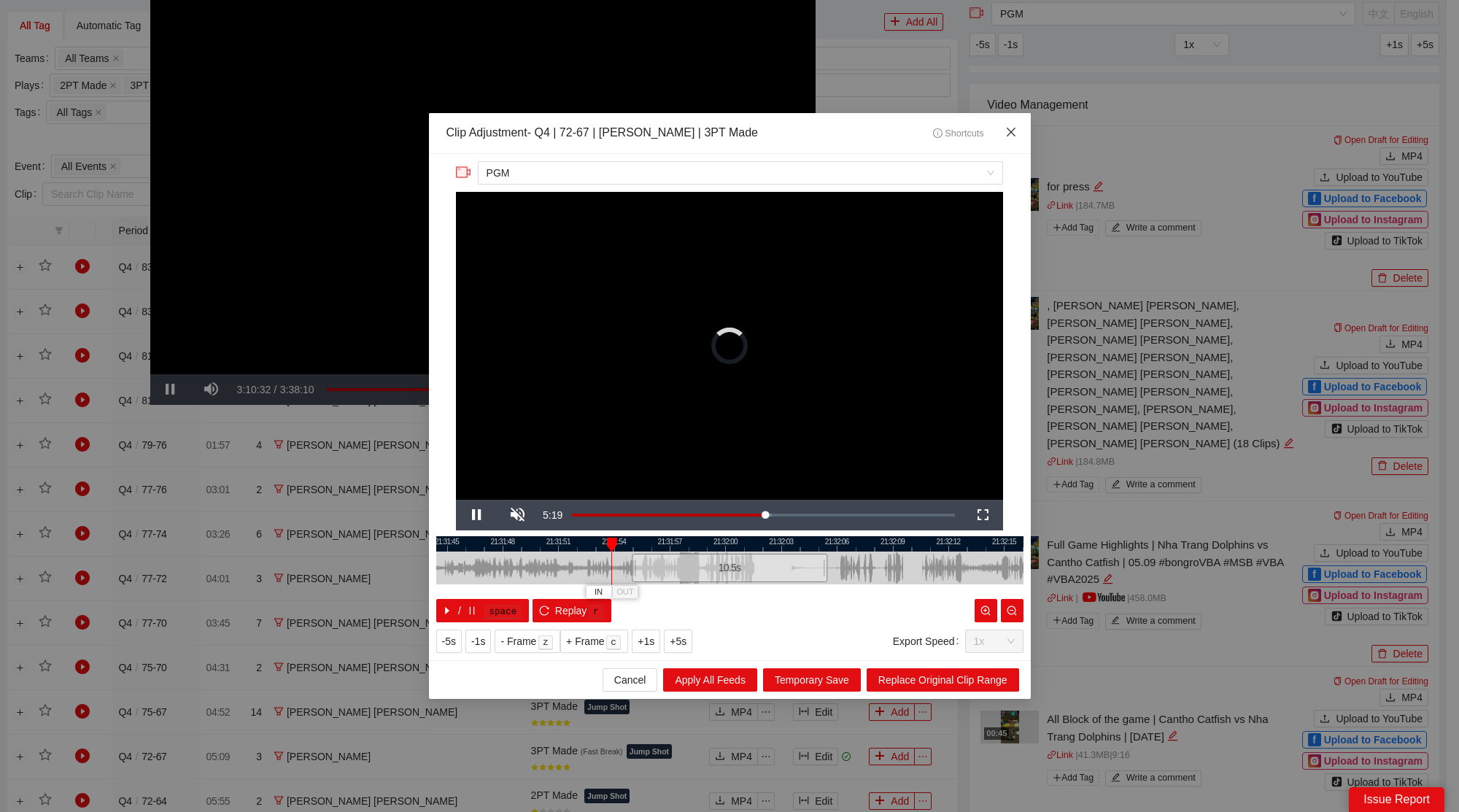
drag, startPoint x: 1009, startPoint y: 127, endPoint x: 958, endPoint y: 163, distance: 62.4
click at [1009, 127] on icon "close" at bounding box center [1012, 132] width 12 height 12
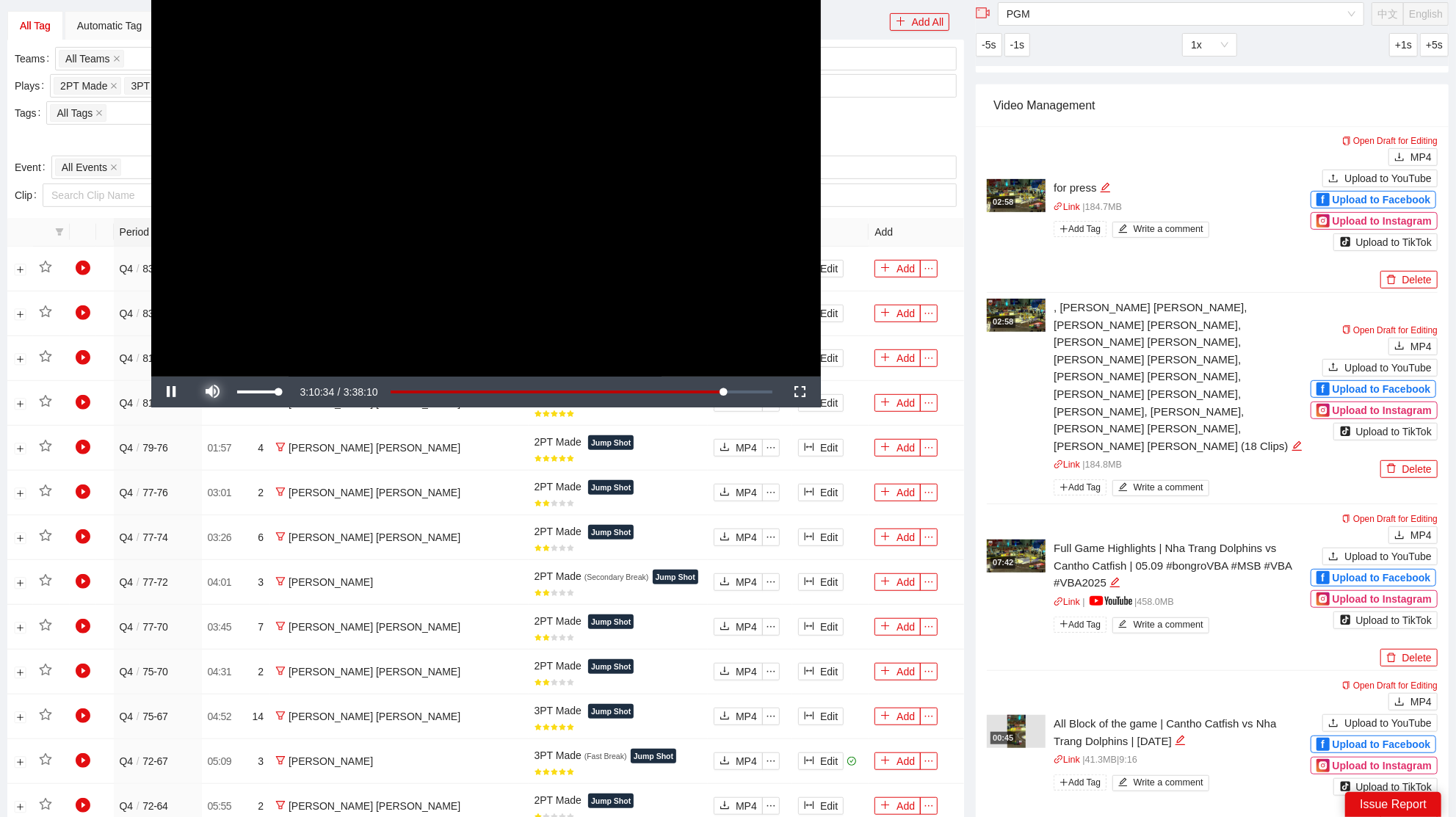
click at [210, 392] on span "Video Player" at bounding box center [213, 392] width 41 height 0
click at [821, 575] on button "Edit" at bounding box center [820, 581] width 45 height 17
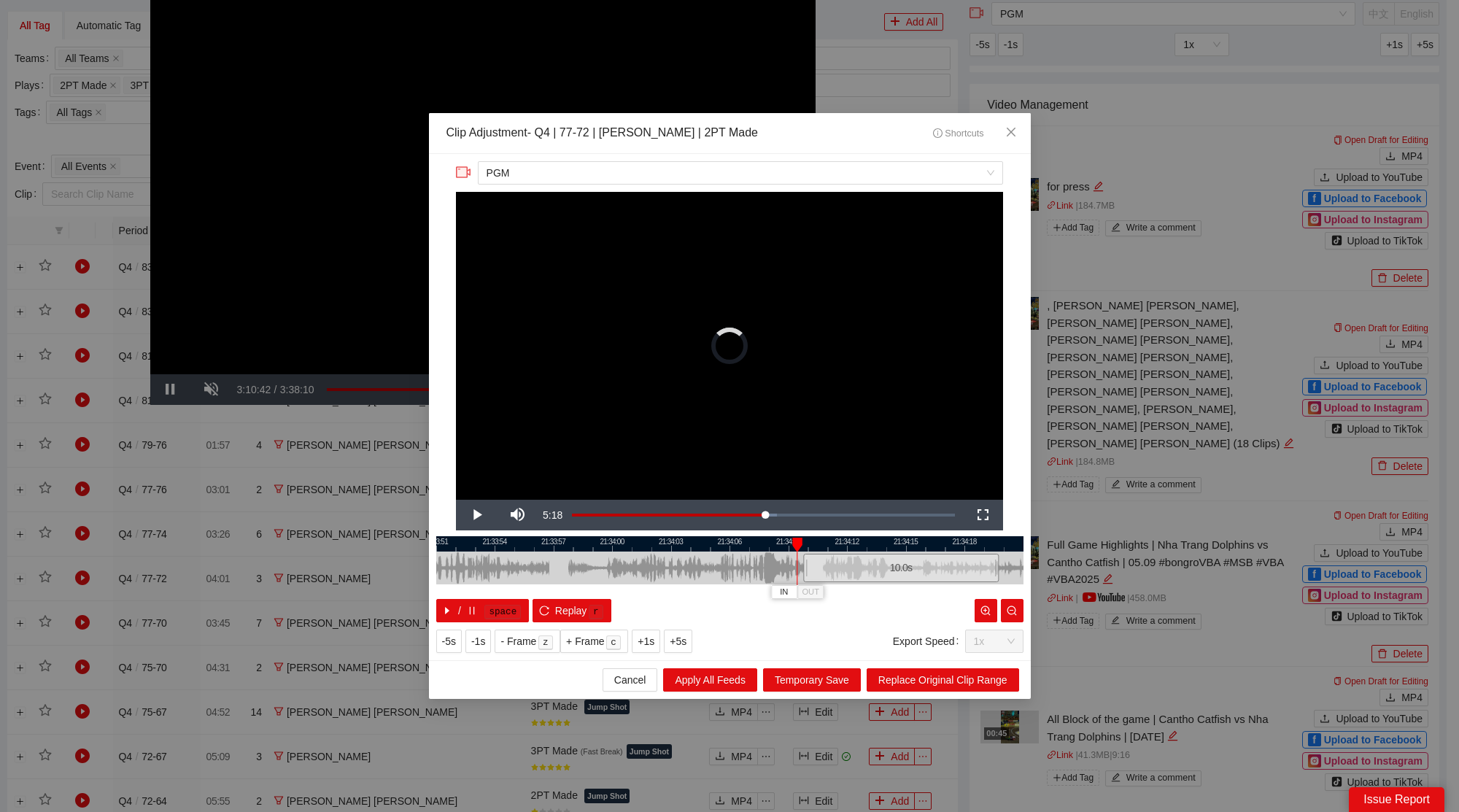
drag, startPoint x: 741, startPoint y: 566, endPoint x: 914, endPoint y: 569, distance: 173.0
click at [914, 569] on div "10.0 s" at bounding box center [901, 568] width 196 height 28
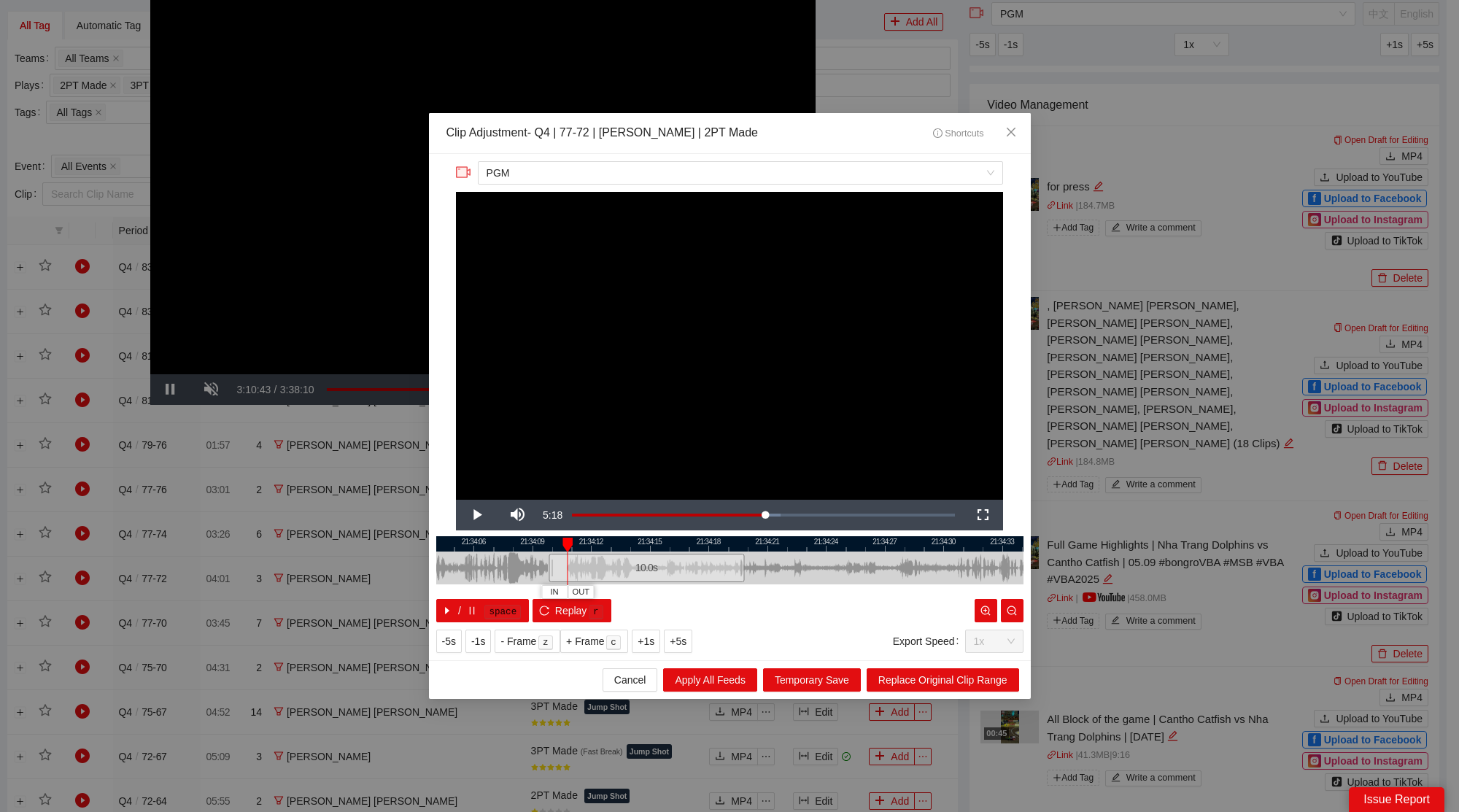
drag, startPoint x: 877, startPoint y: 544, endPoint x: 602, endPoint y: 566, distance: 275.9
click at [603, 566] on div "21:34:03 21:34:06 21:34:09 21:34:12 21:34:15 21:34:18 21:34:21 21:34:24 21:34:2…" at bounding box center [730, 579] width 587 height 86
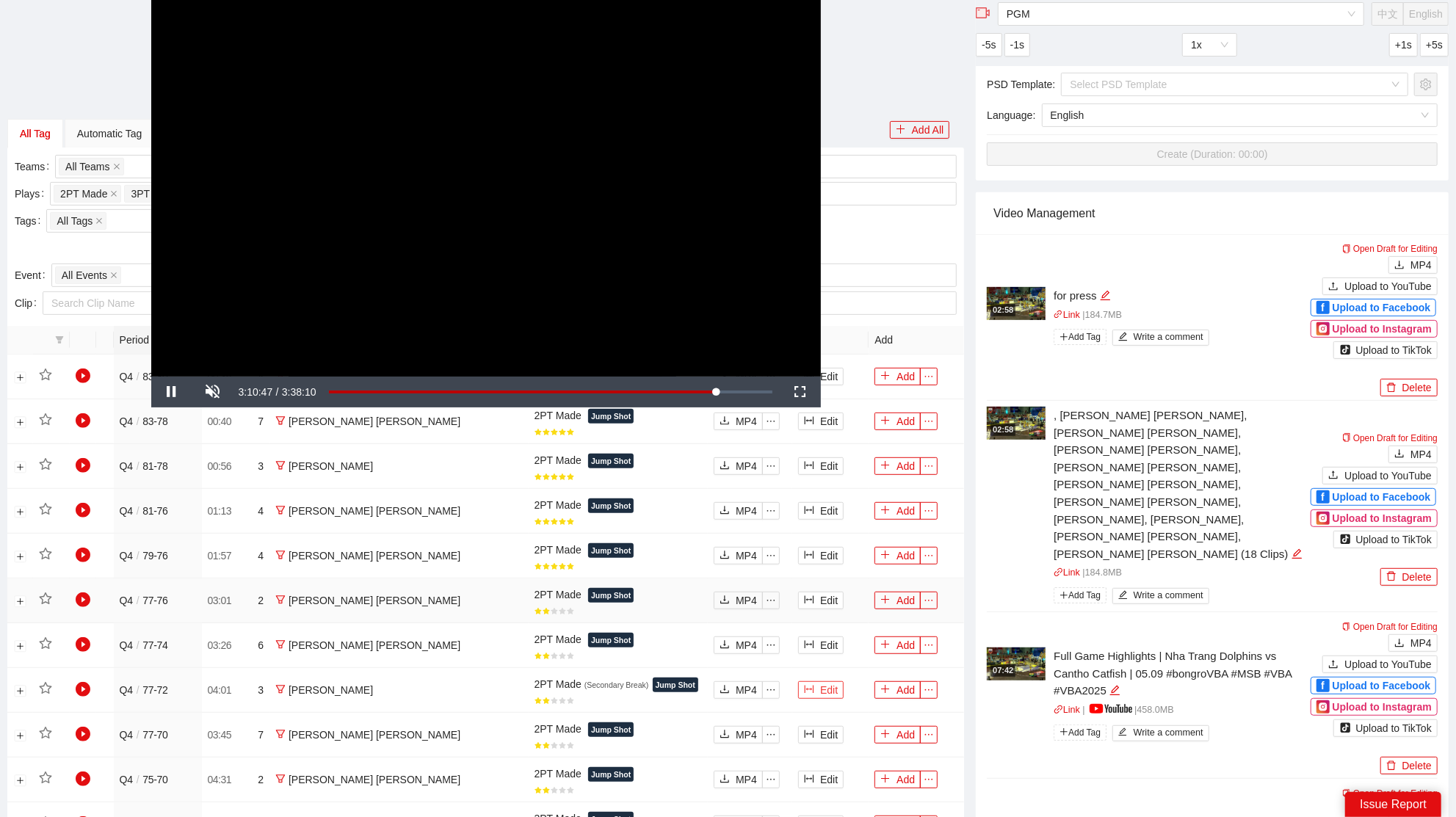
scroll to position [366, 0]
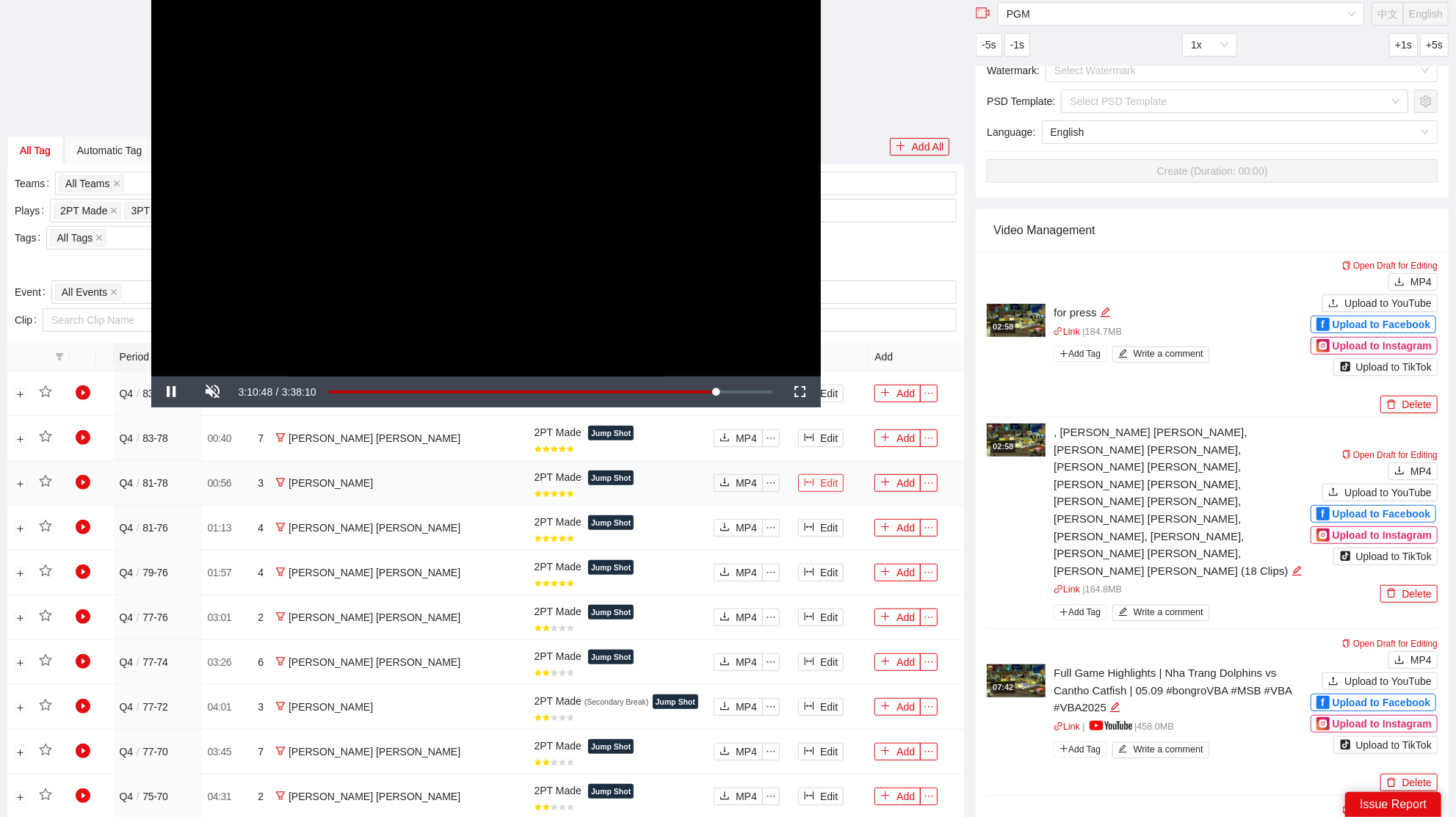
click at [807, 476] on button "Edit" at bounding box center [820, 482] width 45 height 17
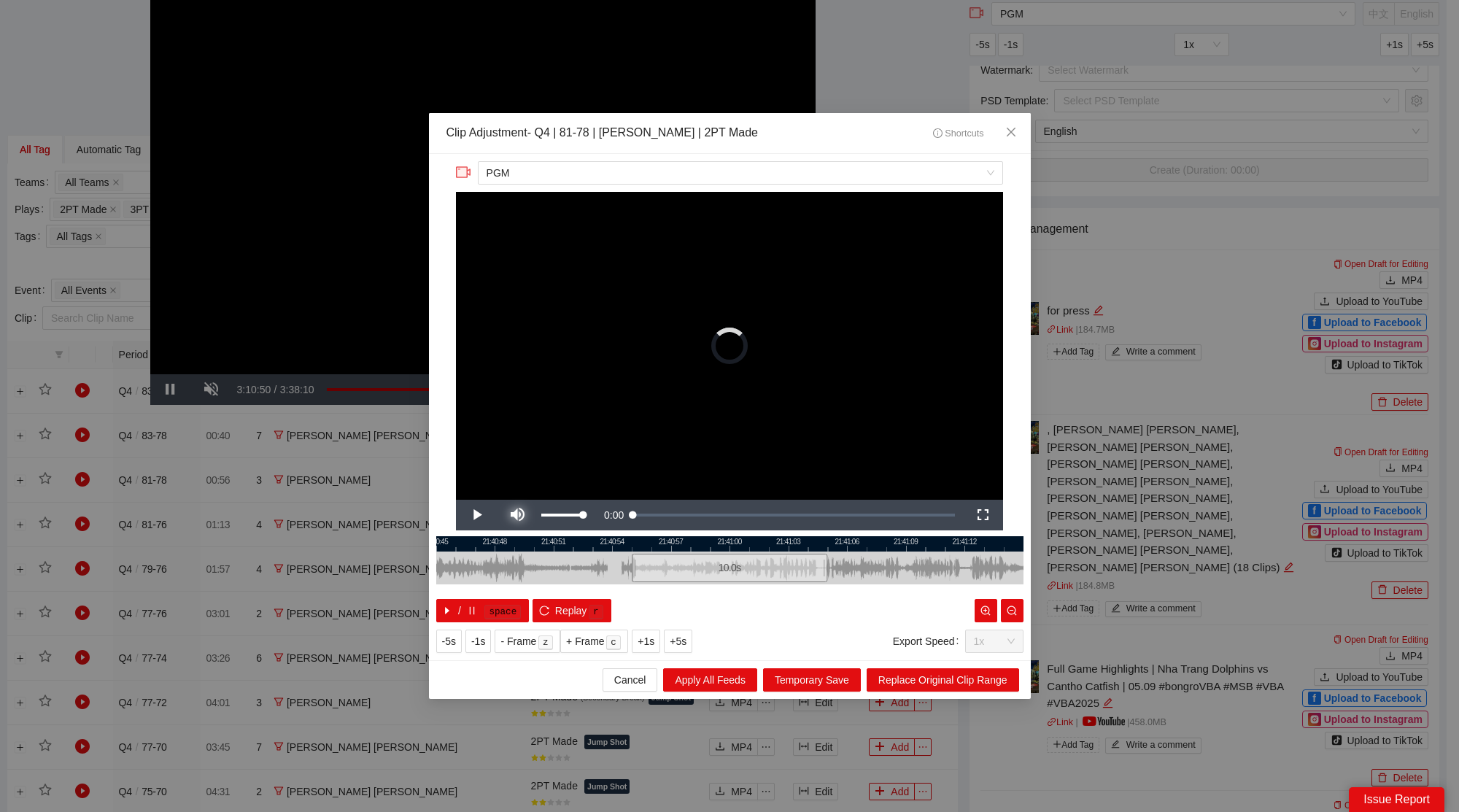
click at [526, 515] on span "Video Player" at bounding box center [517, 515] width 41 height 0
drag, startPoint x: 824, startPoint y: 564, endPoint x: 951, endPoint y: 570, distance: 127.1
click at [951, 570] on div at bounding box center [952, 568] width 9 height 33
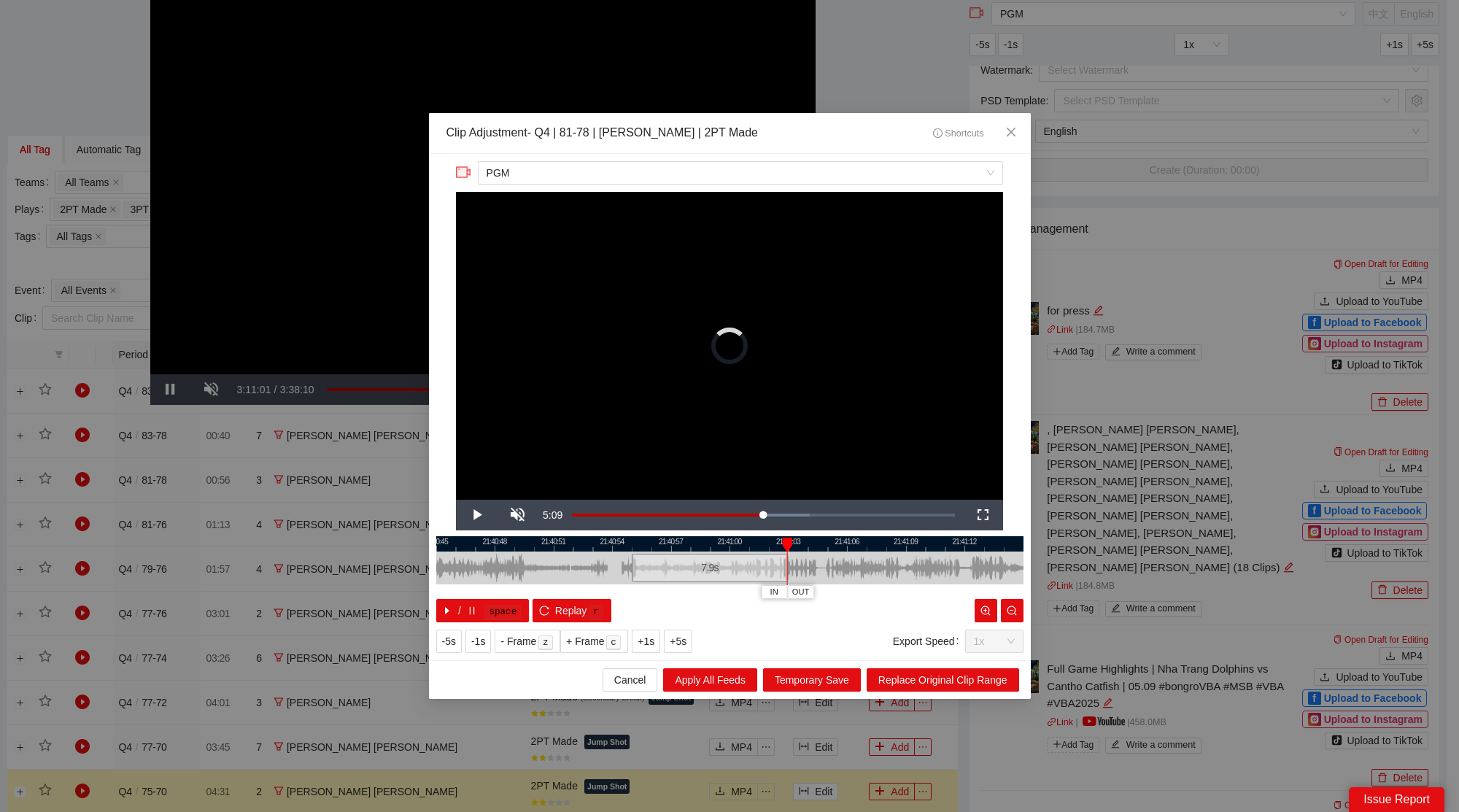
drag, startPoint x: 950, startPoint y: 565, endPoint x: 788, endPoint y: 578, distance: 162.5
click at [788, 578] on div at bounding box center [787, 568] width 9 height 33
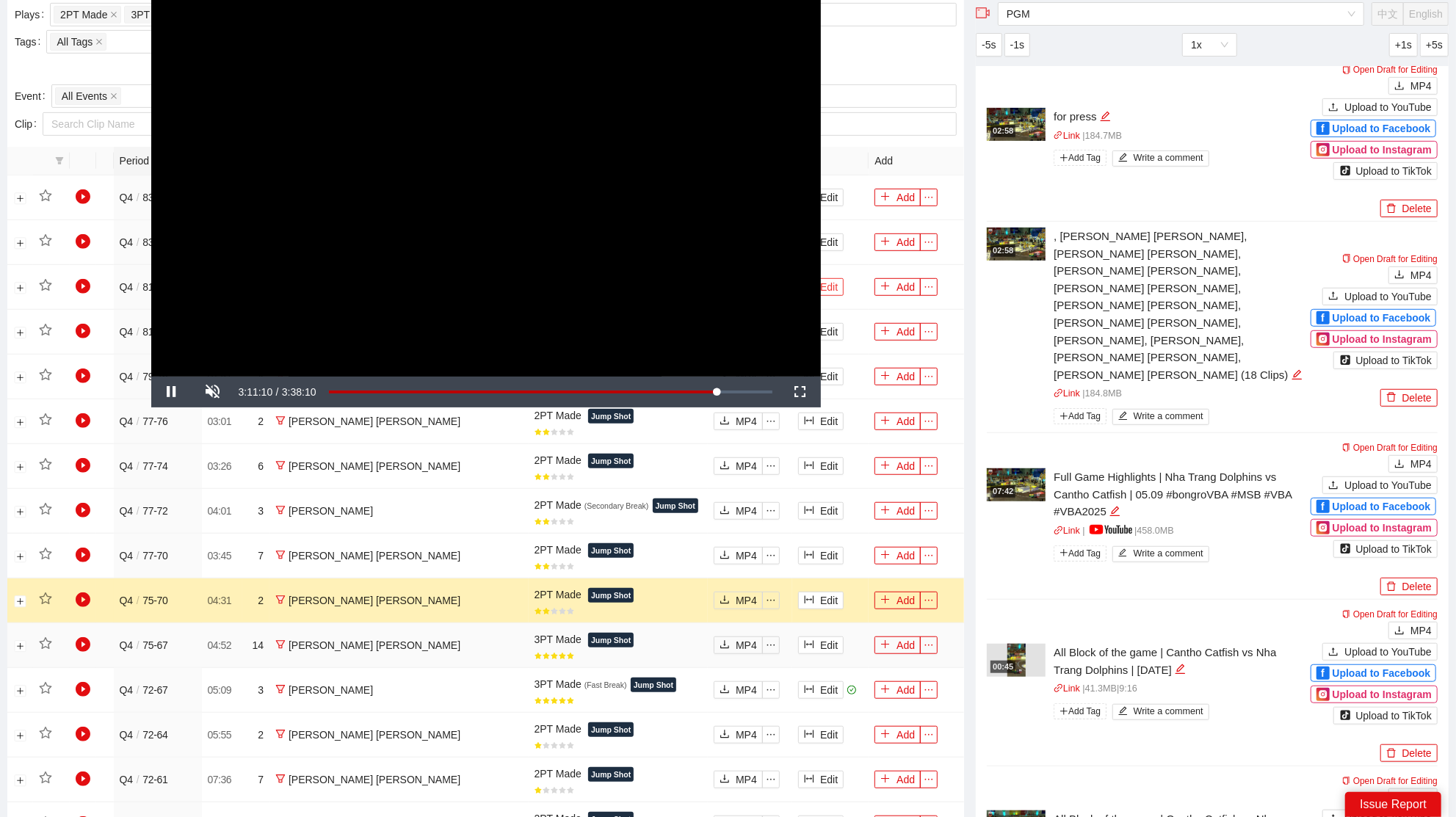
scroll to position [566, 0]
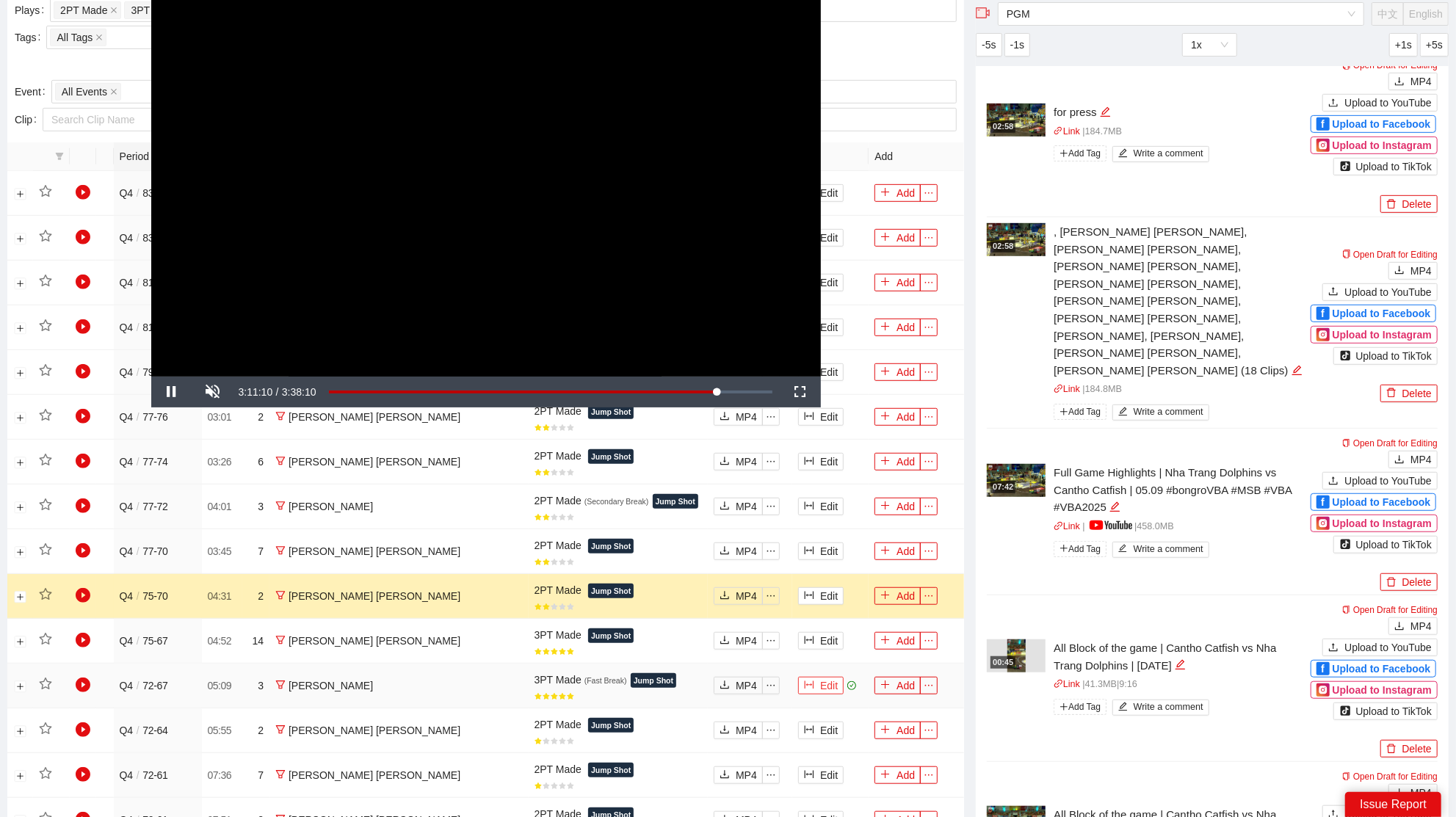
click at [802, 677] on button "Edit" at bounding box center [820, 685] width 45 height 17
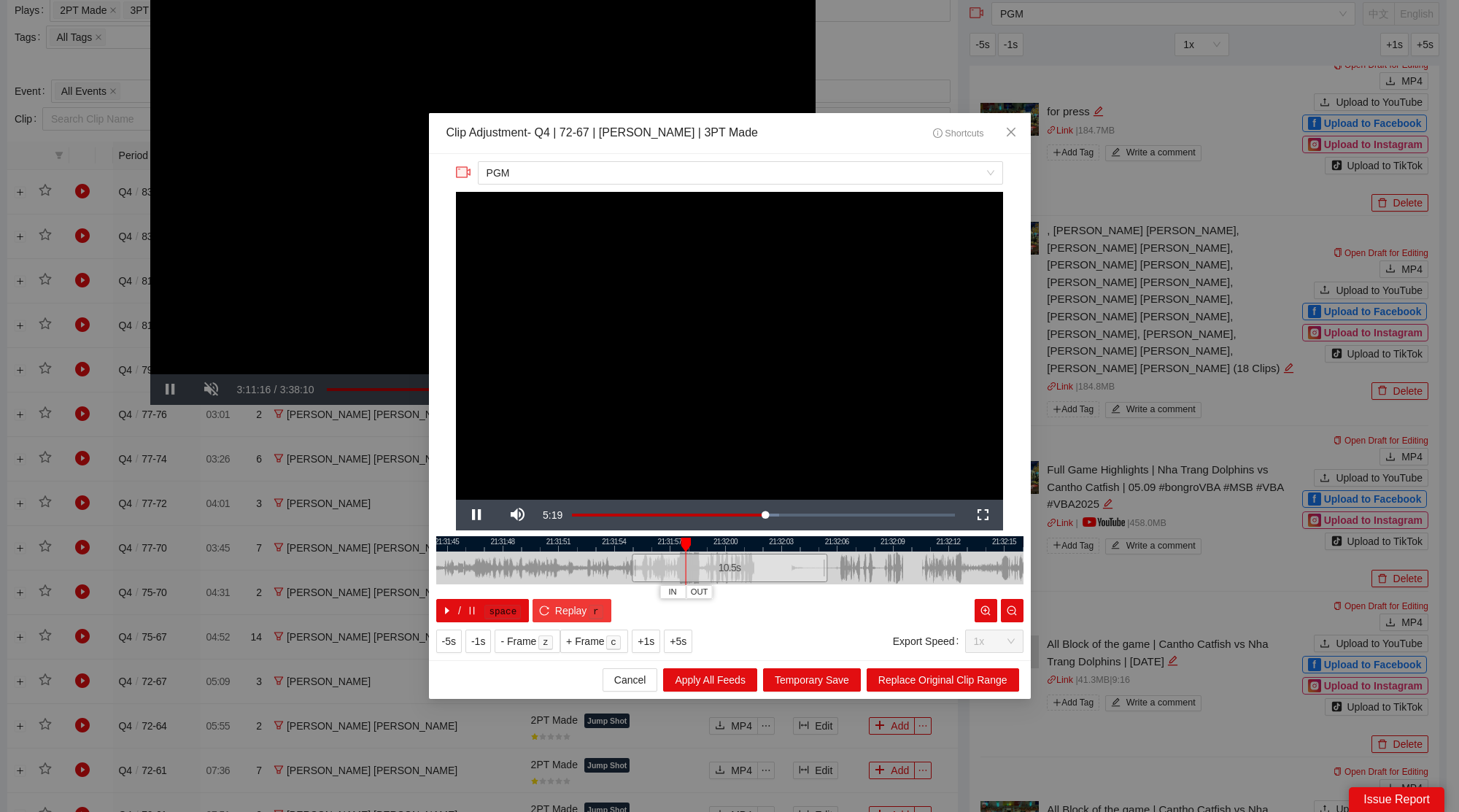
click at [561, 612] on span "Replay" at bounding box center [571, 610] width 32 height 16
drag, startPoint x: 638, startPoint y: 565, endPoint x: 566, endPoint y: 572, distance: 72.3
click at [566, 572] on div at bounding box center [563, 568] width 9 height 33
click at [478, 515] on span "Video Player" at bounding box center [476, 515] width 41 height 0
click at [476, 515] on span "Video Player" at bounding box center [476, 515] width 41 height 0
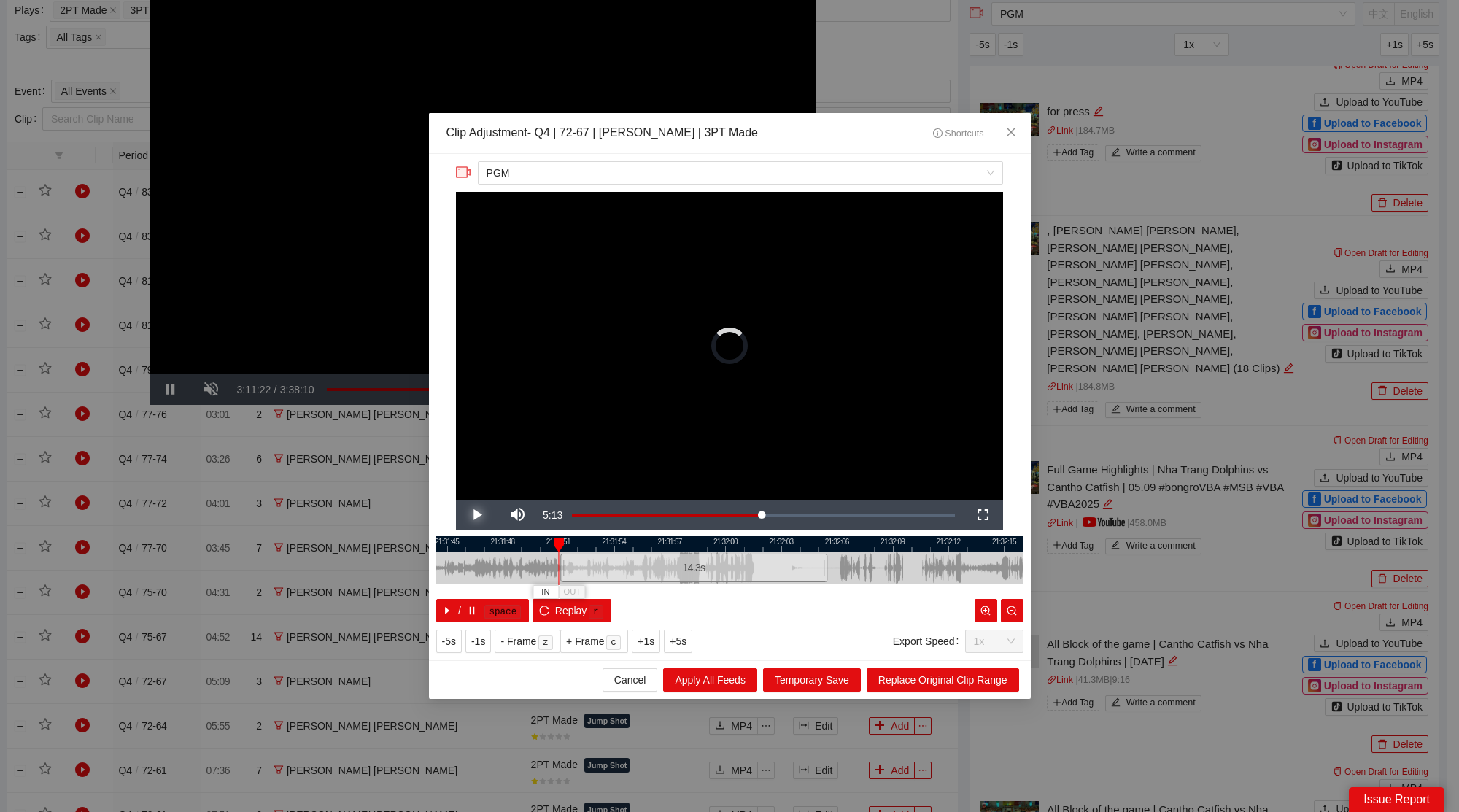
click at [480, 515] on span "Video Player" at bounding box center [476, 515] width 41 height 0
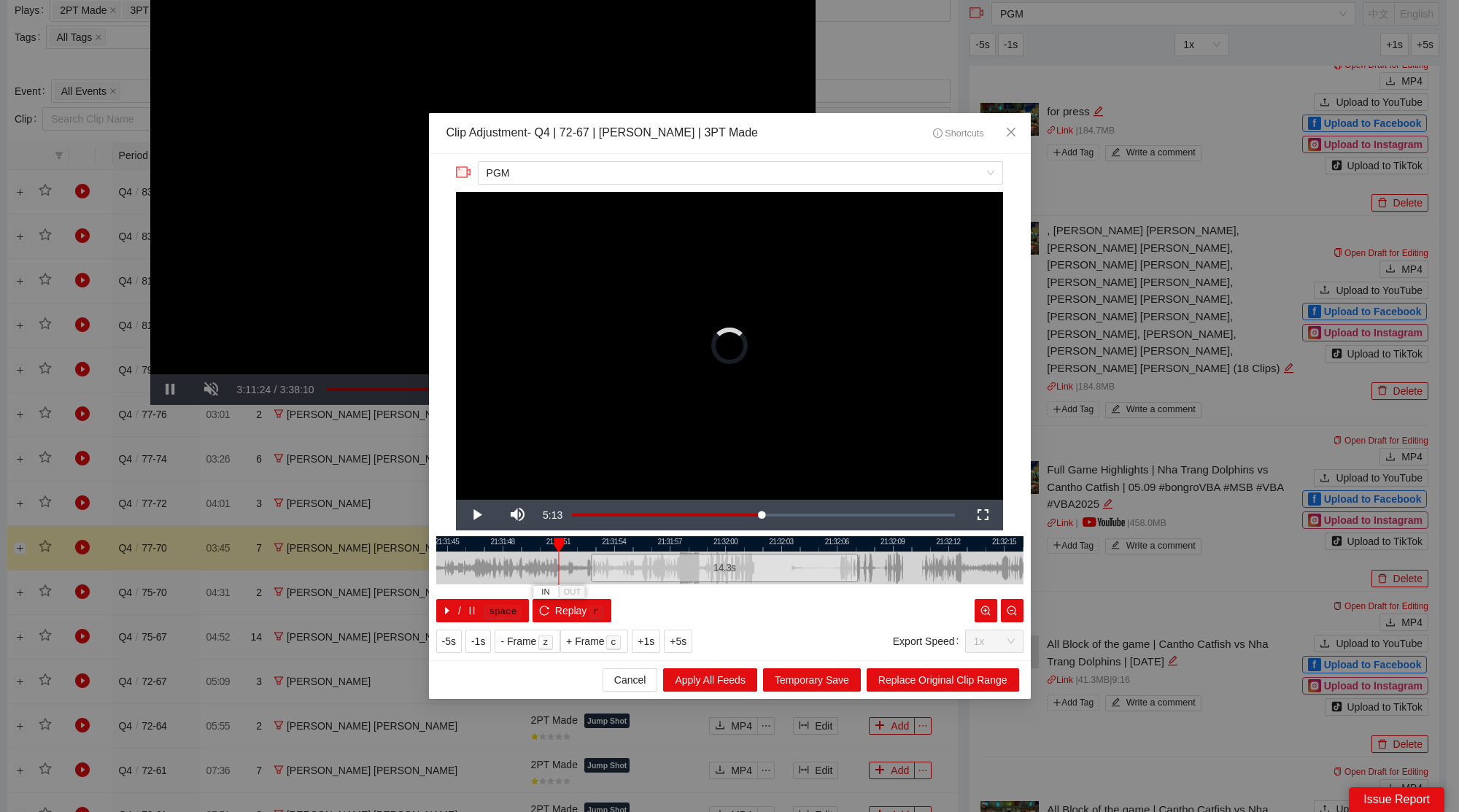
drag, startPoint x: 669, startPoint y: 565, endPoint x: 699, endPoint y: 568, distance: 30.1
click at [699, 568] on div "14.3 s" at bounding box center [725, 568] width 267 height 28
click at [479, 515] on span "Video Player" at bounding box center [476, 515] width 41 height 0
drag, startPoint x: 671, startPoint y: 574, endPoint x: 693, endPoint y: 575, distance: 22.0
click at [693, 575] on div "14.3 s" at bounding box center [758, 568] width 267 height 28
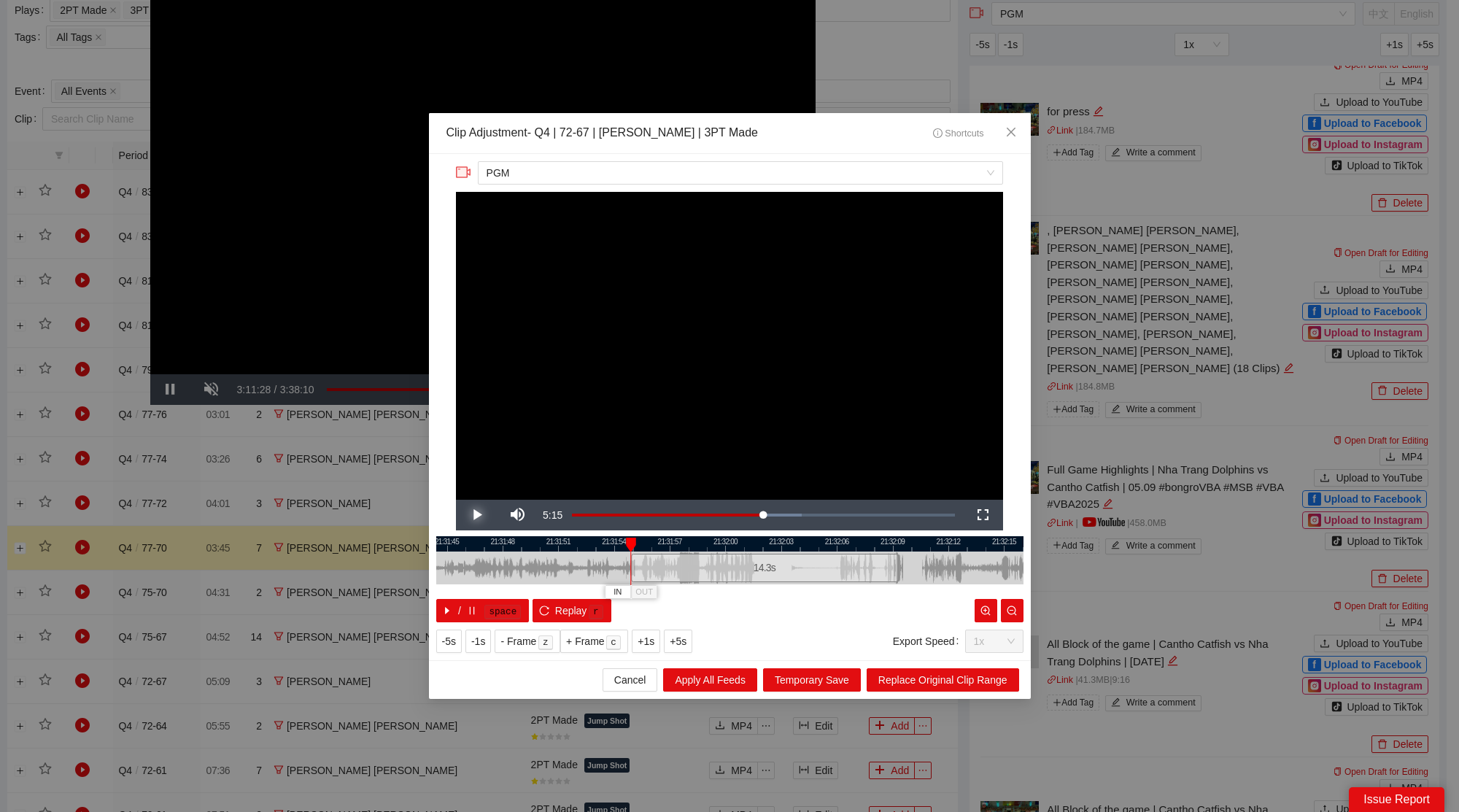
click at [479, 515] on span "Video Player" at bounding box center [476, 515] width 41 height 0
click at [1012, 605] on icon "zoom-out" at bounding box center [1012, 610] width 10 height 10
click at [1011, 605] on icon "zoom-out" at bounding box center [1012, 610] width 10 height 10
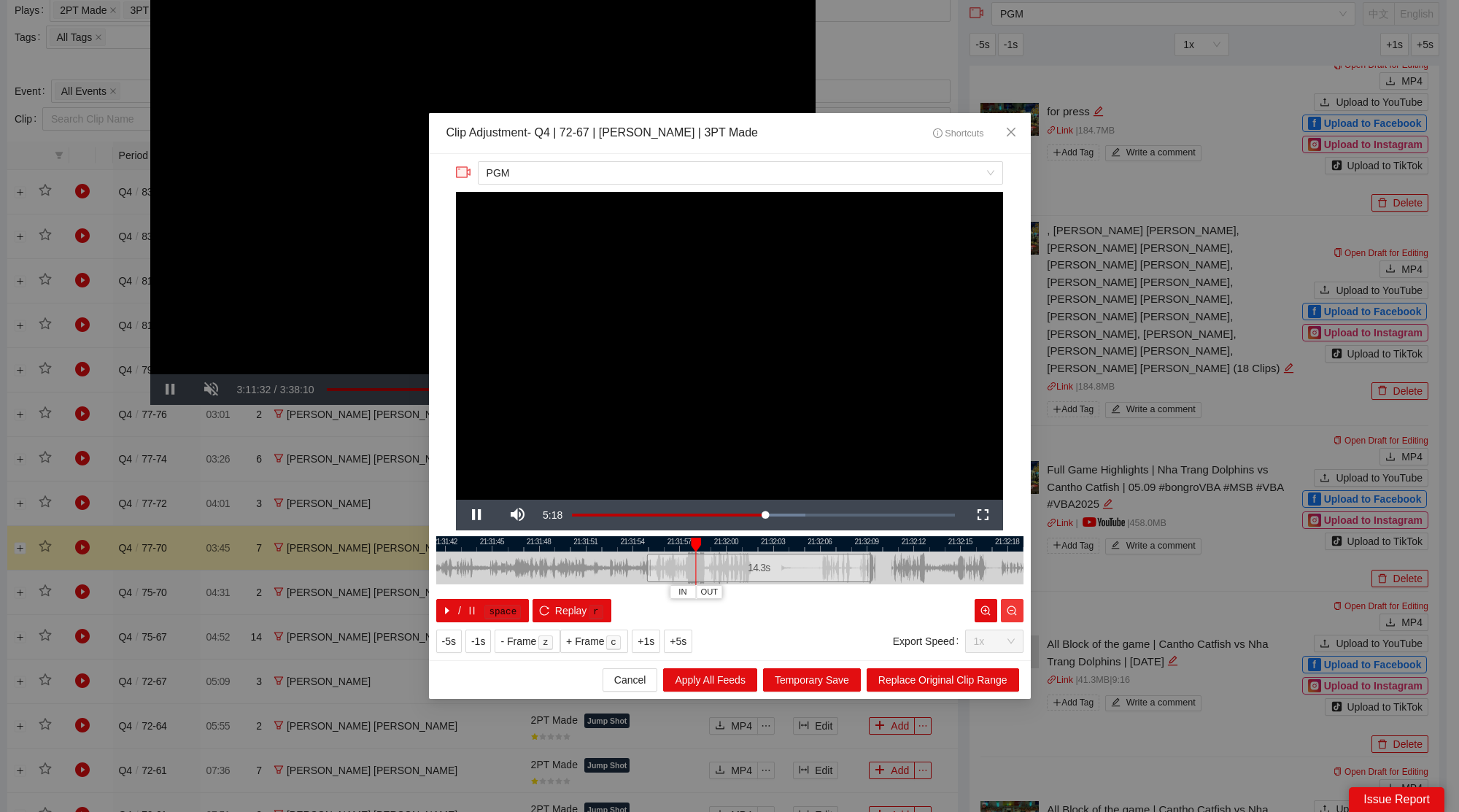
click at [1011, 605] on icon "zoom-out" at bounding box center [1012, 610] width 10 height 10
click at [1010, 606] on icon "zoom-out" at bounding box center [1012, 610] width 10 height 10
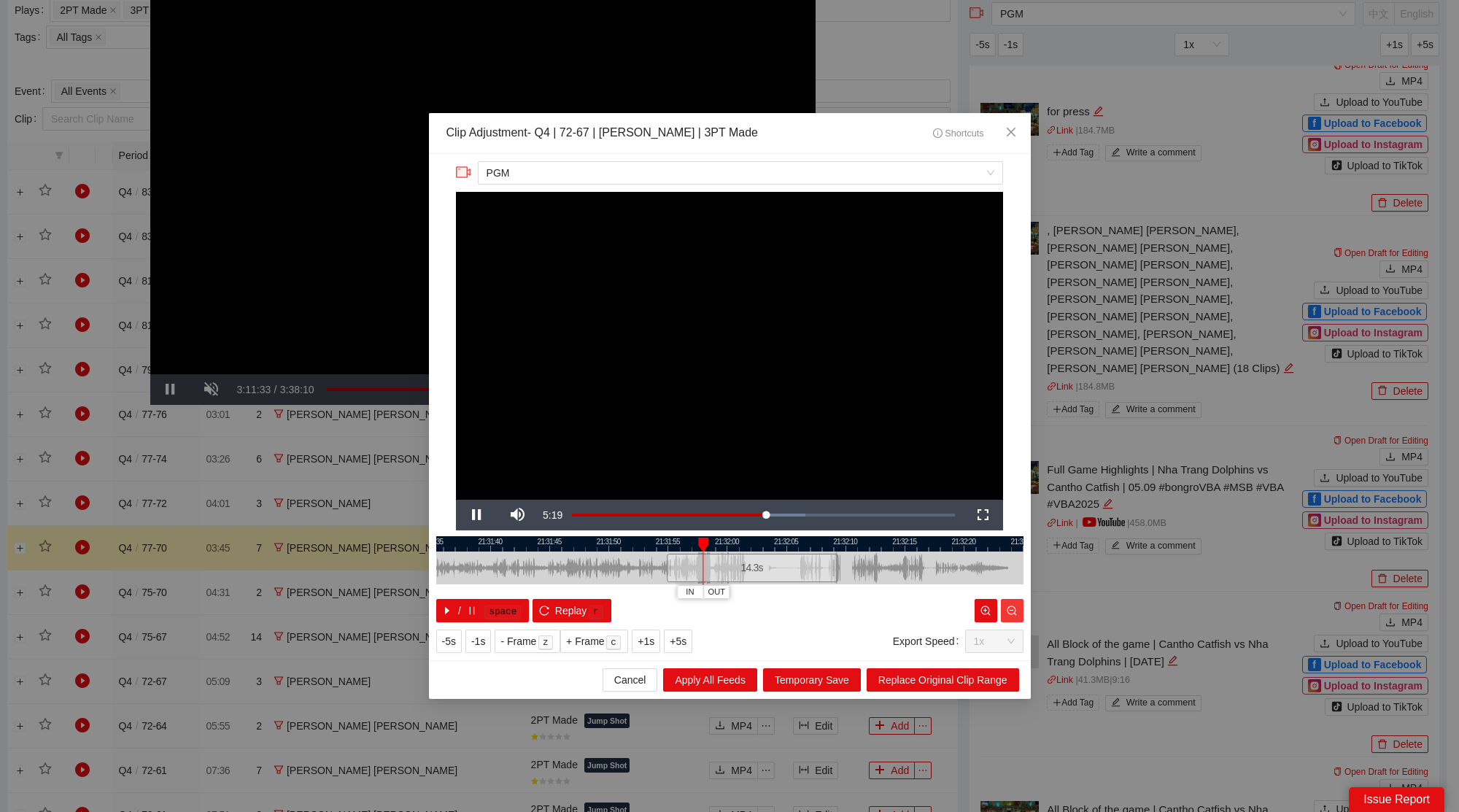
click at [1010, 606] on icon "zoom-out" at bounding box center [1012, 610] width 10 height 10
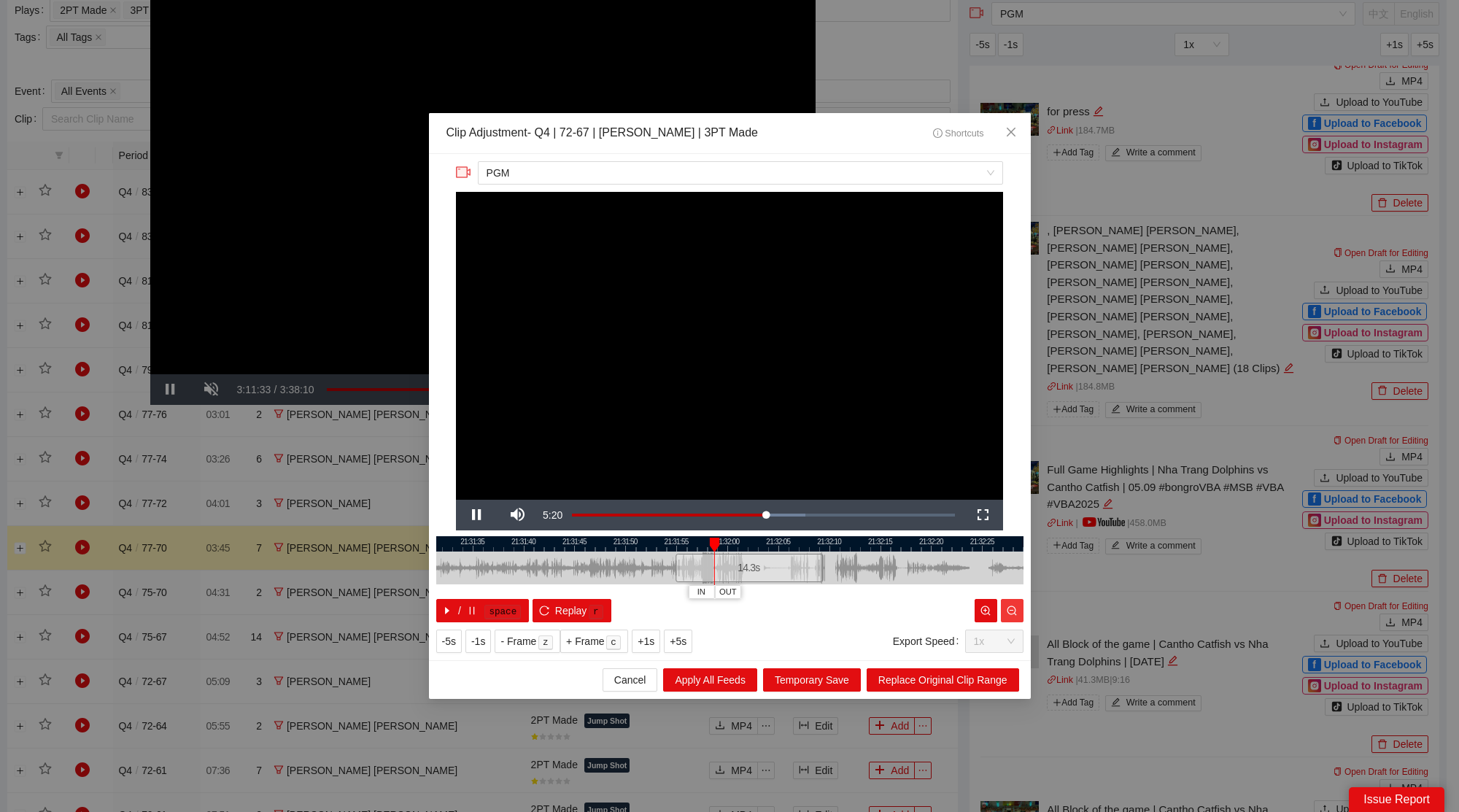
click at [1010, 606] on icon "zoom-out" at bounding box center [1012, 610] width 10 height 10
click at [1016, 610] on icon "zoom-out" at bounding box center [1012, 610] width 10 height 10
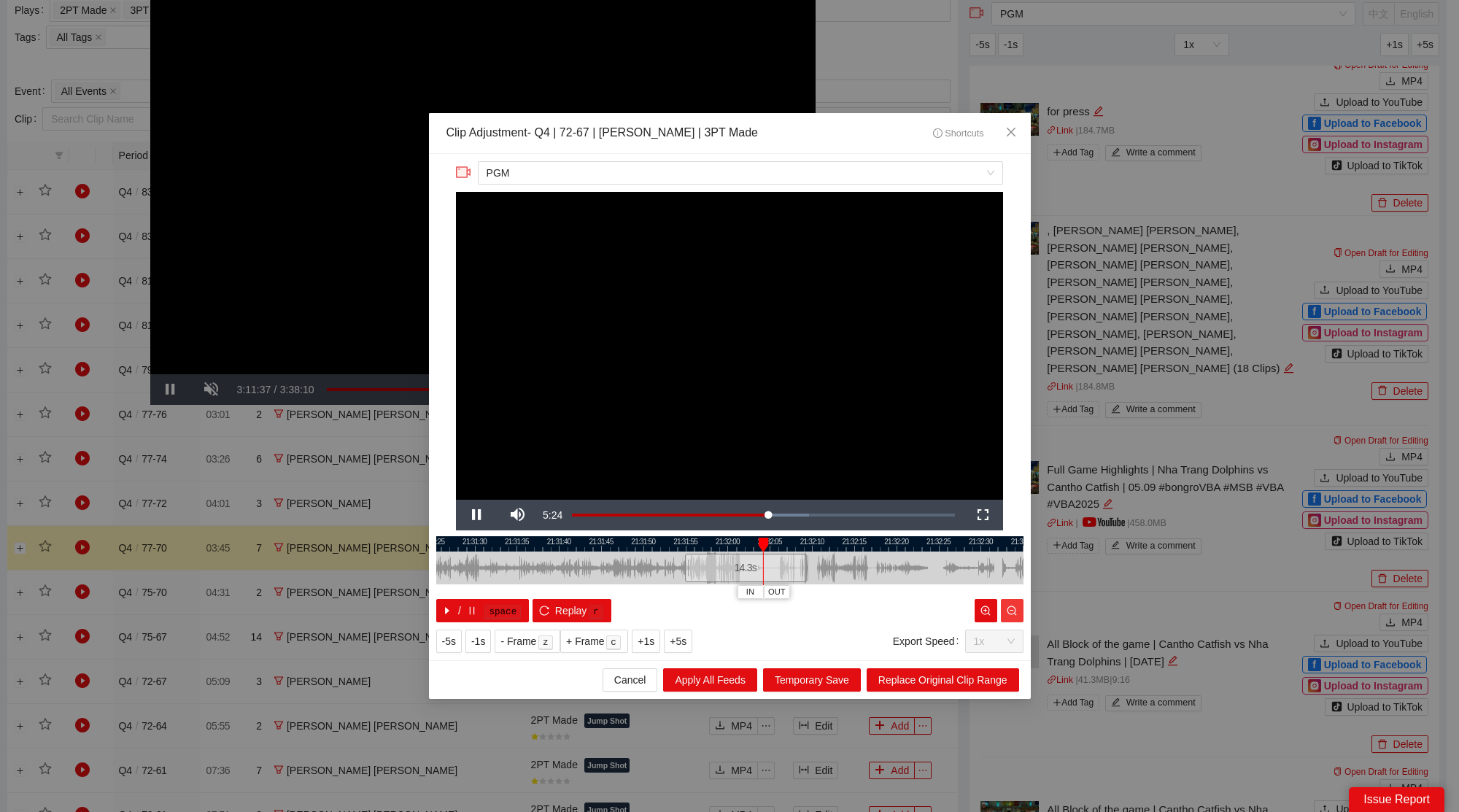
click at [1016, 610] on icon "zoom-out" at bounding box center [1012, 610] width 10 height 10
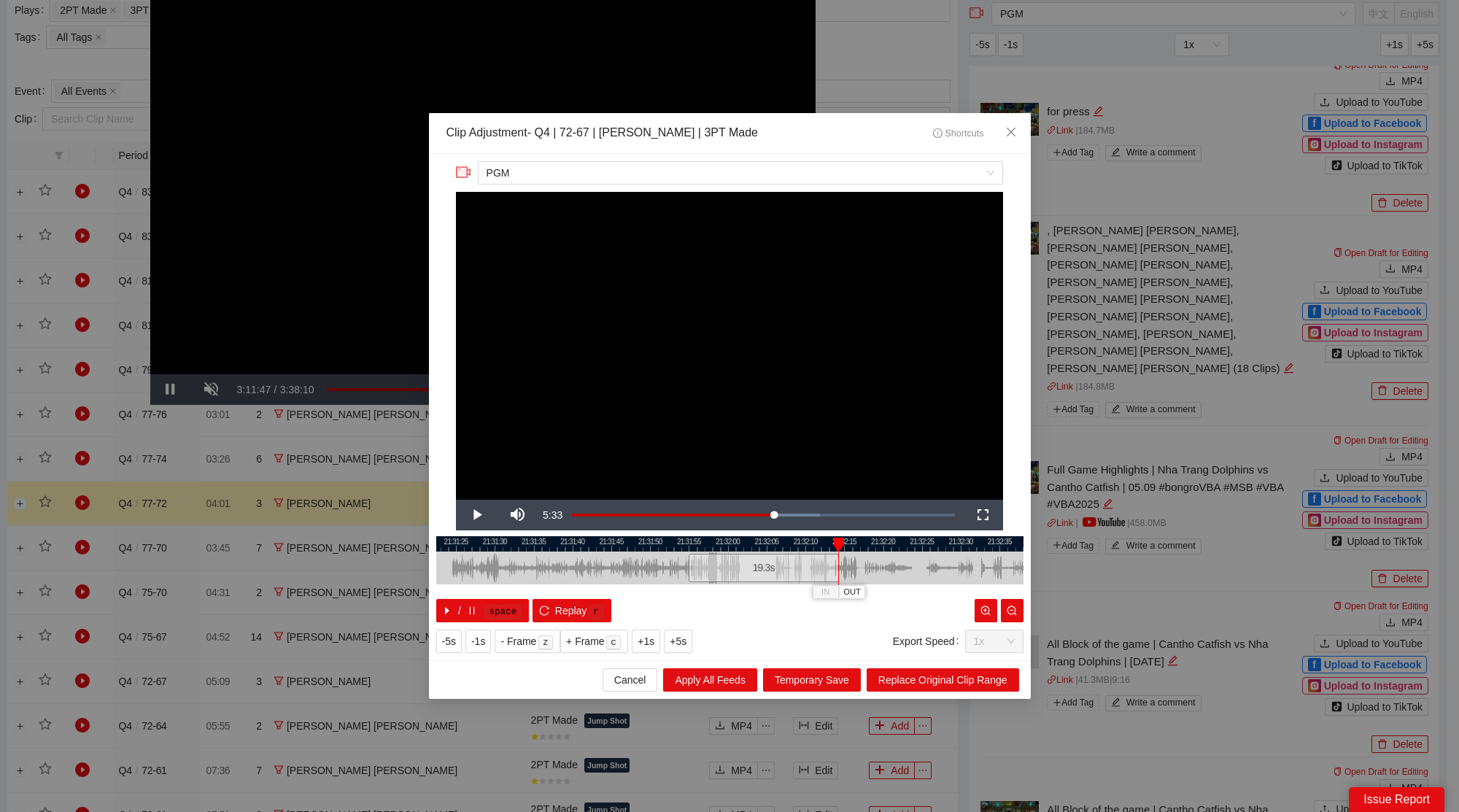
click at [838, 589] on div "21:31:20 21:31:25 21:31:30 21:31:35 21:31:40 21:31:45 21:31:50 21:31:55 21:32:0…" at bounding box center [730, 579] width 587 height 86
click at [860, 626] on div "**********" at bounding box center [729, 407] width 602 height 506
click at [904, 678] on span "Replace Original Clip Range" at bounding box center [943, 679] width 129 height 16
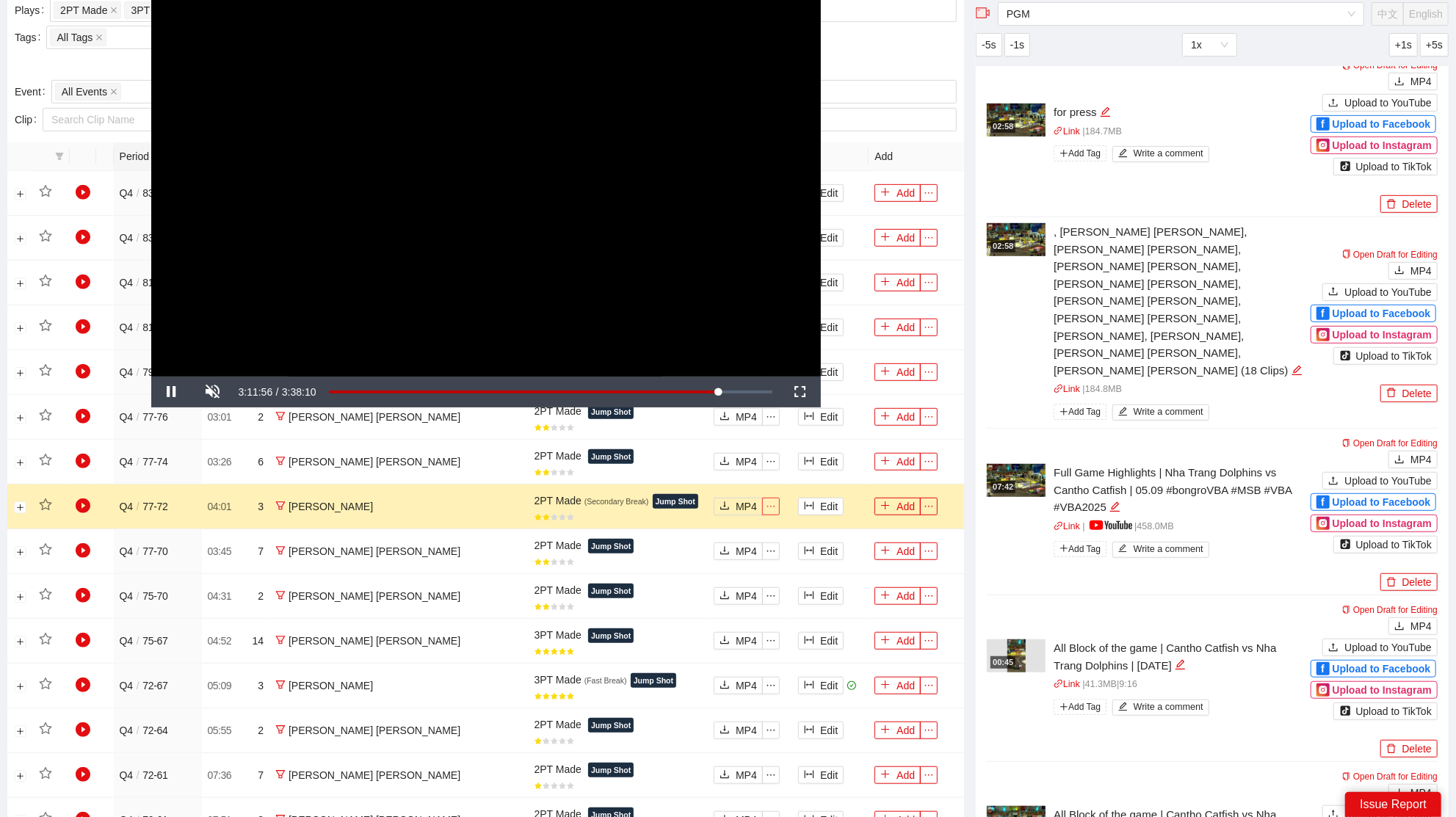
click at [763, 501] on span "ellipsis" at bounding box center [771, 506] width 16 height 11
click at [765, 506] on icon "ellipsis" at bounding box center [771, 506] width 11 height 11
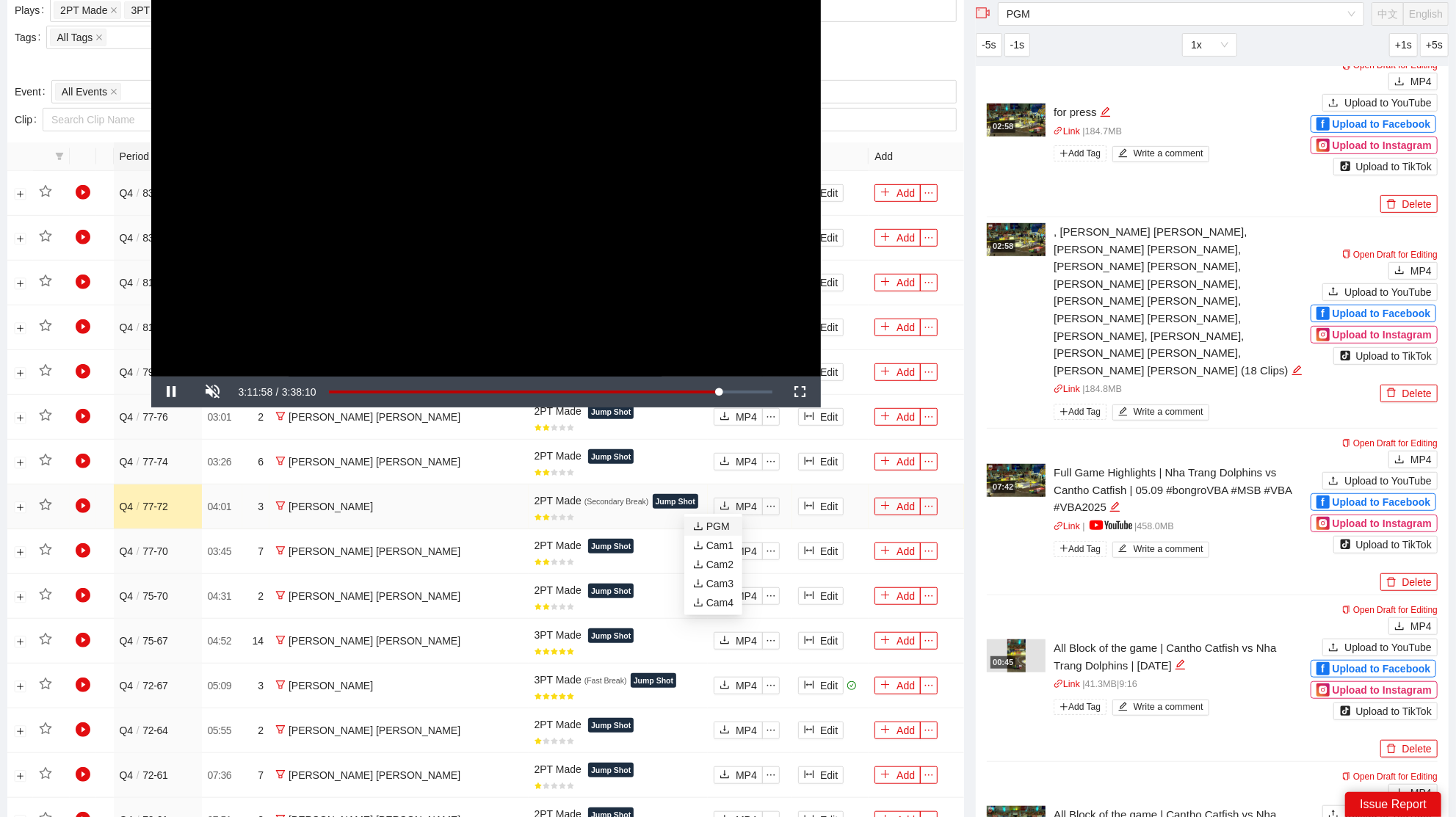
click at [729, 521] on span "PGM" at bounding box center [713, 525] width 41 height 16
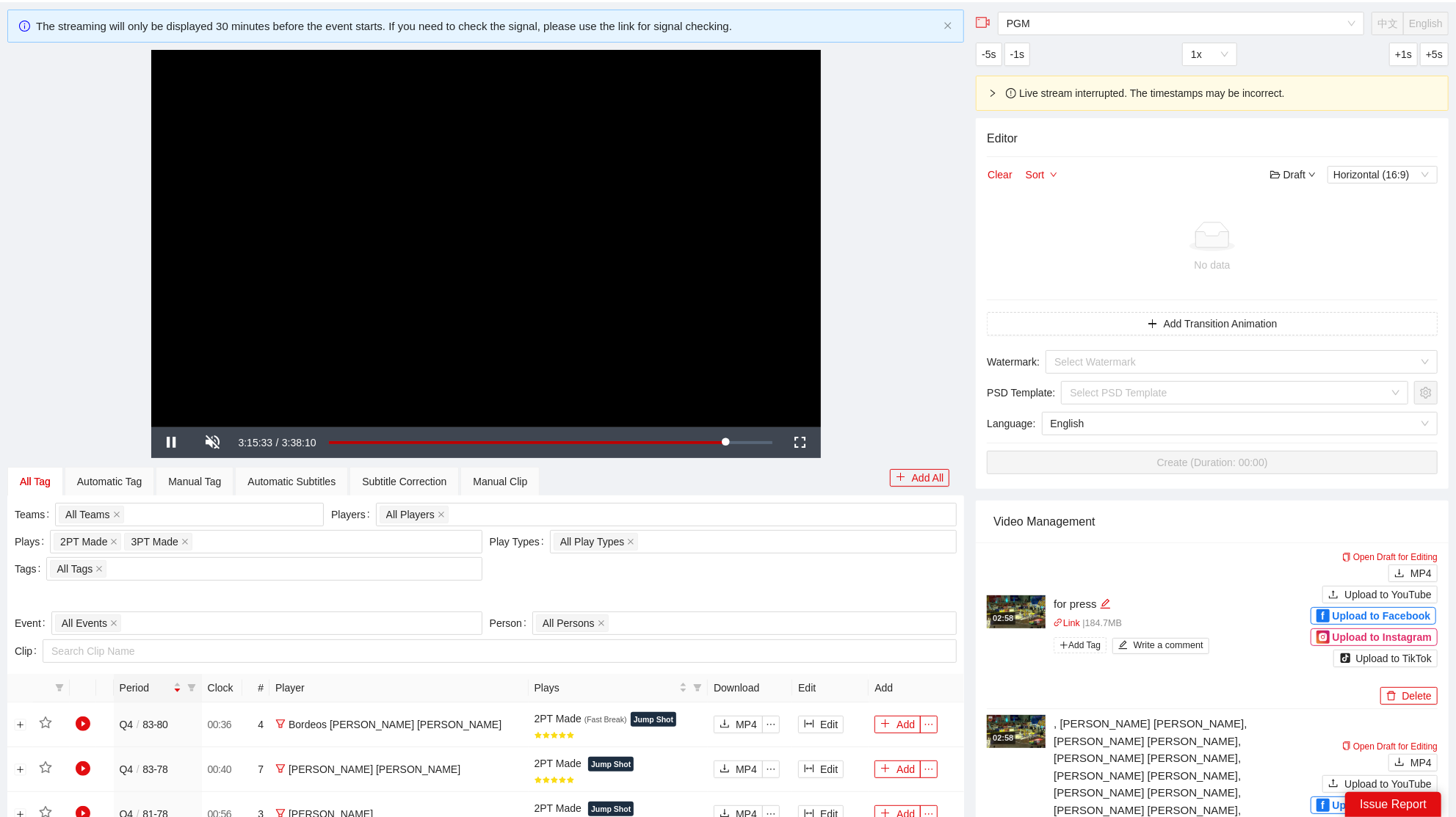
scroll to position [286, 0]
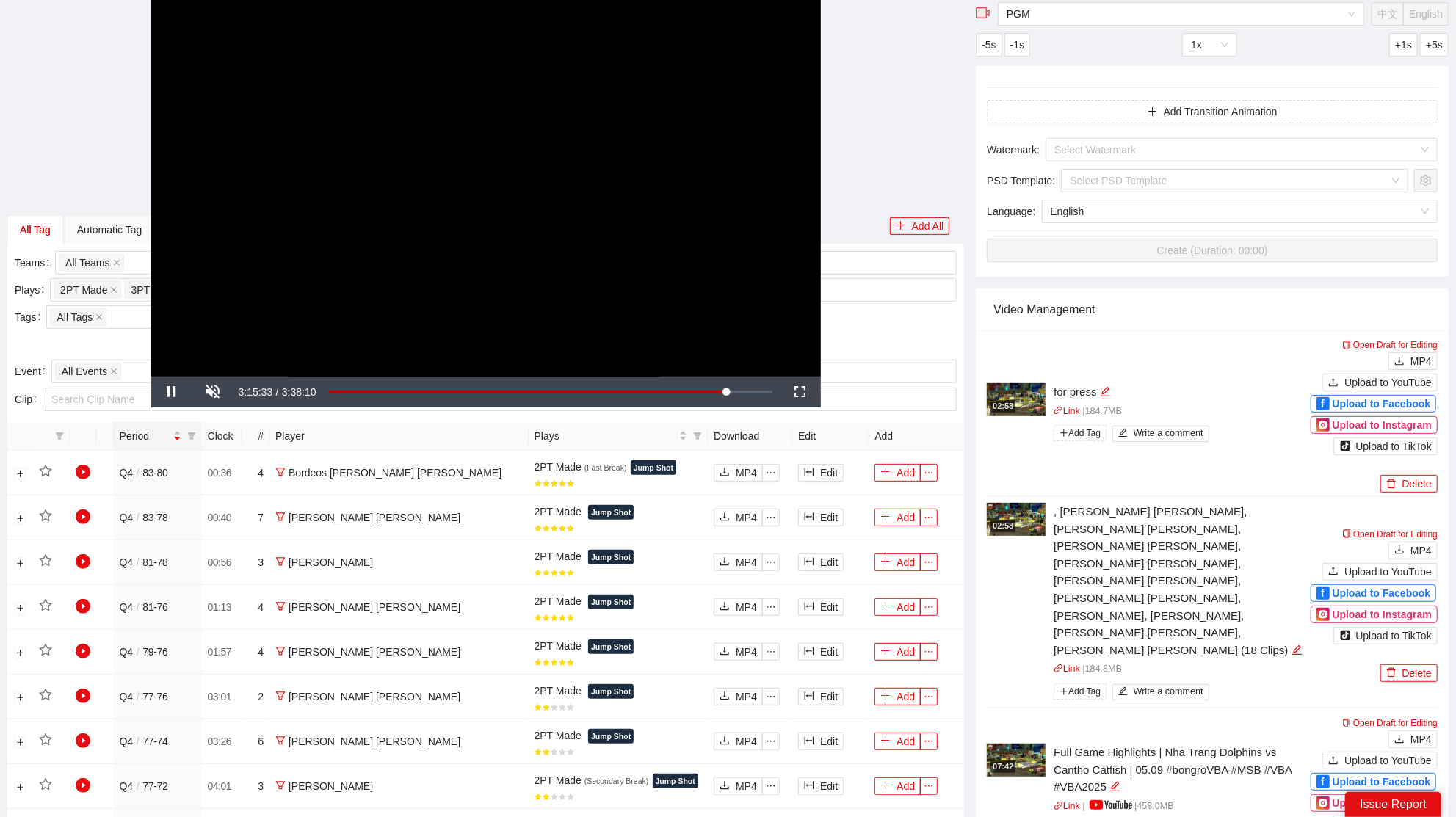
click at [525, 111] on video "Video Player" at bounding box center [486, 188] width 670 height 376
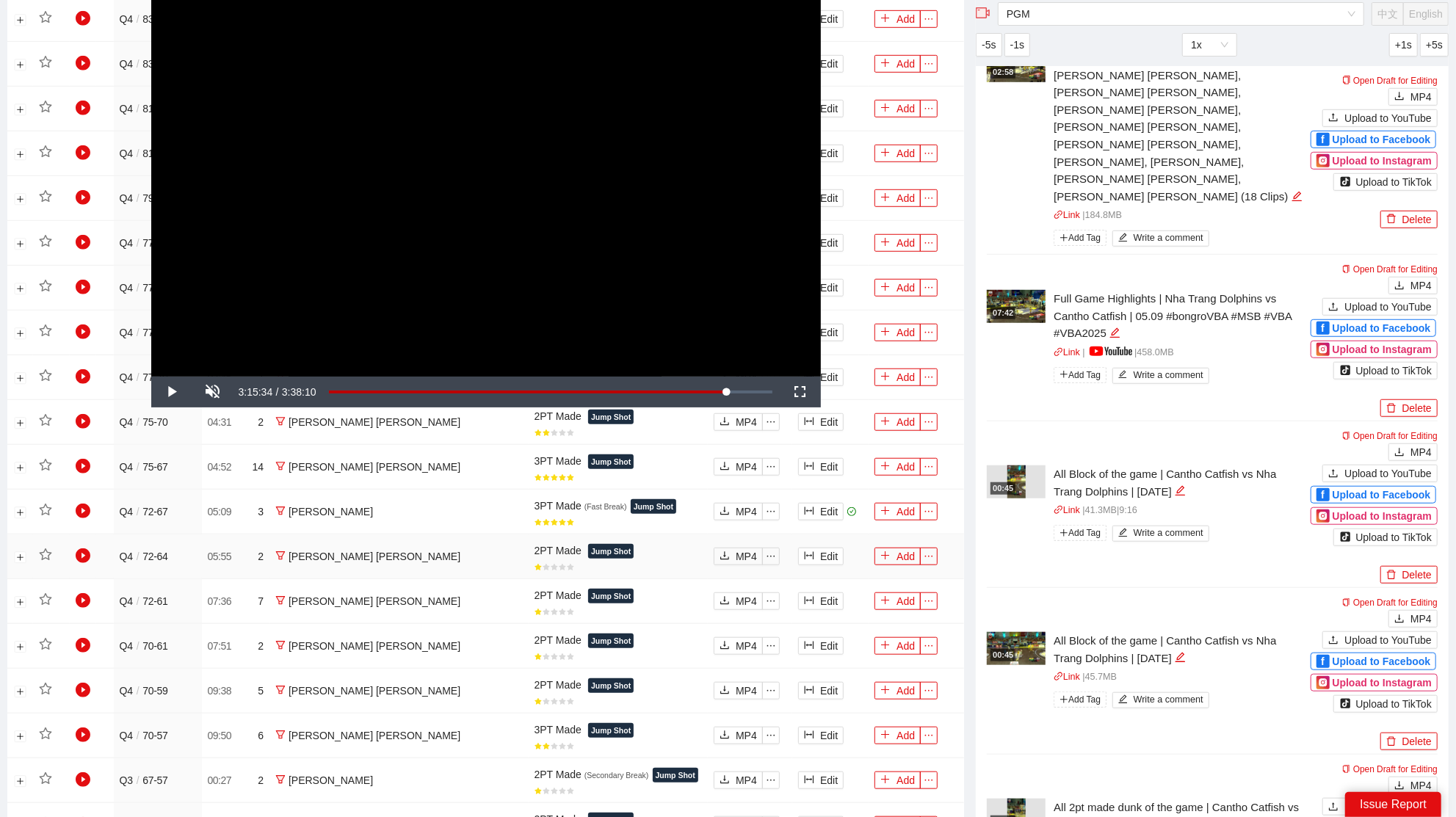
scroll to position [740, 0]
click at [808, 508] on button "Edit" at bounding box center [820, 510] width 45 height 17
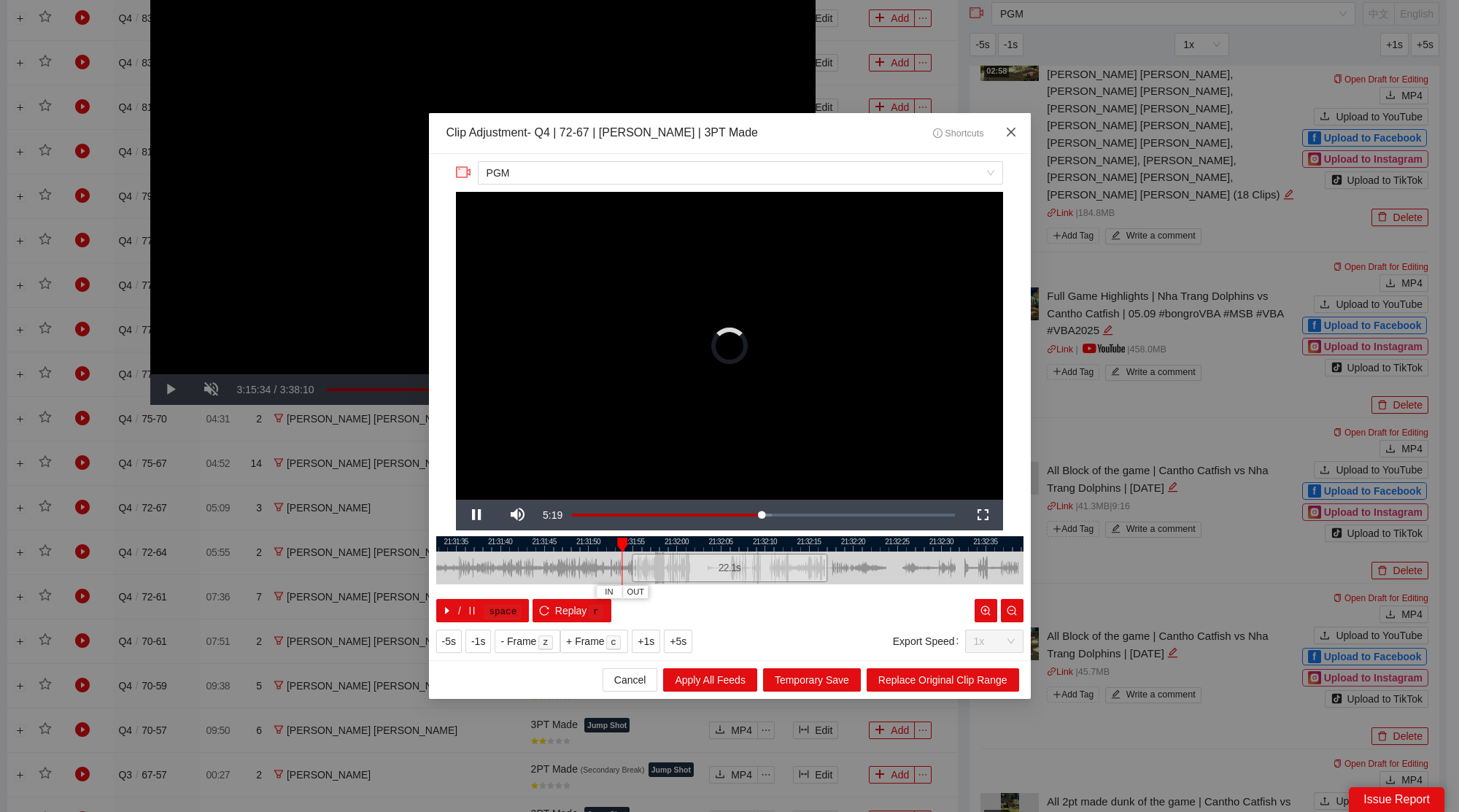
click at [1018, 134] on span "Close" at bounding box center [1011, 133] width 40 height 40
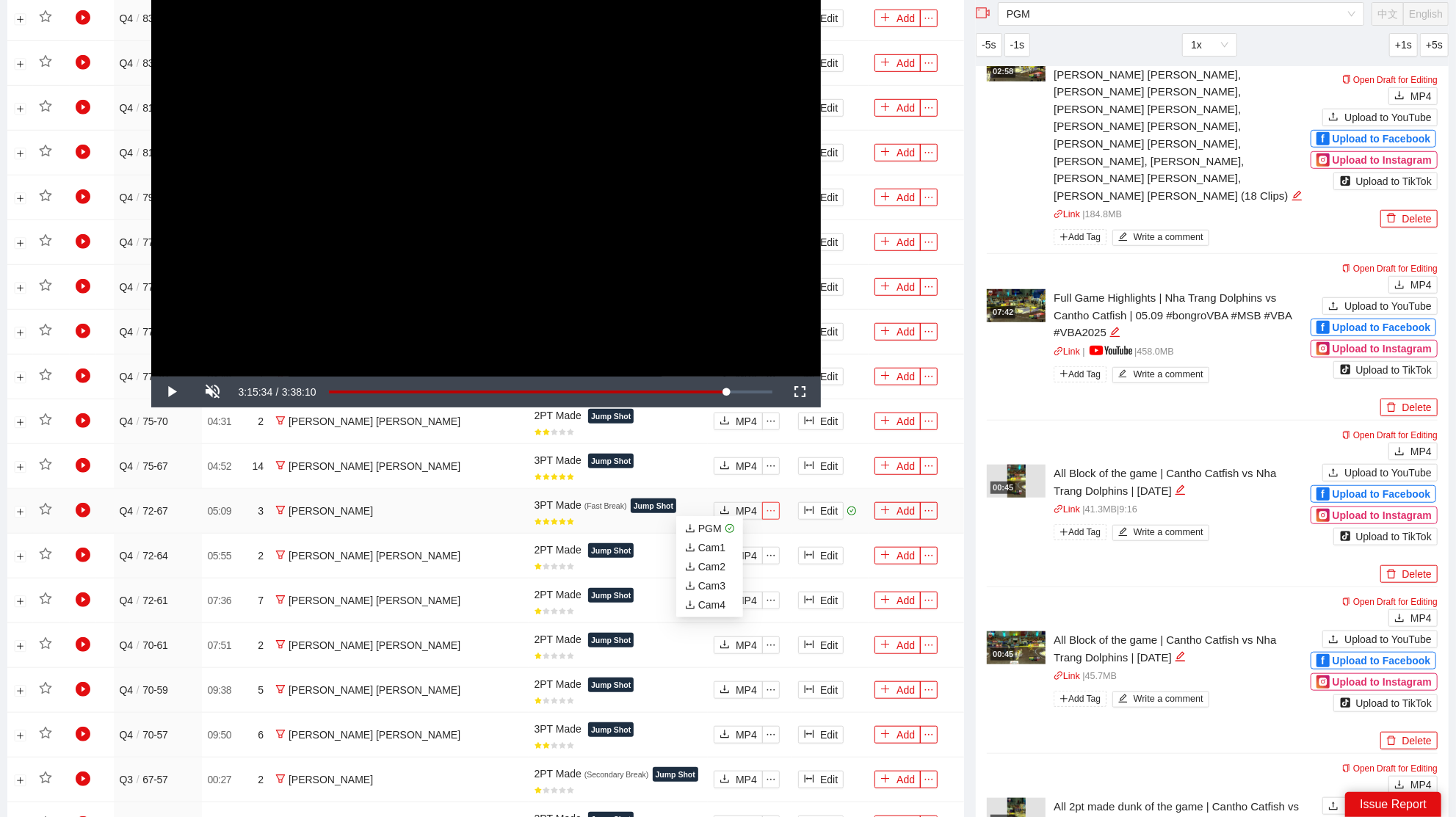
click at [763, 509] on span "ellipsis" at bounding box center [771, 511] width 16 height 11
click at [719, 528] on div "PGM" at bounding box center [703, 528] width 37 height 16
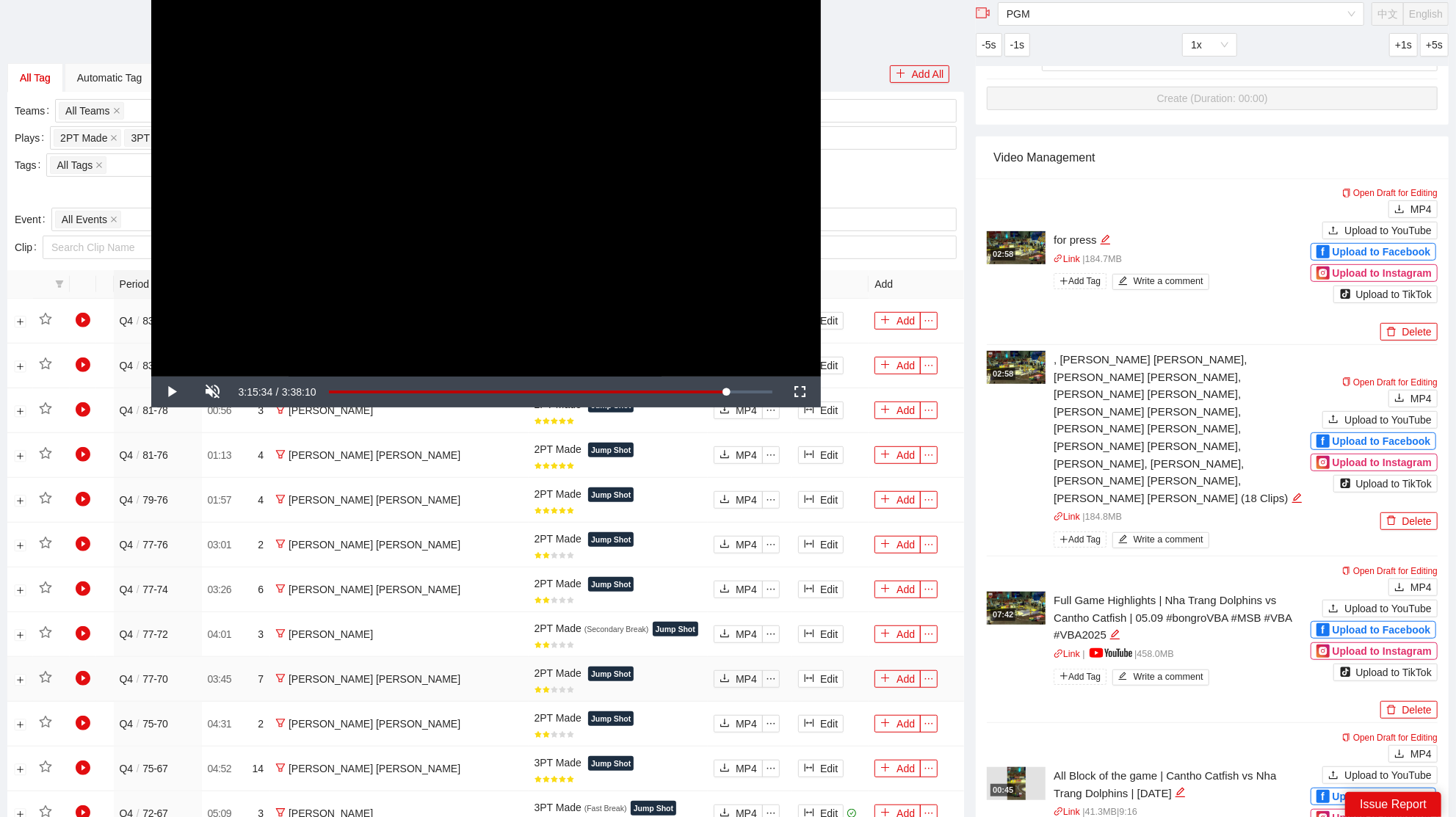
scroll to position [436, 0]
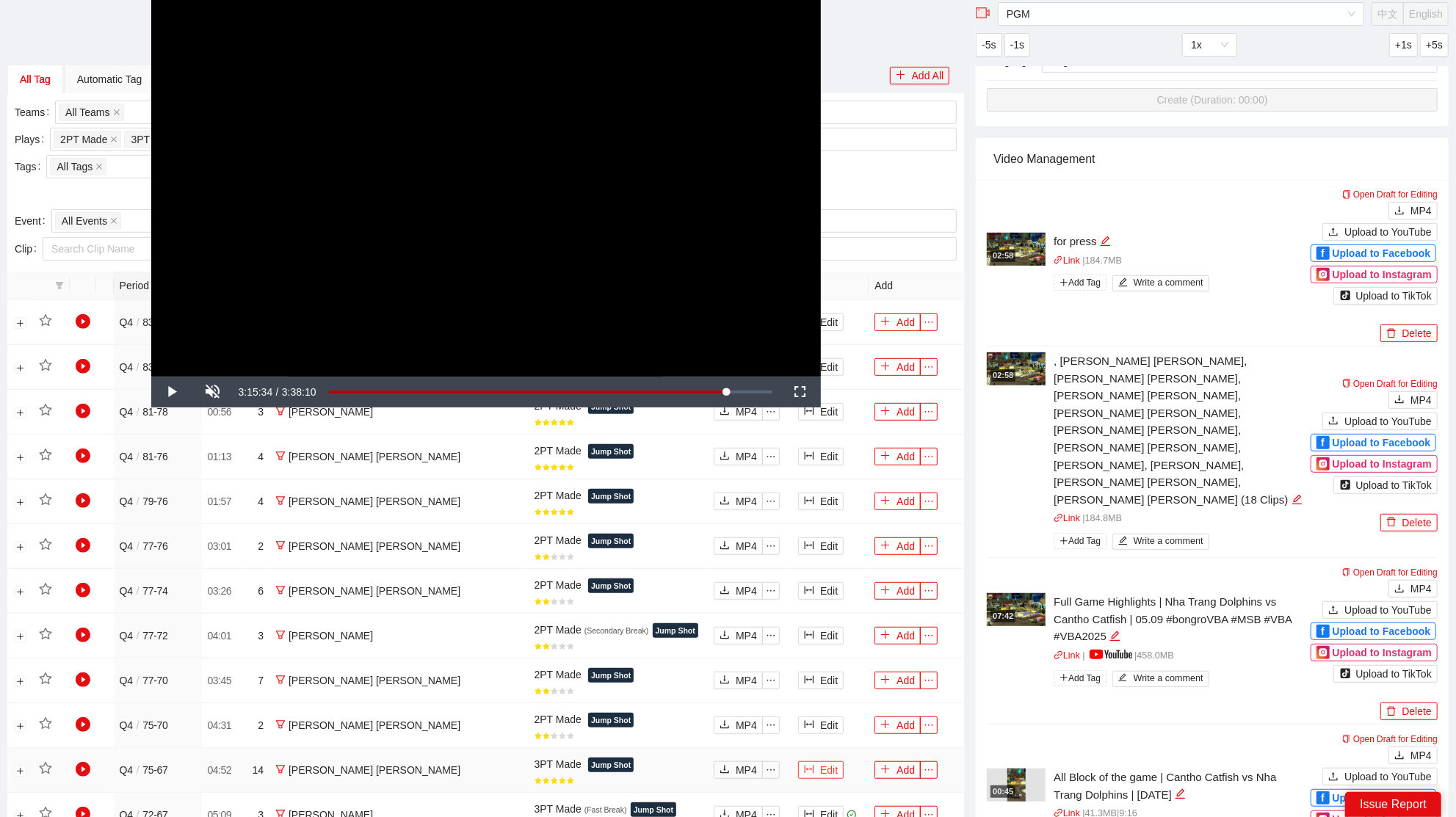
click at [804, 763] on icon "column-width" at bounding box center [809, 769] width 11 height 11
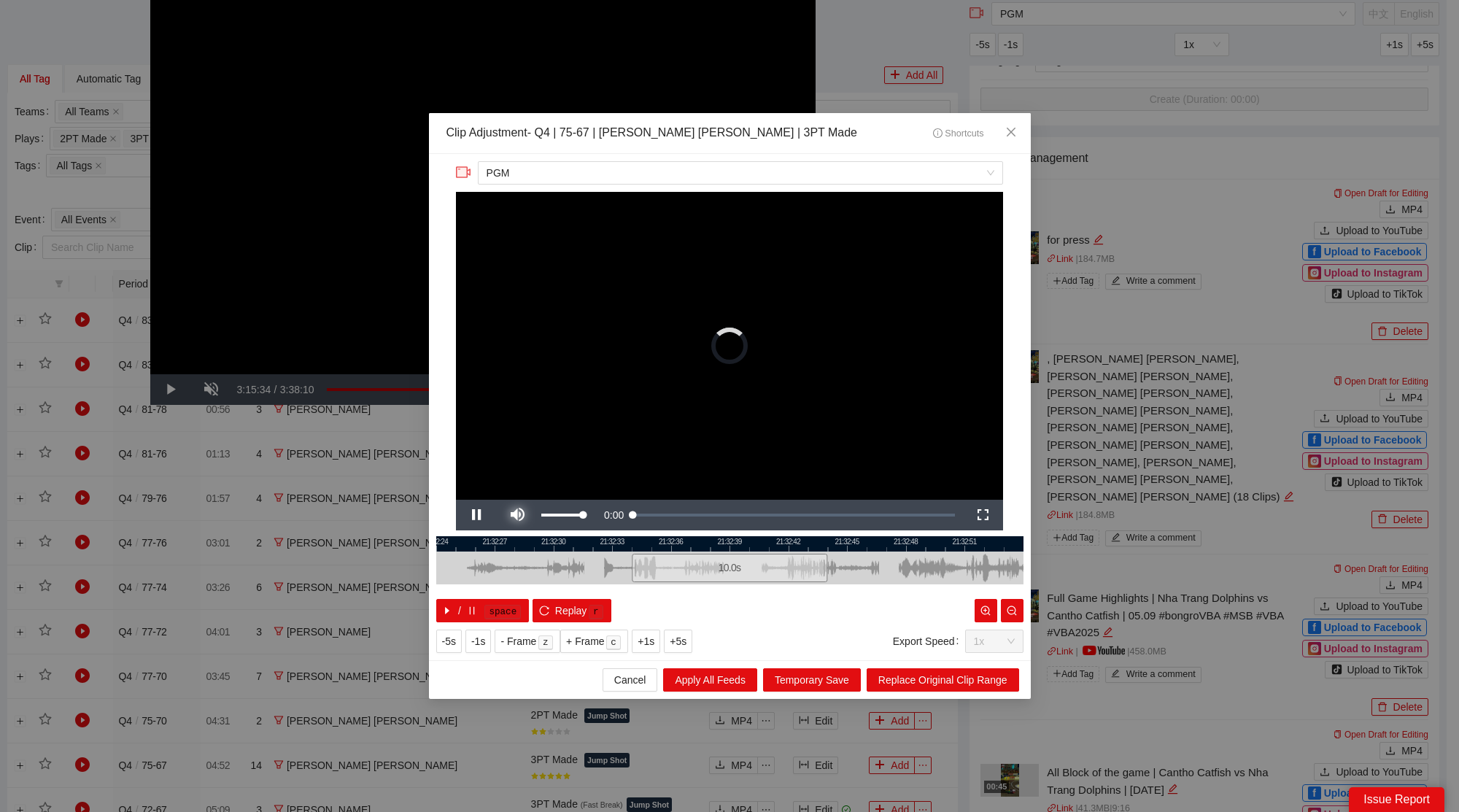
click at [519, 515] on span "Video Player" at bounding box center [517, 515] width 41 height 0
drag, startPoint x: 735, startPoint y: 568, endPoint x: 892, endPoint y: 562, distance: 157.1
click at [892, 562] on div "10.0 s" at bounding box center [886, 568] width 196 height 28
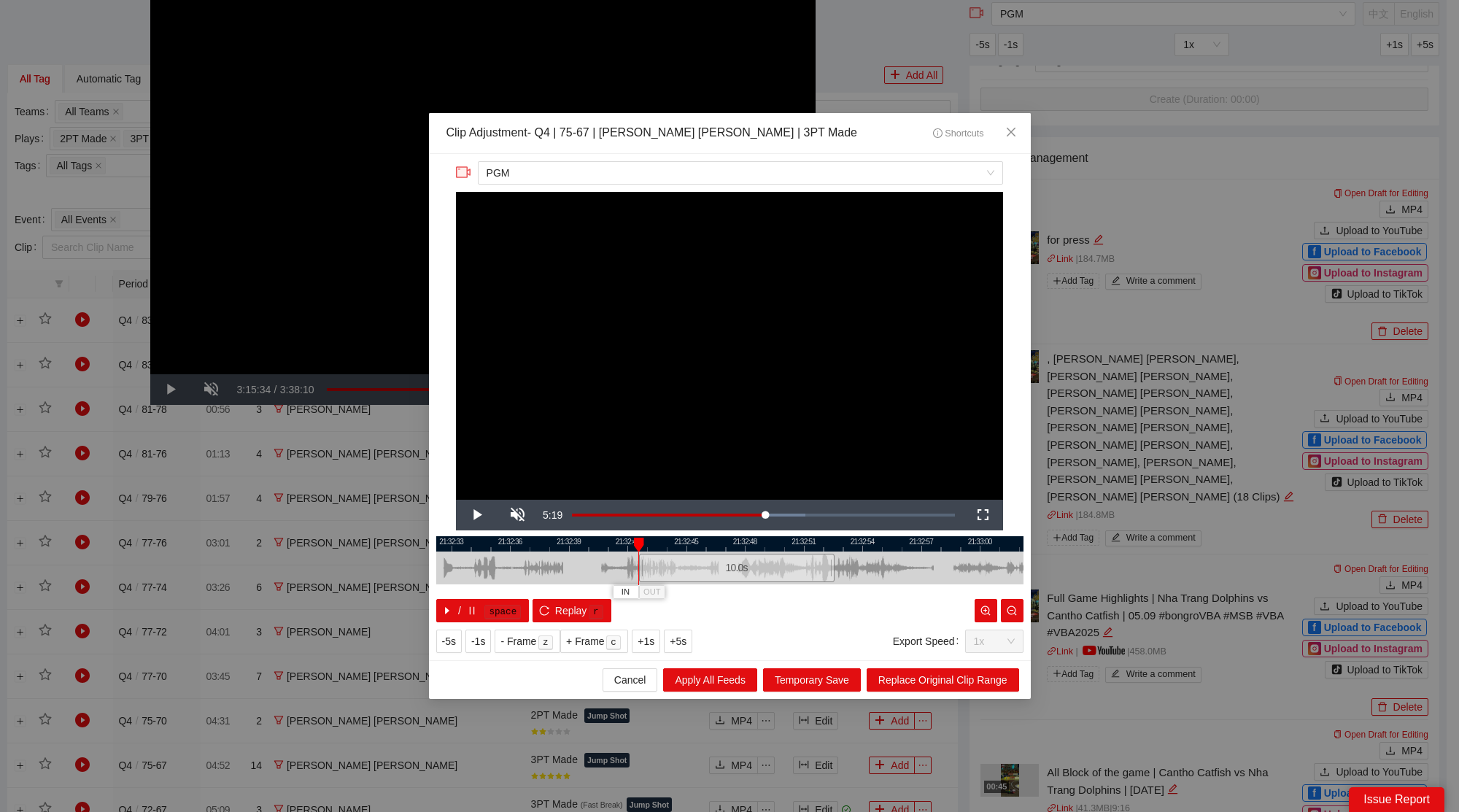
drag, startPoint x: 886, startPoint y: 539, endPoint x: 643, endPoint y: 557, distance: 243.7
click at [646, 556] on div "21:32:30 21:32:33 21:32:36 21:32:39 21:32:42 21:32:45 21:32:48 21:32:51 21:32:5…" at bounding box center [730, 579] width 587 height 86
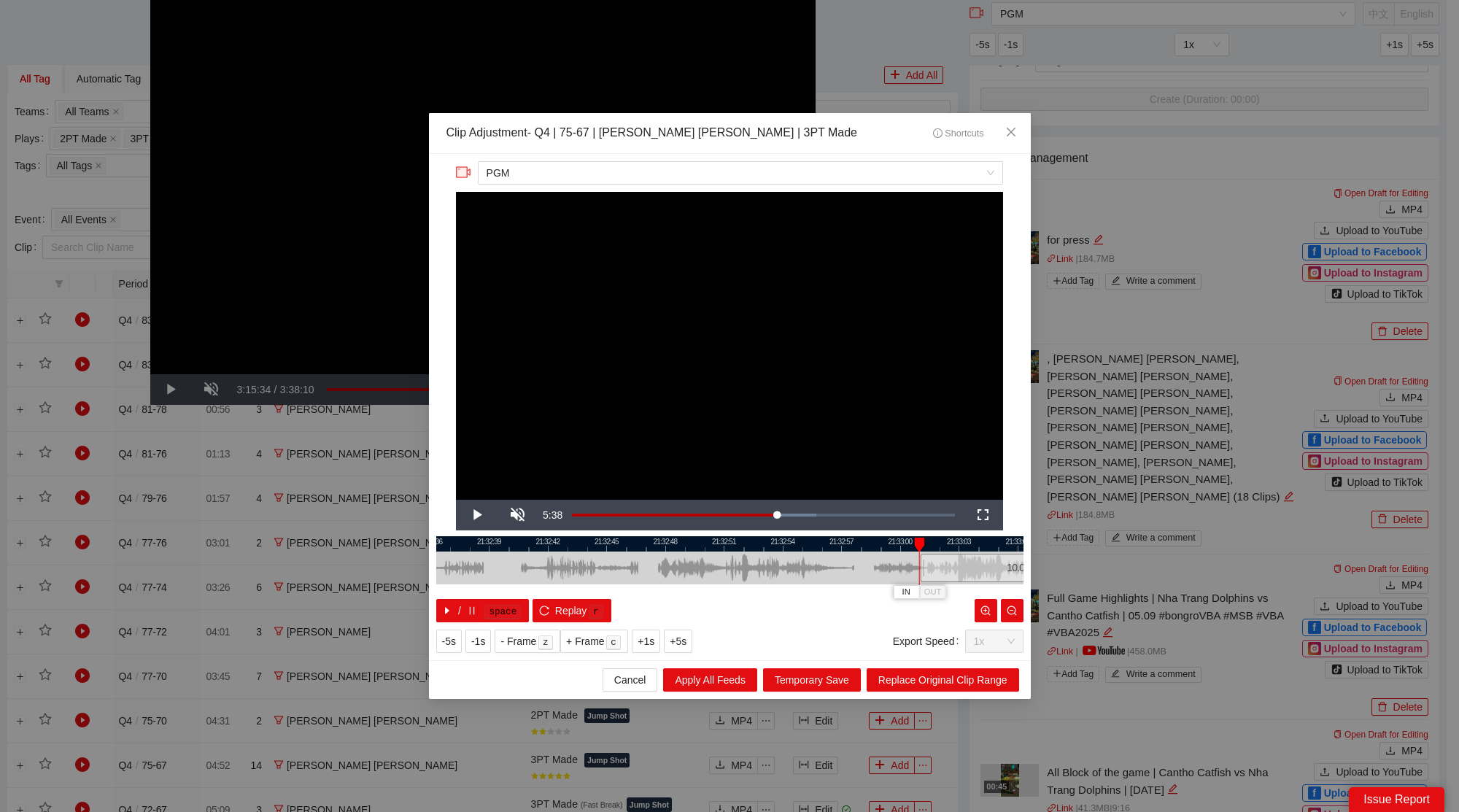
drag, startPoint x: 628, startPoint y: 575, endPoint x: 989, endPoint y: 570, distance: 361.0
click at [989, 570] on div "10.0 s" at bounding box center [1018, 568] width 196 height 28
drag, startPoint x: 833, startPoint y: 550, endPoint x: 634, endPoint y: 582, distance: 201.6
click at [634, 582] on div "21:32:45 21:32:48 21:32:51 21:32:54 21:32:57 21:33:00 21:33:03 21:33:06 21:33:0…" at bounding box center [730, 579] width 587 height 86
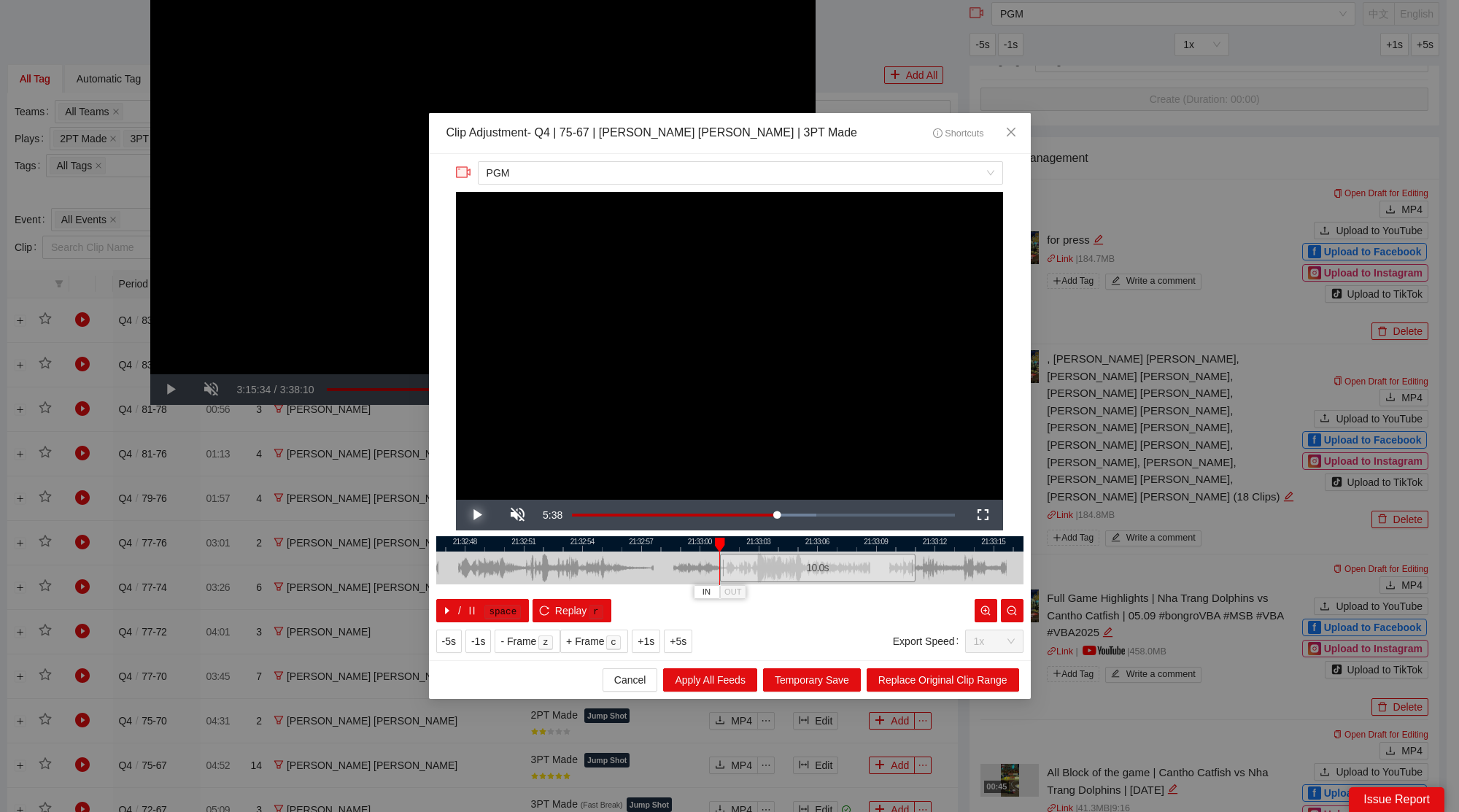
click at [480, 515] on span "Video Player" at bounding box center [476, 515] width 41 height 0
click at [521, 515] on span "Video Player" at bounding box center [517, 515] width 41 height 0
click at [858, 536] on div at bounding box center [730, 544] width 587 height 15
drag, startPoint x: 895, startPoint y: 543, endPoint x: 728, endPoint y: 592, distance: 174.0
click at [729, 552] on div "IN OUT" at bounding box center [728, 545] width 10 height 14
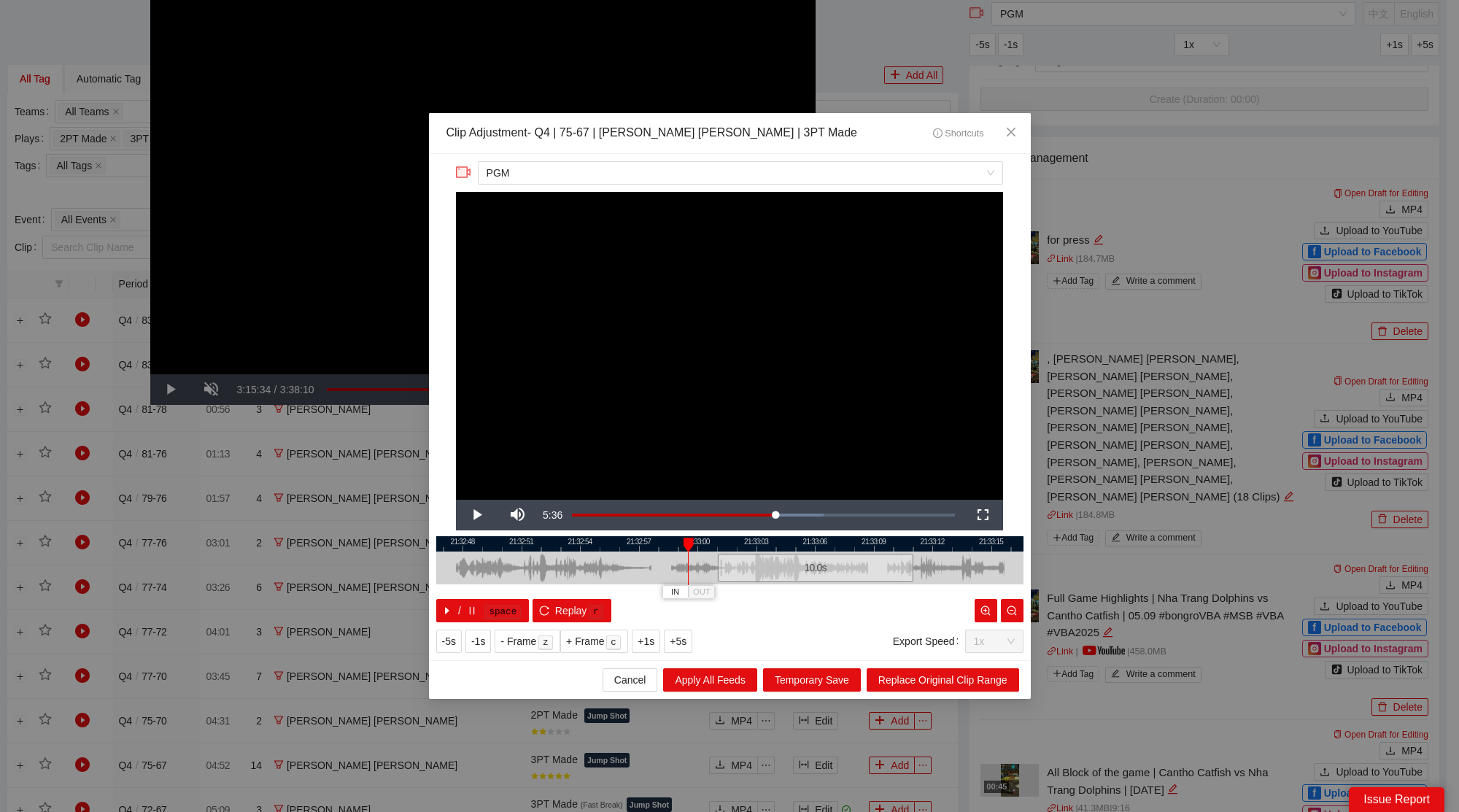
drag, startPoint x: 815, startPoint y: 543, endPoint x: 663, endPoint y: 556, distance: 152.6
click at [663, 556] on div "21:32:45 21:32:48 21:32:51 21:32:54 21:32:57 21:33:00 21:33:03 21:33:06 21:33:0…" at bounding box center [730, 579] width 587 height 86
drag, startPoint x: 910, startPoint y: 569, endPoint x: 845, endPoint y: 582, distance: 66.3
click at [845, 582] on div at bounding box center [846, 568] width 9 height 33
click at [719, 547] on div at bounding box center [730, 544] width 587 height 15
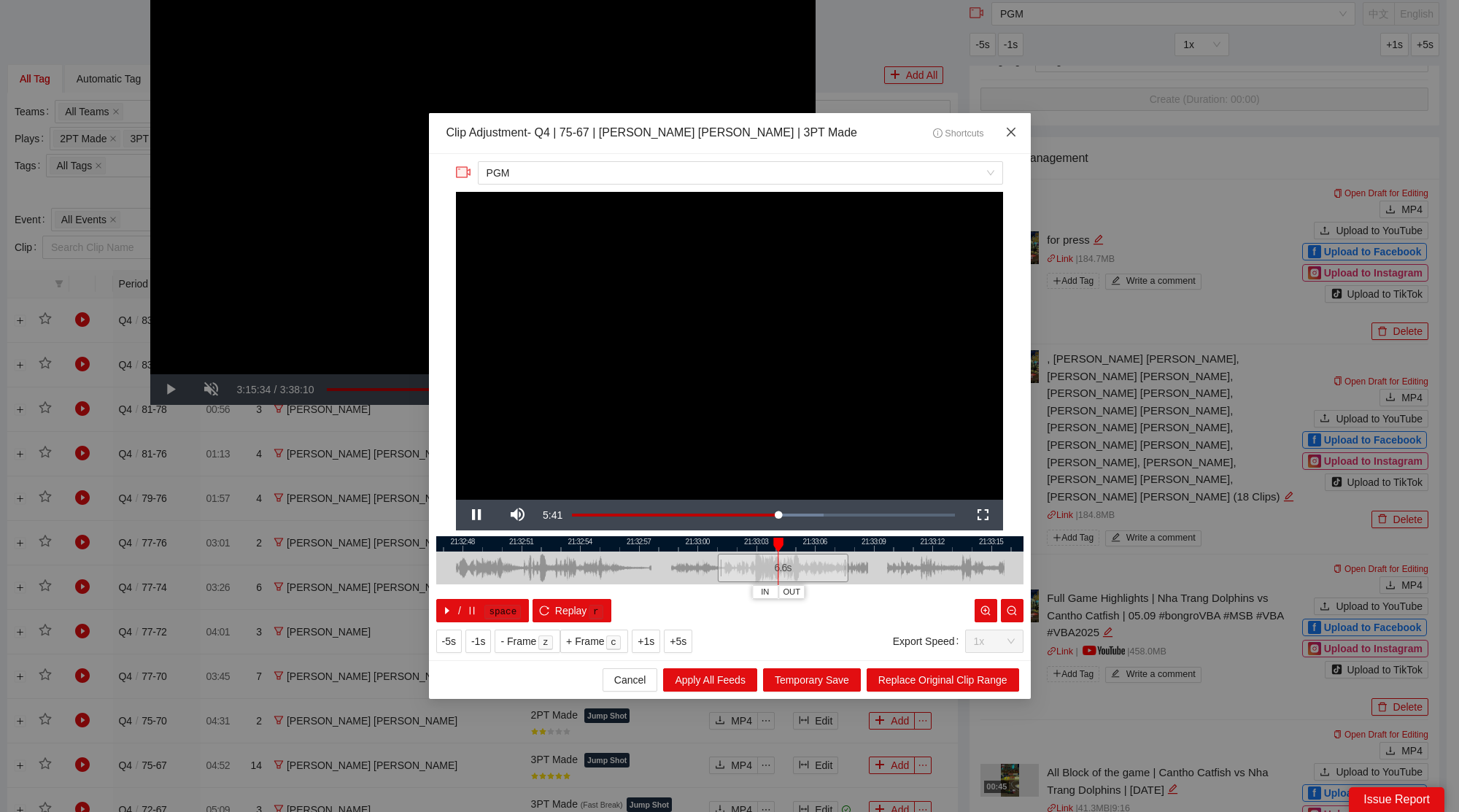
click at [1015, 138] on icon "close" at bounding box center [1012, 132] width 12 height 12
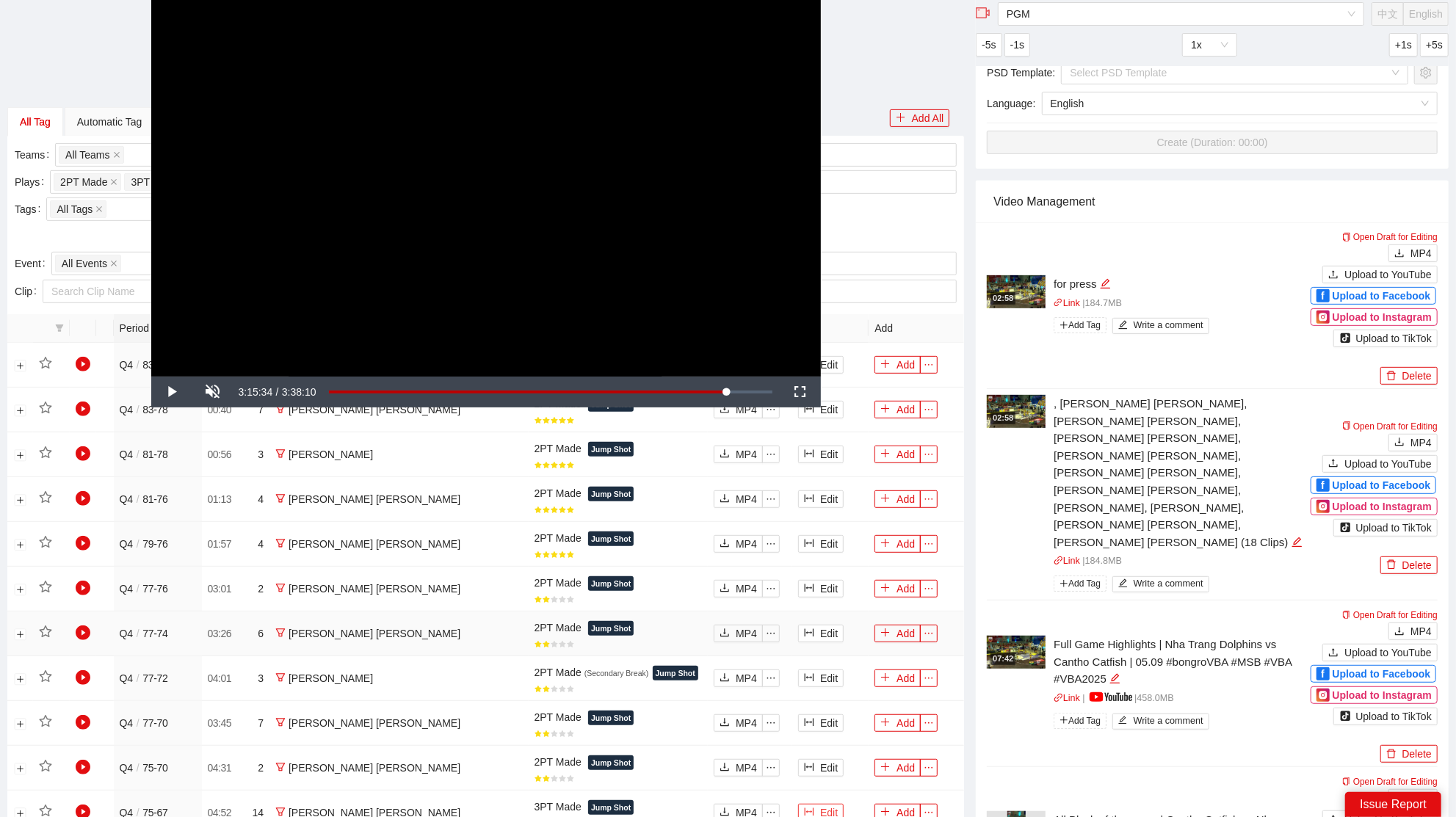
scroll to position [393, 0]
click at [803, 635] on button "Edit" at bounding box center [820, 633] width 45 height 17
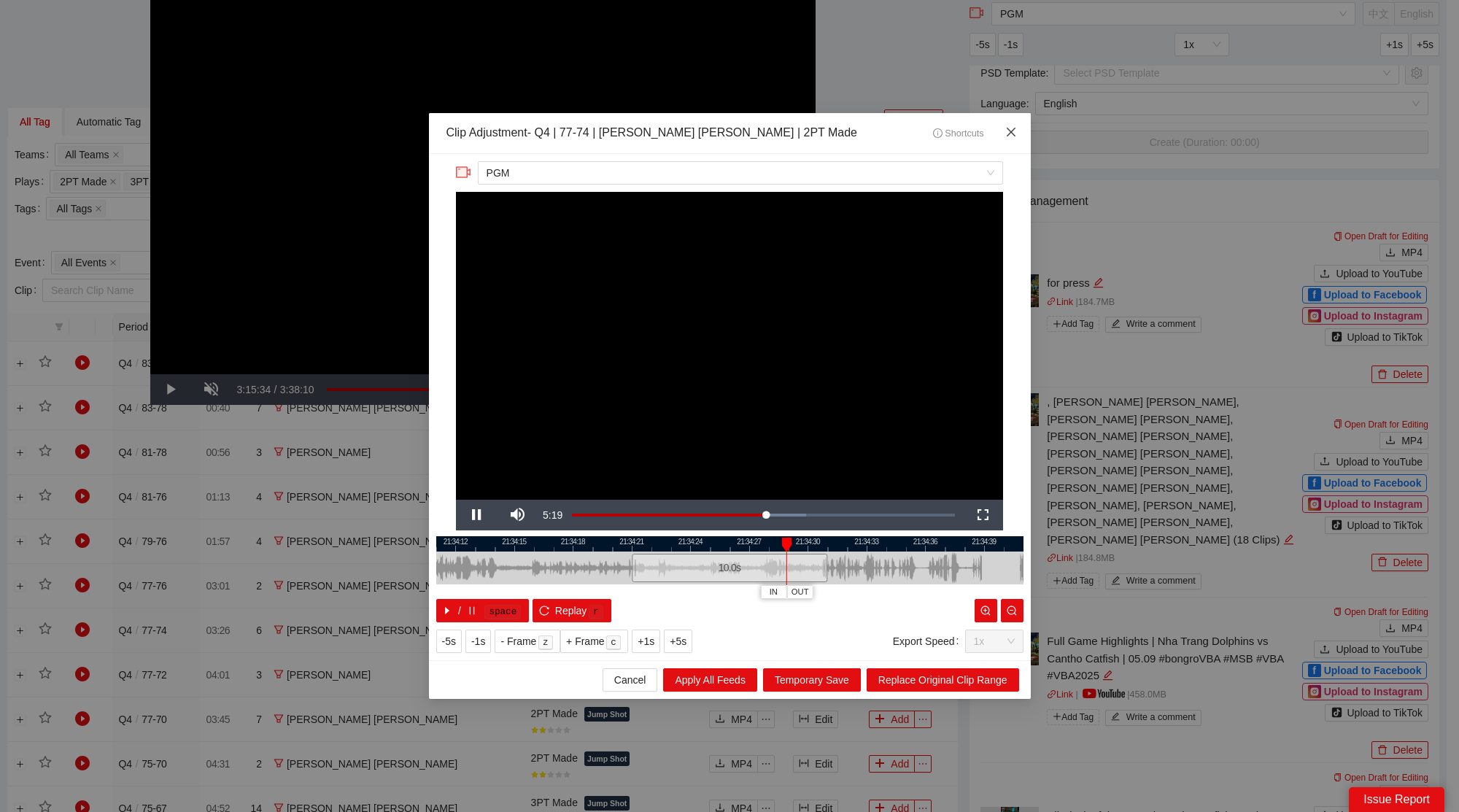
click at [1010, 136] on icon "close" at bounding box center [1012, 132] width 12 height 12
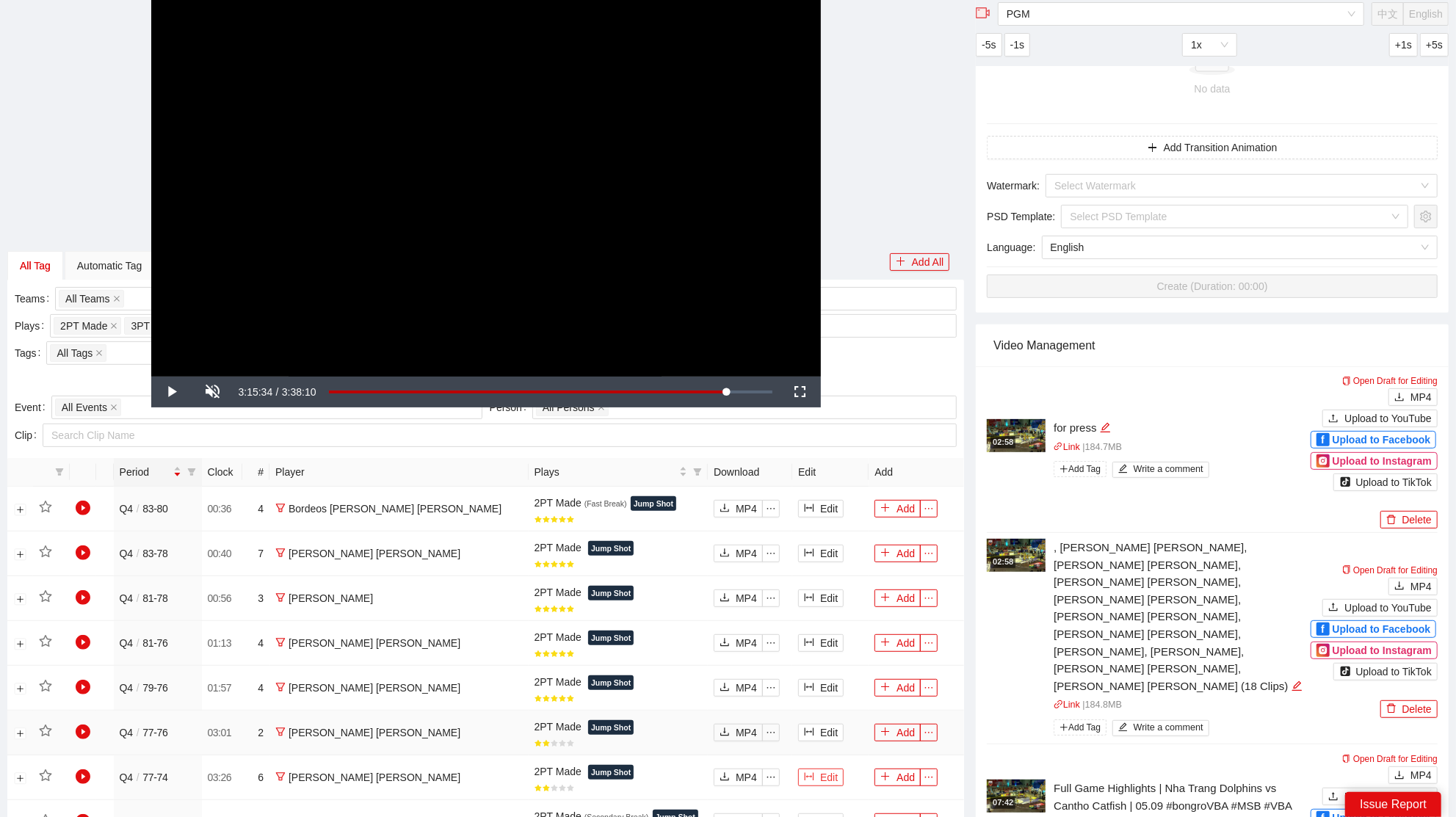
scroll to position [252, 0]
click at [798, 723] on button "Edit" at bounding box center [820, 730] width 45 height 17
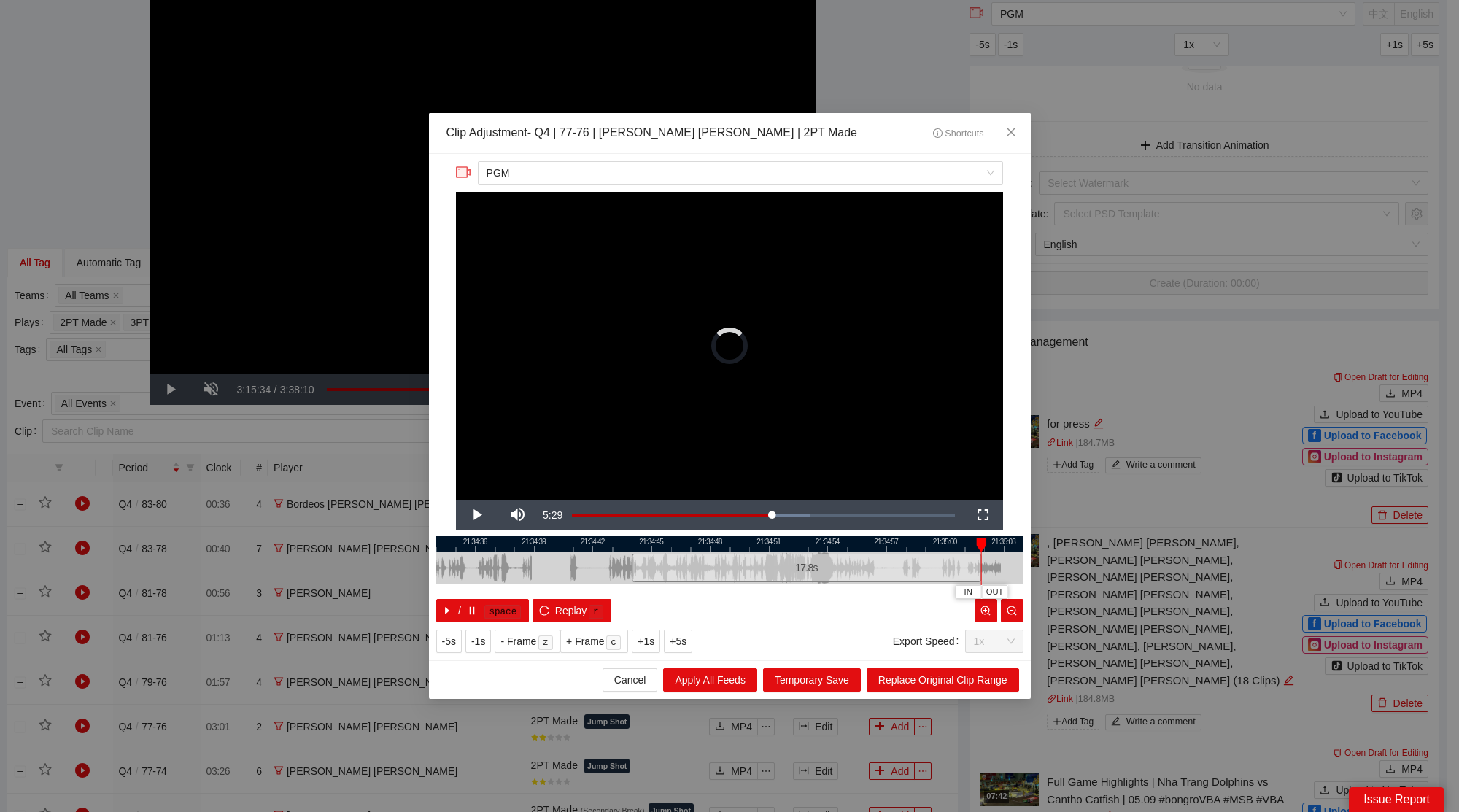
drag, startPoint x: 823, startPoint y: 569, endPoint x: 975, endPoint y: 572, distance: 152.0
click at [982, 570] on div at bounding box center [979, 568] width 9 height 33
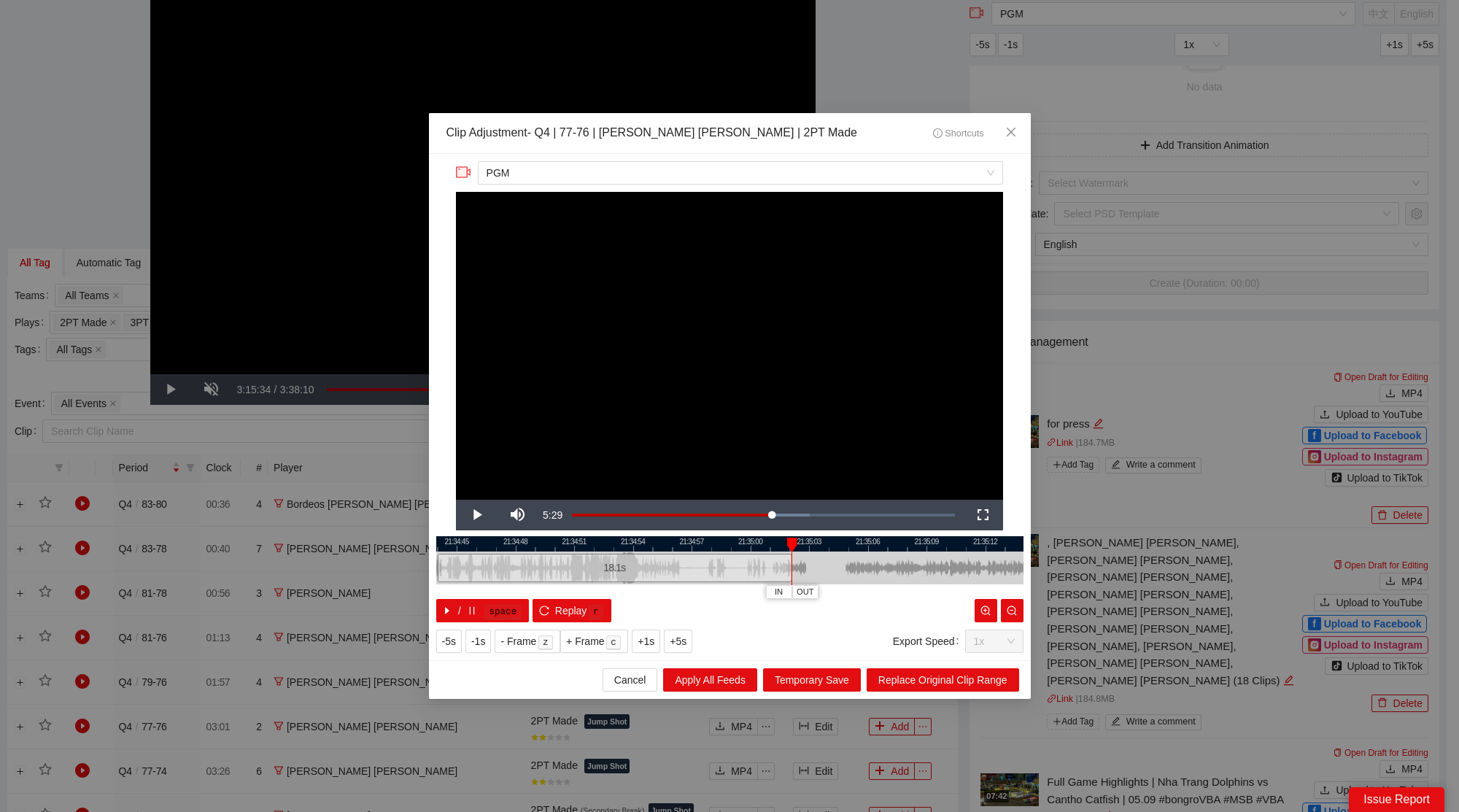
drag, startPoint x: 946, startPoint y: 545, endPoint x: 695, endPoint y: 536, distance: 251.2
click at [701, 534] on div "**********" at bounding box center [729, 407] width 602 height 506
drag, startPoint x: 740, startPoint y: 566, endPoint x: 940, endPoint y: 563, distance: 200.0
click at [977, 575] on div at bounding box center [974, 568] width 9 height 33
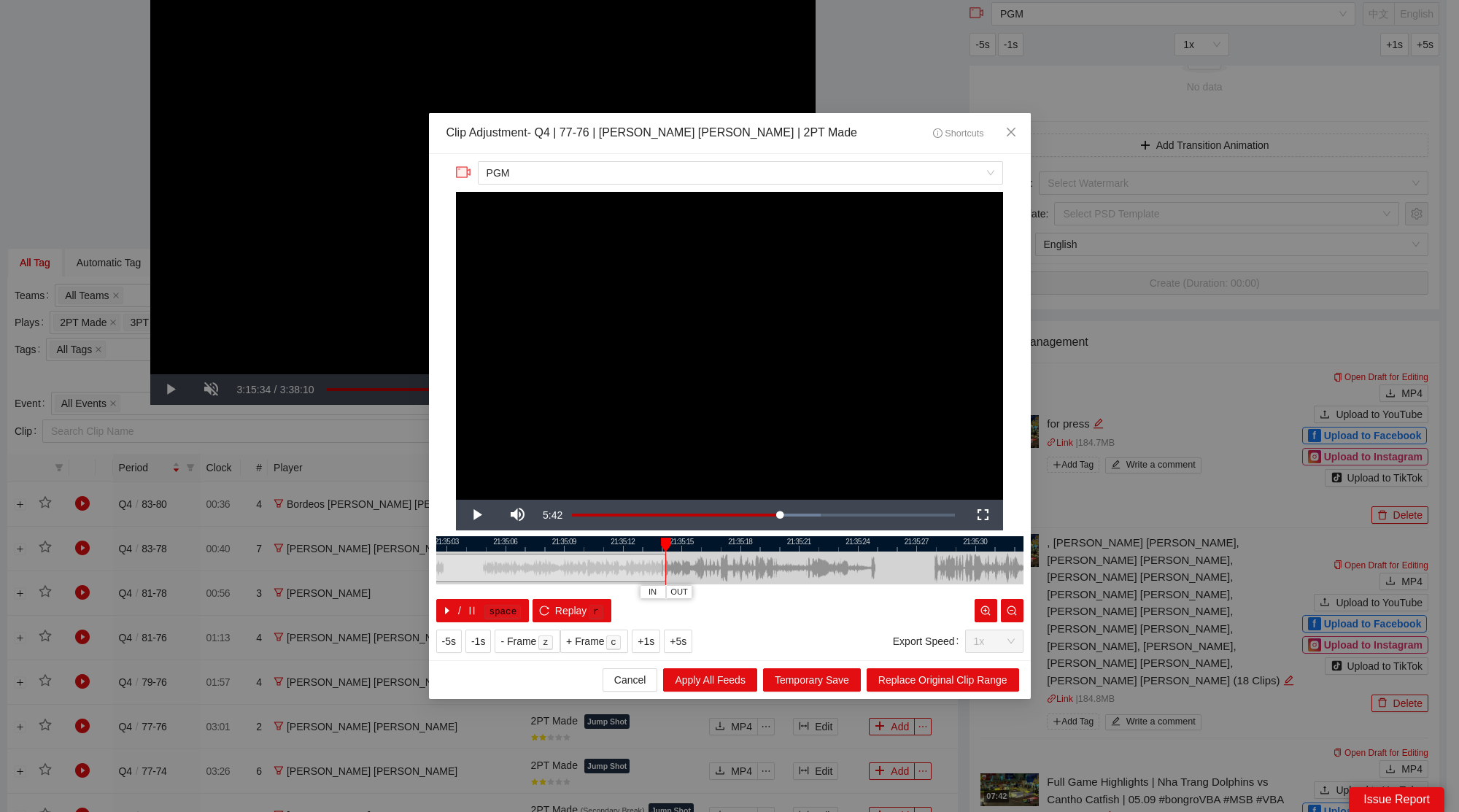
drag, startPoint x: 922, startPoint y: 547, endPoint x: 630, endPoint y: 551, distance: 292.0
click at [602, 543] on div at bounding box center [420, 544] width 587 height 15
drag, startPoint x: 655, startPoint y: 567, endPoint x: 988, endPoint y: 581, distance: 333.3
click at [988, 581] on div at bounding box center [988, 568] width 9 height 33
drag, startPoint x: 945, startPoint y: 542, endPoint x: 531, endPoint y: 545, distance: 414.0
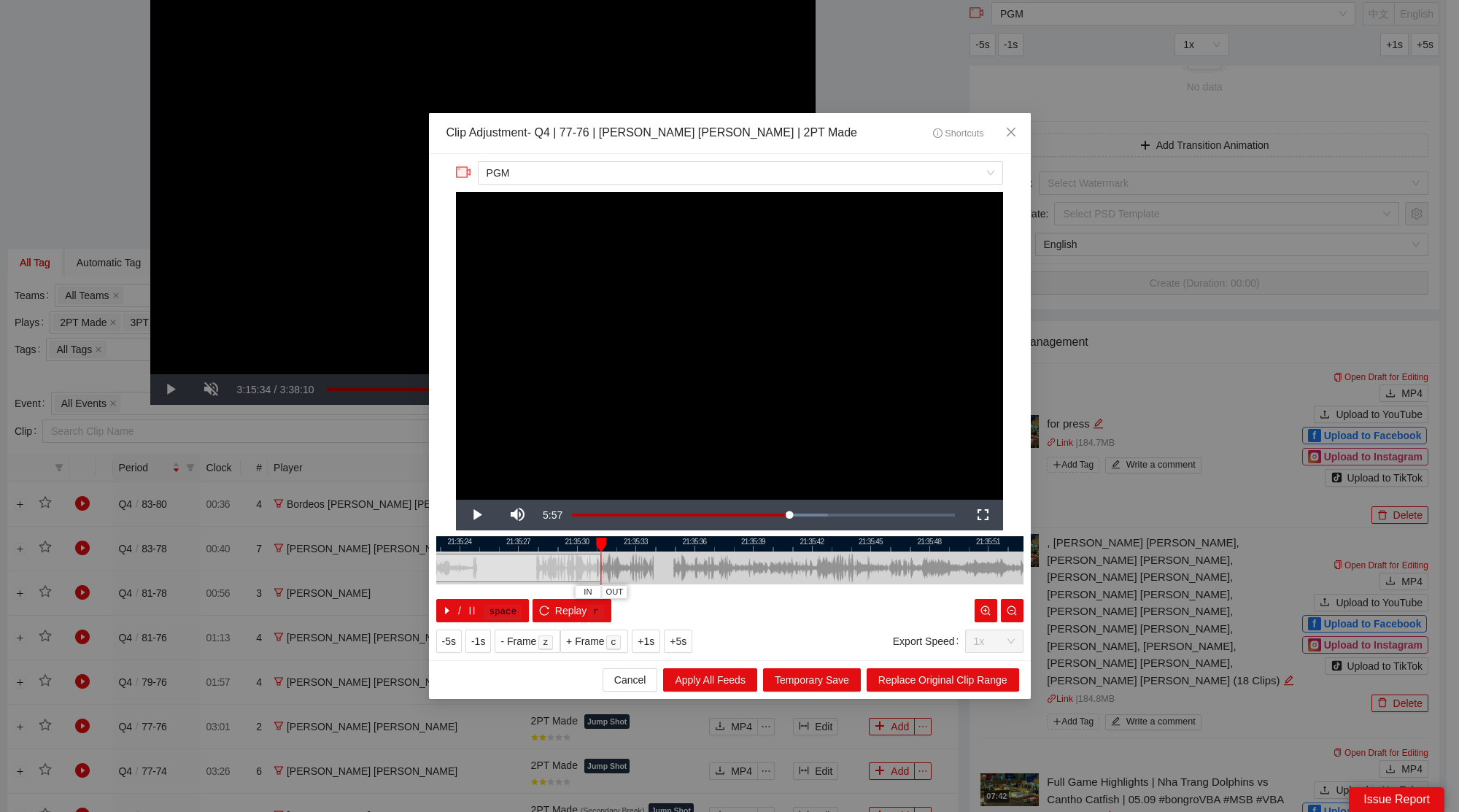
click at [529, 542] on div at bounding box center [341, 544] width 587 height 15
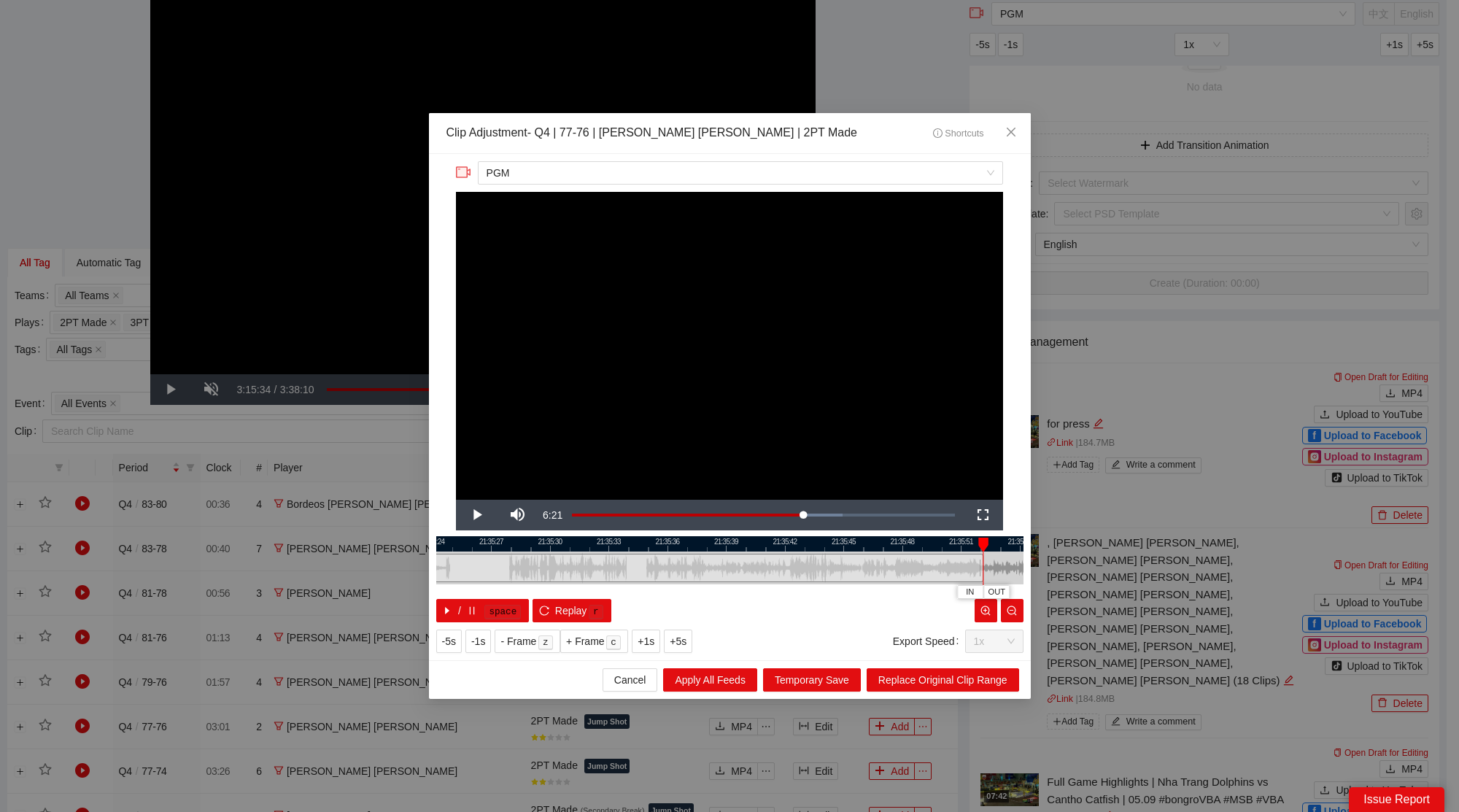
drag, startPoint x: 570, startPoint y: 569, endPoint x: 953, endPoint y: 575, distance: 383.0
click at [979, 577] on div at bounding box center [982, 568] width 9 height 33
drag, startPoint x: 942, startPoint y: 543, endPoint x: 593, endPoint y: 554, distance: 349.2
click at [582, 547] on div at bounding box center [369, 544] width 587 height 15
drag, startPoint x: 617, startPoint y: 567, endPoint x: 984, endPoint y: 580, distance: 367.2
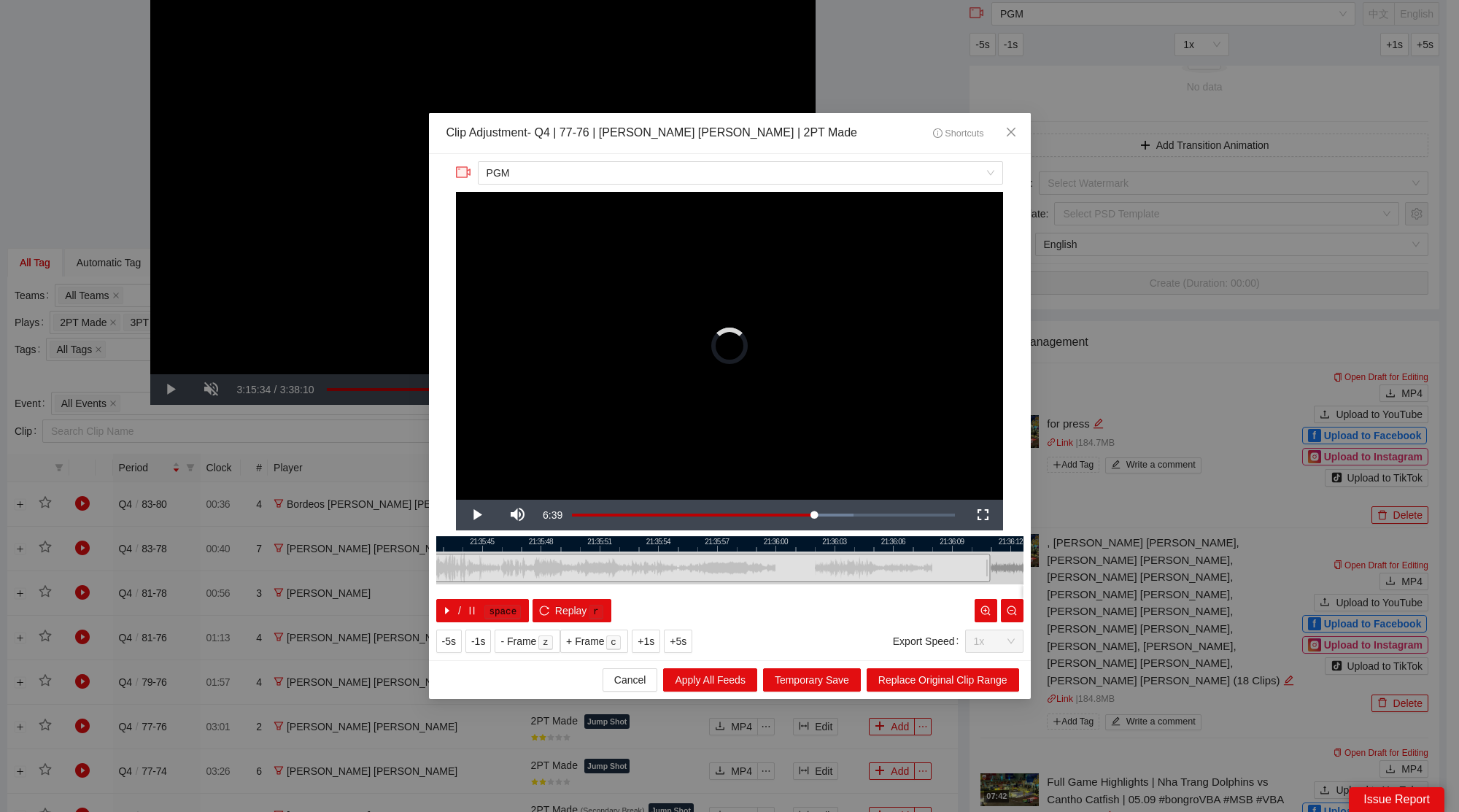
click at [984, 580] on div at bounding box center [988, 568] width 9 height 33
drag, startPoint x: 897, startPoint y: 545, endPoint x: 674, endPoint y: 555, distance: 223.2
click at [690, 556] on div "21:35:48 21:35:51 21:35:54 21:35:57 21:36:00 21:36:03 21:36:06 21:36:09 21:36:1…" at bounding box center [730, 579] width 587 height 86
drag, startPoint x: 713, startPoint y: 569, endPoint x: 958, endPoint y: 587, distance: 245.7
click at [958, 587] on div "21:35:54 21:35:57 21:36:00 21:36:03 21:36:06 21:36:09 21:36:12 21:36:15 21:36:1…" at bounding box center [730, 579] width 587 height 86
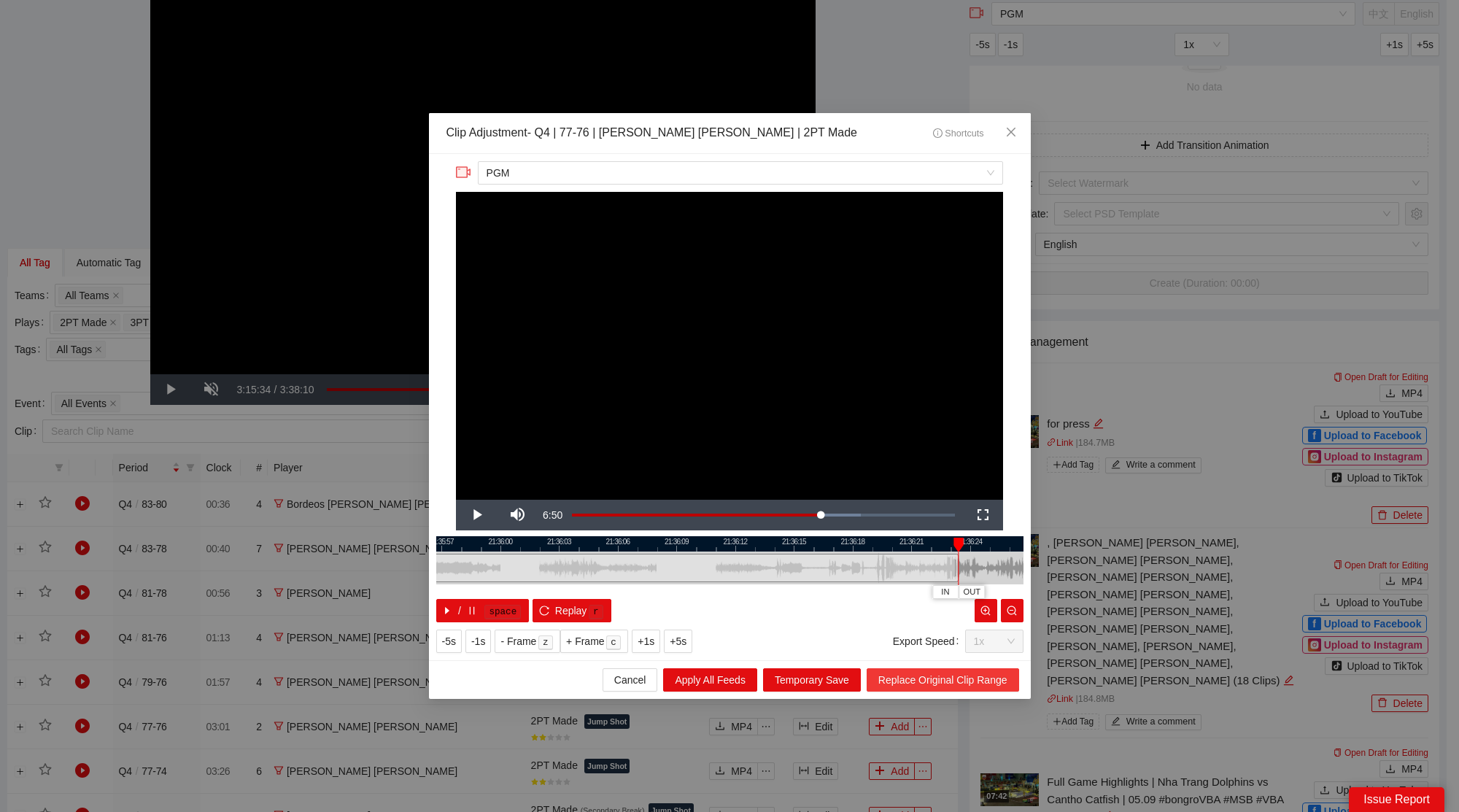
click at [956, 676] on span "Replace Original Clip Range" at bounding box center [943, 679] width 129 height 16
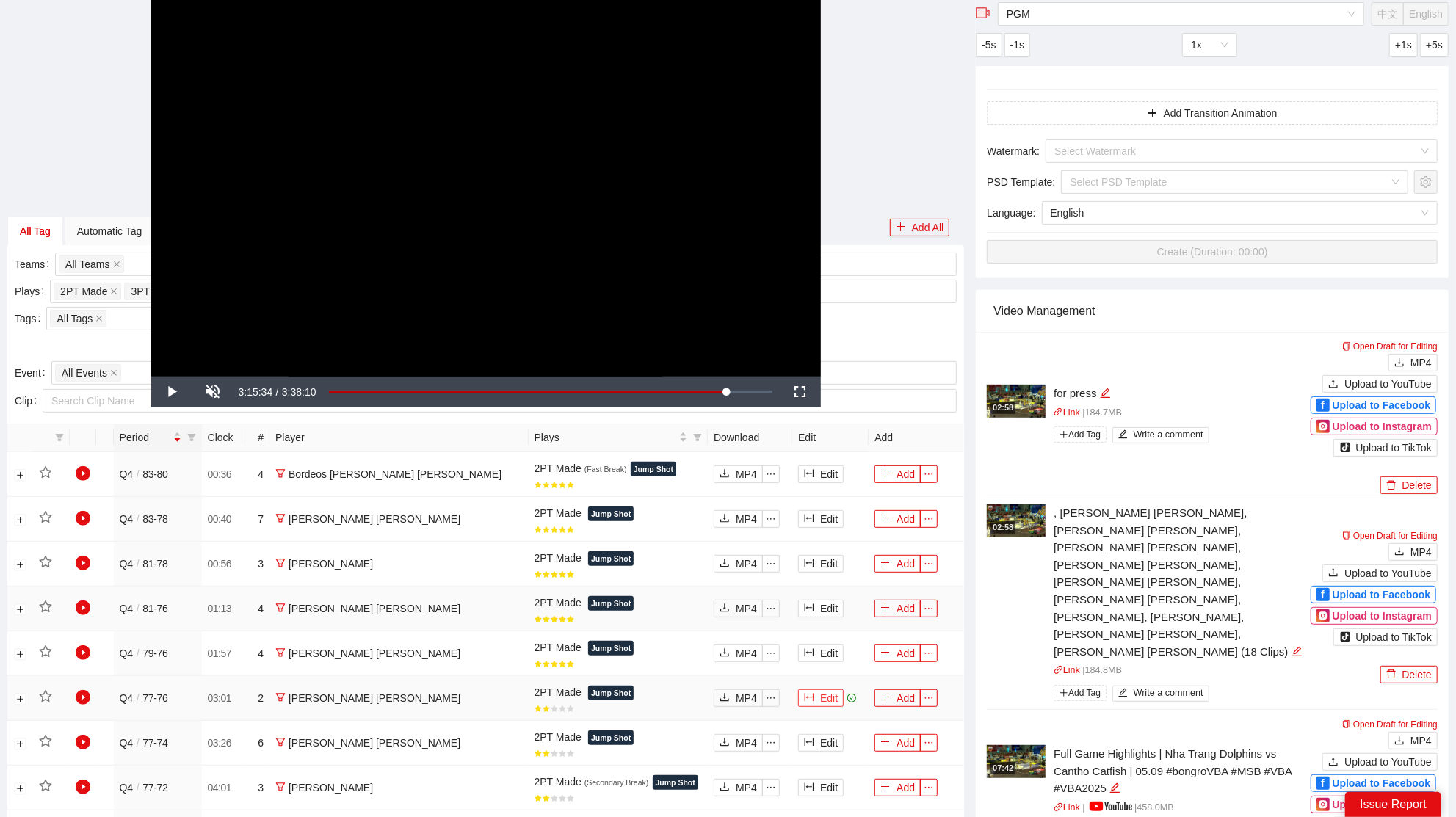
scroll to position [286, 0]
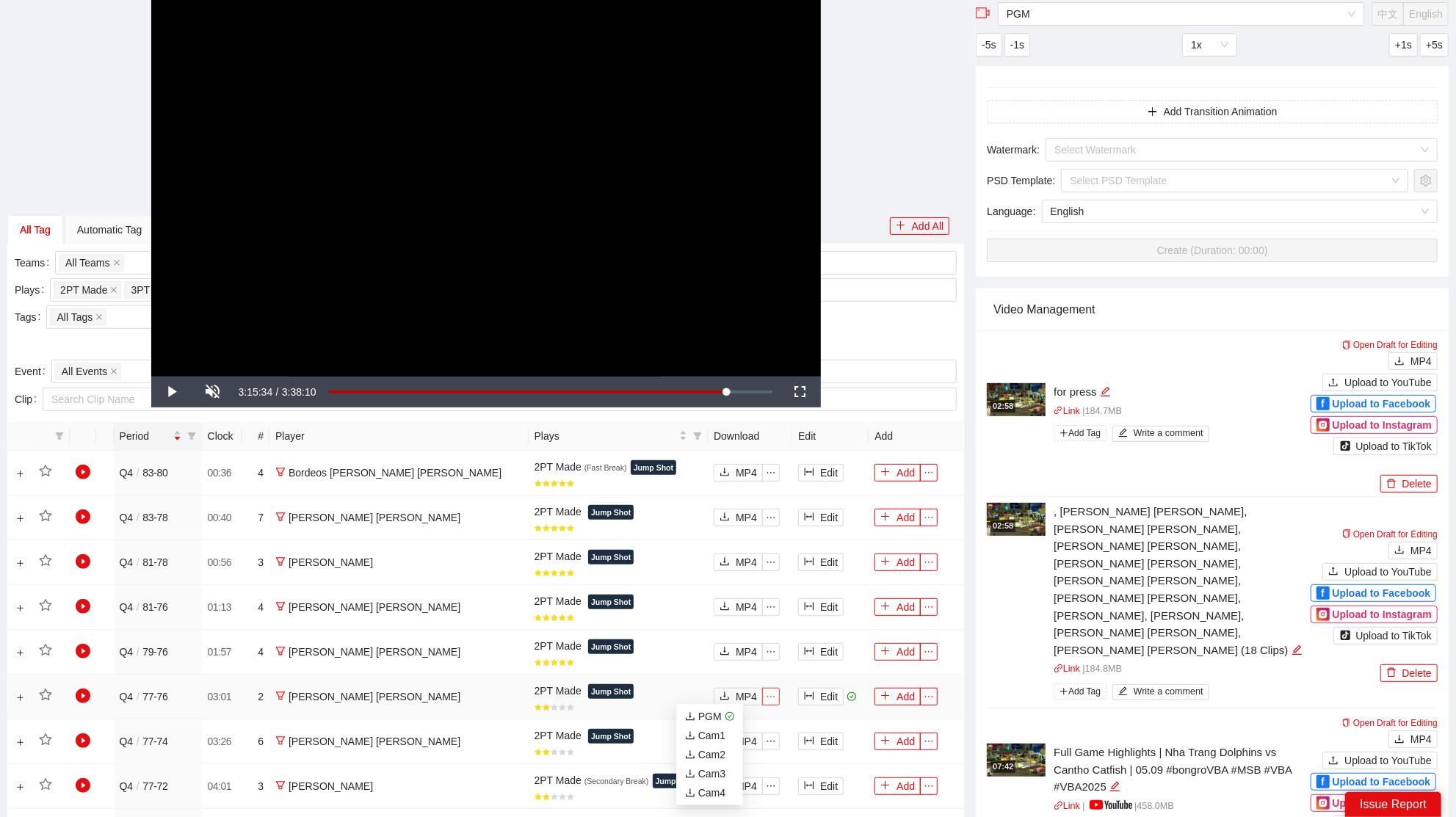
click at [762, 687] on button "button" at bounding box center [771, 696] width 17 height 17
click at [713, 714] on div "PGM" at bounding box center [703, 715] width 37 height 16
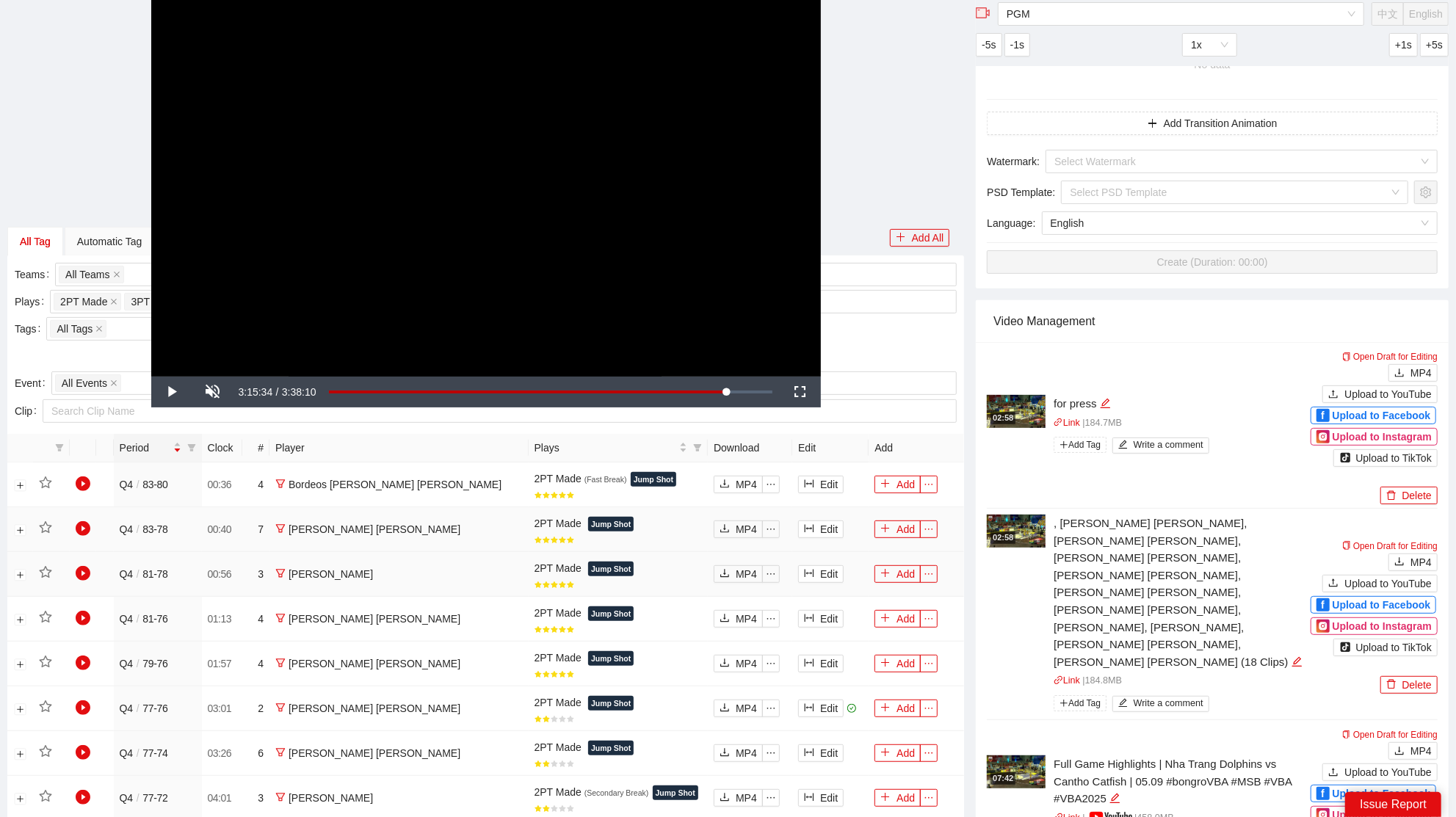
scroll to position [268, 0]
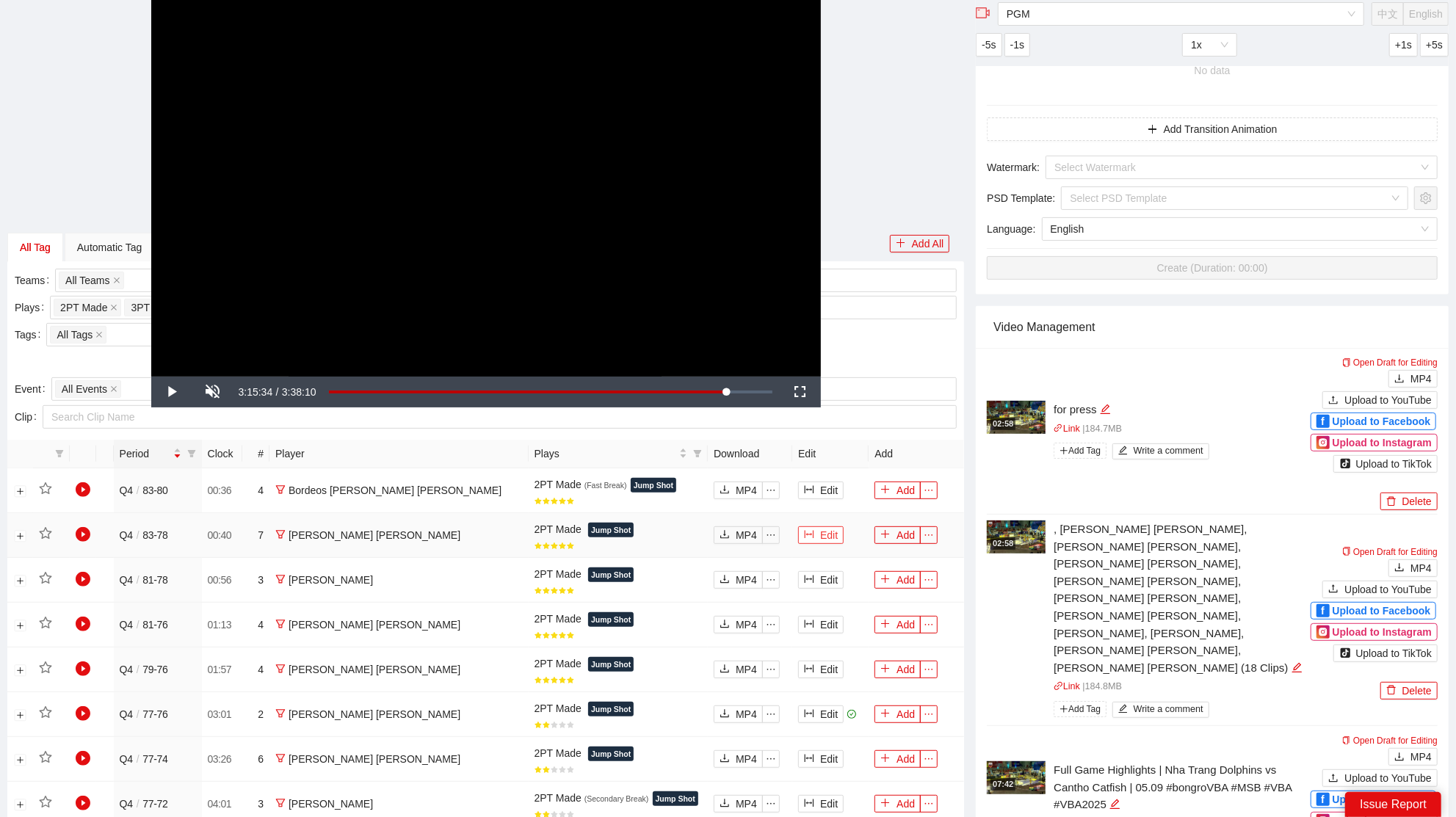
click at [798, 531] on button "Edit" at bounding box center [820, 534] width 45 height 17
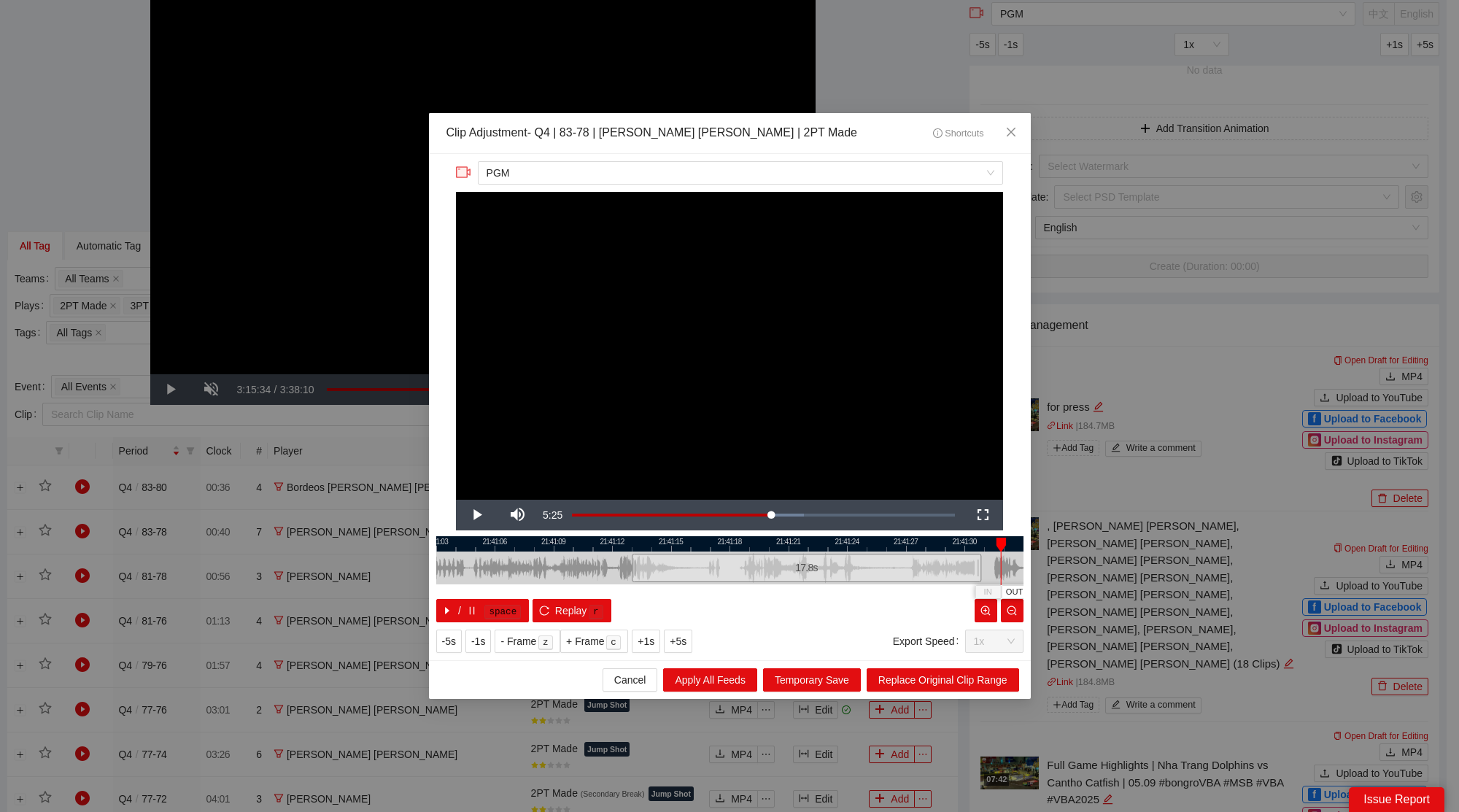
drag, startPoint x: 823, startPoint y: 566, endPoint x: 975, endPoint y: 566, distance: 152.0
click at [979, 566] on div at bounding box center [979, 568] width 9 height 33
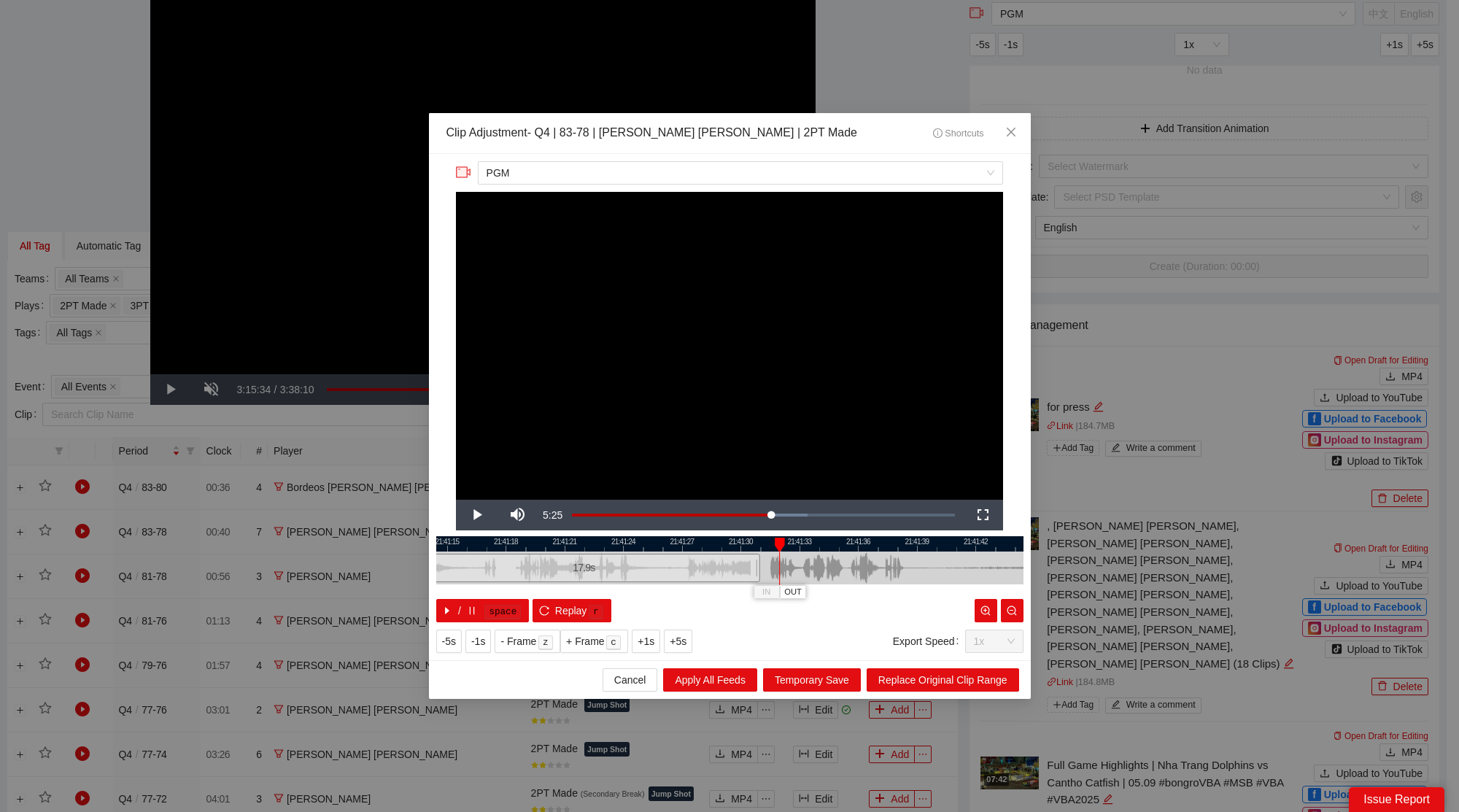
drag, startPoint x: 943, startPoint y: 546, endPoint x: 710, endPoint y: 549, distance: 233.0
click at [710, 549] on div at bounding box center [507, 544] width 587 height 15
click at [828, 592] on div "21:41:12 21:41:15 21:41:18 21:41:21 21:41:24 21:41:27 21:41:30 21:41:33 21:41:3…" at bounding box center [730, 579] width 587 height 86
click at [841, 640] on div "-5s -1s - Frame z + Frame c +1s +5s Export Speed 1x" at bounding box center [730, 640] width 587 height 23
click at [483, 515] on span "Video Player" at bounding box center [476, 515] width 41 height 0
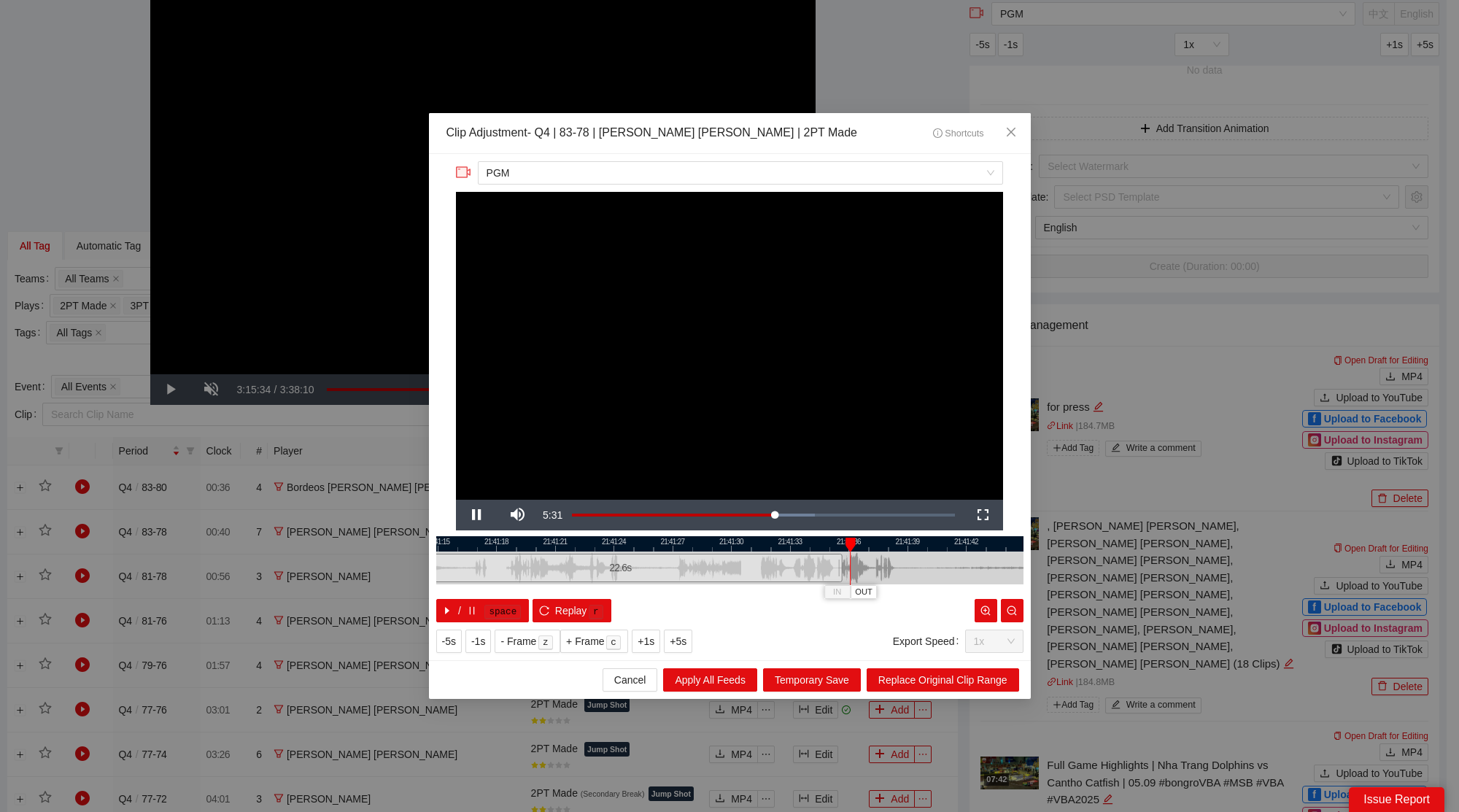
click at [698, 545] on div at bounding box center [730, 544] width 587 height 15
click at [937, 682] on span "Replace Original Clip Range" at bounding box center [943, 679] width 129 height 16
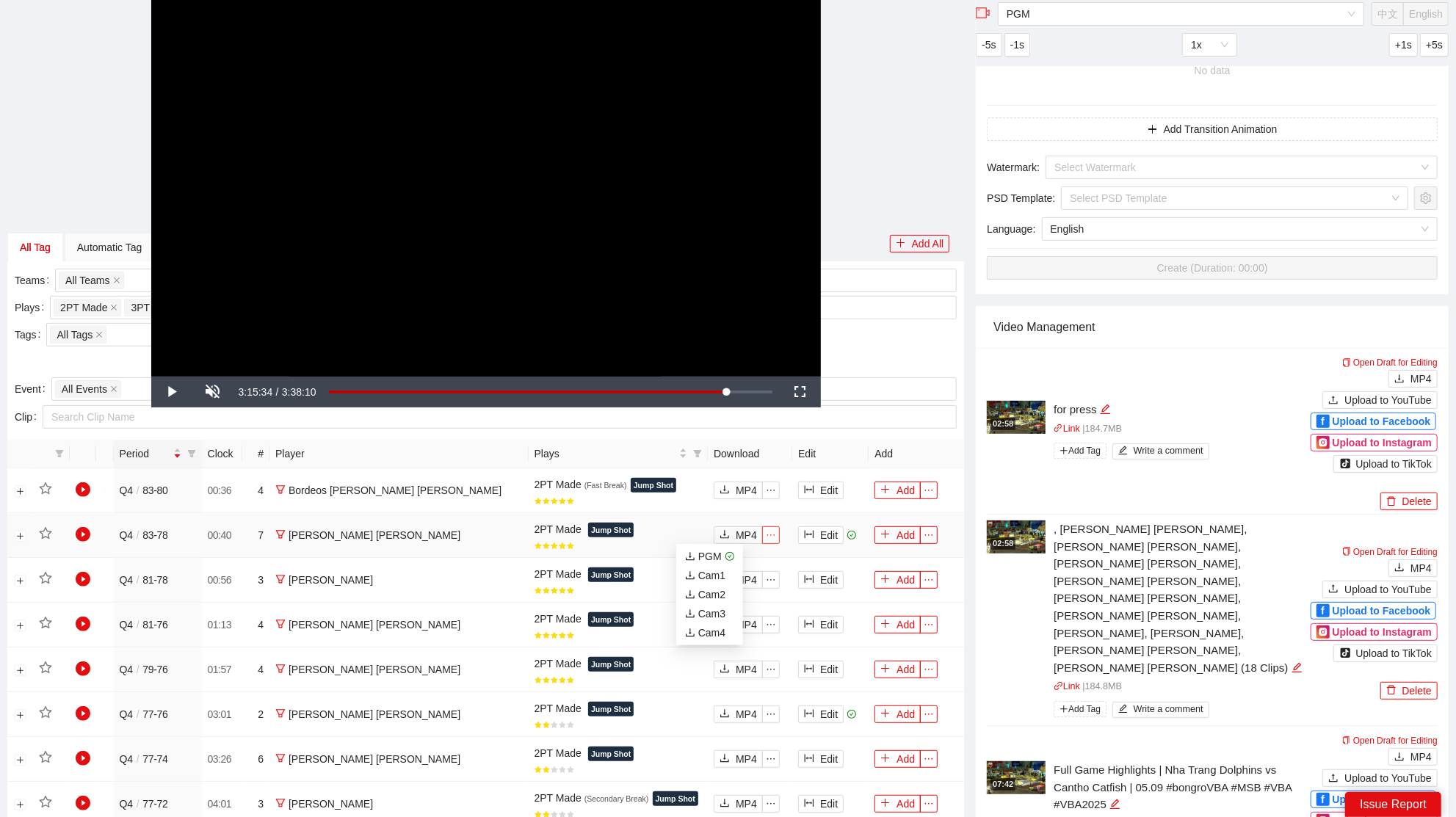
click at [765, 534] on icon "ellipsis" at bounding box center [771, 535] width 11 height 11
click at [713, 555] on div "PGM" at bounding box center [703, 555] width 37 height 16
click at [808, 538] on button "Edit" at bounding box center [820, 534] width 45 height 17
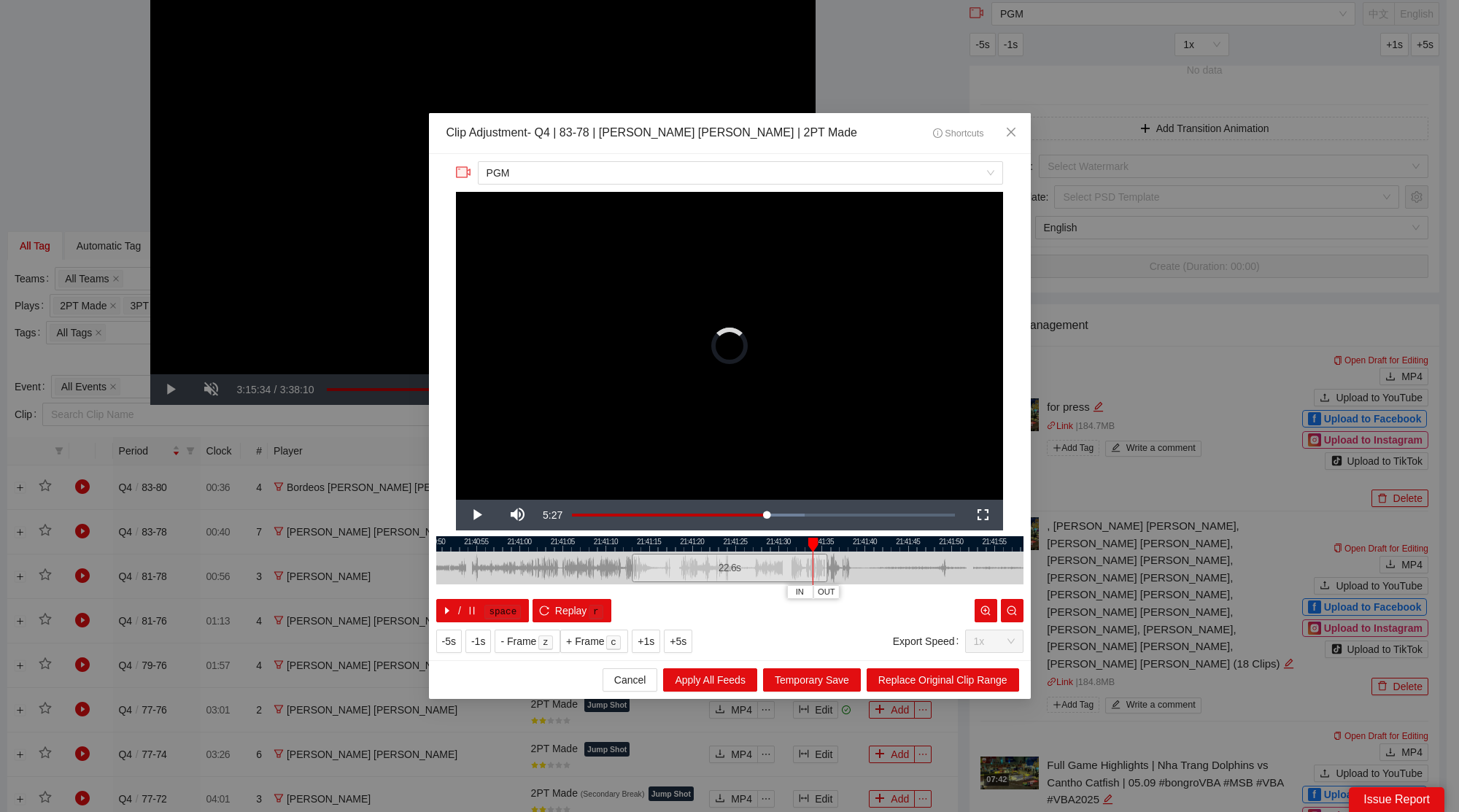
drag, startPoint x: 648, startPoint y: 541, endPoint x: 818, endPoint y: 566, distance: 171.8
click at [818, 566] on div "21:40:50 21:40:55 21:41:00 21:41:05 21:41:10 21:41:15 21:41:20 21:41:25 21:41:3…" at bounding box center [730, 579] width 587 height 86
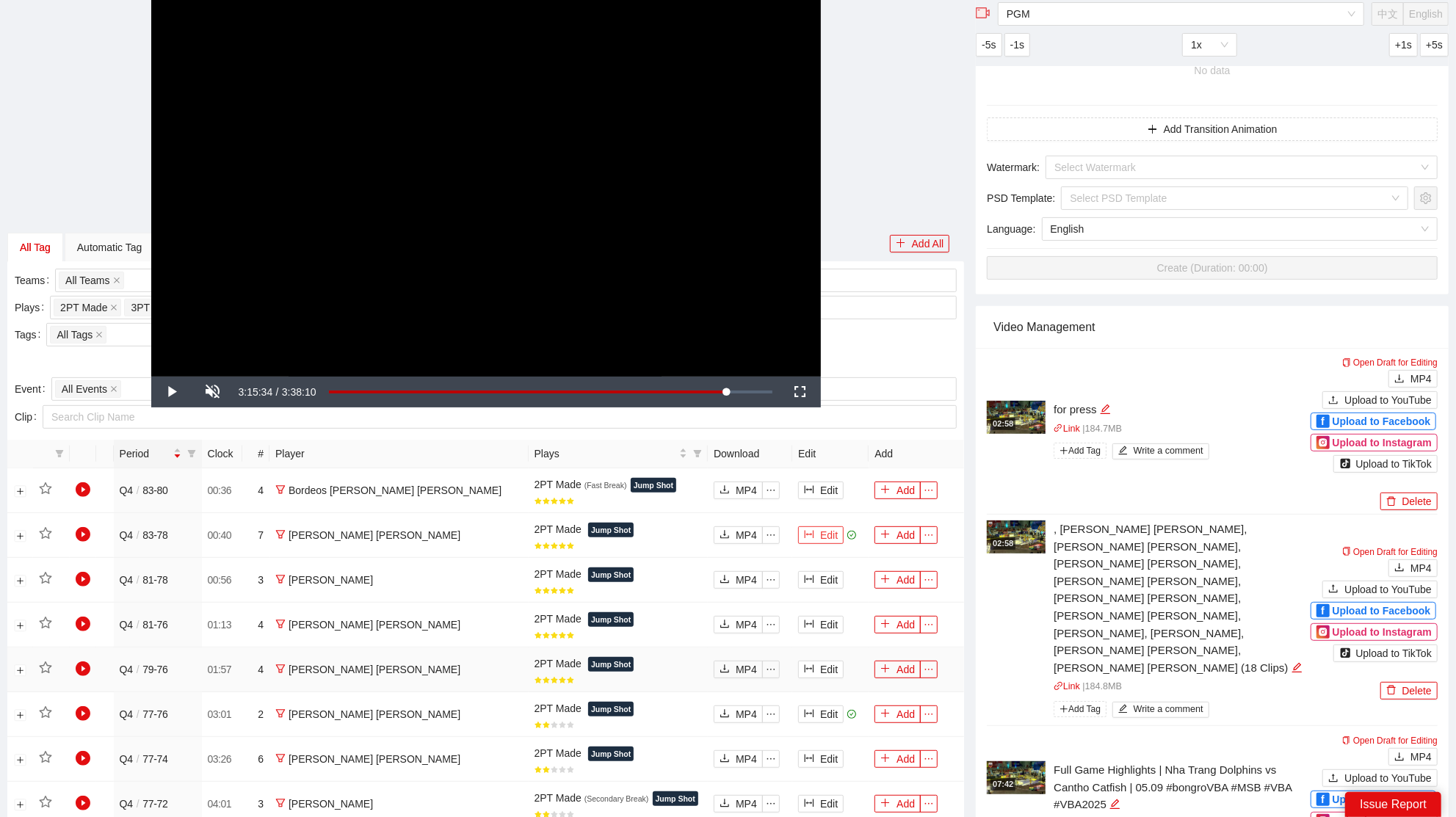
scroll to position [287, 0]
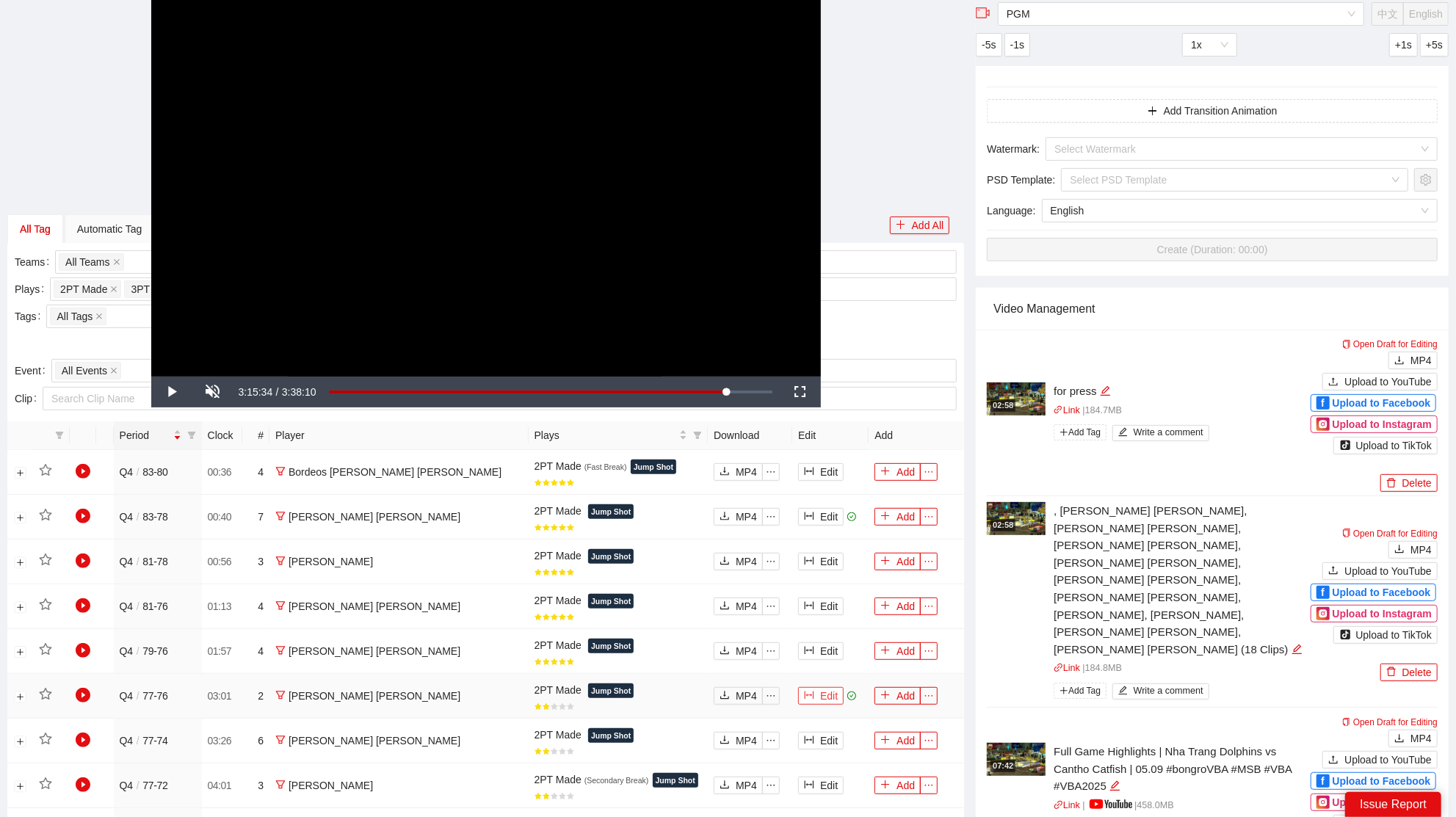
click at [808, 691] on button "Edit" at bounding box center [820, 695] width 45 height 17
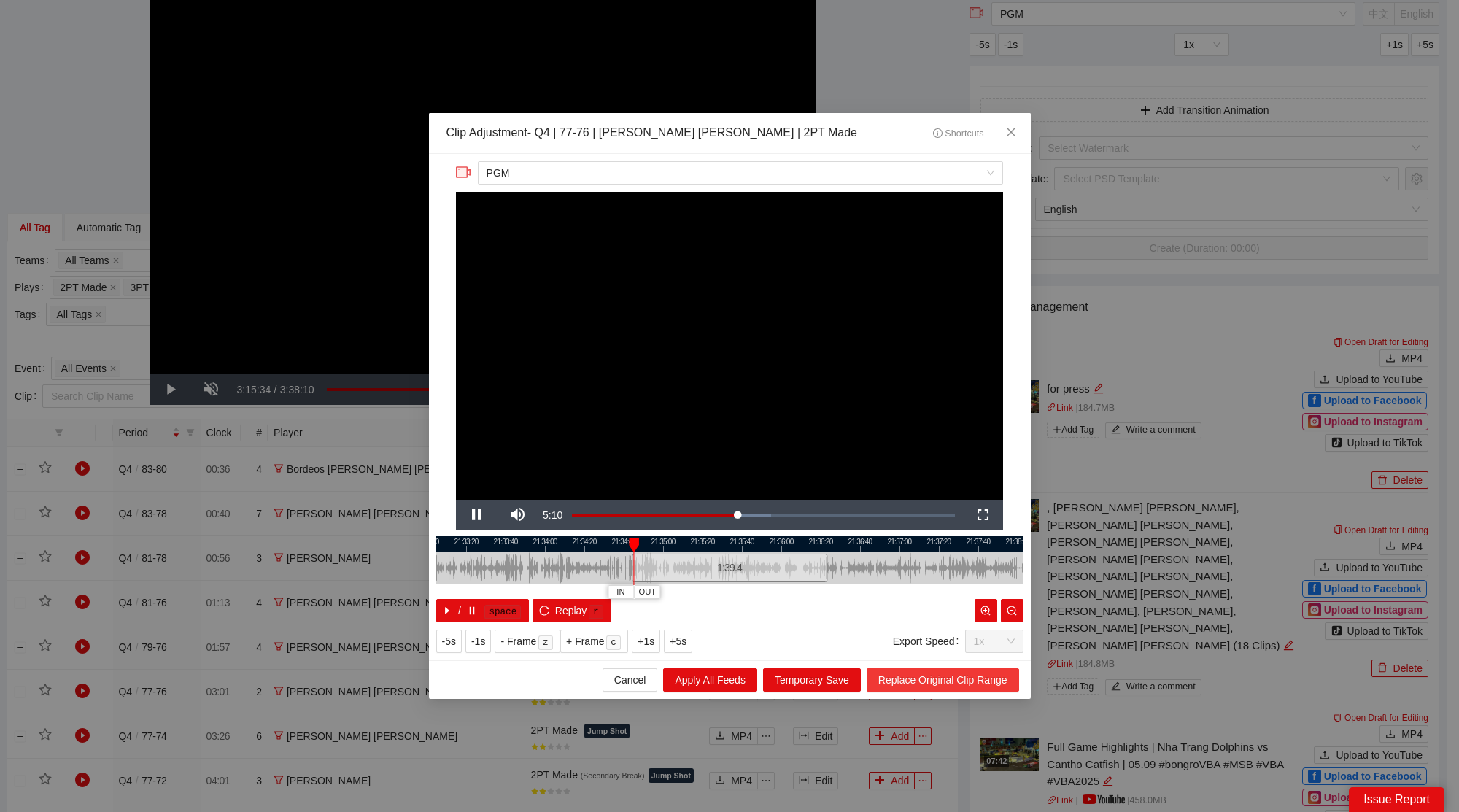
click at [932, 677] on span "Replace Original Clip Range" at bounding box center [943, 679] width 129 height 16
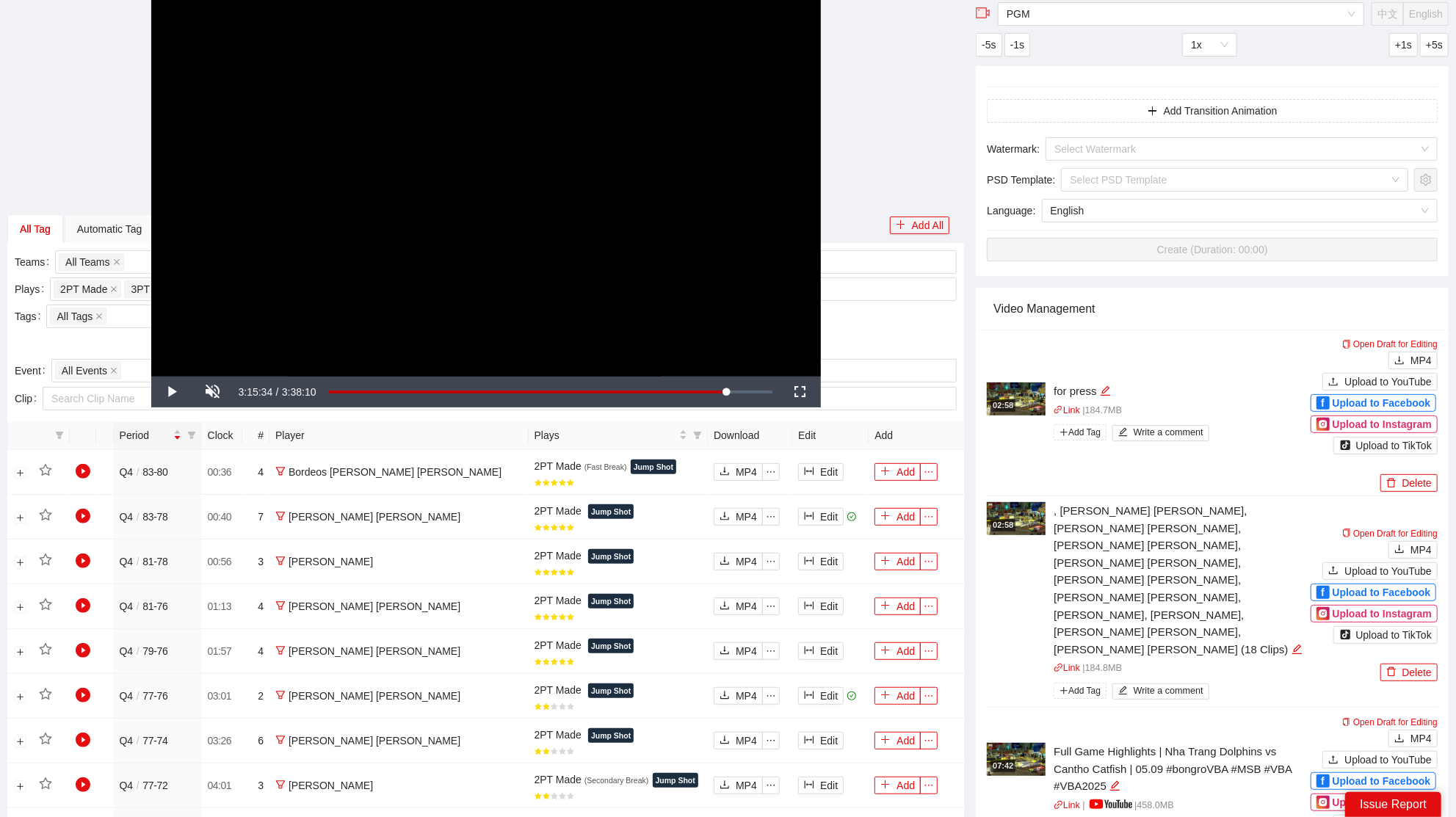
click at [707, 303] on video "Video Player" at bounding box center [486, 188] width 670 height 376
click at [727, 390] on div "3:15:35" at bounding box center [528, 392] width 398 height 5
click at [734, 390] on div "3:22:16" at bounding box center [531, 392] width 404 height 5
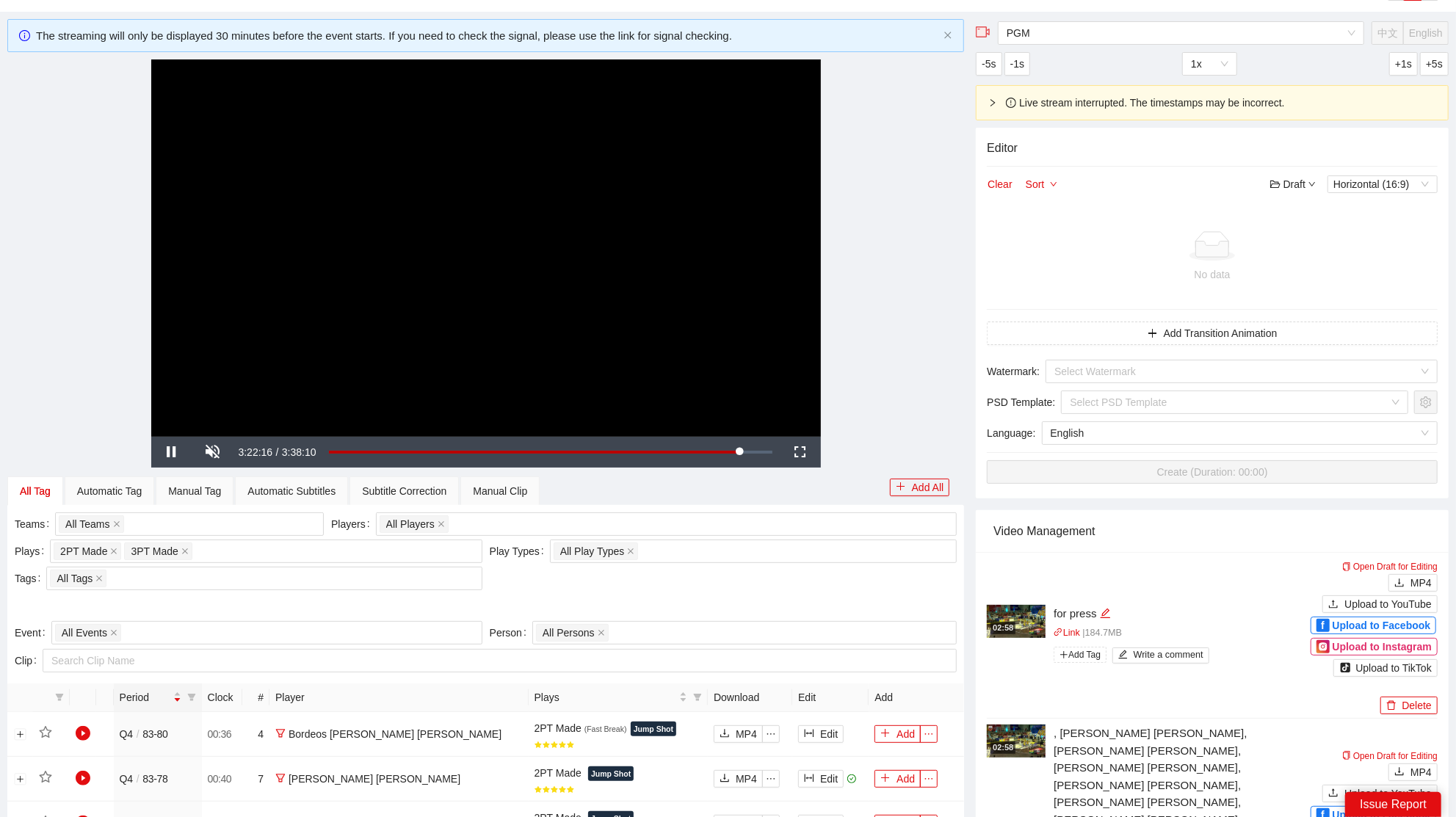
scroll to position [0, 0]
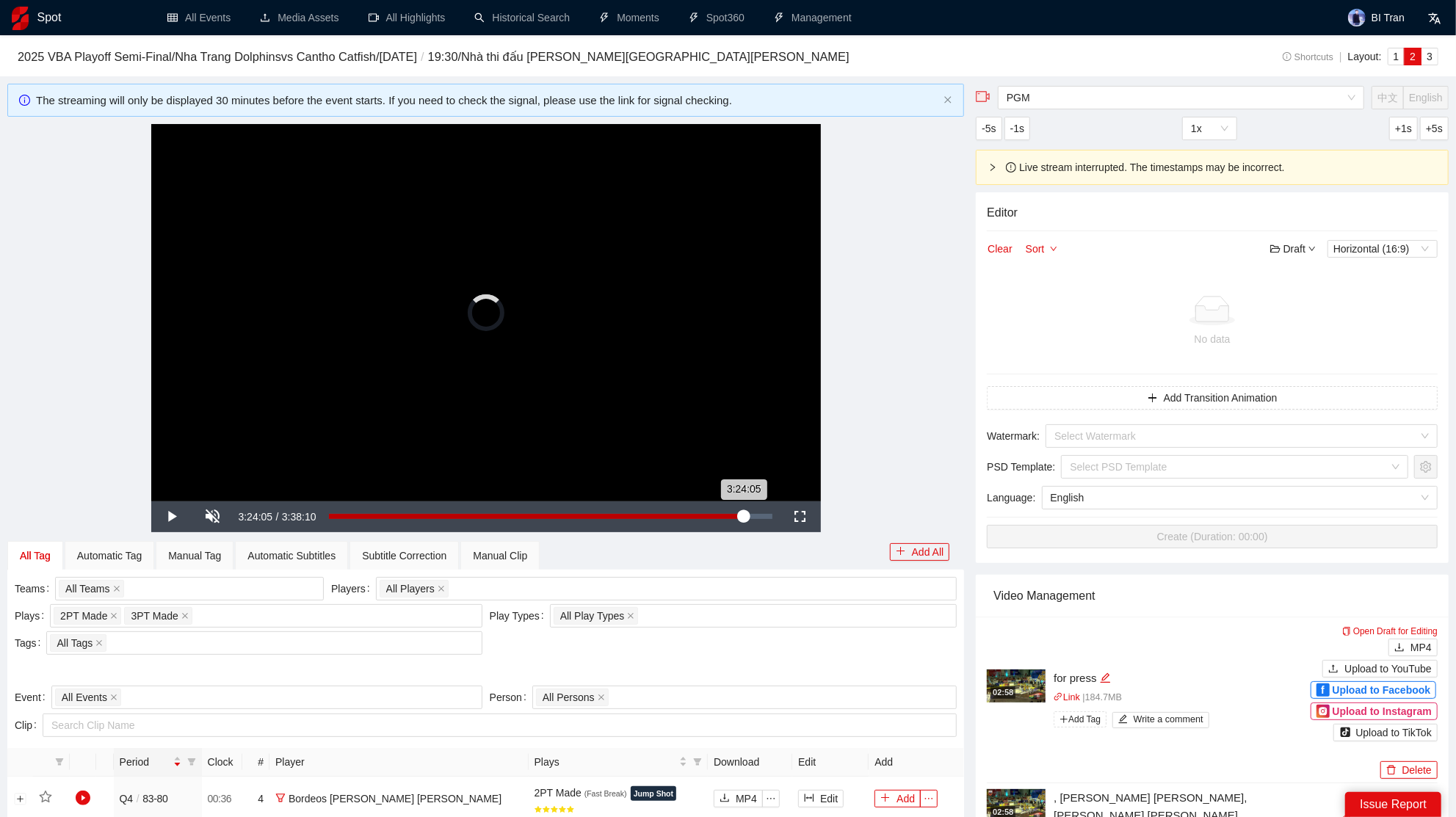
click at [743, 515] on div "3:24:05" at bounding box center [536, 516] width 415 height 5
click at [520, 553] on div "Manual Clip" at bounding box center [500, 555] width 54 height 16
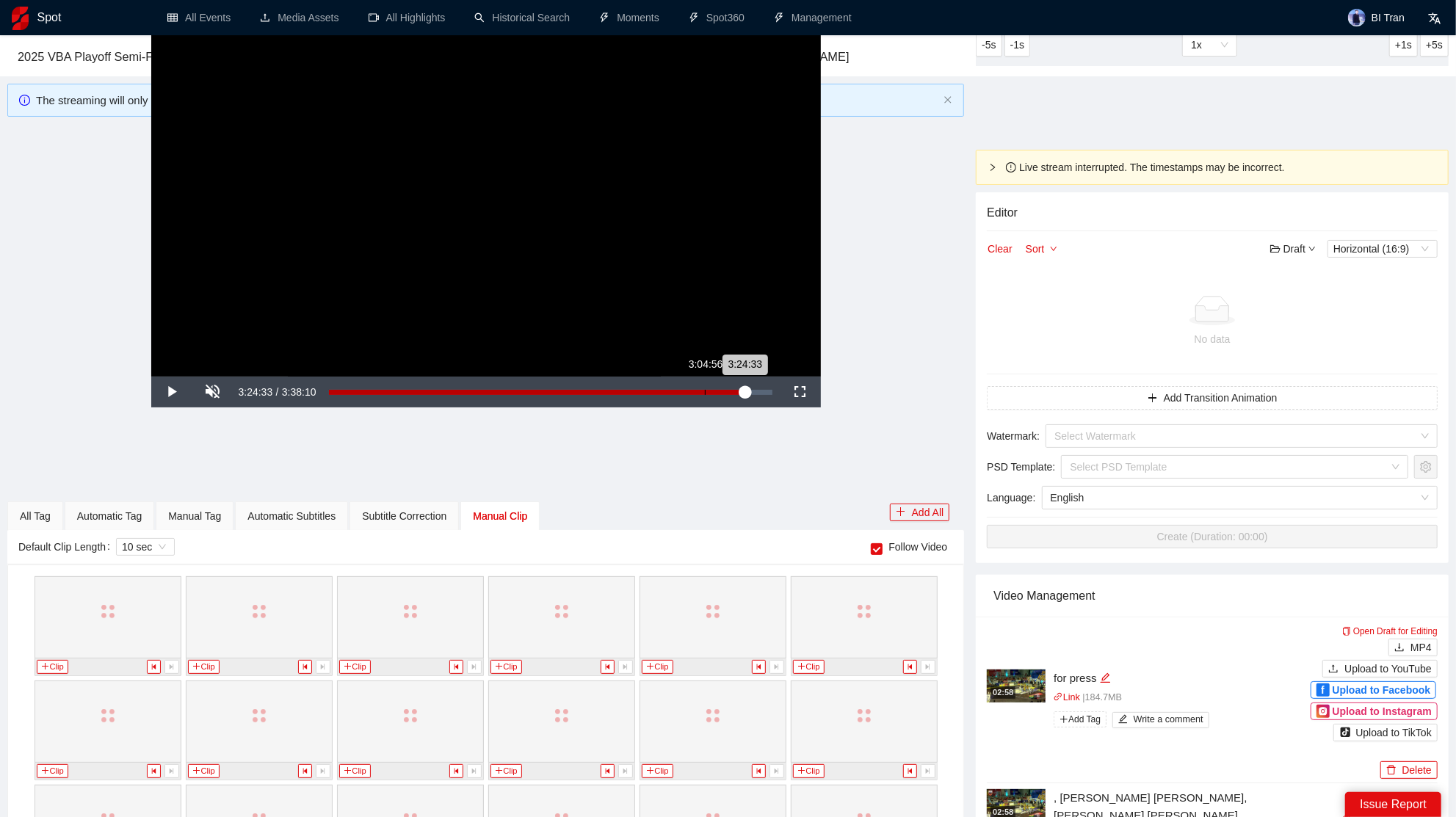
scroll to position [279, 0]
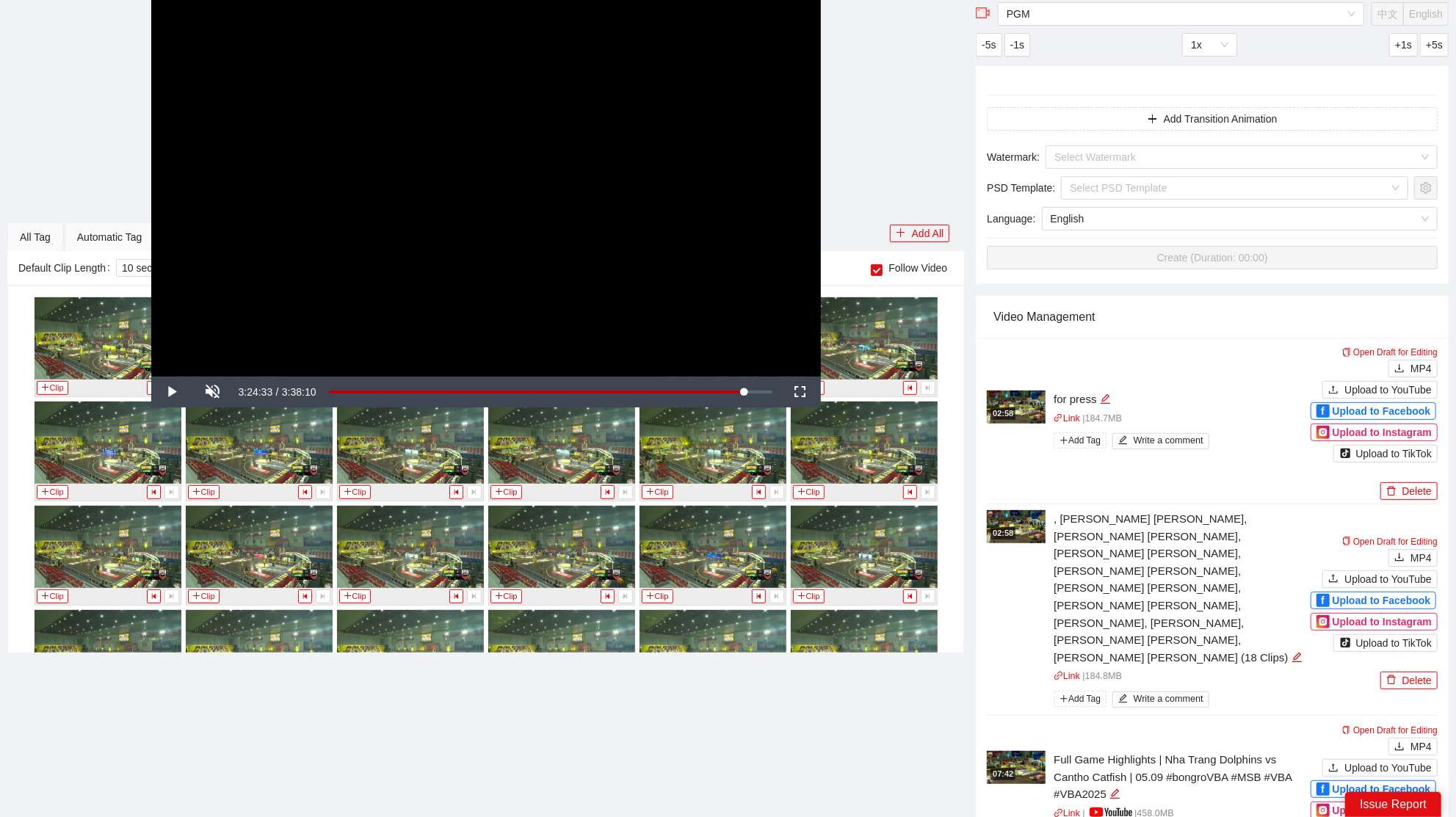
click at [880, 268] on div "**********" at bounding box center [486, 188] width 957 height 376
click at [875, 268] on div "**********" at bounding box center [486, 188] width 957 height 376
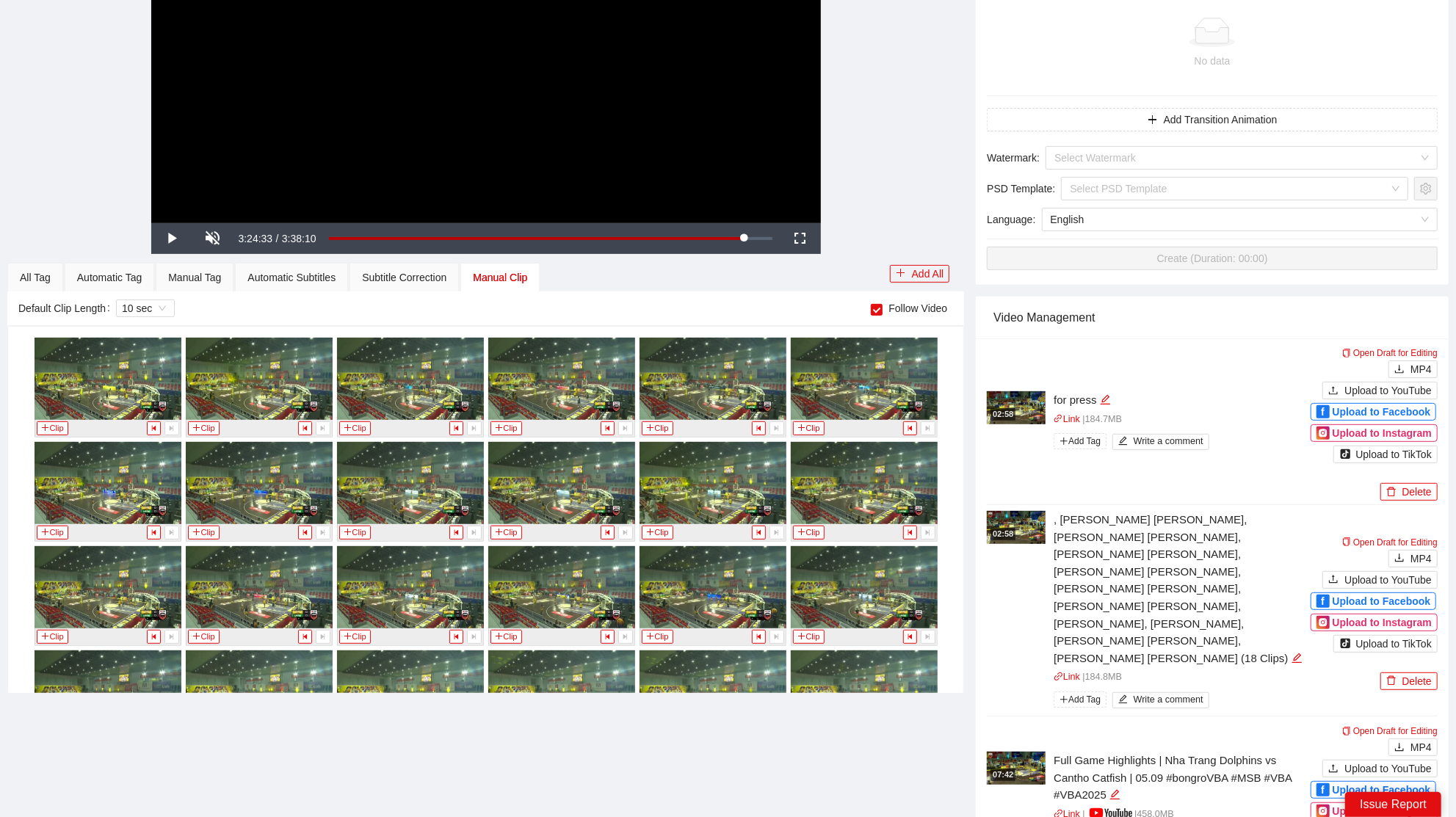
scroll to position [0, 0]
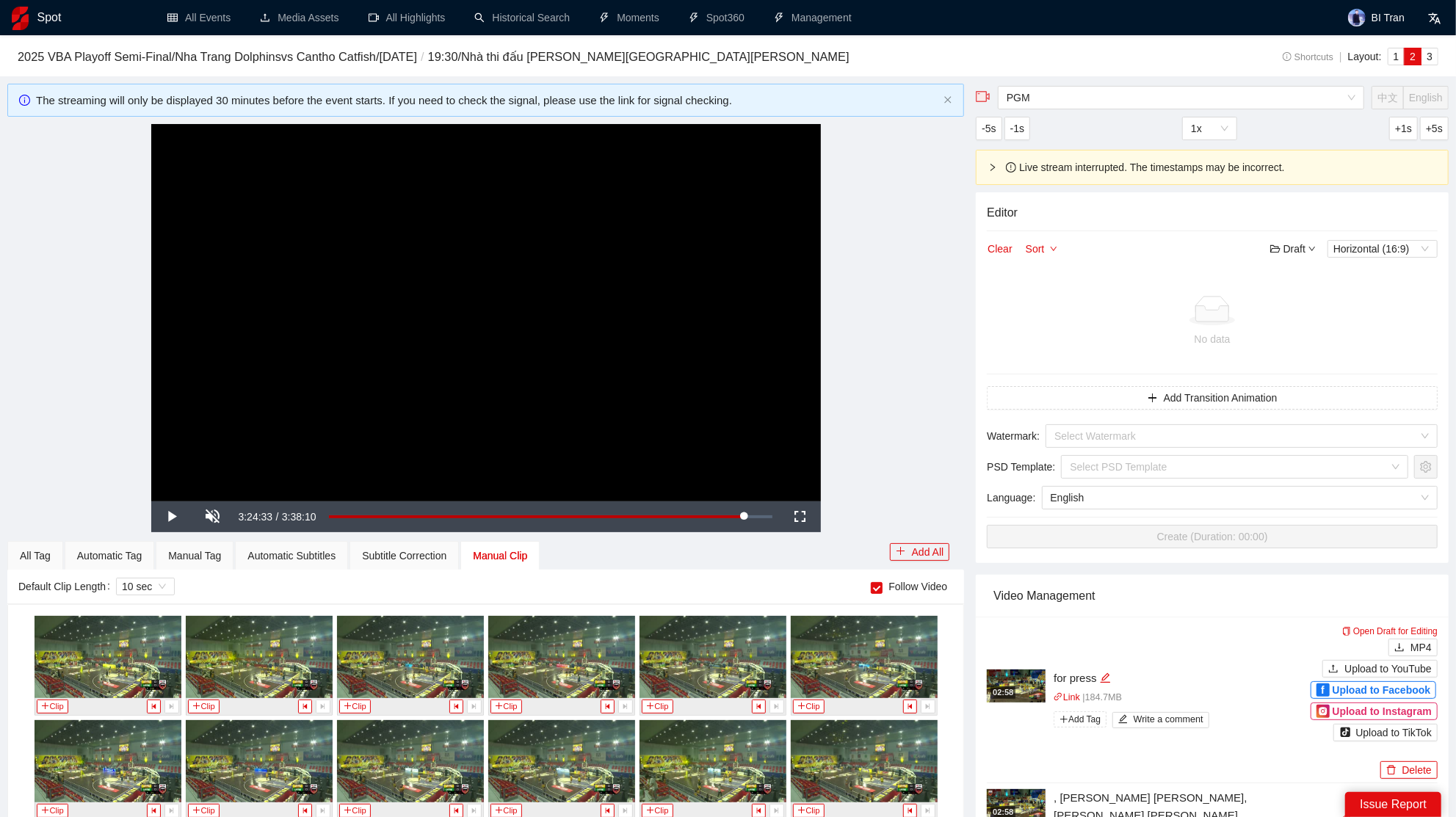
click at [875, 554] on div "All Tag Automatic Tag Manual Tag Automatic Subtitles Subtitle Correction Manual…" at bounding box center [449, 555] width 882 height 29
click at [872, 596] on div "Default Clip Length 10 sec Follow Video" at bounding box center [486, 586] width 957 height 35
click at [880, 597] on div "Default Clip Length 10 sec Follow Video" at bounding box center [486, 586] width 957 height 35
click at [882, 589] on span "Follow Video" at bounding box center [917, 586] width 70 height 16
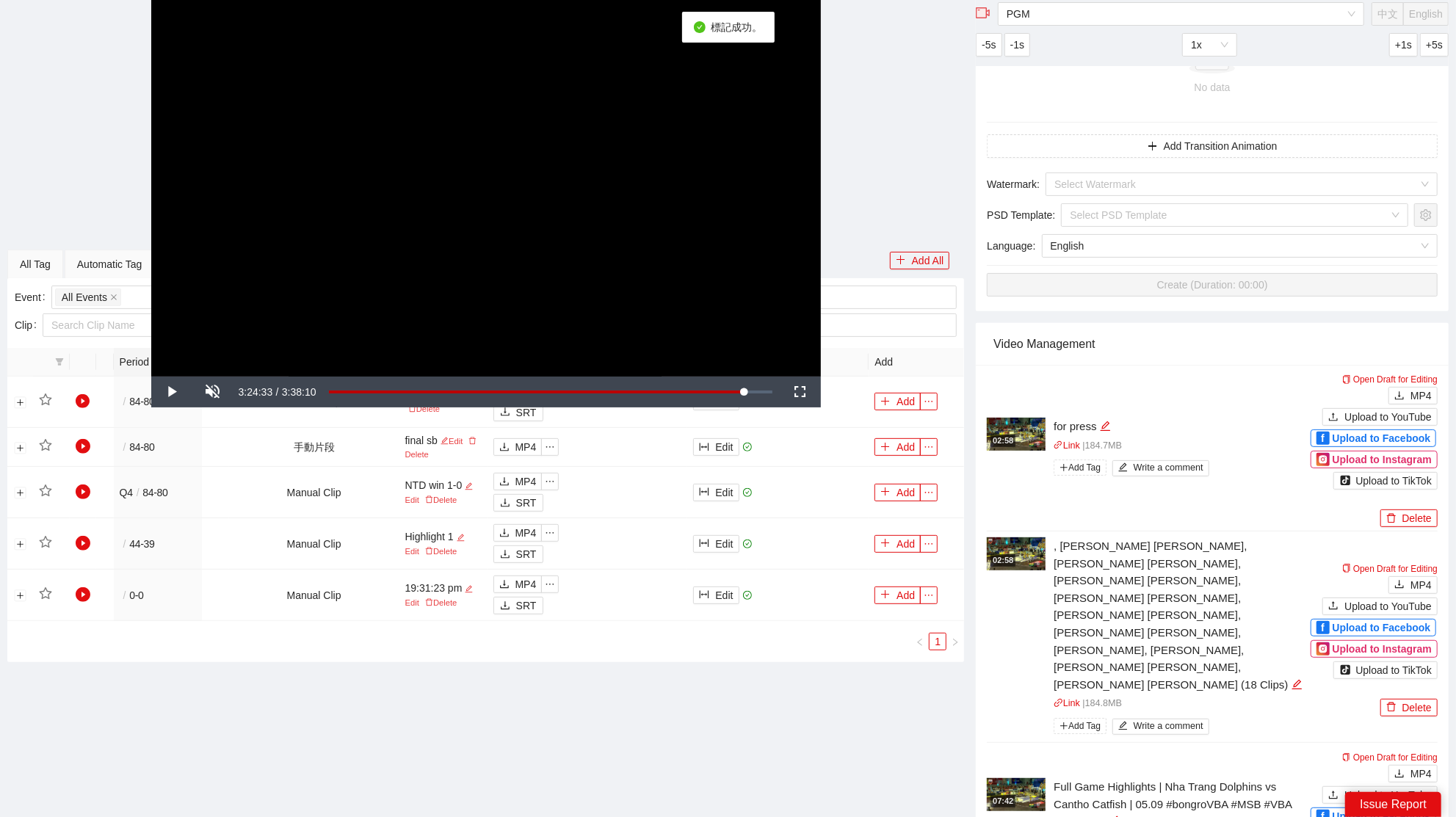
scroll to position [143, 0]
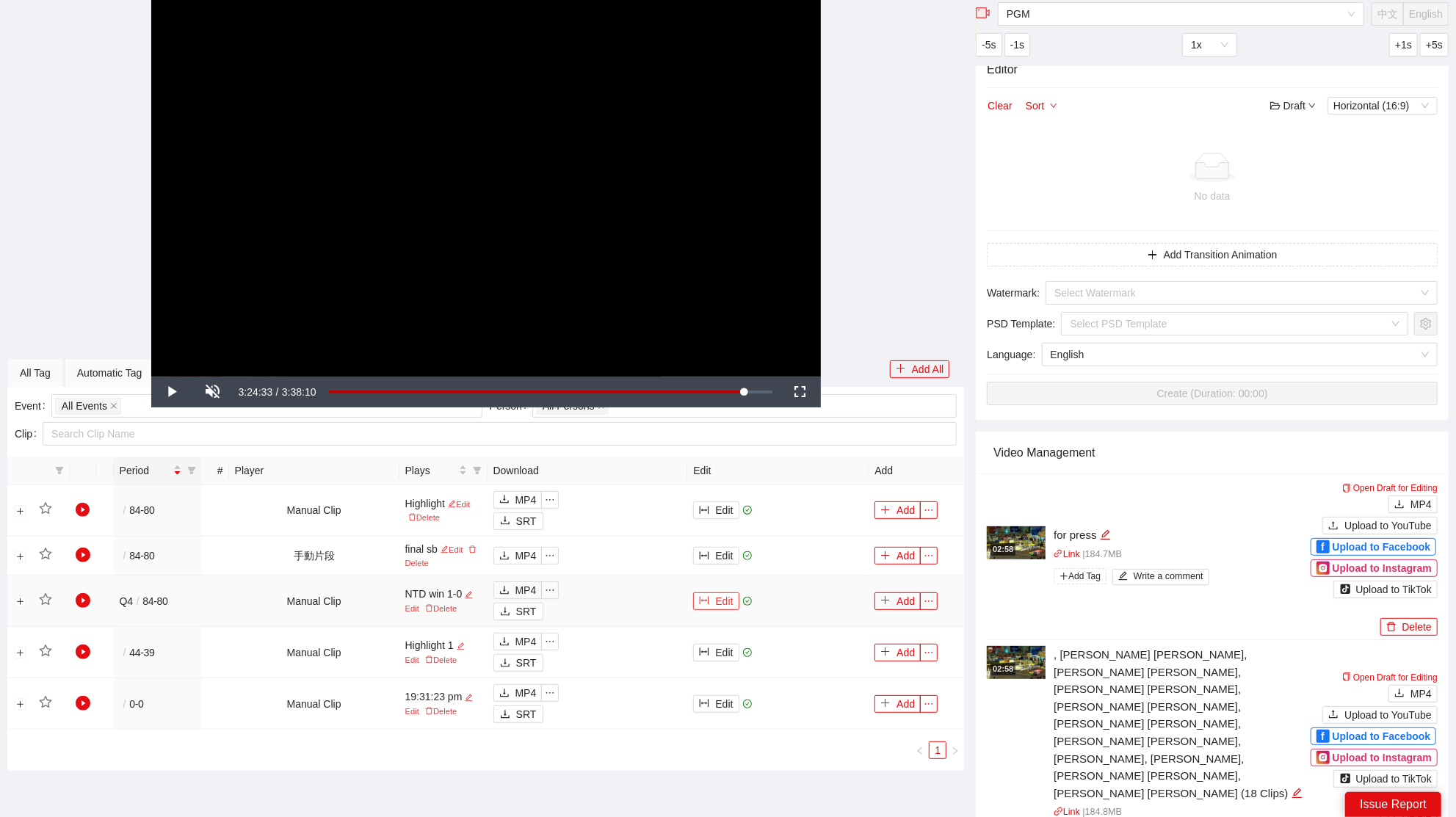
click at [730, 598] on button "Edit" at bounding box center [716, 601] width 45 height 17
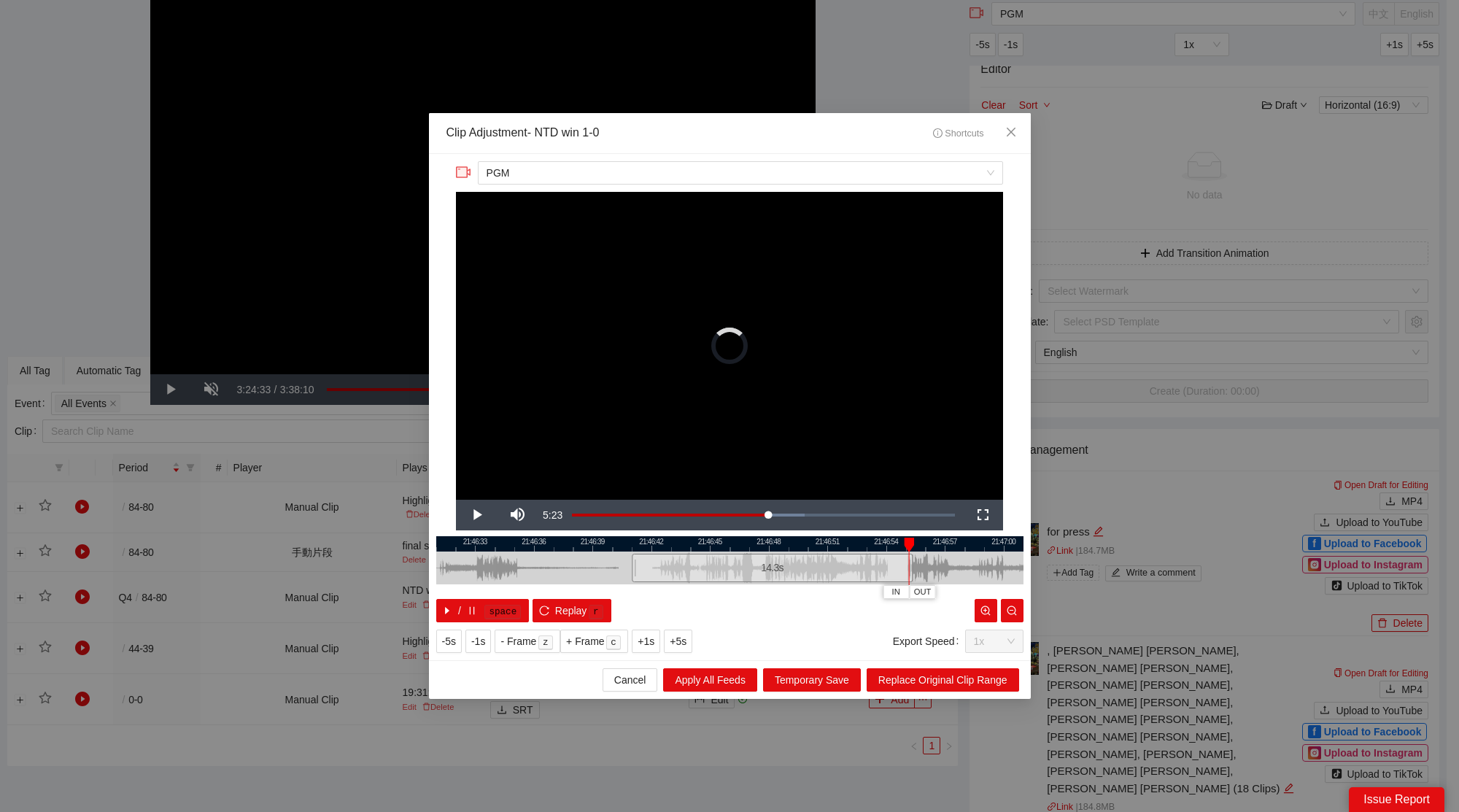
drag, startPoint x: 830, startPoint y: 573, endPoint x: 915, endPoint y: 576, distance: 85.1
click at [915, 576] on div "14.3 s" at bounding box center [730, 568] width 587 height 33
drag, startPoint x: 911, startPoint y: 566, endPoint x: 959, endPoint y: 575, distance: 48.8
click at [960, 574] on div at bounding box center [959, 568] width 9 height 33
click at [982, 670] on button "Replace Original Clip Range" at bounding box center [943, 679] width 152 height 23
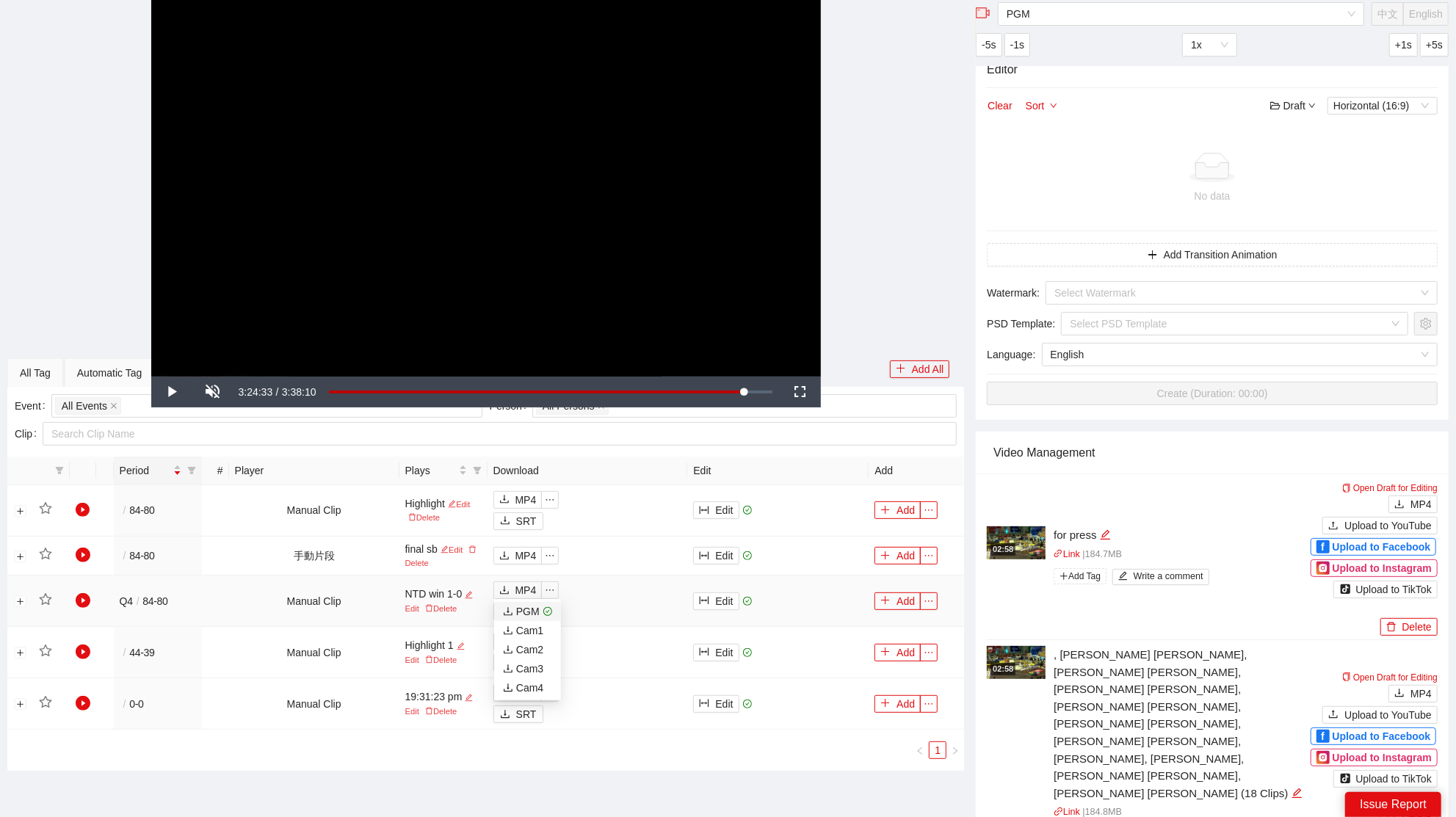
click at [520, 612] on div "PGM" at bounding box center [521, 610] width 37 height 16
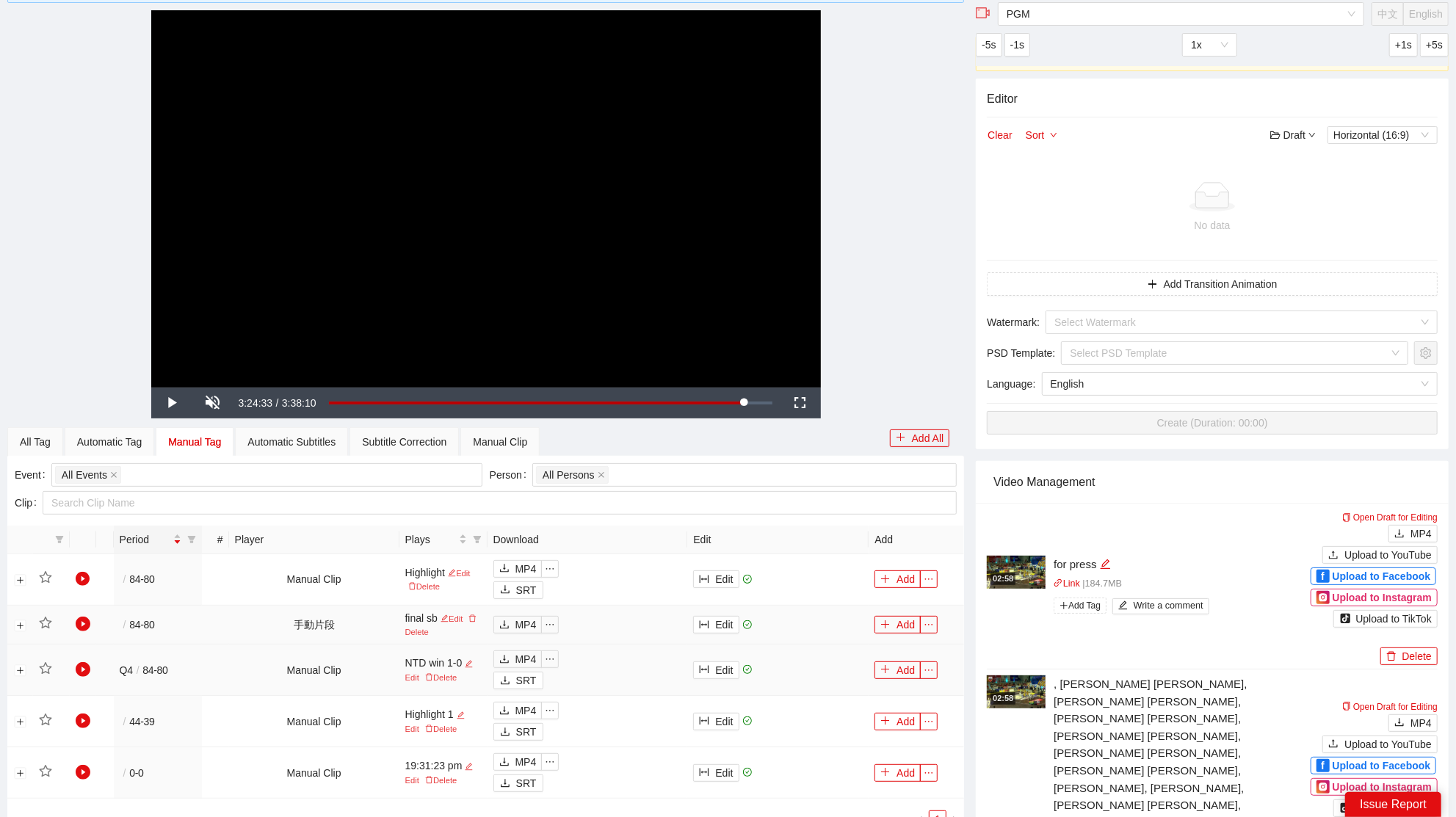
scroll to position [115, 0]
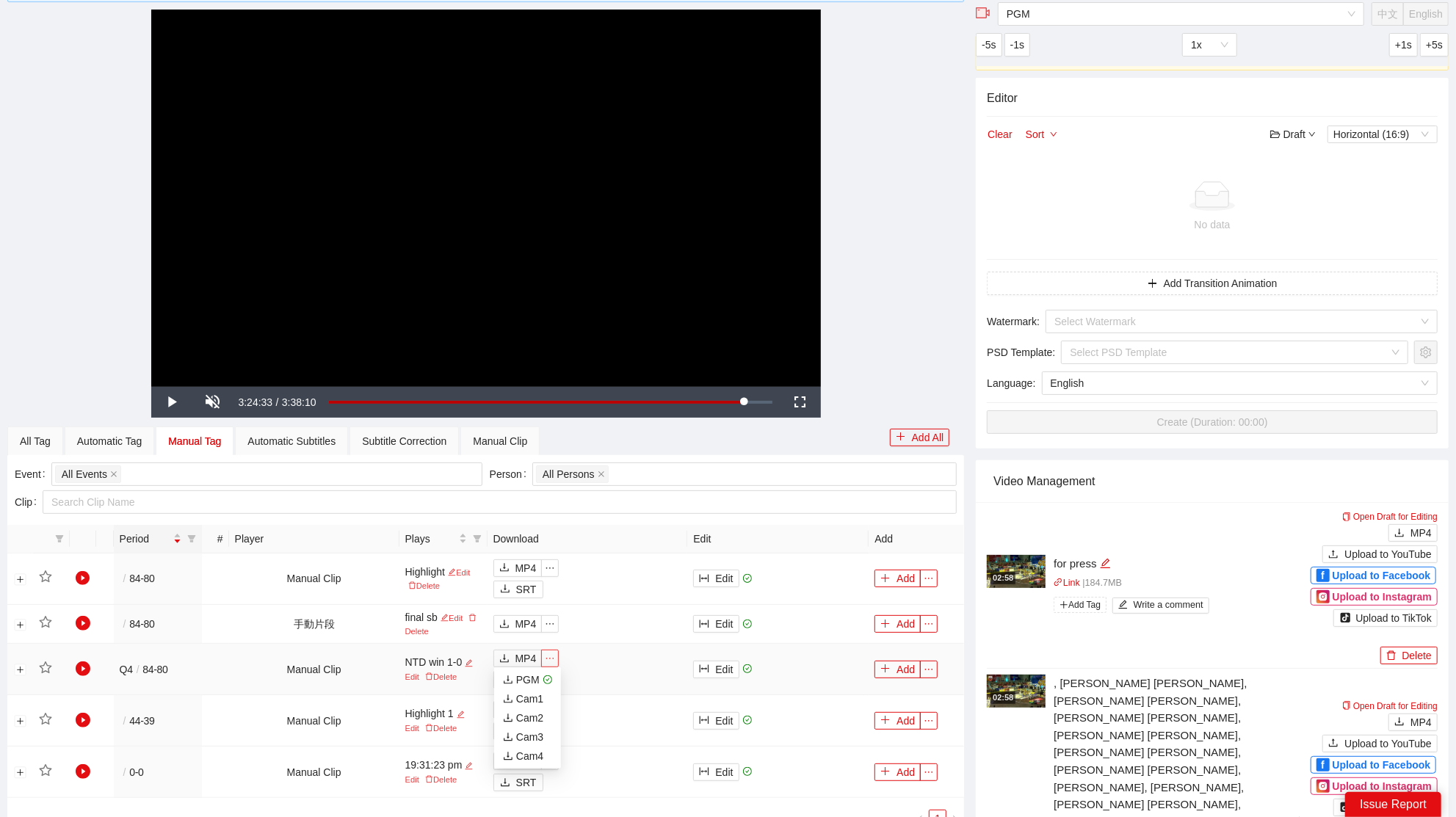
click at [557, 653] on span "ellipsis" at bounding box center [549, 658] width 16 height 11
click at [557, 285] on video "Video Player" at bounding box center [486, 197] width 670 height 376
drag, startPoint x: 668, startPoint y: 136, endPoint x: 726, endPoint y: 29, distance: 121.7
click at [669, 136] on video "Video Player" at bounding box center [486, 197] width 670 height 376
